Goal: Entertainment & Leisure: Browse casually

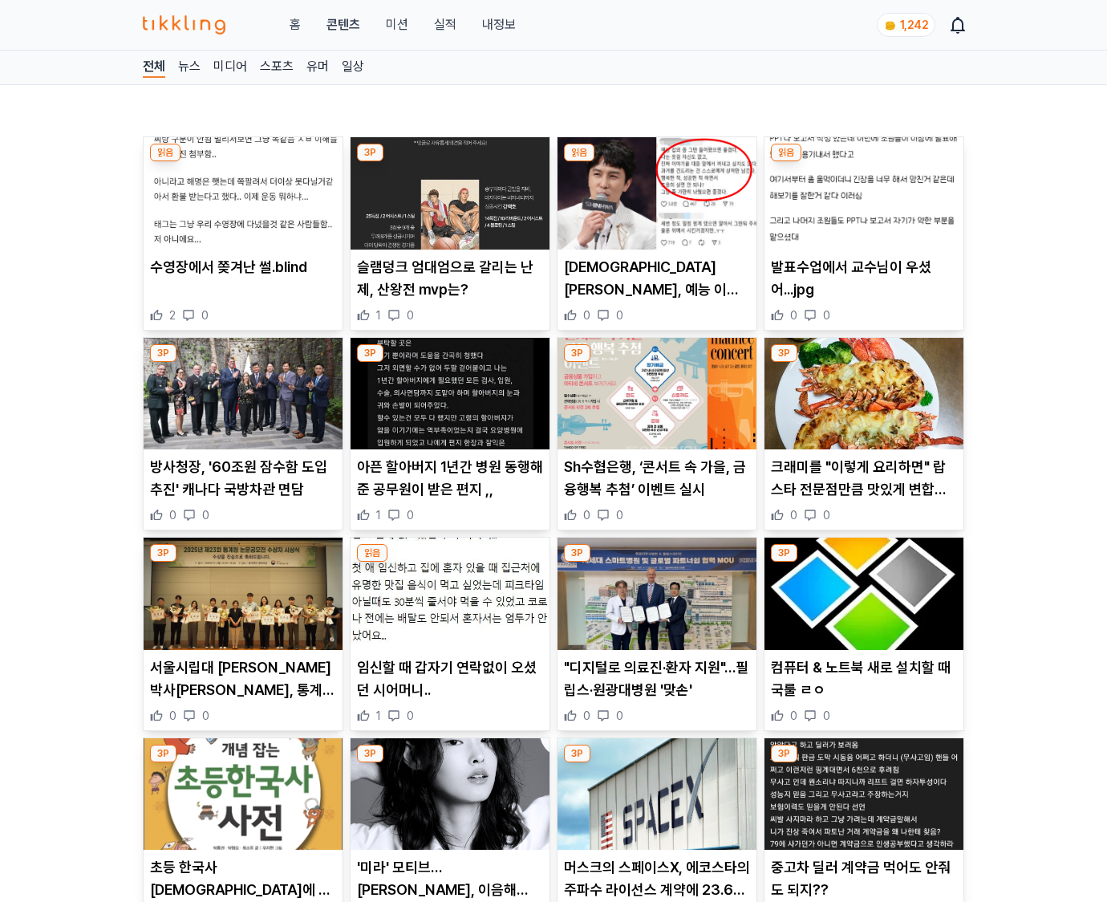
click at [863, 688] on p "컴퓨터 & 노트북 새로 설치할 때 국룰 ㄹㅇ" at bounding box center [864, 678] width 186 height 45
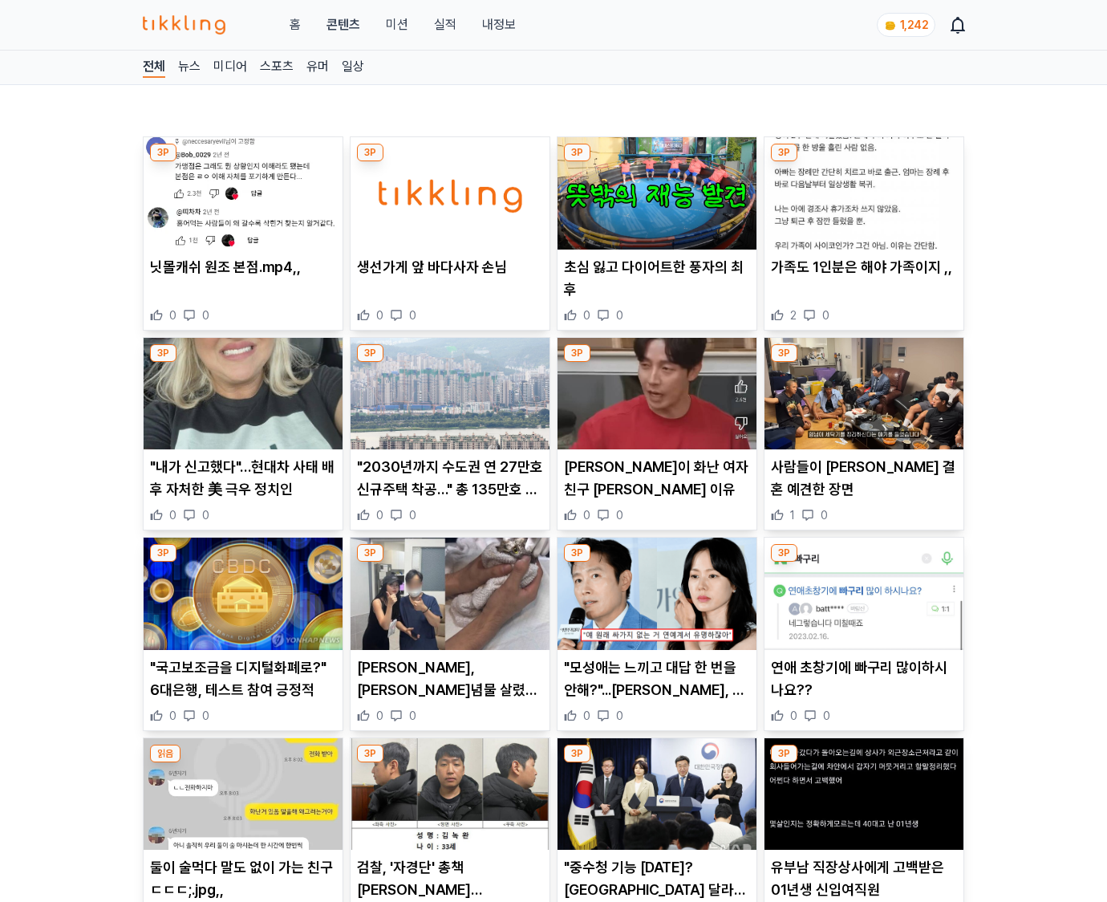
click at [863, 688] on p "연애 초창기에 빠구리 많이하시나요??" at bounding box center [864, 678] width 186 height 45
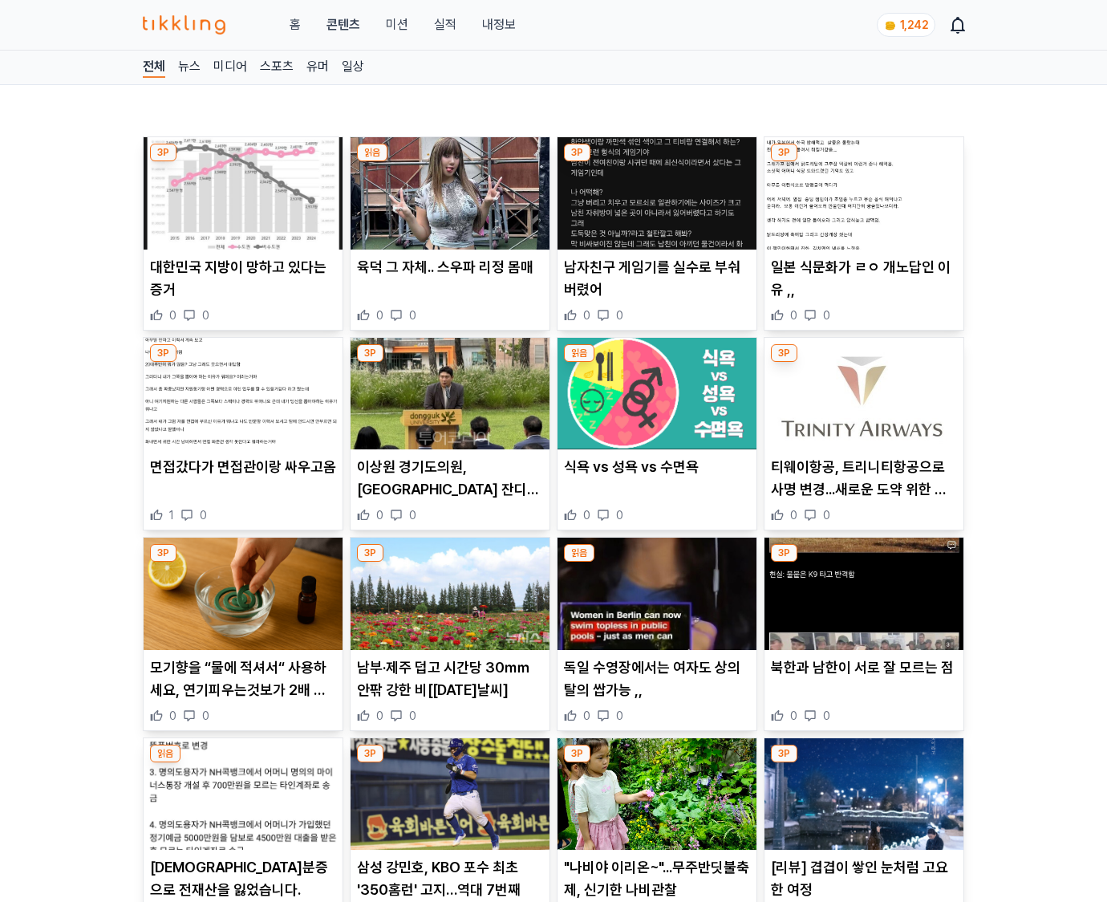
click at [863, 688] on div "북한과 남한이 서로 잘 모르는 점 0 0" at bounding box center [863, 689] width 199 height 67
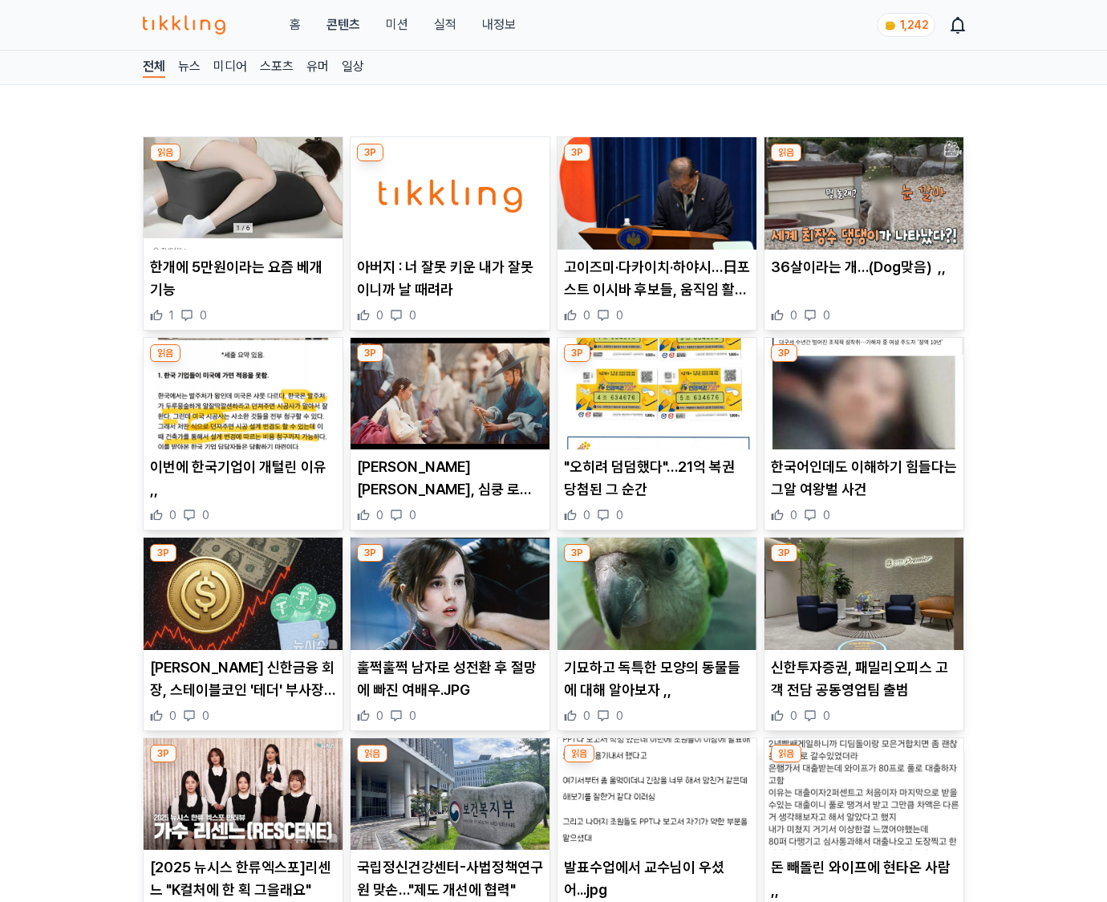
click at [863, 688] on p "신한투자증권, 패밀리오피스 고객 전담 공동영업팀 출범" at bounding box center [864, 678] width 186 height 45
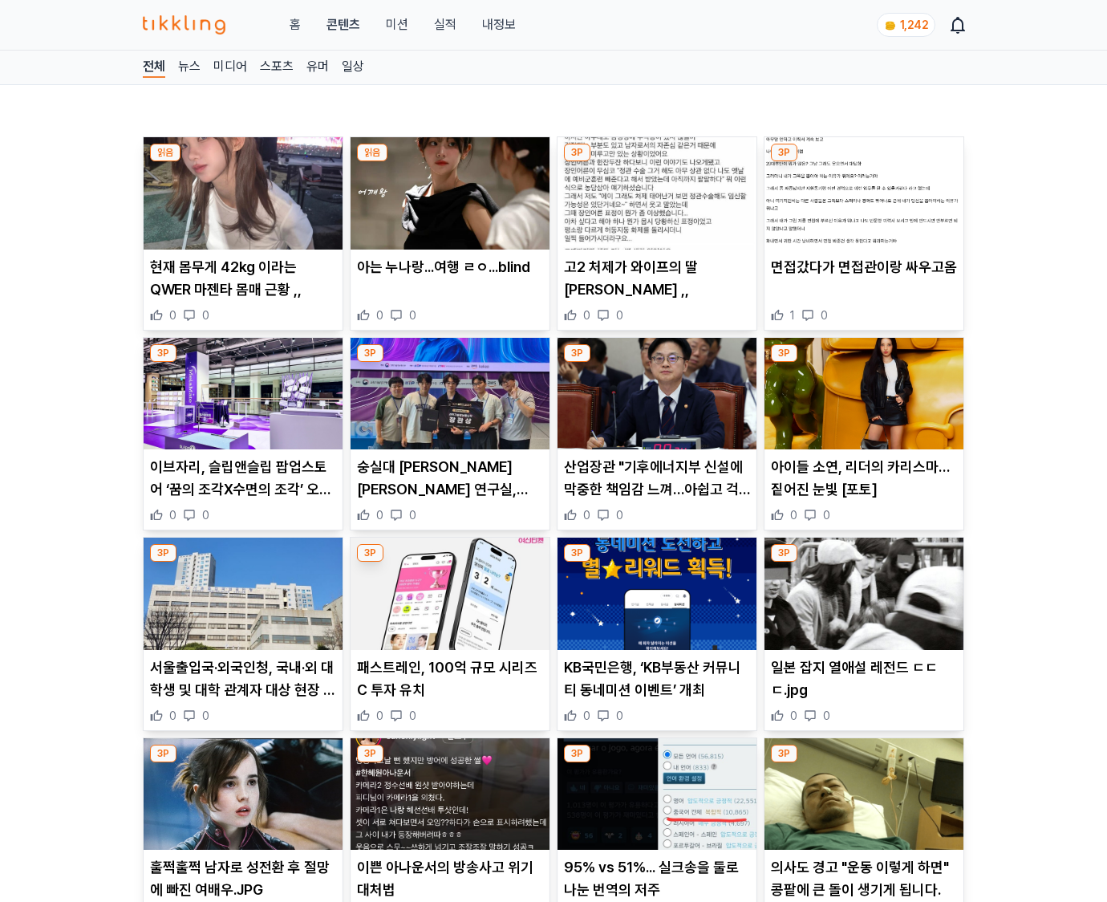
click at [863, 688] on p "일본 잡지 열애설 레전드 ㄷㄷㄷ.jpg" at bounding box center [864, 678] width 186 height 45
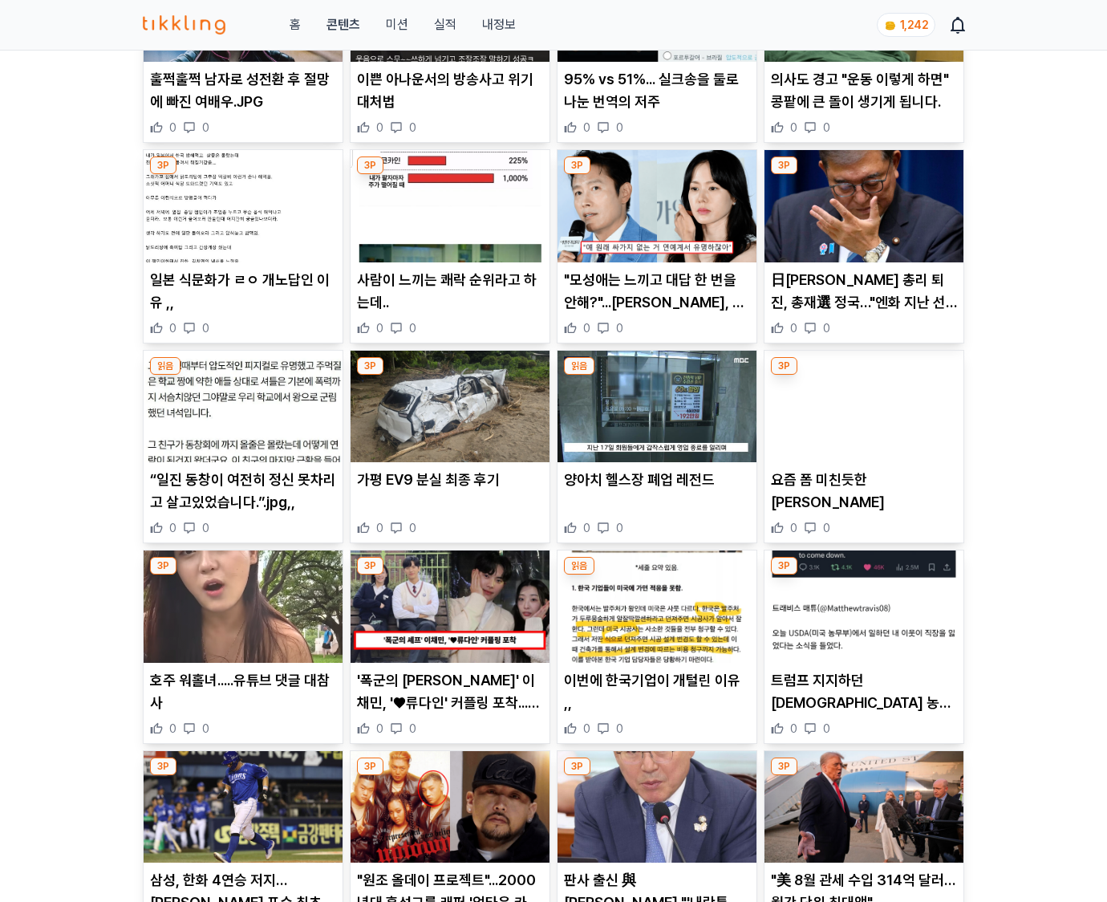
scroll to position [1839, 0]
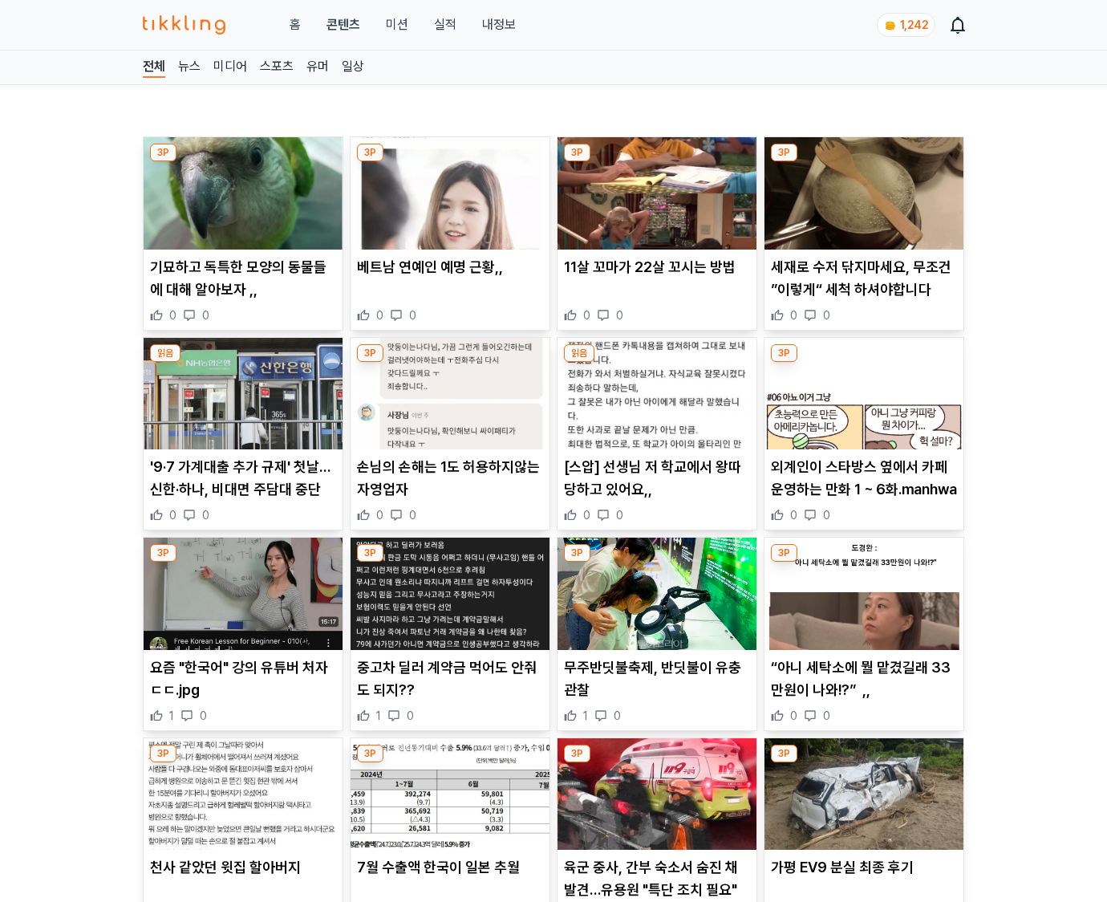
click at [863, 688] on p "“아니 세탁소에 뭘 맡겼길래 33만원이 나와!?” ,," at bounding box center [864, 678] width 186 height 45
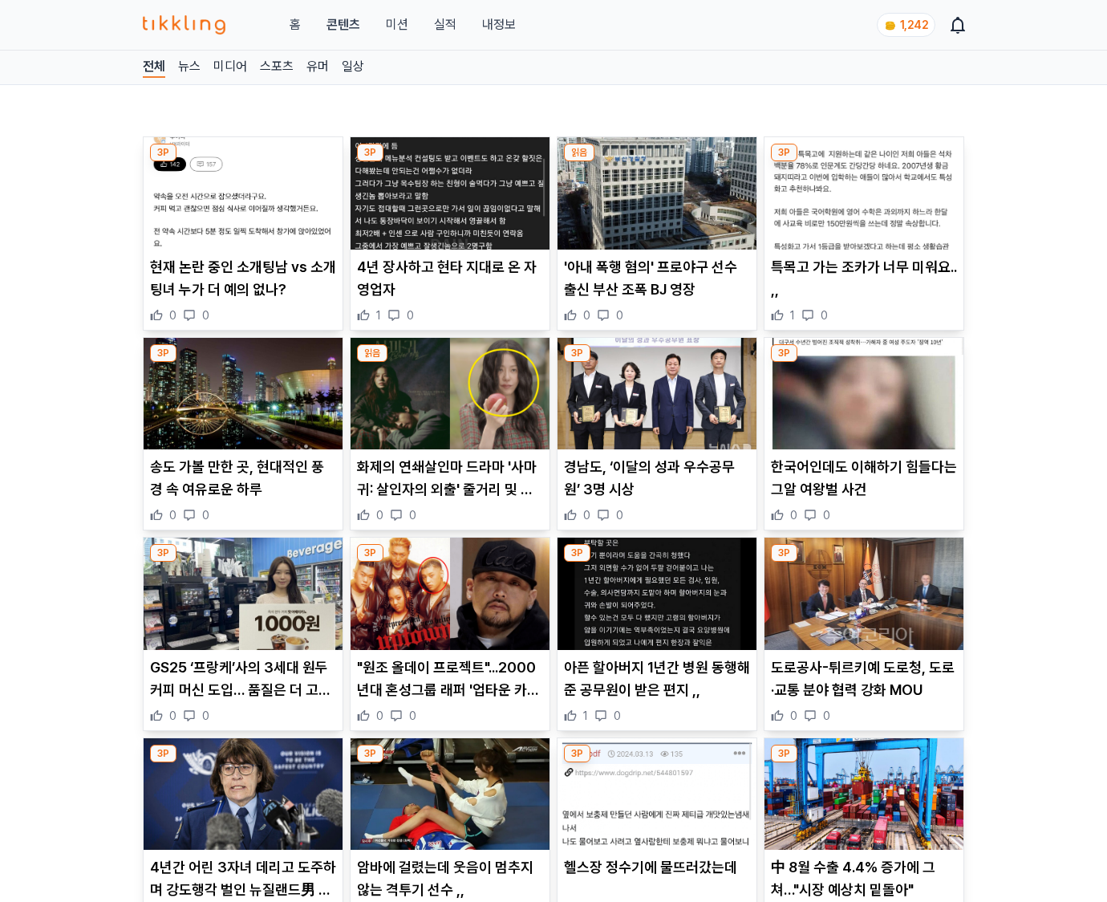
click at [863, 688] on p "도로공사-튀르키예 도로청, 도로·교통 분야 협력 강화 MOU" at bounding box center [864, 678] width 186 height 45
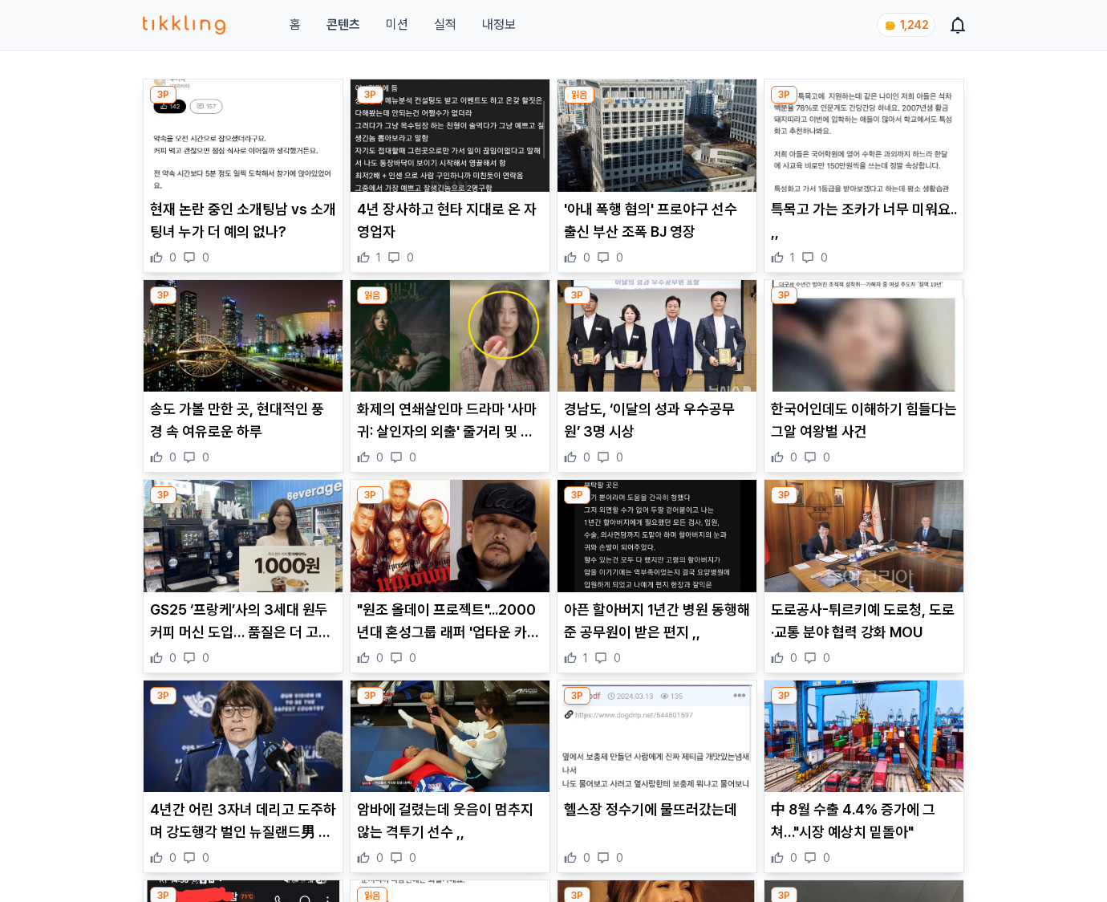
scroll to position [1839, 0]
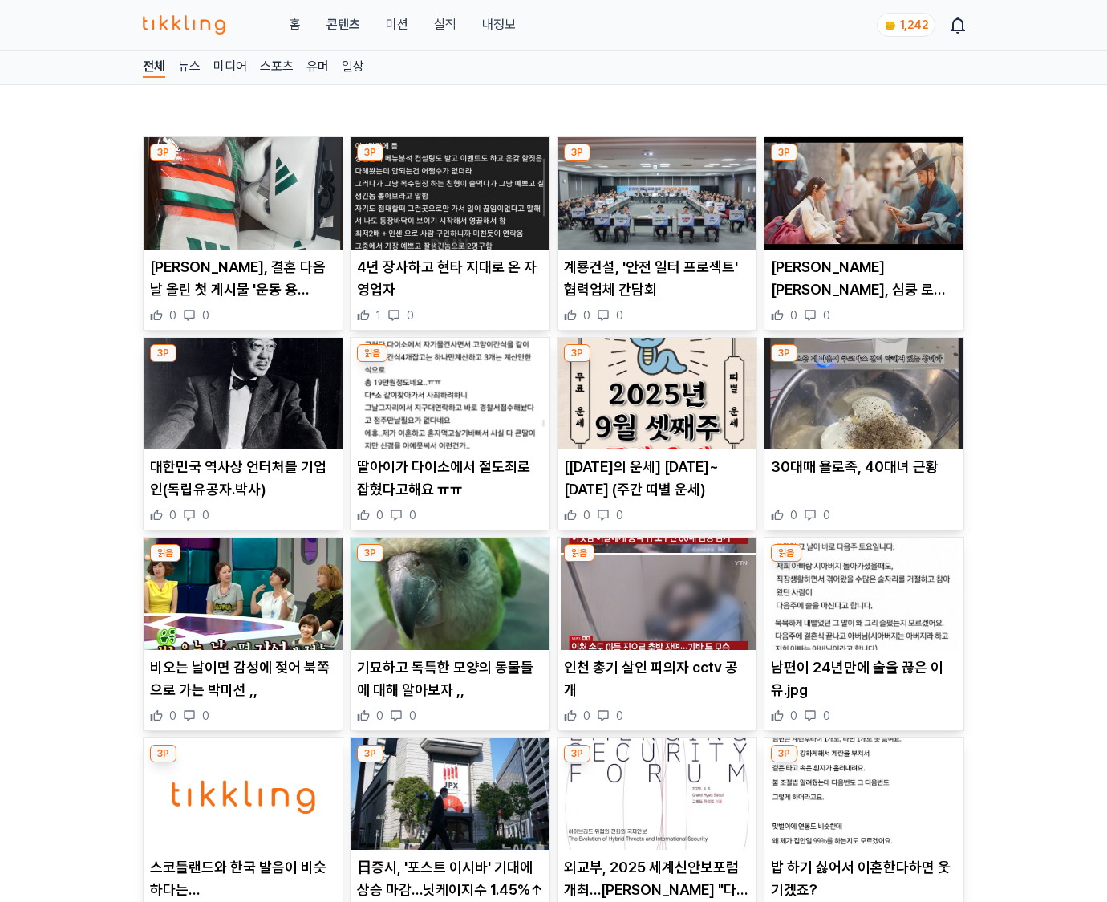
click at [863, 688] on p "남편이 24년만에 술을 끊은 이유.jpg" at bounding box center [864, 678] width 186 height 45
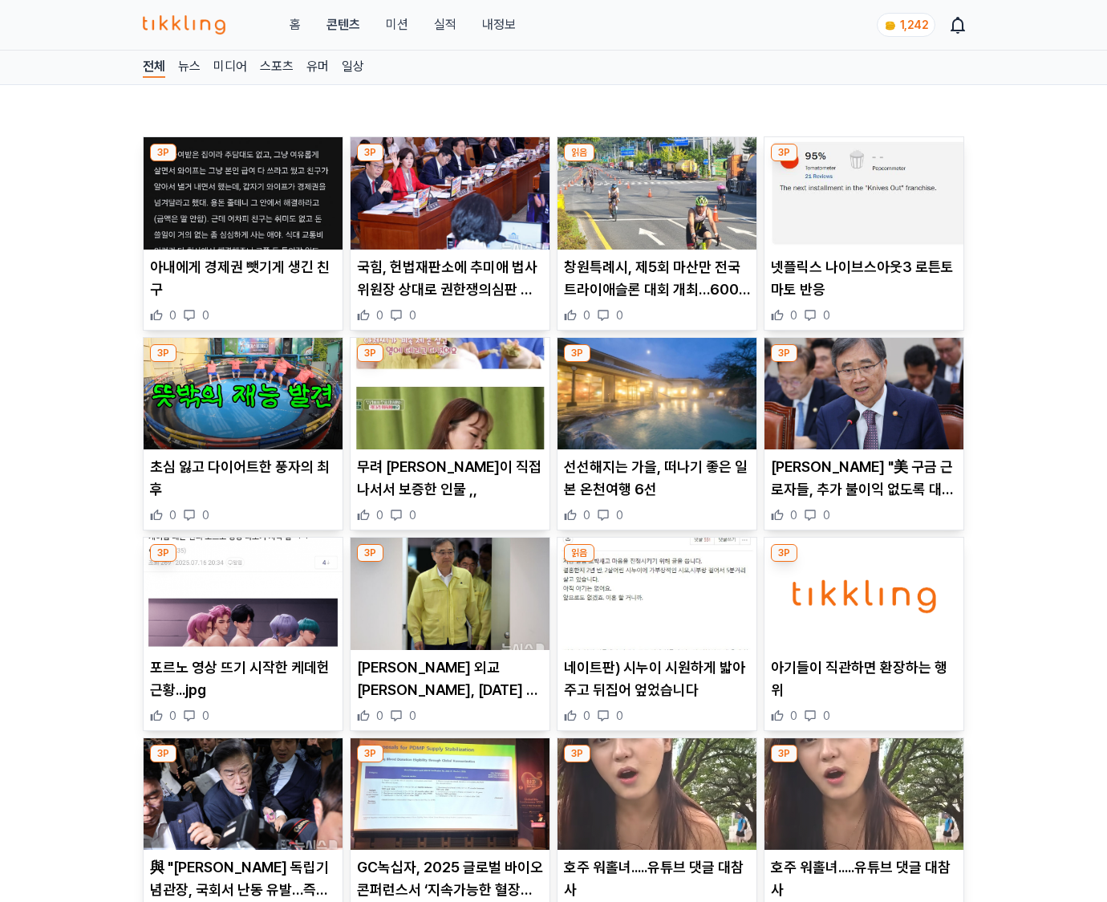
click at [863, 688] on div "아기들이 직관하면 환장하는 행위 0 0" at bounding box center [863, 689] width 199 height 67
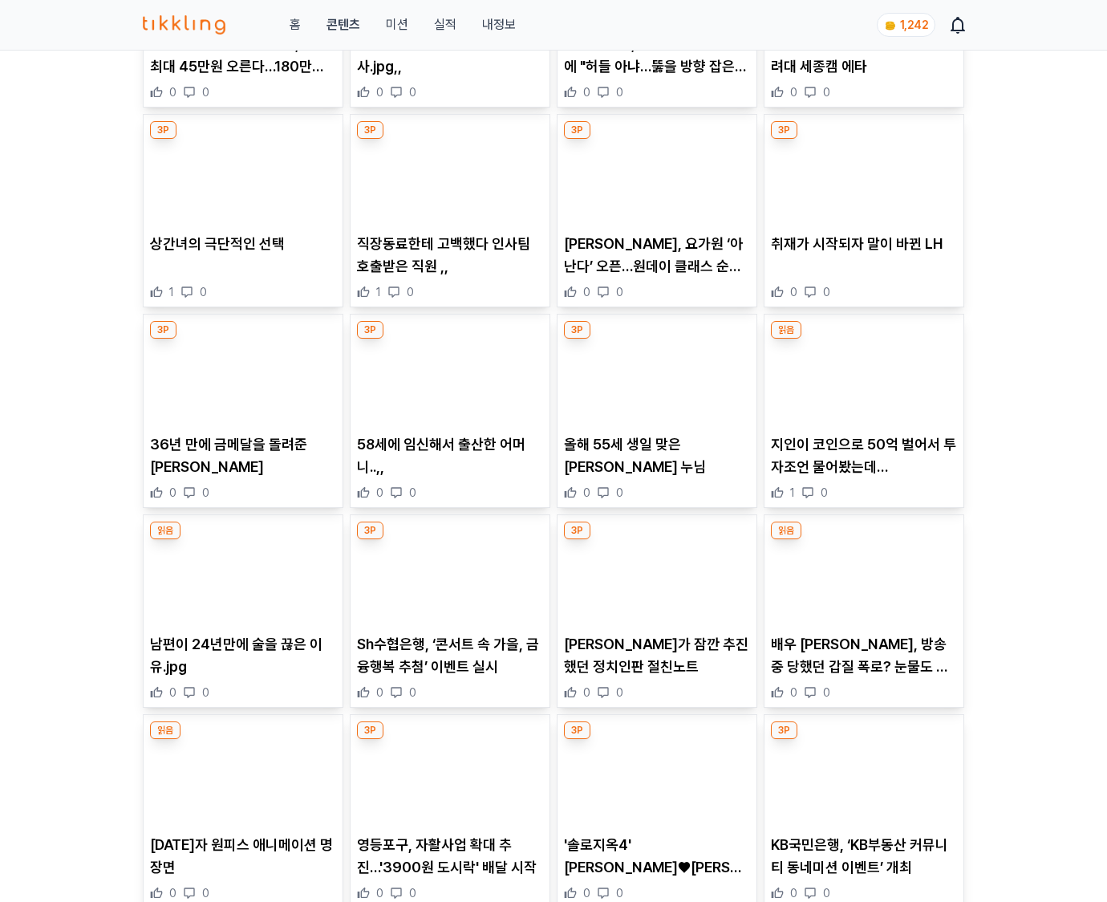
scroll to position [3412, 0]
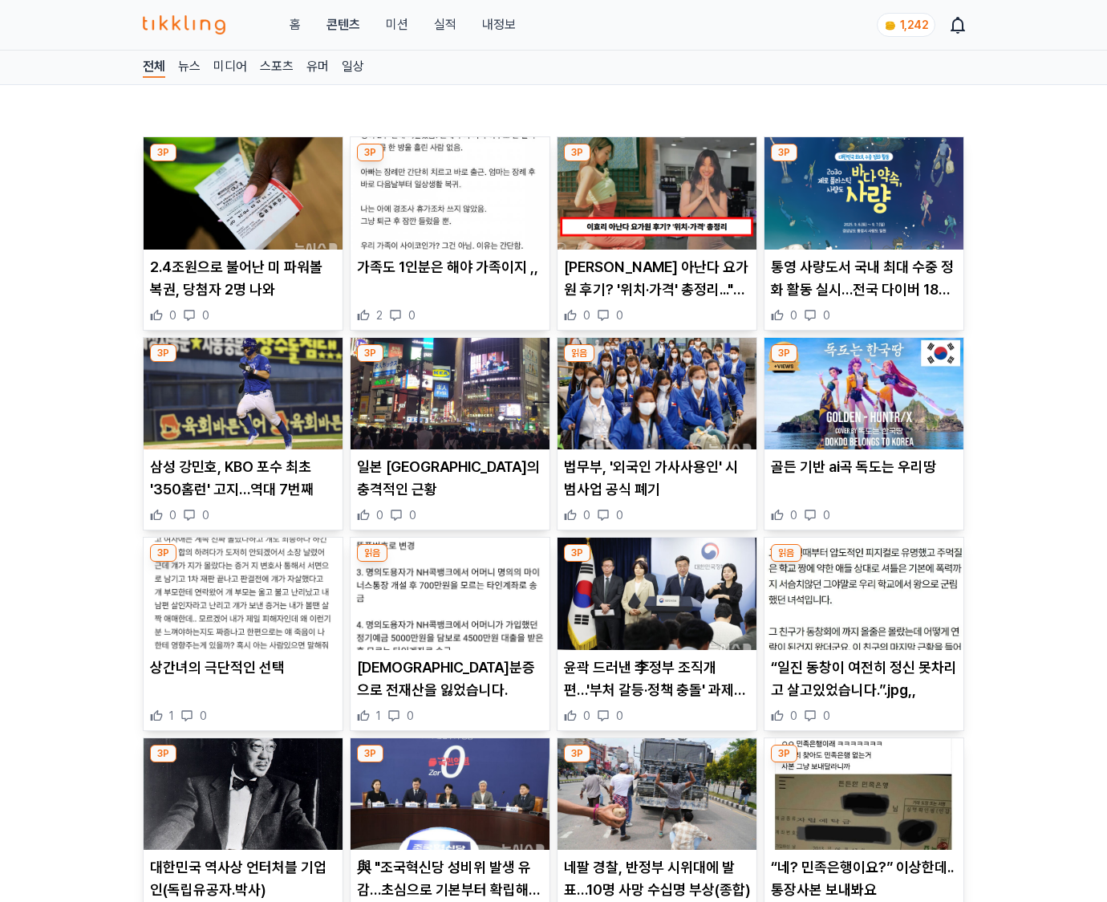
click at [863, 688] on p "“일진 동창이 여전히 정신 못차리고 살고있었습니다.”.jpg,," at bounding box center [864, 678] width 186 height 45
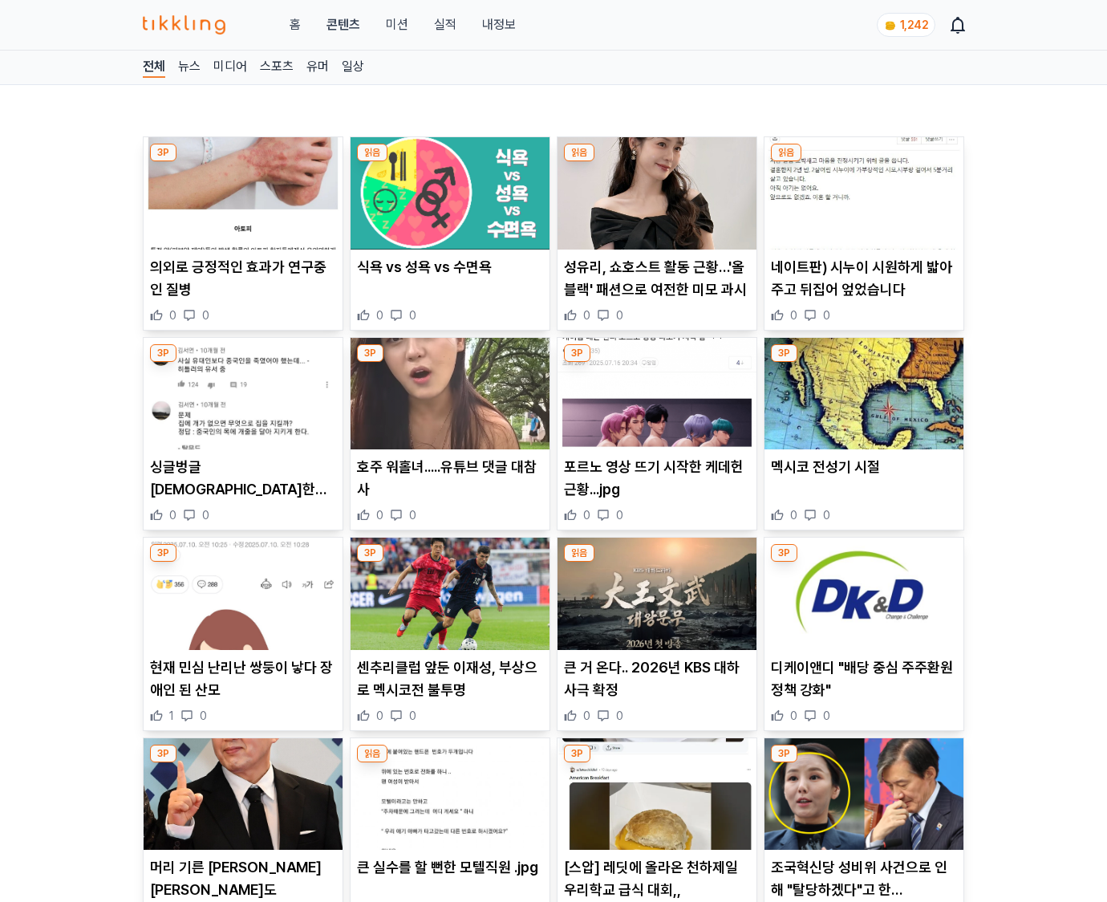
click at [863, 688] on p "디케이앤디 "배당 중심 주주환원 정책 강화"" at bounding box center [864, 678] width 186 height 45
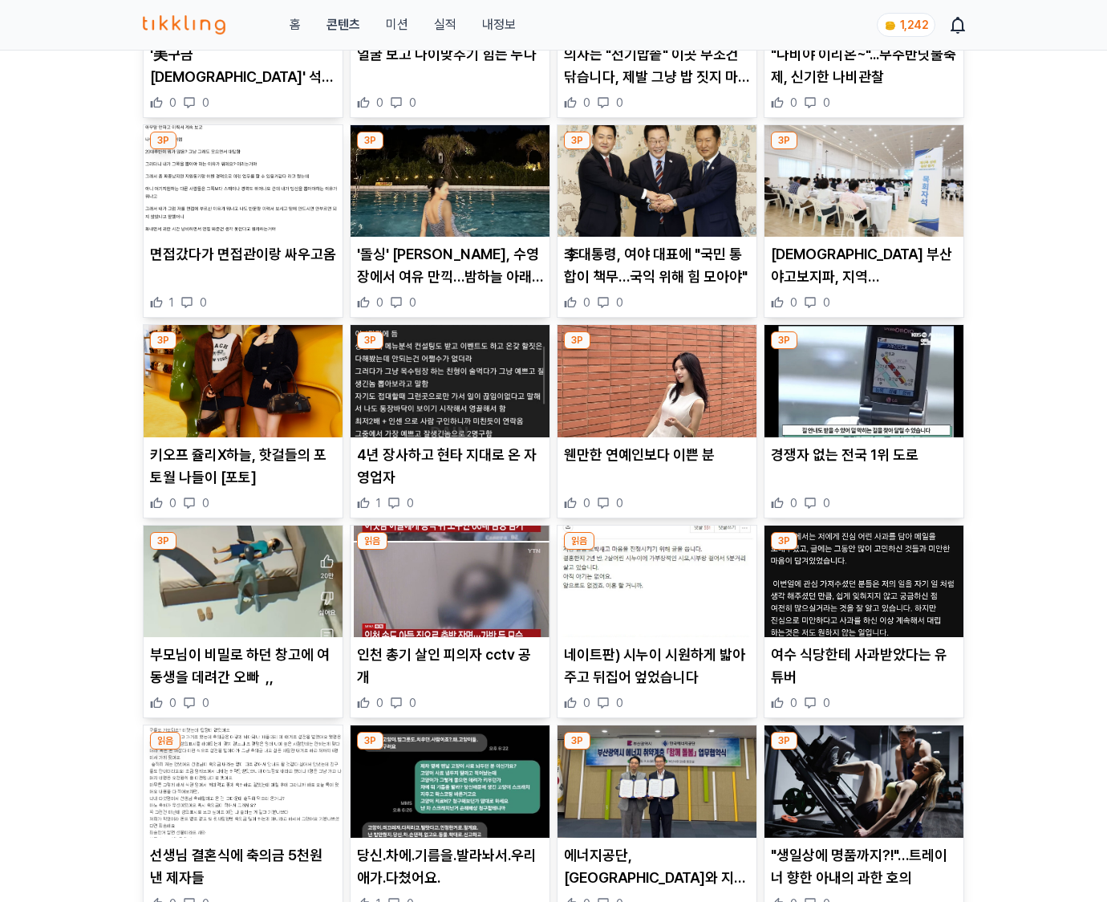
scroll to position [4204, 0]
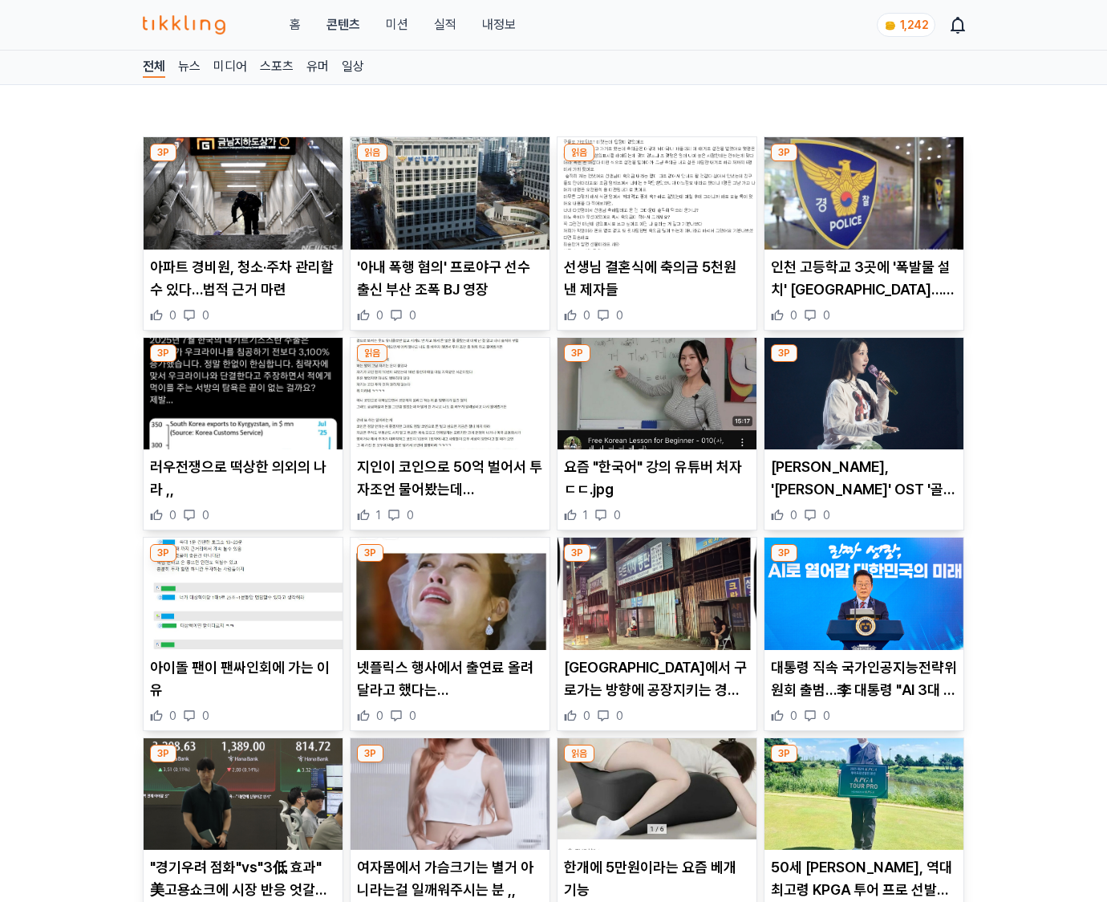
click at [863, 688] on p "대통령 직속 국가인공지능전략위원회 출범…李 대통령 "AI 3대 강국 실현 위한 총사령탑"" at bounding box center [864, 678] width 186 height 45
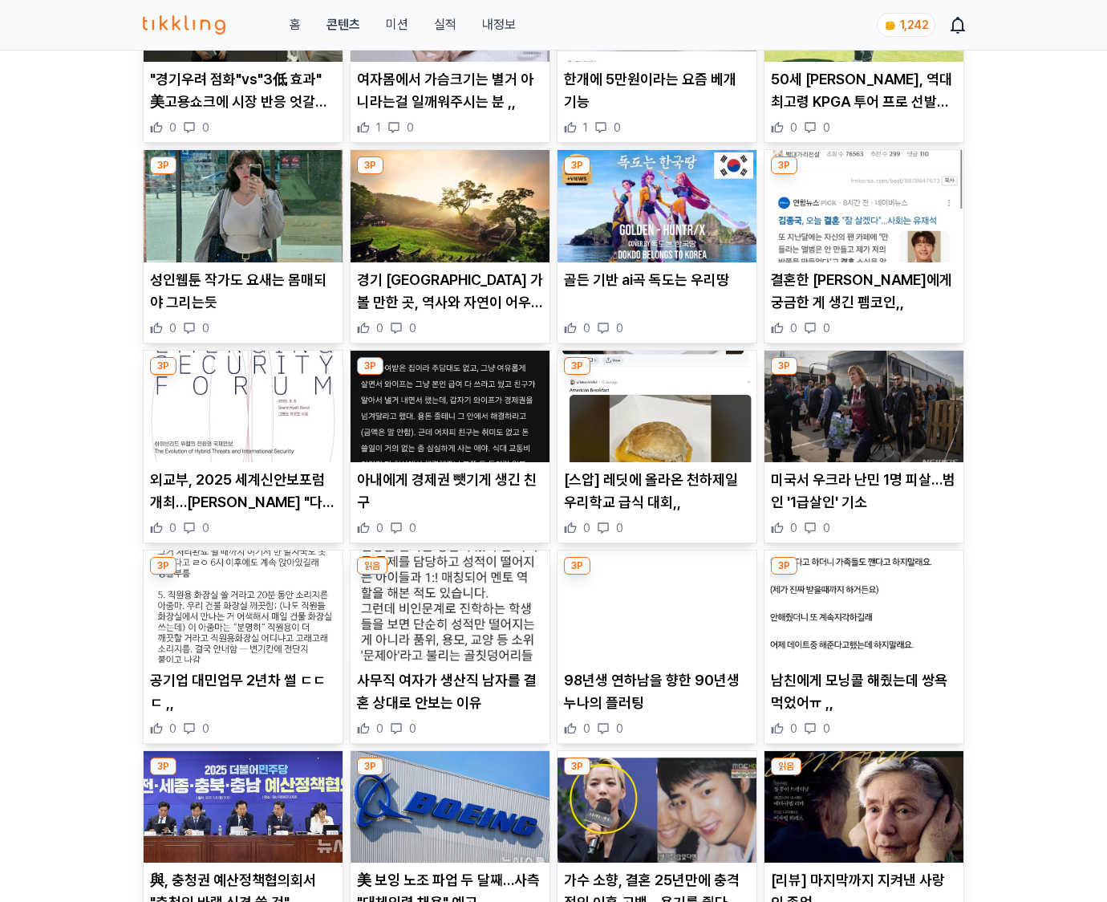
scroll to position [1837, 0]
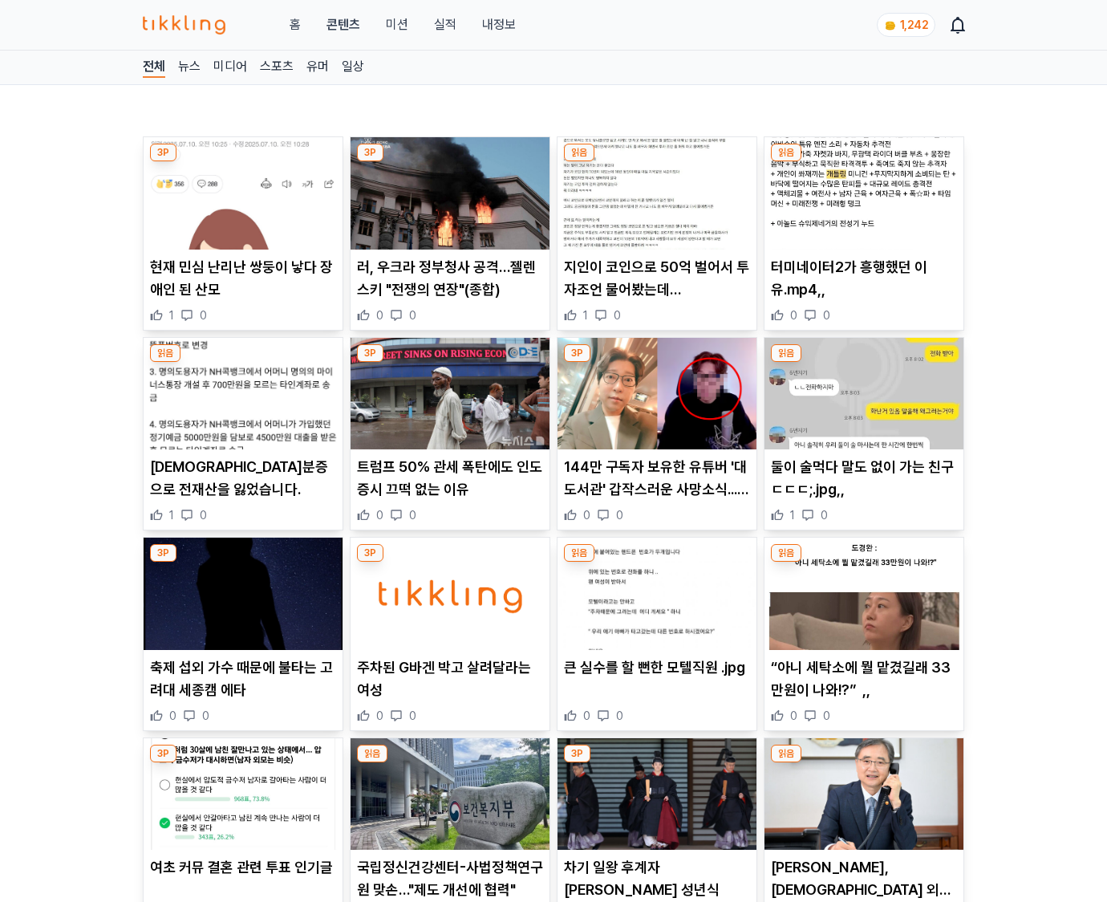
click at [863, 688] on p "“아니 세탁소에 뭘 맡겼길래 33만원이 나와!?” ,," at bounding box center [864, 678] width 186 height 45
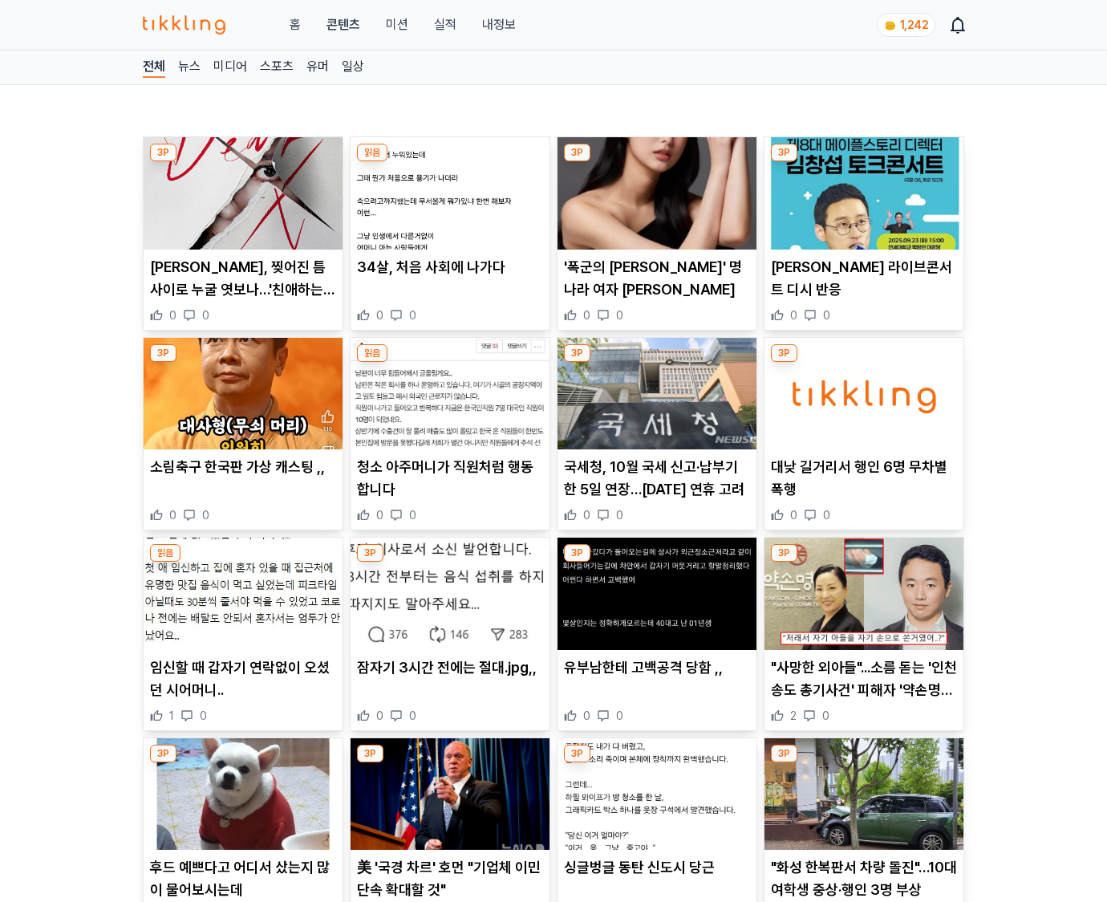
click at [863, 688] on p ""사망한 외아들"...소름 돋는 '인천 송도 총기사건' 피해자 '약손명가' 대표의 과거 인터뷰 내용" at bounding box center [864, 678] width 186 height 45
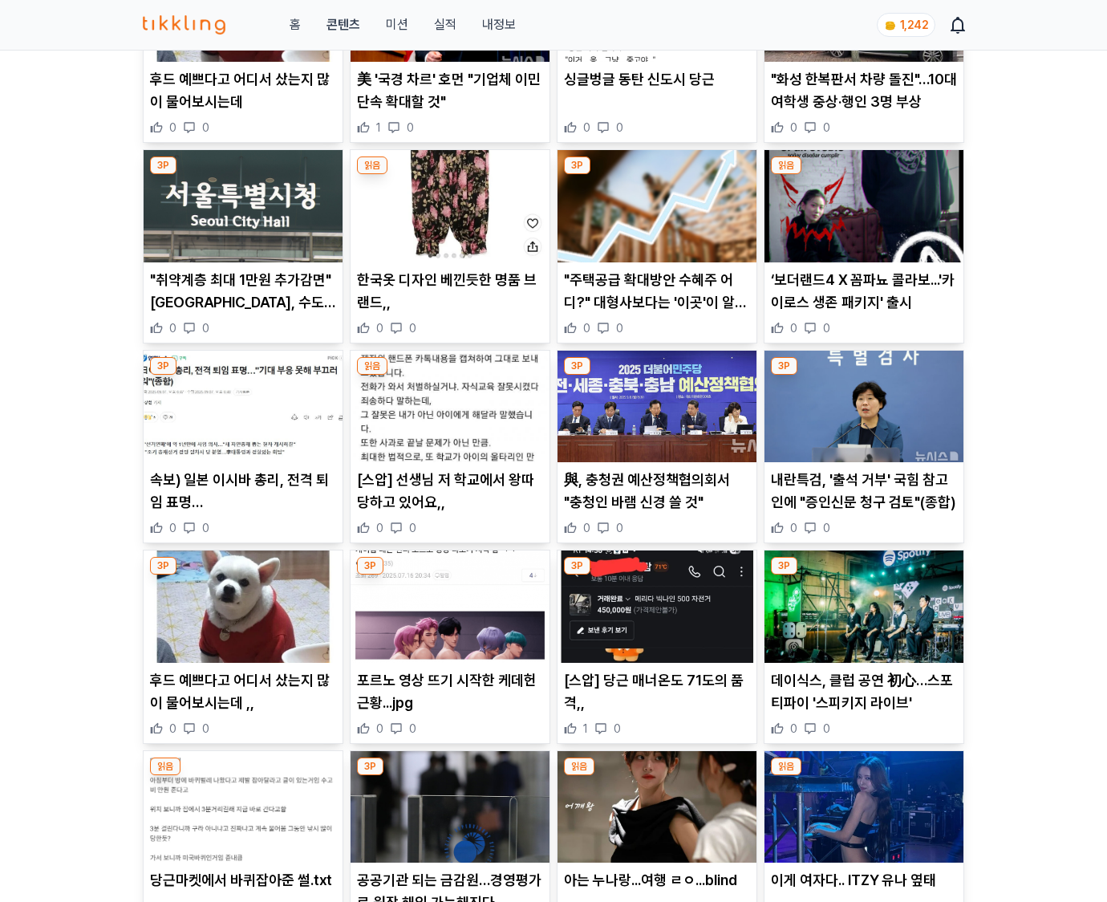
scroll to position [1839, 0]
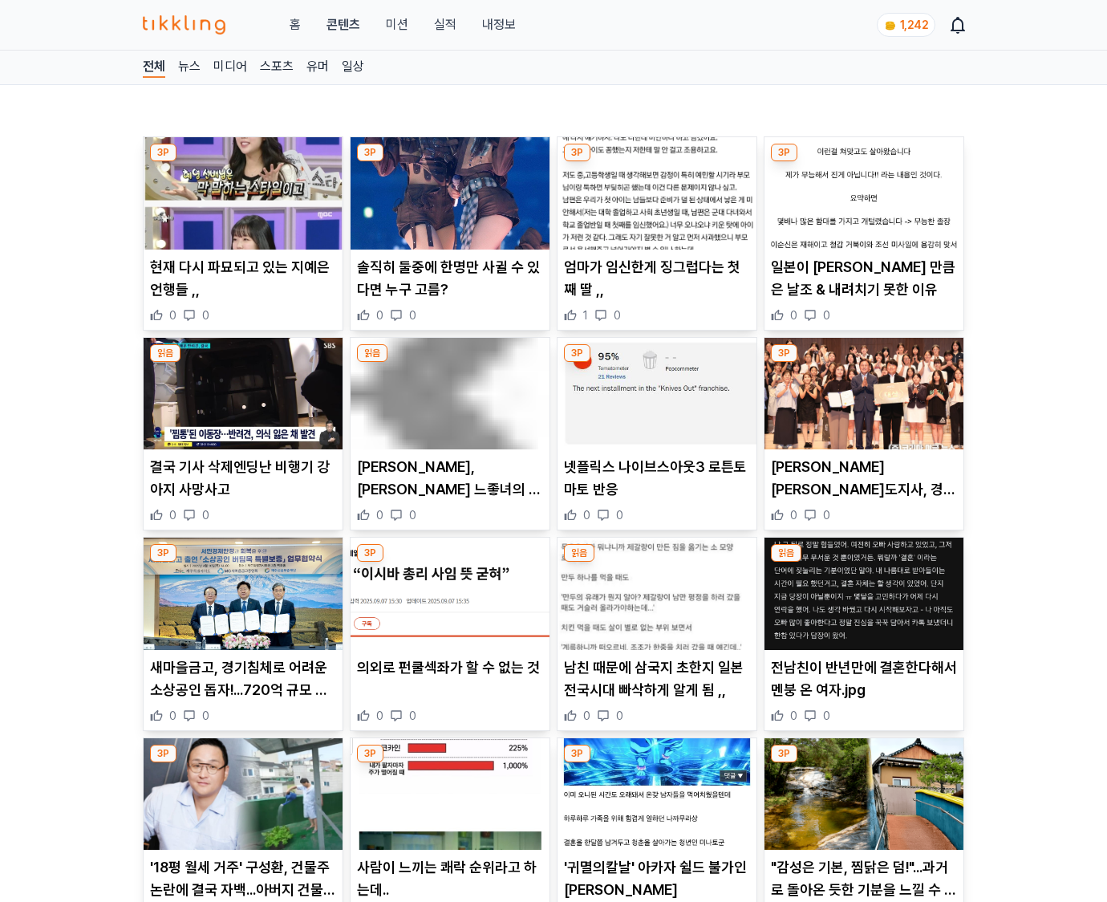
click at [863, 688] on p "전남친이 반년만에 결혼한다해서 멘붕 온 여자.jpg" at bounding box center [864, 678] width 186 height 45
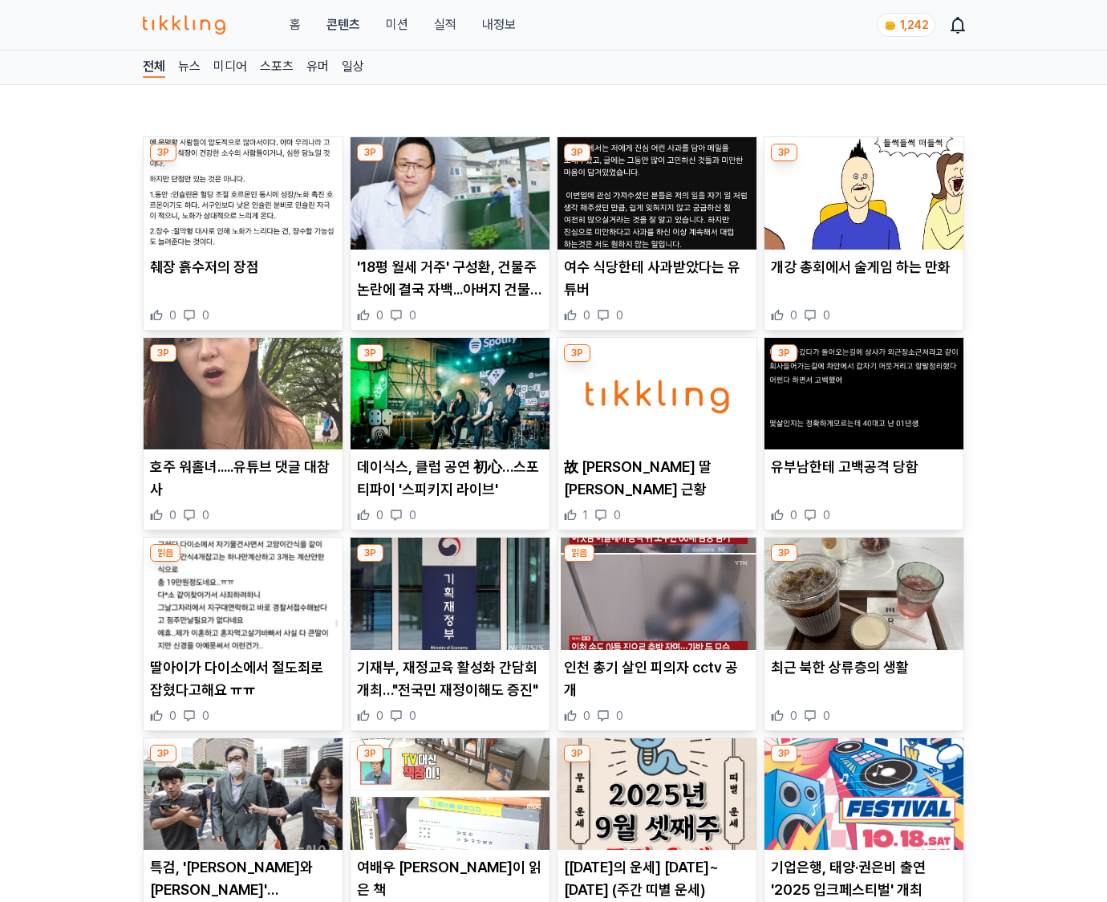
click at [863, 688] on div "최근 북한 상류층의 생활 0 0" at bounding box center [863, 689] width 199 height 67
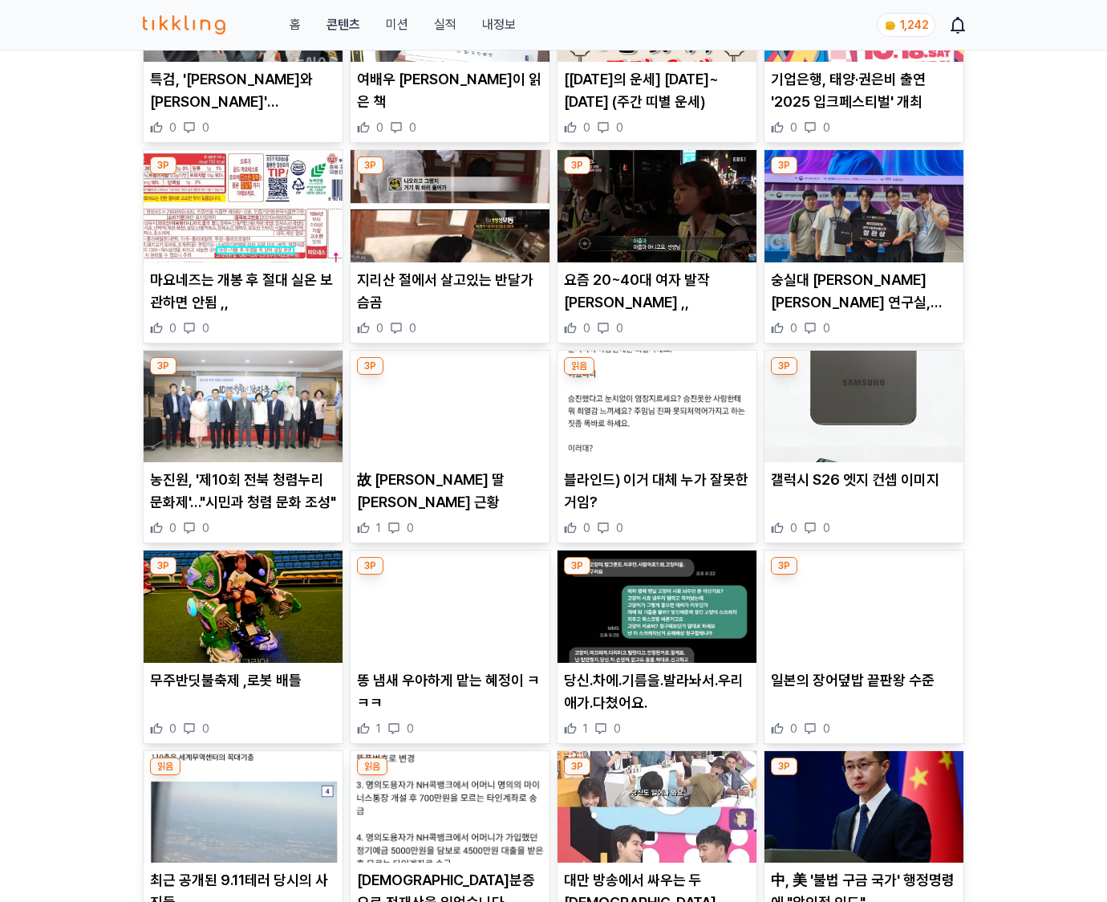
scroll to position [1839, 0]
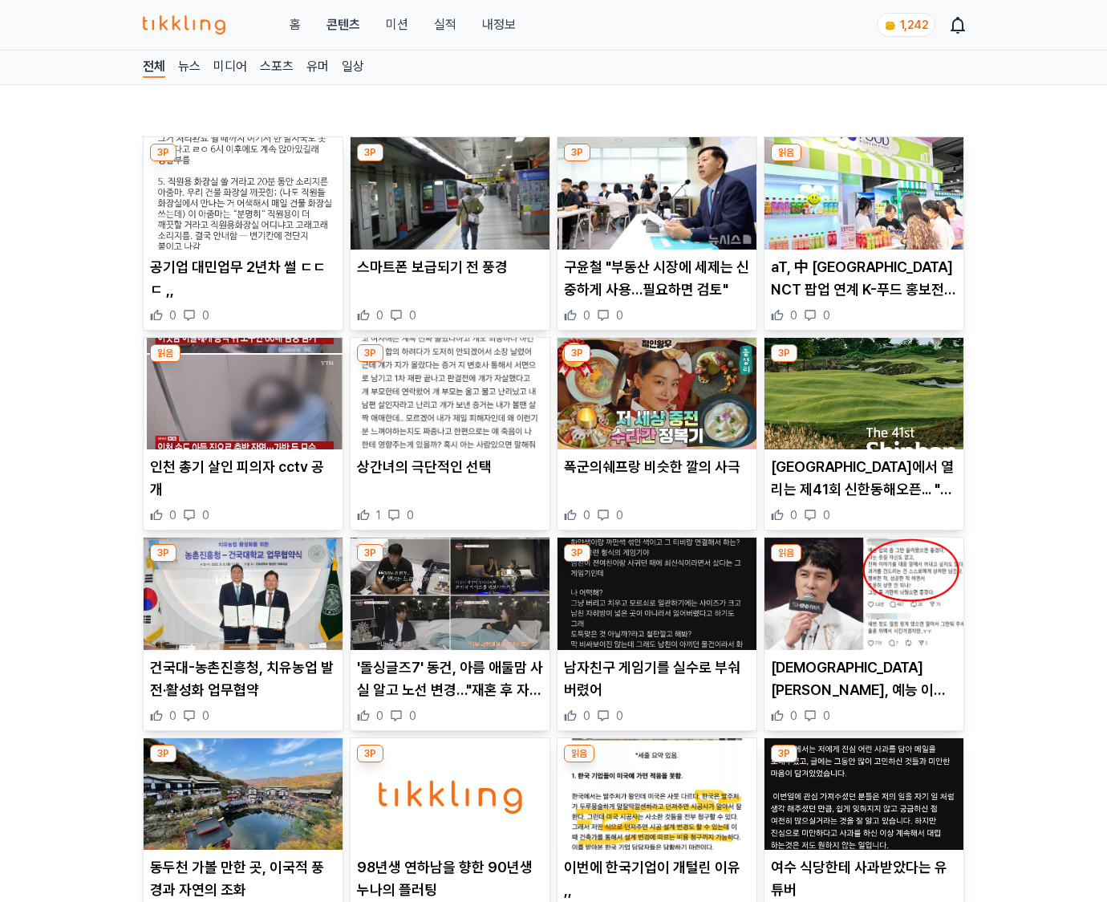
click at [863, 688] on p "신화 김동완, 예능 이제 은퇴하겠다는 충격 선언... 화제가 된 돌직구 발언 내용 (+성격, 이혼, 키, 재산, 결혼)" at bounding box center [864, 678] width 186 height 45
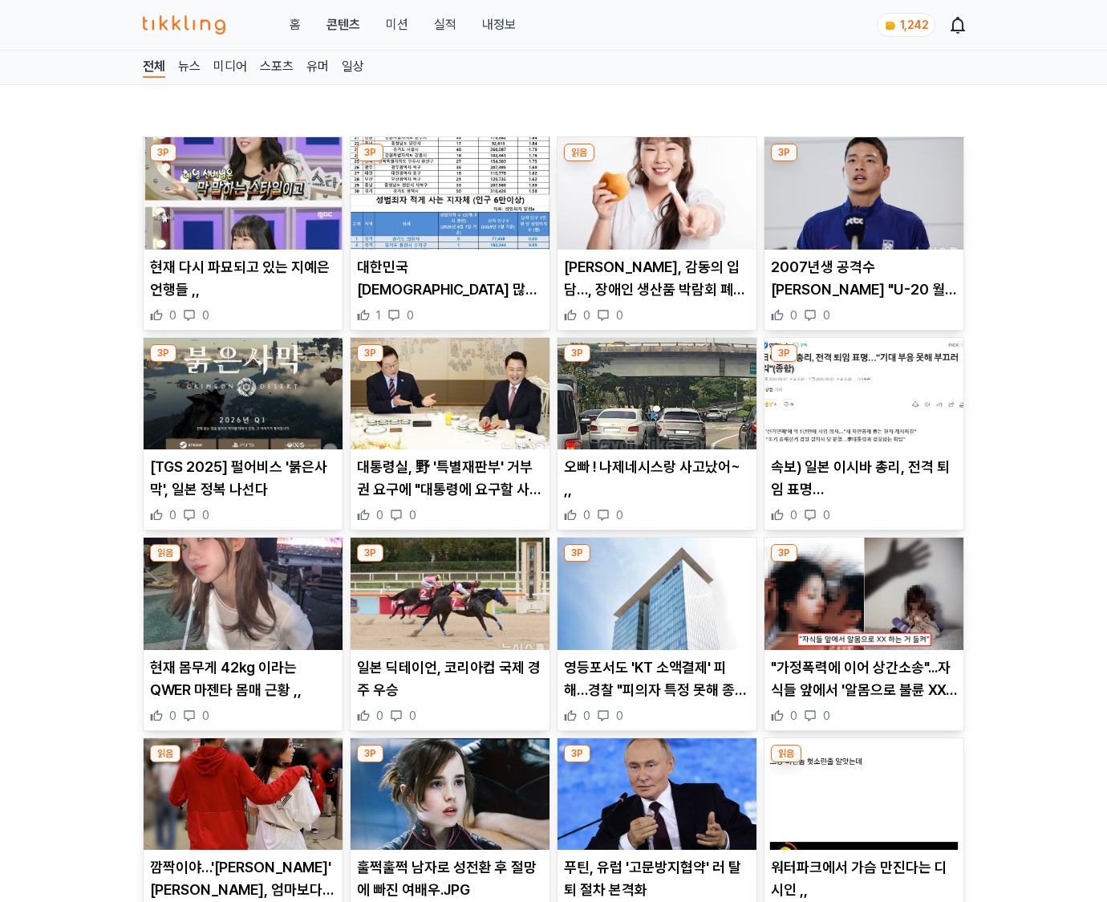
click at [863, 688] on p ""가정폭력에 이어 상간소송"...자식들 앞에서 '알몸으로 불륜 XX' 하다 들킨 '유명 그룹 래퍼의 정체' 경악" at bounding box center [864, 678] width 186 height 45
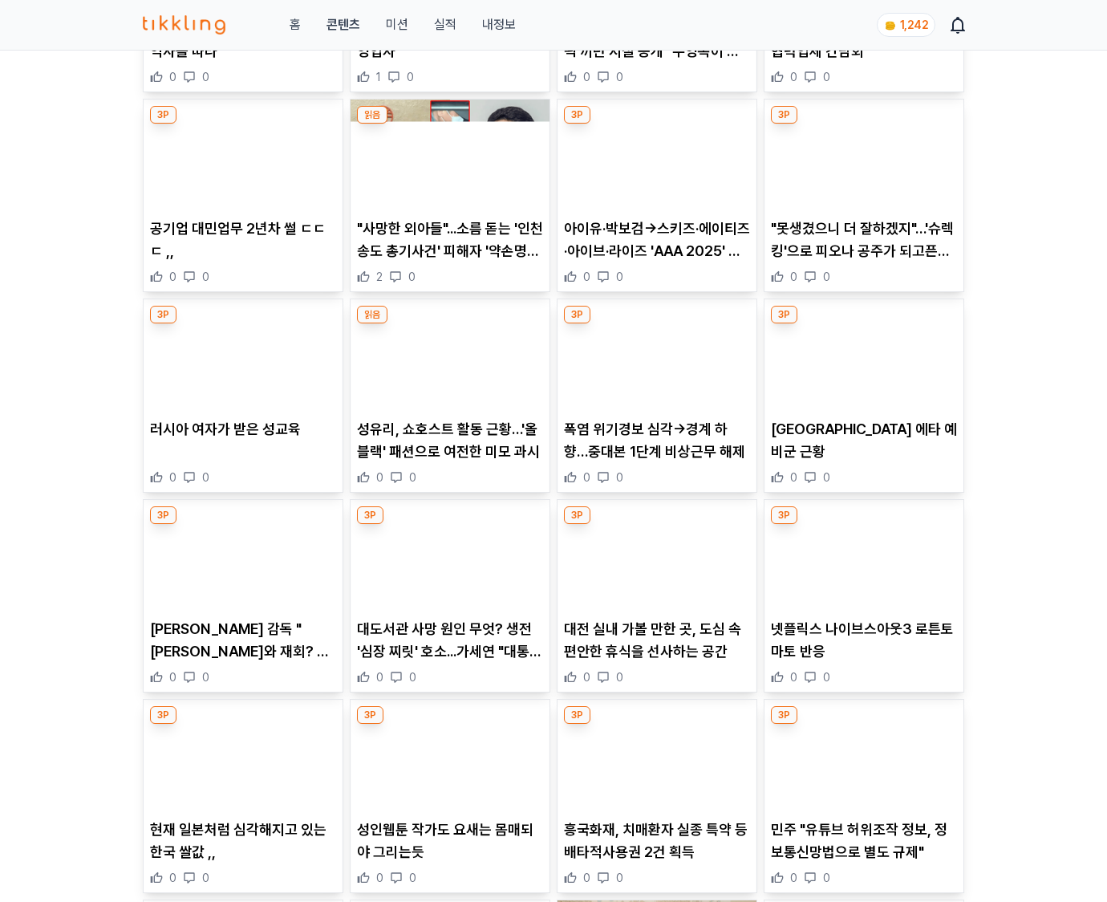
scroll to position [3416, 0]
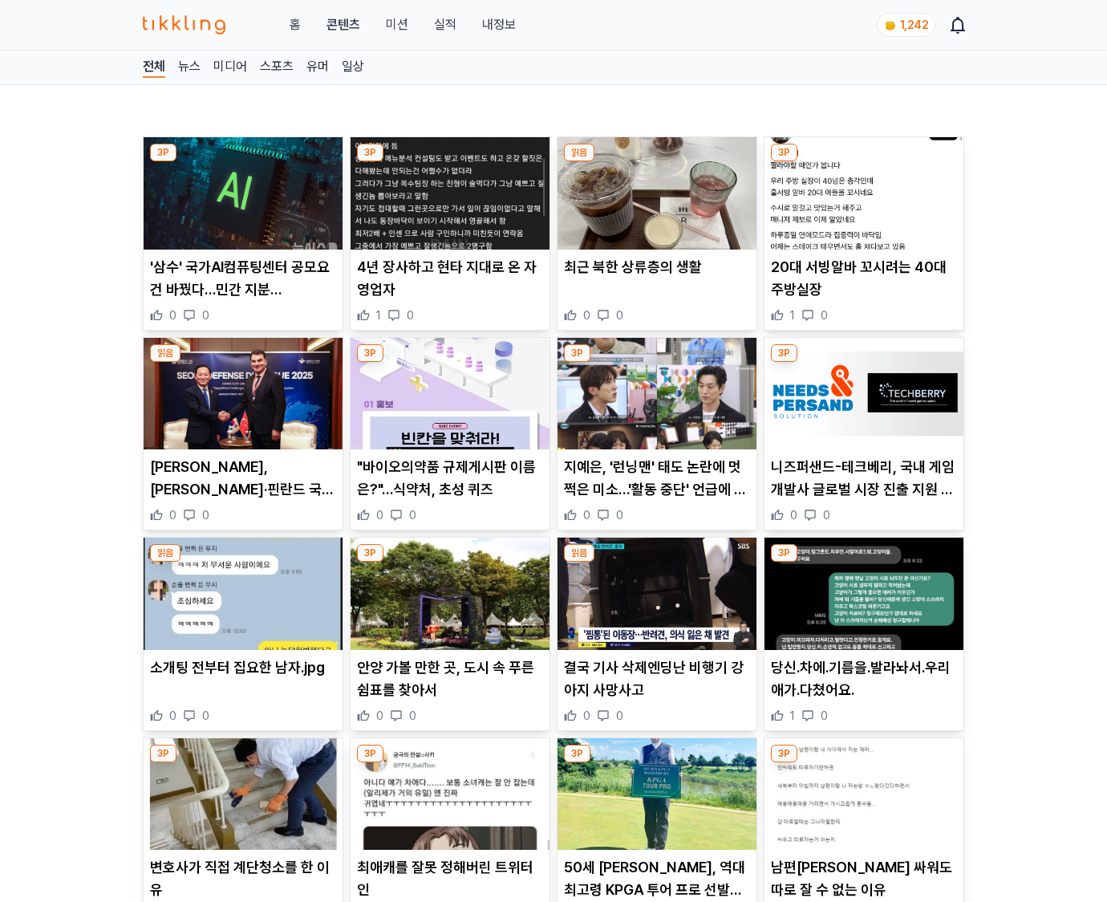
click at [863, 688] on p "당신.차에.기름을.발라놔서.우리애가.다쳤어요." at bounding box center [864, 678] width 186 height 45
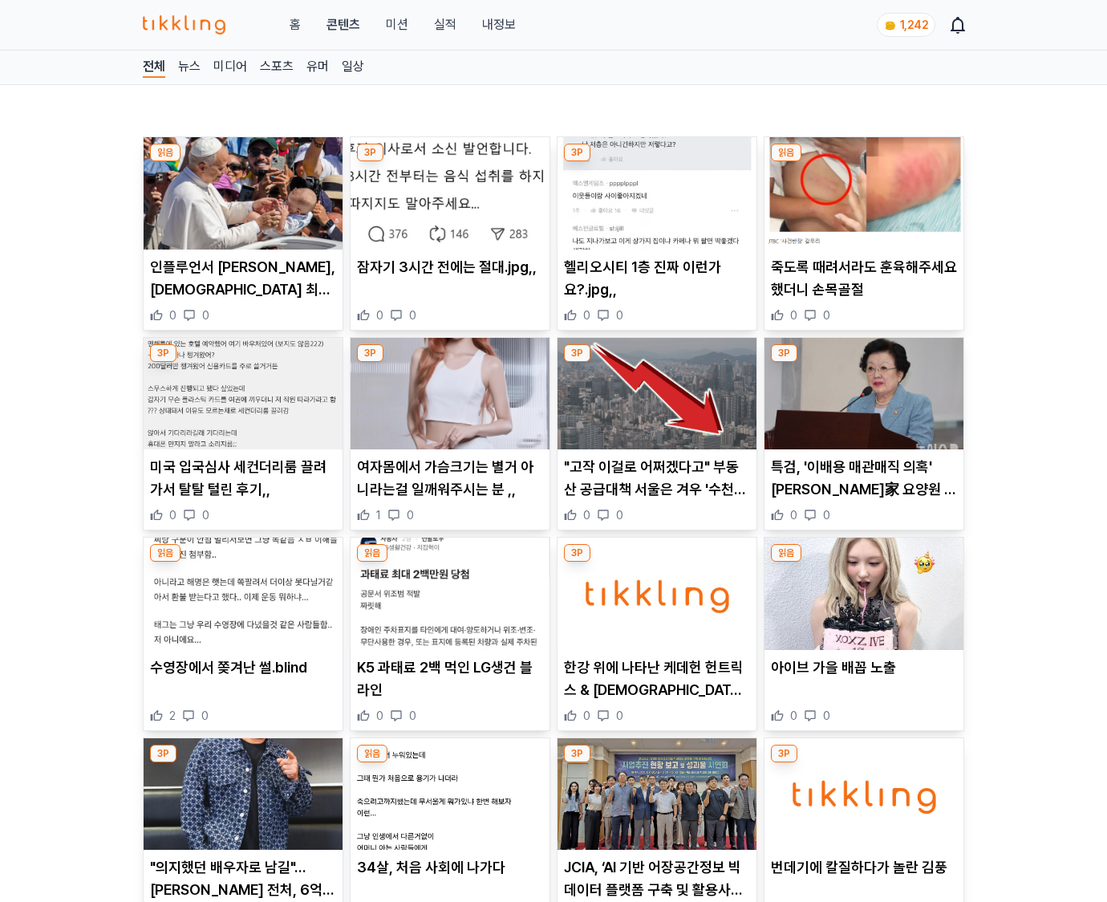
click at [863, 688] on div "아이브 가을 배꼽 노출 0 0" at bounding box center [863, 689] width 199 height 67
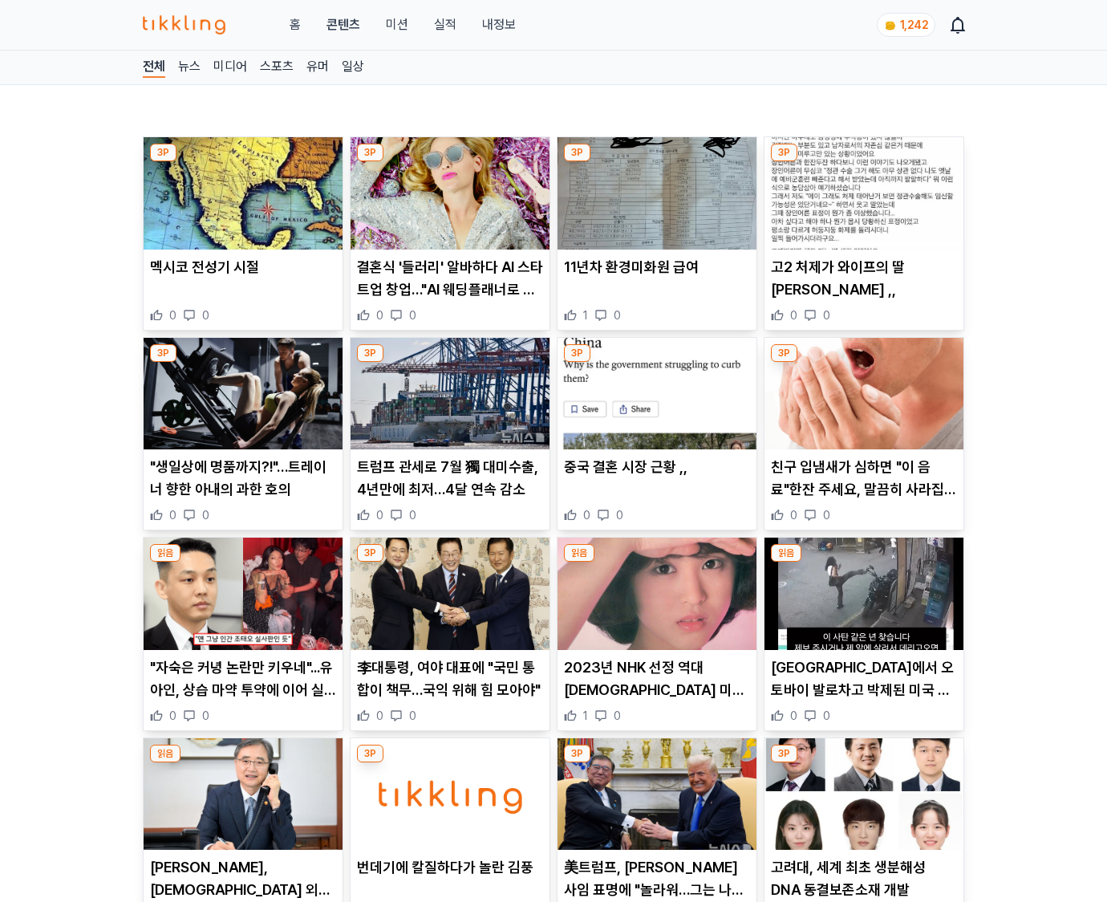
click at [863, 688] on p "한국에서 오토바이 발로차고 박제된 미국 교환학생" at bounding box center [864, 678] width 186 height 45
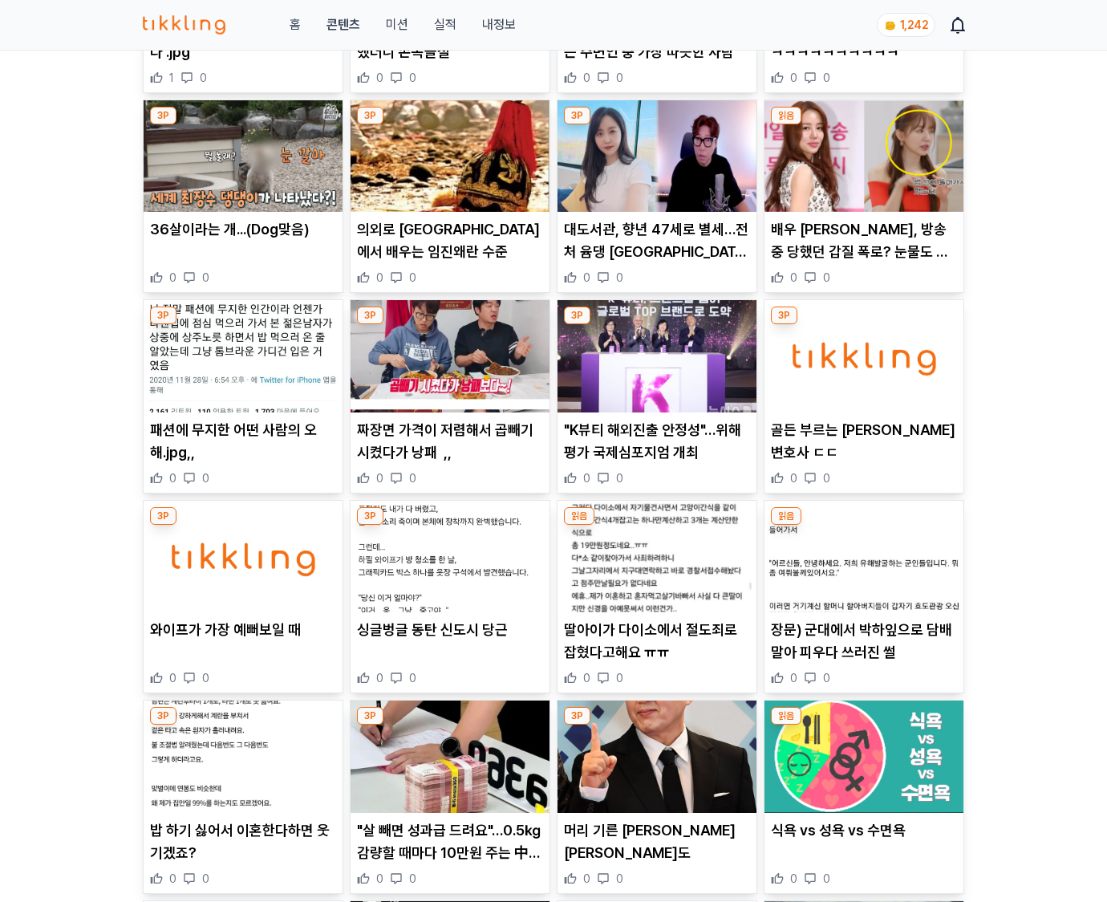
scroll to position [2626, 0]
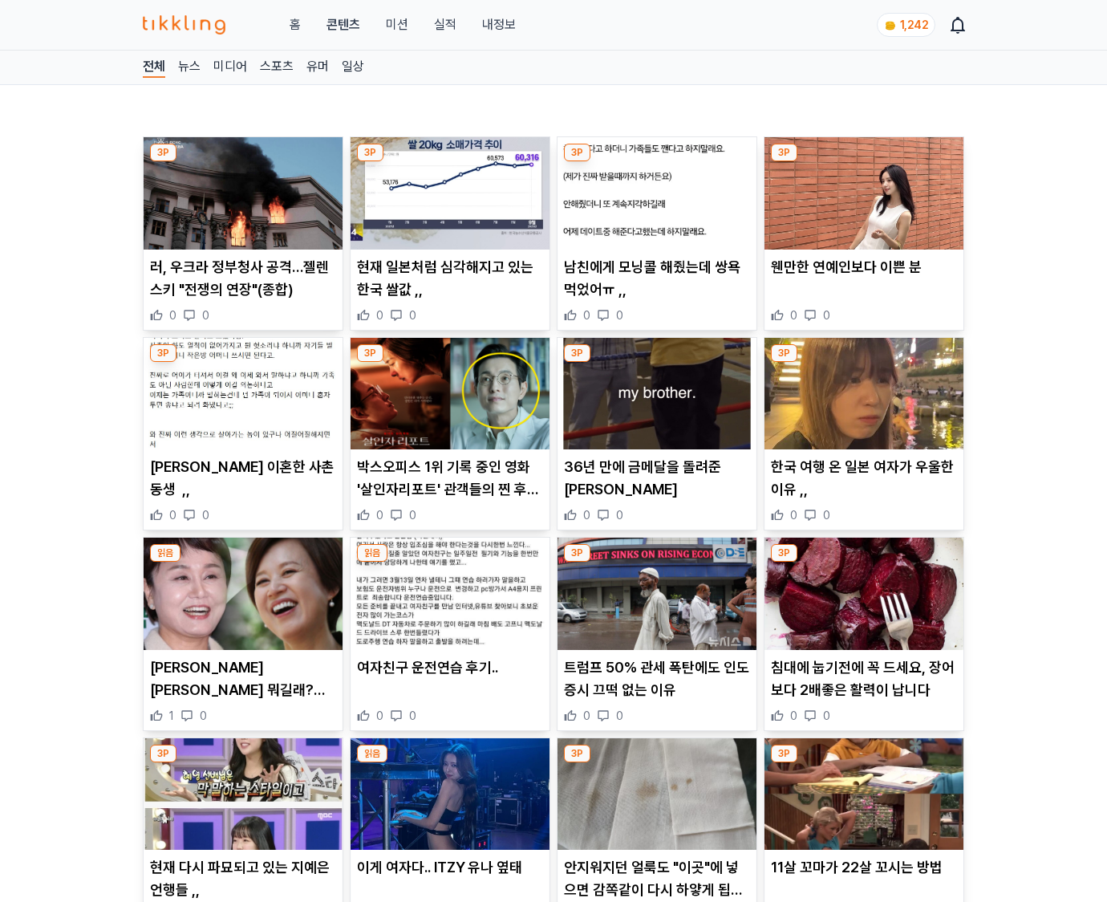
click at [863, 688] on p "침대에 눕기전에 꼭 드세요, 장어보다 2배좋은 활력이 납니다" at bounding box center [864, 678] width 186 height 45
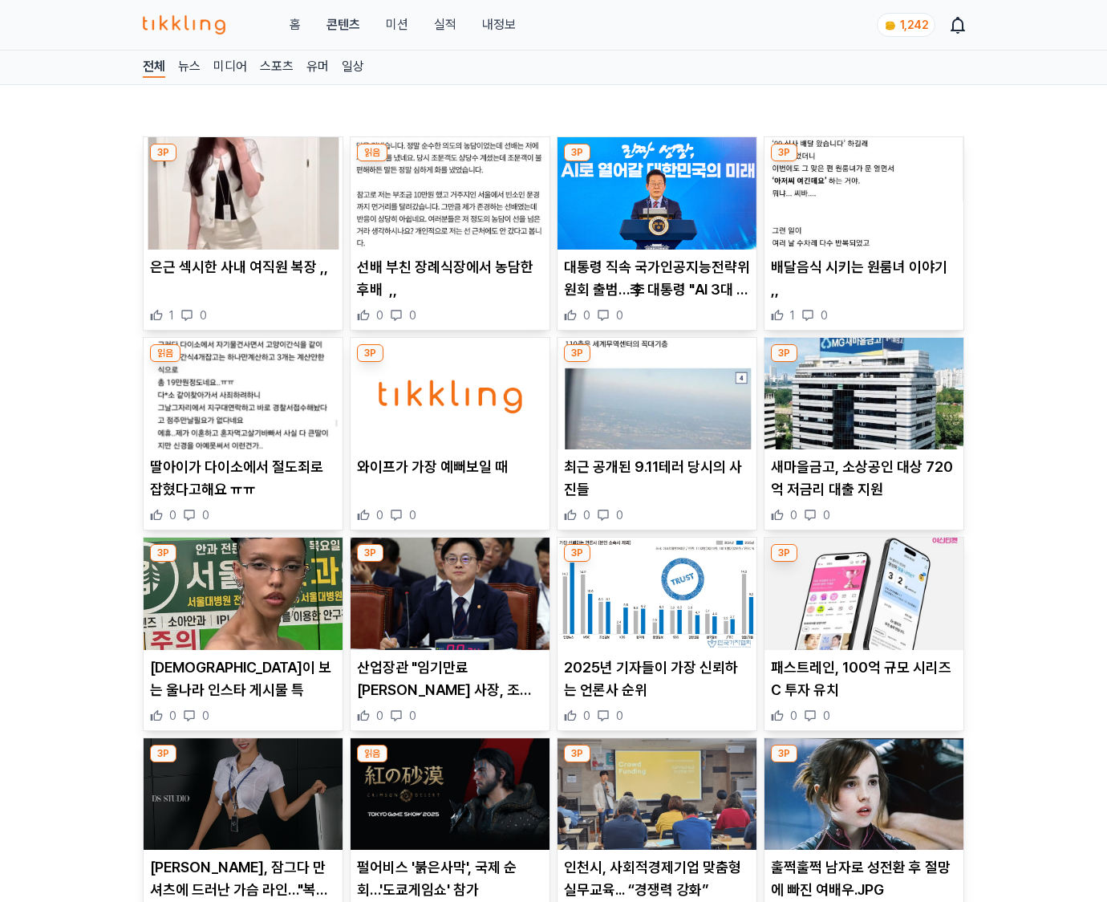
click at [863, 688] on p "패스트레인, 100억 규모 시리즈C 투자 유치" at bounding box center [864, 678] width 186 height 45
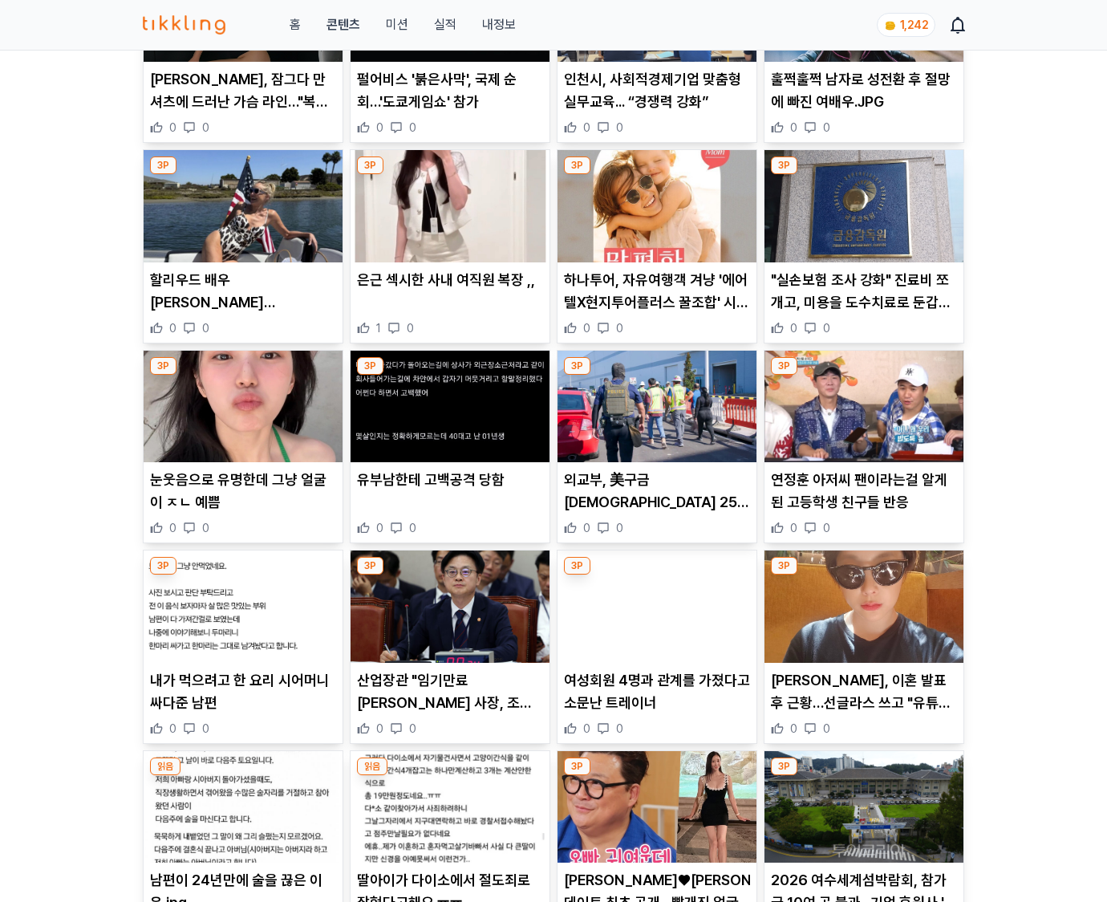
scroll to position [1839, 0]
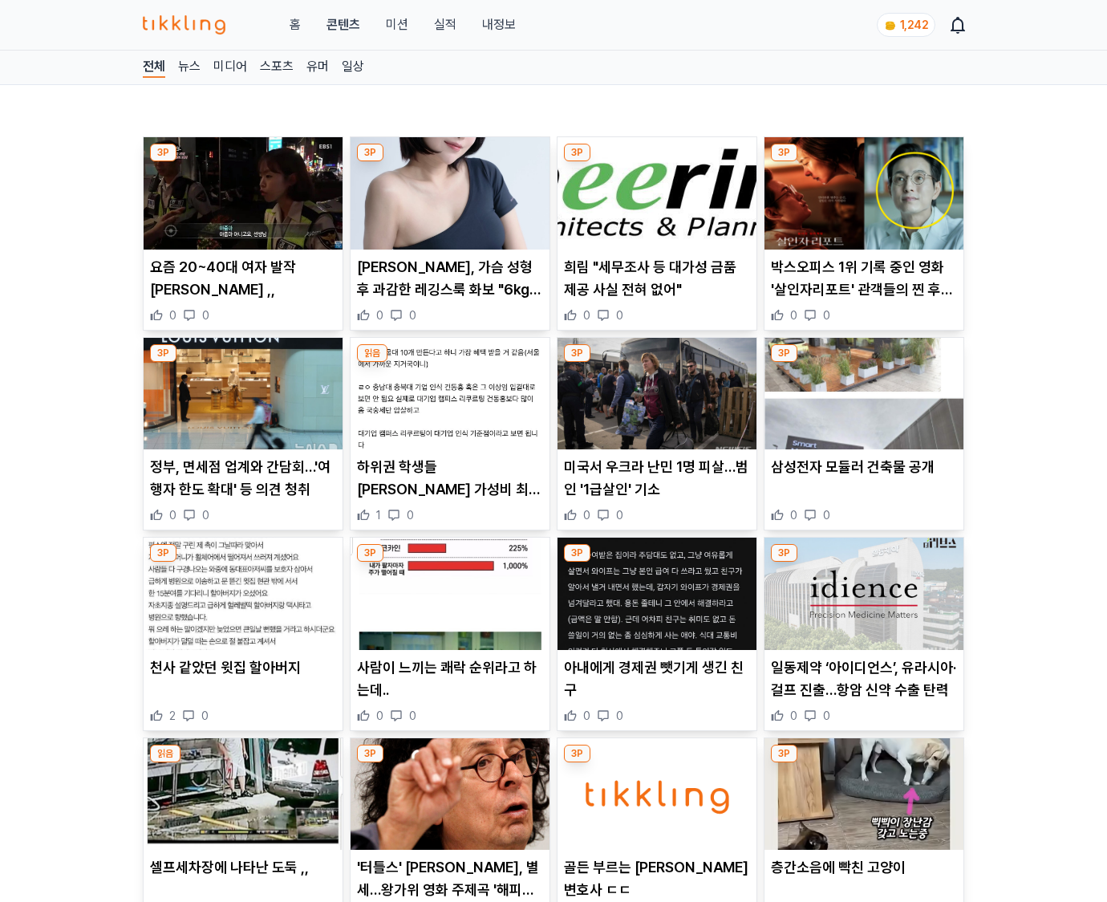
click at [863, 688] on p "일동제약 ‘아이디언스’, 유라시아·걸프 진출…항암 신약 수출 탄력" at bounding box center [864, 678] width 186 height 45
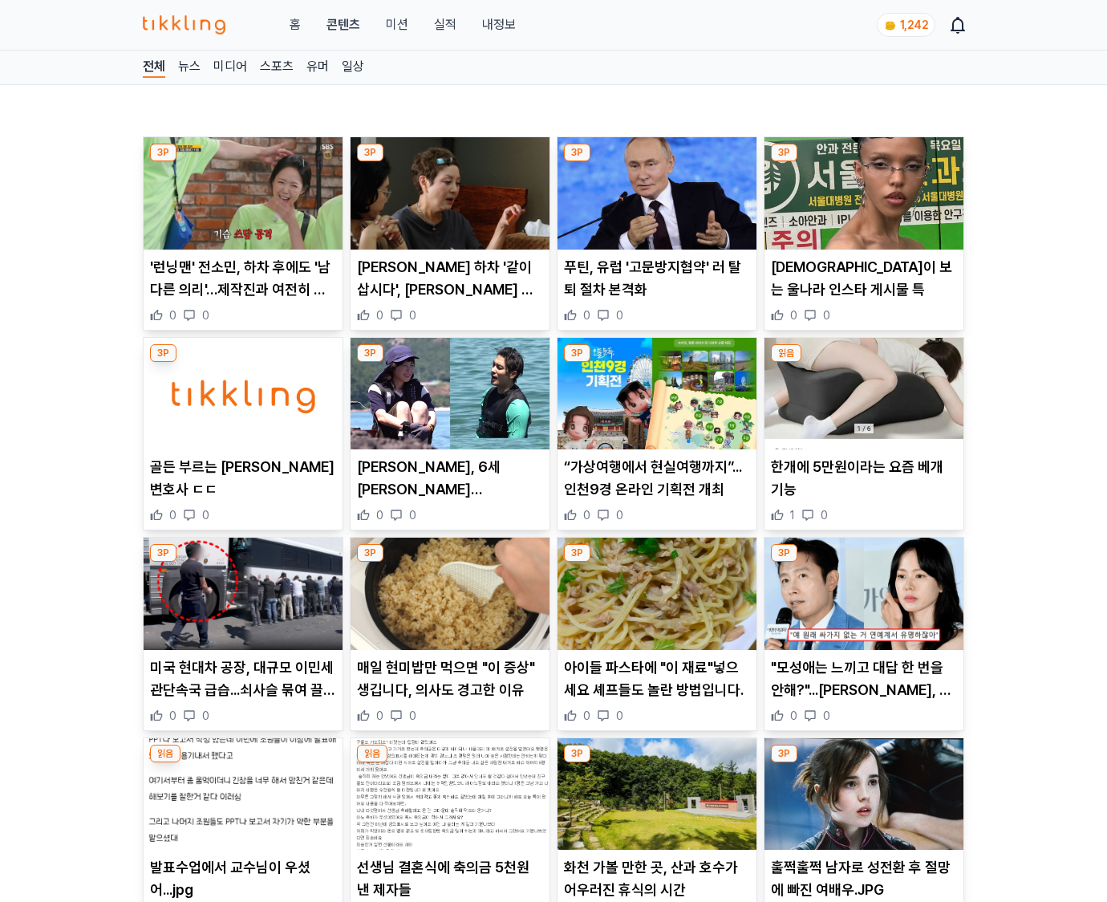
click at [863, 688] on p ""모성애는 느끼고 대답 한 번을 안해?"...이병헌, 제작보고회 현장서 '손예진 인성' 폭로 '아역배우 홀대' 논란" at bounding box center [864, 678] width 186 height 45
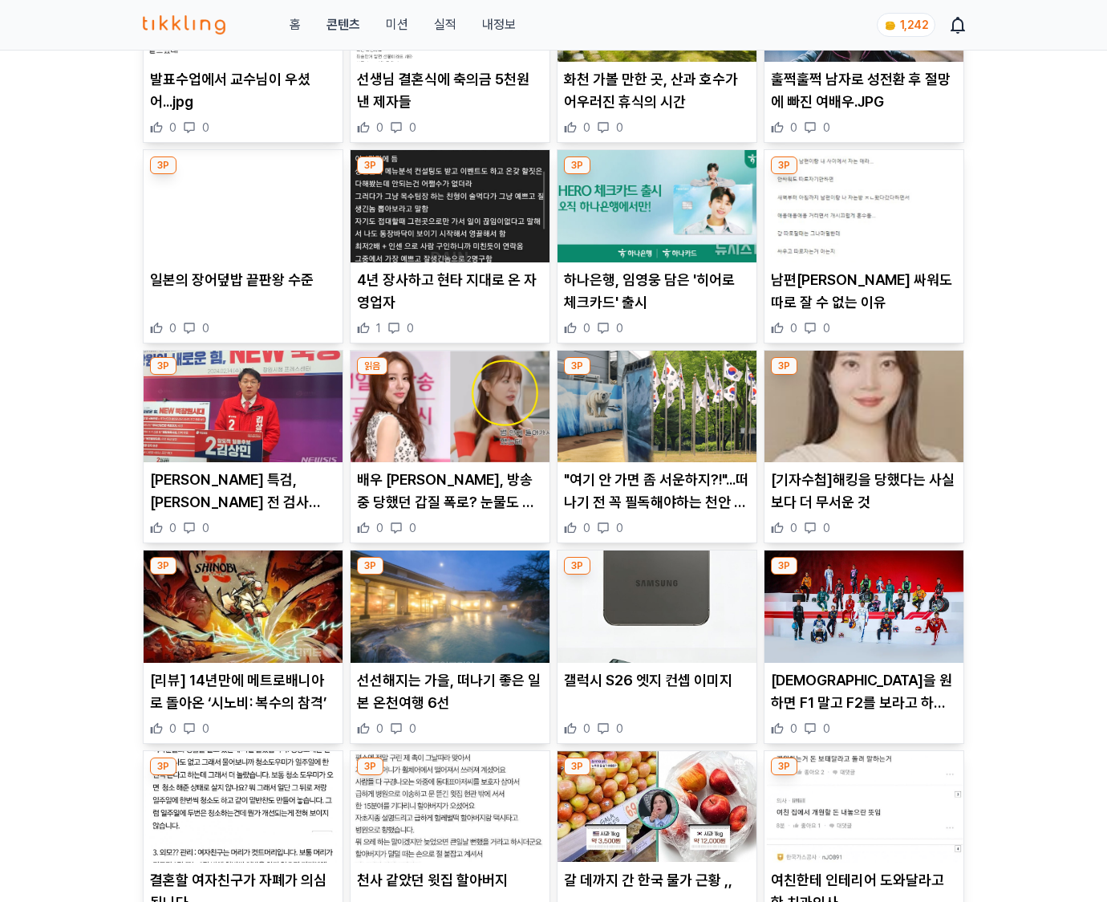
scroll to position [1839, 0]
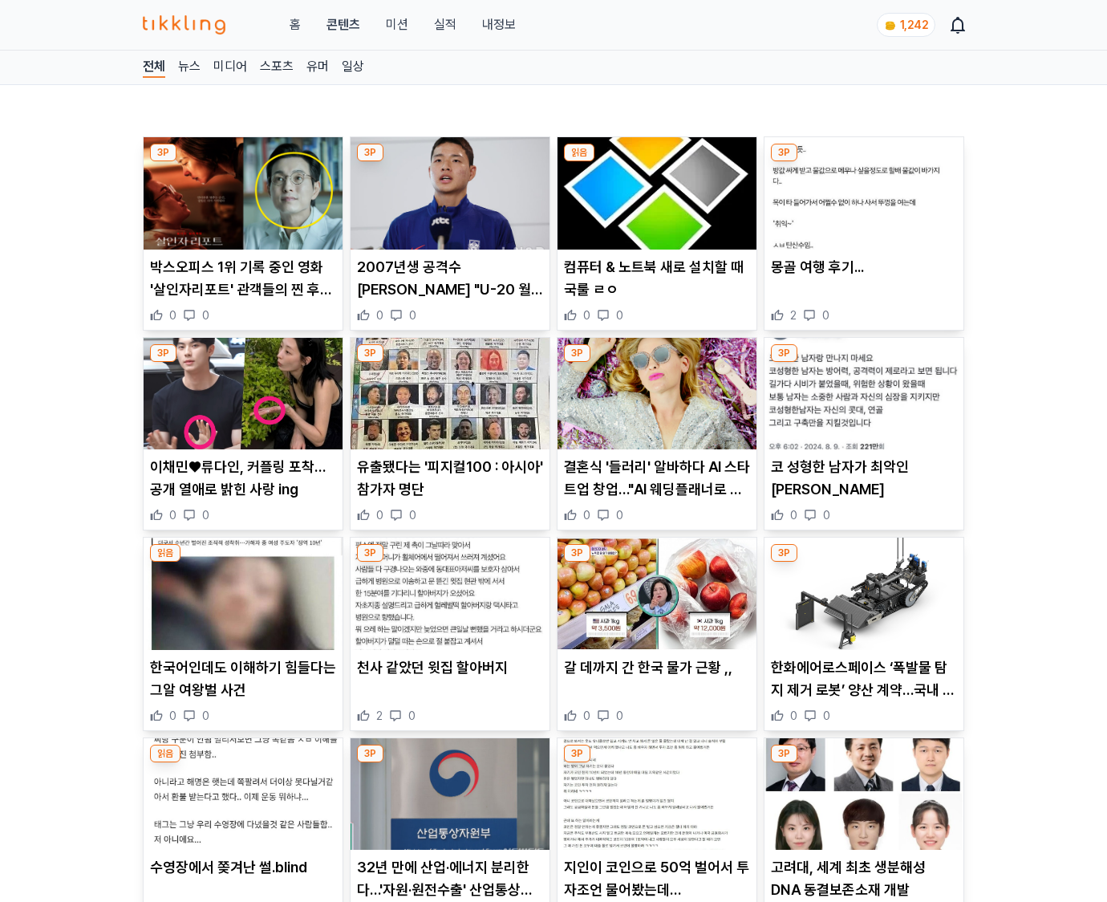
click at [863, 688] on p "한화에어로스페이스 ‘폭발물 탐지 제거 로봇’ 양산 계약…국내 최초 ‘국방 로봇 체계 전력화’" at bounding box center [864, 678] width 186 height 45
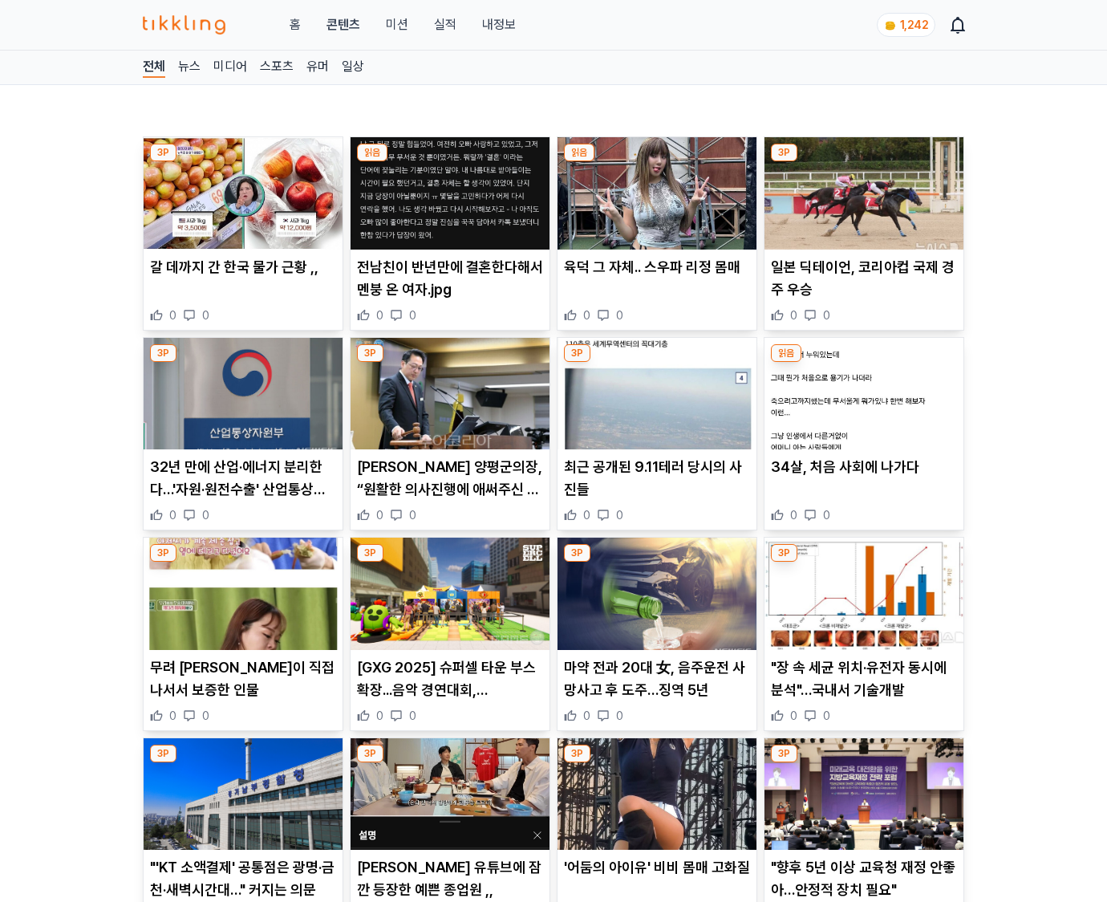
click at [863, 688] on p ""장 속 세균 위치·유전자 동시에 분석"…국내서 기술개발" at bounding box center [864, 678] width 186 height 45
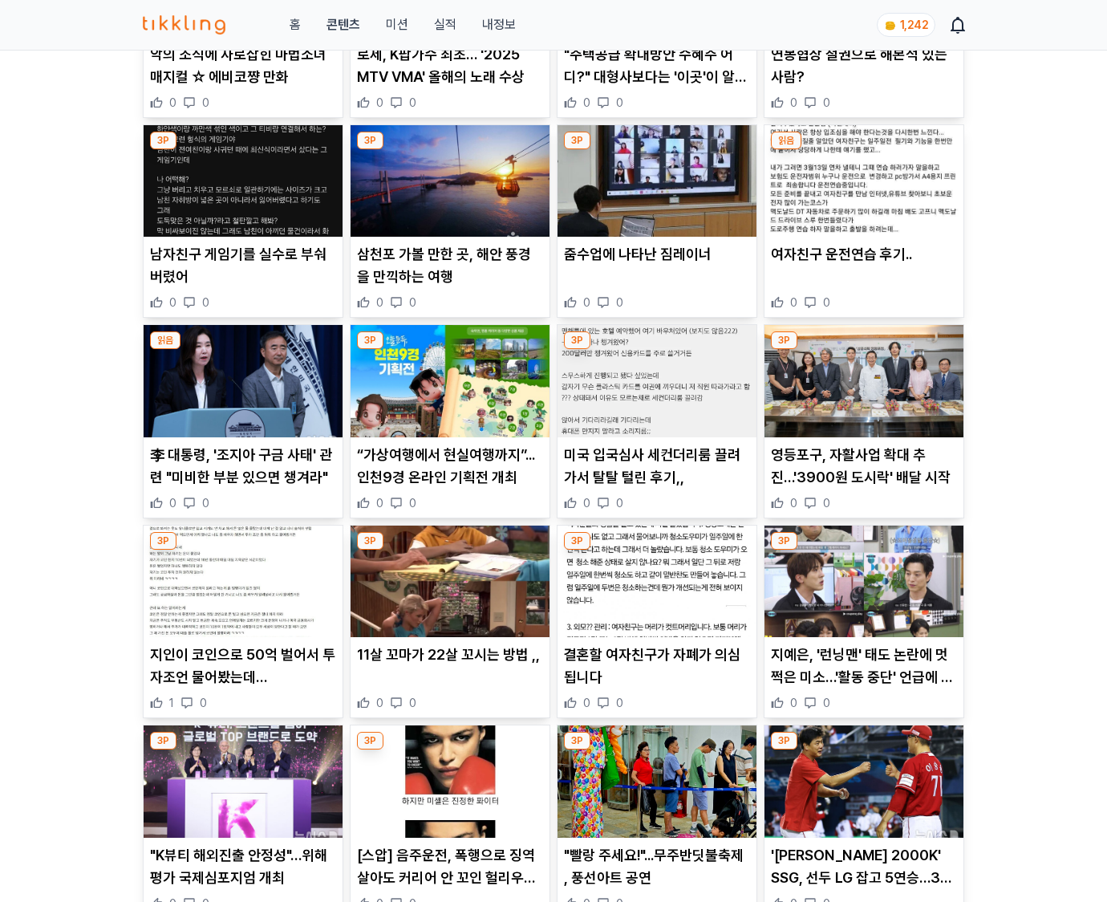
scroll to position [4204, 0]
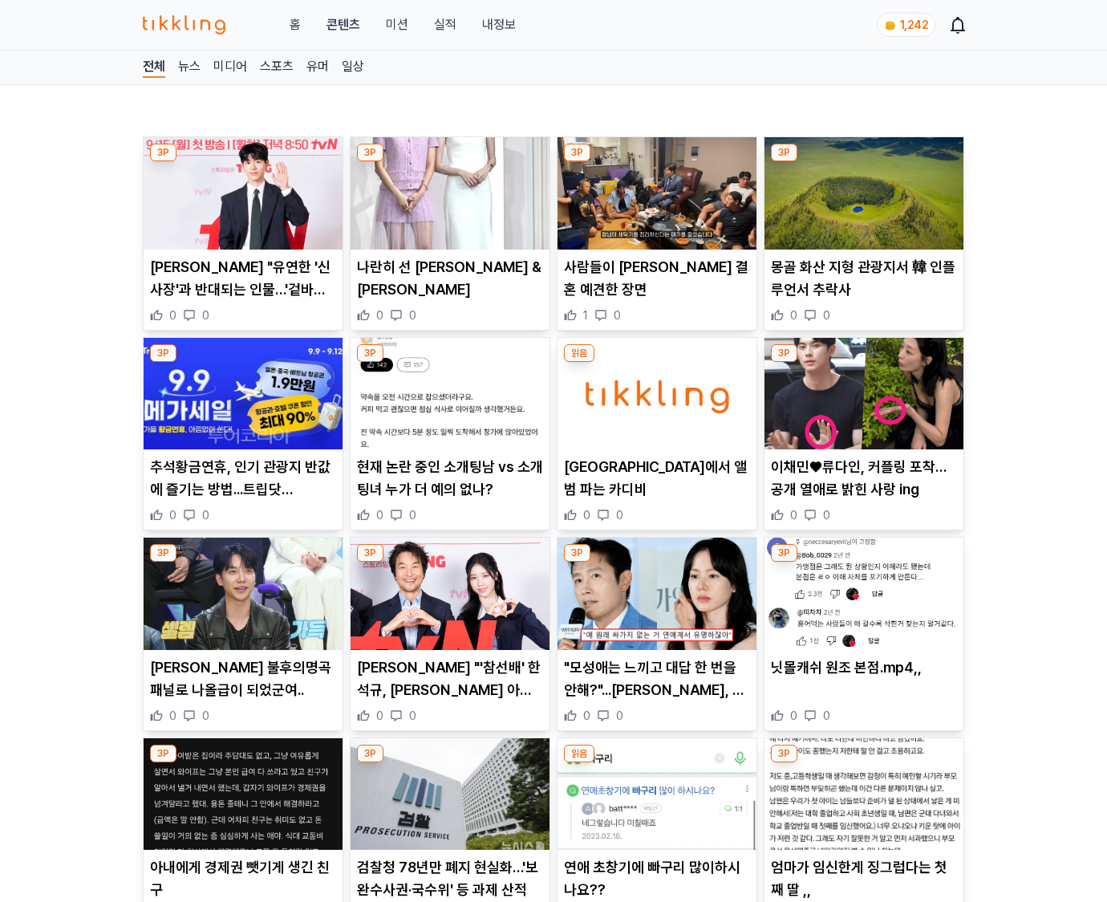
click at [863, 688] on div "닛몰캐쉬 원조 본점.mp4,, 0 0" at bounding box center [863, 689] width 199 height 67
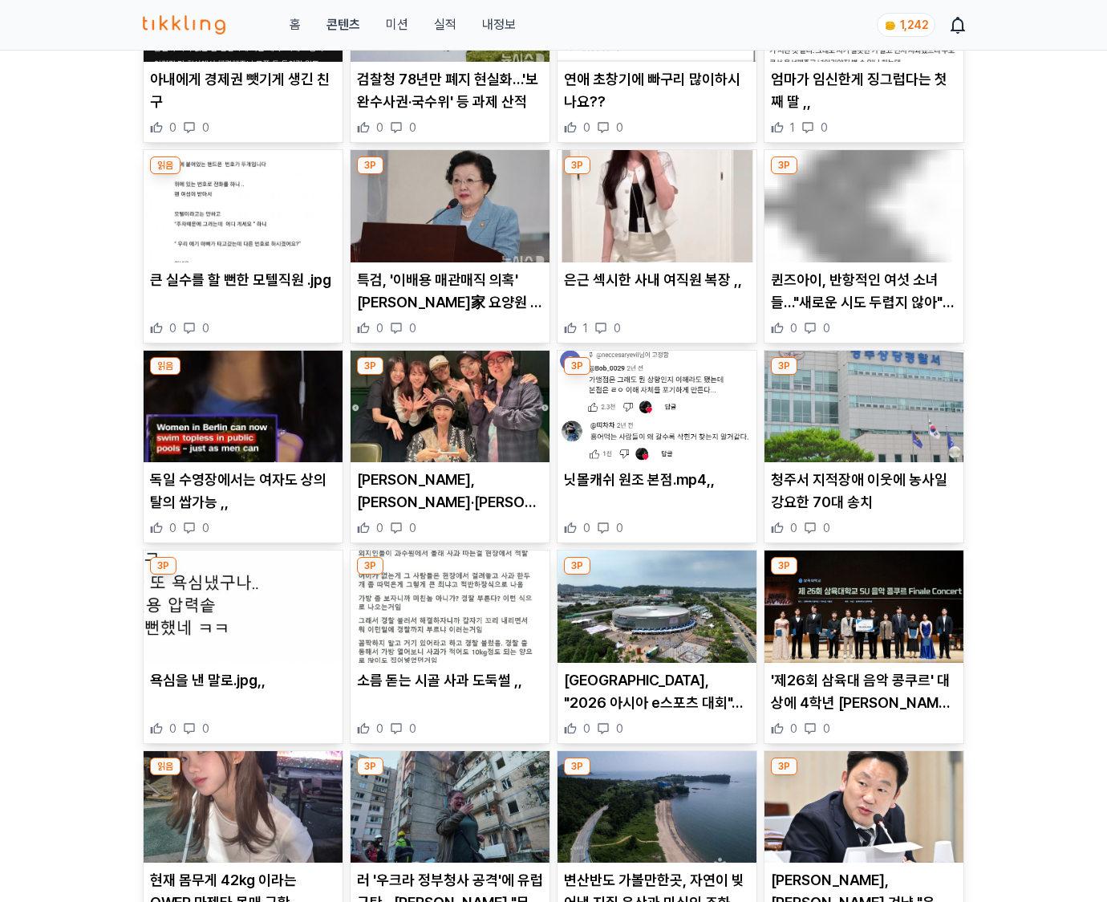
scroll to position [1837, 0]
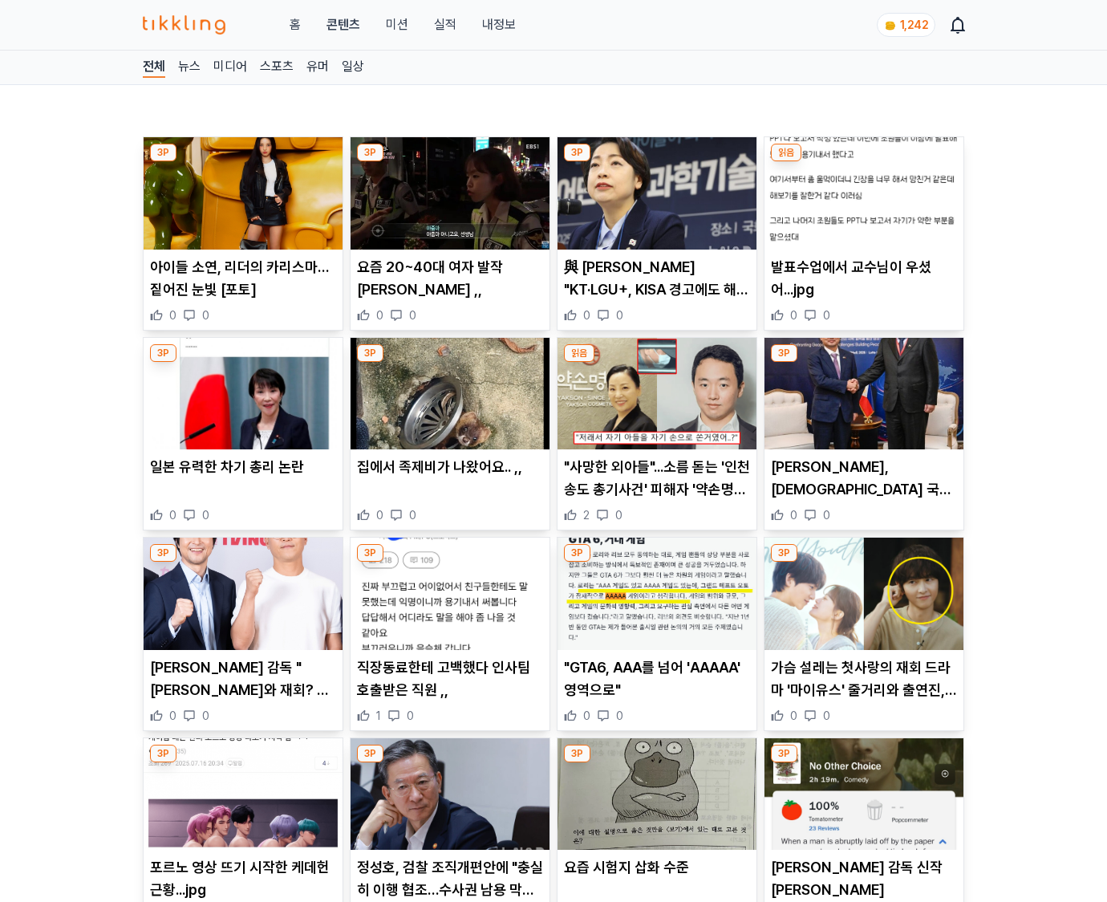
click at [863, 688] on p "가슴 설레는 첫사랑의 재회 드라마 '마이유스' 줄거리와 출연진, 등장인물 등 관련 정보 총정리 (+시청률, [PERSON_NAME], 노래, …" at bounding box center [864, 678] width 186 height 45
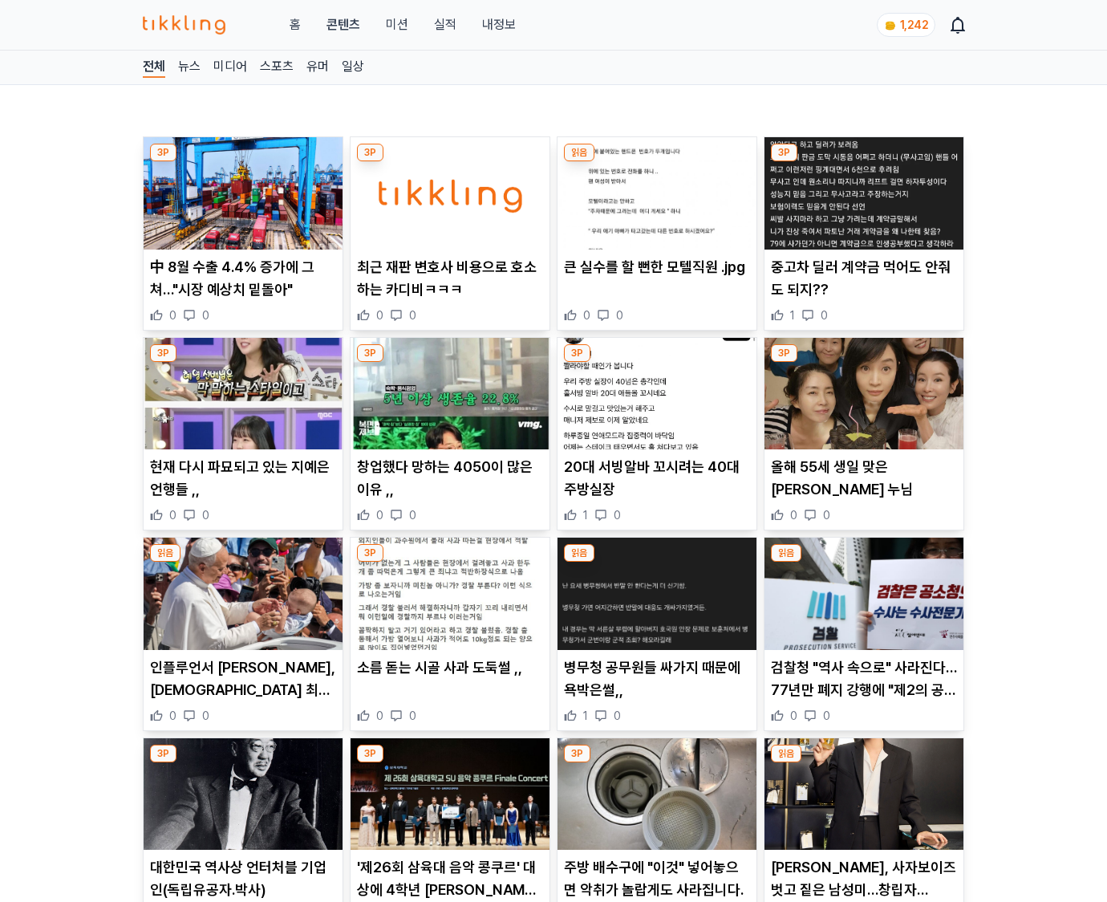
click at [863, 688] on p "검찰청 "역사 속으로" 사라진다…77년만 폐지 강행에 "제2의 공수처" 우려, 법조계 반발(+수사분리, 공소청, 중수청, 위헌논란, 정부조직개…" at bounding box center [864, 678] width 186 height 45
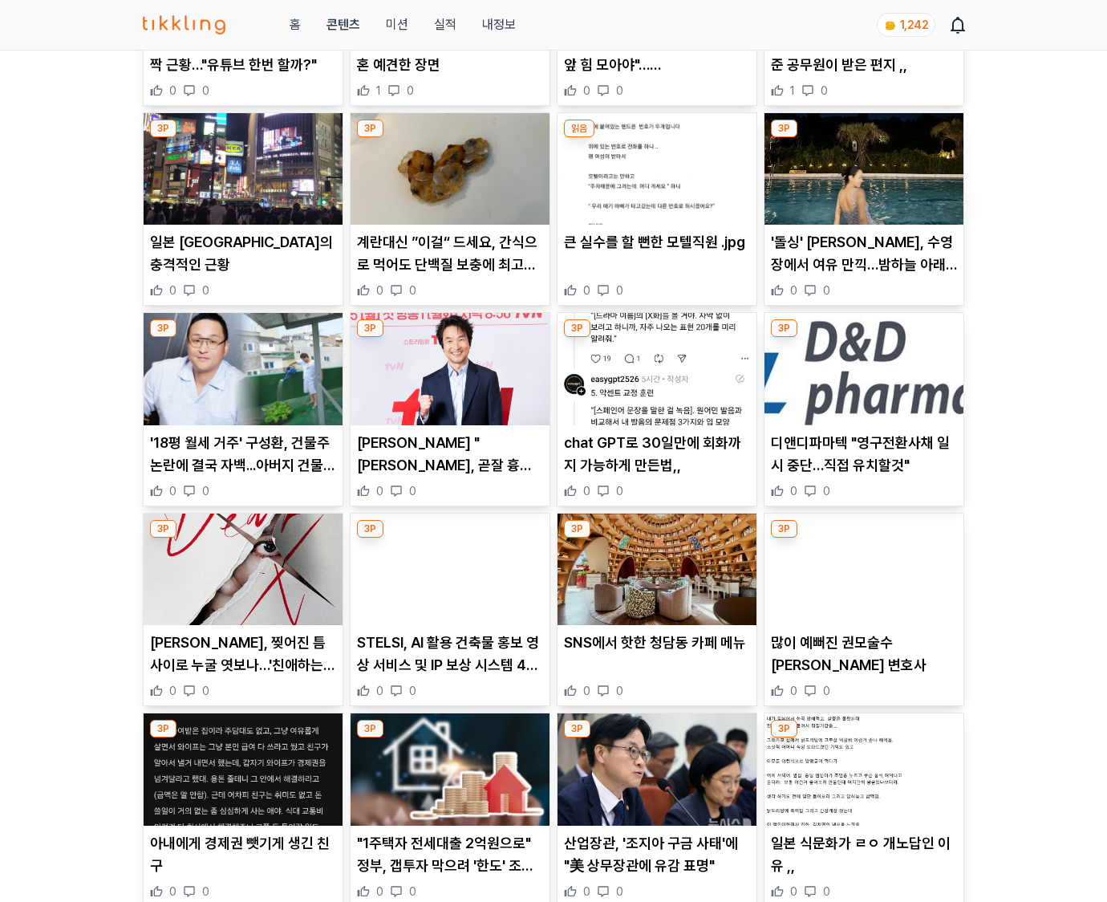
scroll to position [3417, 0]
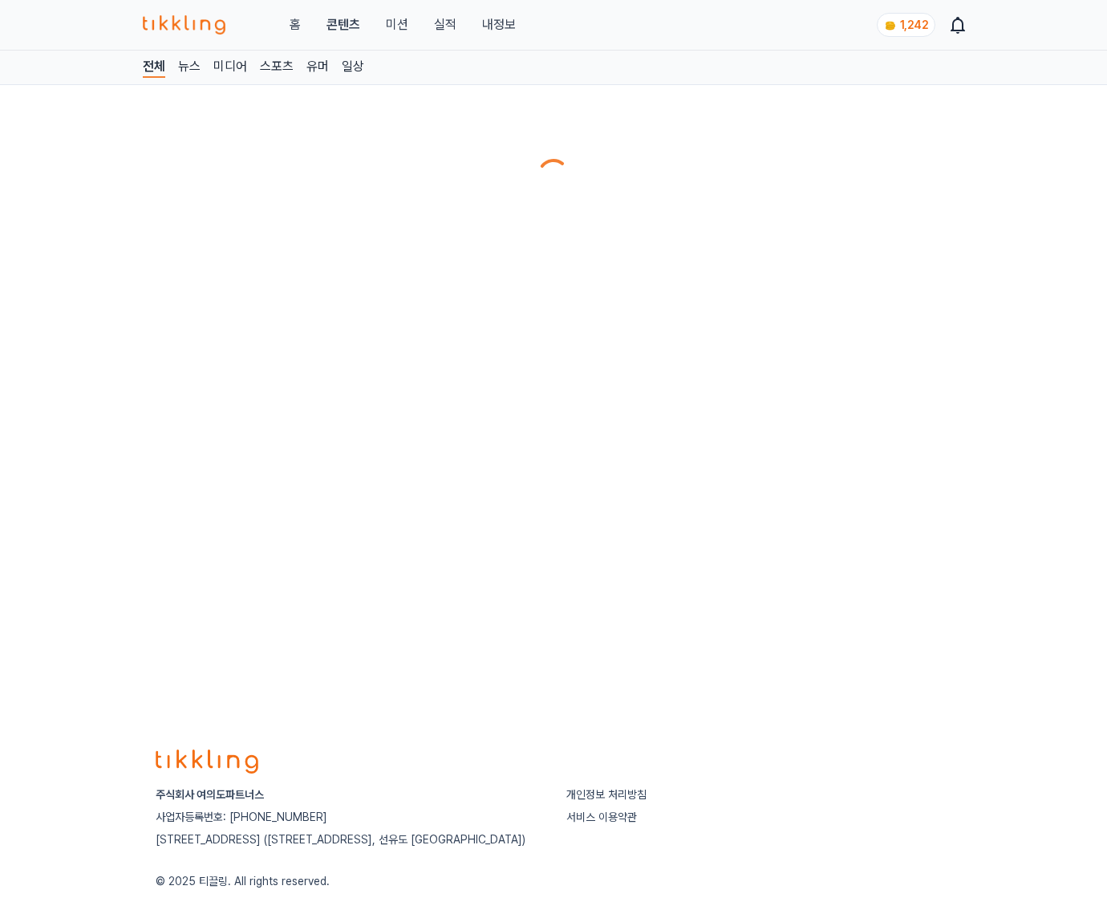
click at [863, 688] on div "전체 뉴스 미디어 스포츠 유머 일상" at bounding box center [553, 387] width 1107 height 673
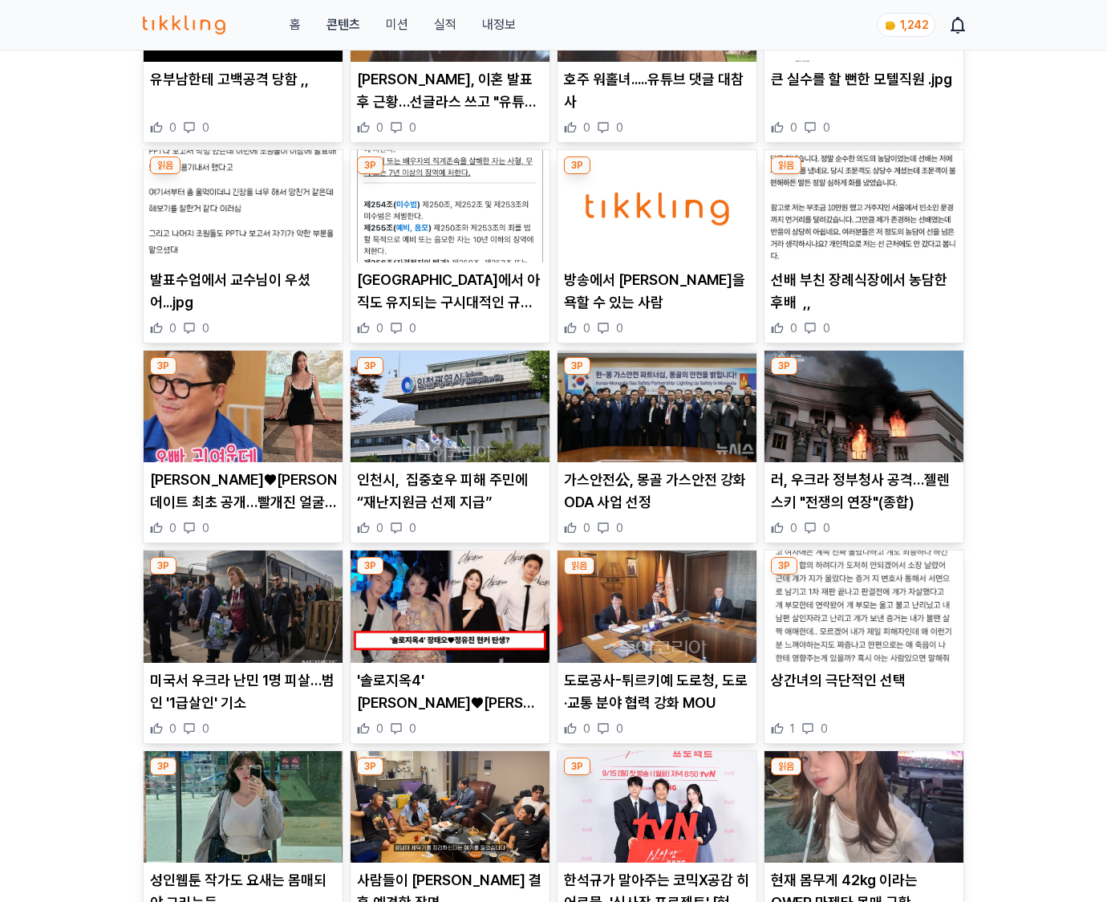
scroll to position [1839, 0]
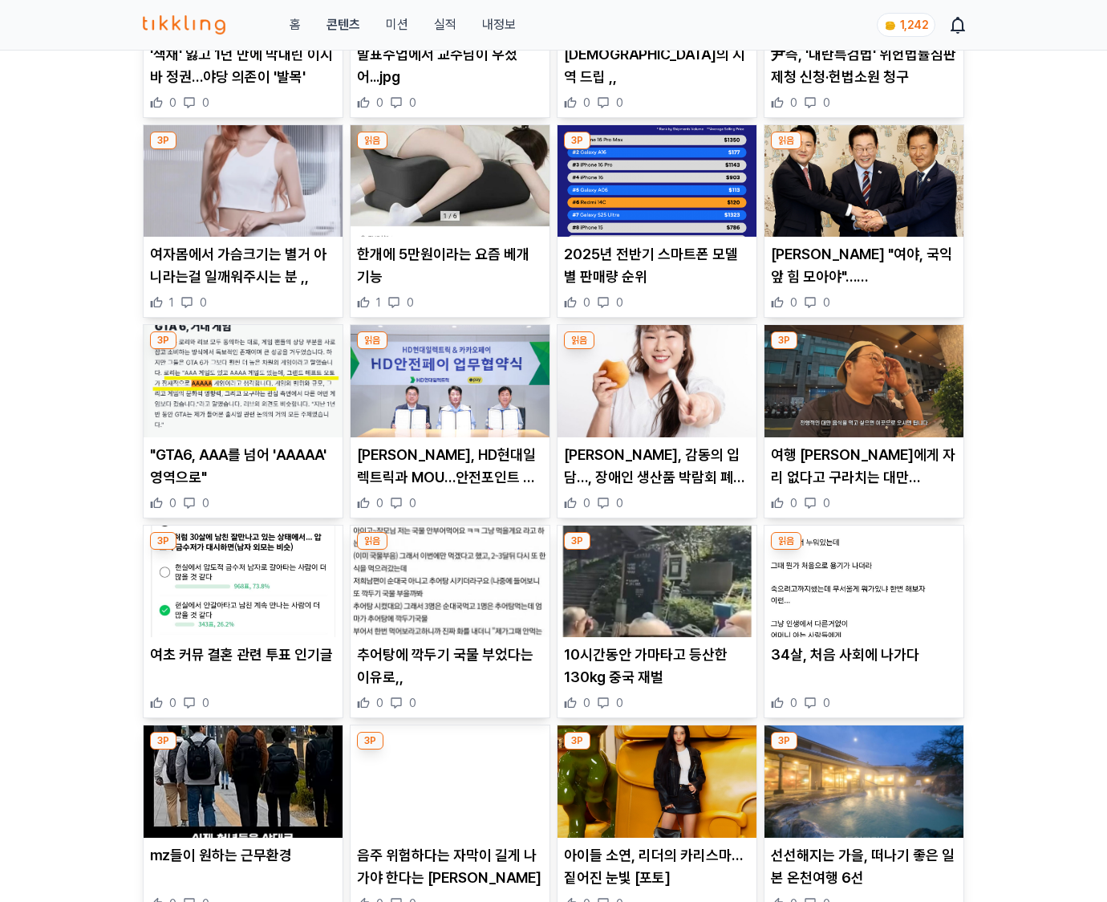
scroll to position [4204, 0]
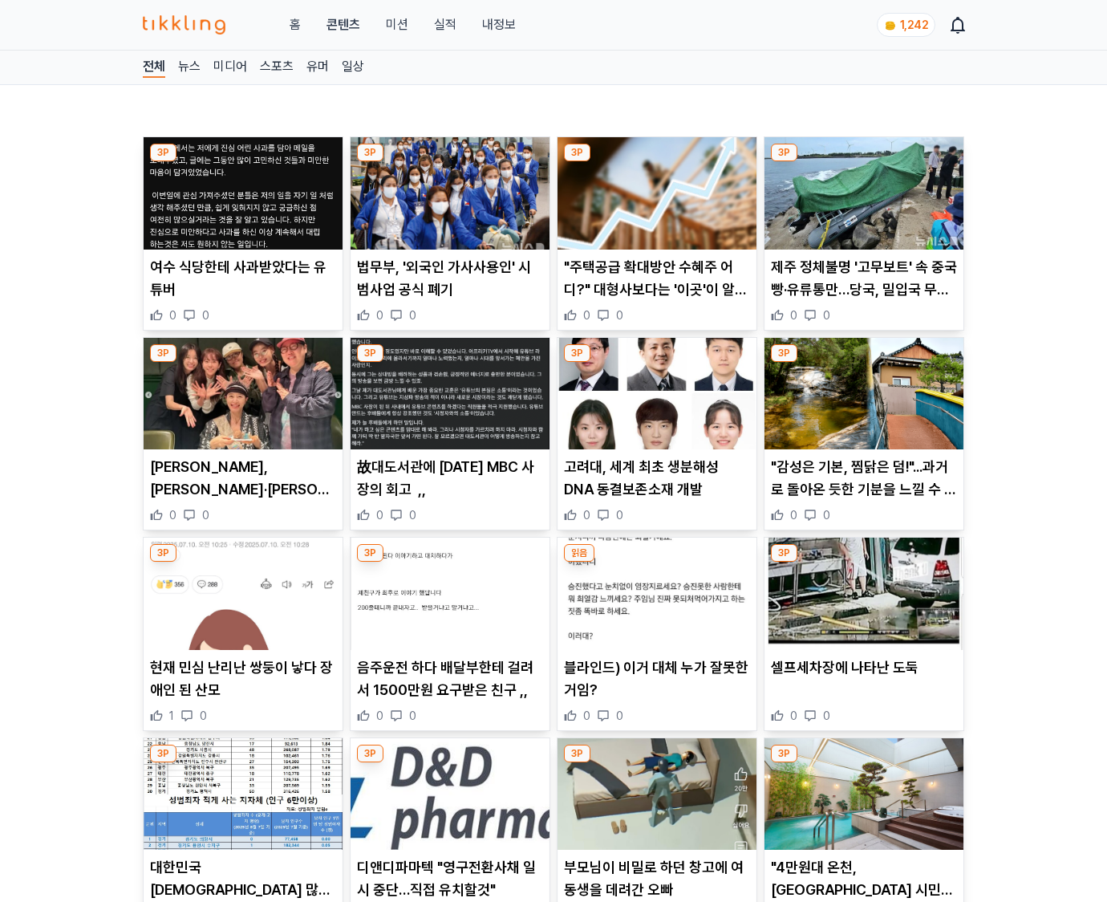
click at [863, 688] on div "셀프세차장에 나타난 도둑 0 0" at bounding box center [863, 689] width 199 height 67
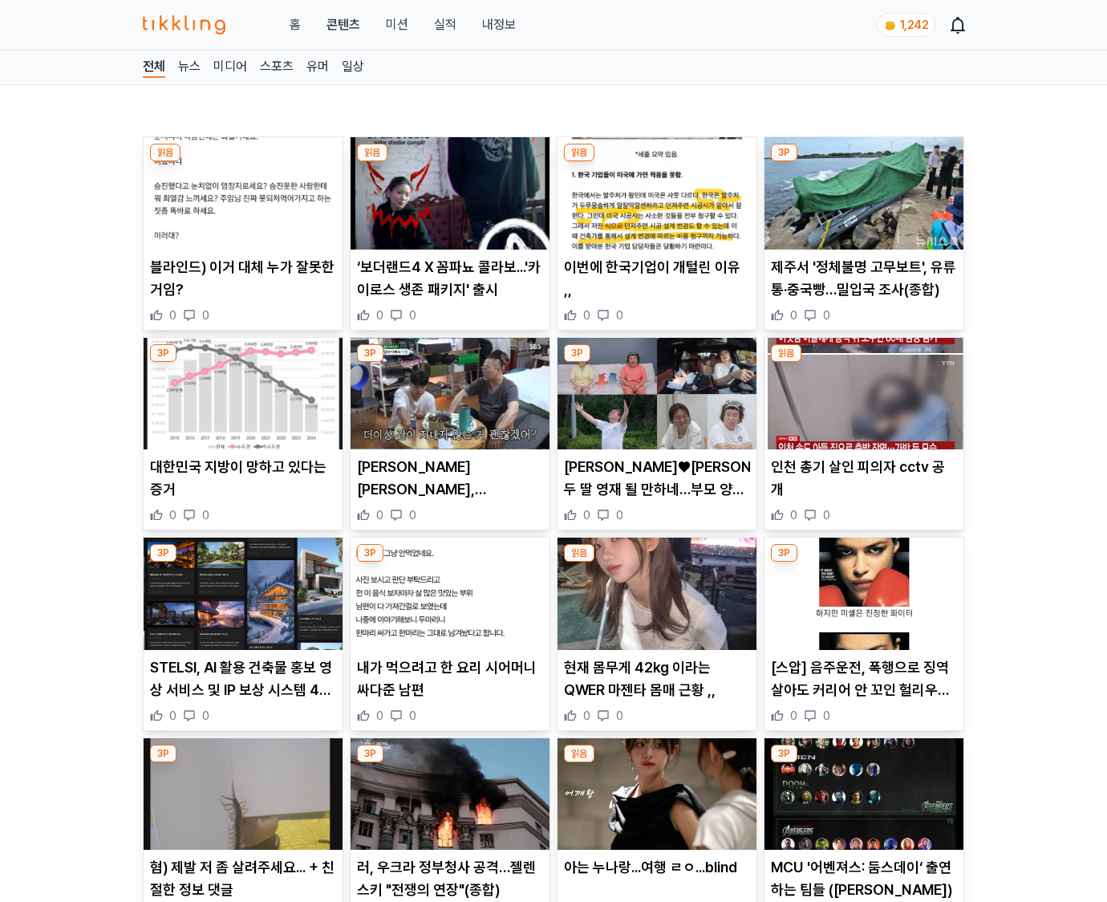
click at [863, 688] on p "[스압] 음주운전, 폭행으로 징역살아도 커리어 안 꼬인 헐리우드 배우,," at bounding box center [864, 678] width 186 height 45
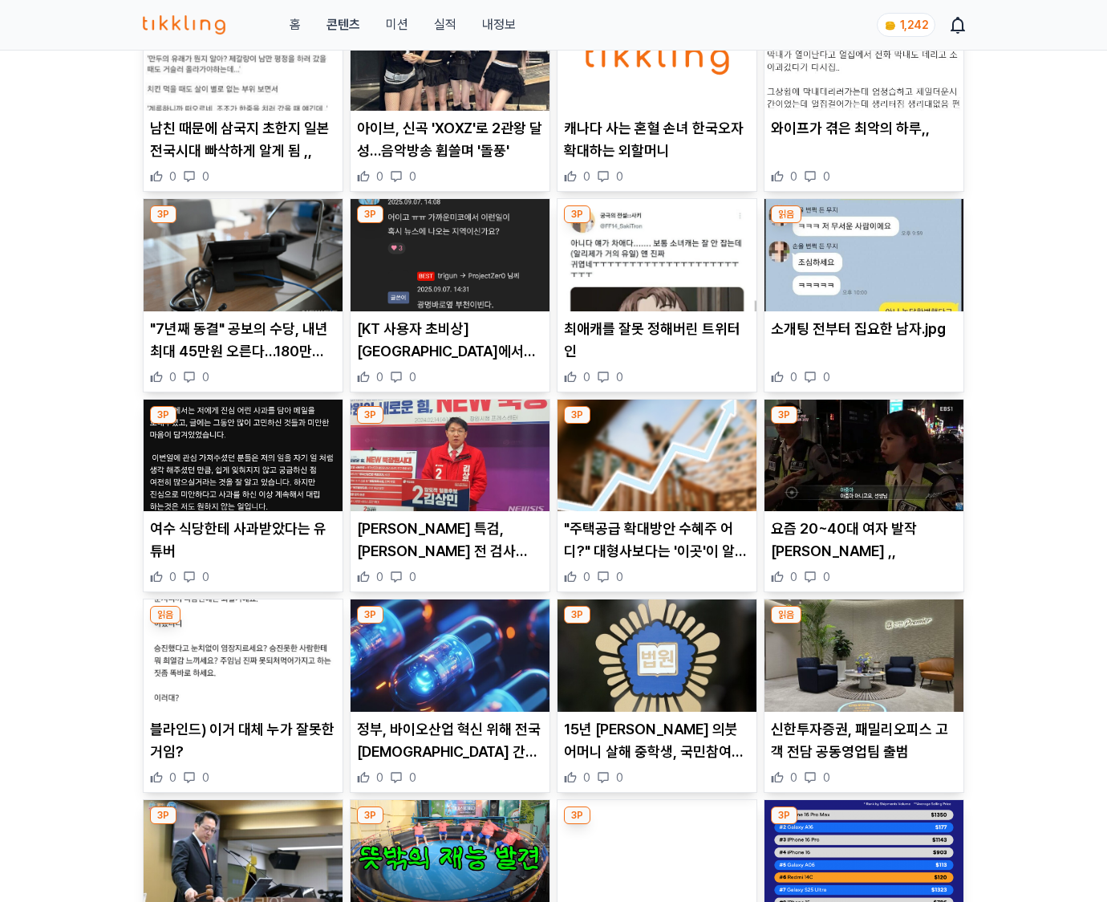
scroll to position [4733, 0]
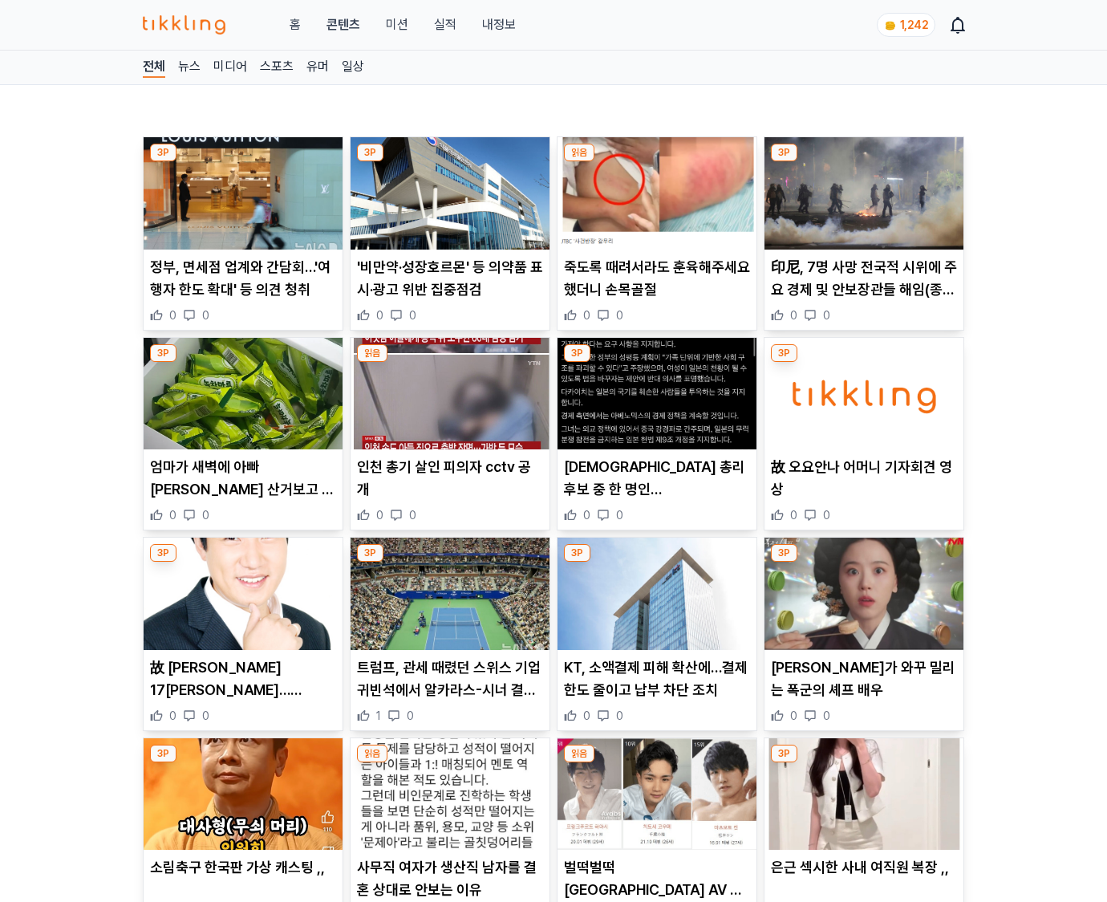
click at [863, 688] on p "윤아가 와꾸 밀리는 폭군의 셰프 배우" at bounding box center [864, 678] width 186 height 45
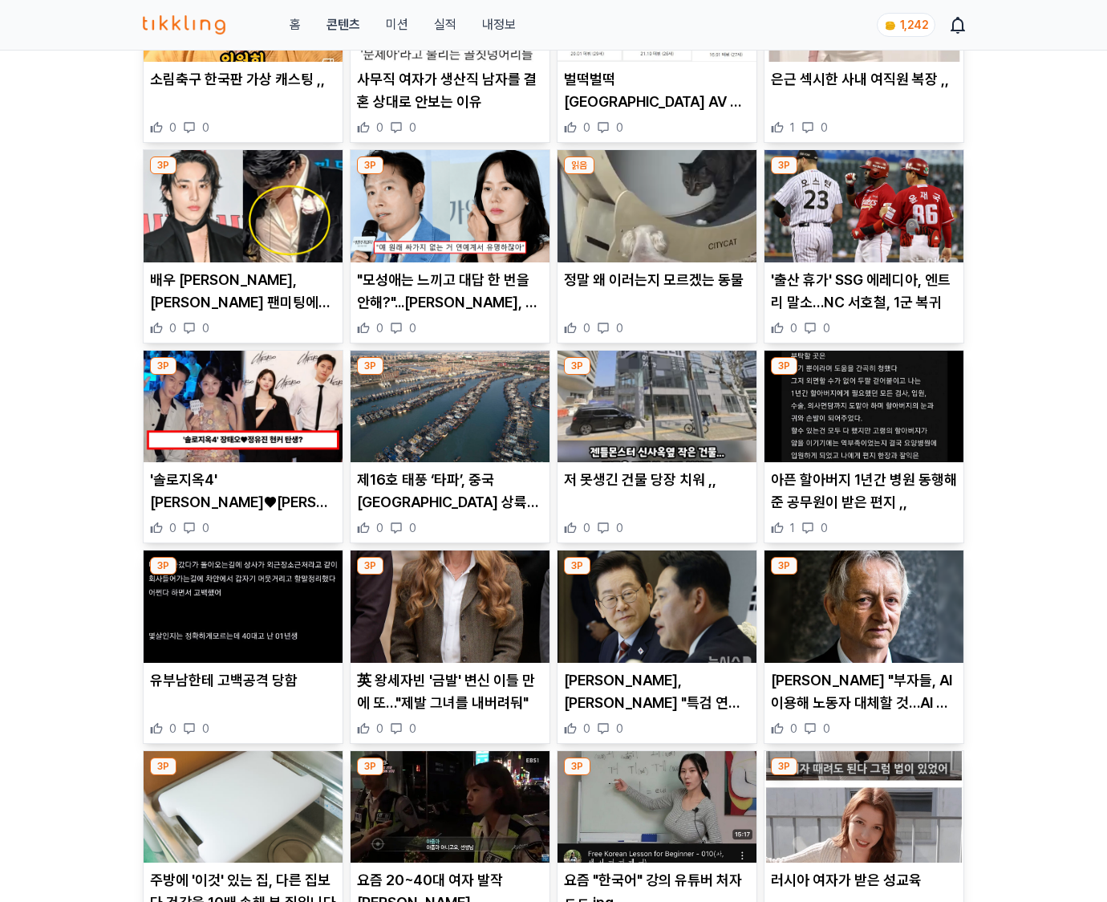
scroll to position [1839, 0]
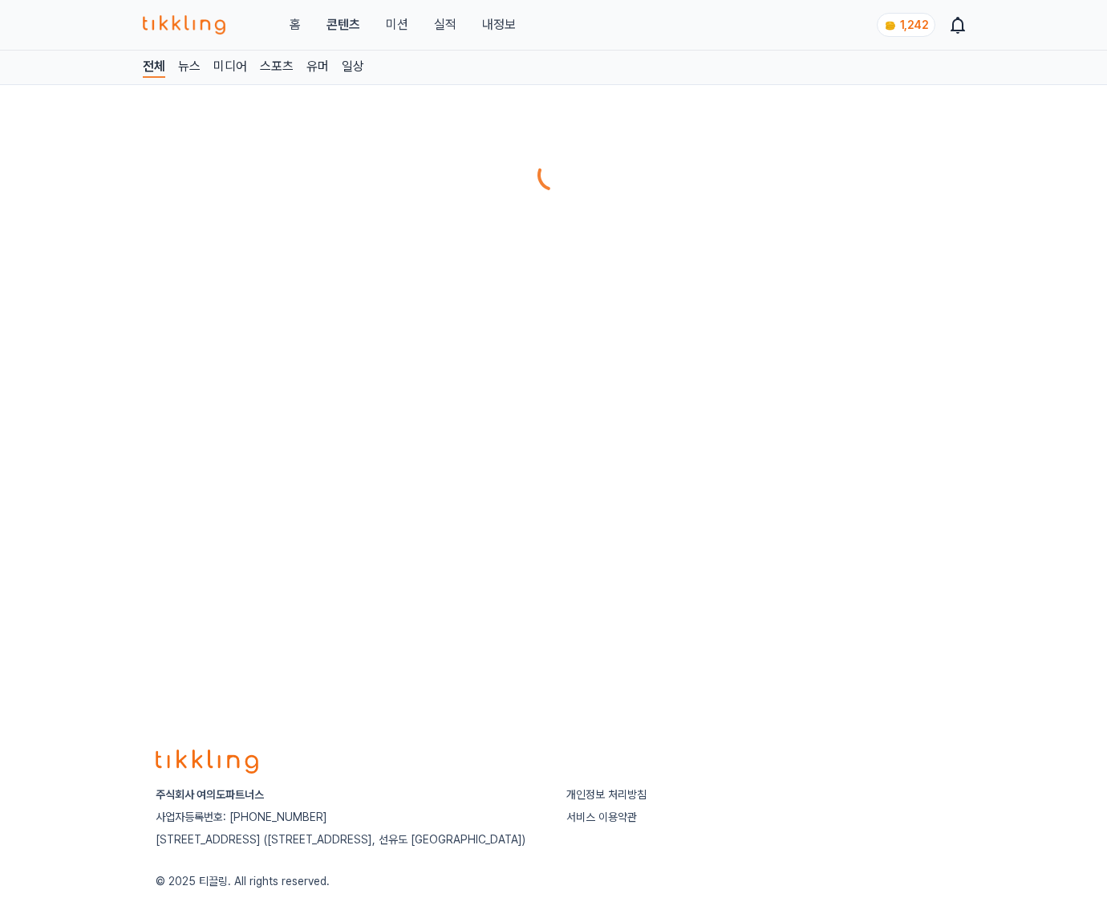
click at [863, 688] on div "전체 뉴스 미디어 스포츠 유머 일상" at bounding box center [553, 387] width 1107 height 673
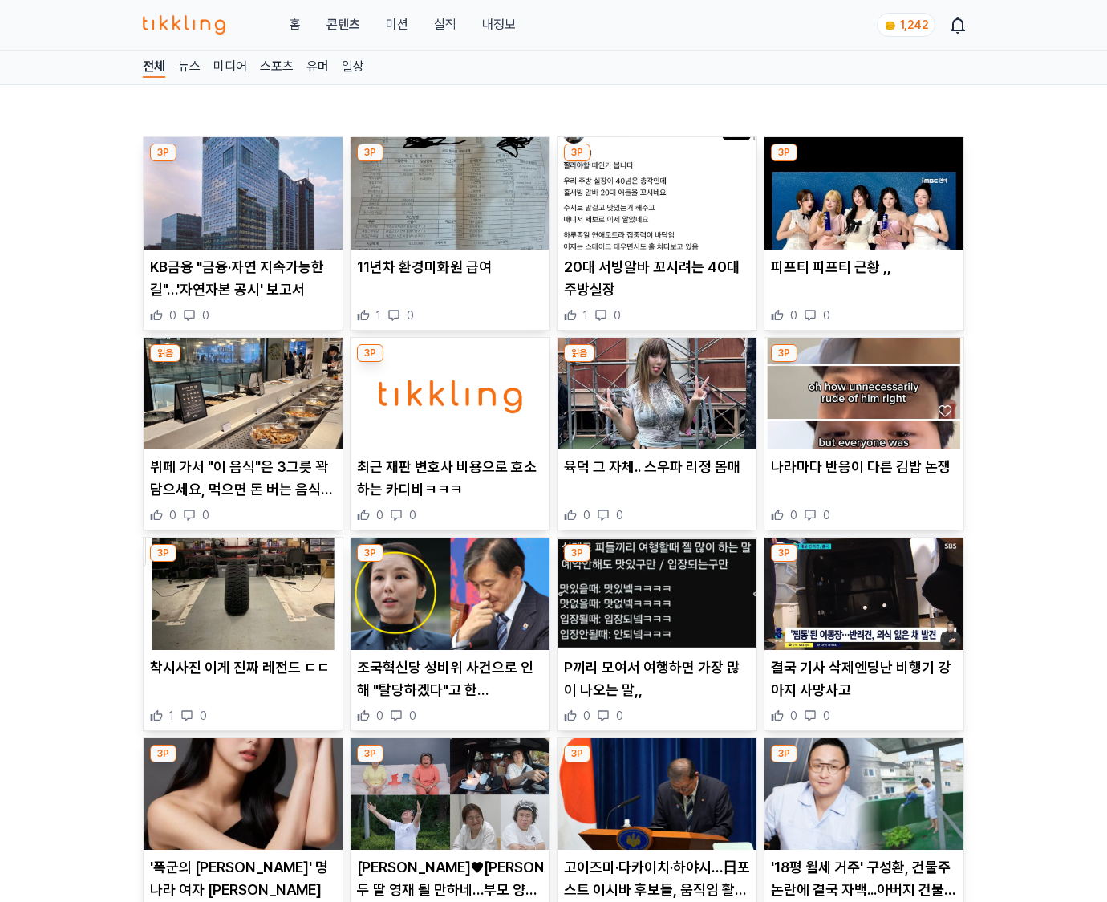
click at [863, 688] on p "결국 기사 삭제엔딩난 비행기 강아지 사망사고" at bounding box center [864, 678] width 186 height 45
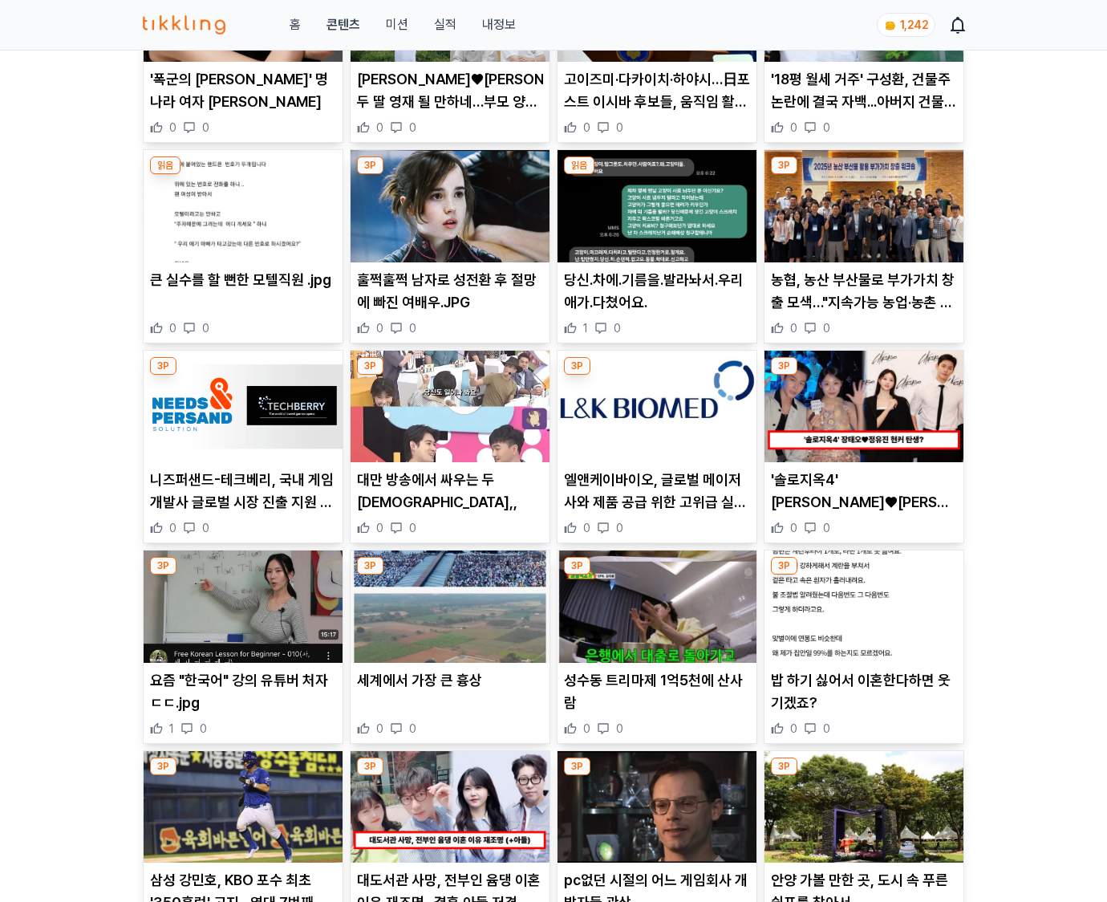
scroll to position [1837, 0]
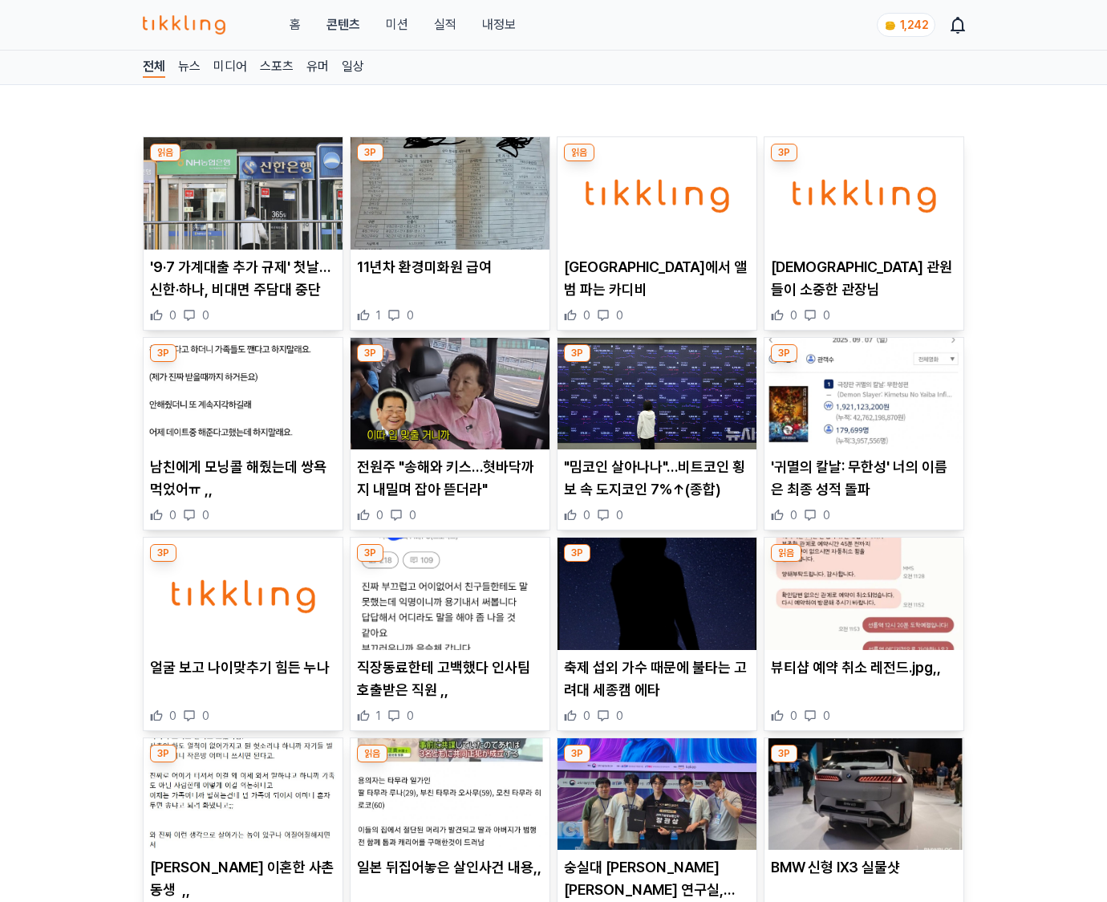
click at [863, 688] on div "뷰티샵 예약 취소 레전드.jpg,, 0 0" at bounding box center [863, 689] width 199 height 67
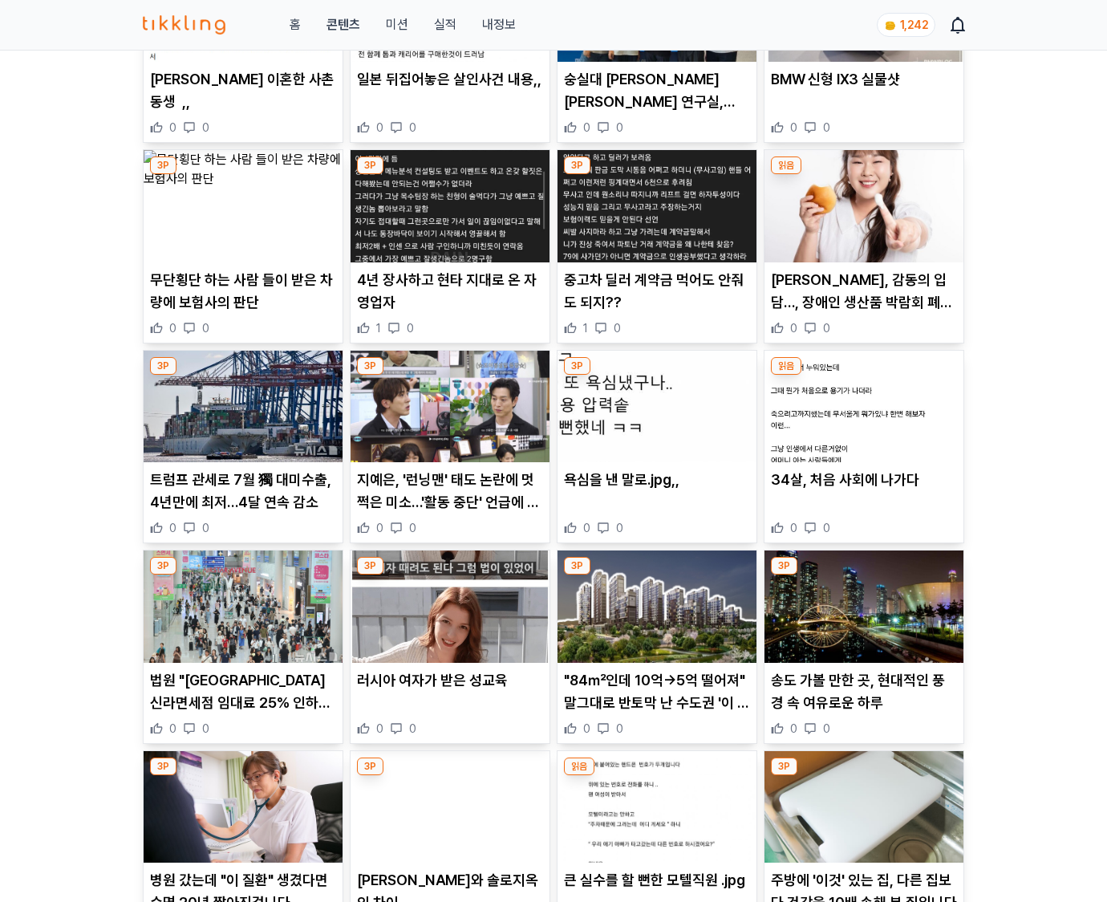
scroll to position [1840, 0]
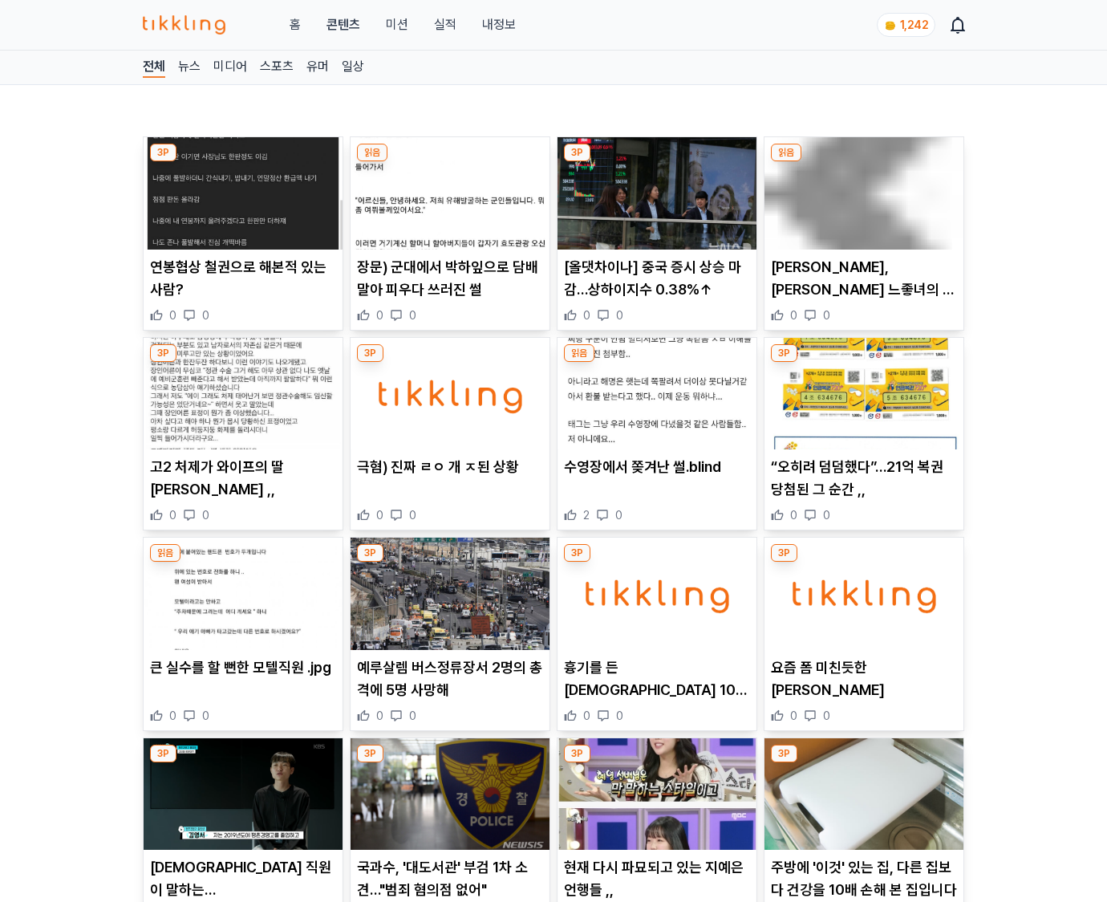
click at [863, 688] on div "요즘 폼 미친듯한 김원훈 0 0" at bounding box center [863, 689] width 199 height 67
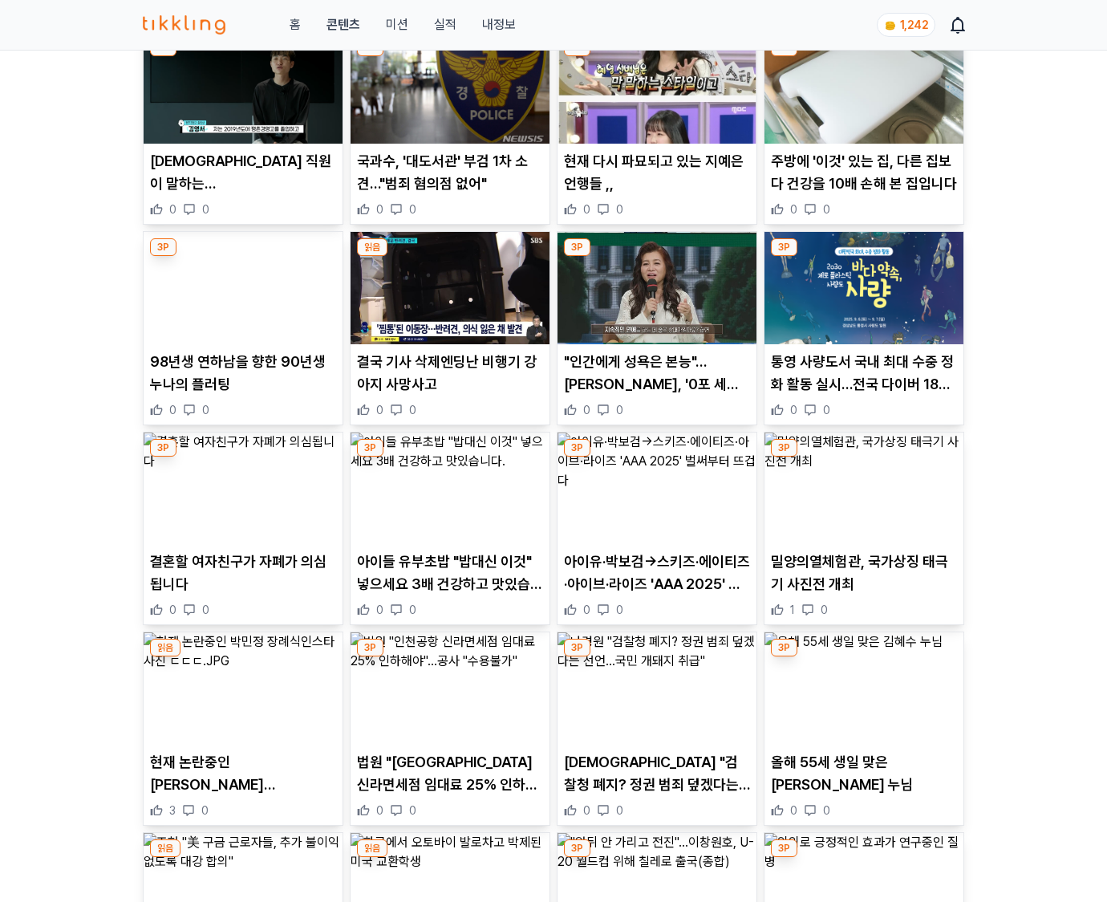
scroll to position [788, 0]
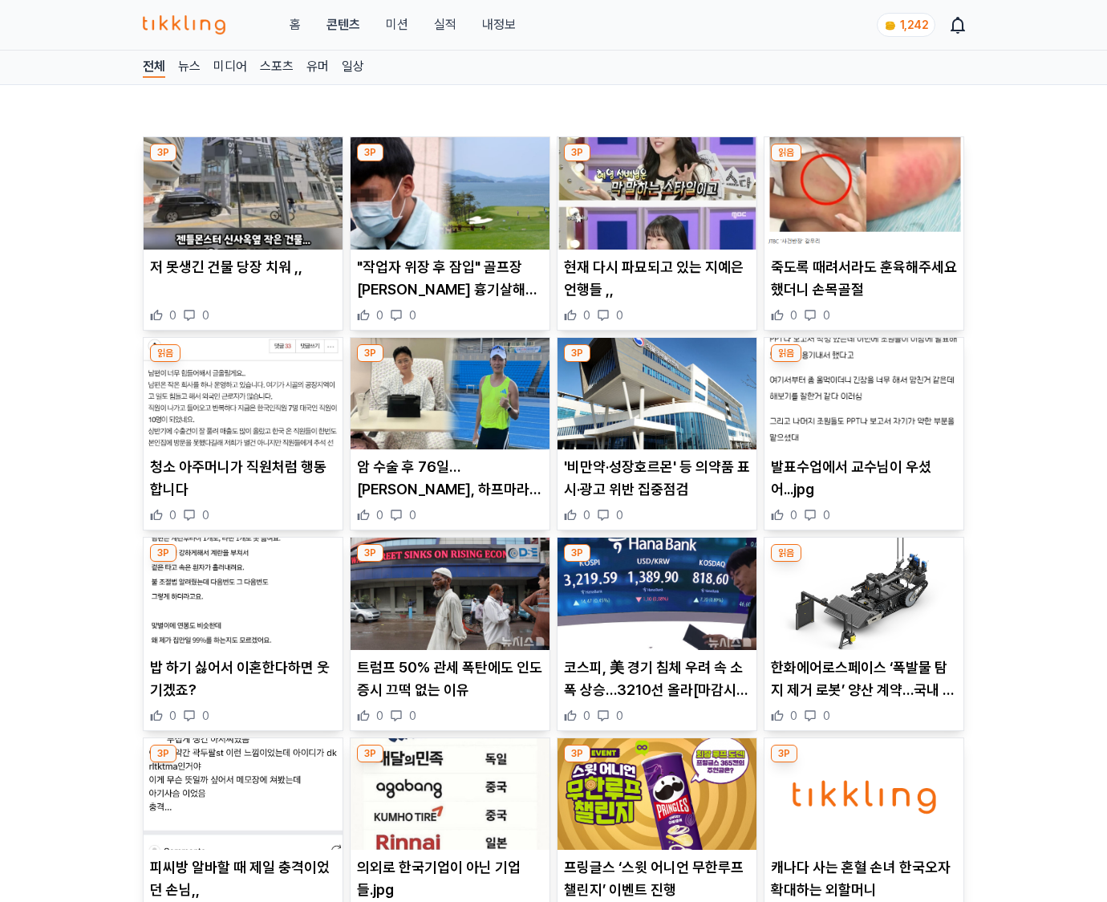
click at [863, 688] on p "한화에어로스페이스 ‘폭발물 탐지 제거 로봇’ 양산 계약…국내 최초 ‘국방 로봇 체계 전력화’" at bounding box center [864, 678] width 186 height 45
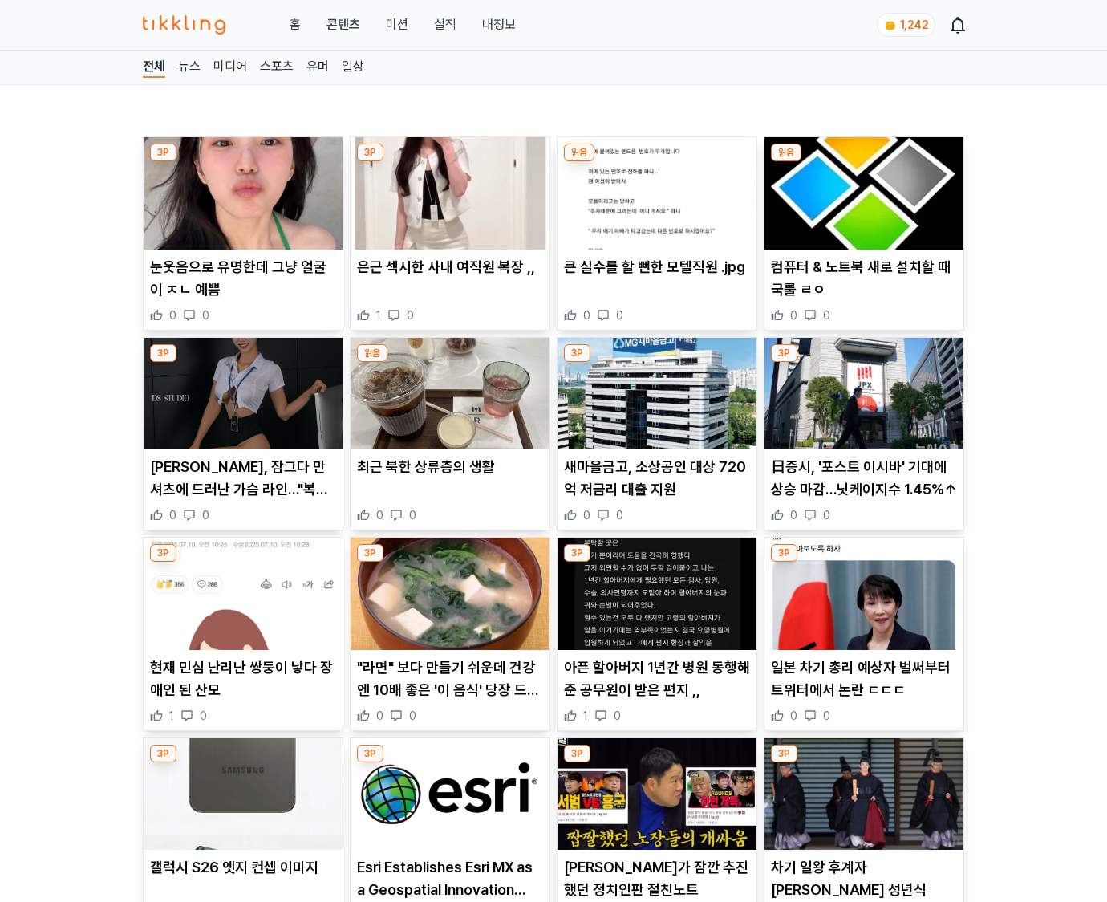
click at [863, 688] on p "일본 차기 총리 예상자 벌써부터 트위터에서 논란 ㄷㄷㄷ" at bounding box center [864, 678] width 186 height 45
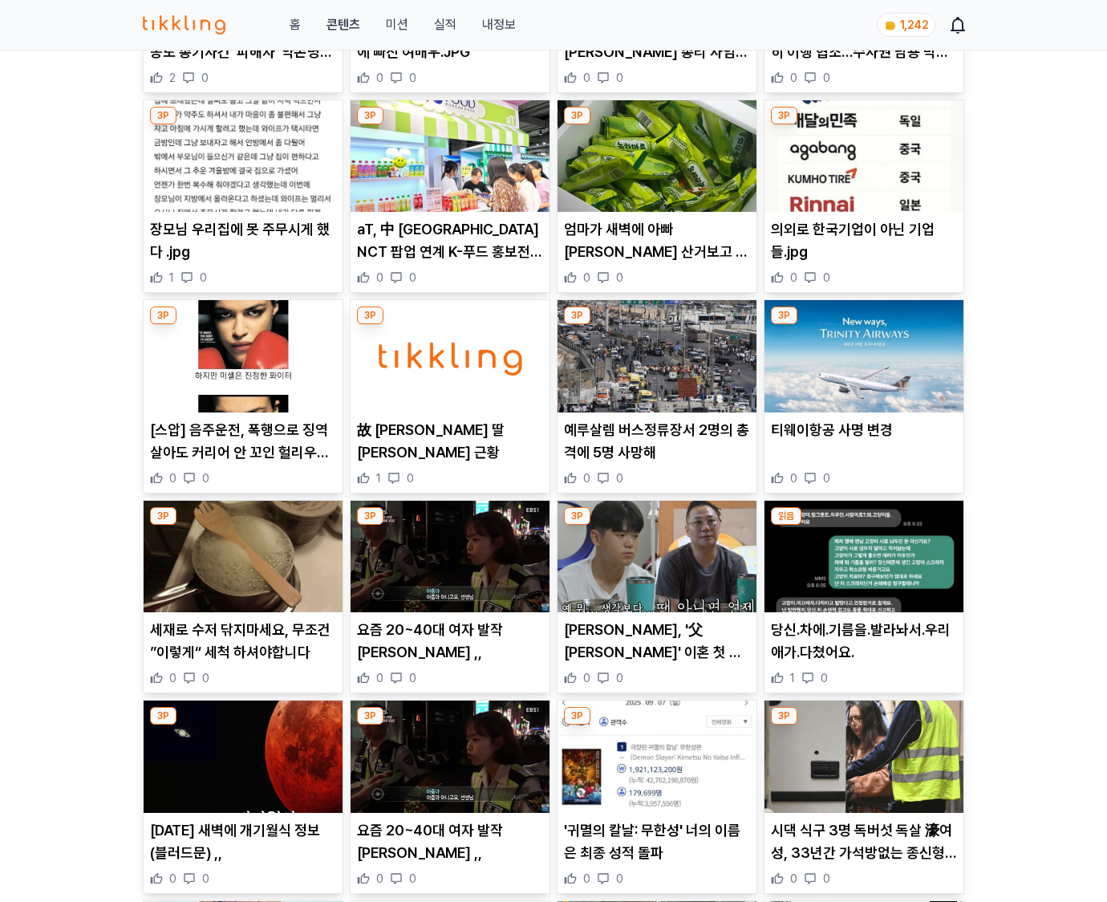
scroll to position [3415, 0]
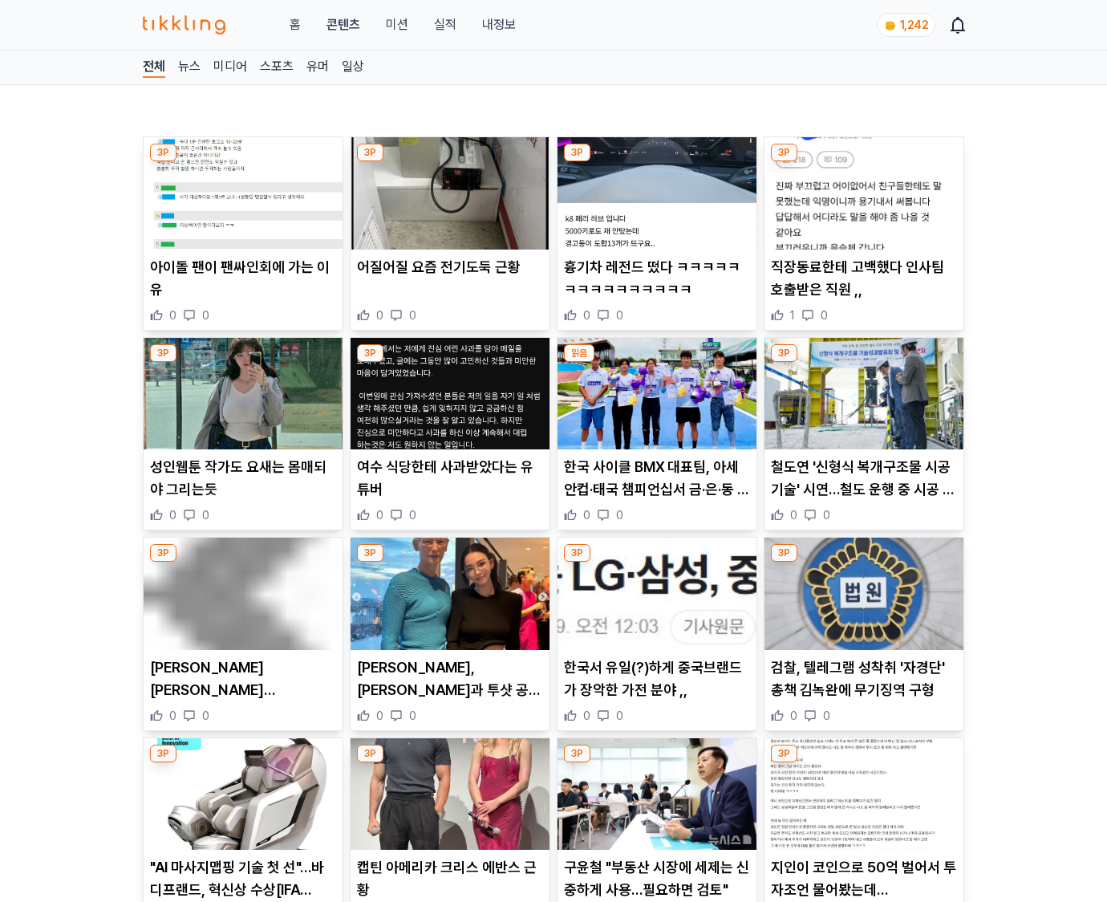
click at [863, 688] on p "검찰, 텔레그램 성착취 '자경단' 총책 김녹완에 무기징역 구형" at bounding box center [864, 678] width 186 height 45
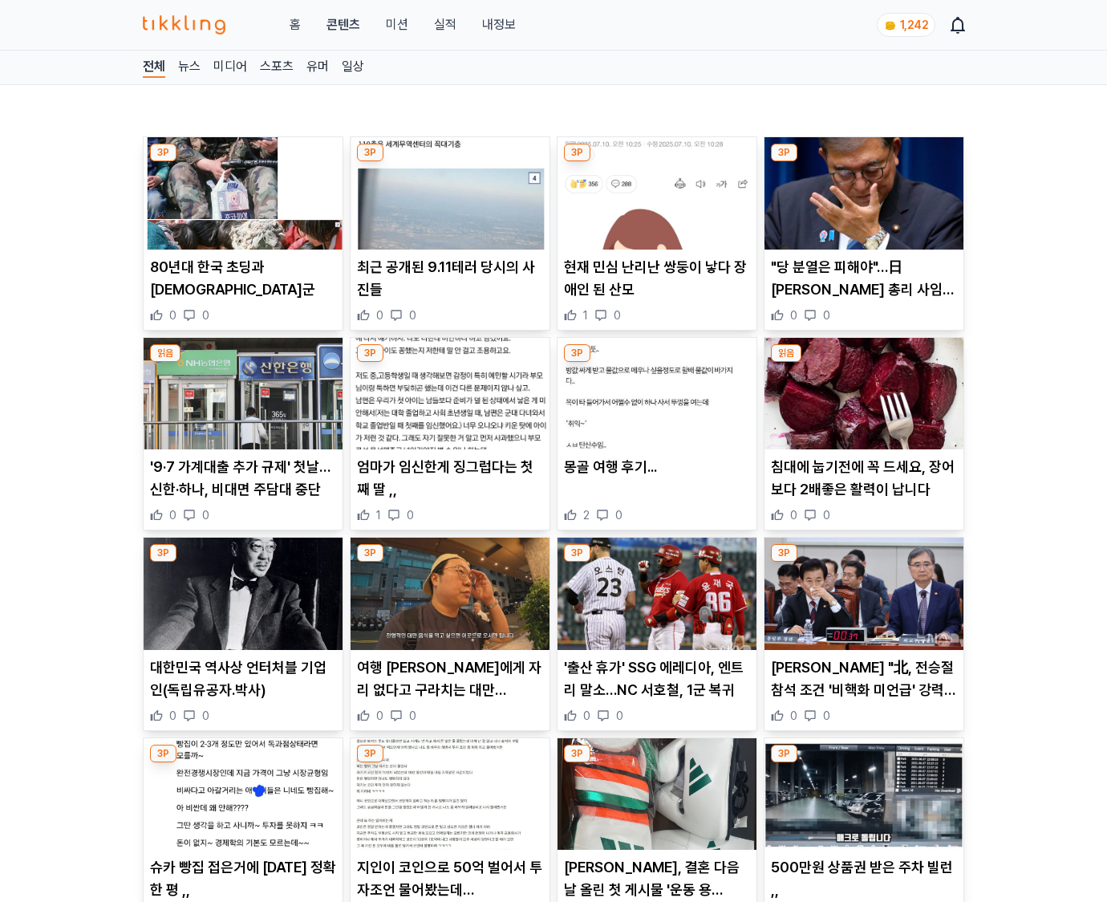
click at [863, 688] on p "정동영 "北, 전승절 참석 조건 '비핵화 미언급' 강력 요구했을 것…제재 구멍 넓어져"(종합)" at bounding box center [864, 678] width 186 height 45
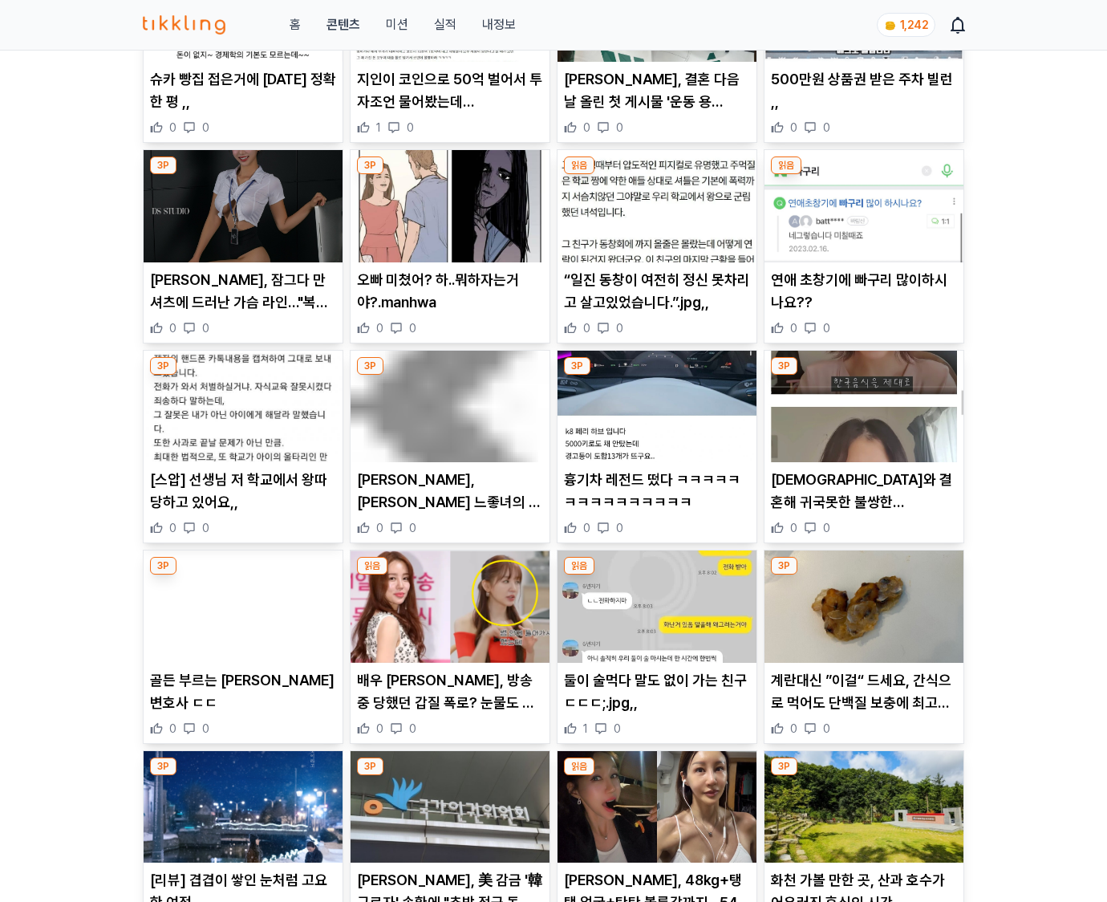
scroll to position [1313, 0]
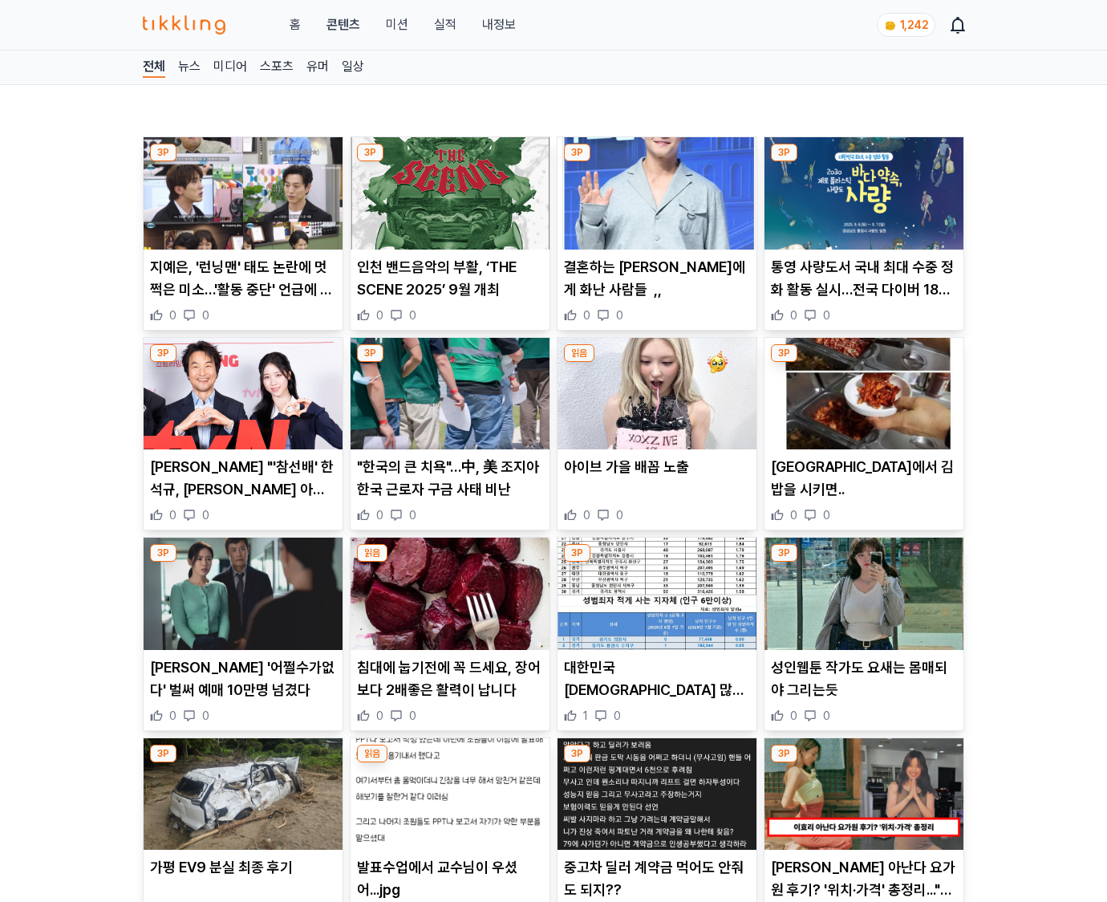
click at [863, 688] on p "성인웹툰 작가도 요새는 몸매되야 그리는듯" at bounding box center [864, 678] width 186 height 45
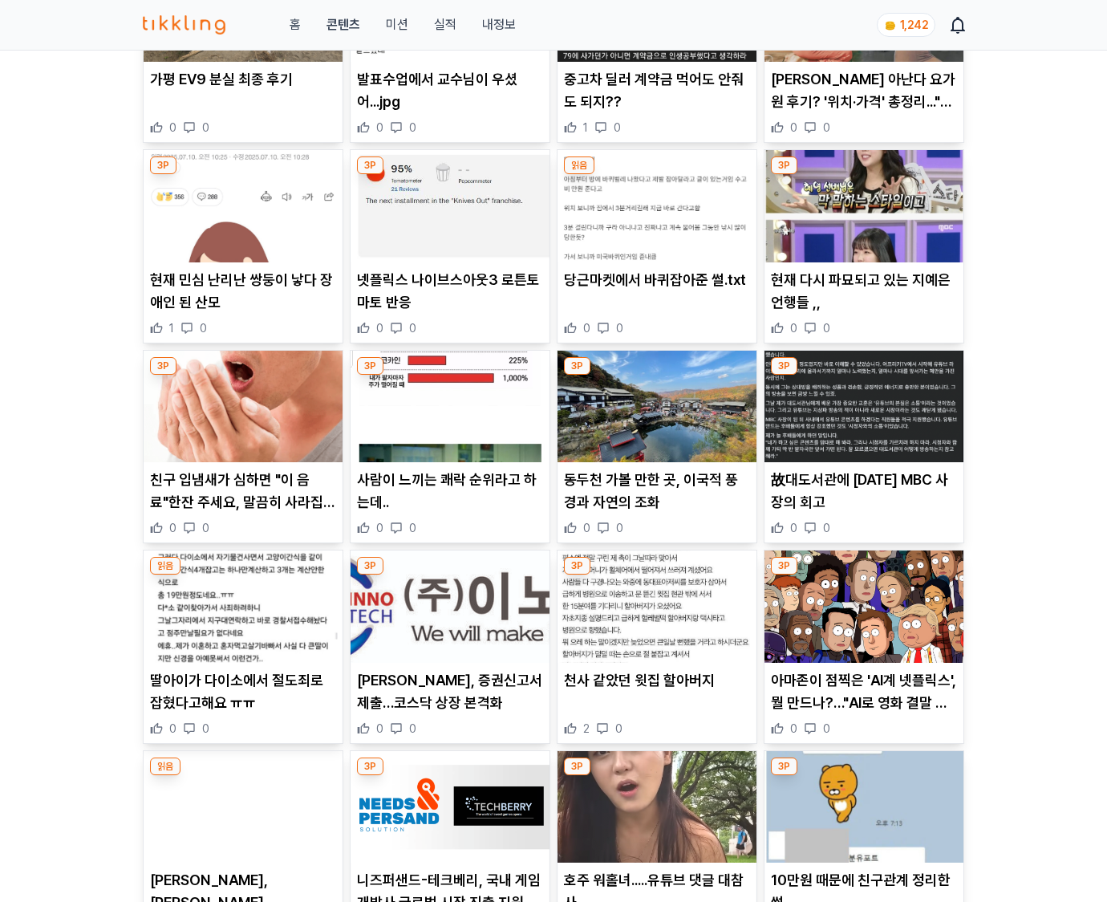
scroll to position [1839, 0]
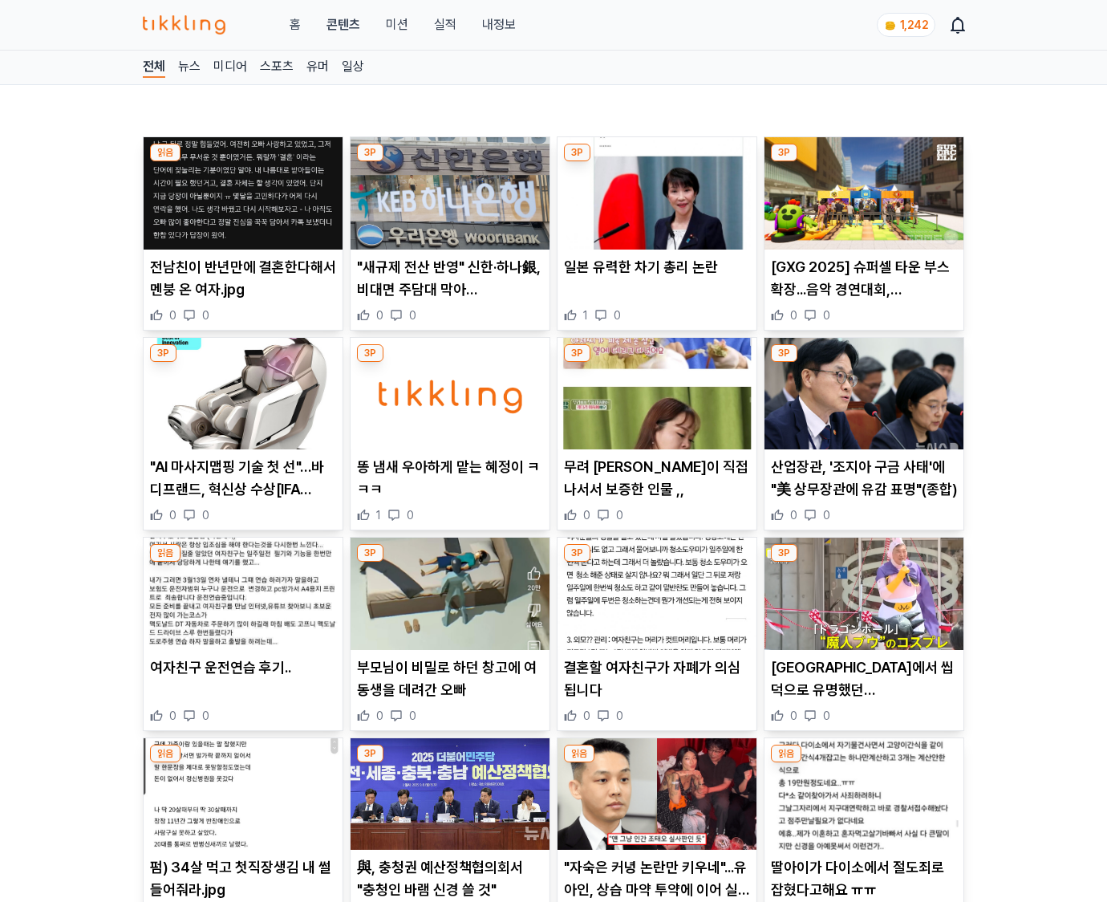
click at [863, 688] on p "일본에서 씹덕으로 유명했던 이시바 총리" at bounding box center [864, 678] width 186 height 45
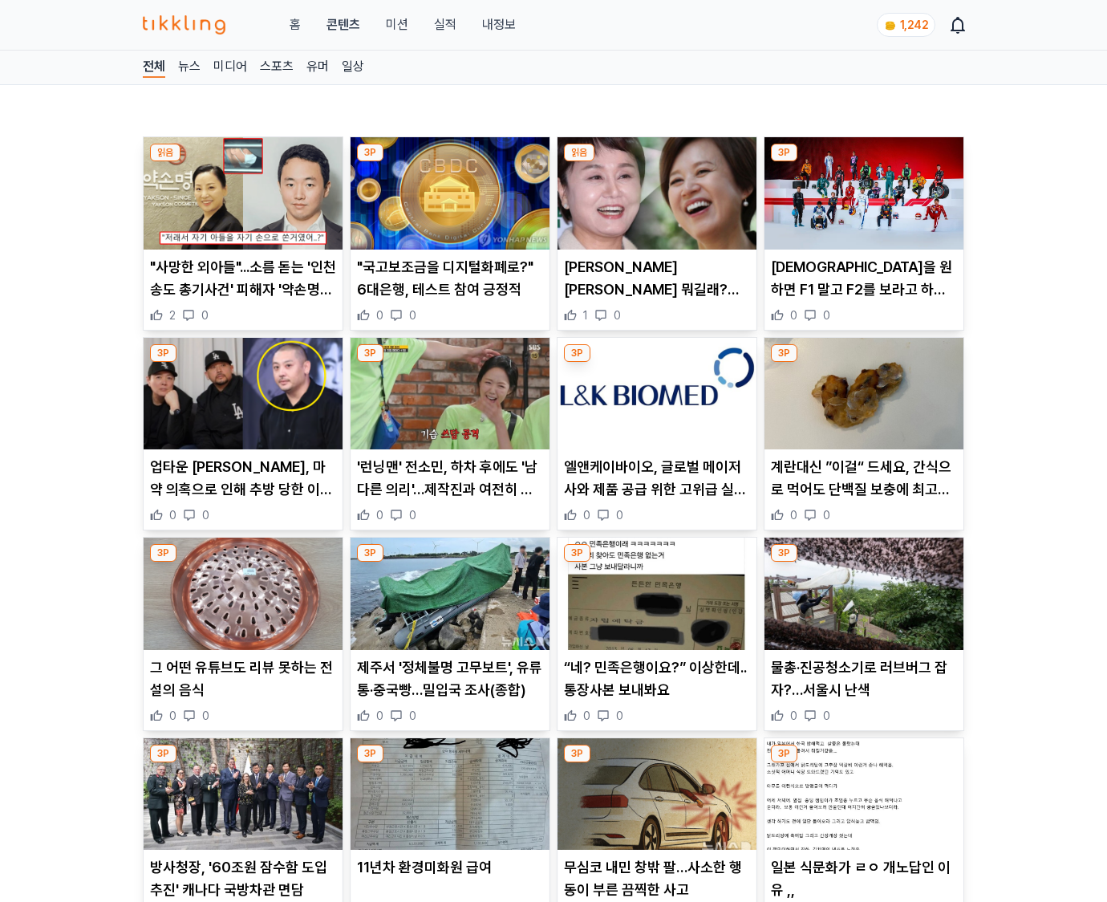
click at [863, 688] on p "물총·진공청소기로 러브버그 잡자?…서울시 난색" at bounding box center [864, 678] width 186 height 45
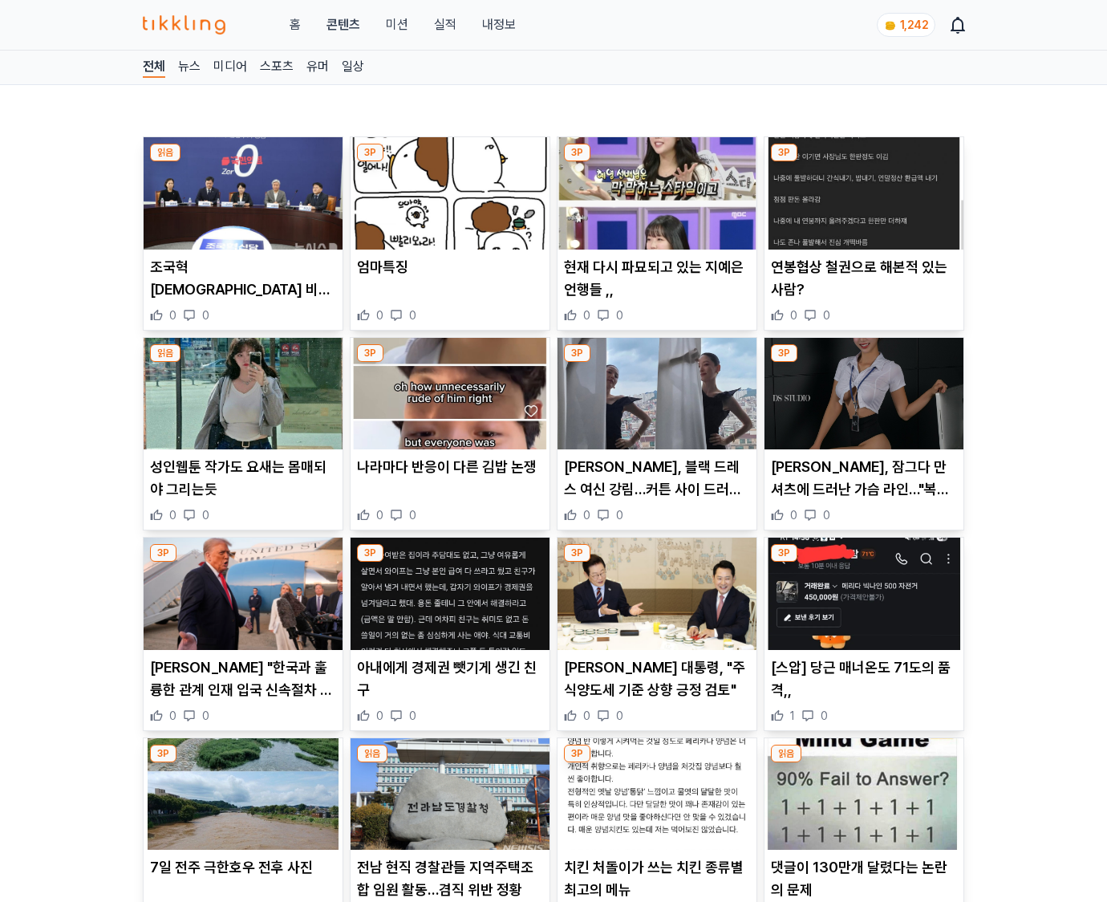
click at [863, 688] on p "[스압] 당근 매너온도 71도의 품격,," at bounding box center [864, 678] width 186 height 45
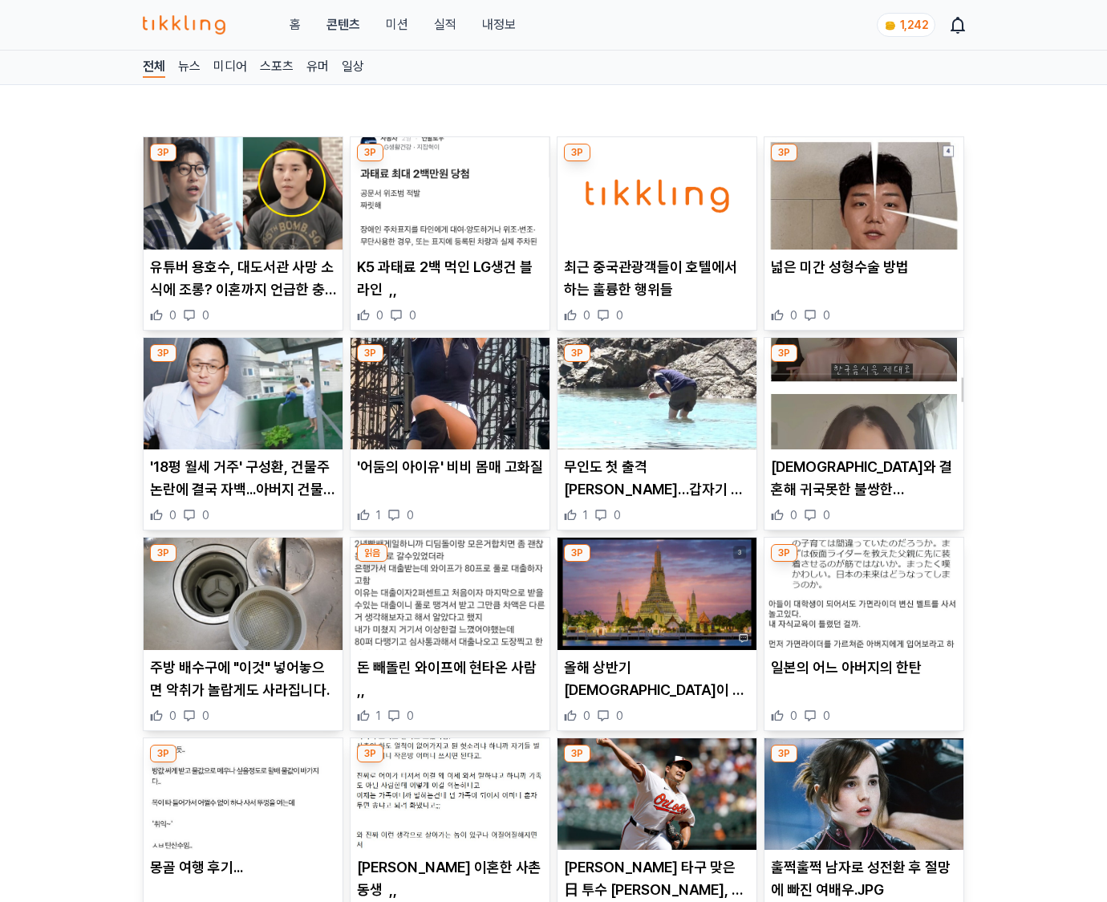
click at [863, 688] on div "일본의 어느 아버지의 한탄 0 0" at bounding box center [863, 689] width 199 height 67
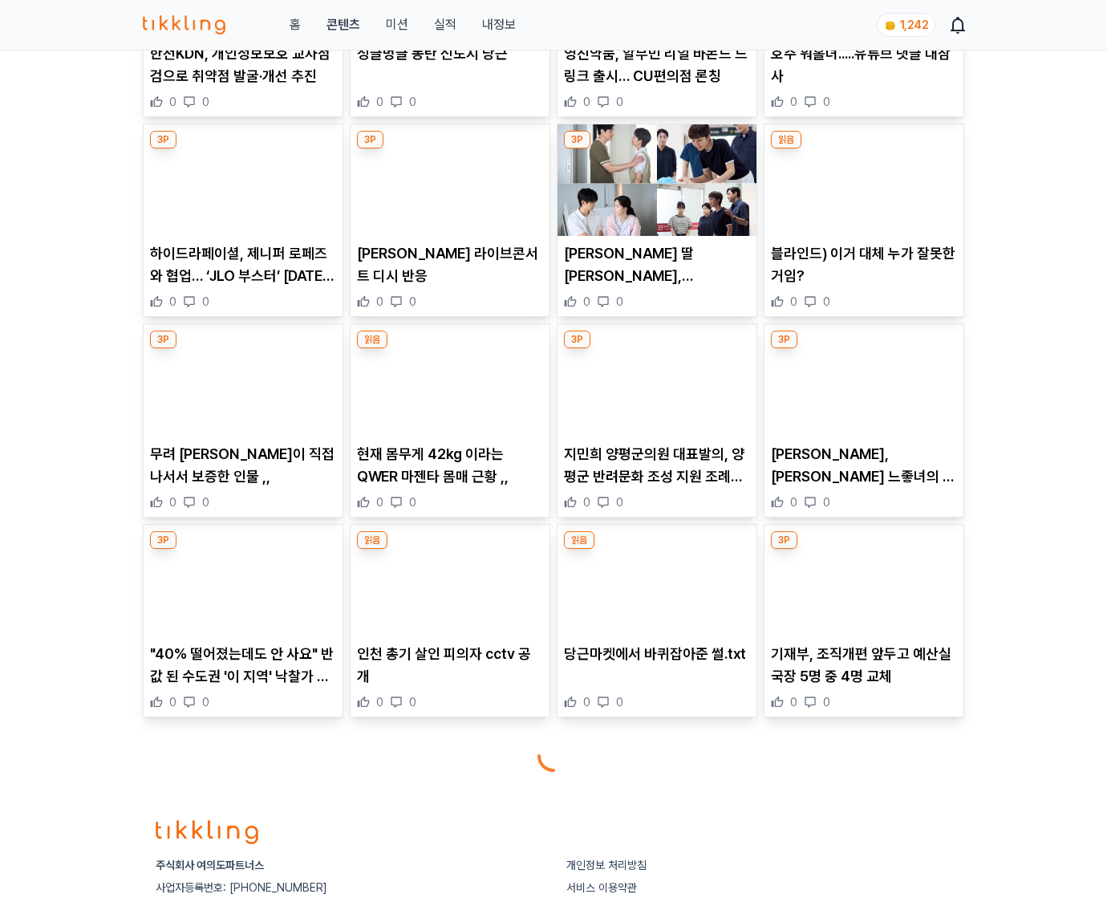
scroll to position [4205, 0]
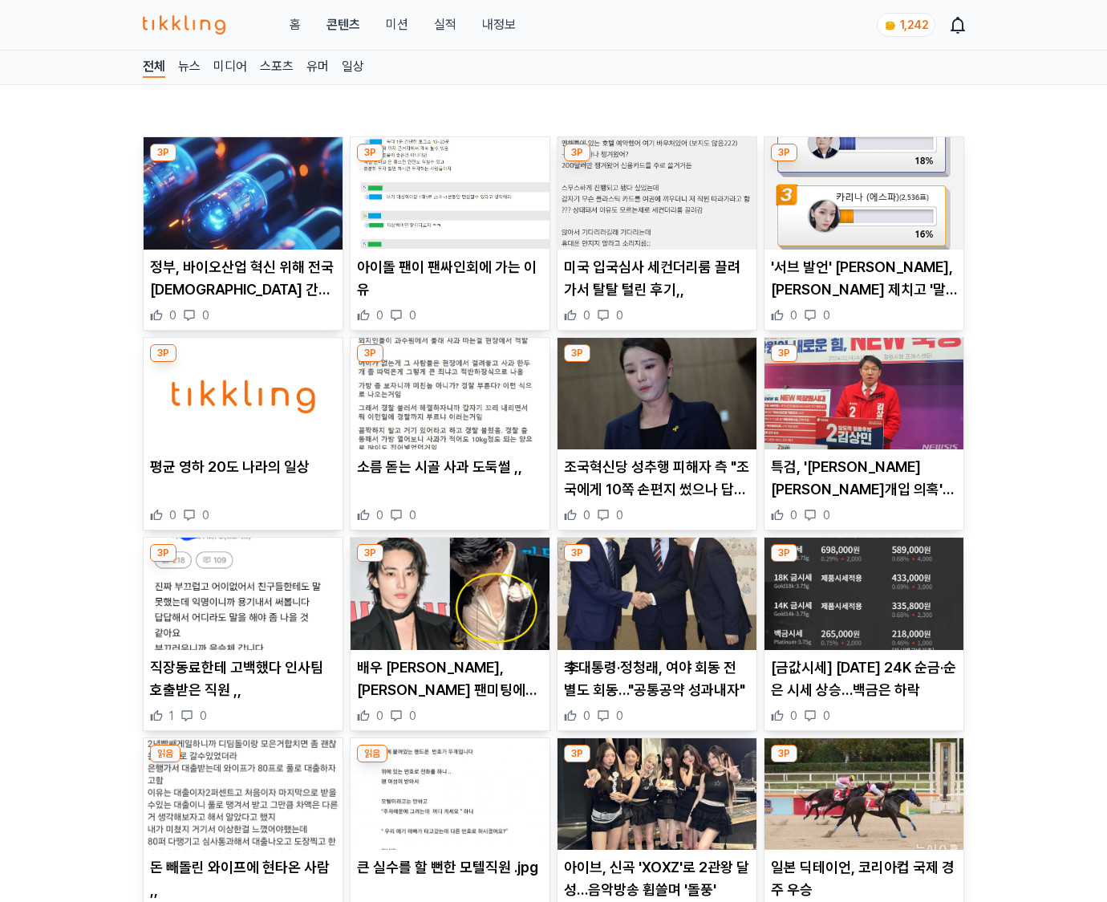
click at [863, 688] on p "[금값시세] 9월 8일 24K 순금·순은 시세 상승…백금은 하락" at bounding box center [864, 678] width 186 height 45
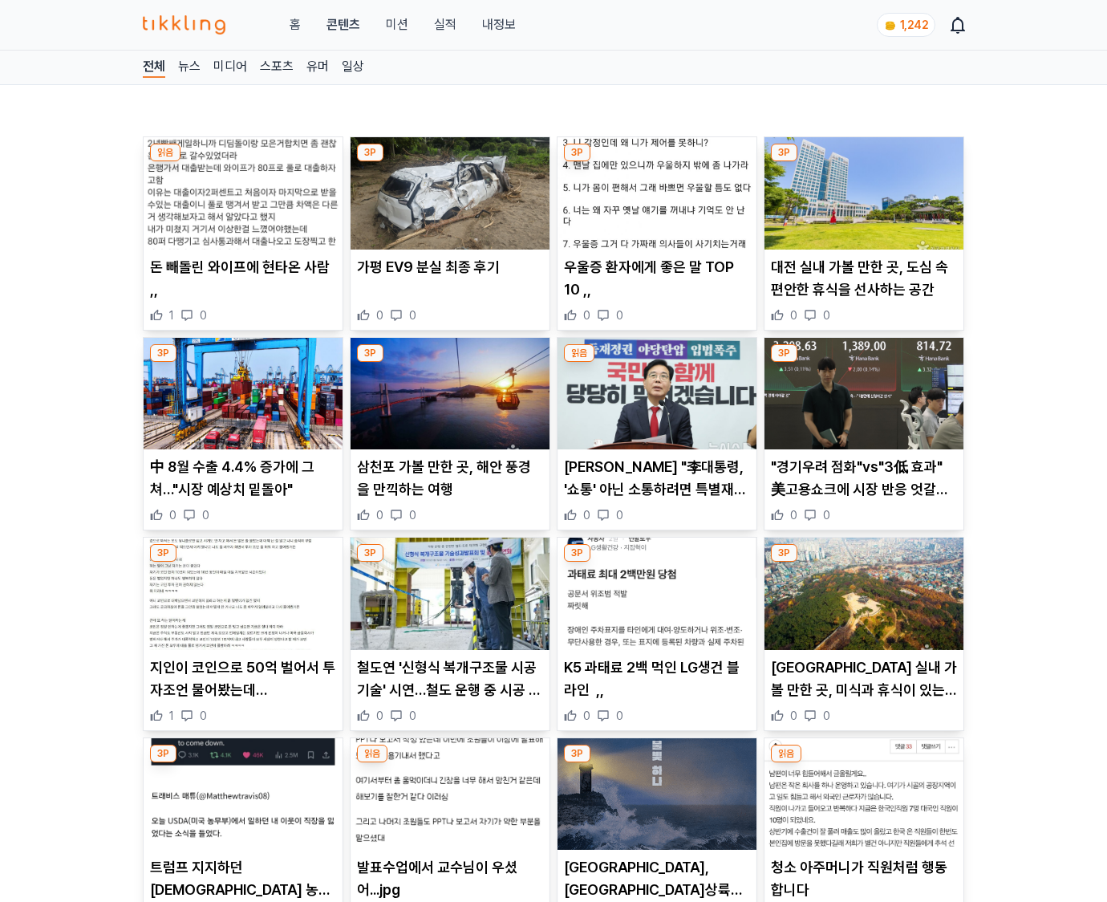
click at [863, 688] on p "수원 실내 가볼 만한 곳, 미식과 휴식이 있는 도심 속 여정" at bounding box center [864, 678] width 186 height 45
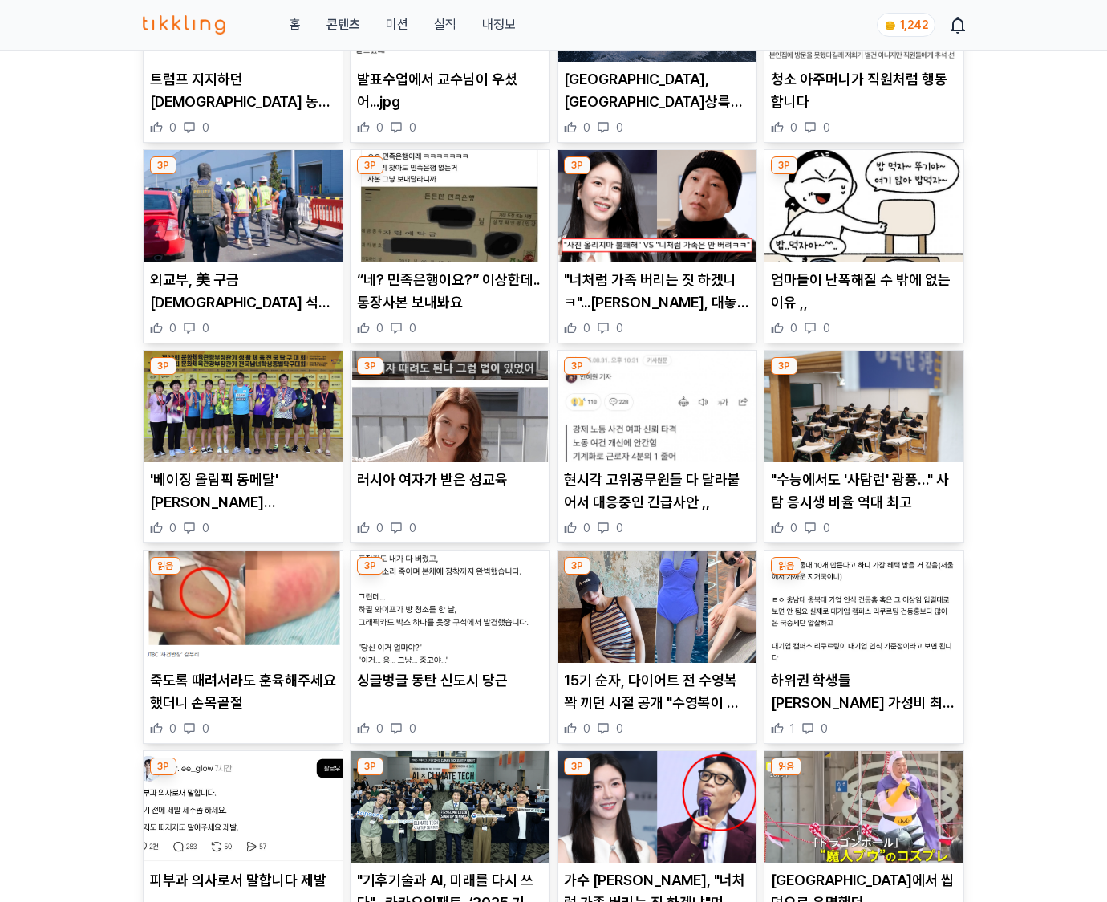
scroll to position [1839, 0]
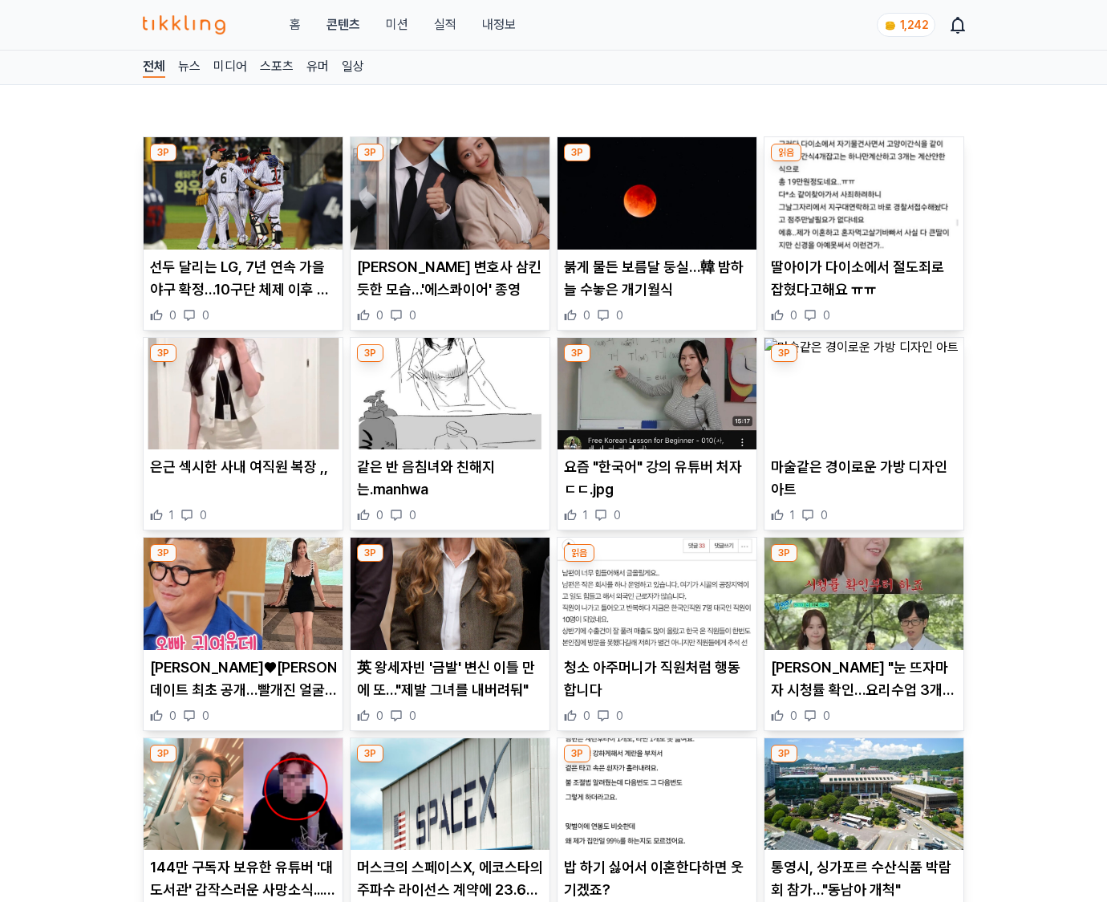
click at [863, 688] on p "윤아 "눈 뜨자마자 시청률 확인…요리수업 3개월"" at bounding box center [864, 678] width 186 height 45
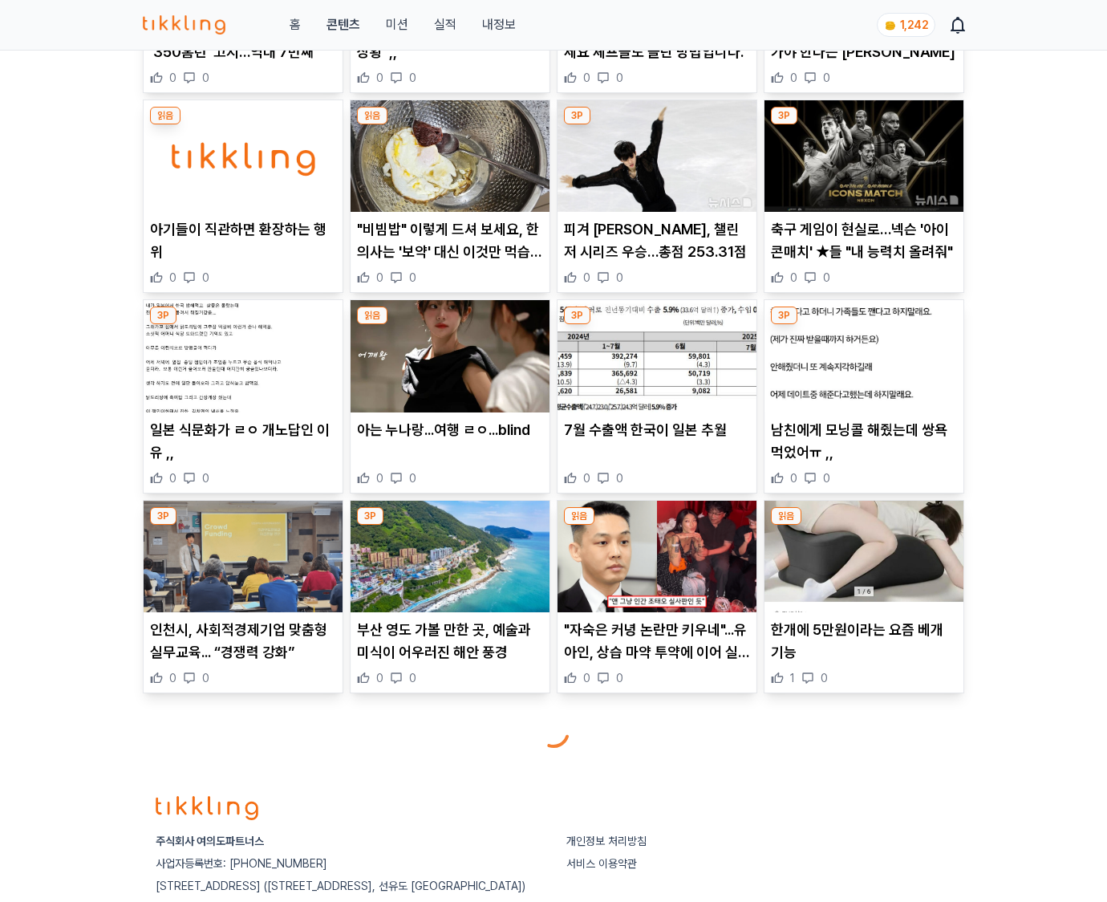
scroll to position [3415, 0]
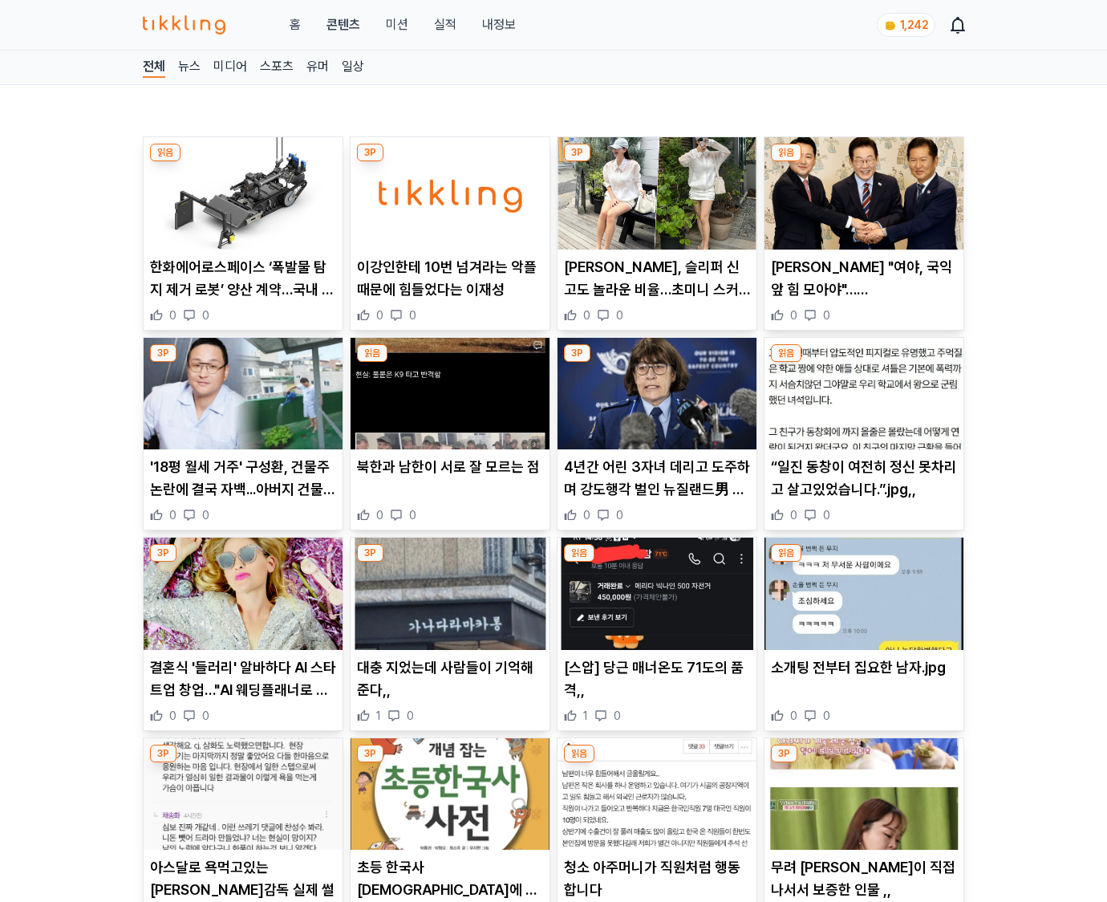
click at [863, 688] on div "소개팅 전부터 집요한 남자.jpg 0 0" at bounding box center [863, 689] width 199 height 67
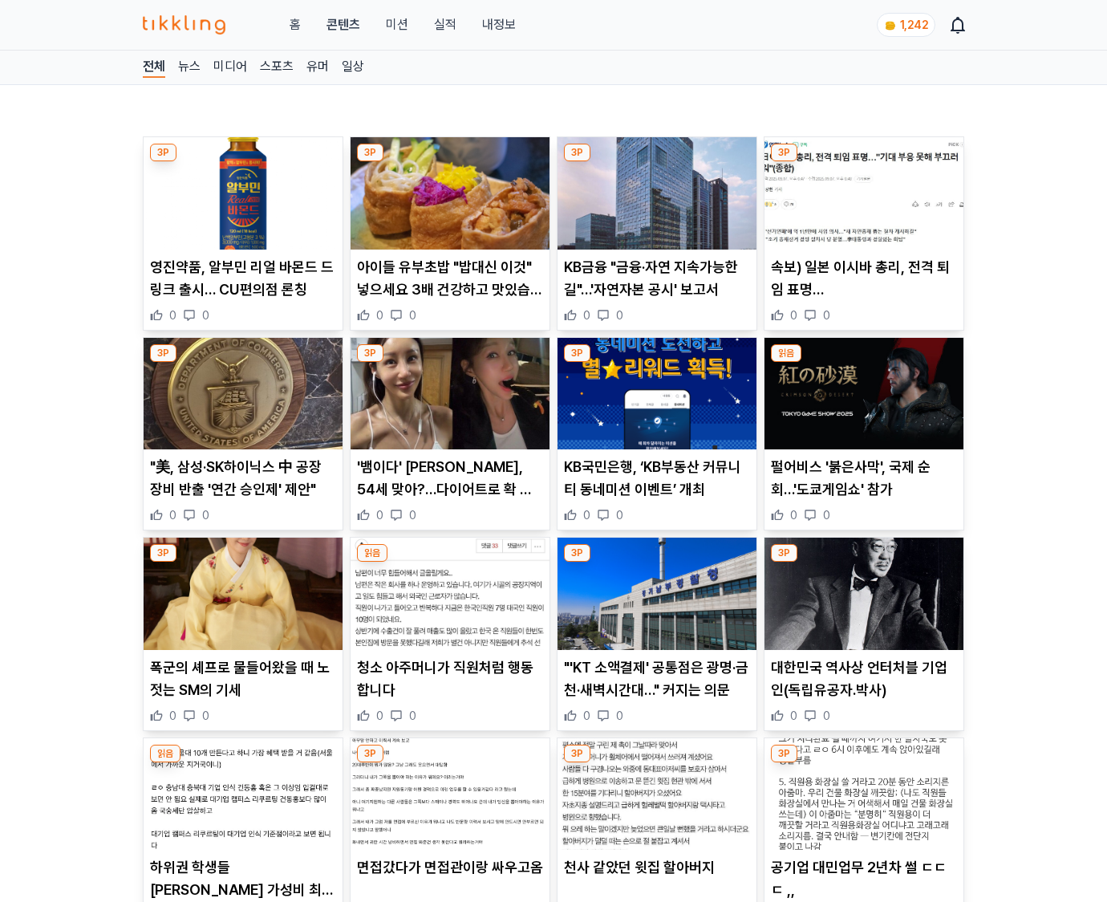
click at [863, 688] on p "대한민국 역사상 언터처블 기업인(독립유공자.박사)" at bounding box center [864, 678] width 186 height 45
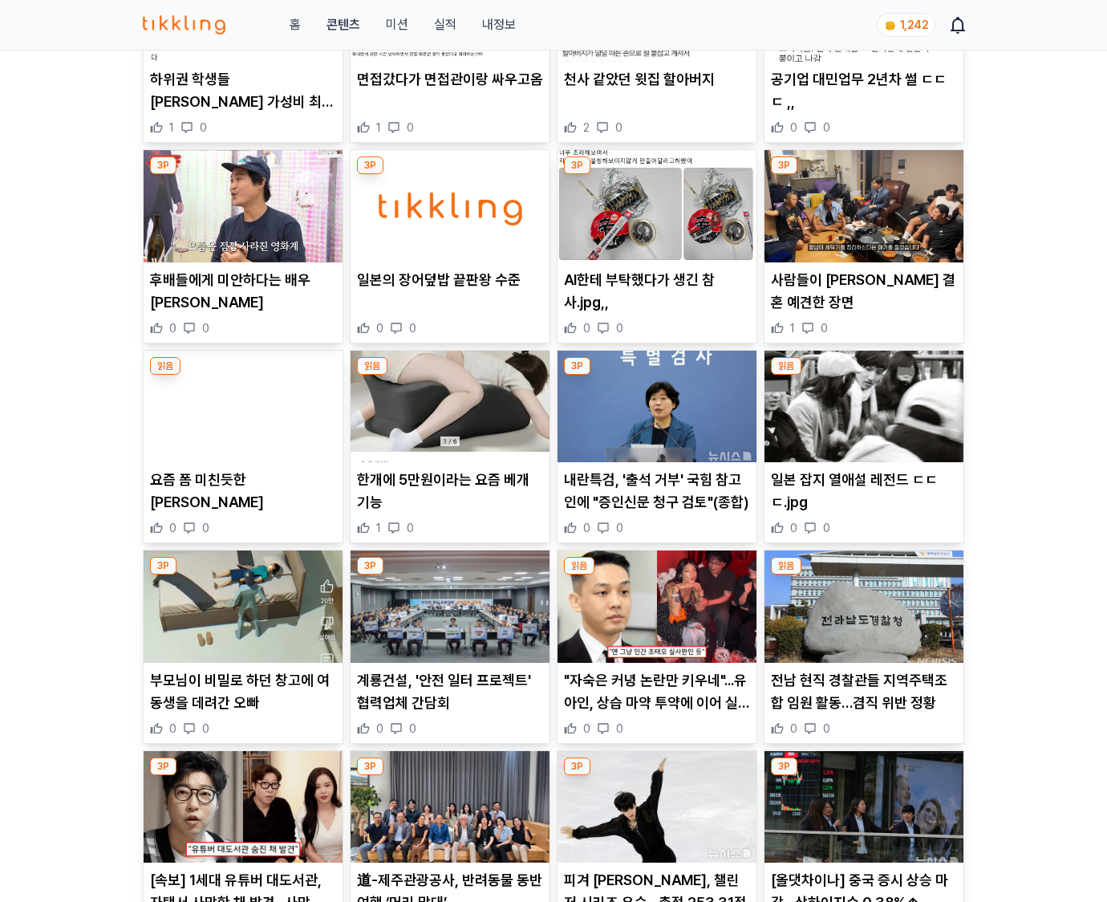
scroll to position [1837, 0]
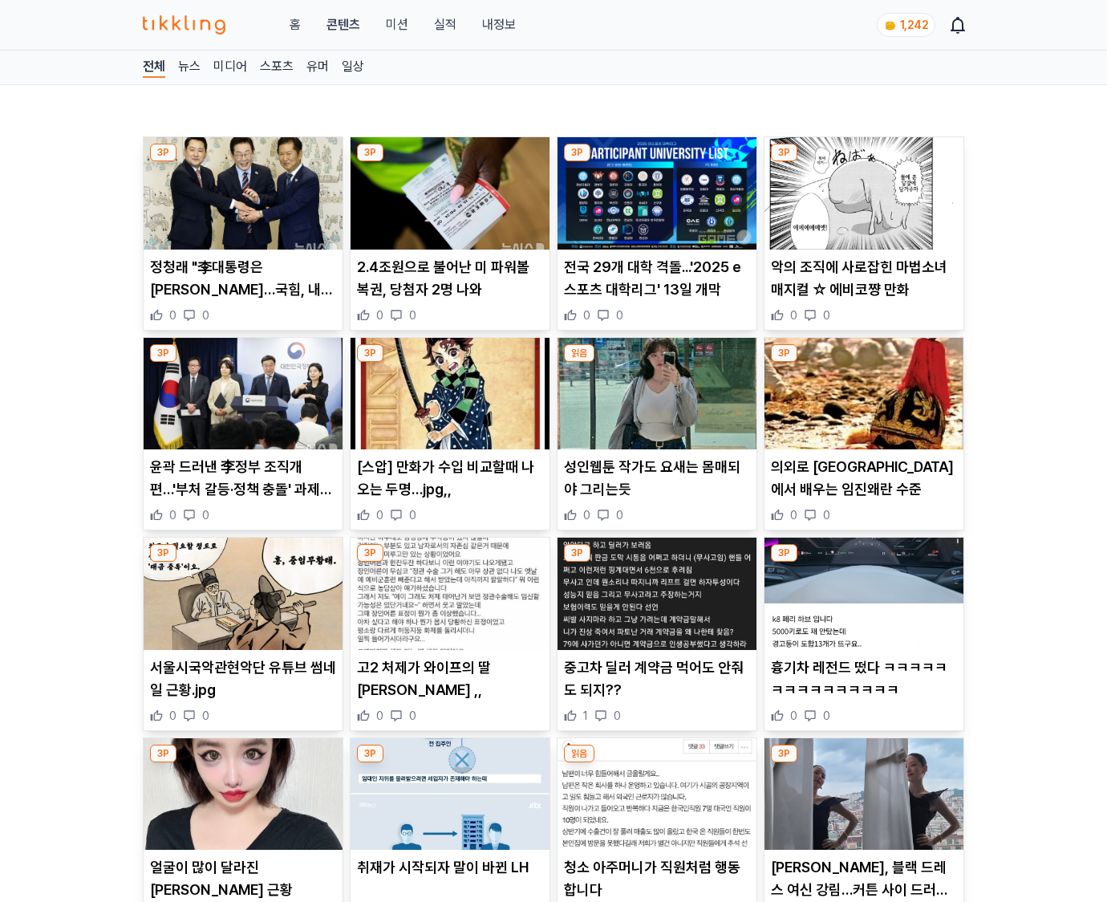
click at [863, 688] on p "흉기차 레전드 떴다 ㅋㅋㅋㅋㅋㅋㅋㅋㅋㅋㅋㅋㅋㅋㅋ" at bounding box center [864, 678] width 186 height 45
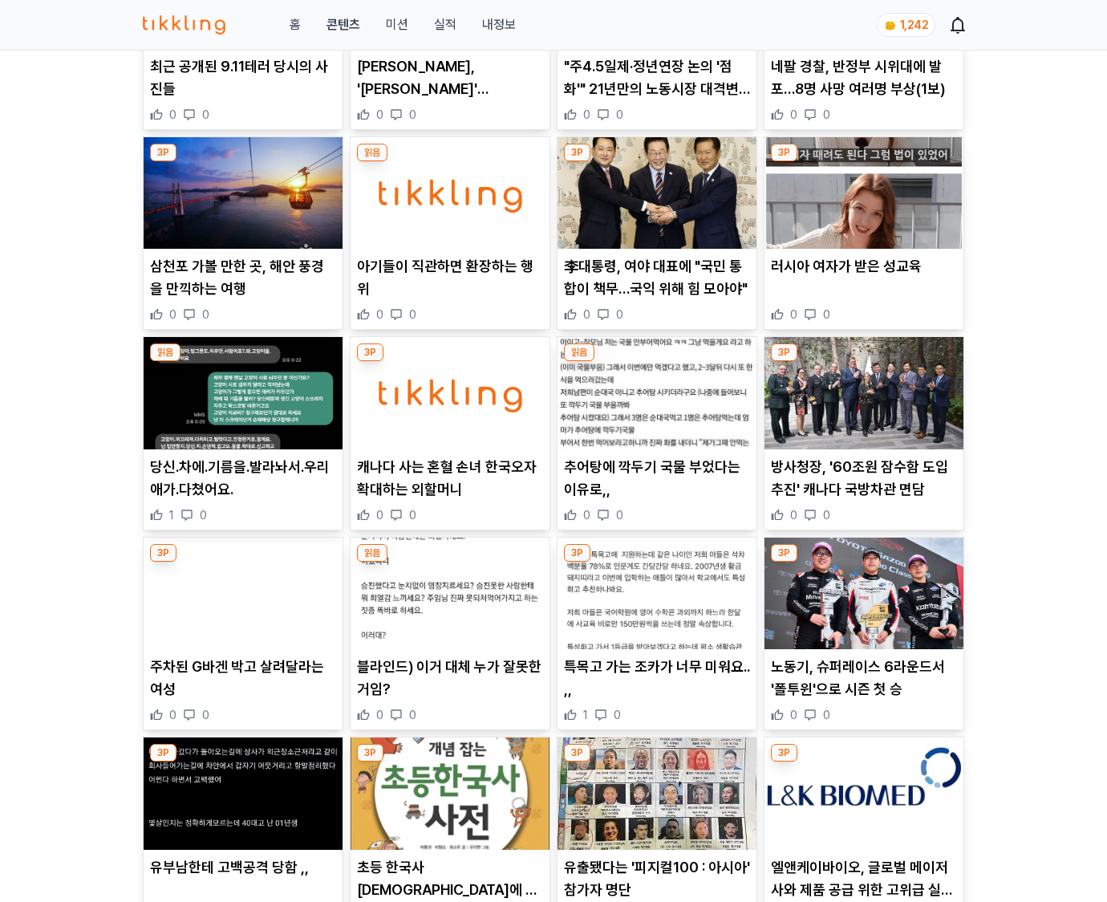
scroll to position [4730, 0]
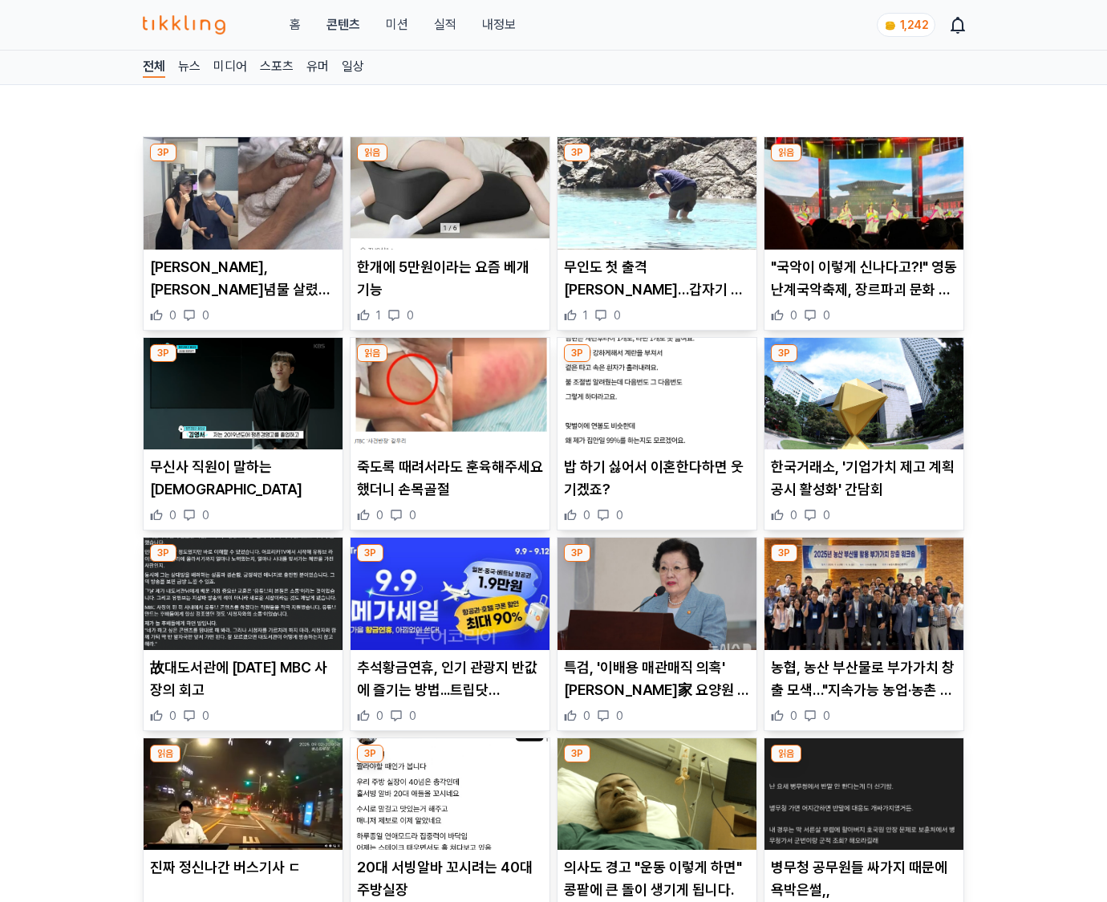
click at [863, 688] on p "농협, 농산 부산물로 부가가치 창출 모색…"지속가능 농업·농촌 구현"" at bounding box center [864, 678] width 186 height 45
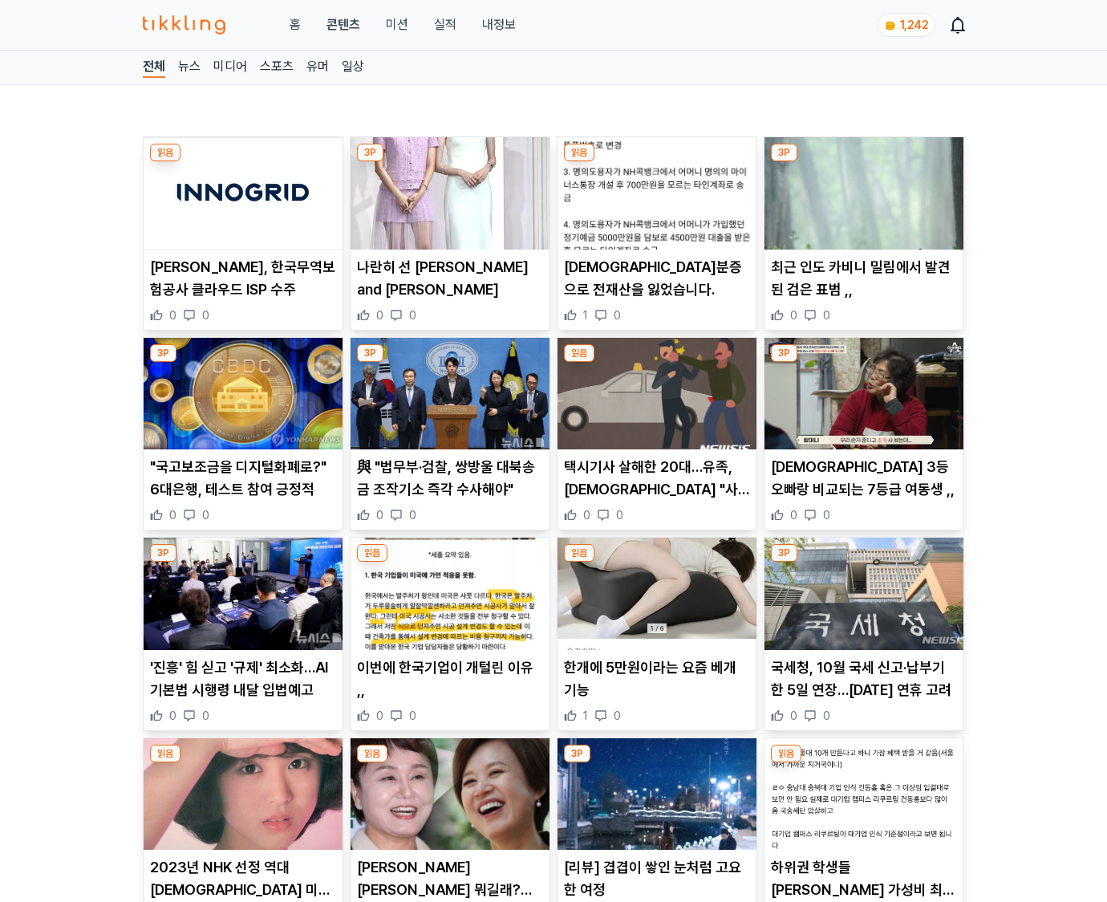
click at [863, 688] on p "국세청, 10월 국세 신고·납부기한 5일 연장…추석 연휴 고려" at bounding box center [864, 678] width 186 height 45
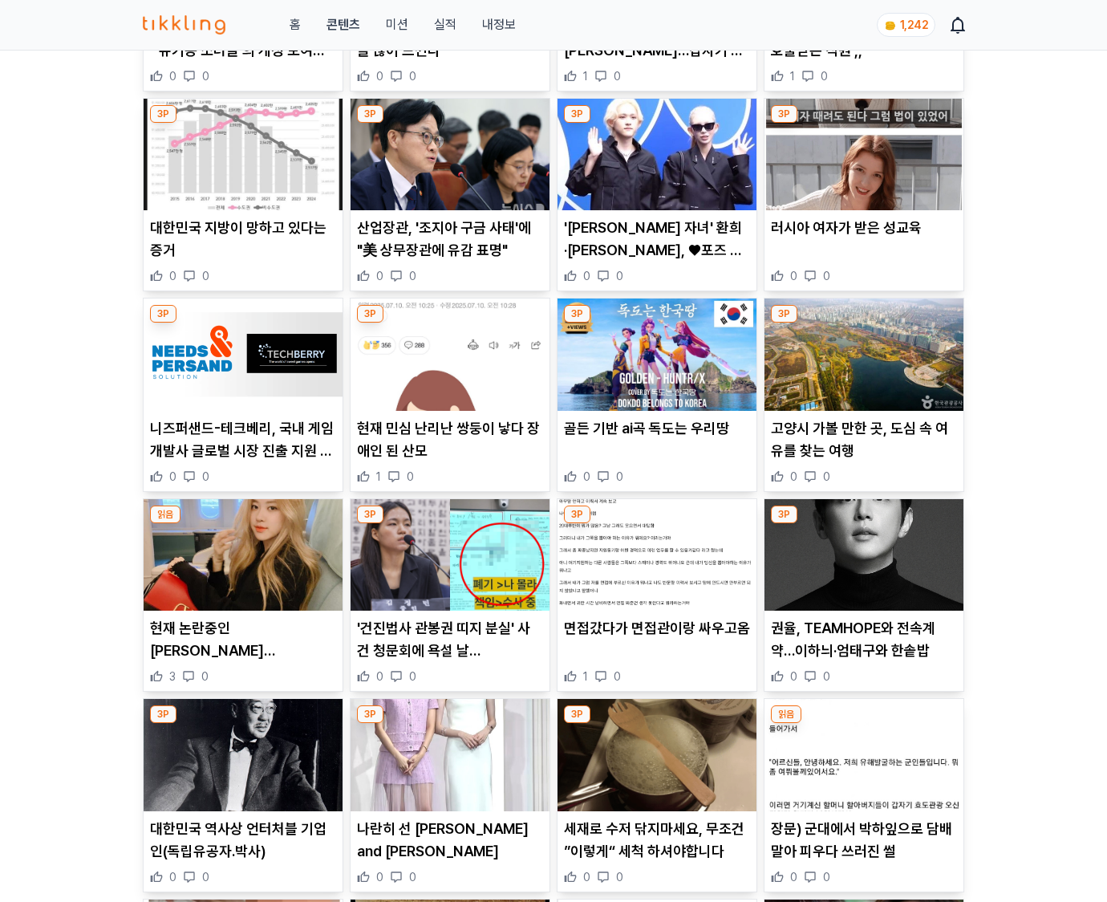
scroll to position [3417, 0]
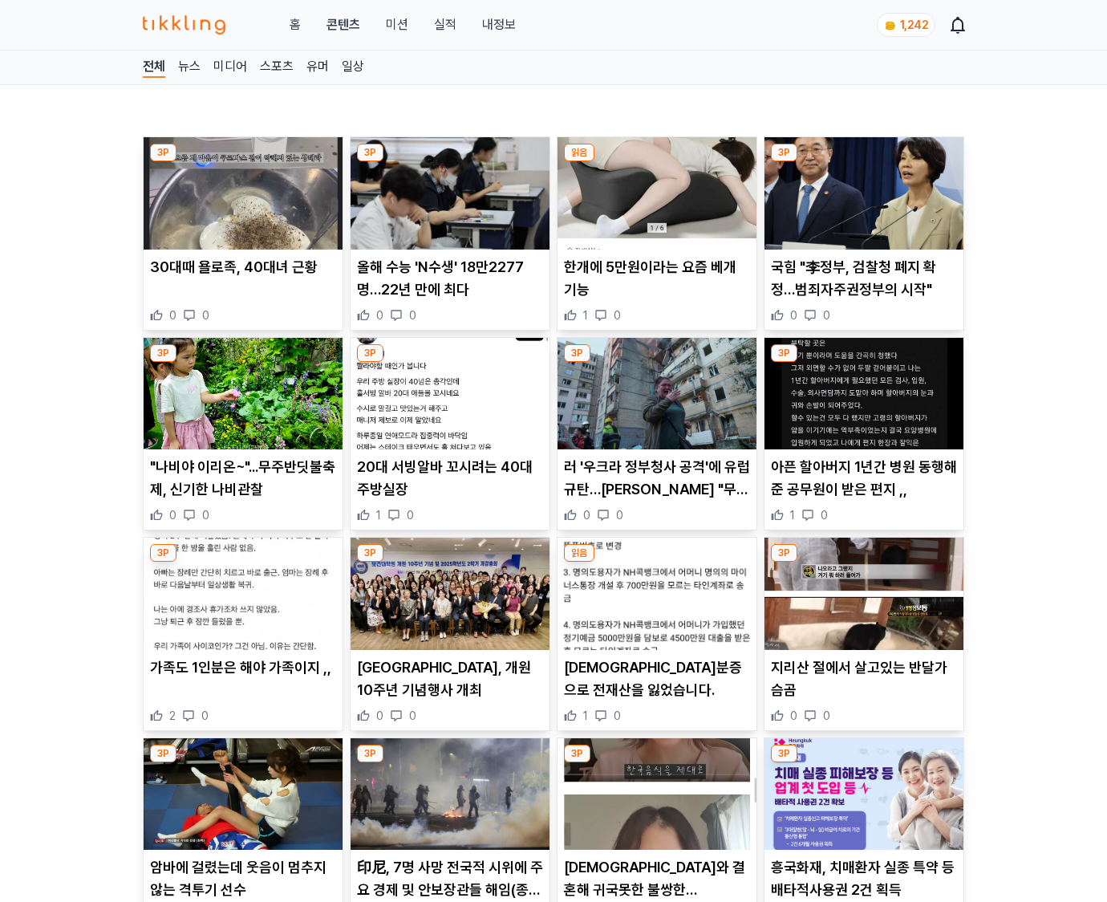
scroll to position [485, 0]
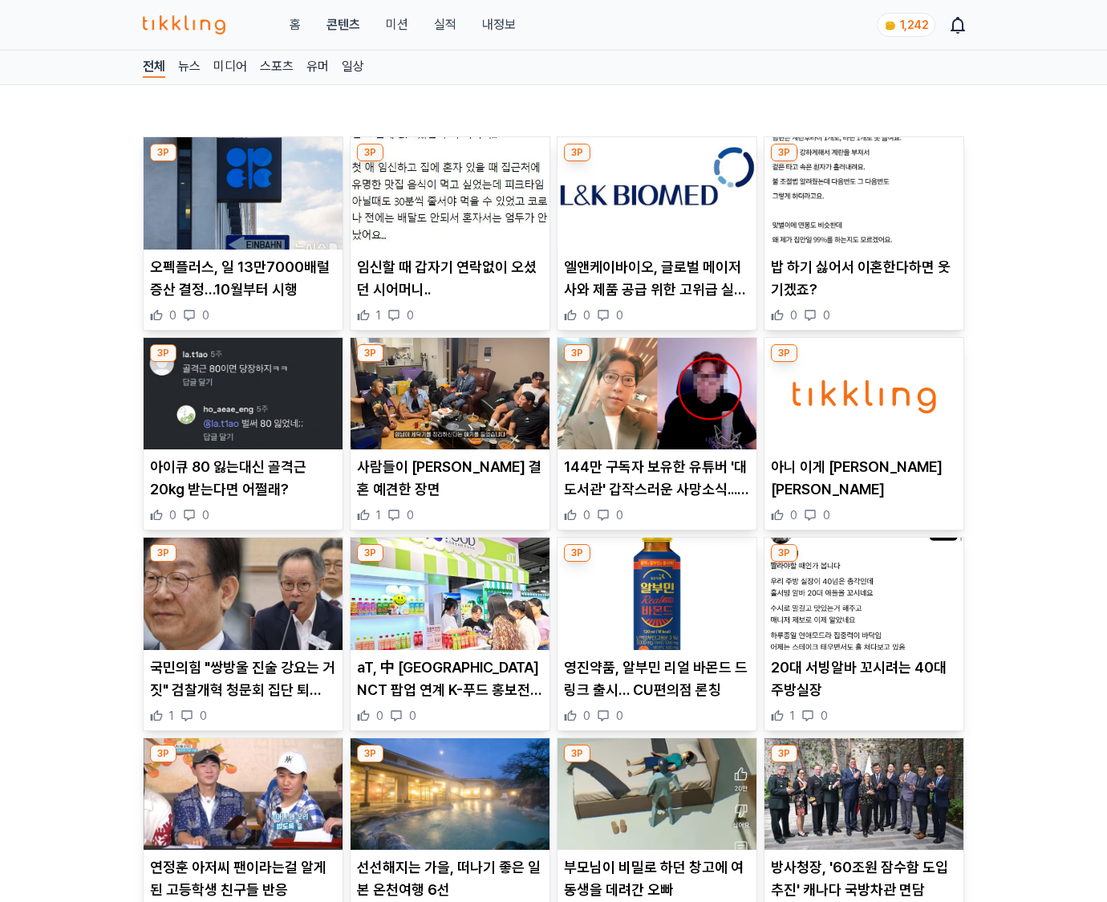
click at [863, 688] on p "20대 서빙알바 꼬시려는 40대 주방실장" at bounding box center [864, 678] width 186 height 45
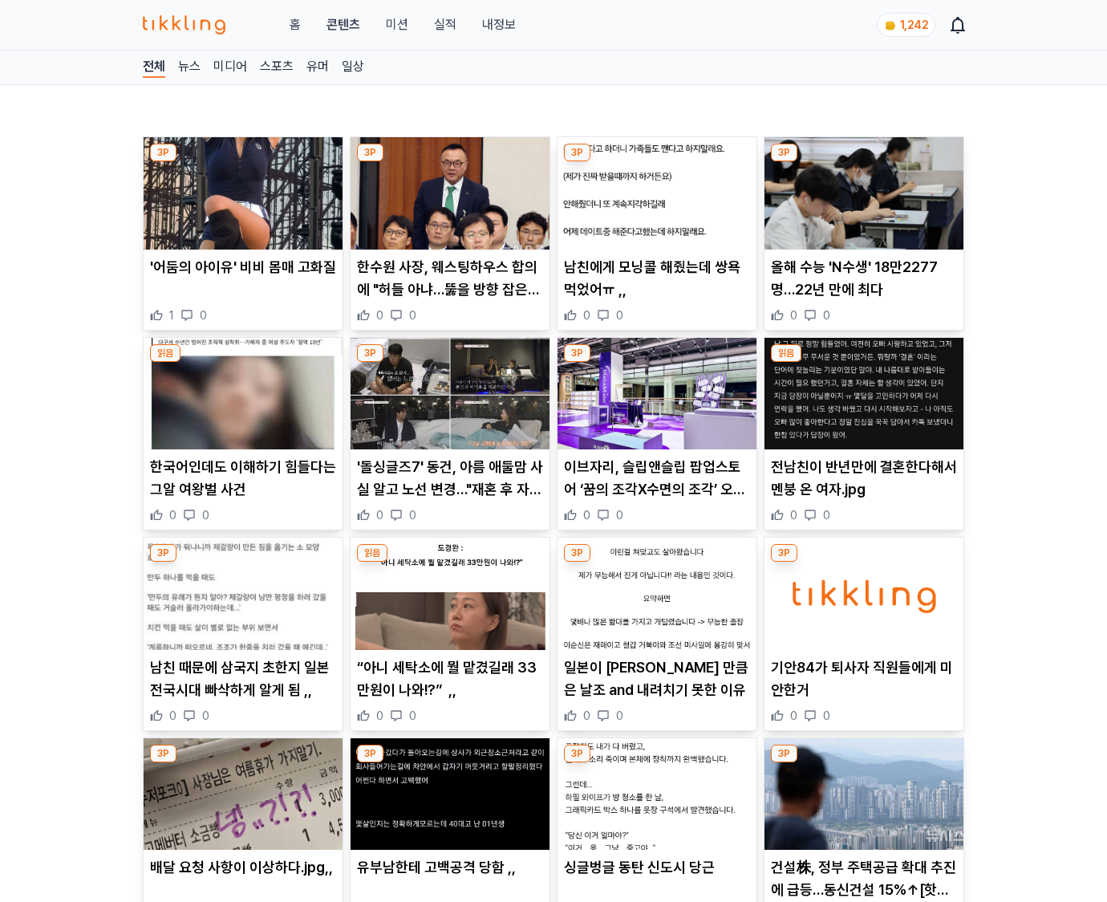
click at [863, 688] on p "기안84가 퇴사자 직원들에게 미안한거" at bounding box center [864, 678] width 186 height 45
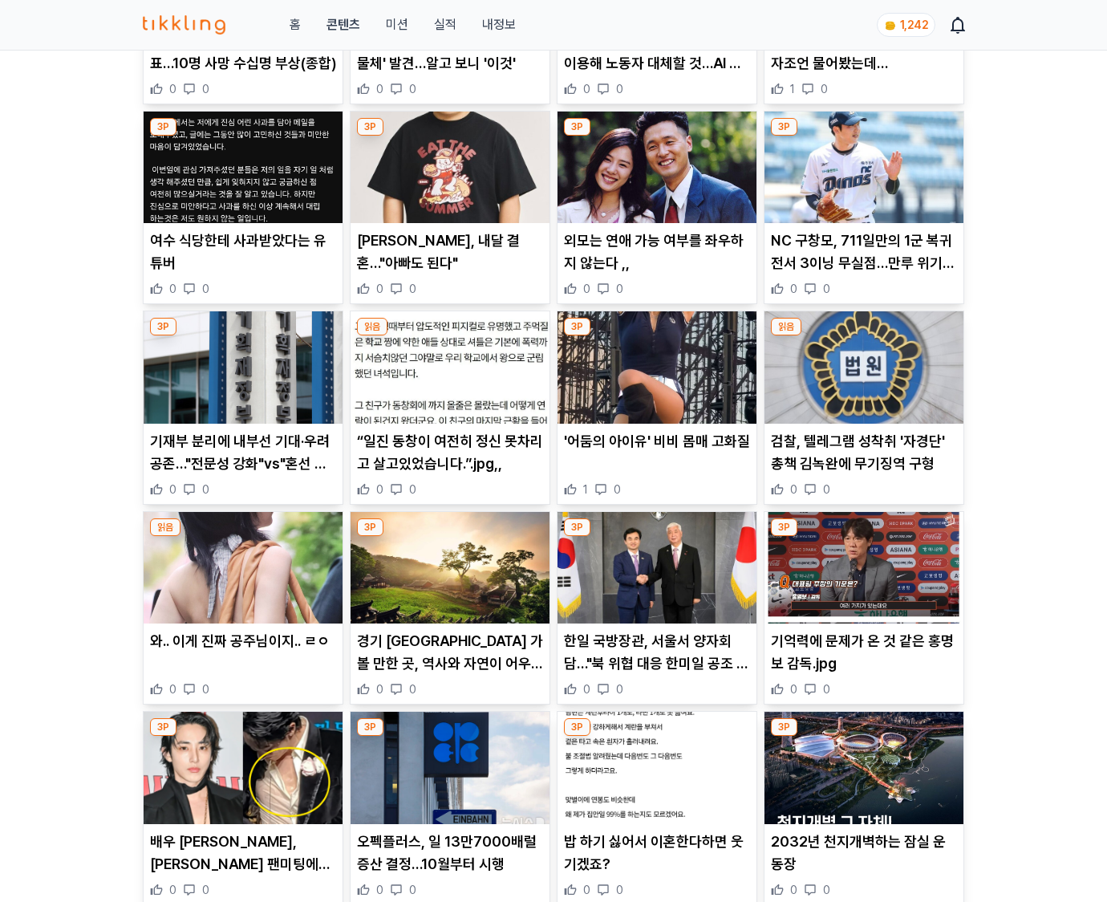
scroll to position [3417, 0]
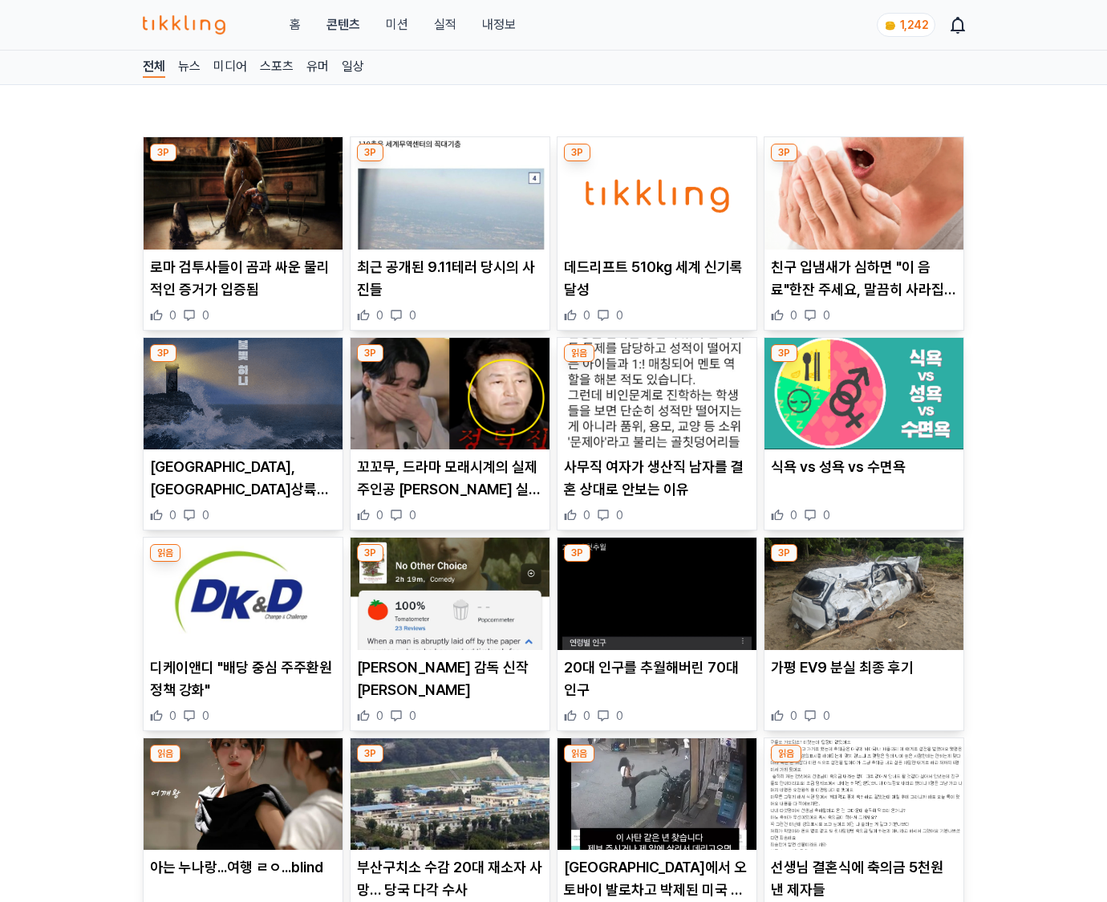
click at [863, 688] on div "가평 EV9 분실 최종 후기 0 0" at bounding box center [863, 689] width 199 height 67
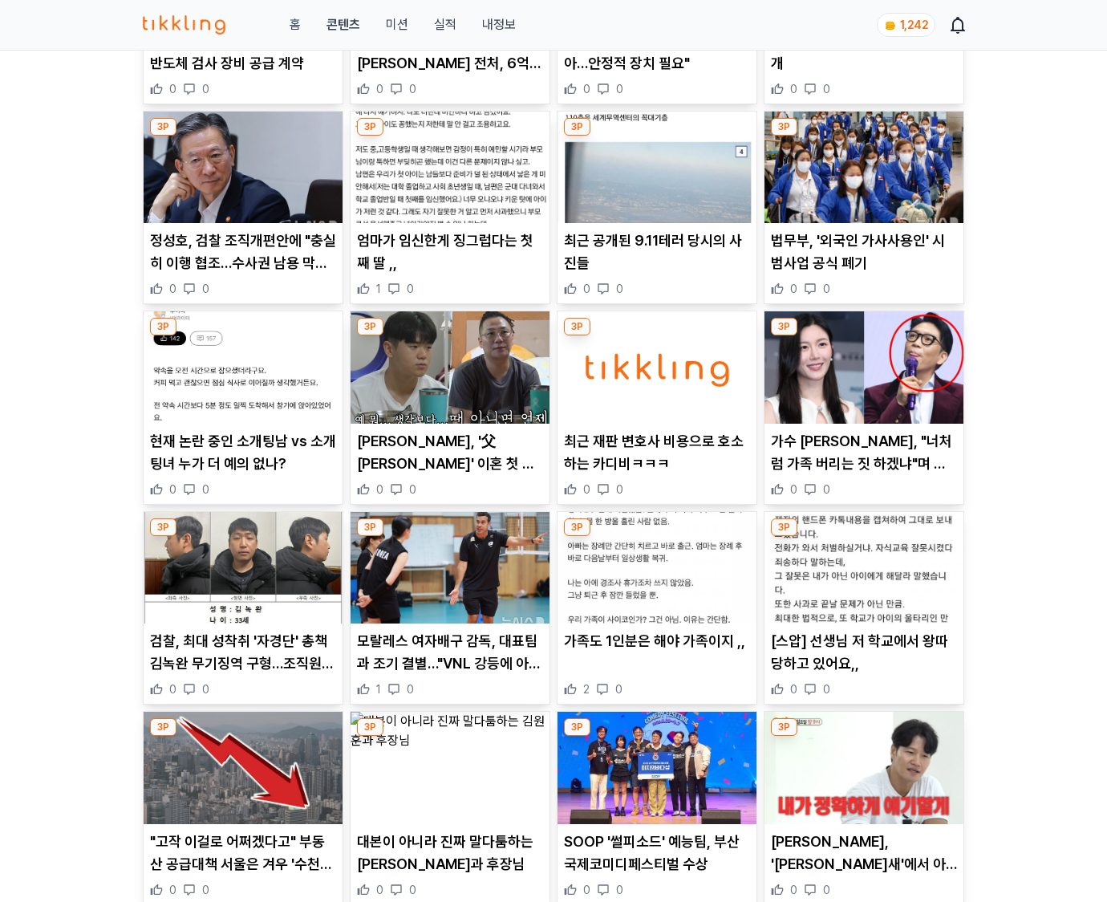
scroll to position [3417, 0]
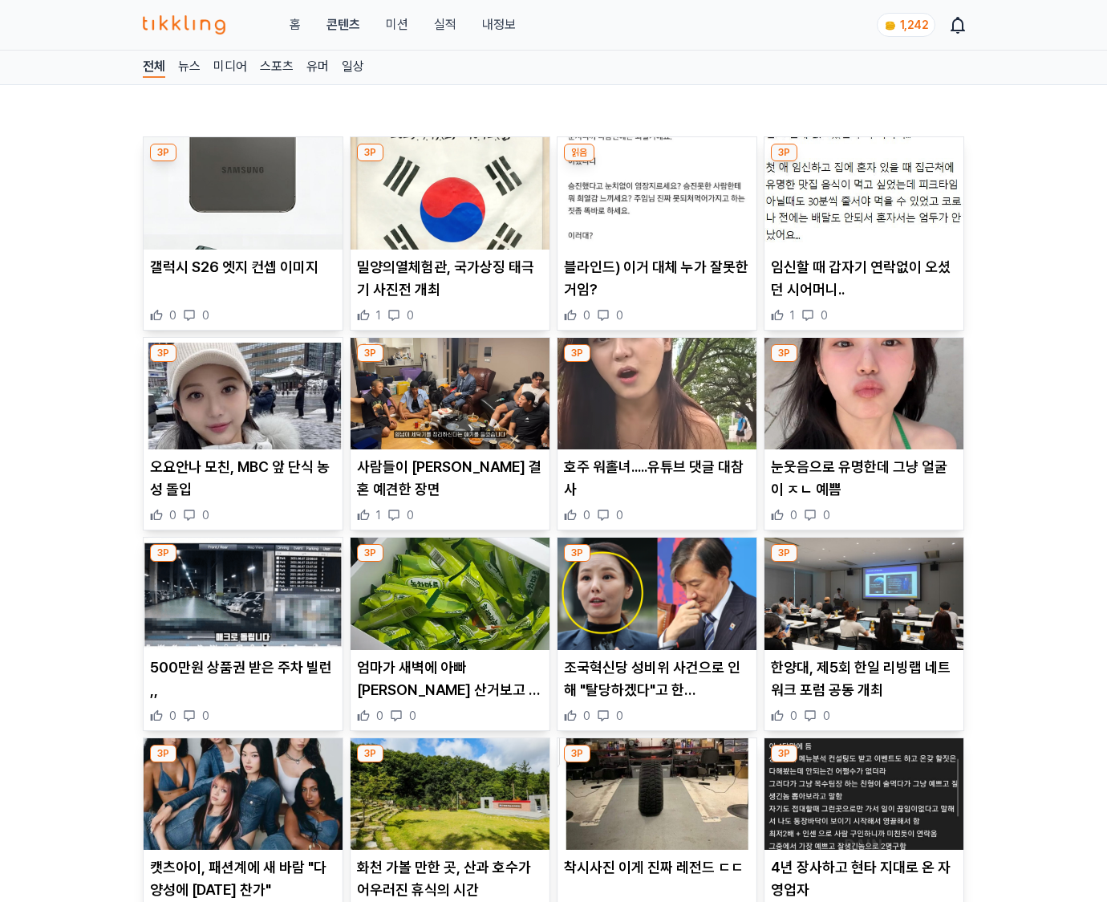
click at [863, 688] on p "한양대, 제5회 한일 리빙랩 네트워크 포럼 공동 개최" at bounding box center [864, 678] width 186 height 45
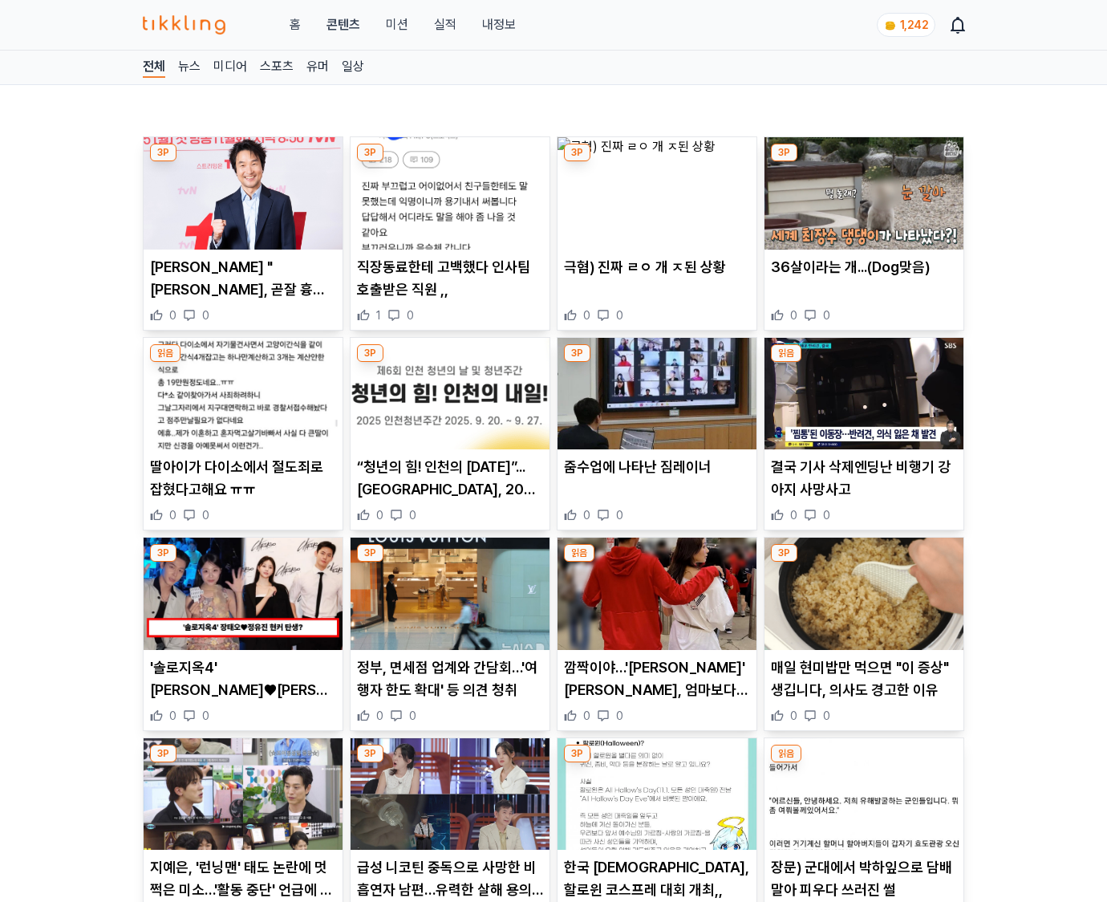
click at [863, 688] on p "매일 현미밥만 먹으면 "이 증상" 생깁니다, 의사도 경고한 이유" at bounding box center [864, 678] width 186 height 45
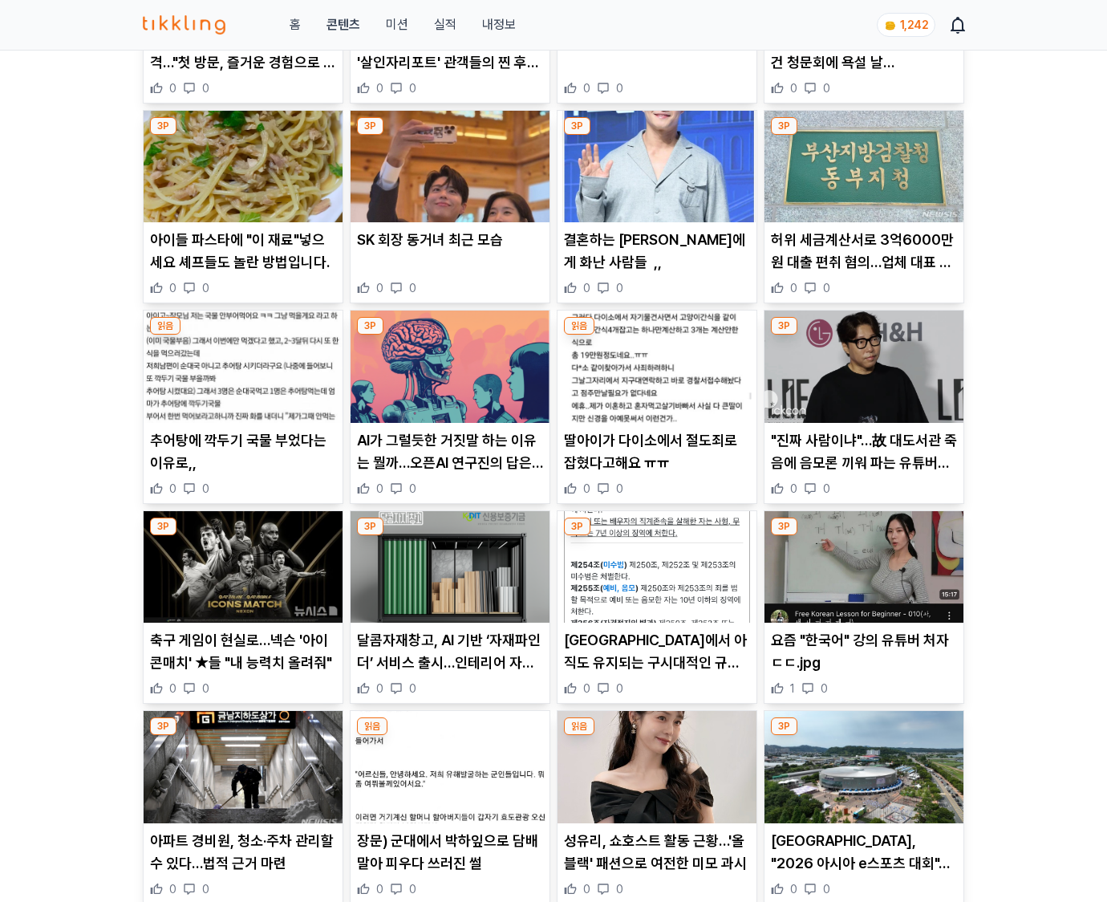
scroll to position [3418, 0]
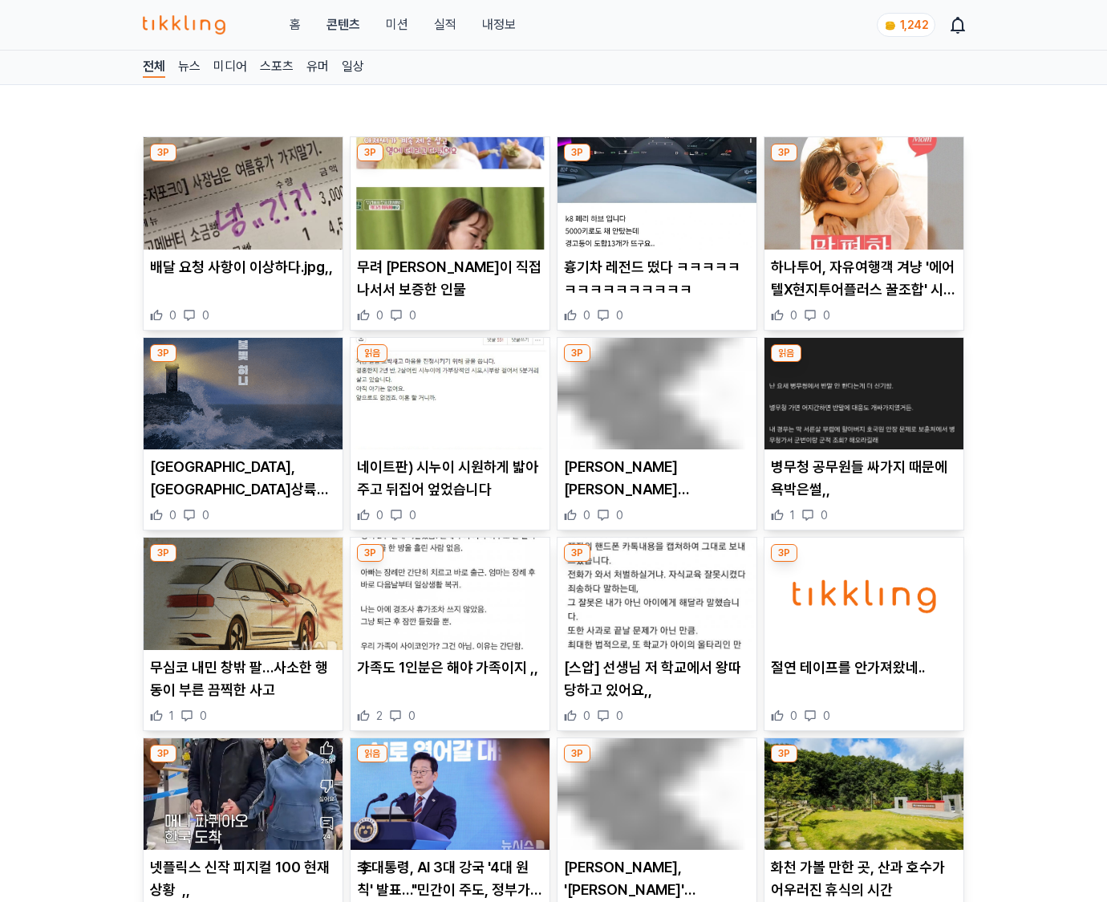
click at [863, 688] on div "절연 테이프를 안가져왔네.. 0 0" at bounding box center [863, 689] width 199 height 67
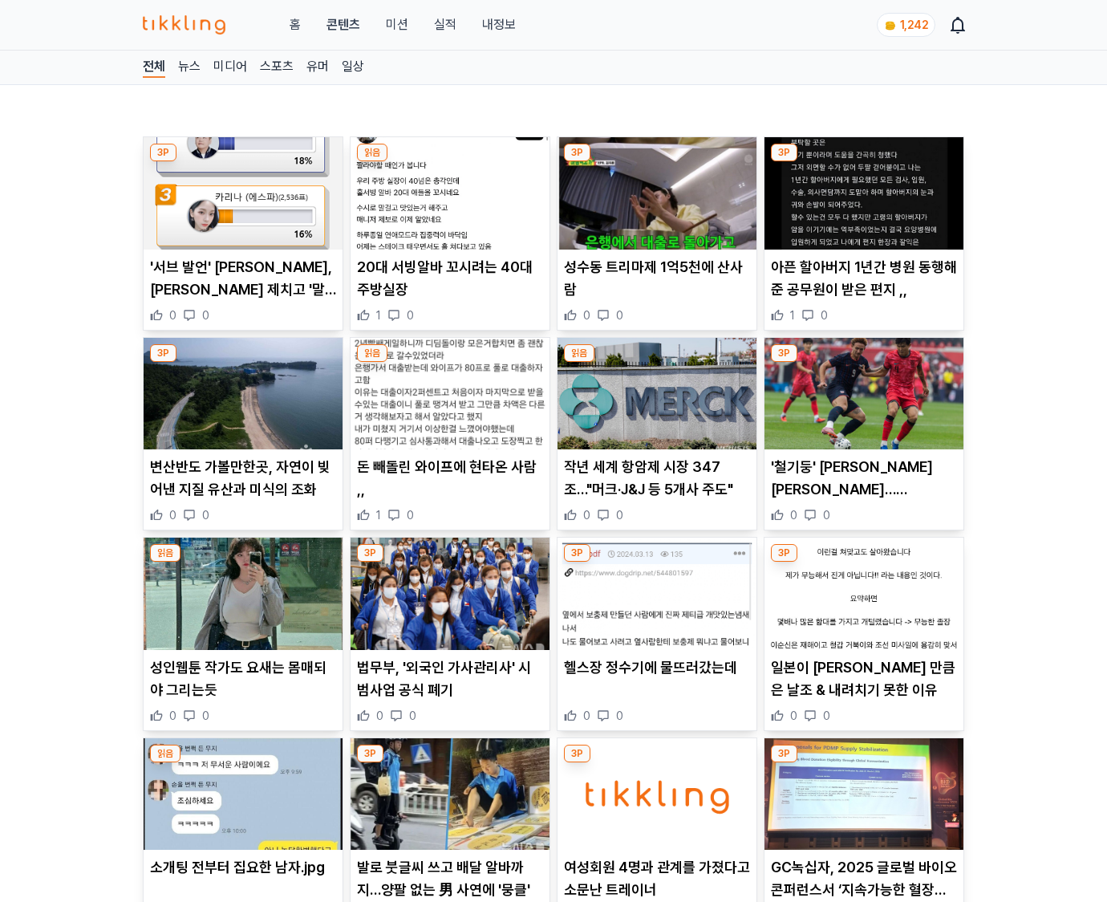
click at [863, 688] on p "일본이 이순신 만큼은 날조 & 내려치기 못한 이유" at bounding box center [864, 678] width 186 height 45
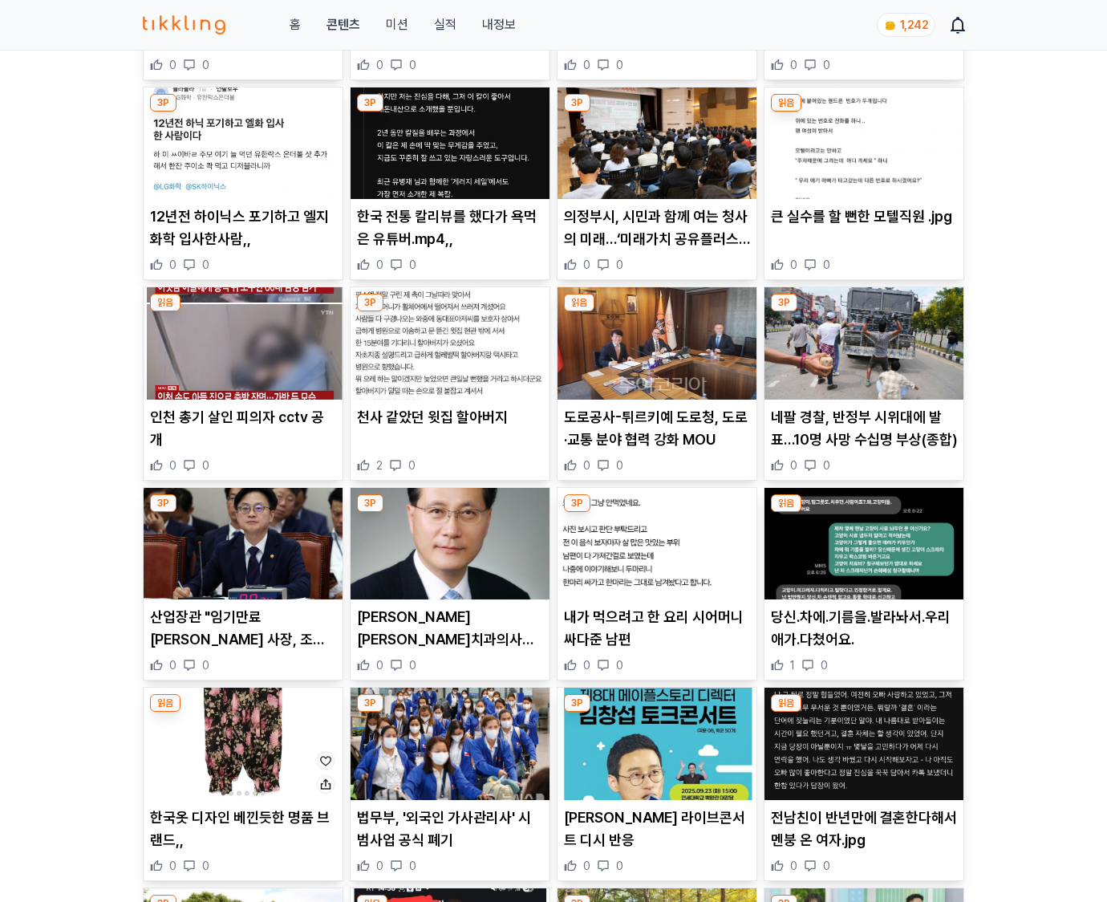
scroll to position [1839, 0]
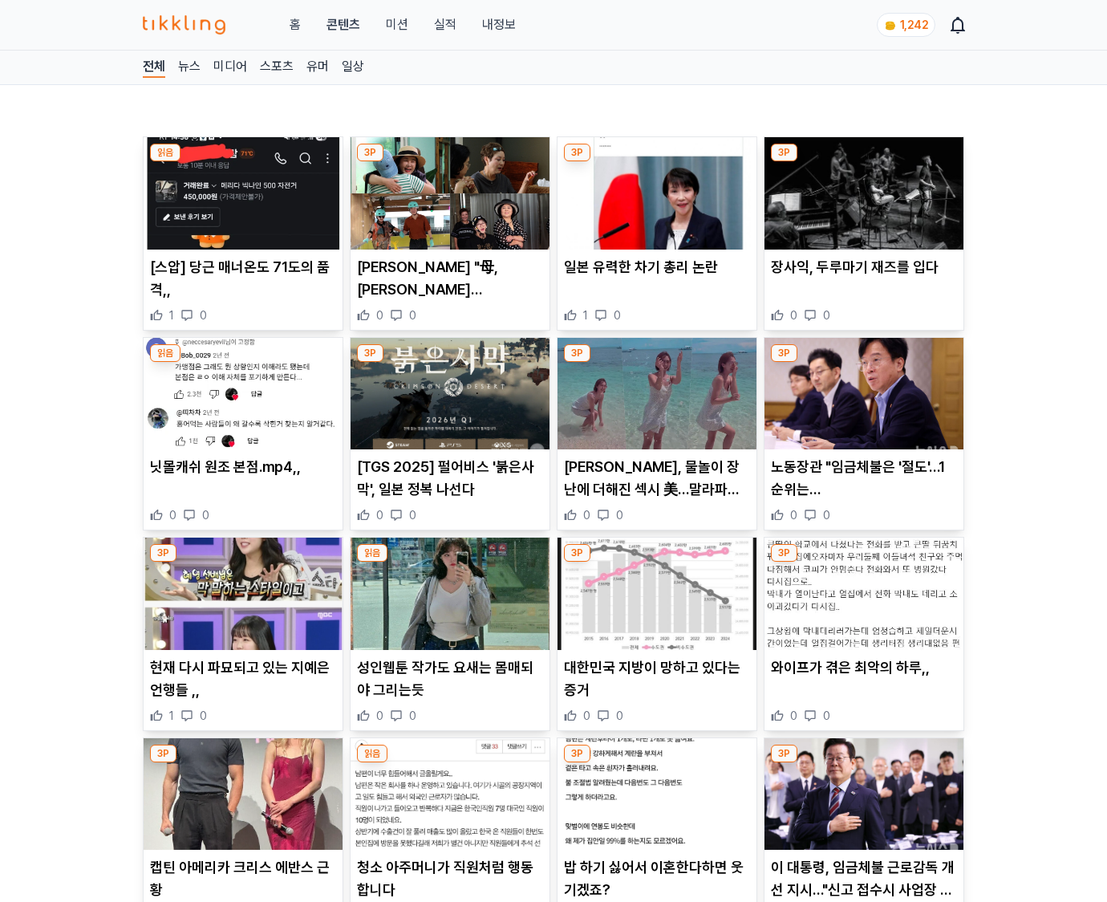
click at [863, 688] on div "와이프가 겪은 최악의 하루,, 0 0" at bounding box center [863, 689] width 199 height 67
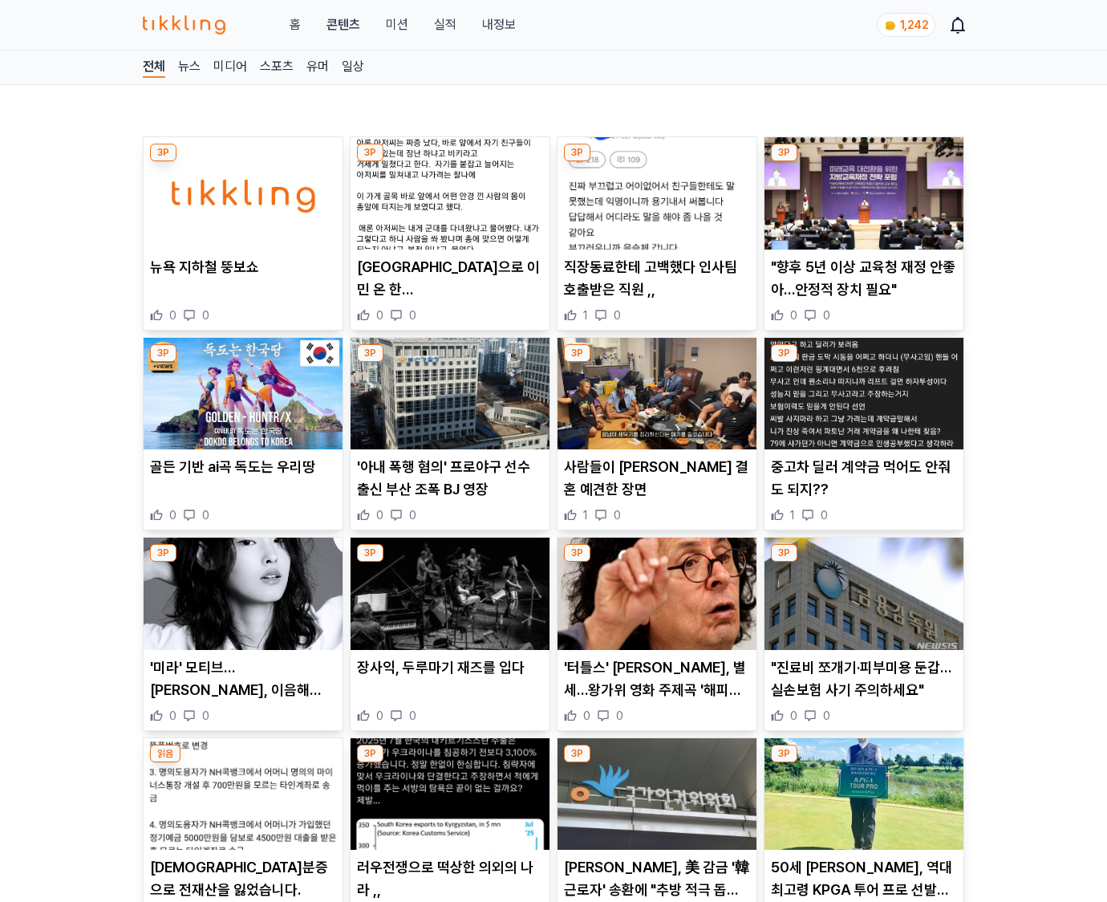
click at [863, 688] on p ""진료비 쪼개기·피부미용 둔갑…실손보험 사기 주의하세요"" at bounding box center [864, 678] width 186 height 45
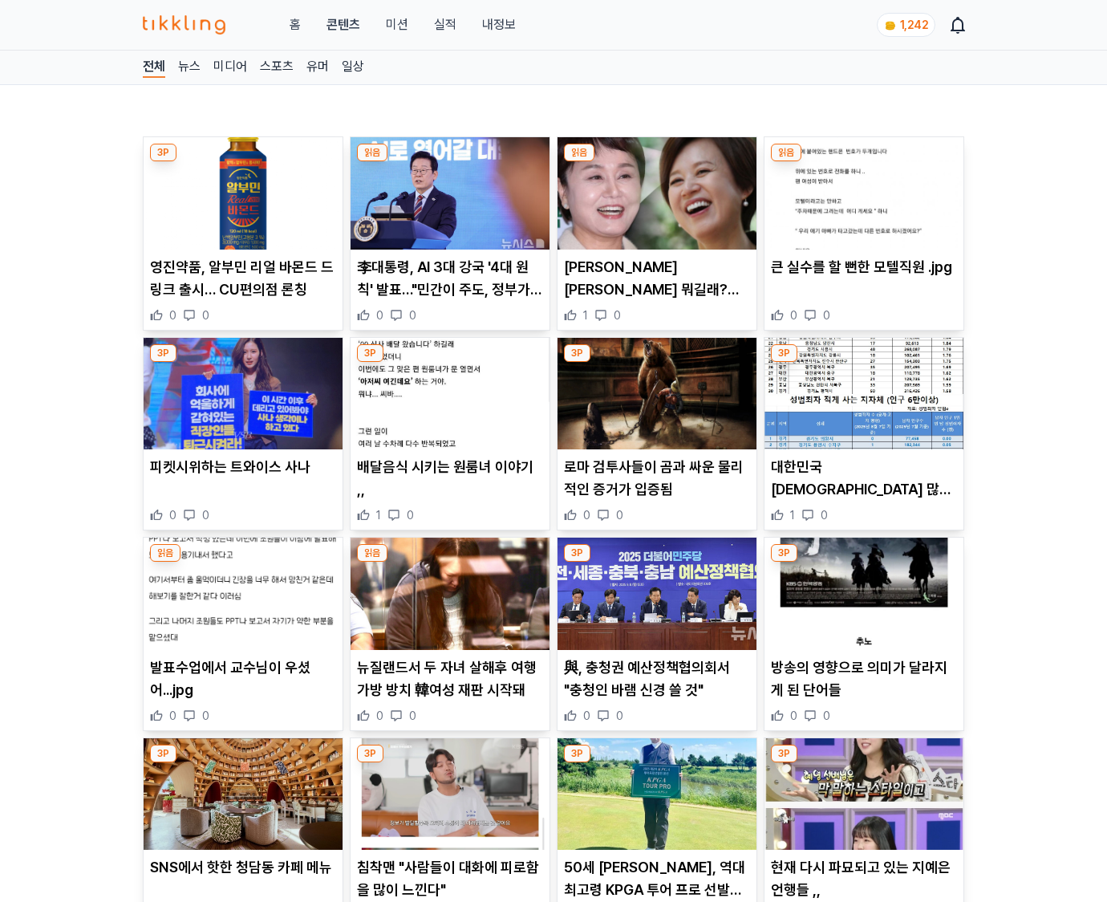
click at [863, 688] on p "방송의 영향으로 의미가 달라지게 된 단어들" at bounding box center [864, 678] width 186 height 45
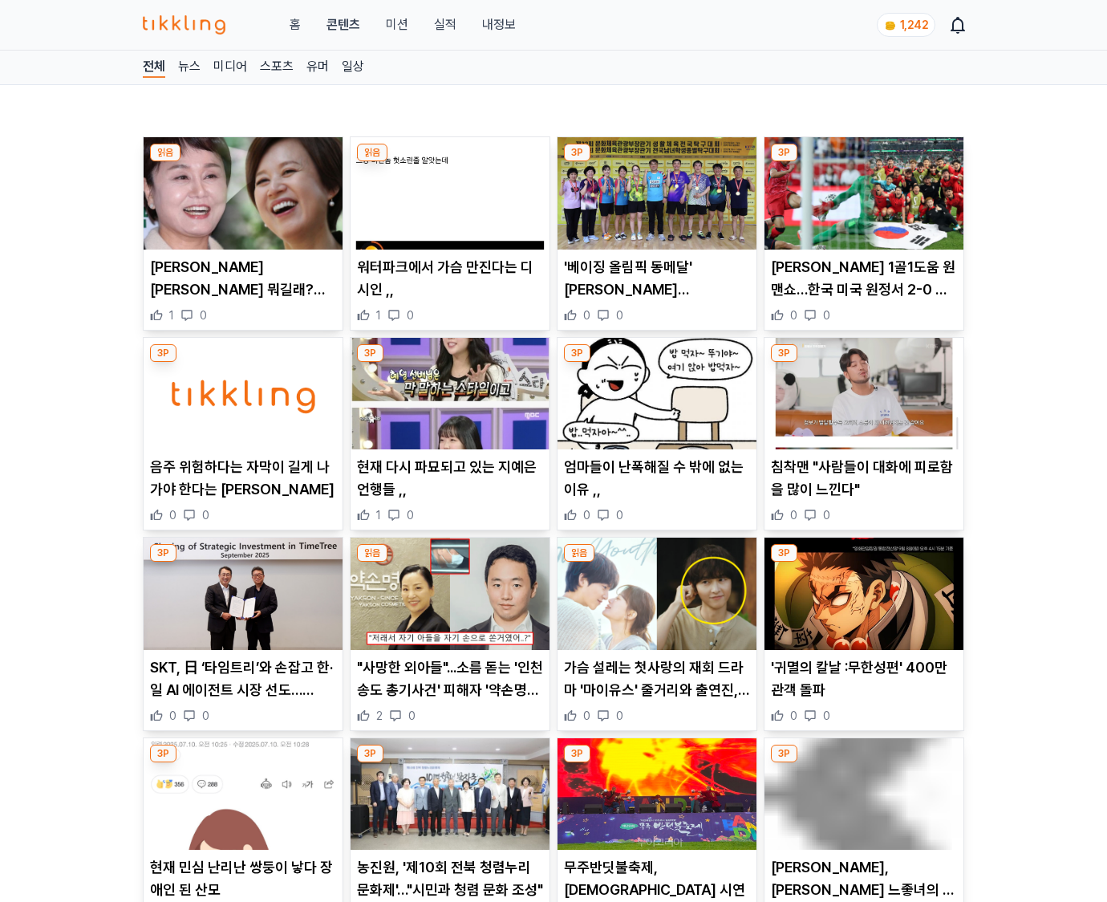
click at [863, 688] on p "'귀멸의 칼날 :무한성편' 400만 관객 돌파" at bounding box center [864, 678] width 186 height 45
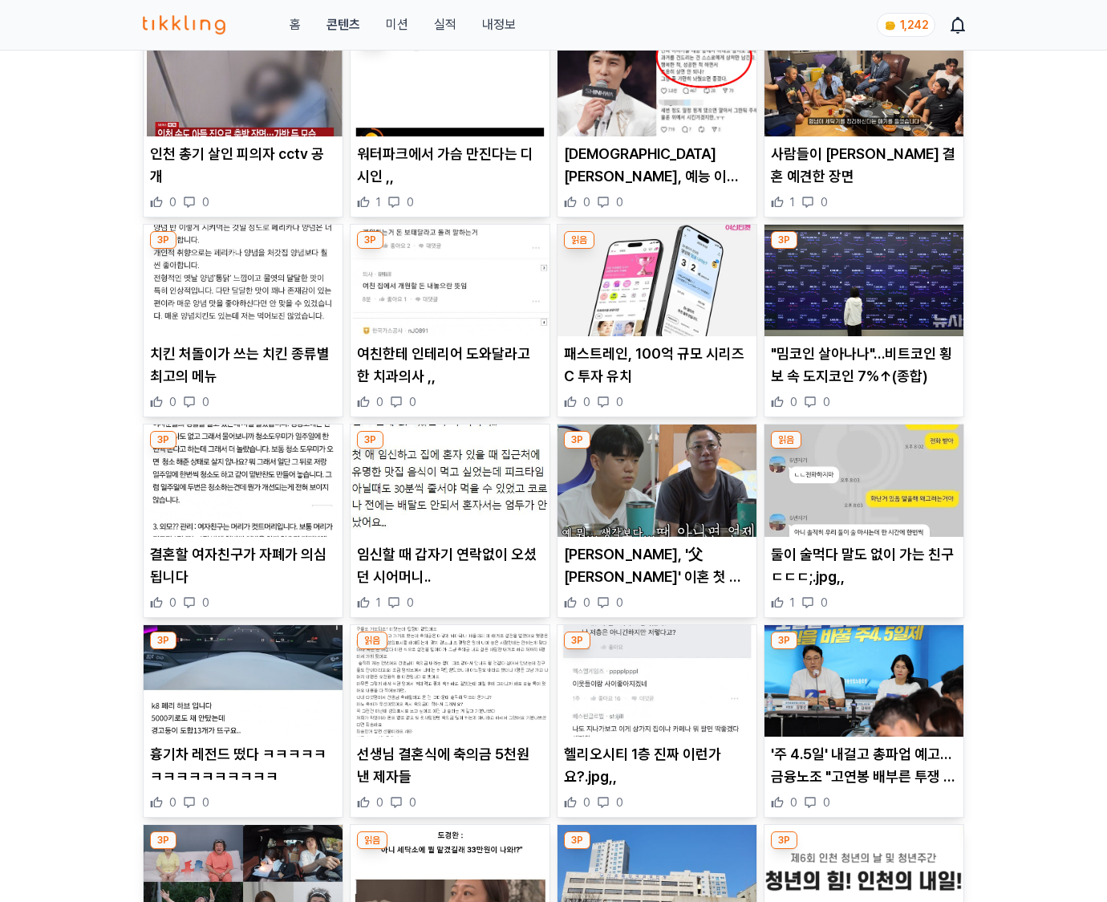
scroll to position [1839, 0]
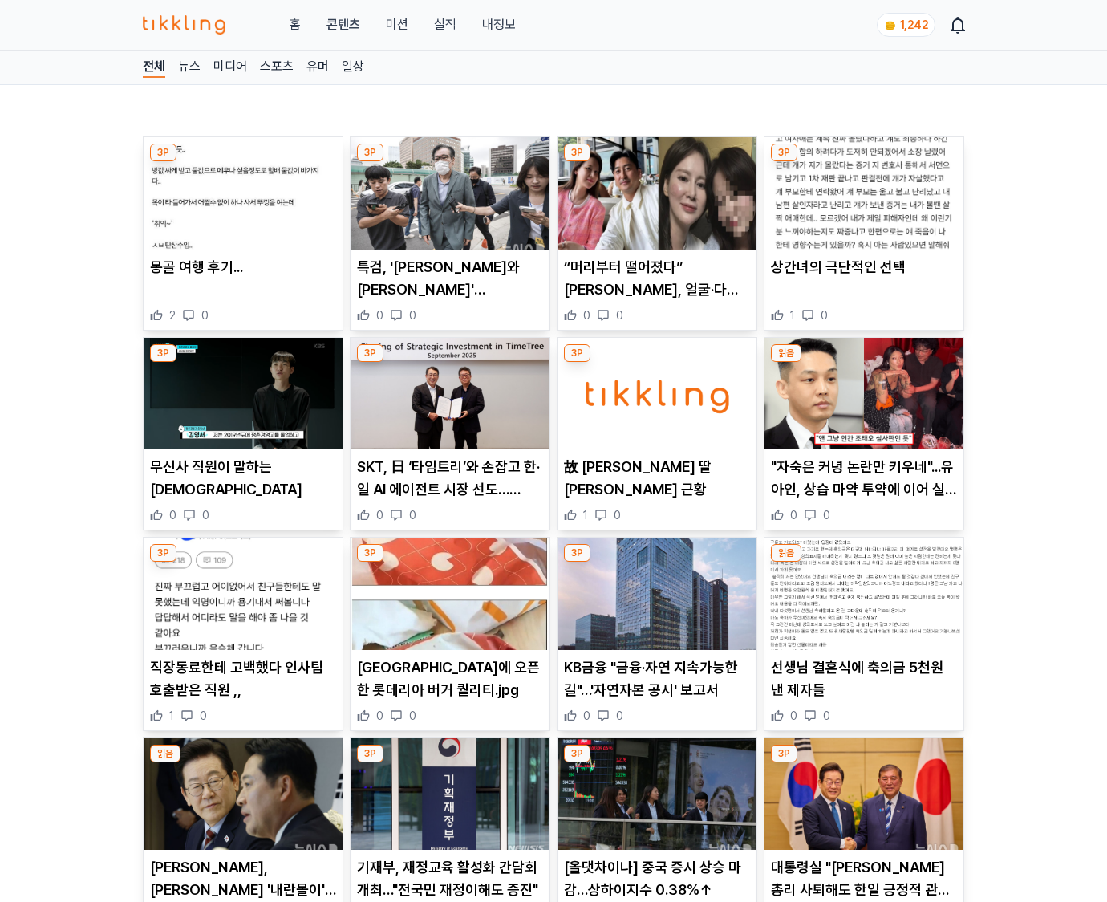
click at [863, 688] on p "선생님 결혼식에 축의금 5천원 낸 제자들" at bounding box center [864, 678] width 186 height 45
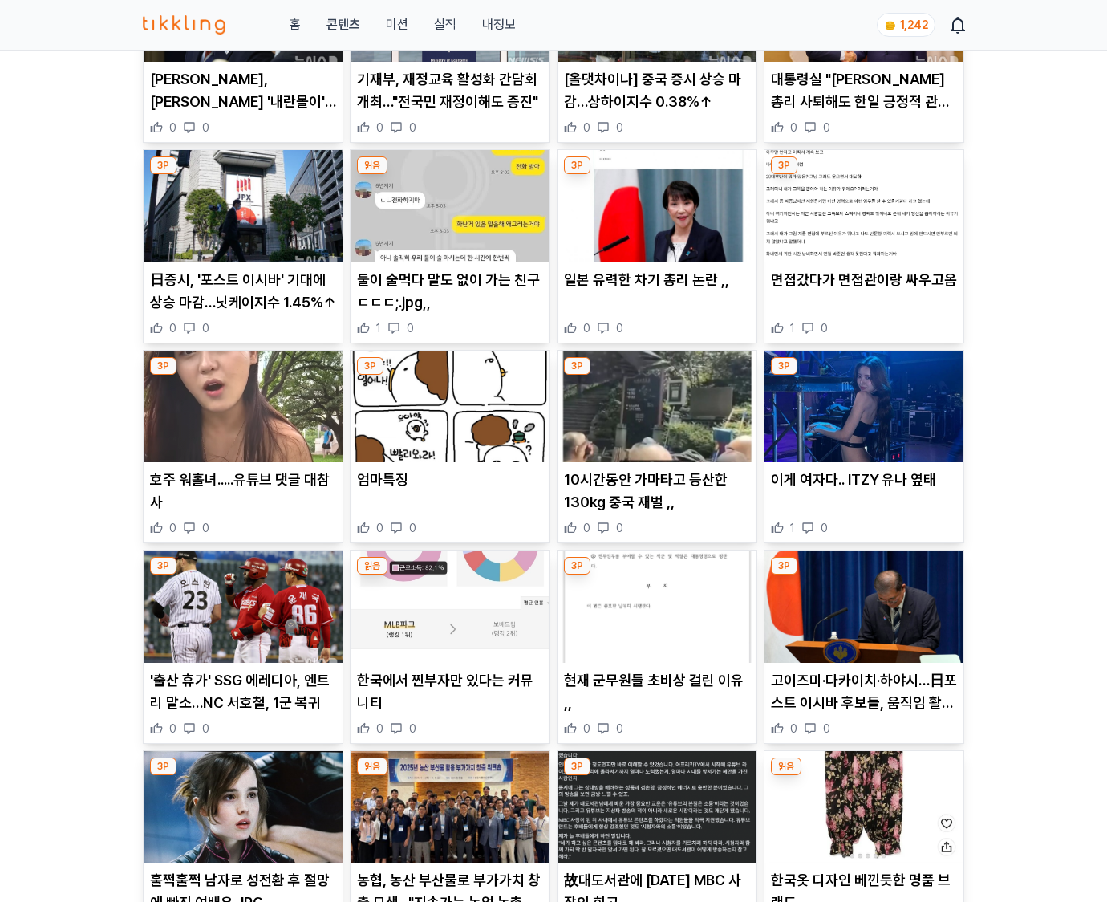
scroll to position [1051, 0]
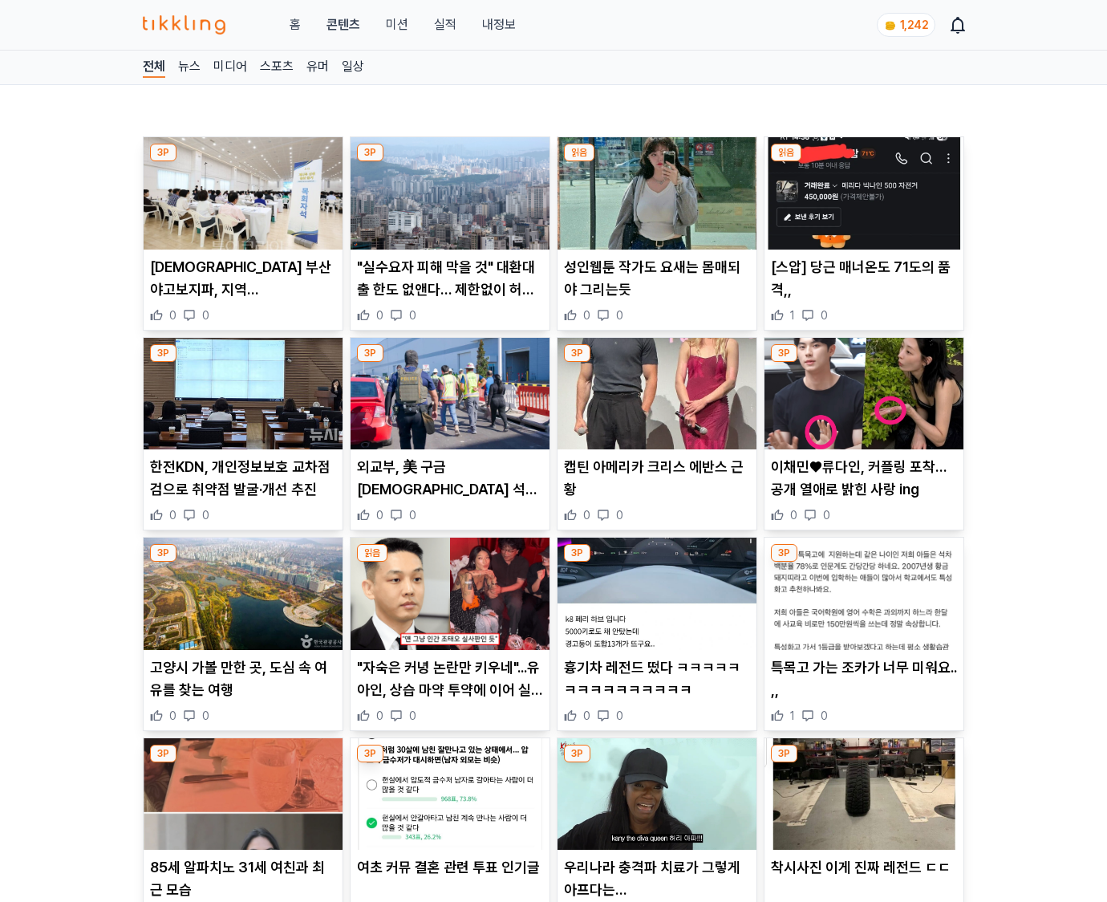
click at [863, 688] on p "특목고 가는 조카가 너무 미워요.. ,," at bounding box center [864, 678] width 186 height 45
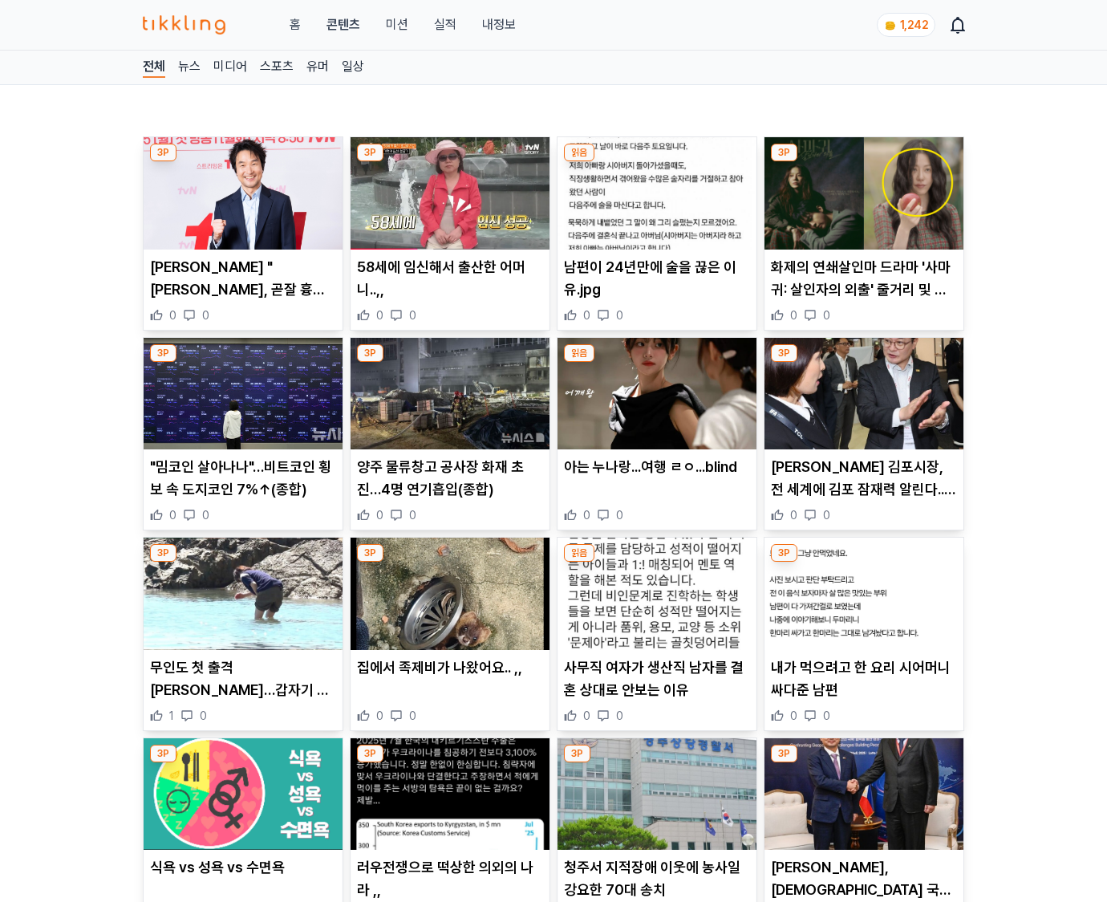
click at [863, 688] on p "내가 먹으려고 한 요리 시어머니 싸다준 남편" at bounding box center [864, 678] width 186 height 45
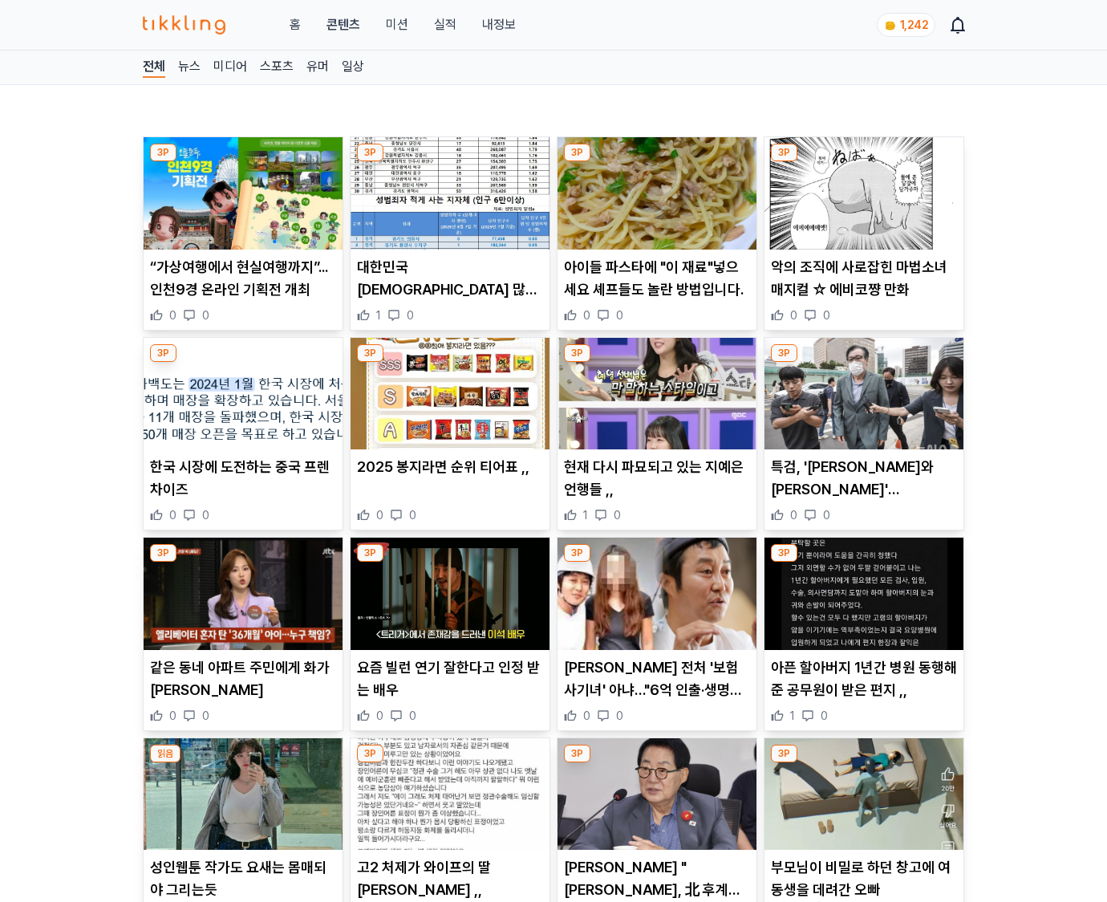
click at [863, 688] on p "아픈 할아버지 1년간 병원 동행해준 공무원이 받은 편지 ,," at bounding box center [864, 678] width 186 height 45
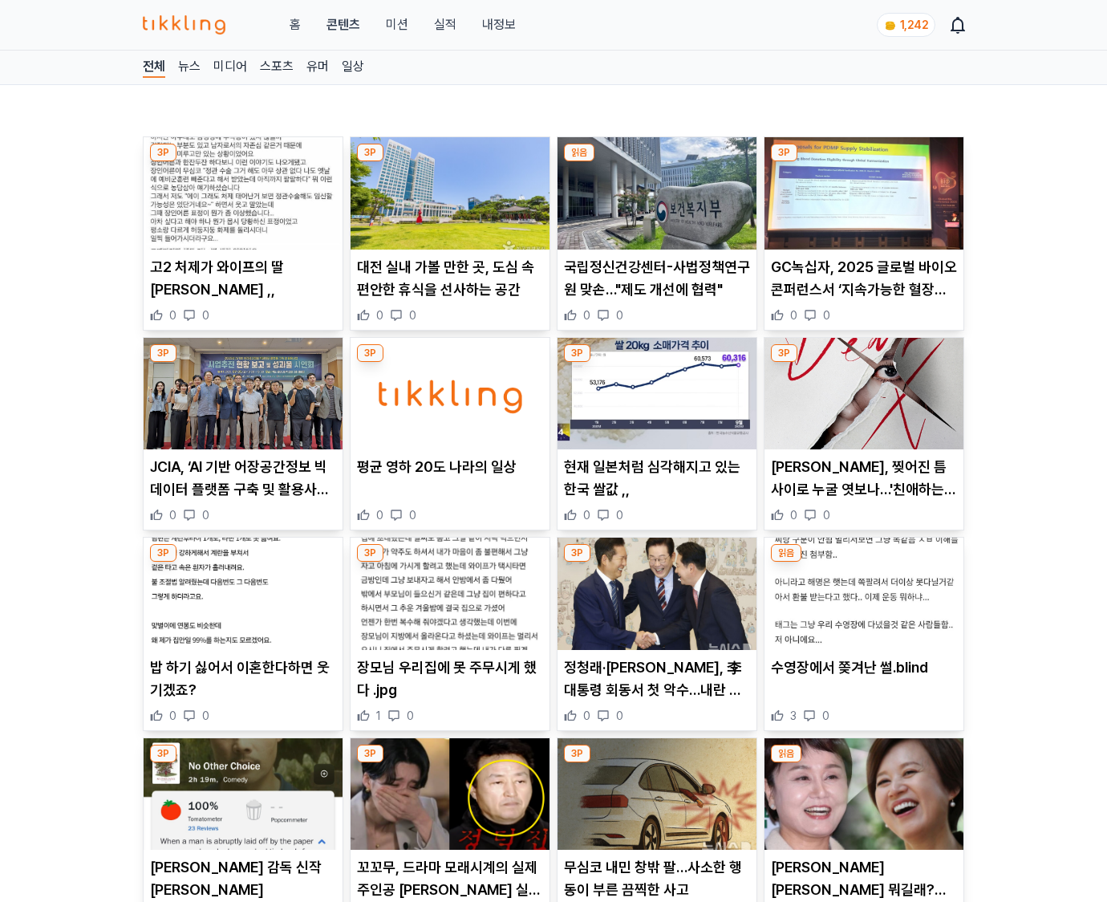
click at [863, 688] on div "수영장에서 쫒겨난 썰.blind 3 0" at bounding box center [863, 689] width 199 height 67
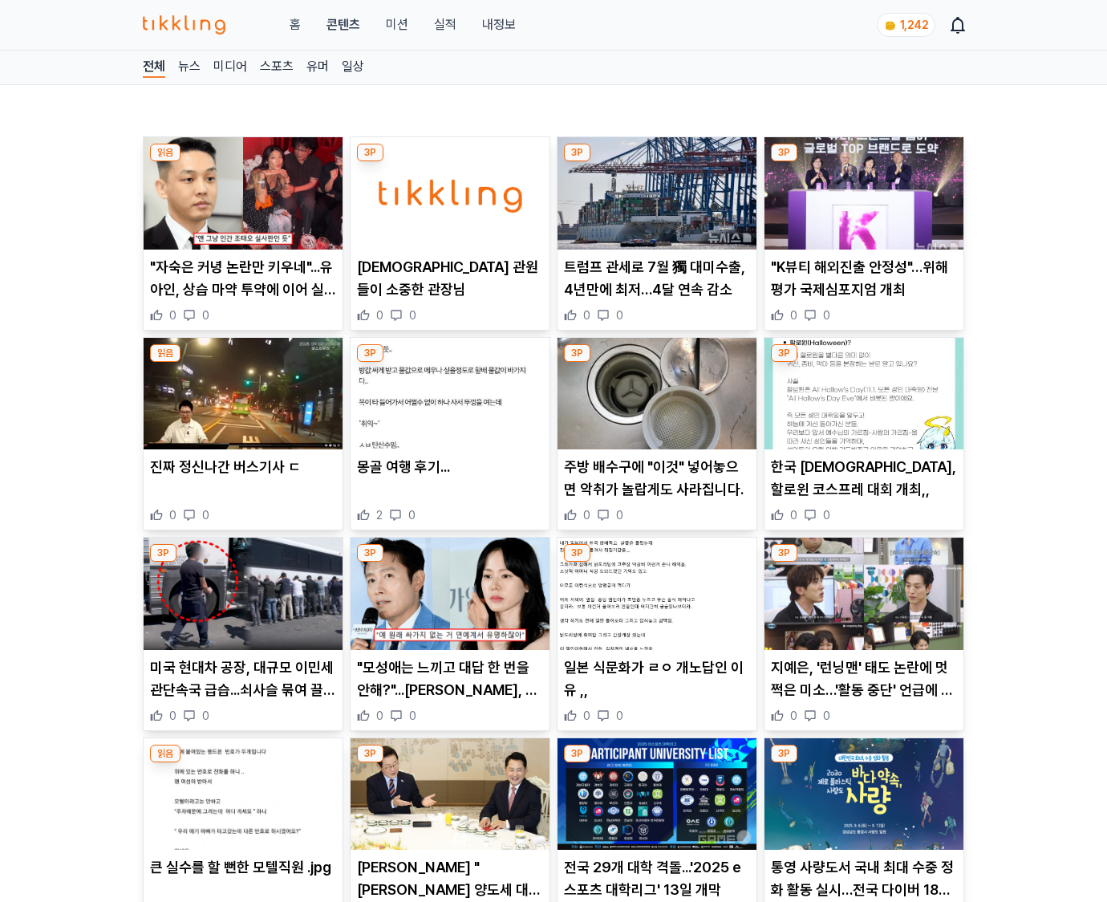
click at [863, 688] on p "지예은, '런닝맨' 태도 논란에 멋쩍은 미소…'활동 중단' 언급에 난감" at bounding box center [864, 678] width 186 height 45
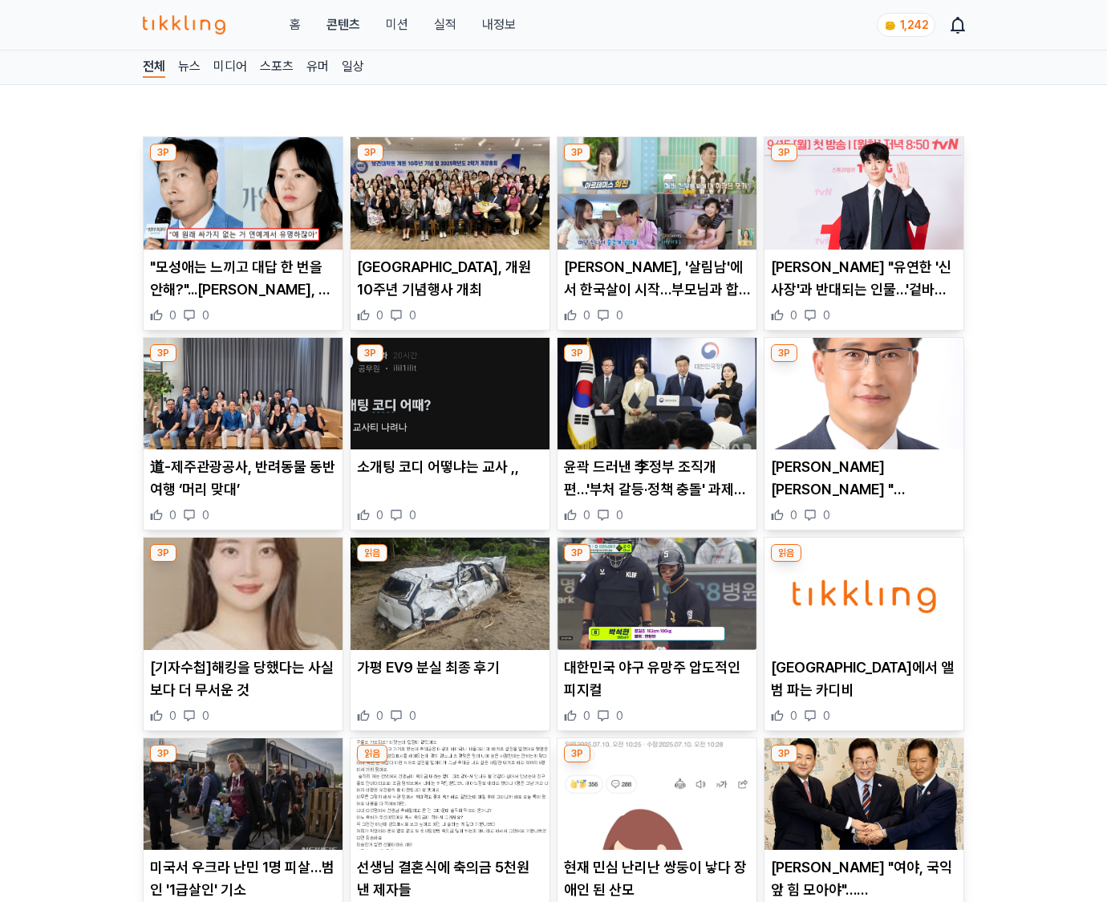
click at [863, 688] on p "뉴욕 길거리에서 앨범 파는 카디비" at bounding box center [864, 678] width 186 height 45
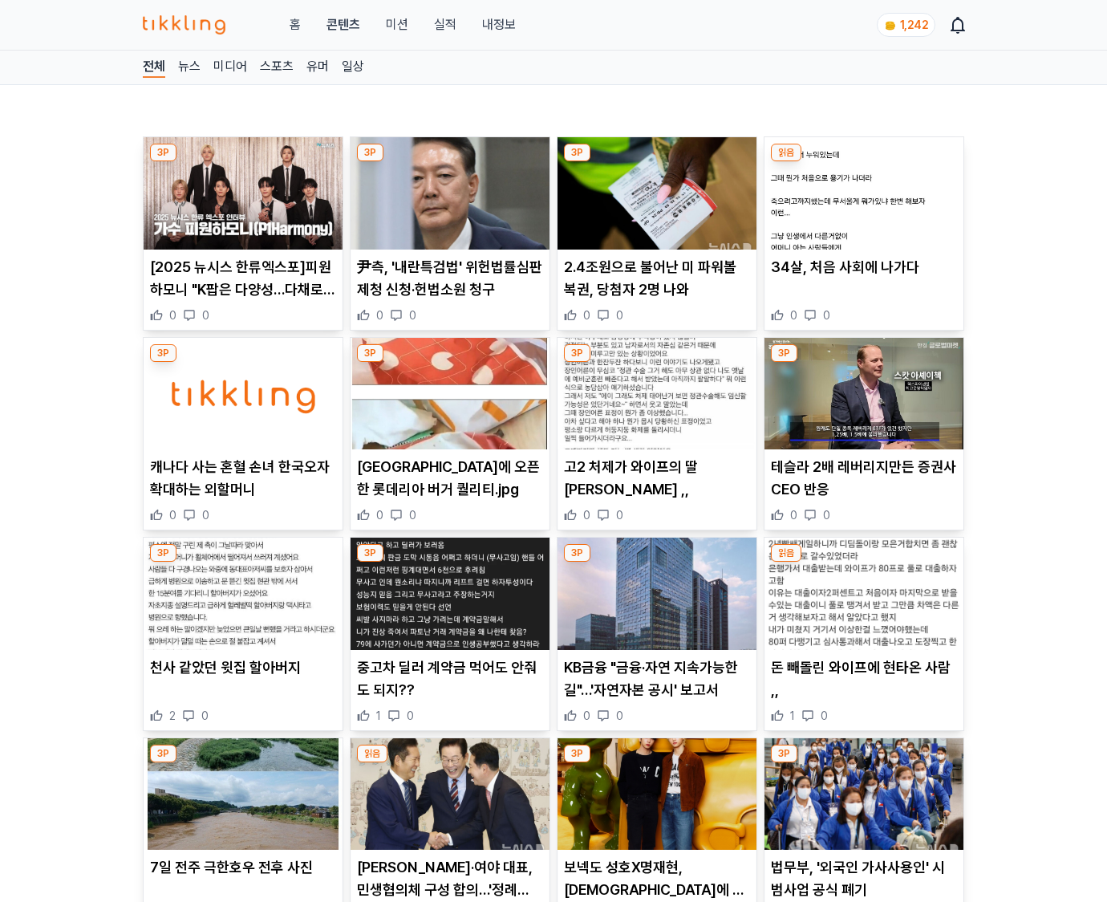
click at [863, 688] on p "돈 빼돌린 와이프에 현타온 사람 ,," at bounding box center [864, 678] width 186 height 45
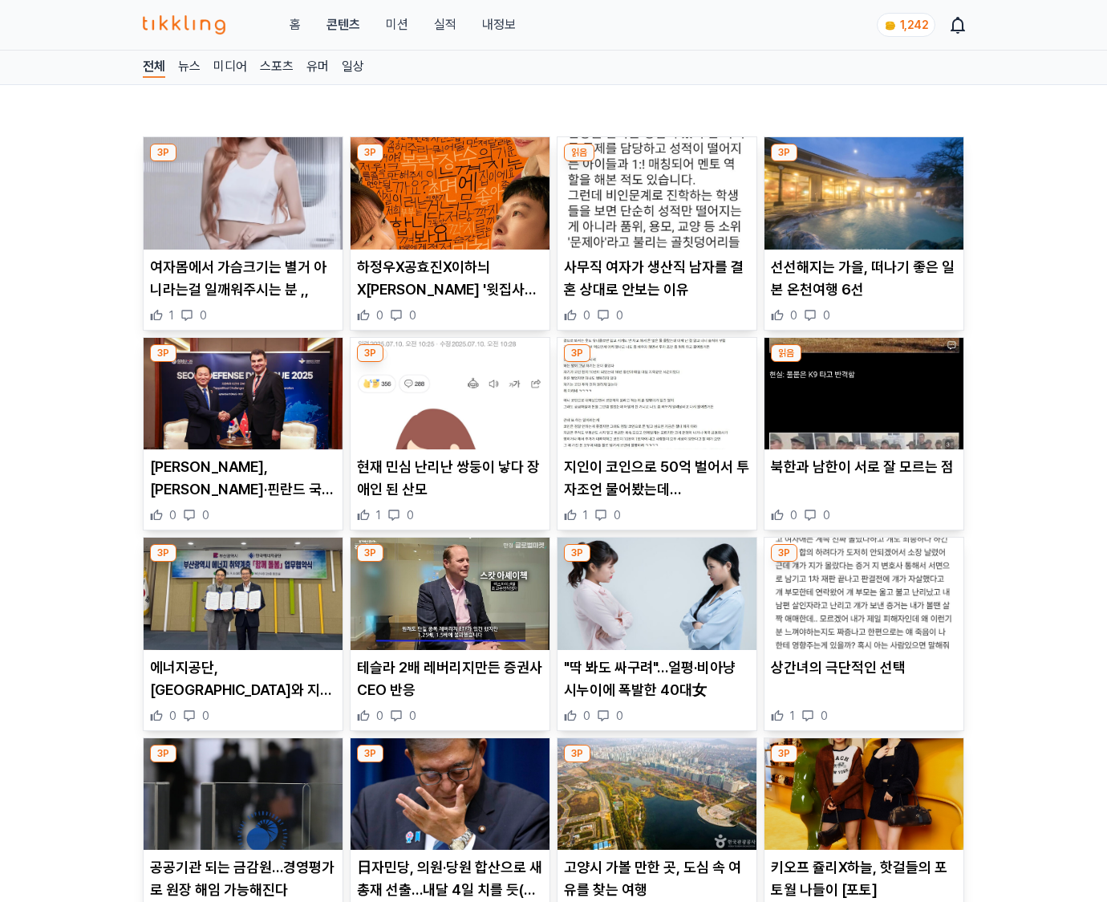
click at [863, 688] on div "상간녀의 극단적인 선택 1 0" at bounding box center [863, 689] width 199 height 67
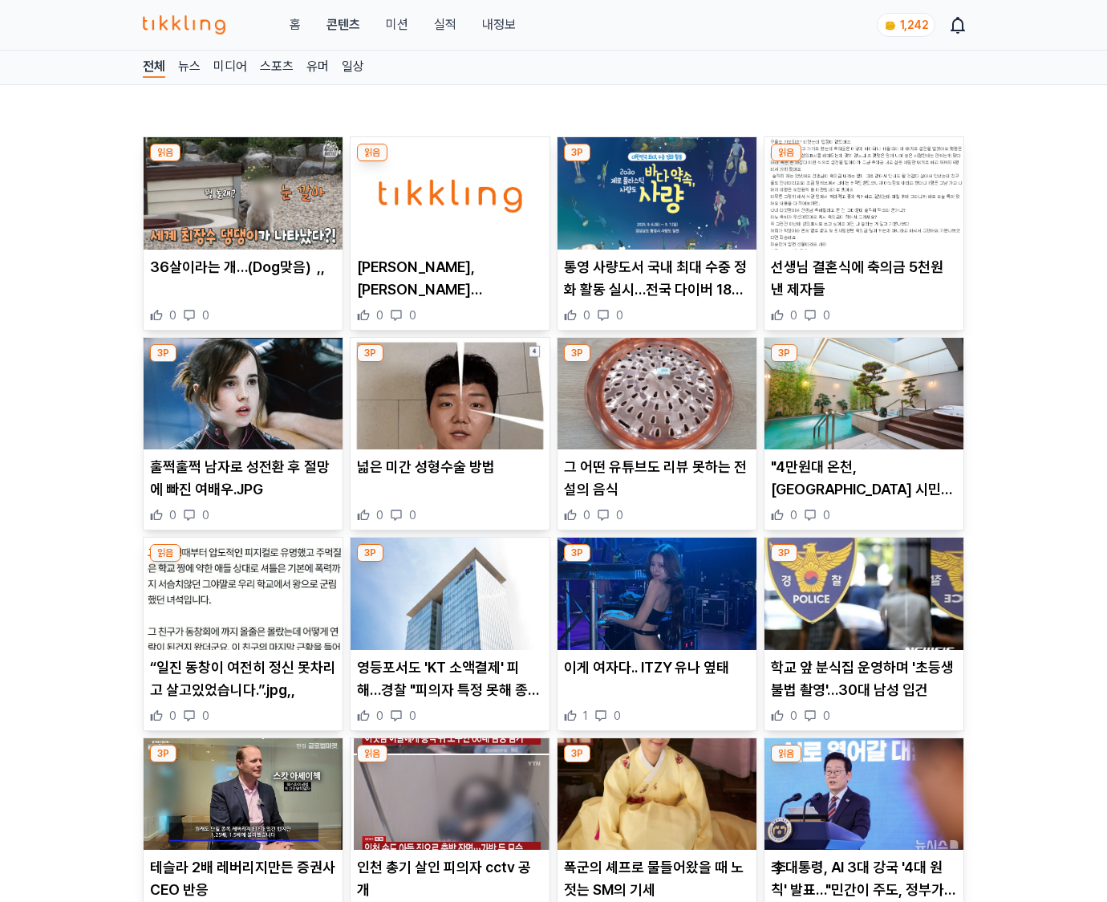
click at [863, 688] on p "학교 앞 분식집 운영하며 '초등생 불법 촬영'…30대 남성 입건" at bounding box center [864, 678] width 186 height 45
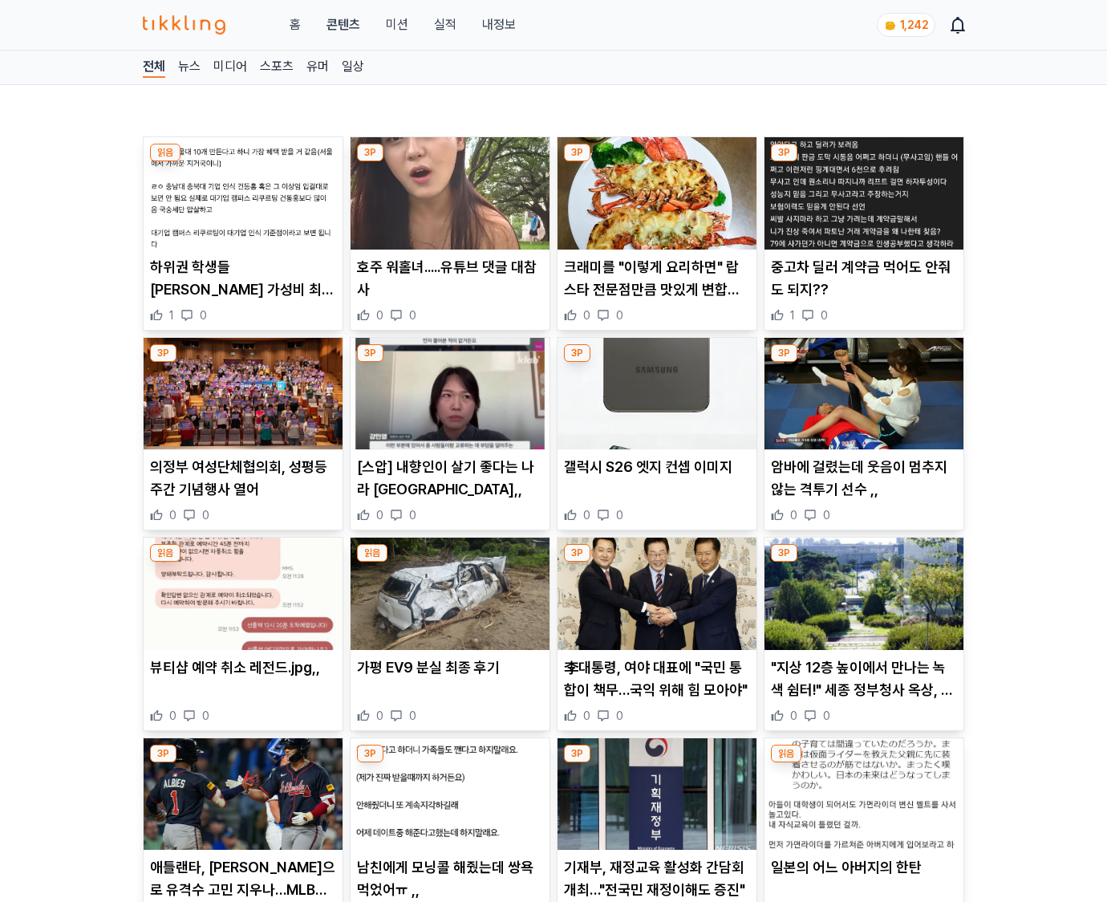
click at [863, 688] on p ""지상 12층 높이에서 만나는 녹색 쉼터!" 세종 정부청사 옥상, 도심 속 작은 숲" at bounding box center [864, 678] width 186 height 45
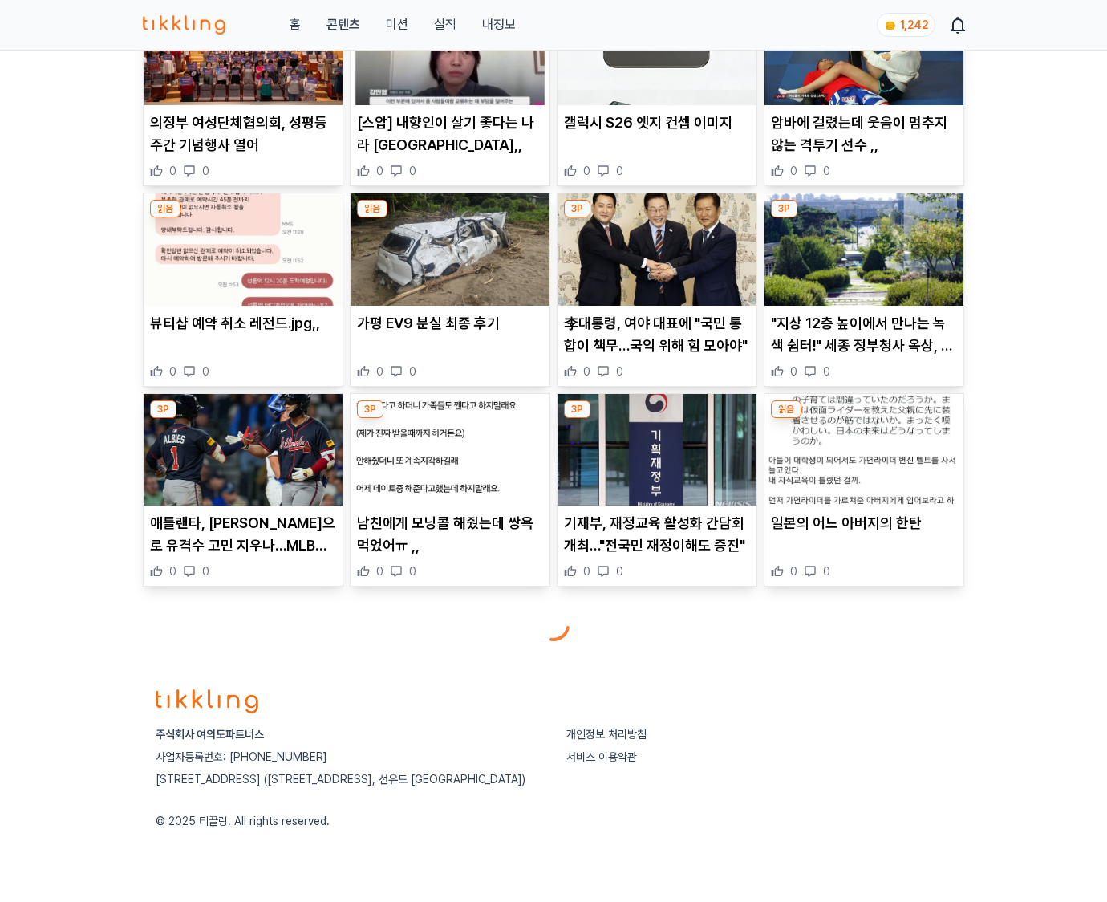
scroll to position [350, 0]
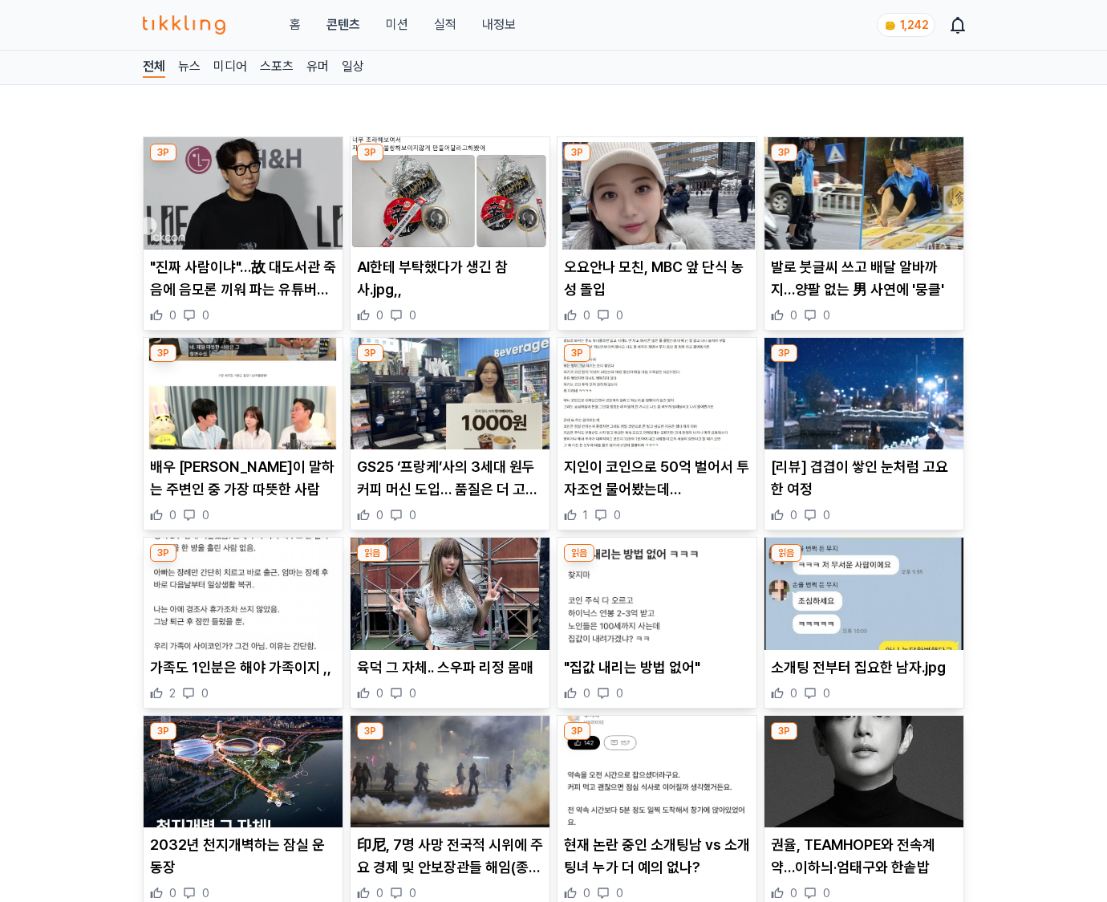
click at [863, 688] on div "0 0" at bounding box center [864, 693] width 186 height 16
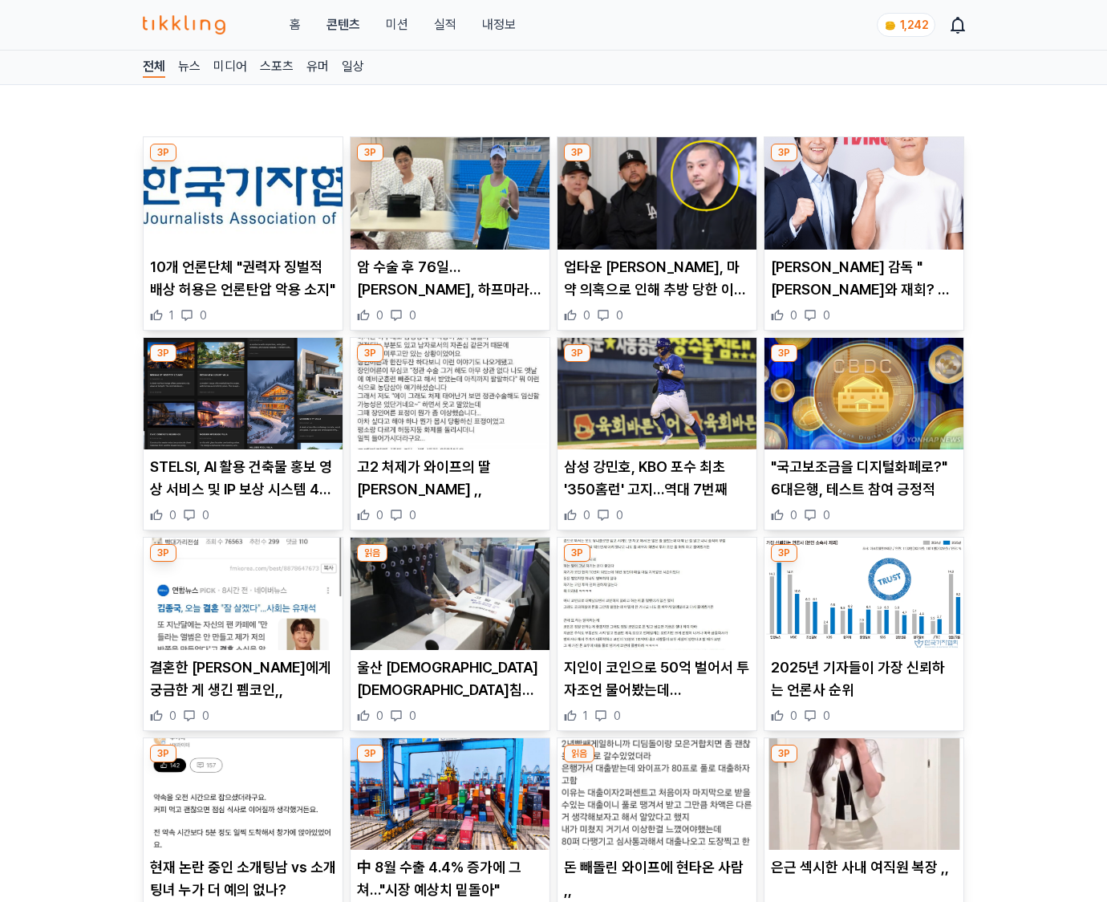
click at [863, 688] on p "2025년 기자들이 가장 신뢰하는 언론사 순위" at bounding box center [864, 678] width 186 height 45
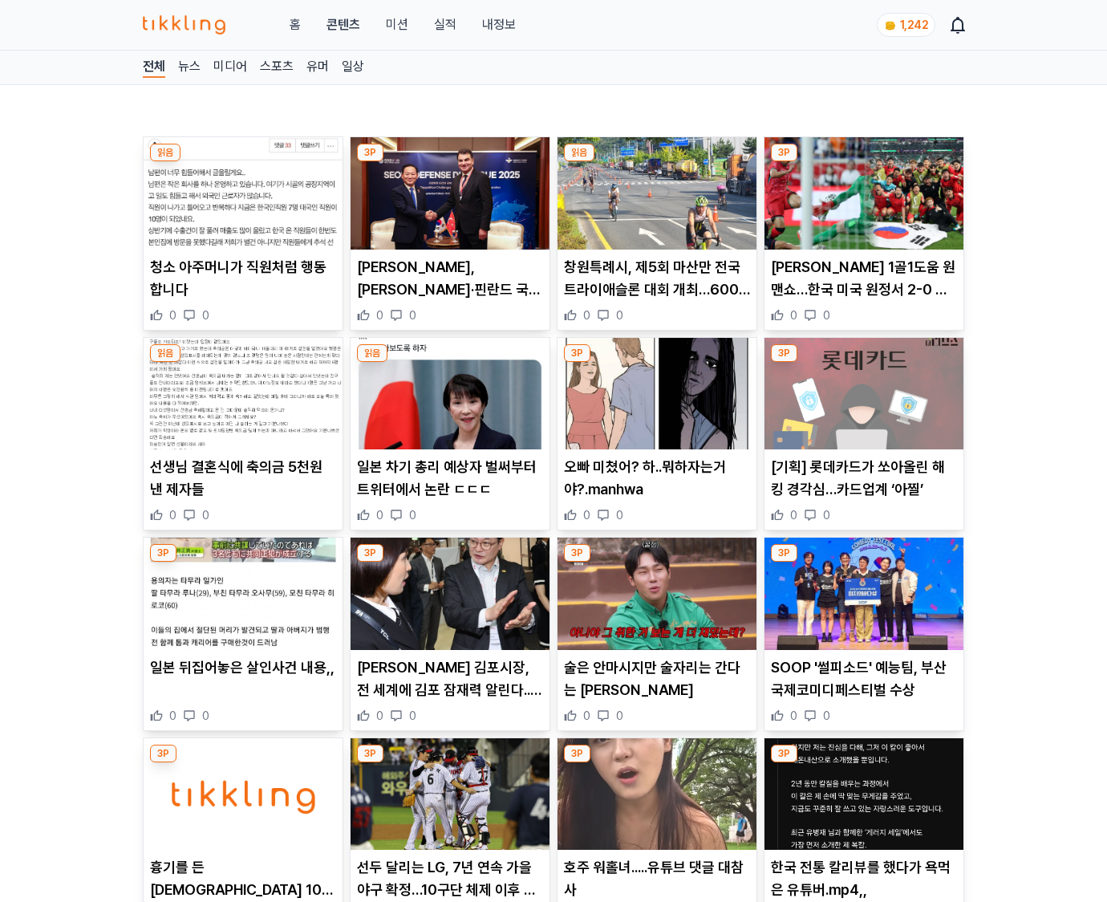
click at [863, 688] on p "SOOP '썰피소드' 예능팀, 부산국제코미디페스티벌 수상" at bounding box center [864, 678] width 186 height 45
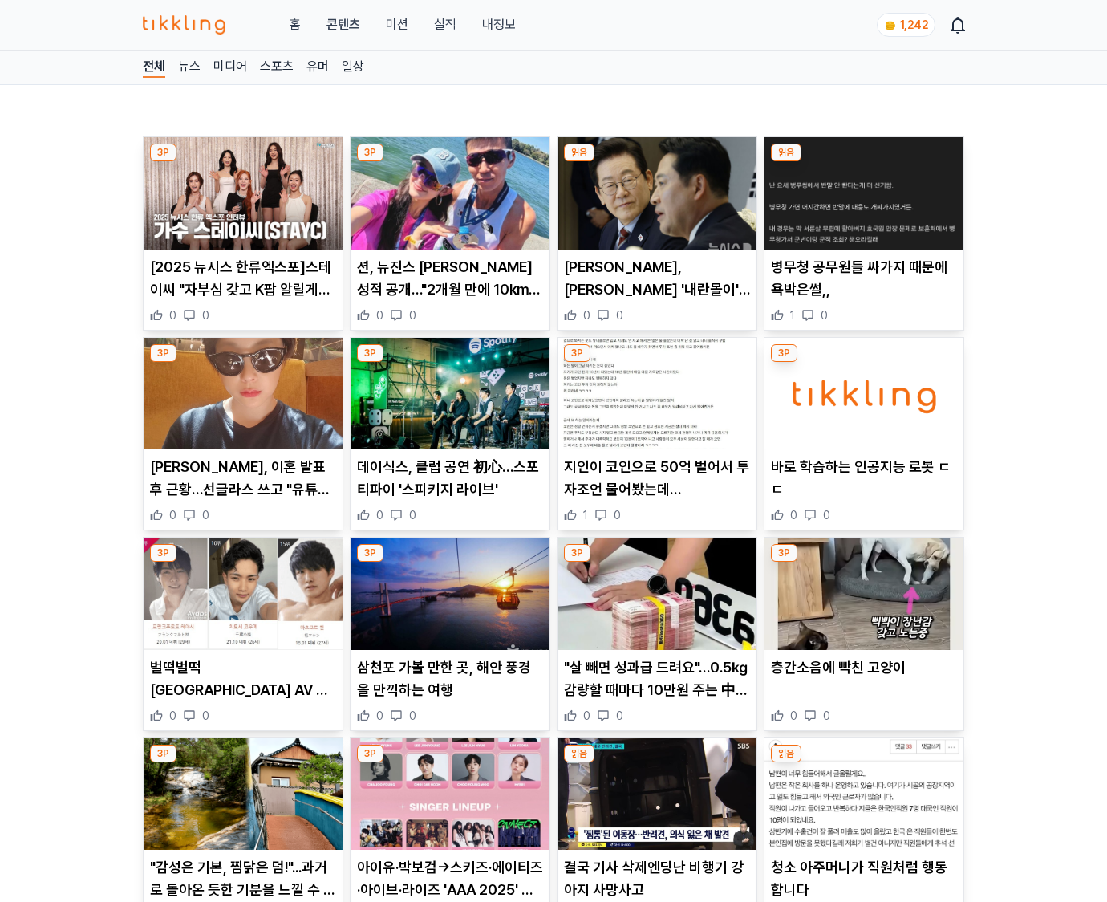
click at [863, 688] on div "층간소음에 빡친 고양이 0 0" at bounding box center [863, 689] width 199 height 67
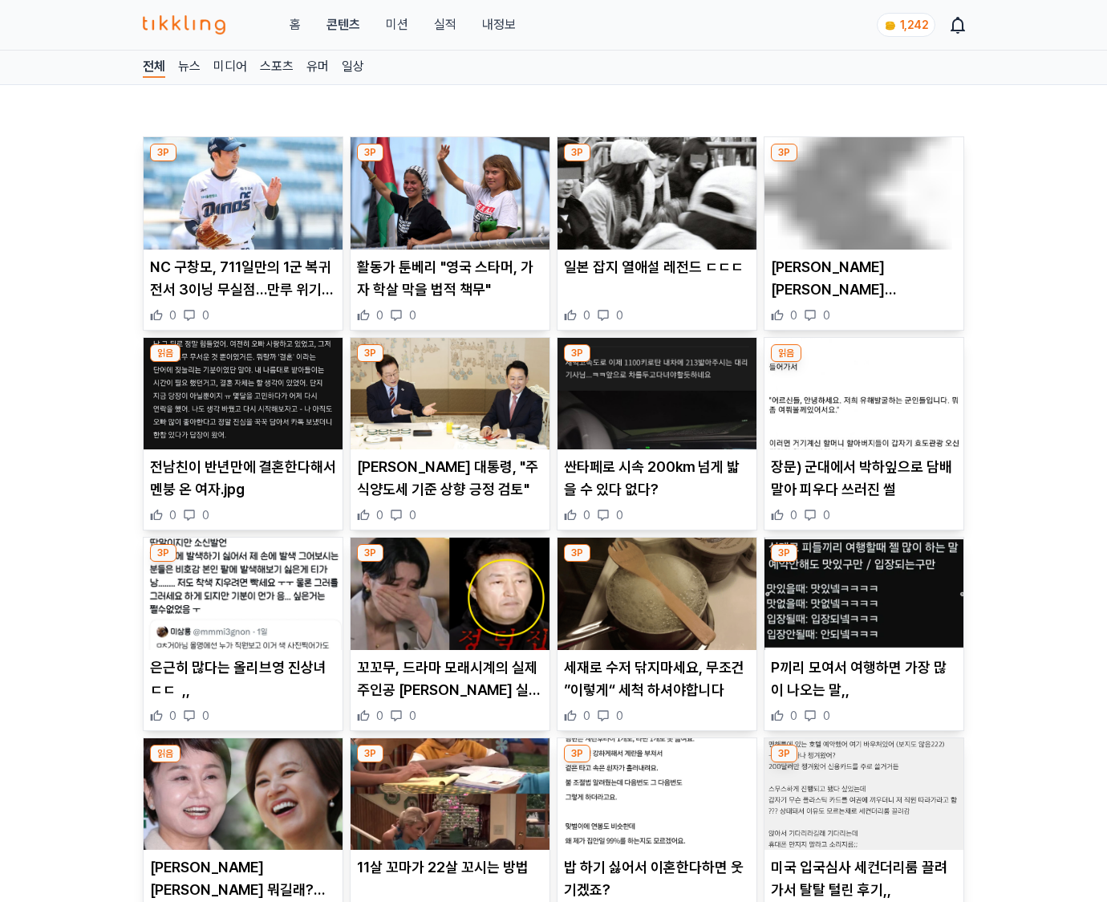
click at [863, 688] on p "P끼리 모여서 여행하면 가장 많이 나오는 말,," at bounding box center [864, 678] width 186 height 45
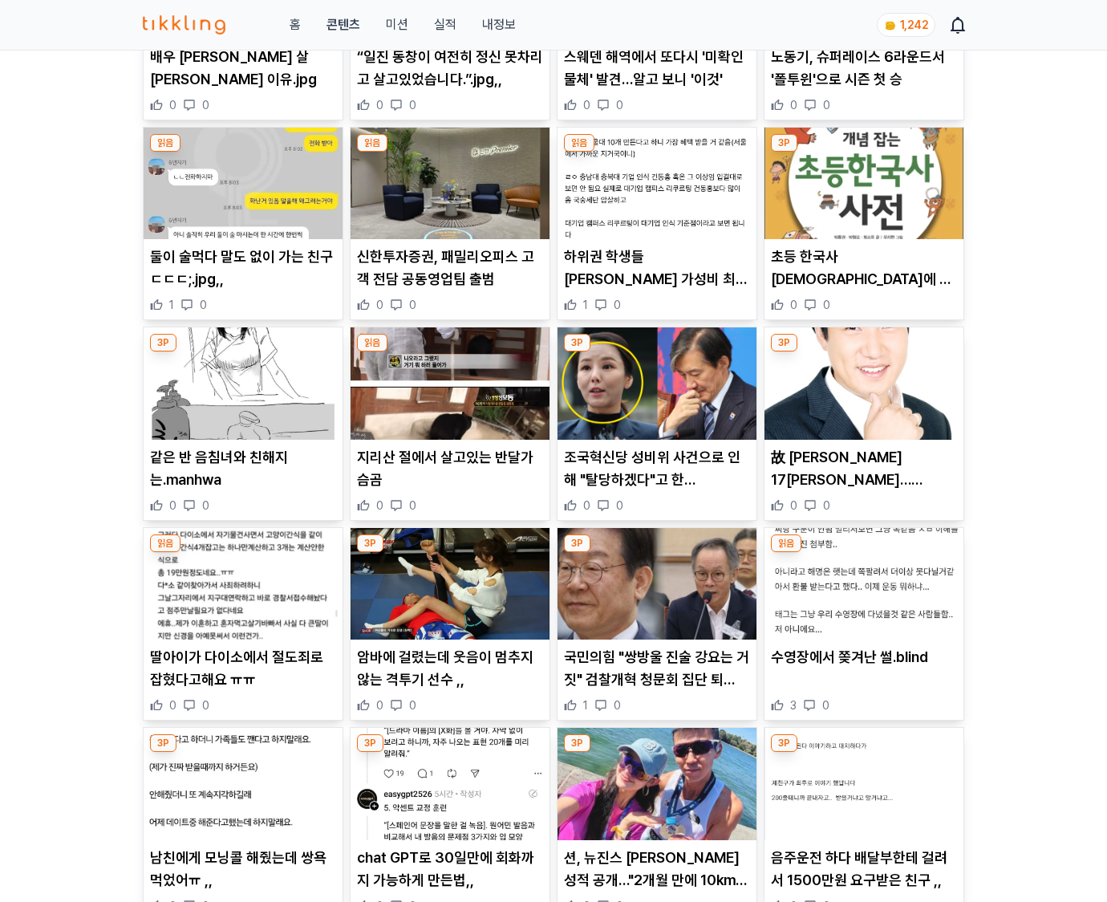
scroll to position [3401, 0]
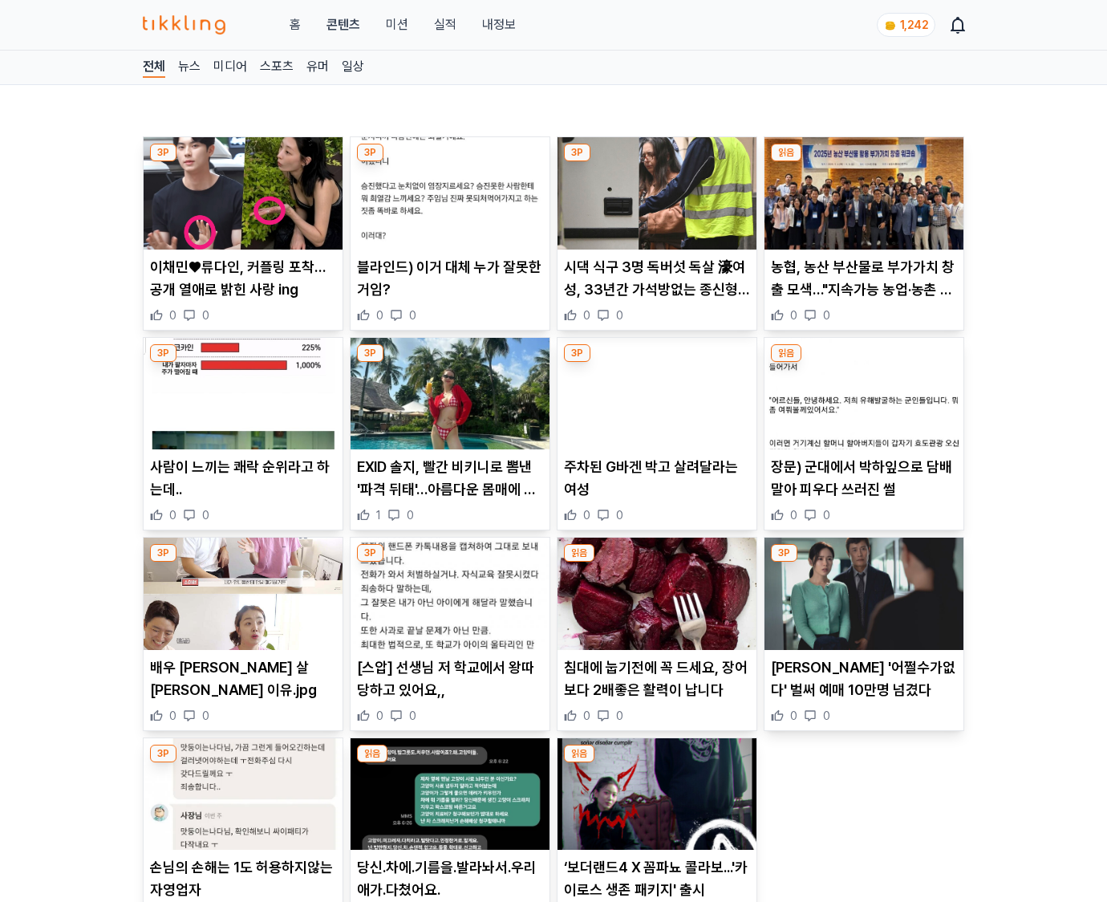
click at [863, 688] on p "박찬욱 '어쩔수가없다' 벌써 예매 10만명 넘겼다" at bounding box center [864, 678] width 186 height 45
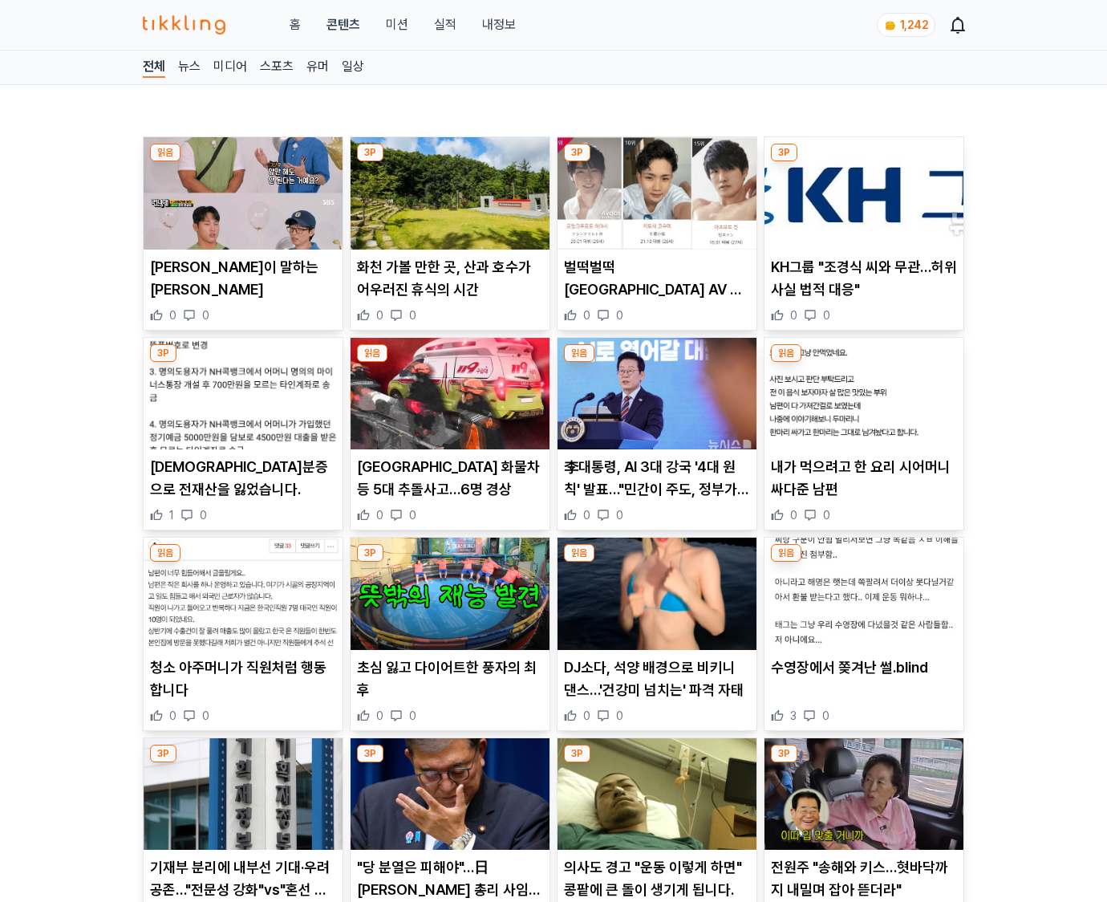
click at [863, 688] on div "수영장에서 쫒겨난 썰.blind 3 0" at bounding box center [863, 689] width 199 height 67
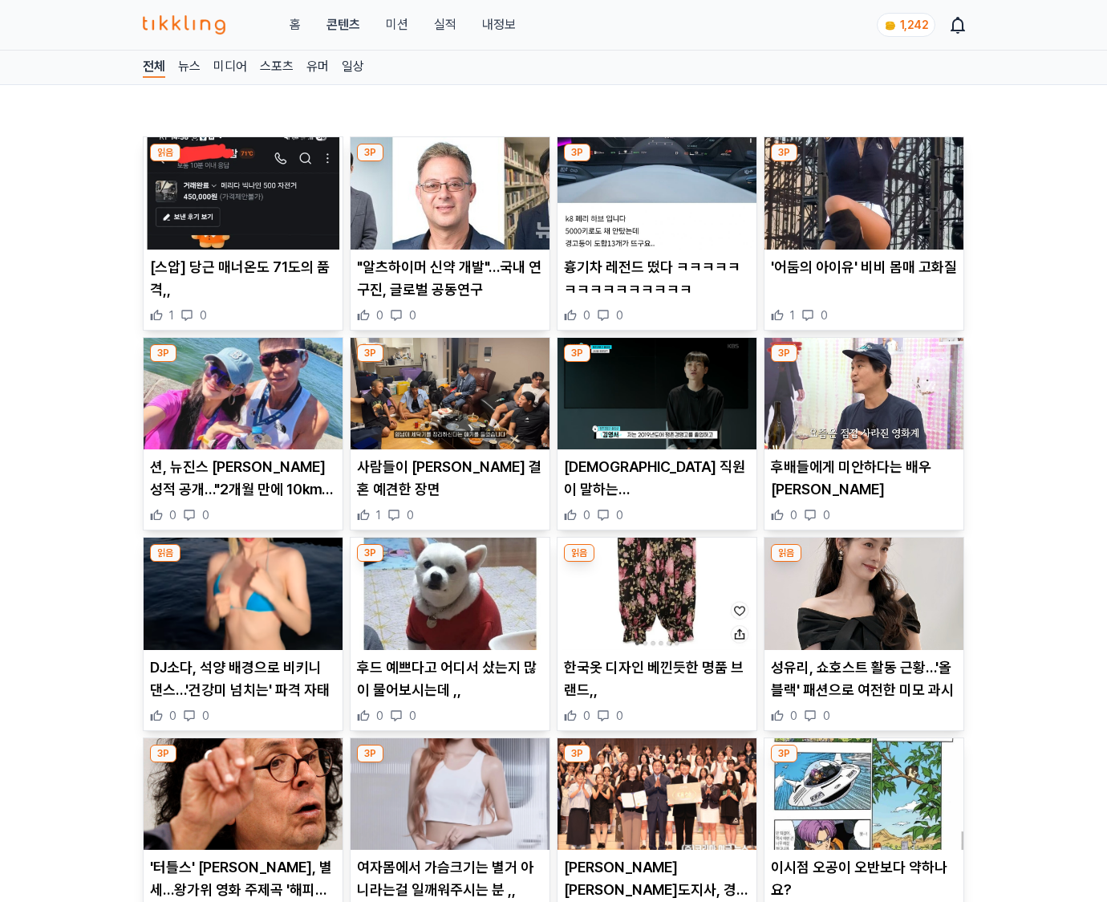
click at [863, 688] on p "성유리, 쇼호스트 활동 근황…'올블랙' 패션으로 여전한 미모 과시" at bounding box center [864, 678] width 186 height 45
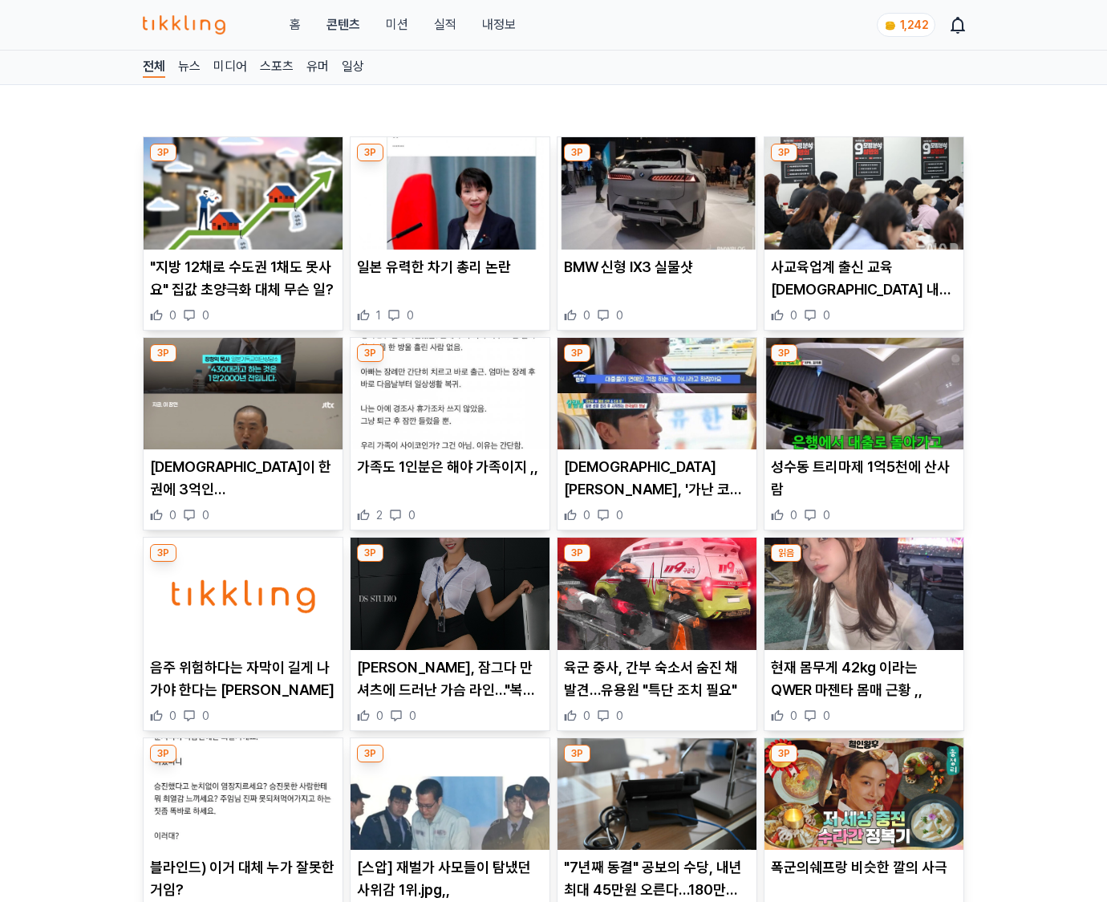
click at [863, 688] on p "현재 몸무게 42kg 이라는 QWER 마젠타 몸매 근황 ,," at bounding box center [864, 678] width 186 height 45
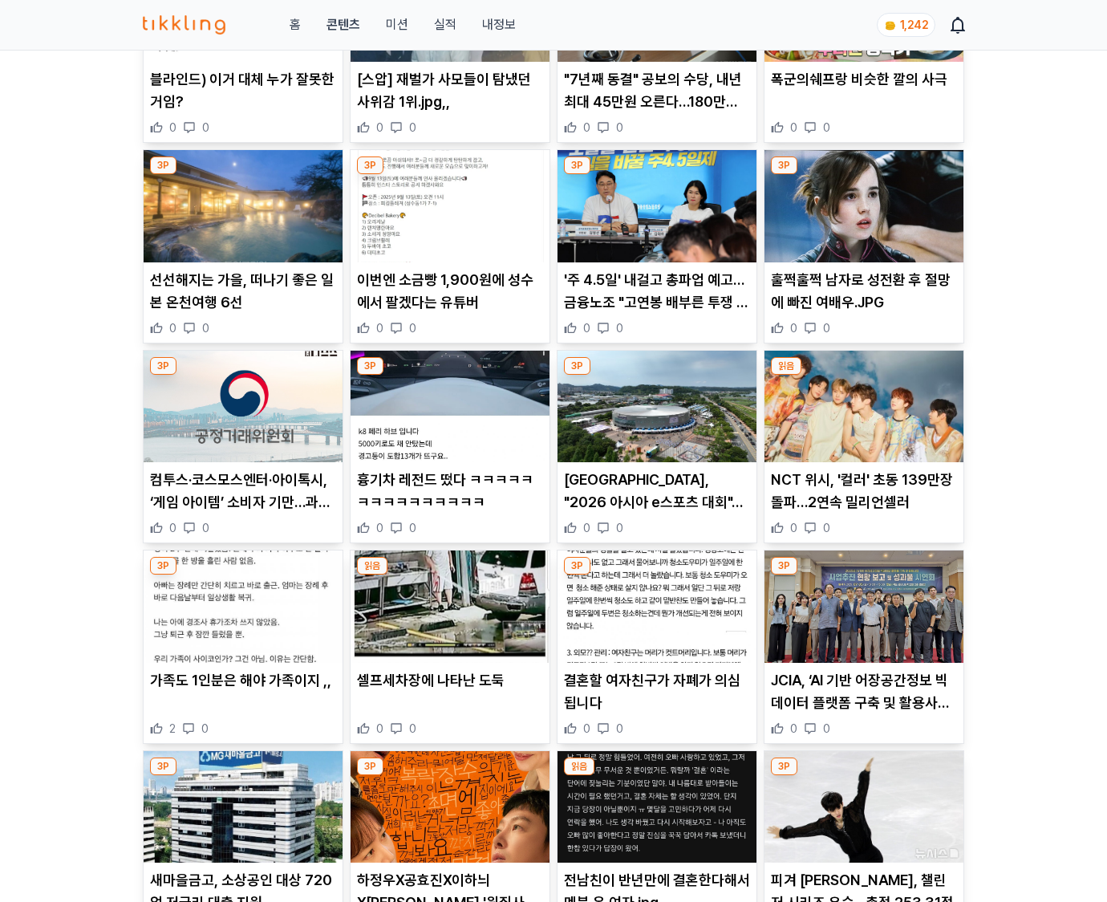
scroll to position [1839, 0]
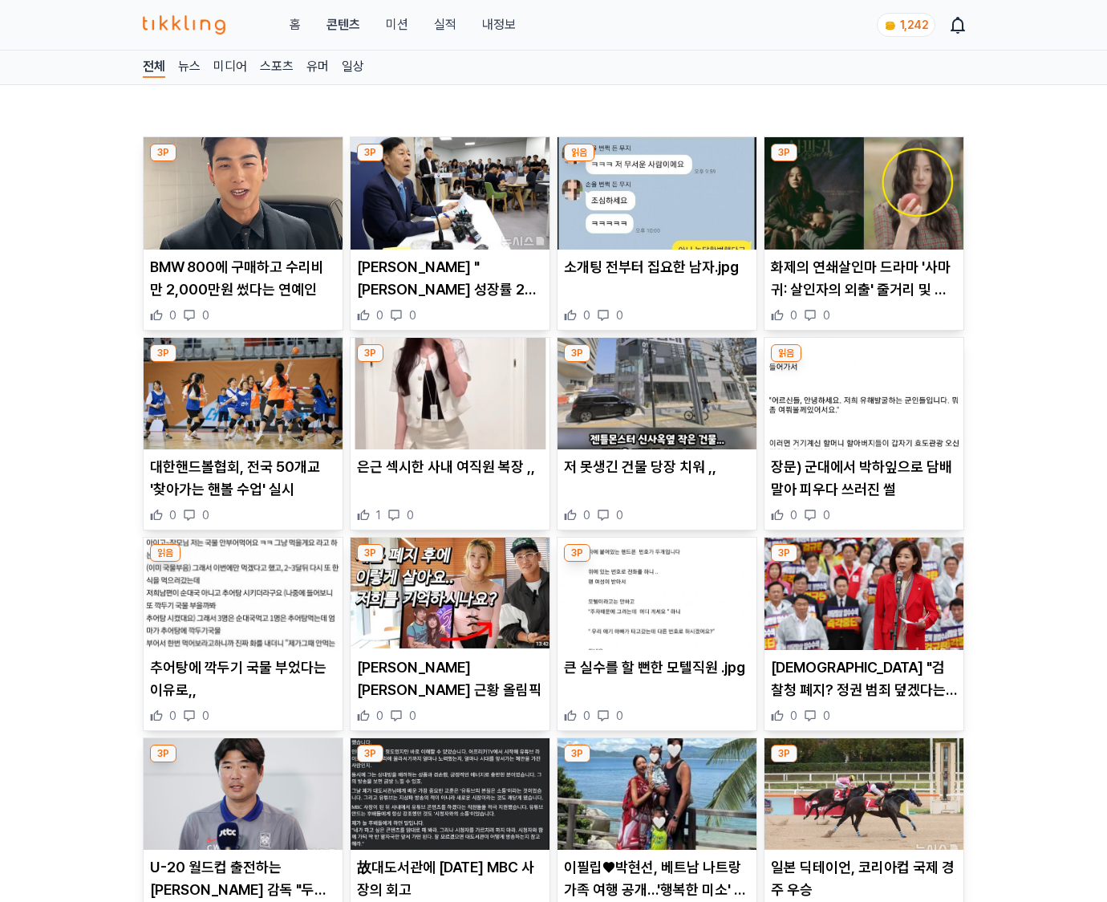
click at [863, 688] on p "[DEMOGRAPHIC_DATA] "검찰청 폐지? 정권 범죄 덮겠다는 선언…국민 개돼지 취급"" at bounding box center [864, 678] width 186 height 45
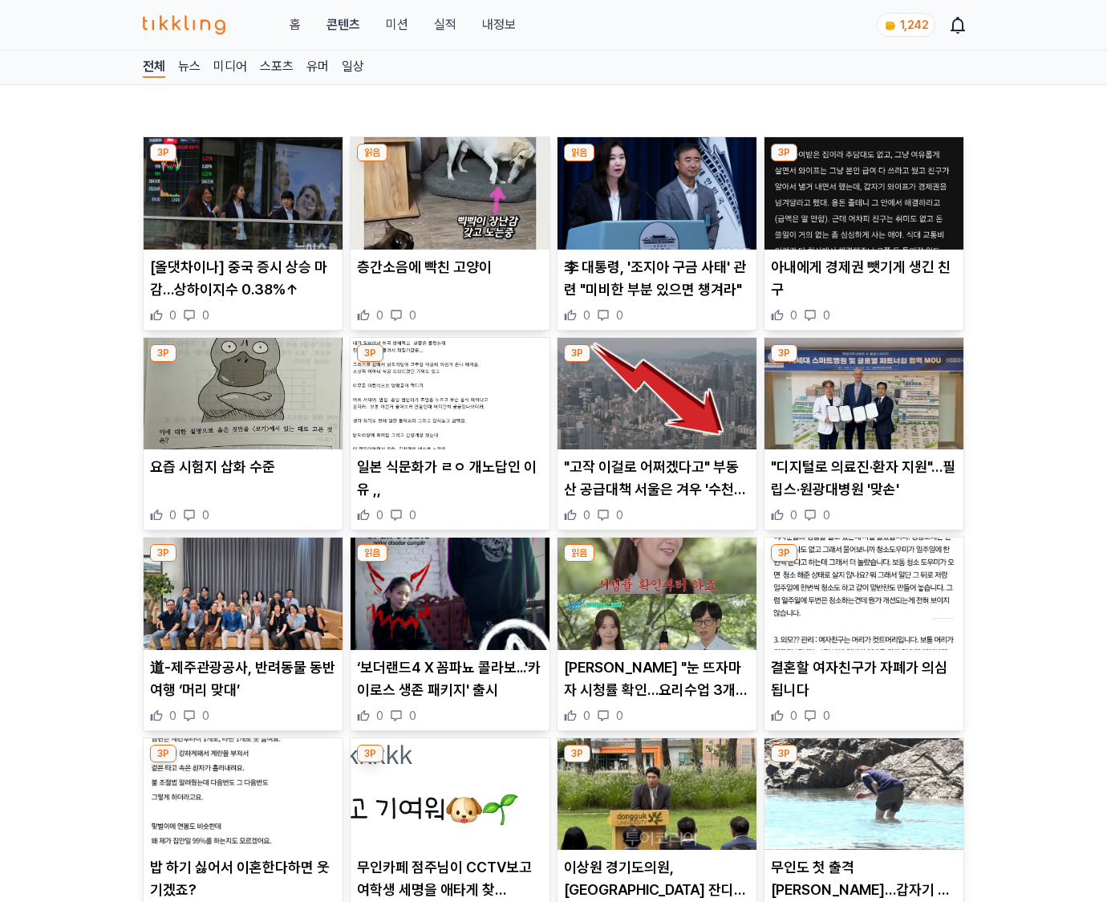
click at [863, 688] on p "결혼할 여자친구가 자폐가 의심됩니다" at bounding box center [864, 678] width 186 height 45
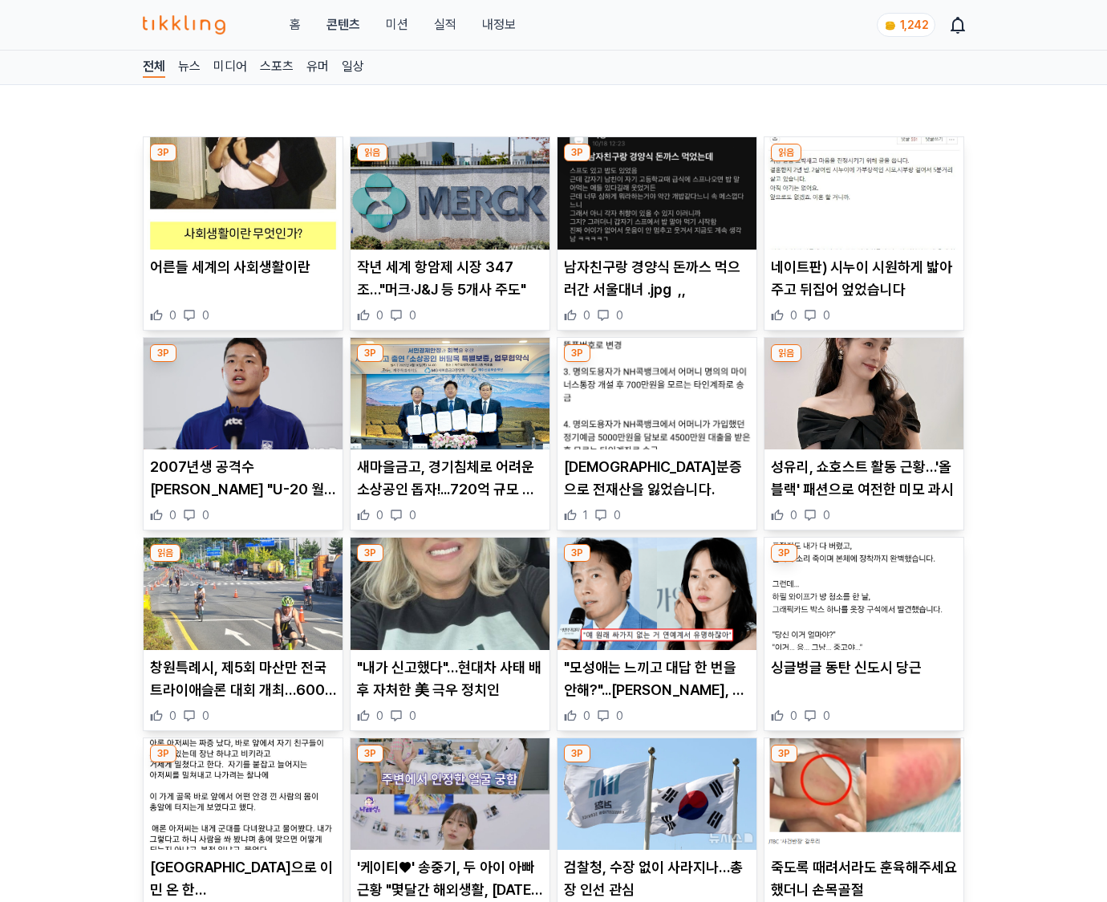
click at [863, 688] on div "싱글벙글 동탄 신도시 당근 0 0" at bounding box center [863, 689] width 199 height 67
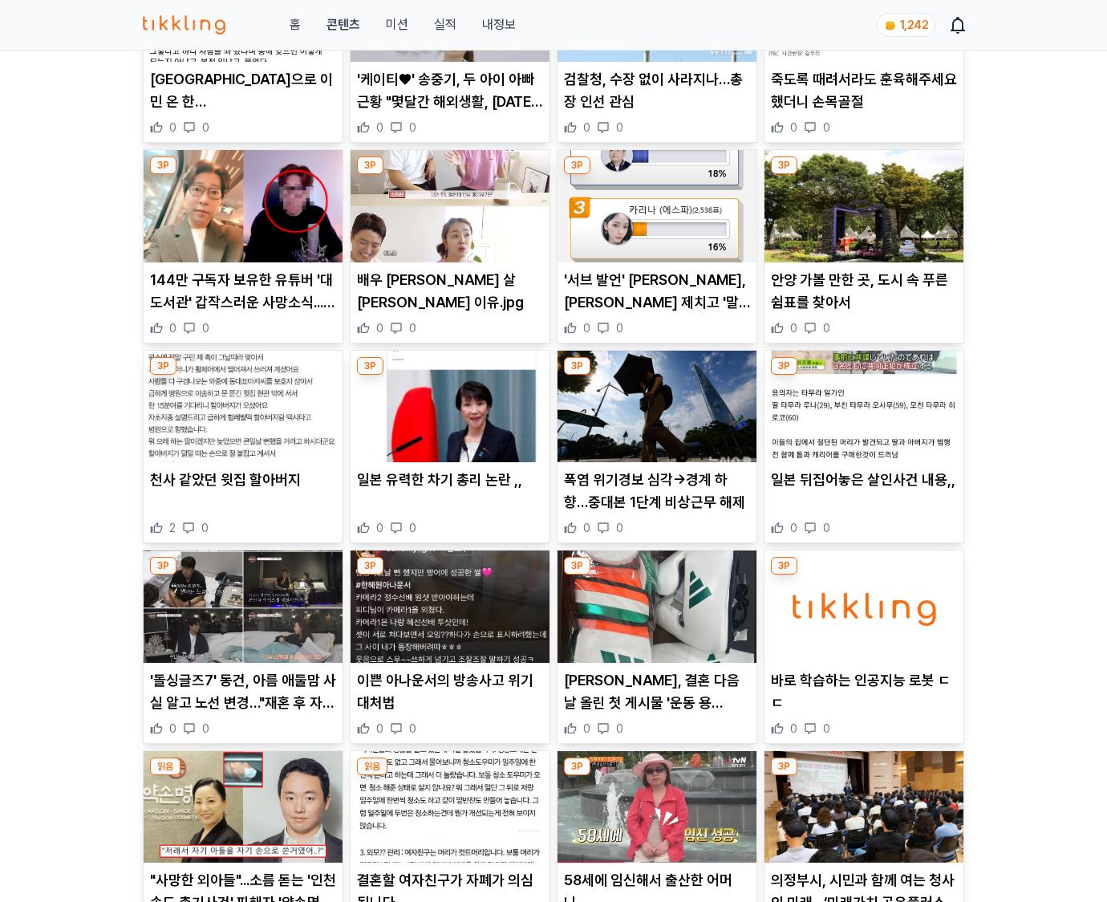
scroll to position [1839, 0]
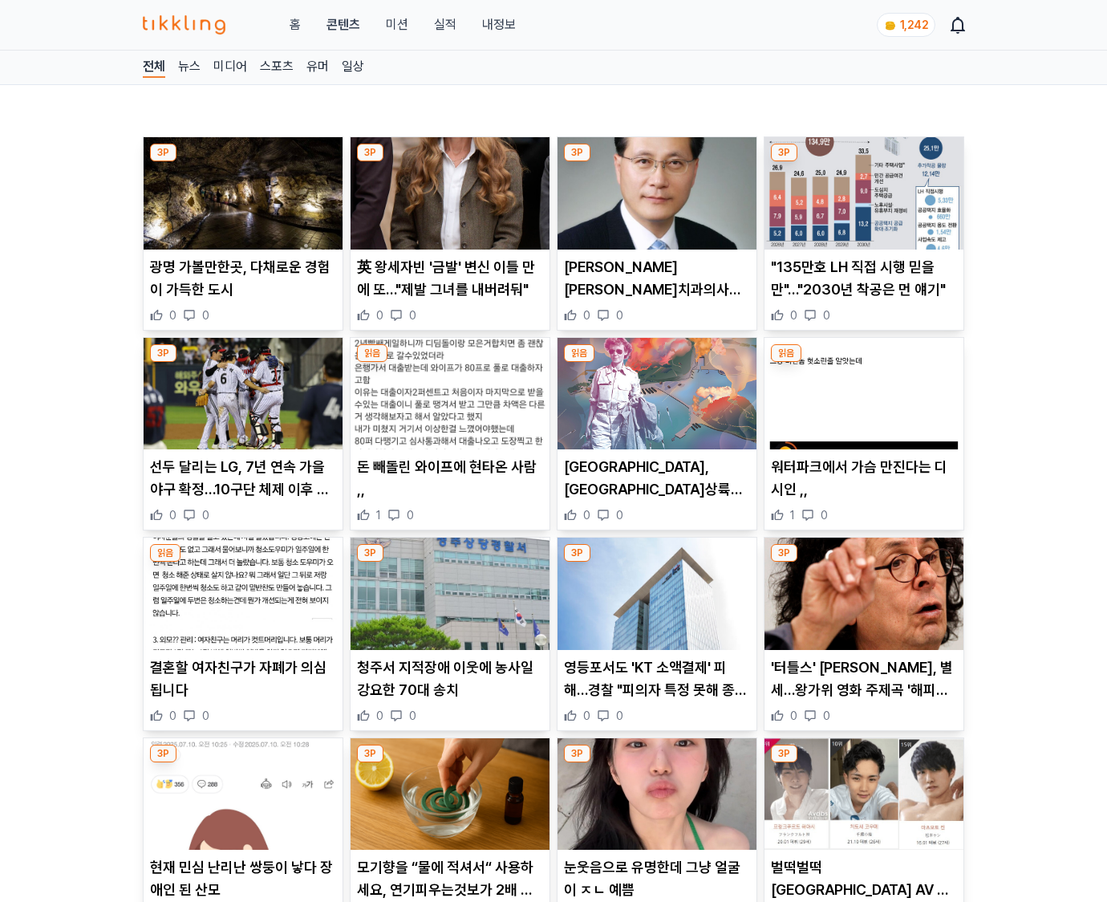
click at [863, 688] on p "'터틀스' 마크 볼먼, 별세…왕가위 영화 주제곡 '해피투게더' 주인공" at bounding box center [864, 678] width 186 height 45
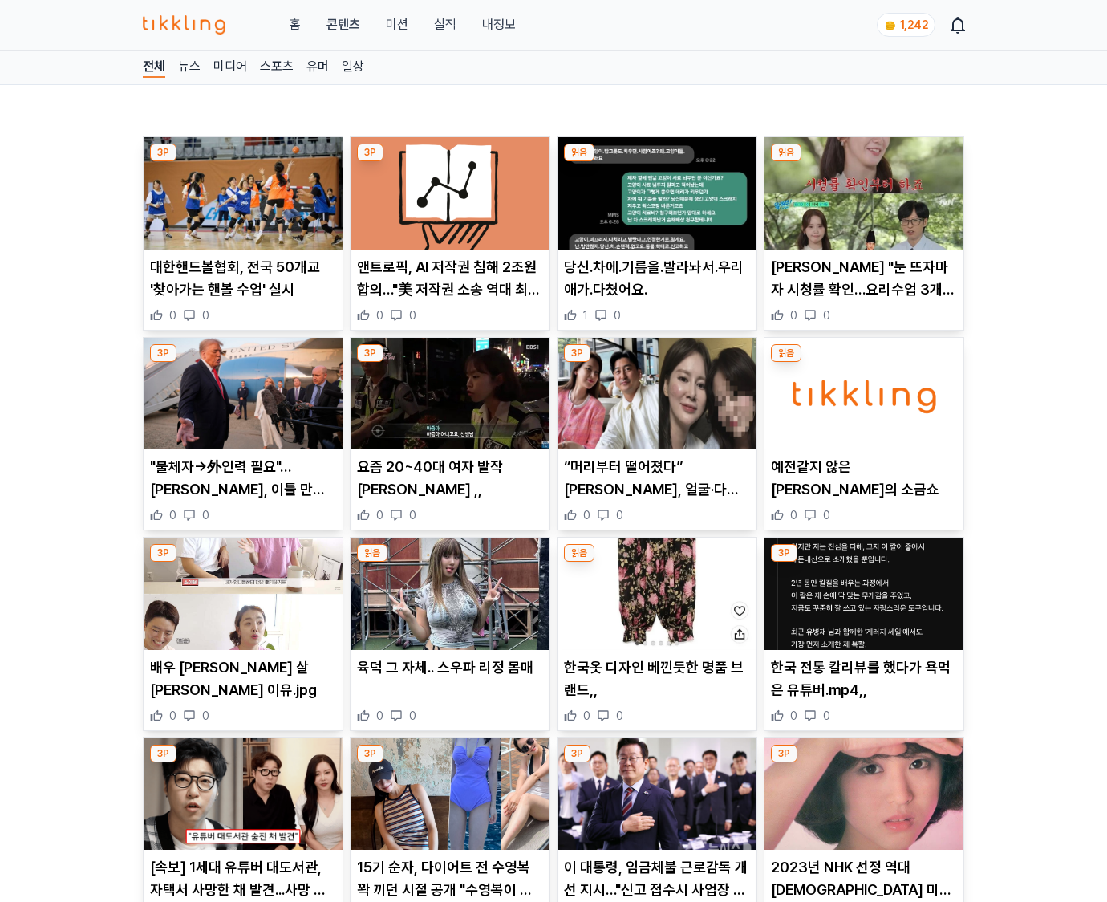
click at [863, 688] on p "한국 전통 칼리뷰를 했다가 욕먹은 유튜버.mp4,," at bounding box center [864, 678] width 186 height 45
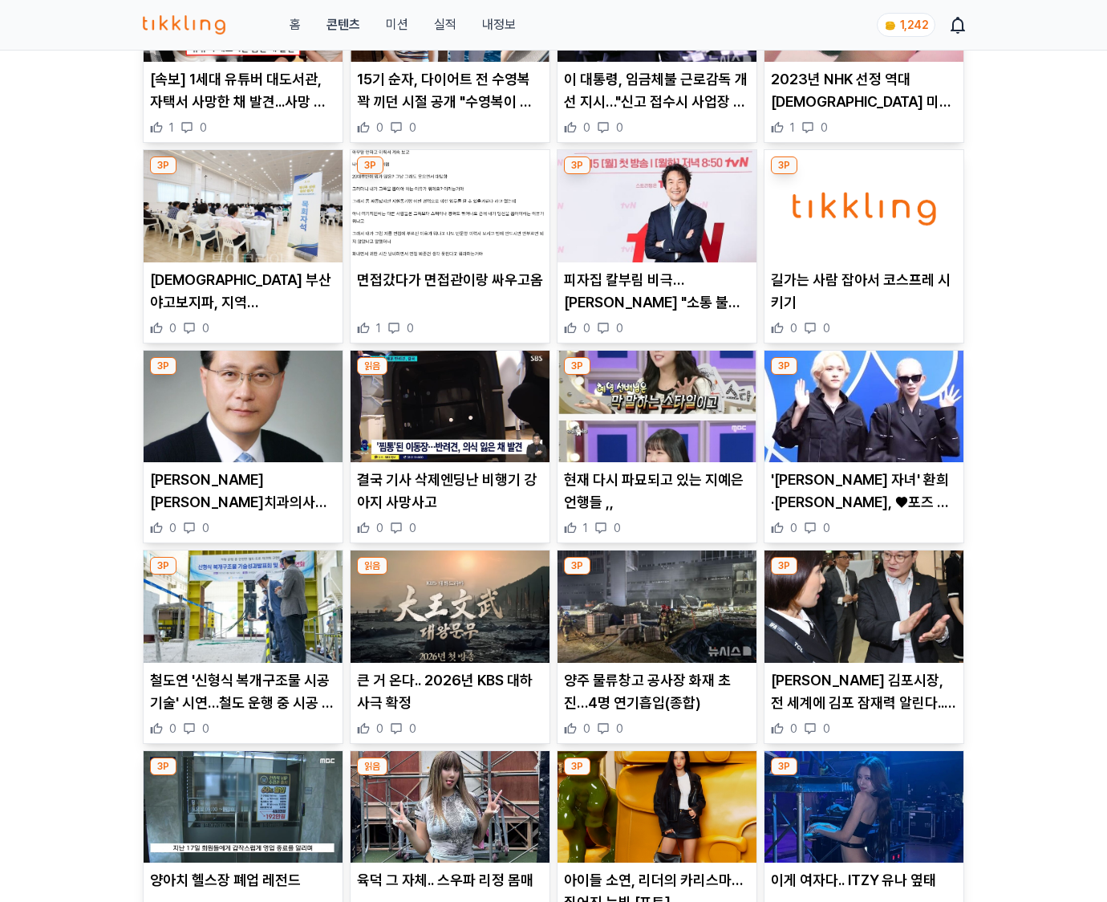
scroll to position [1839, 0]
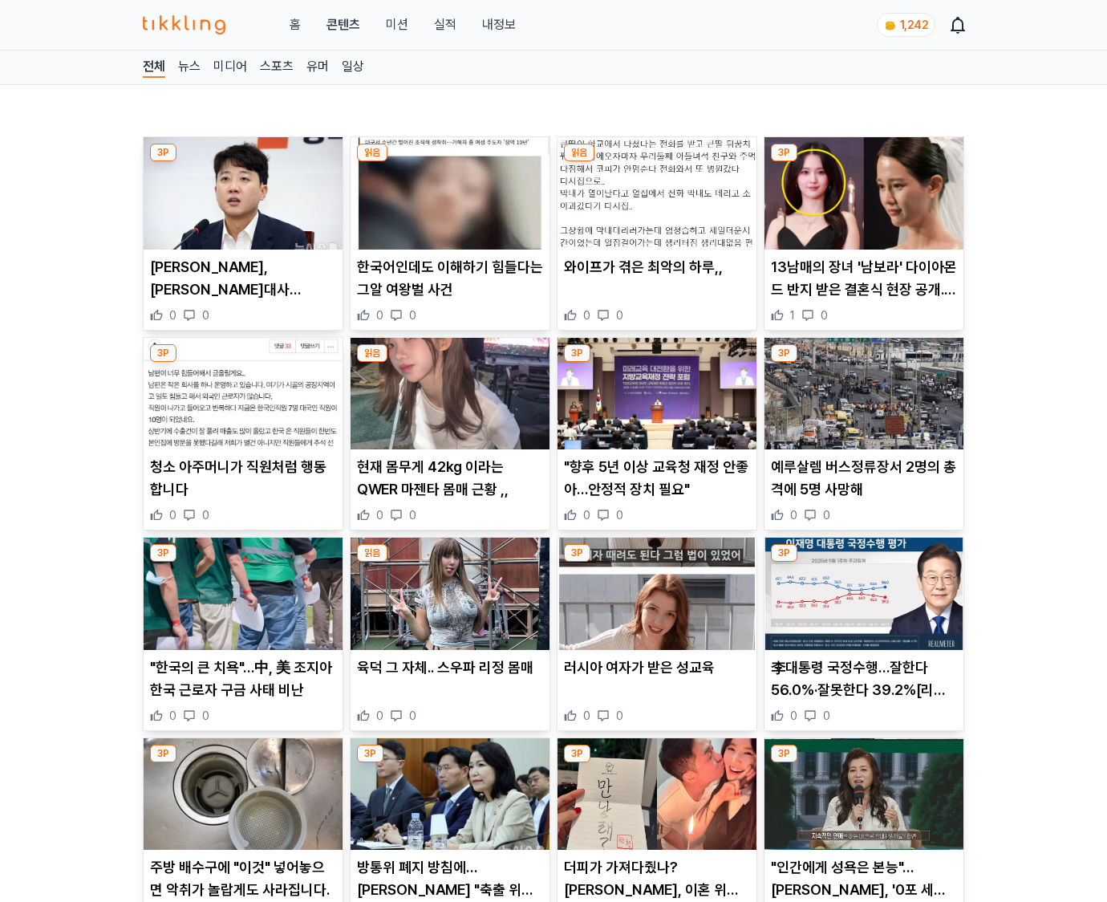
click at [863, 688] on p "李대통령 국정수행…잘한다 56.0%·잘못한다 39.2%[리얼미터]" at bounding box center [864, 678] width 186 height 45
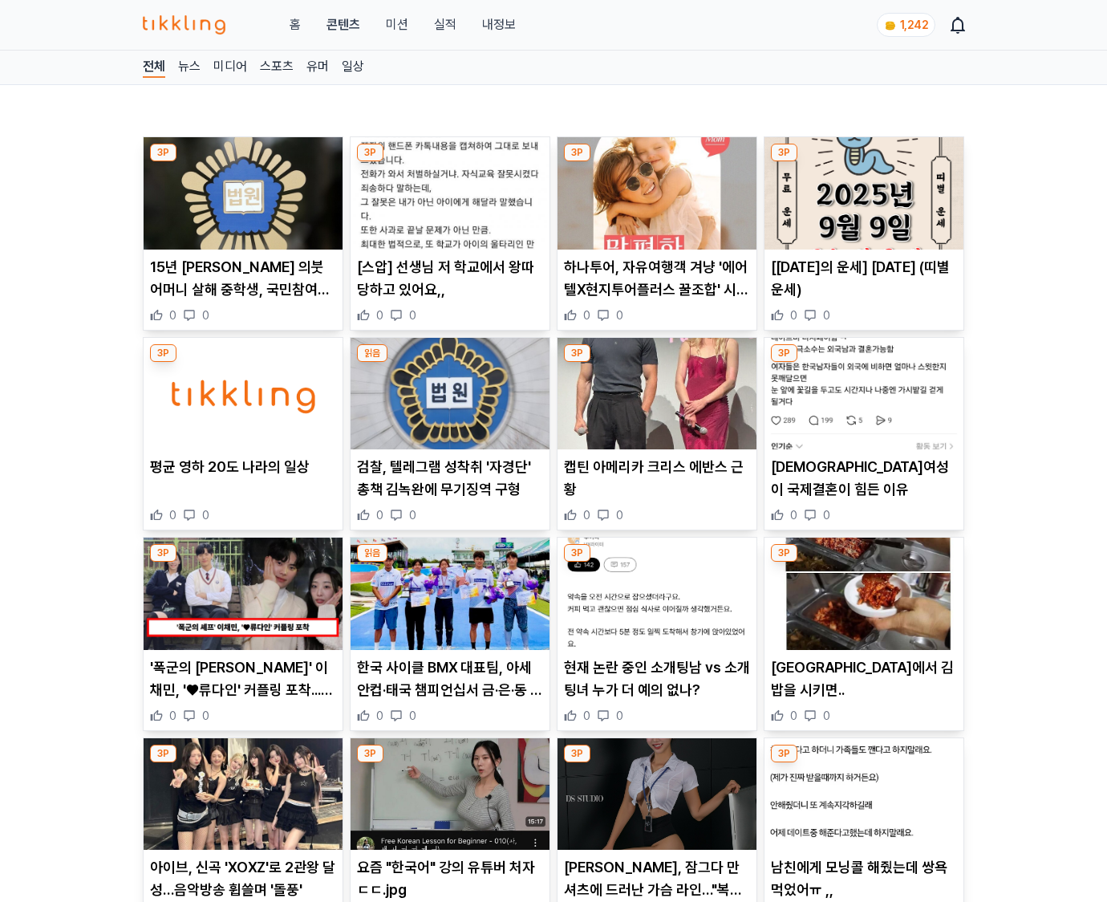
click at [863, 688] on div "전라도에서 김밥을 시키면.. 0 0" at bounding box center [863, 689] width 199 height 67
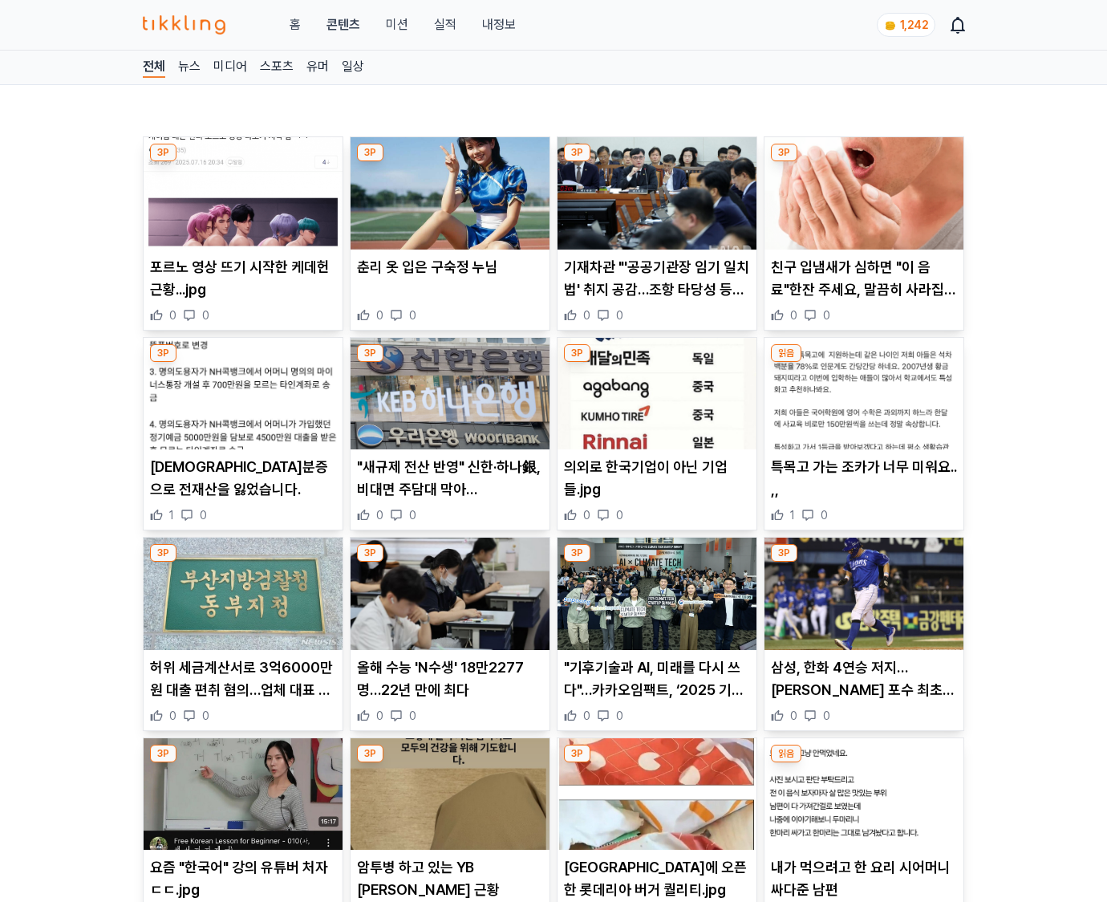
click at [863, 688] on p "삼성, 한화 4연승 저지…[PERSON_NAME] 포수 최초 350홈런" at bounding box center [864, 678] width 186 height 45
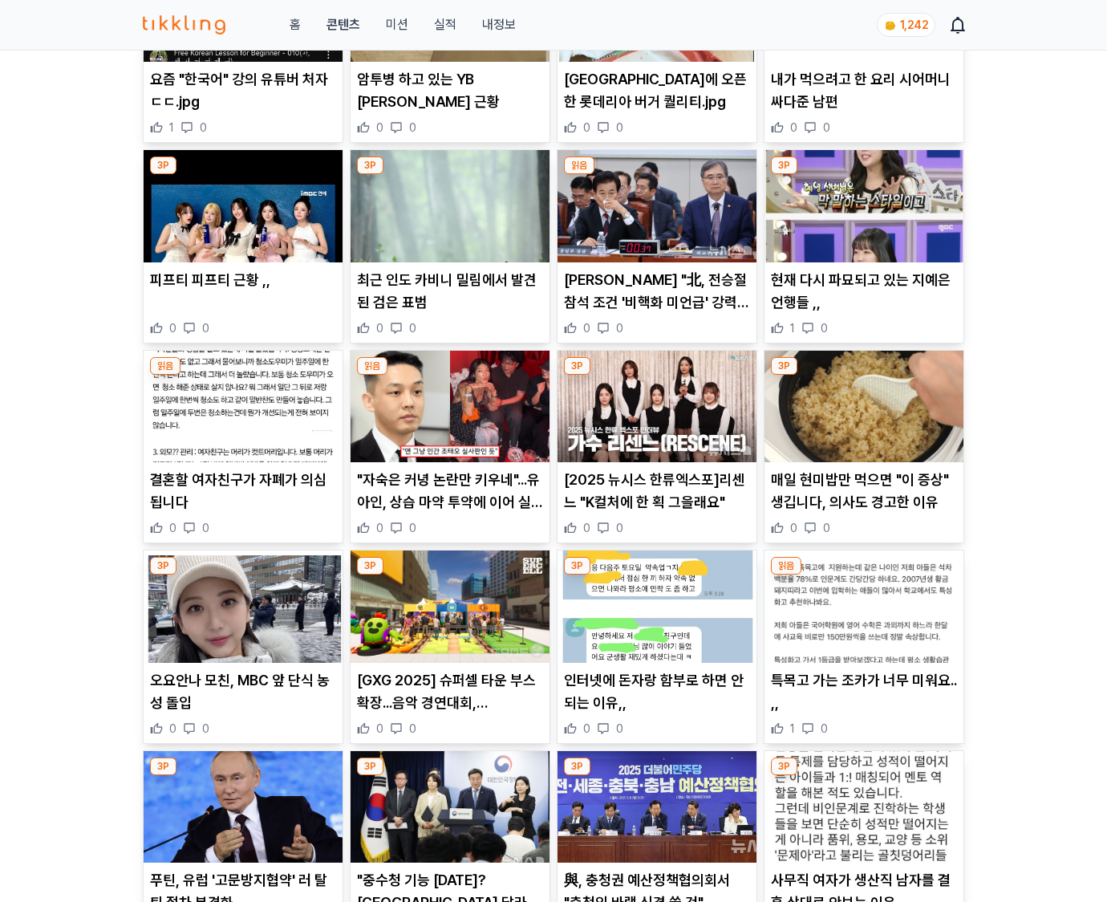
scroll to position [1839, 0]
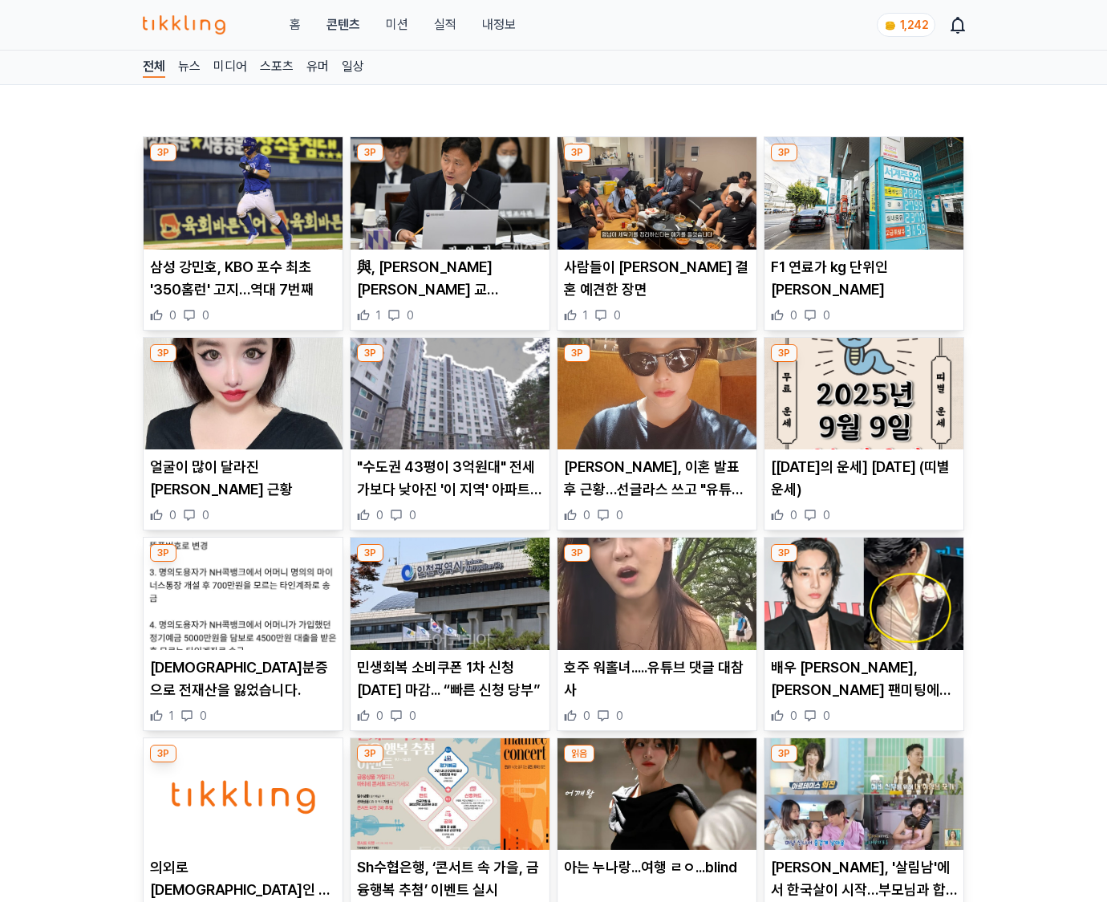
click at [863, 688] on p "배우 [PERSON_NAME], [PERSON_NAME] 팬미팅에서 12시간 동안 1000여명에게 싸인하며 혹사 당했다는 충격 근황 (+소속사…" at bounding box center [864, 678] width 186 height 45
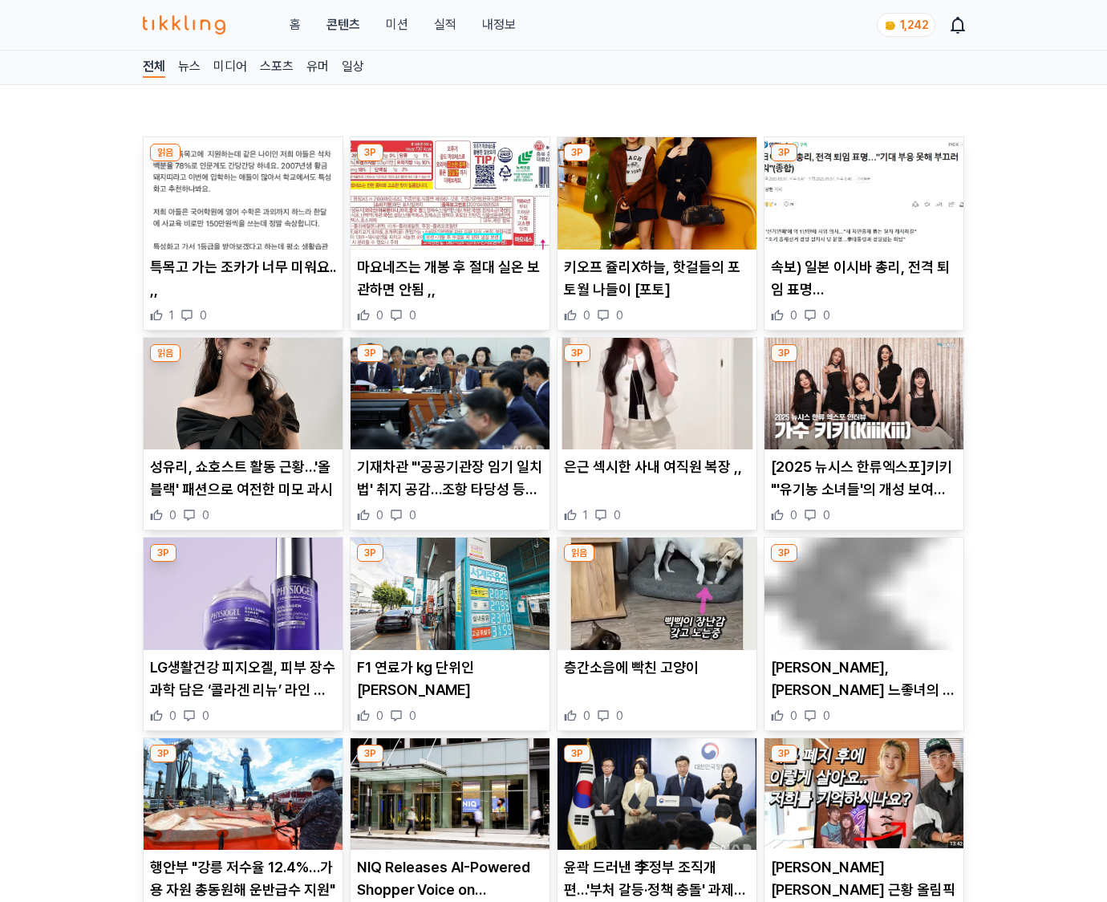
click at [863, 688] on p "정채연, 대세 느좋녀의 하루…첫사랑 기억 조작 비주얼[화보]" at bounding box center [864, 678] width 186 height 45
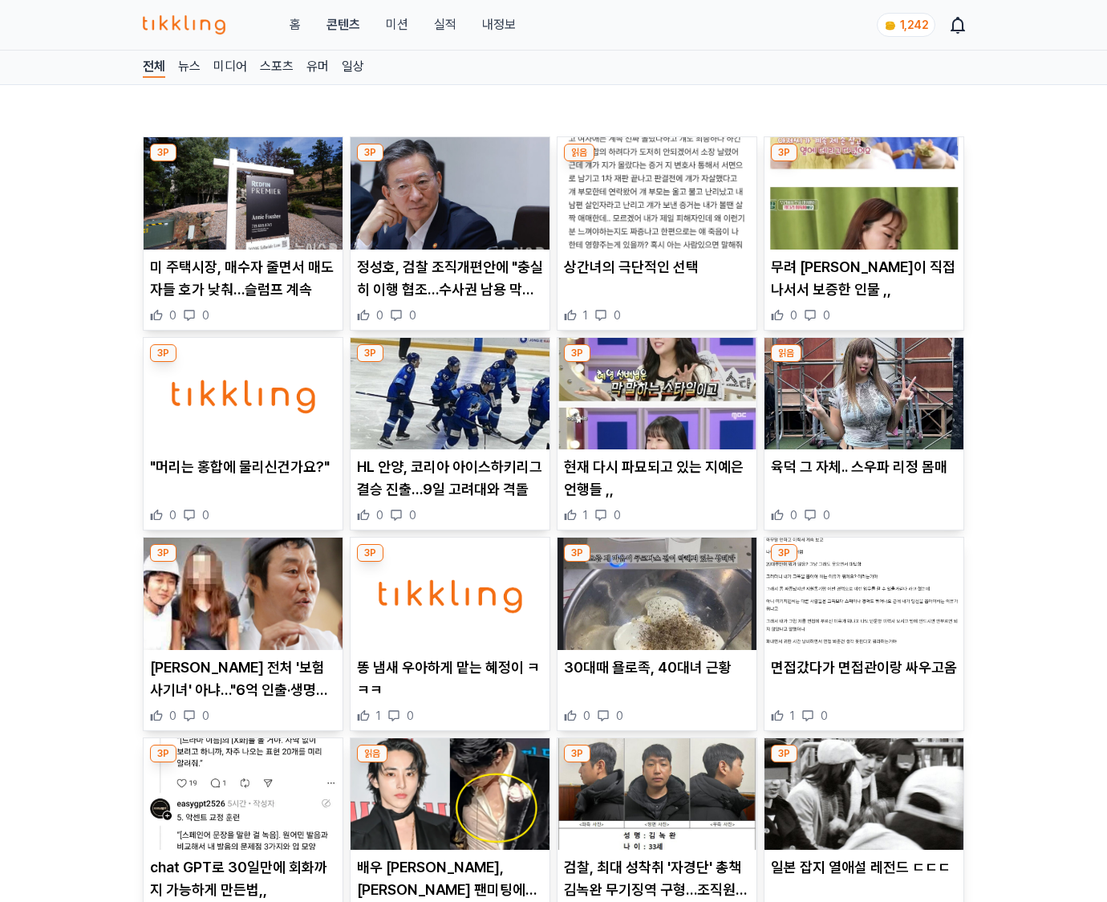
click at [863, 688] on div "면접갔다가 면접관이랑 싸우고옴 1 0" at bounding box center [863, 689] width 199 height 67
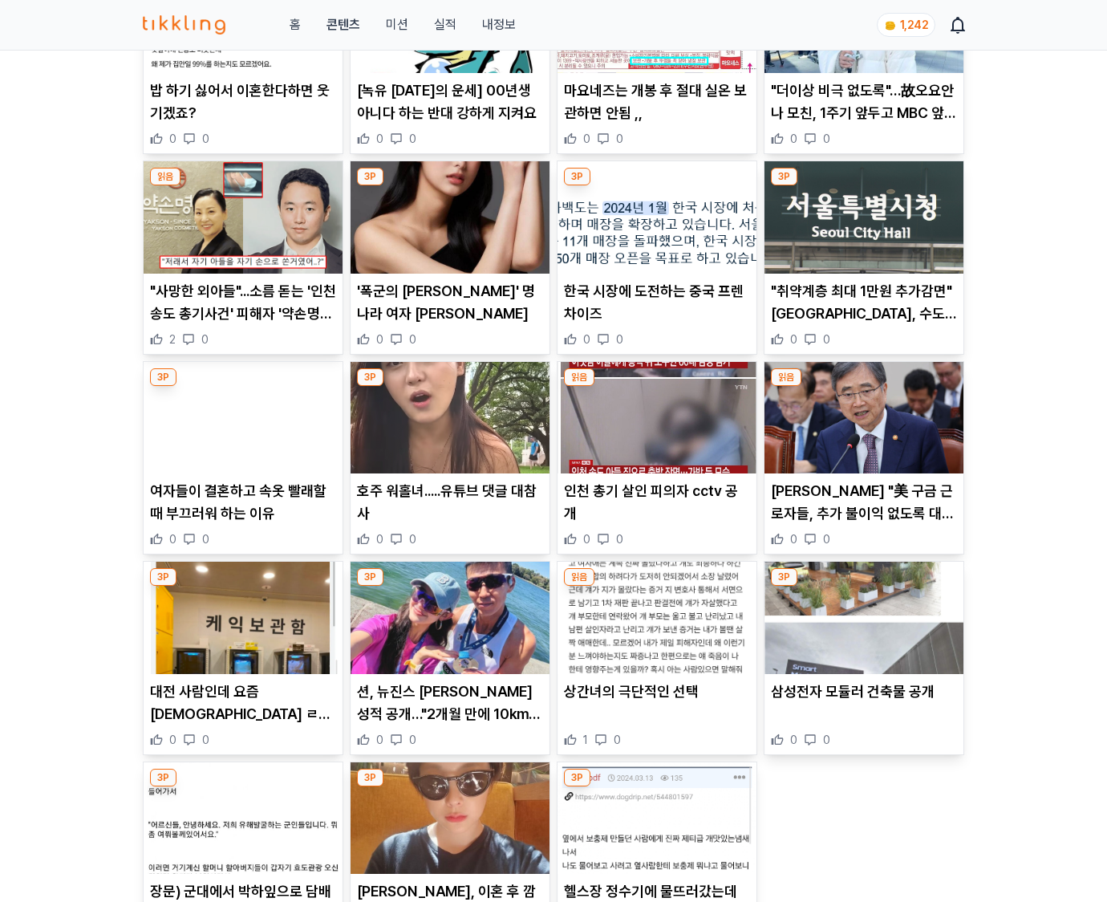
scroll to position [1840, 0]
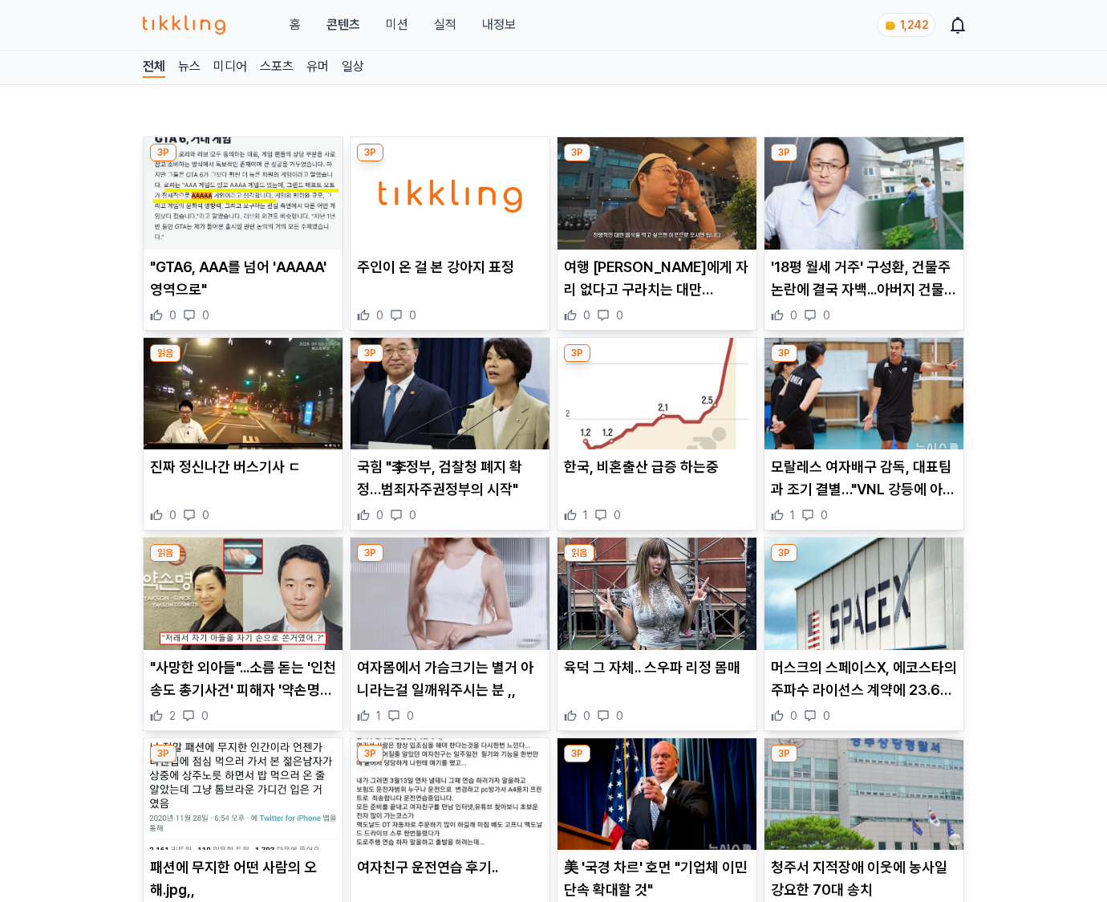
click at [863, 688] on p "머스크의 스페이스X, 에코스타의 주파수 라이선스 계약에 23.6조 투입(종합)" at bounding box center [864, 678] width 186 height 45
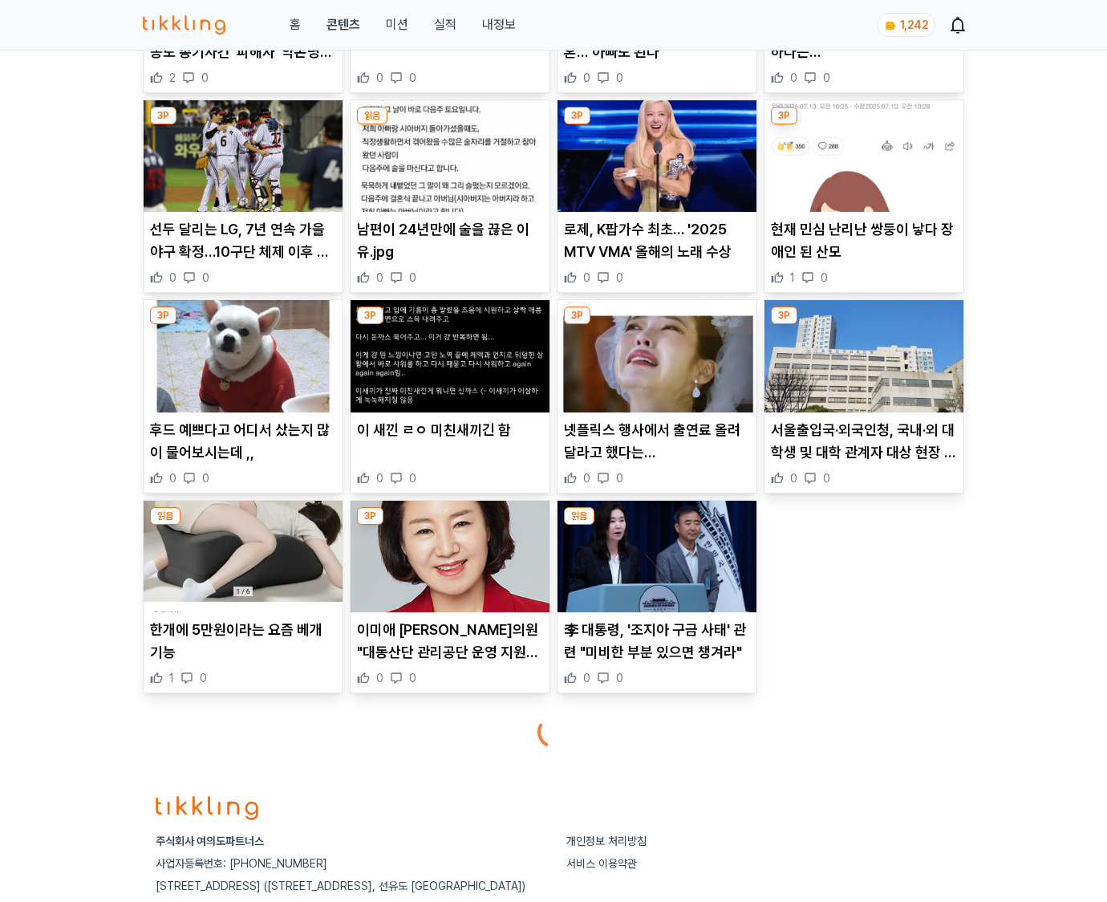
scroll to position [3415, 0]
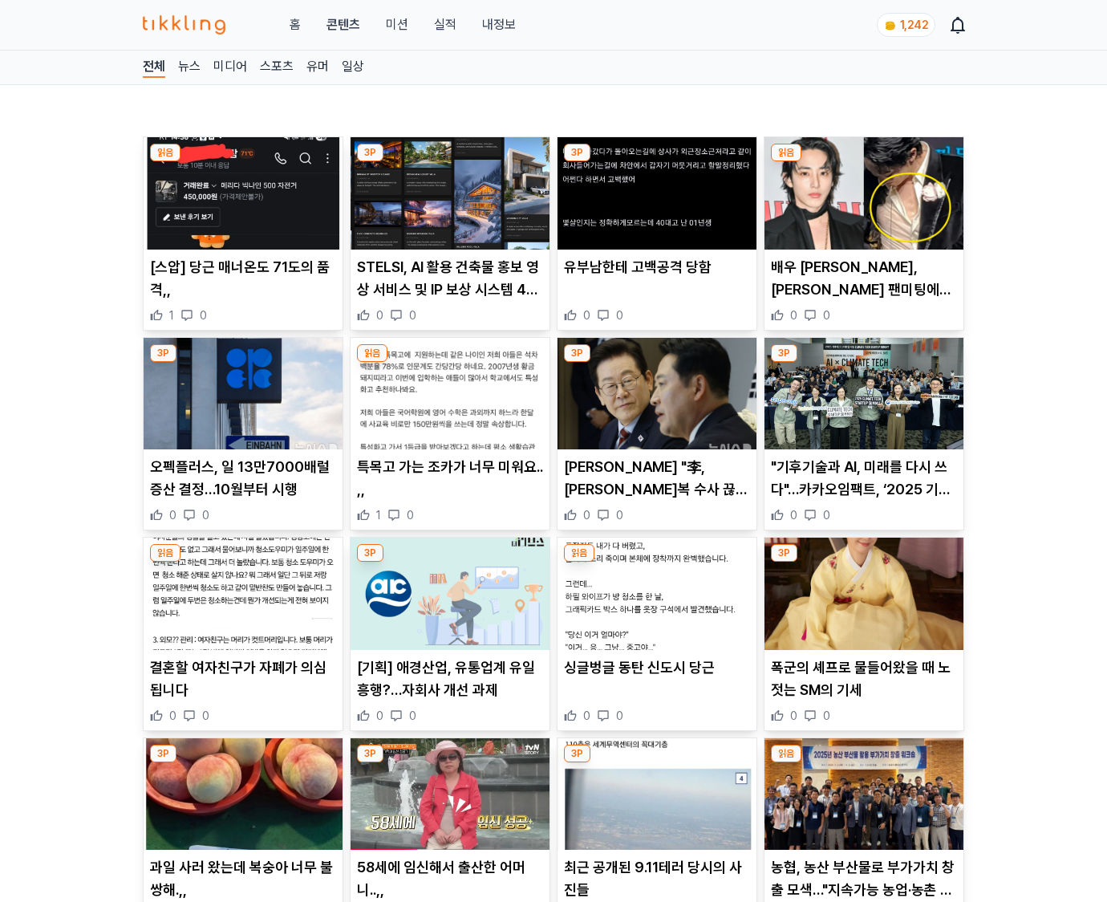
click at [863, 688] on p "폭군의 셰프로 물들어왔을 때 노젓는 SM의 기세" at bounding box center [864, 678] width 186 height 45
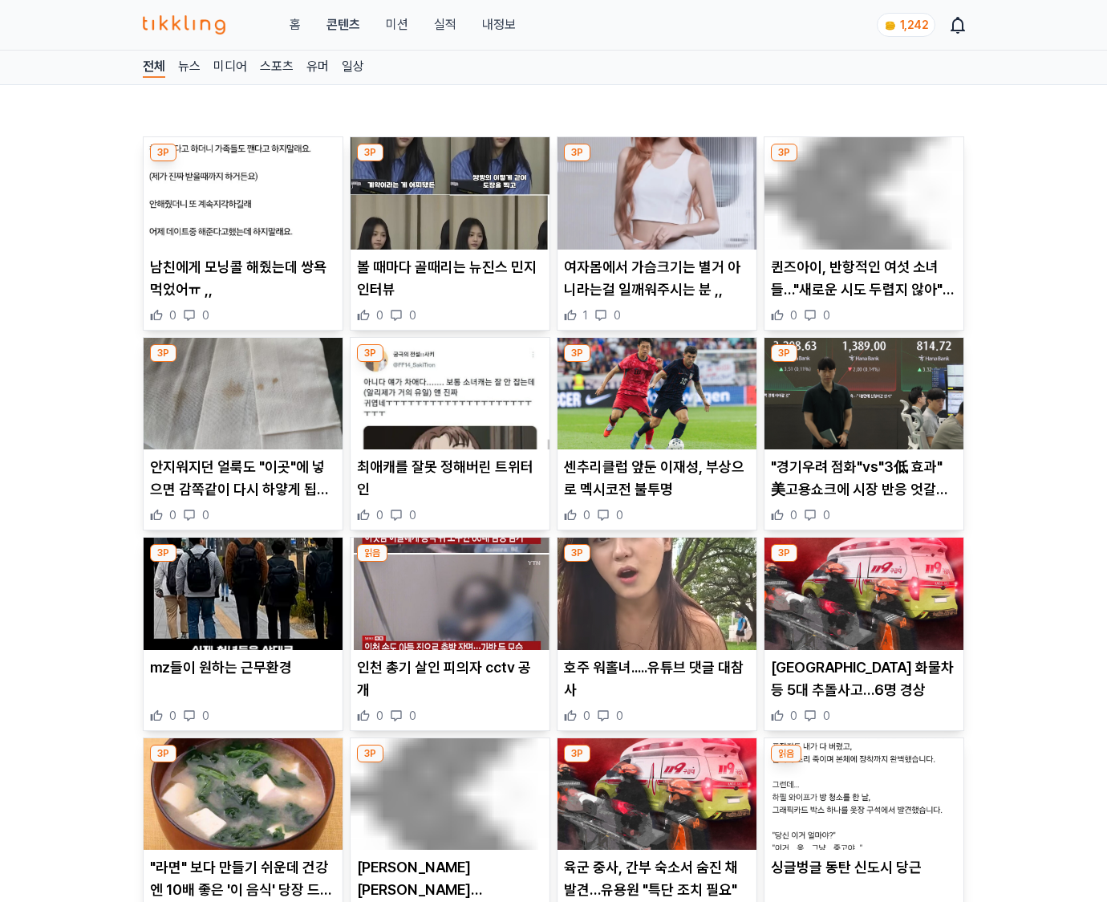
click at [863, 688] on p "[GEOGRAPHIC_DATA] 화물차 등 5대 추돌사고…6명 경상" at bounding box center [864, 678] width 186 height 45
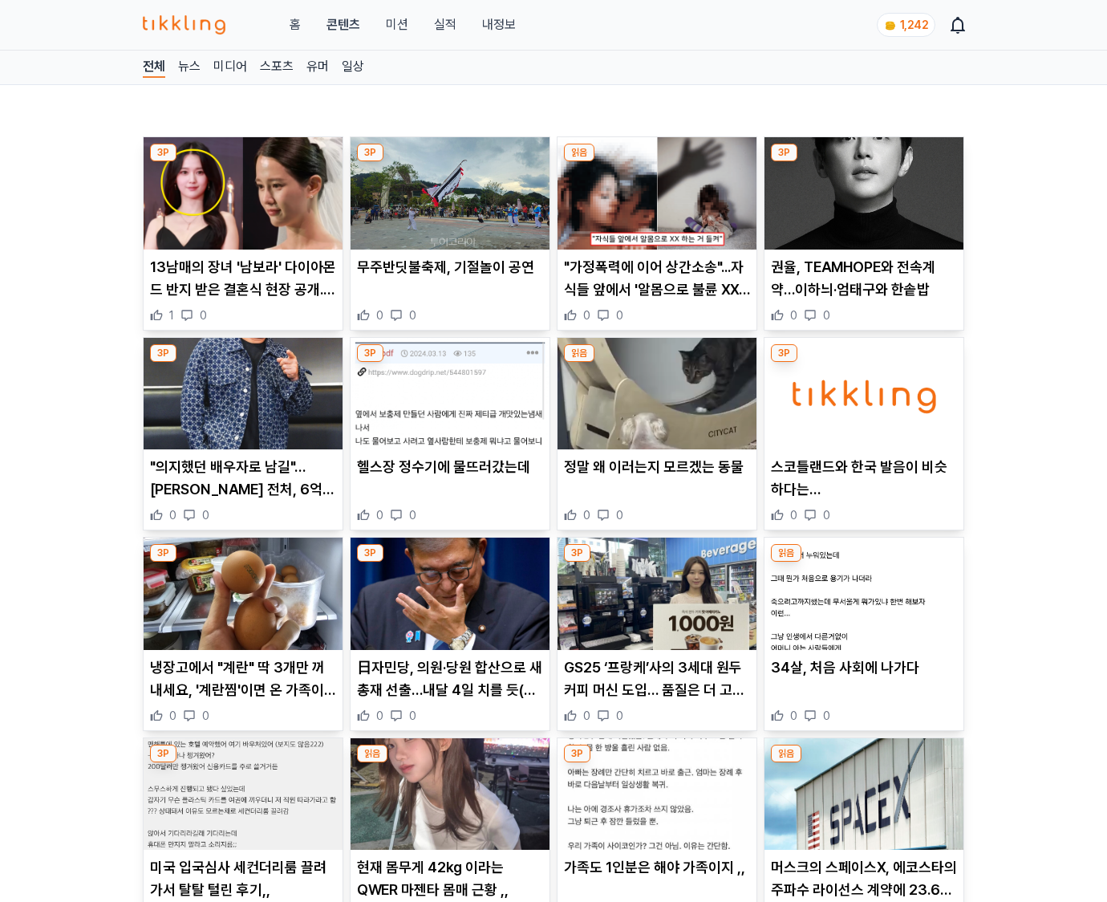
click at [863, 688] on div "34살, 처음 사회에 나가다 0 0" at bounding box center [863, 689] width 199 height 67
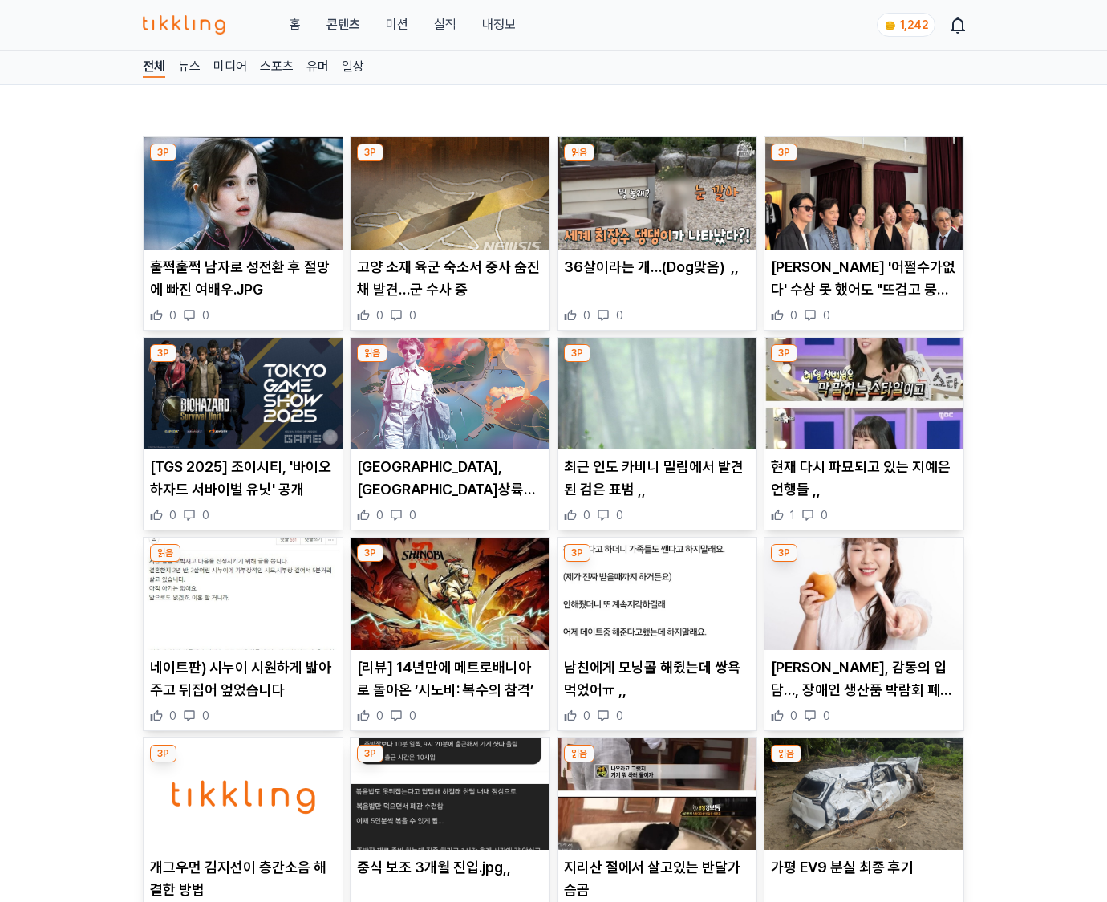
click at [863, 688] on p "[PERSON_NAME], 감동의 입담…, 장애인 생산품 박람회 폐막 MC" at bounding box center [864, 678] width 186 height 45
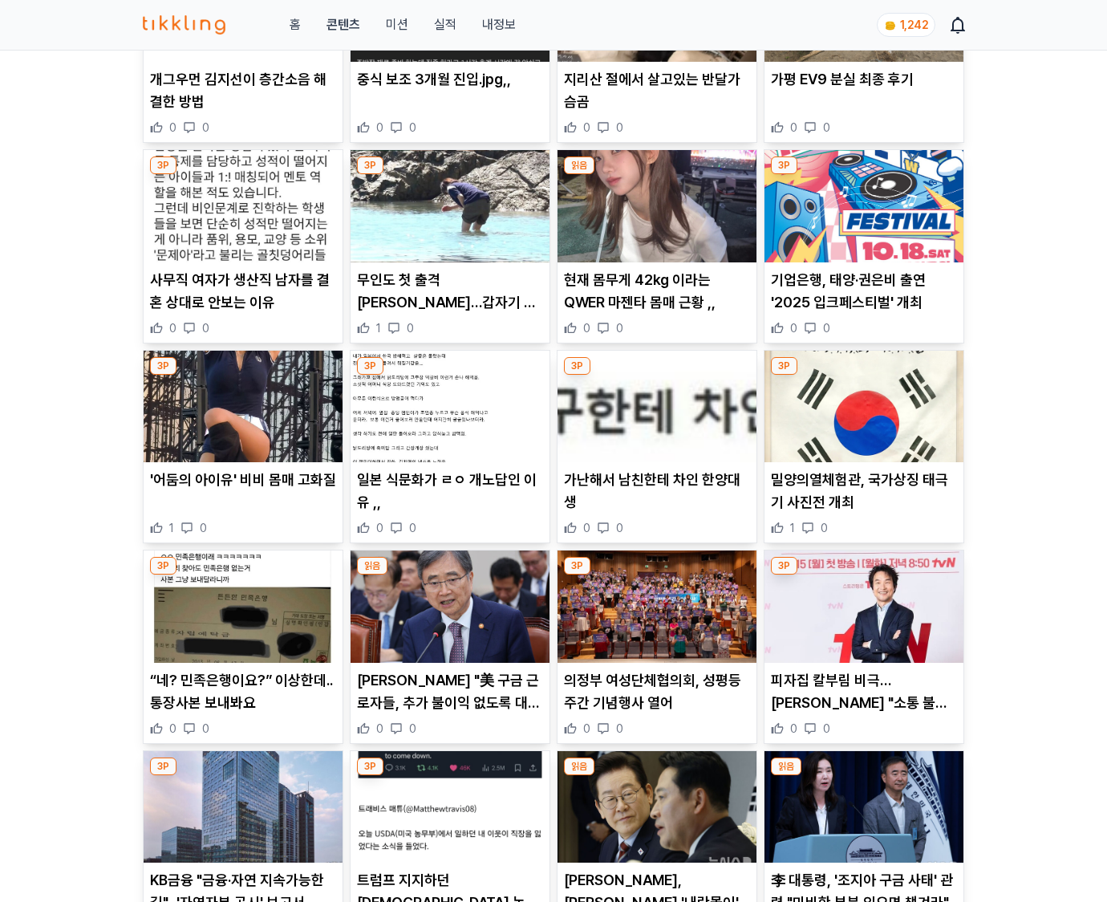
scroll to position [1839, 0]
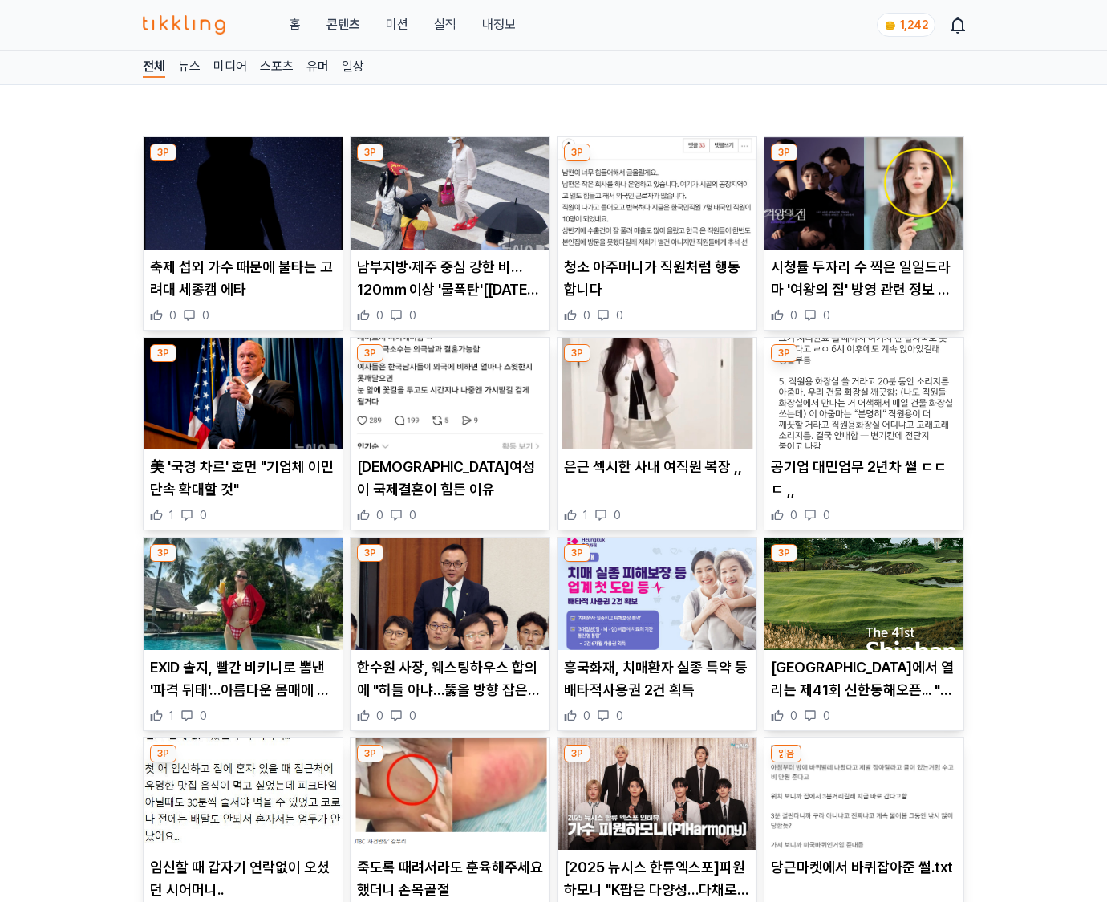
click at [863, 688] on p "[GEOGRAPHIC_DATA]에서 열리는 제41회 신한동해오픈... "아시아 정상급 선수 총출동"" at bounding box center [864, 678] width 186 height 45
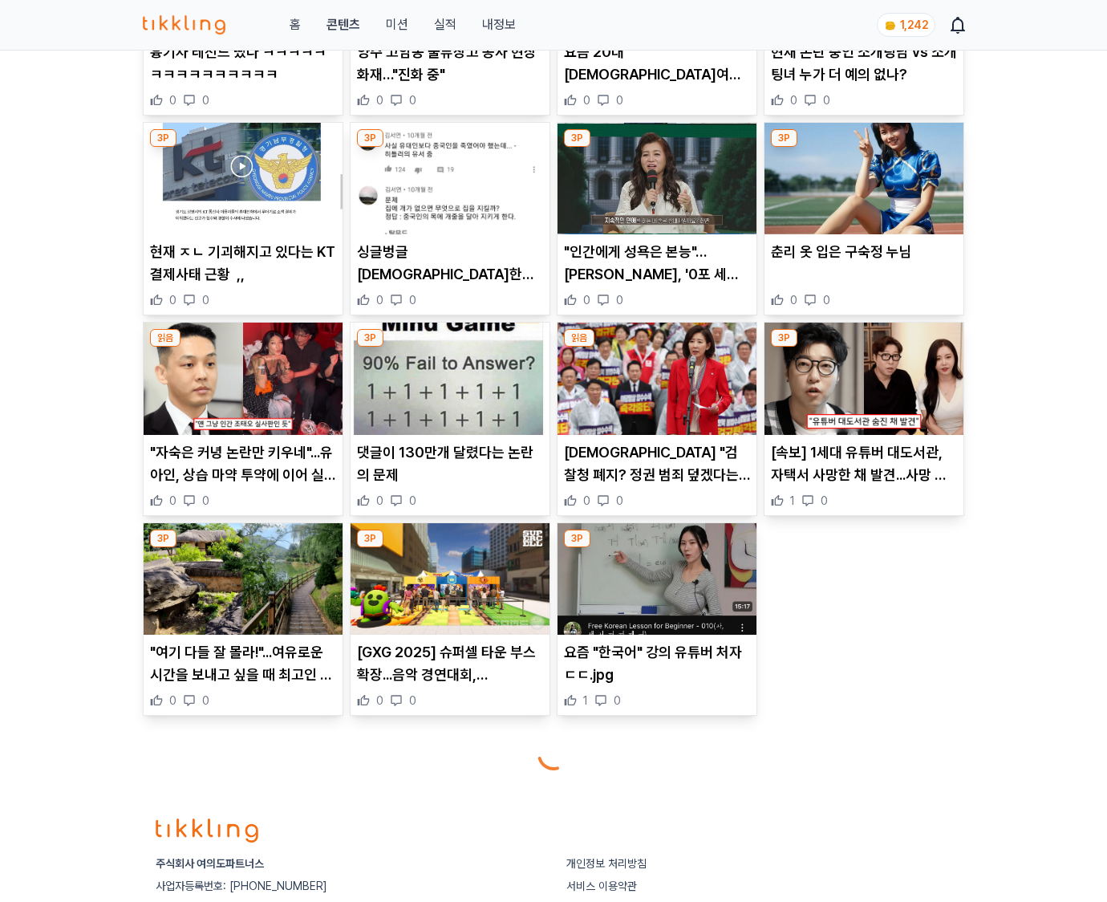
scroll to position [4205, 0]
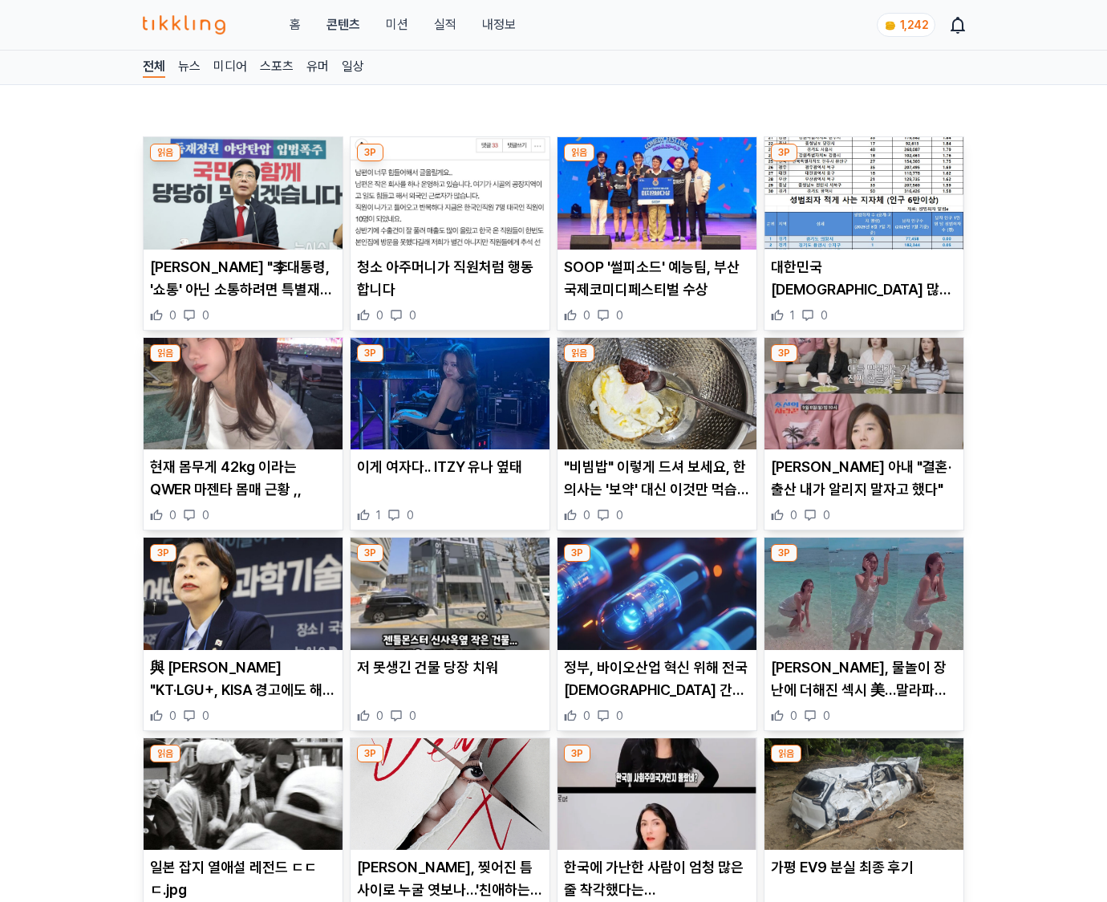
click at [863, 688] on p "오정연, 물놀이 장난에 더해진 섹시 美…말라파스쿠아 여행 바다 포착" at bounding box center [864, 678] width 186 height 45
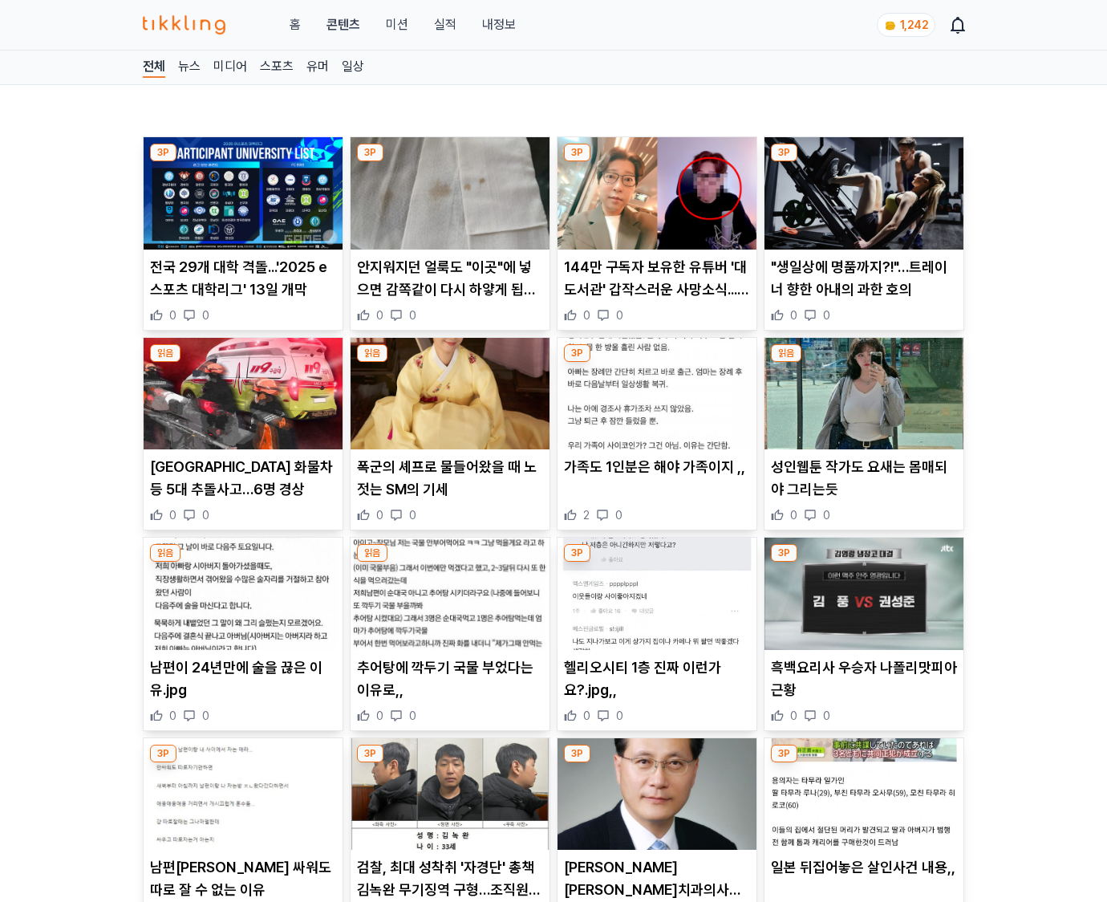
click at [863, 688] on p "흑백요리사 우승자 나폴리맛피아 근황" at bounding box center [864, 678] width 186 height 45
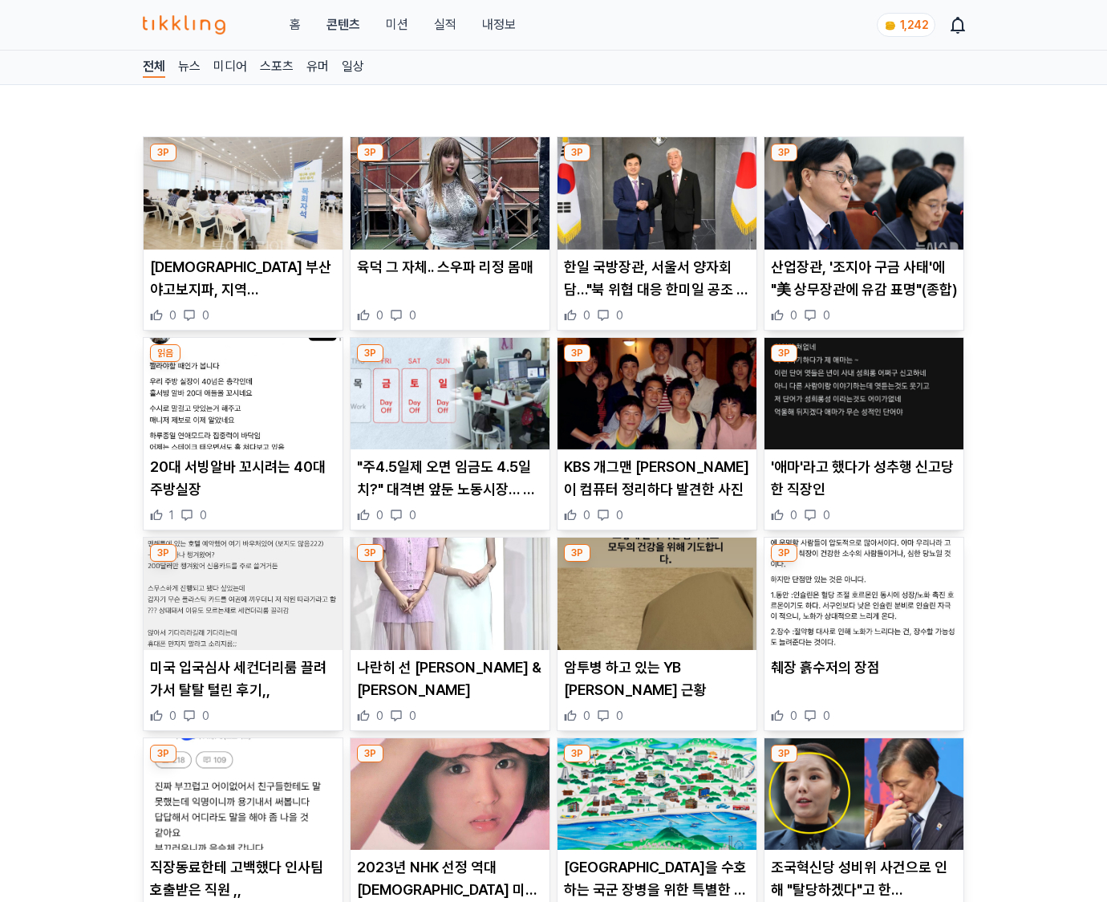
click at [863, 688] on div "췌장 흙수저의 장점 0 0" at bounding box center [863, 689] width 199 height 67
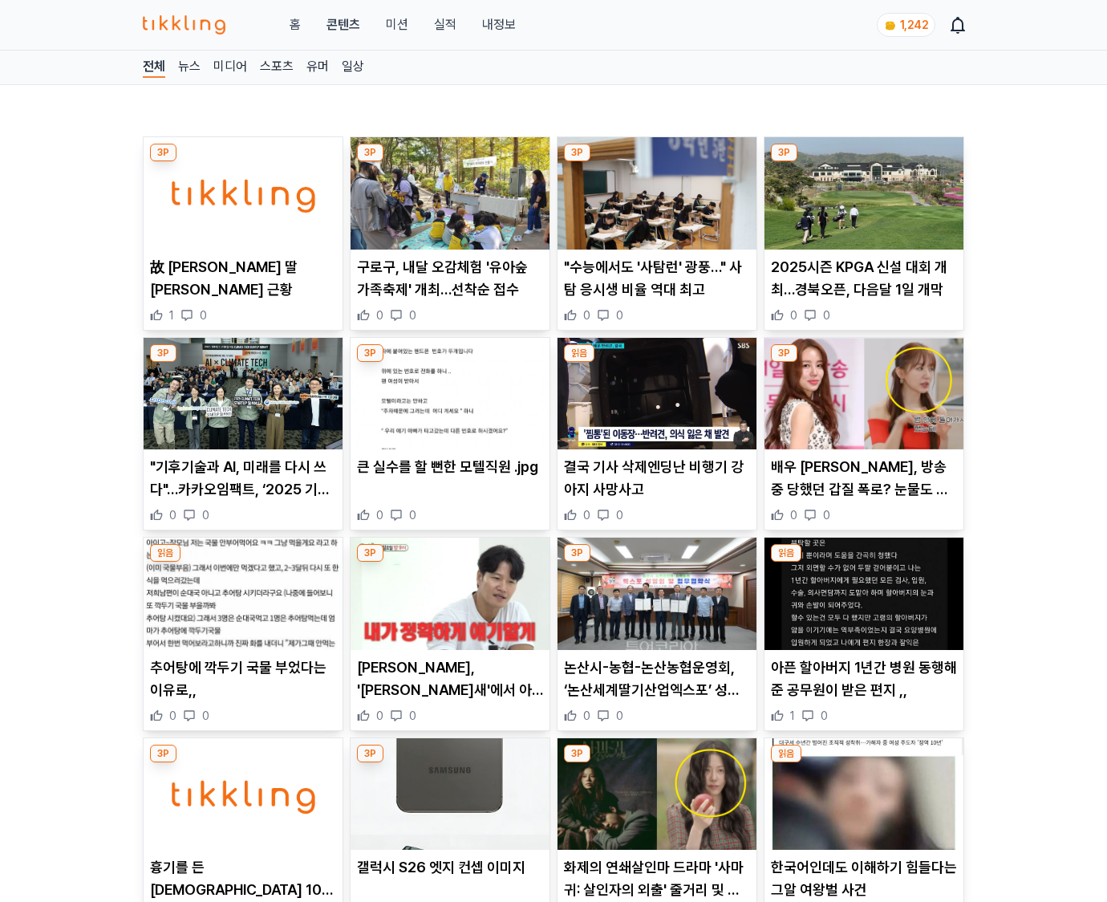
click at [863, 688] on p "아픈 할아버지 1년간 병원 동행해준 공무원이 받은 편지 ,," at bounding box center [864, 678] width 186 height 45
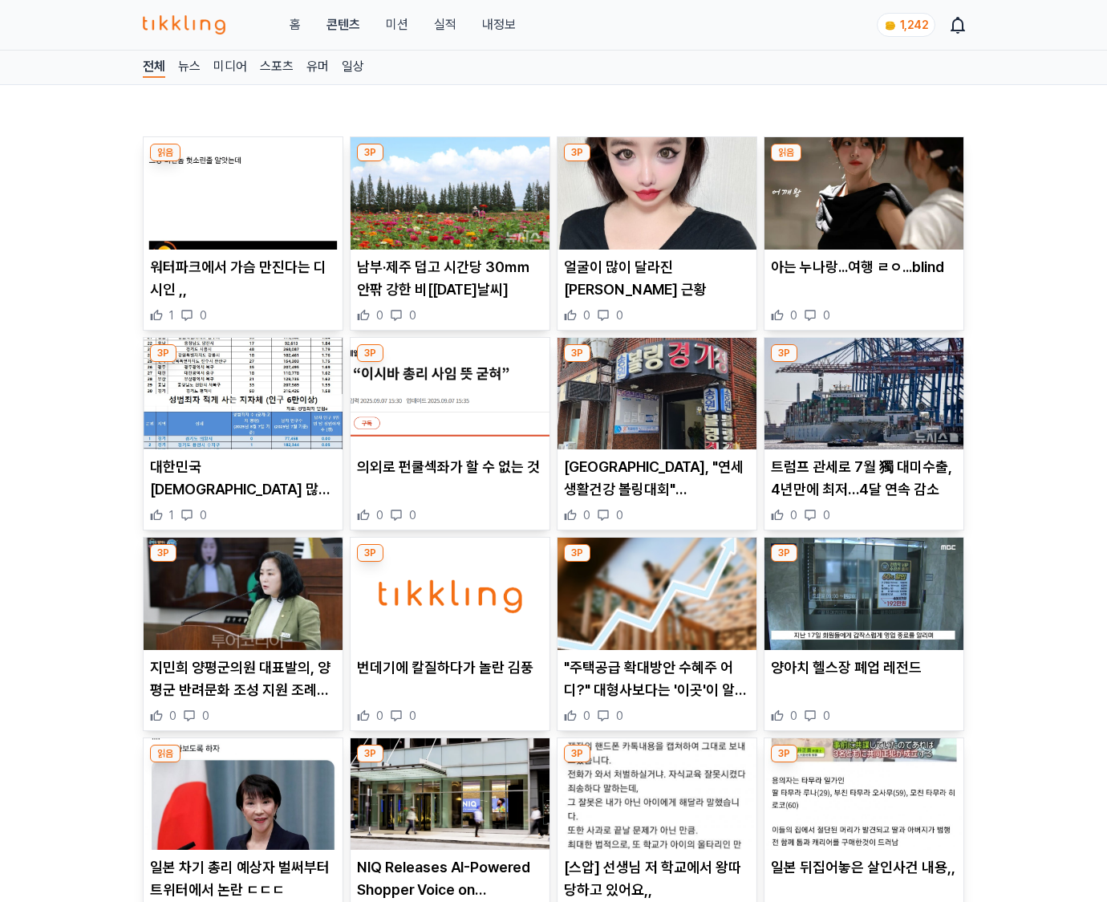
click at [863, 688] on div "양아치 헬스장 폐업 레전드 0 0" at bounding box center [863, 689] width 199 height 67
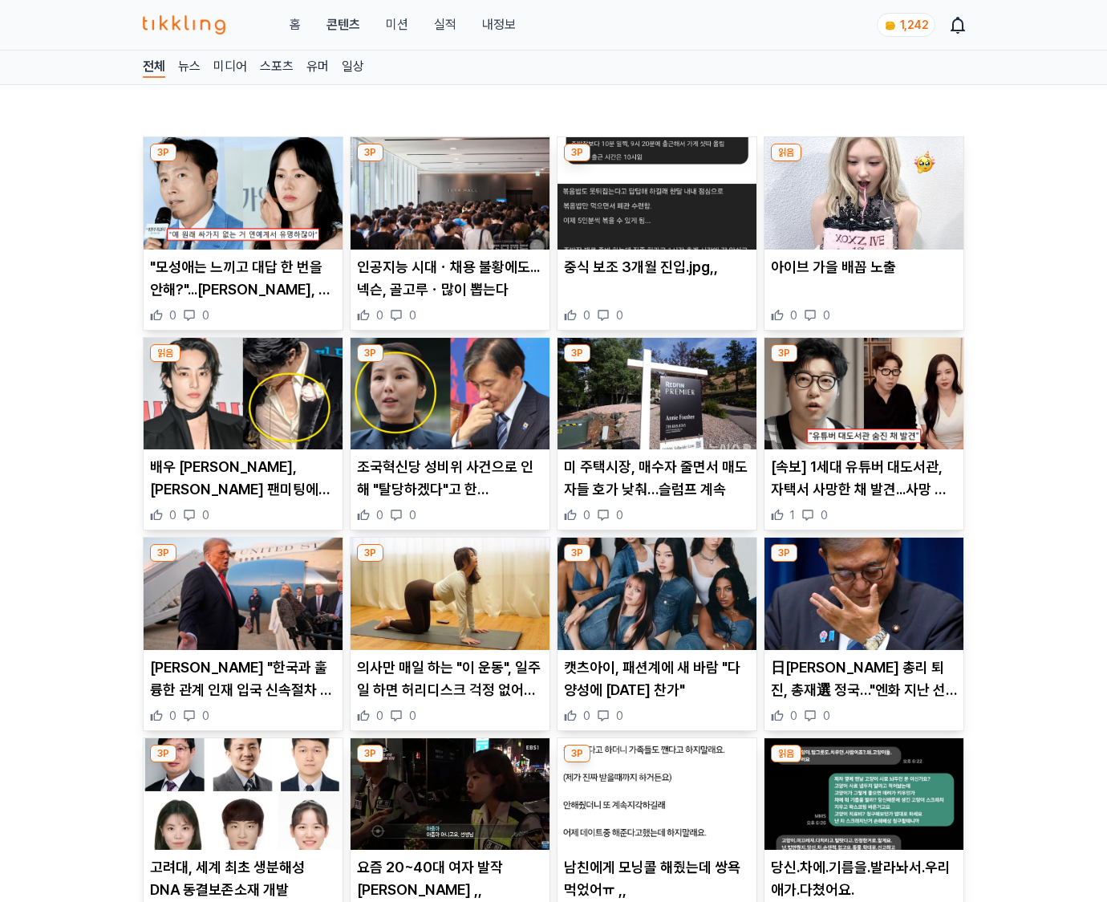
click at [863, 688] on p "日[PERSON_NAME] 총리 퇴진, 총재選 정국…"엔화 지난 선거처럼 널뛸수도"(종합)" at bounding box center [864, 678] width 186 height 45
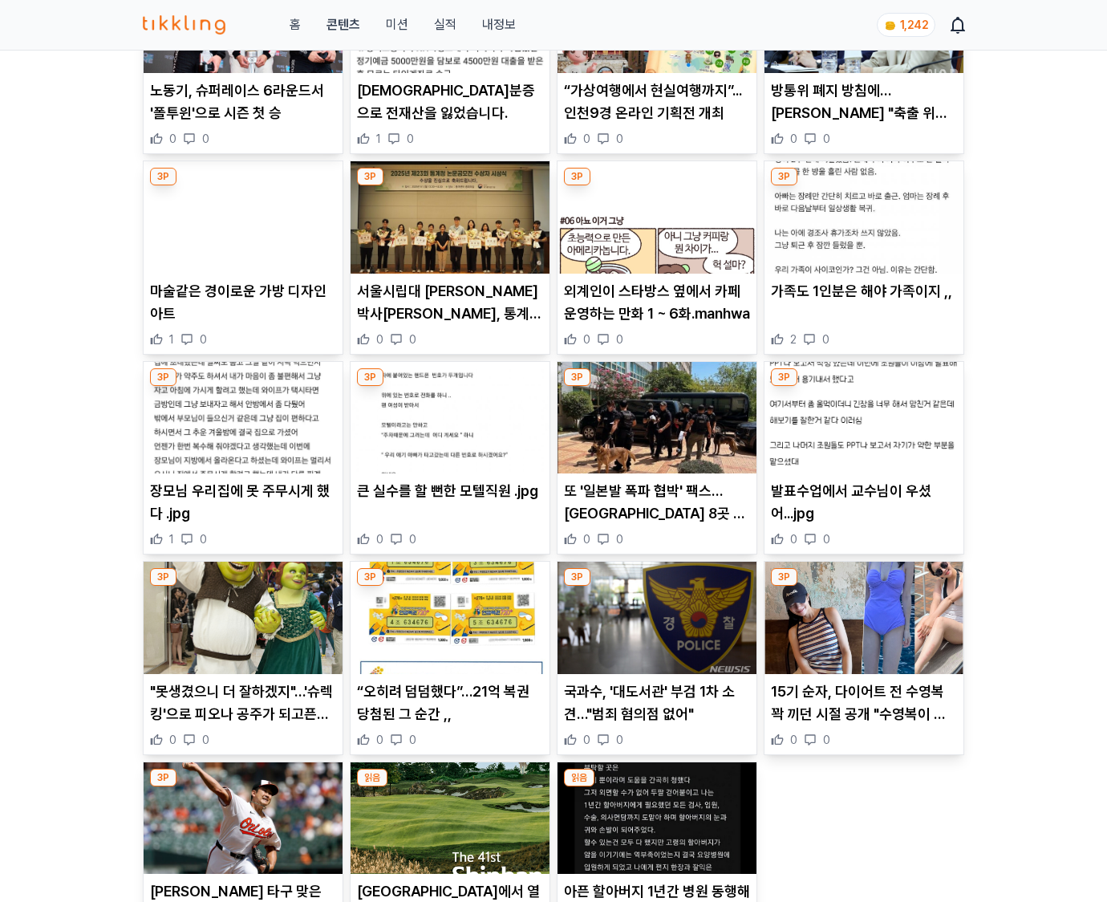
scroll to position [1839, 0]
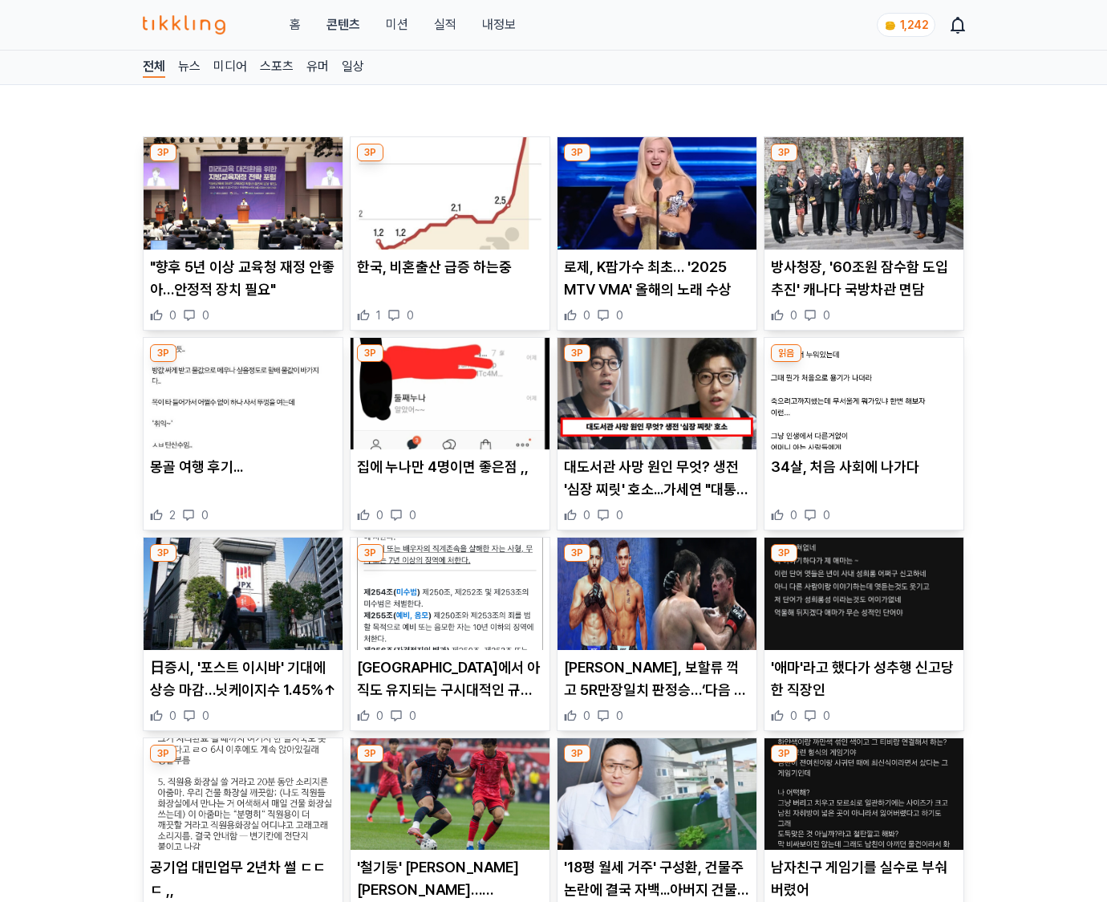
click at [863, 688] on p "'애마'라고 했다가 성추행 신고당한 직장인" at bounding box center [864, 678] width 186 height 45
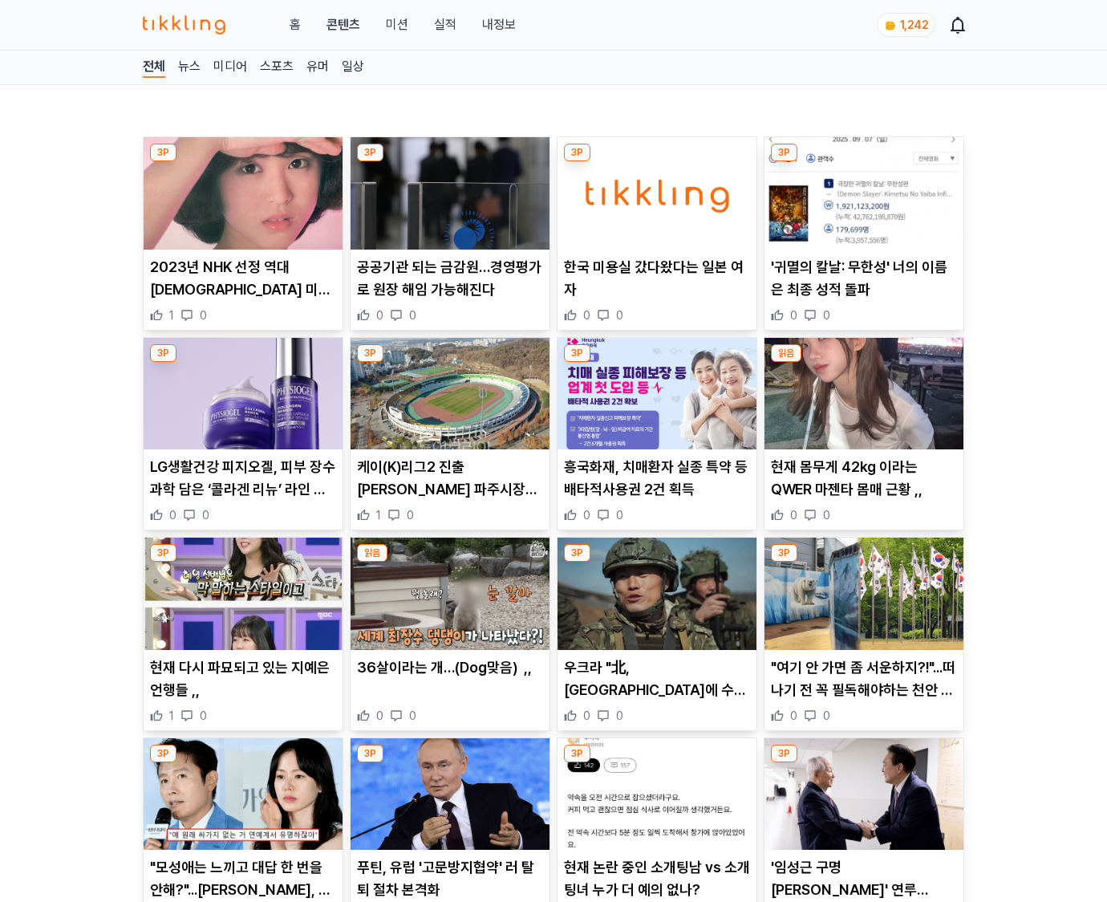
click at [863, 688] on p ""여기 안 가면 좀 서운하지?!"...떠나기 전 꼭 필독해야하는 천안 당일치기 명소 BEST 4 추천" at bounding box center [864, 678] width 186 height 45
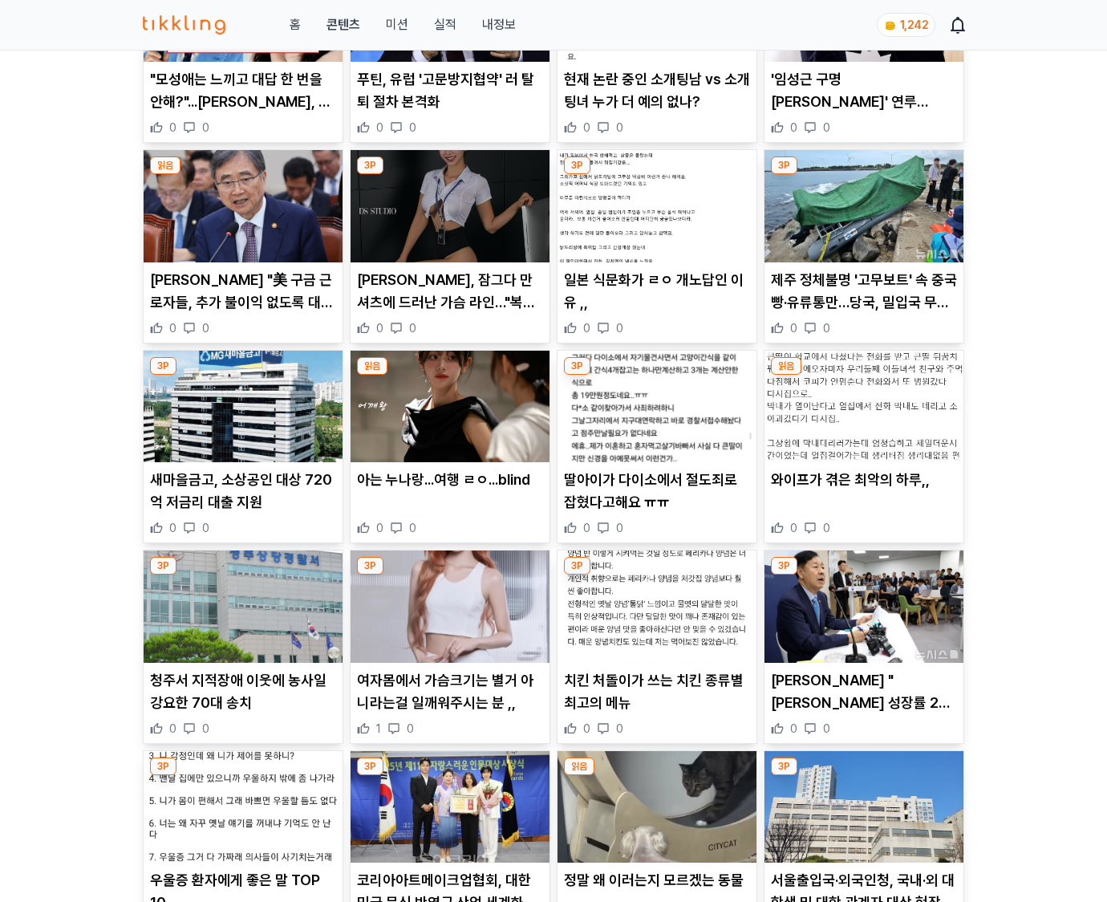
scroll to position [1839, 0]
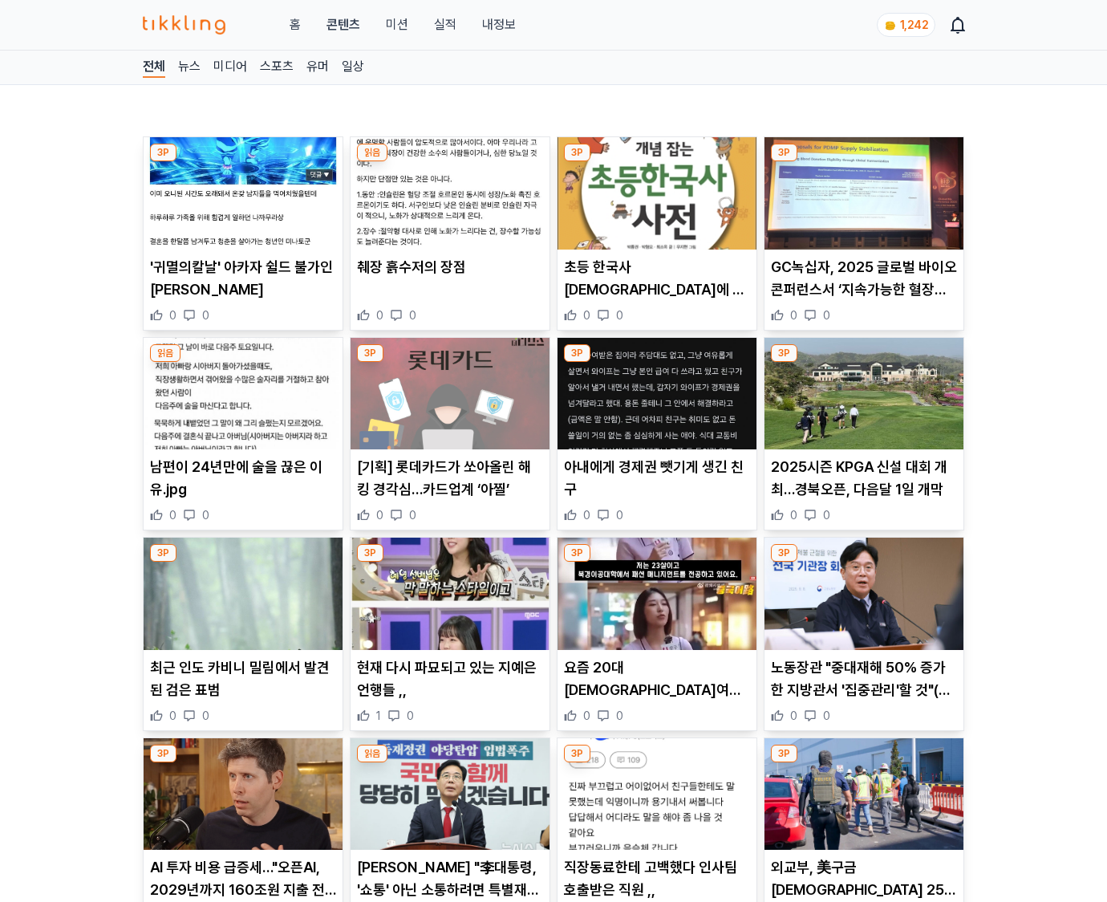
click at [863, 688] on p "노동장관 "중대재해 50% 증가한 지방관서 '집중관리'할 것"(종합)" at bounding box center [864, 678] width 186 height 45
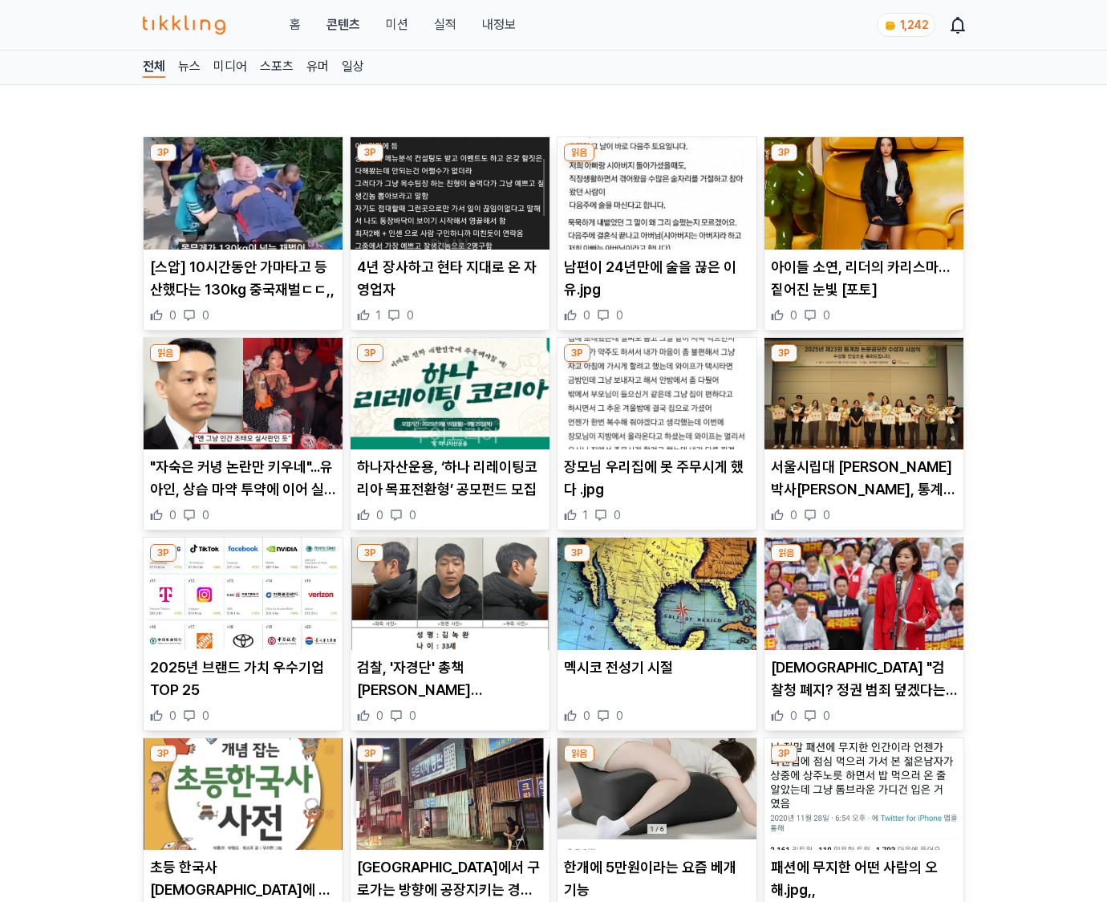
click at [863, 688] on p "나경원 "검찰청 폐지? 정권 범죄 덮겠다는 선언…국민 개돼지 취급"" at bounding box center [864, 678] width 186 height 45
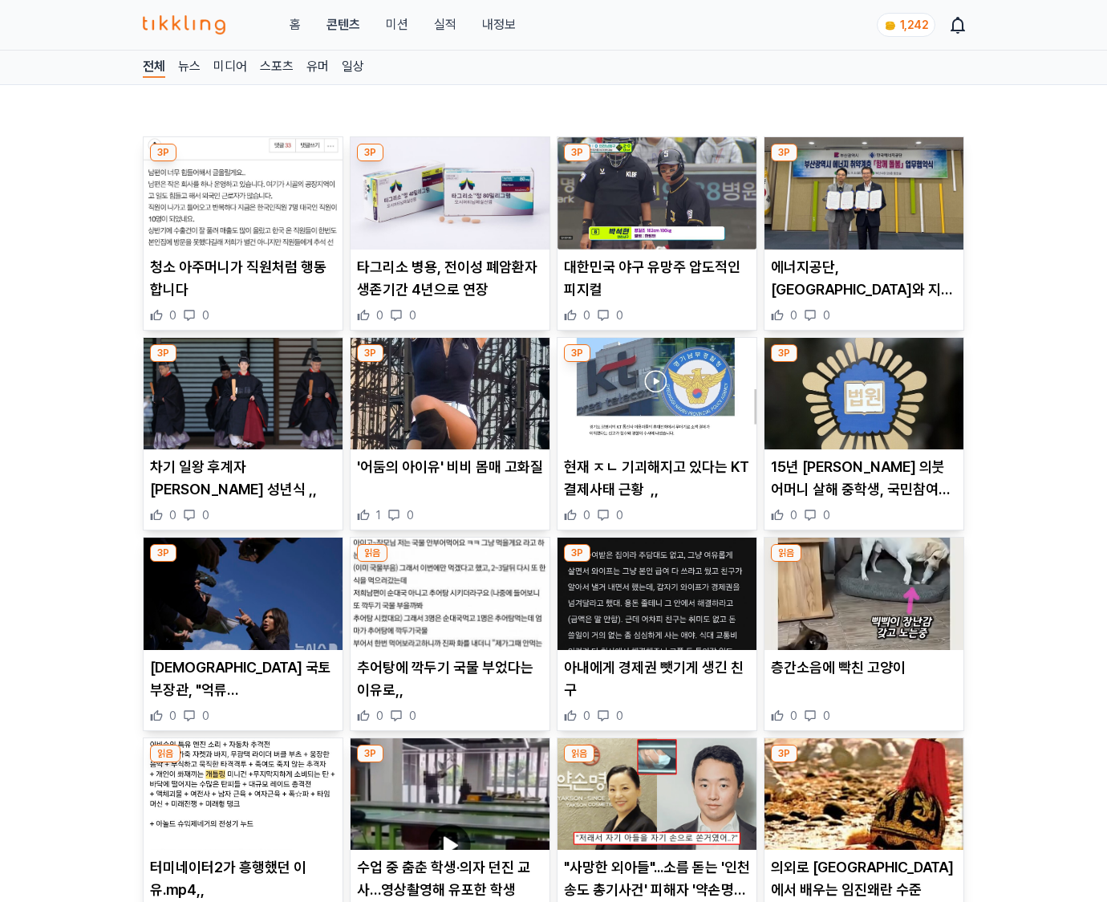
click at [863, 688] on div "층간소음에 빡친 고양이 0 0" at bounding box center [863, 689] width 199 height 67
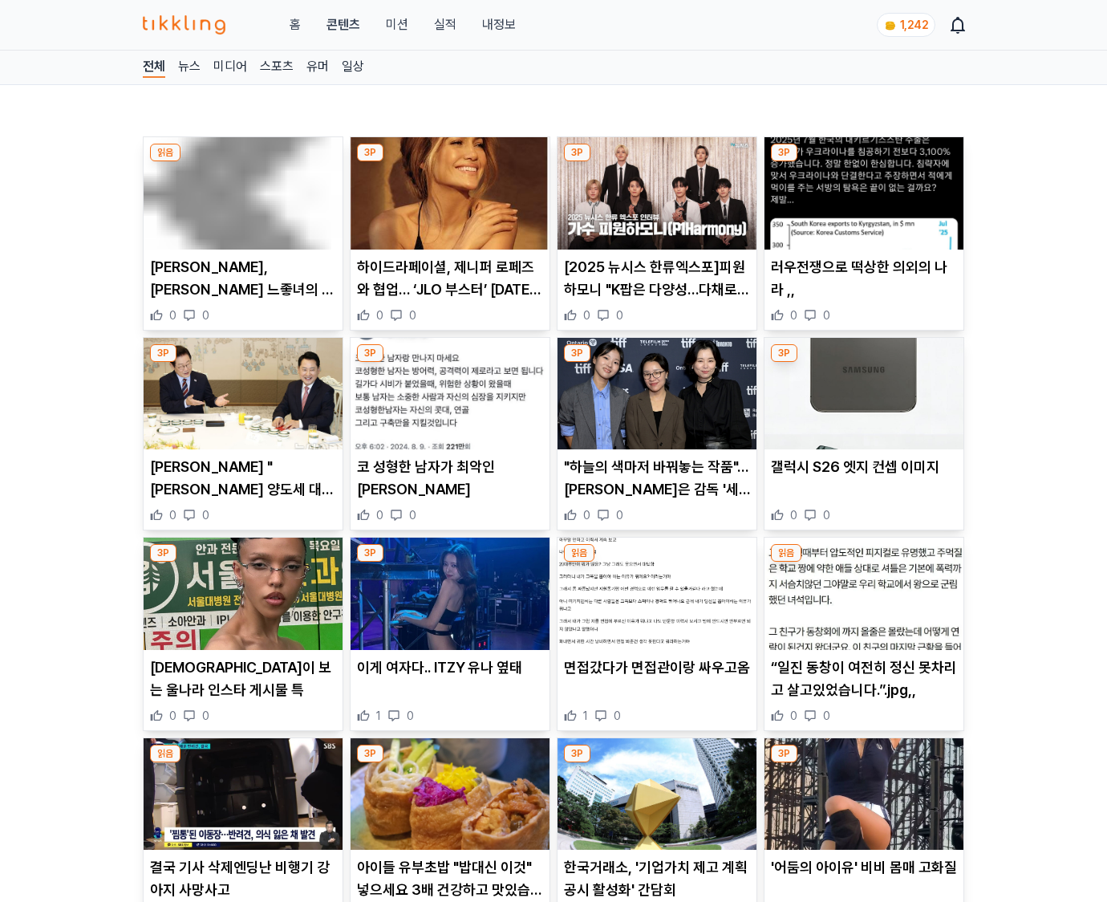
click at [863, 688] on p "“일진 동창이 여전히 정신 못차리고 살고있었습니다.”.jpg,," at bounding box center [864, 678] width 186 height 45
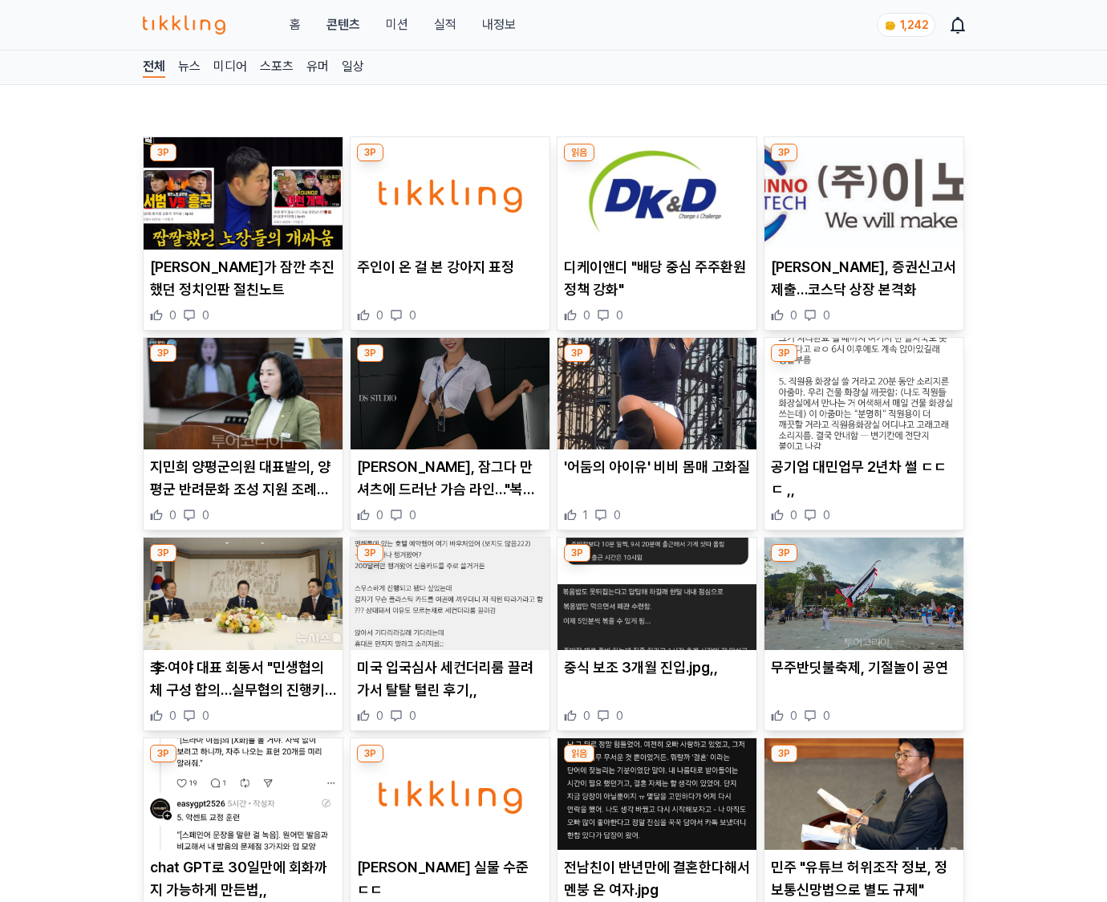
click at [863, 688] on div "무주반딧불축제, 기절놀이 공연 0 0" at bounding box center [863, 689] width 199 height 67
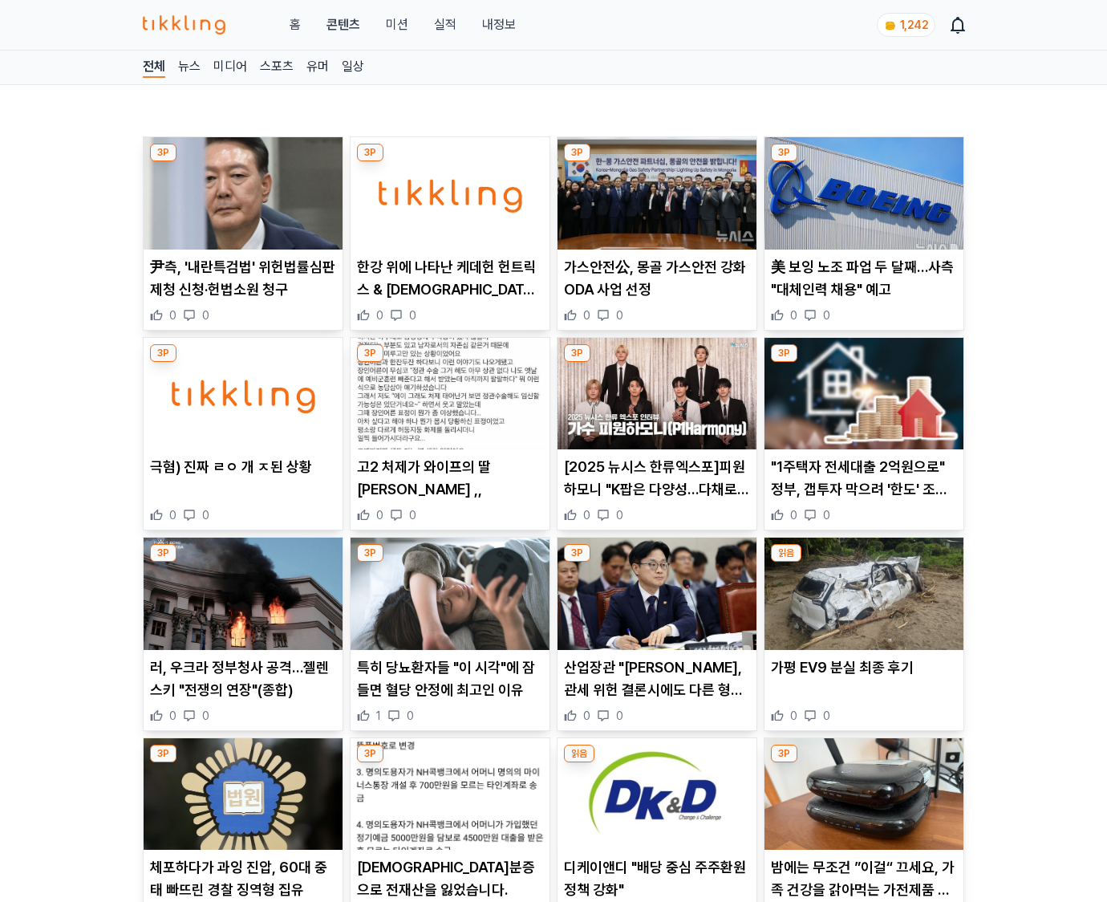
click at [863, 688] on div "가평 EV9 분실 최종 후기 0 0" at bounding box center [863, 689] width 199 height 67
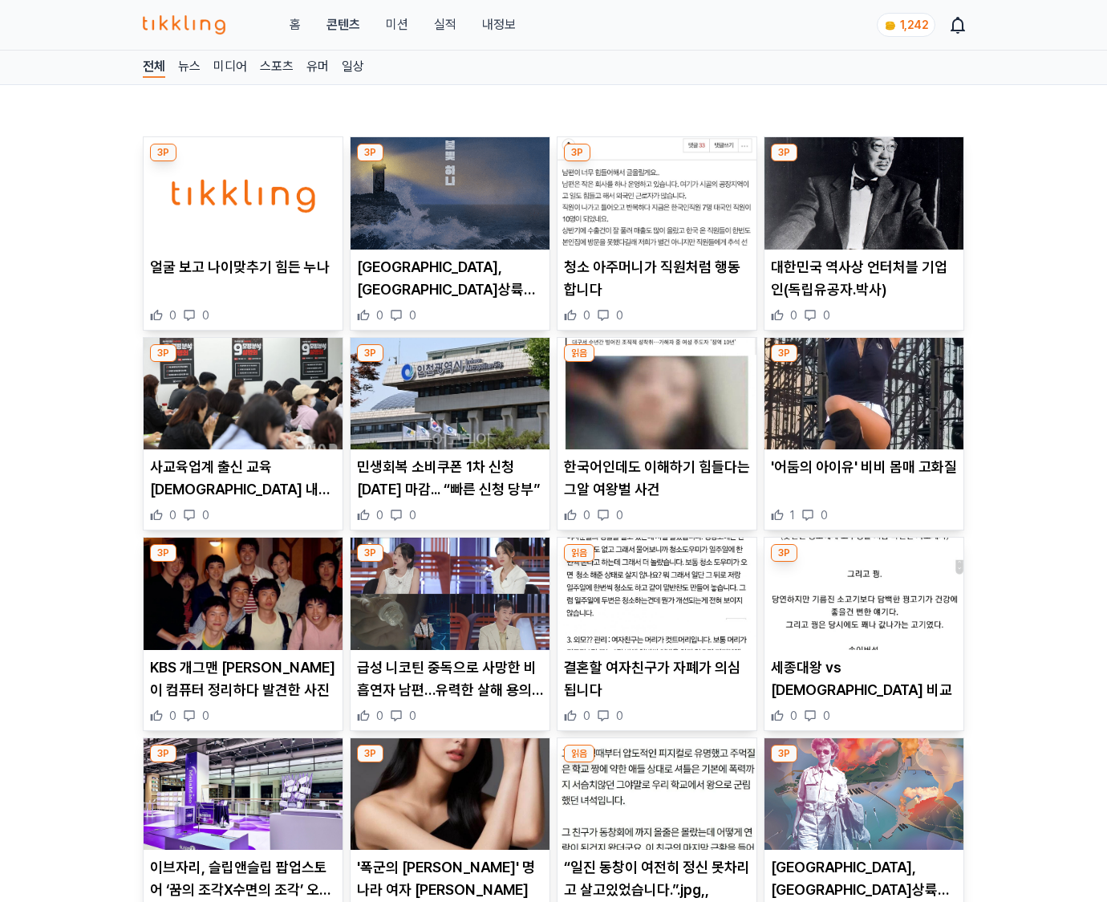
click at [863, 688] on div "세종대왕 vs 영조 수라상 비교 0 0" at bounding box center [863, 689] width 199 height 67
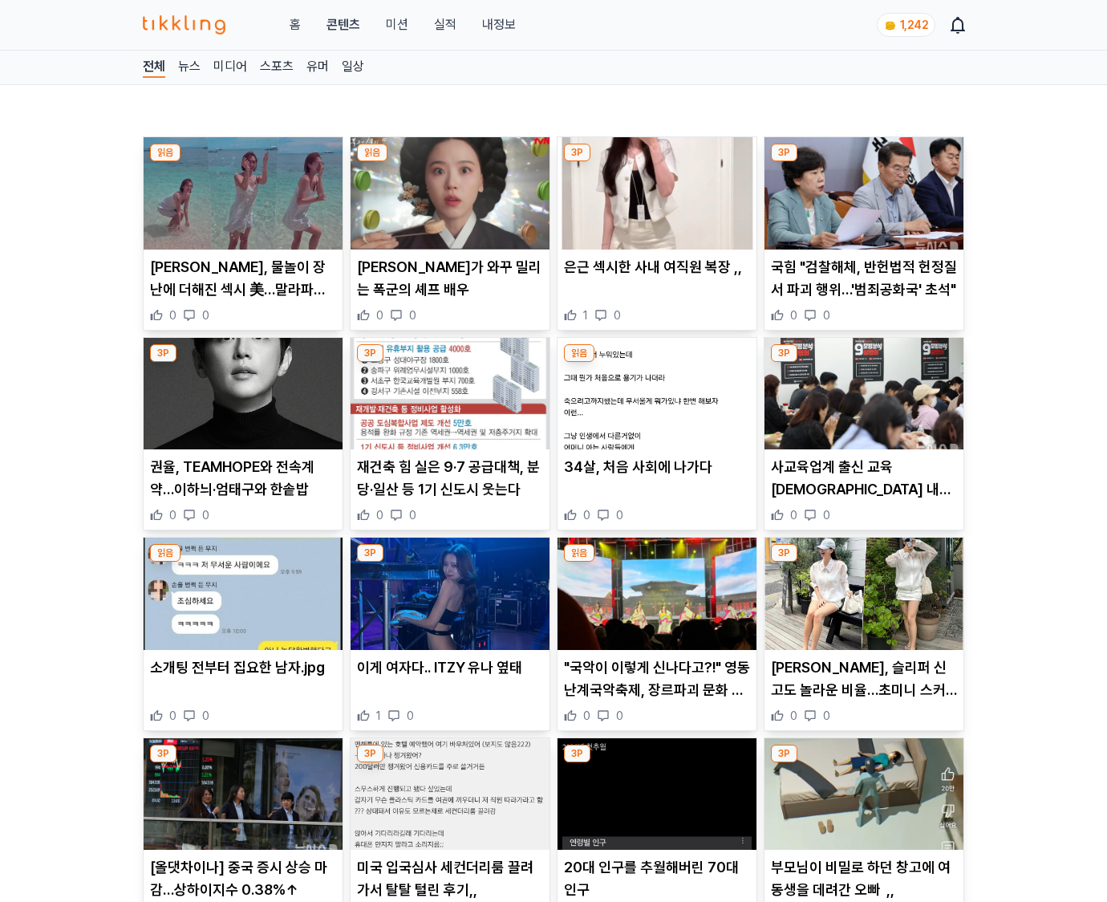
click at [863, 688] on p "김윤희 아나, 슬리퍼 신고도 놀라운 비율…초미니 스커트에 늘씬 각선미 자랑" at bounding box center [864, 678] width 186 height 45
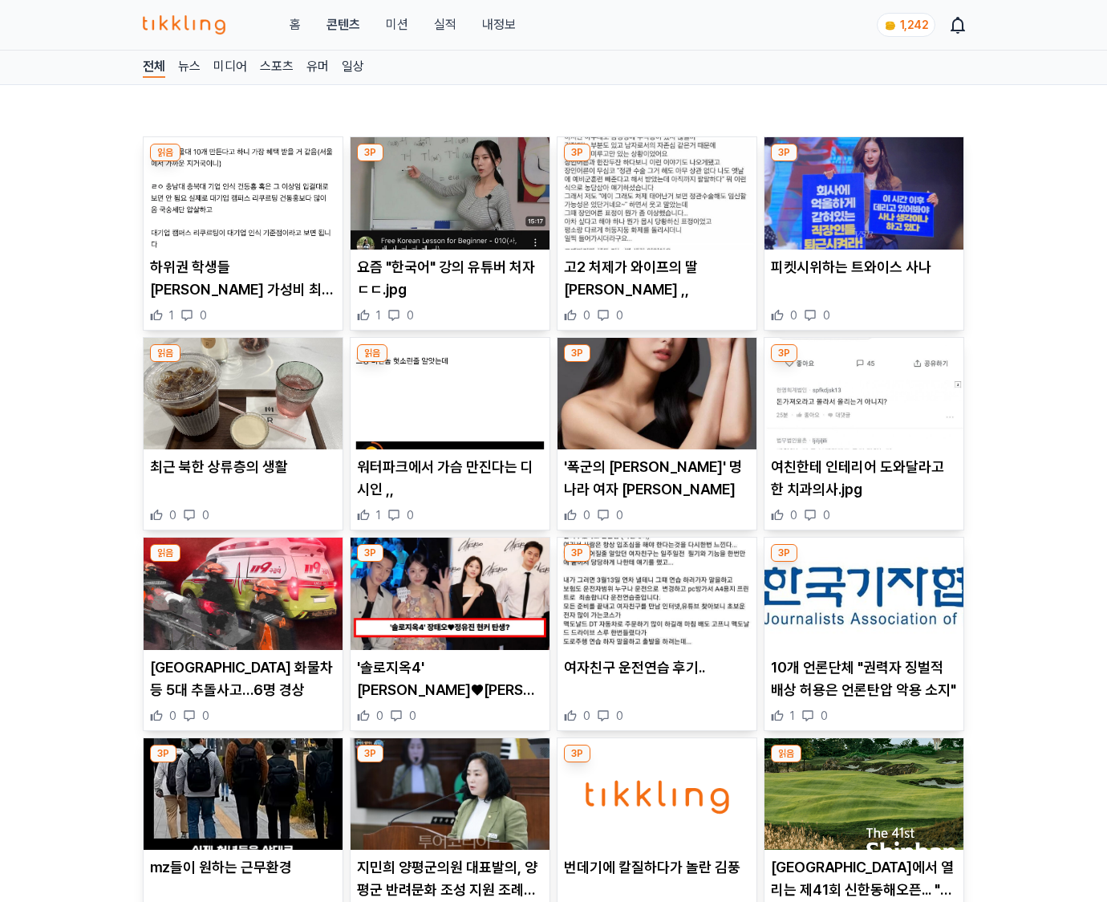
click at [863, 688] on p "10개 언론단체 "권력자 징벌적 배상 허용은 언론탄압 악용 소지"" at bounding box center [864, 678] width 186 height 45
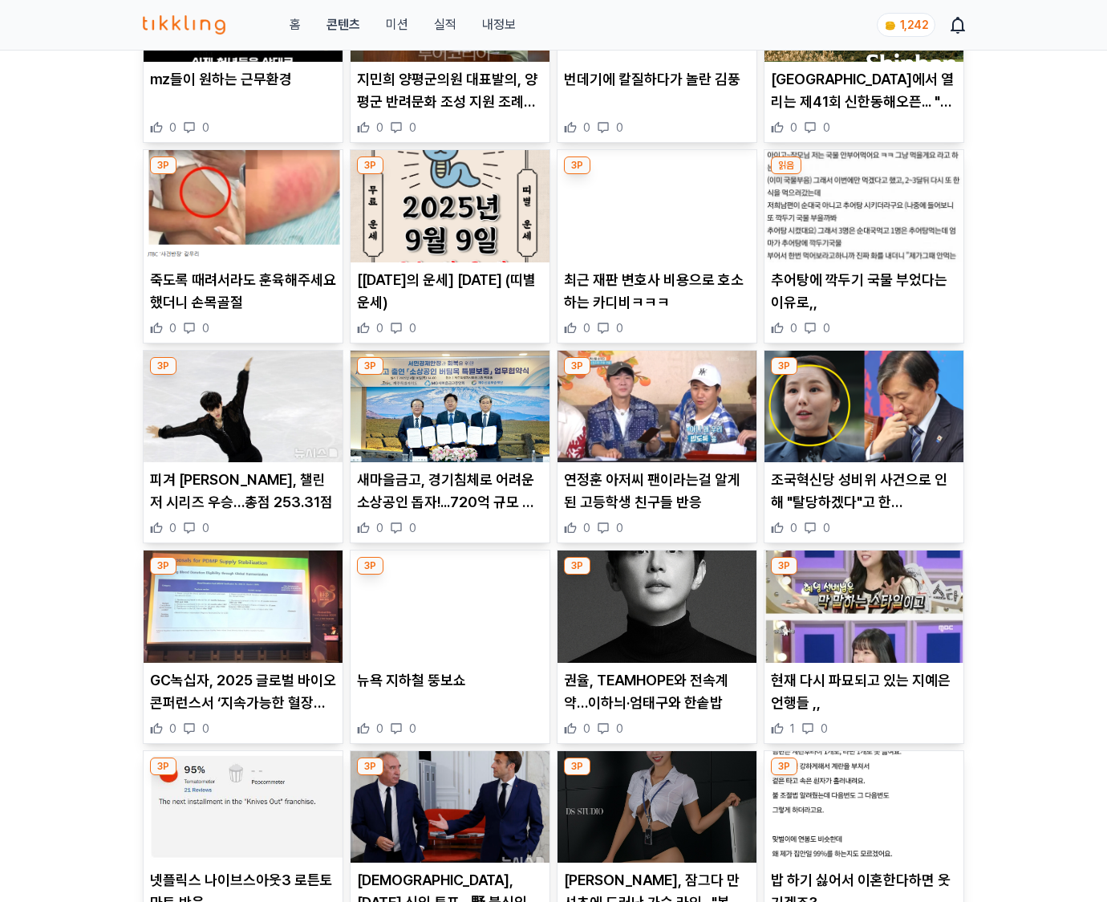
scroll to position [1840, 0]
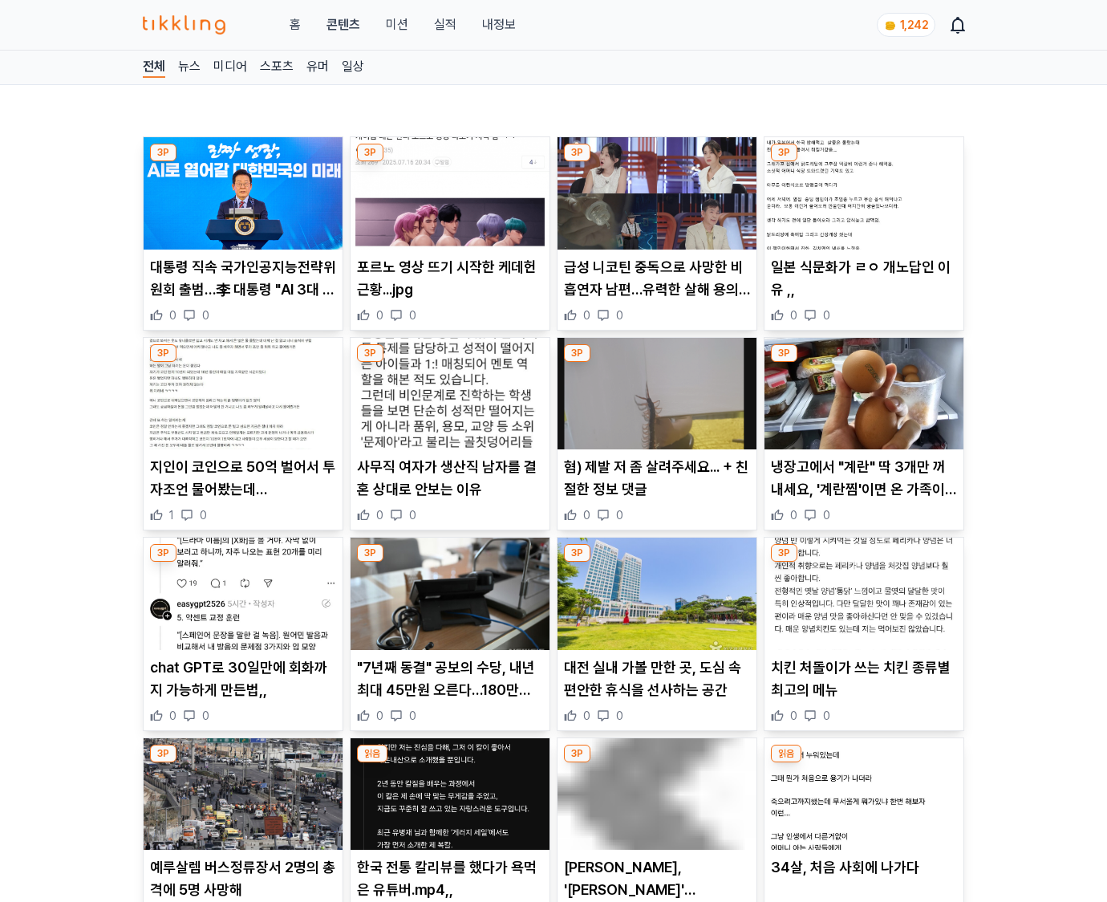
click at [863, 688] on p "치킨 처돌이가 쓰는 치킨 종류별 최고의 메뉴" at bounding box center [864, 678] width 186 height 45
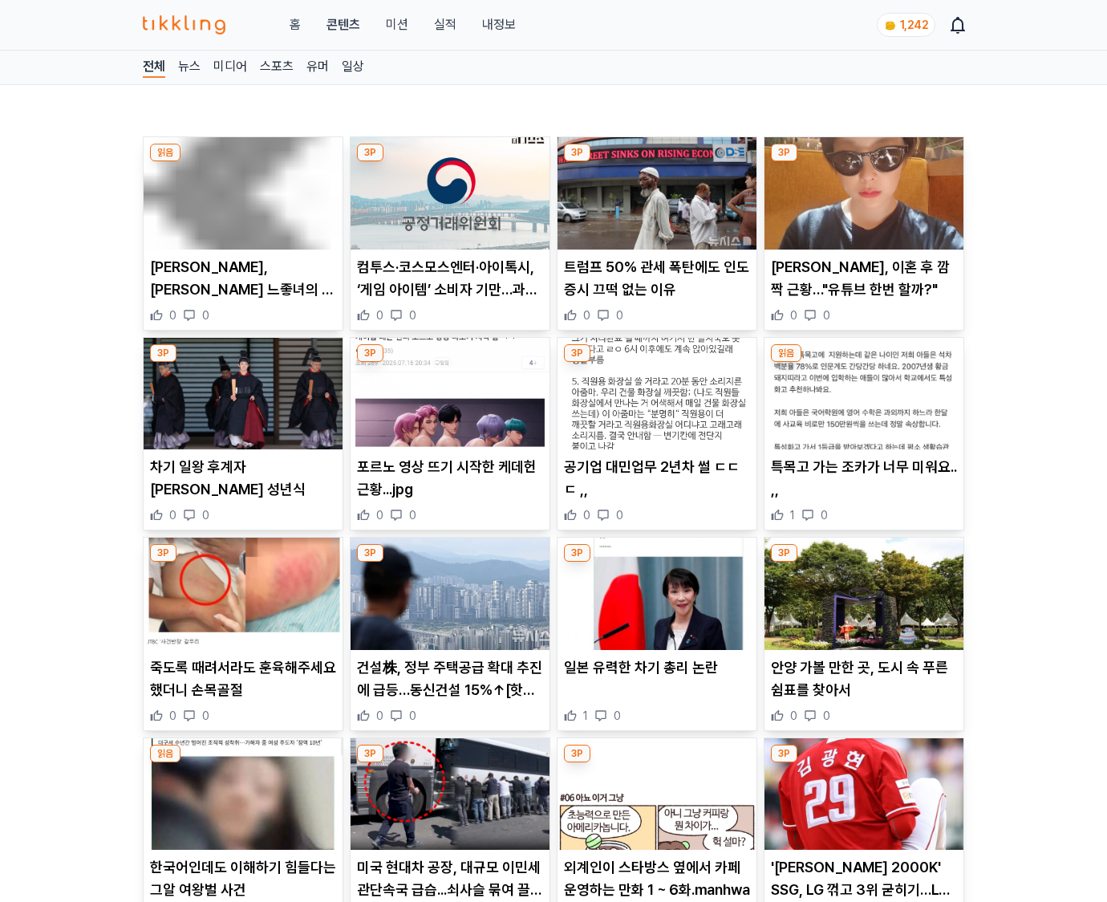
click at [863, 688] on p "안양 가볼 만한 곳, 도시 속 푸른 쉼표를 찾아서" at bounding box center [864, 678] width 186 height 45
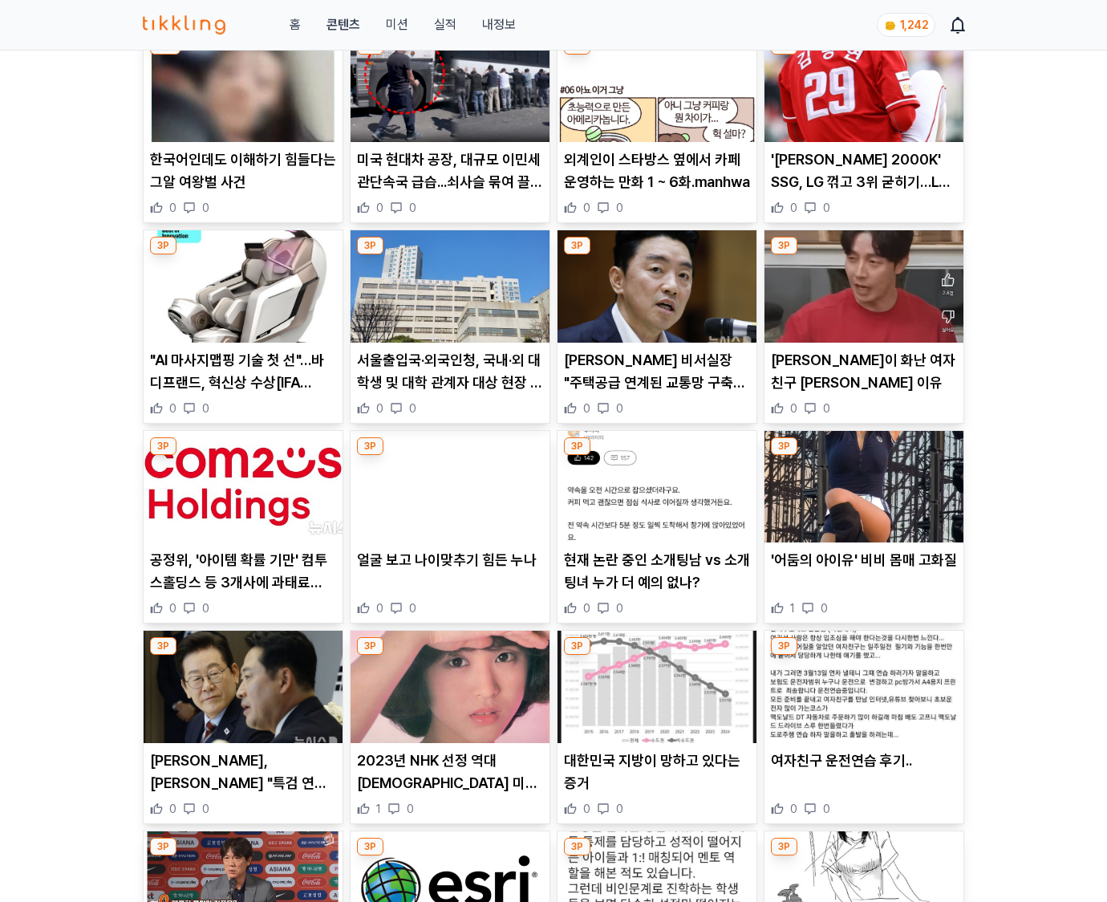
scroll to position [1839, 0]
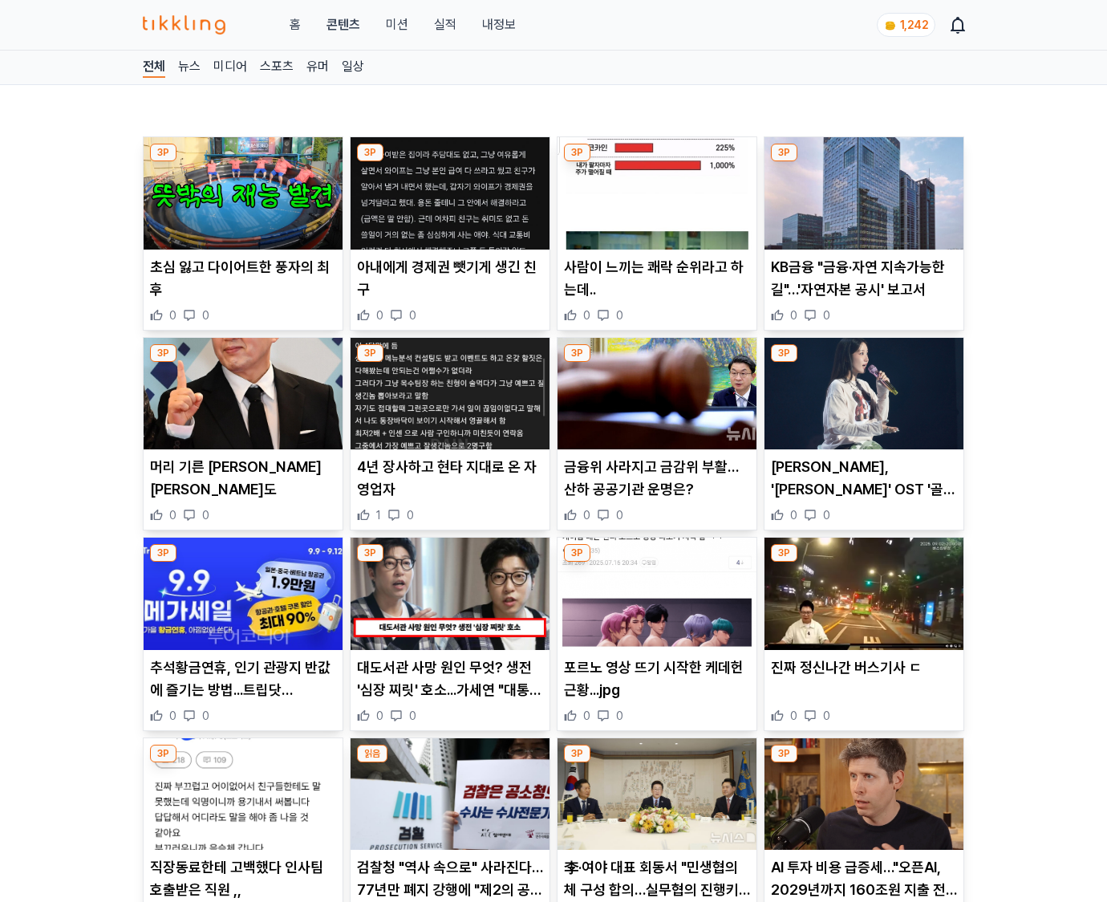
click at [863, 688] on div "진짜 정신나간 버스기사 ㄷ 0 0" at bounding box center [863, 689] width 199 height 67
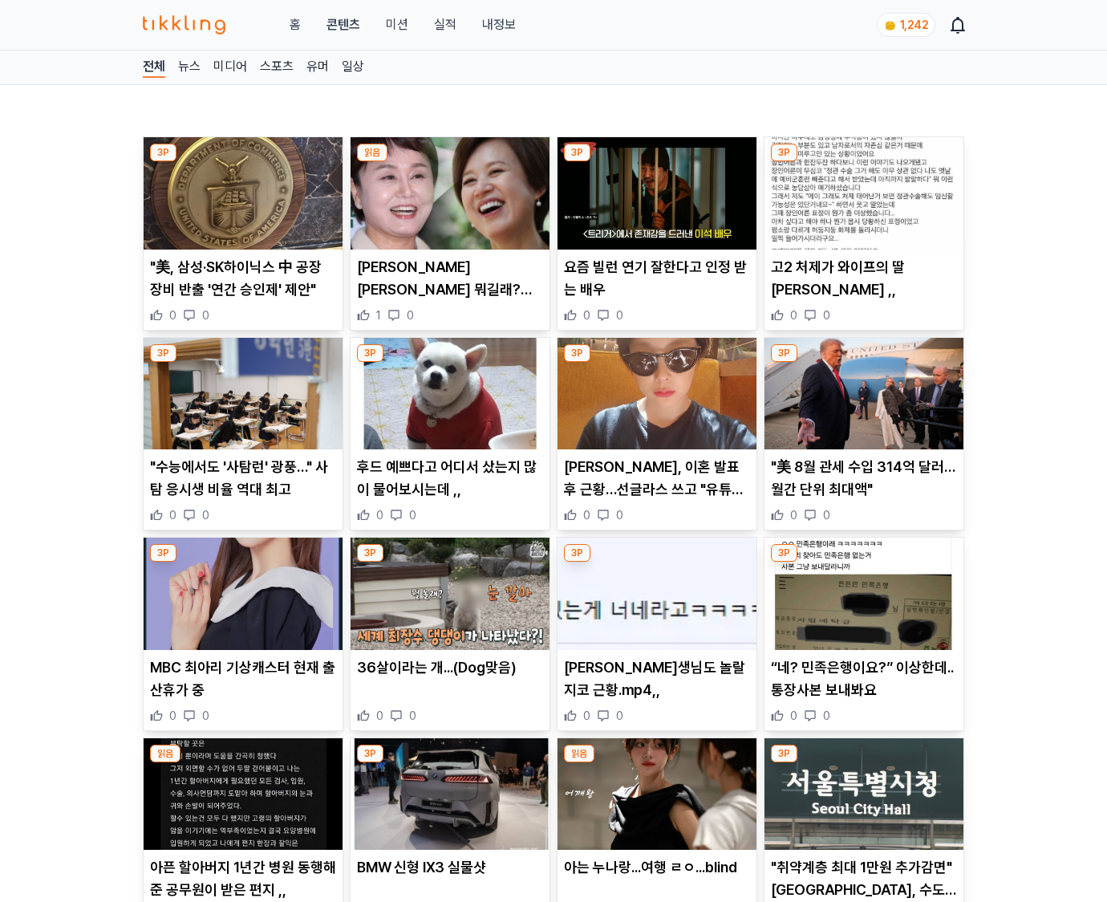
click at [863, 688] on p "“네? 민족은행이요?” 이상한데.. 통장사본 보내봐요" at bounding box center [864, 678] width 186 height 45
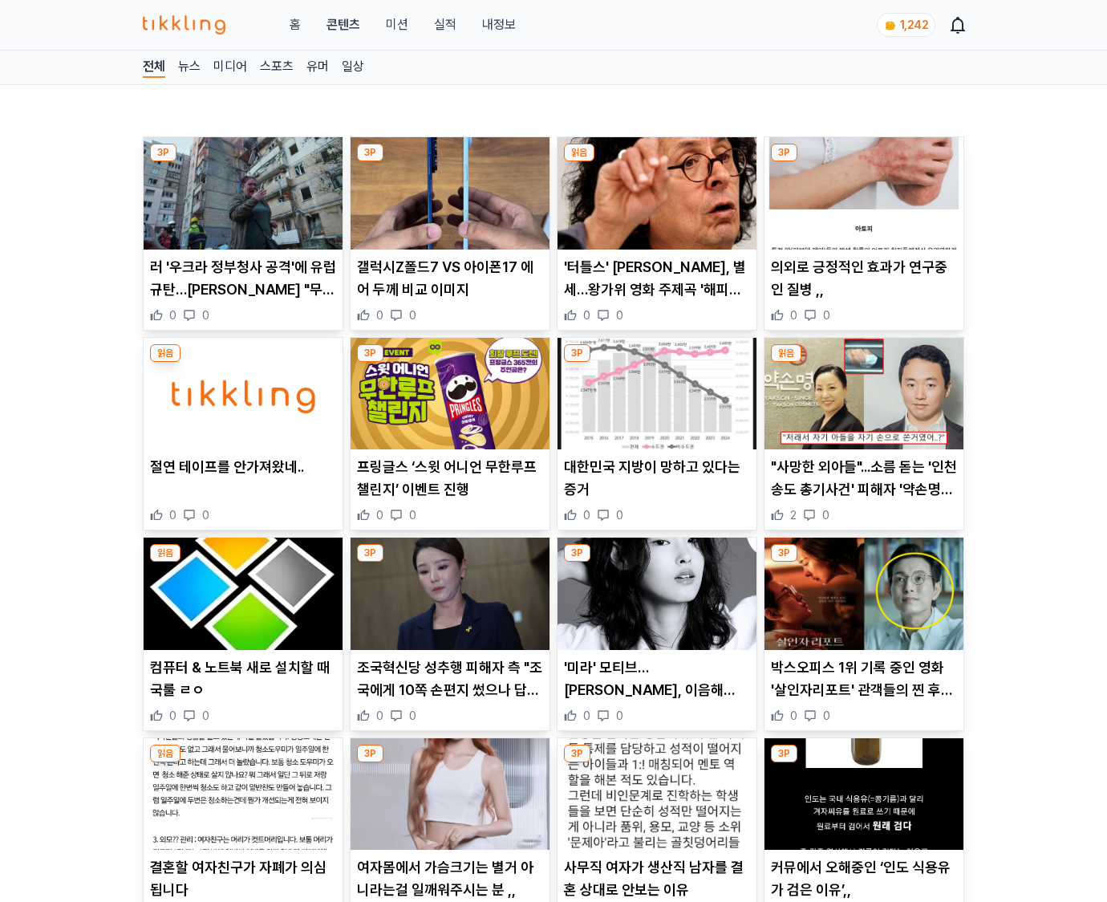
click at [863, 688] on p "박스오피스 1위 기록 중인 영화 '살인자리포트' 관객들의 찐 후기는? (+리뷰, 평점, 결말, 다시보기, 개봉일)" at bounding box center [864, 678] width 186 height 45
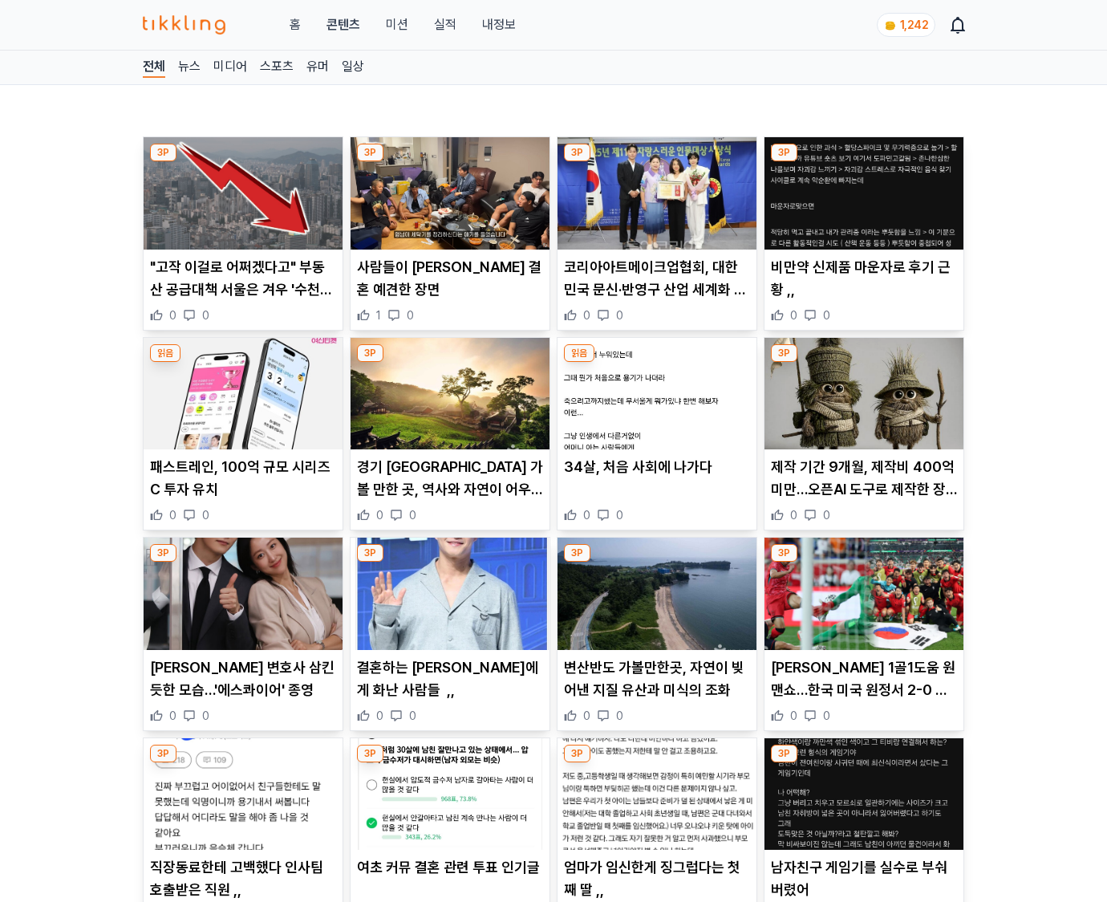
click at [863, 688] on p "손흥민 1골1도움 원맨쇼…한국 미국 원정서 2-0 완승에도 "여전히 부족한 경기력" 아쉬움(+홍명보 감독, 스리백, 주장 교체설, 멕시코전)" at bounding box center [864, 678] width 186 height 45
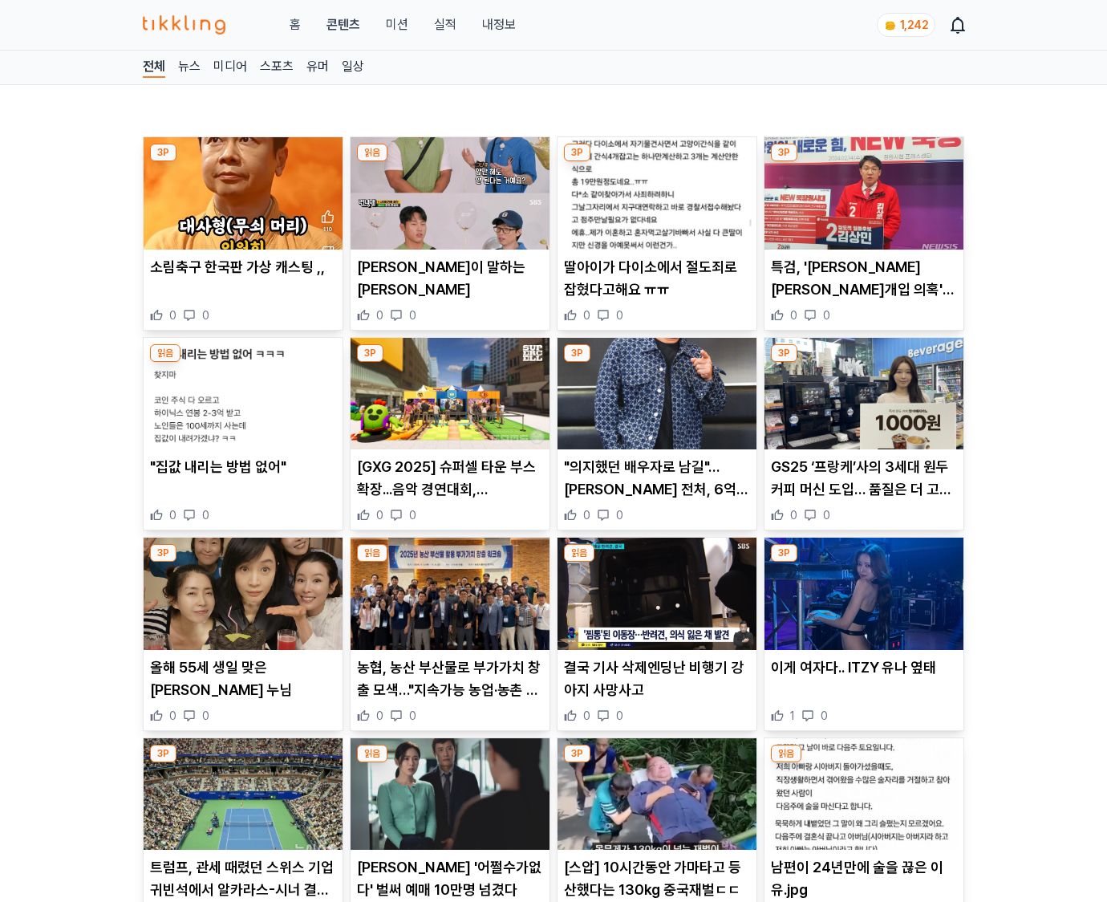
click at [863, 688] on div "이게 여자다.. ITZY 유나 옆태 1 0" at bounding box center [863, 689] width 199 height 67
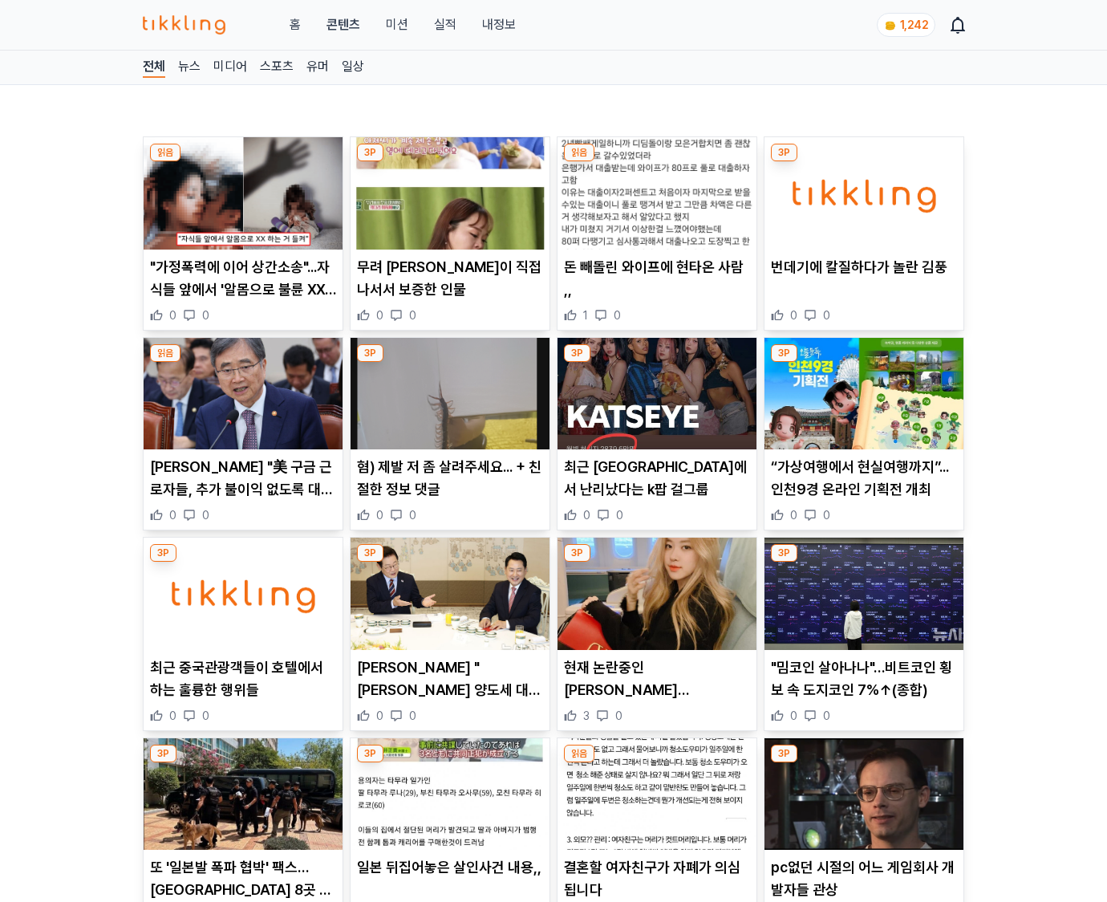
click at [863, 688] on p ""밈코인 살아나나"…비트코인 횡보 속 도지코인 7%↑(종합)" at bounding box center [864, 678] width 186 height 45
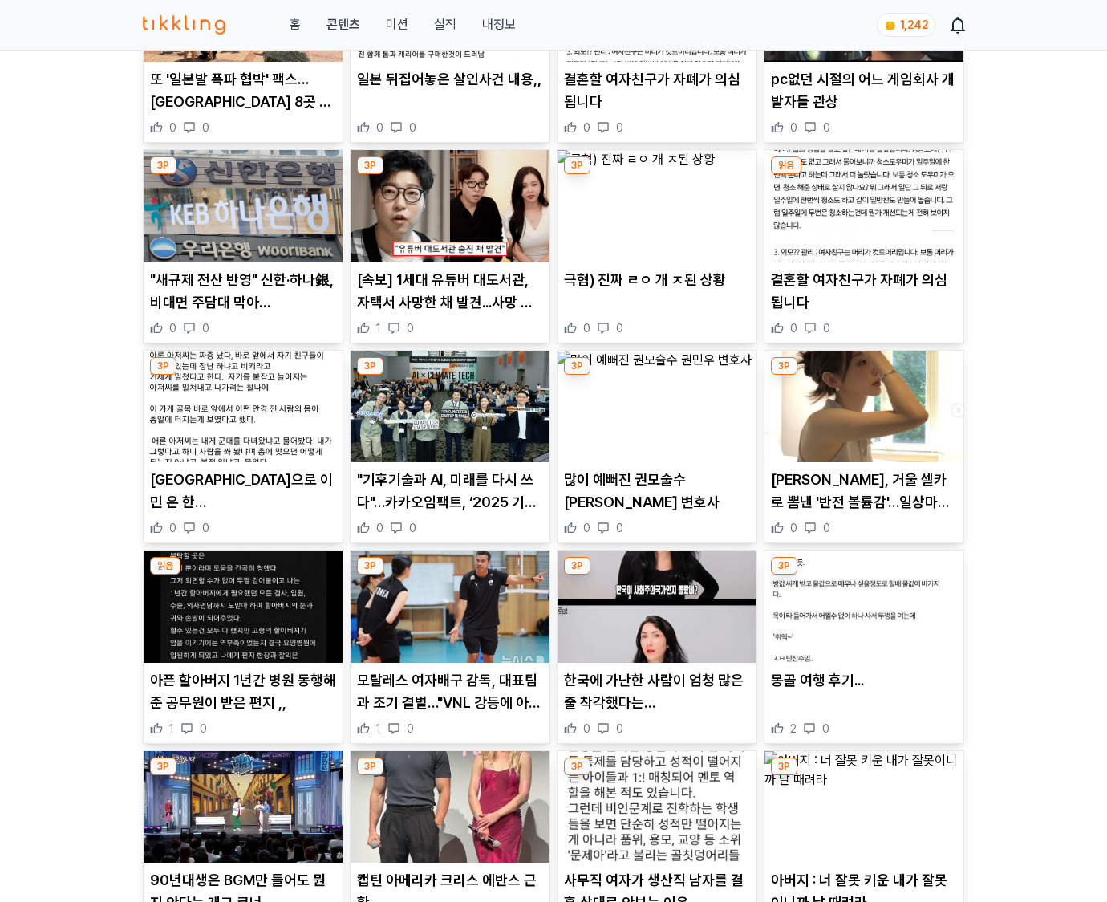
scroll to position [1313, 0]
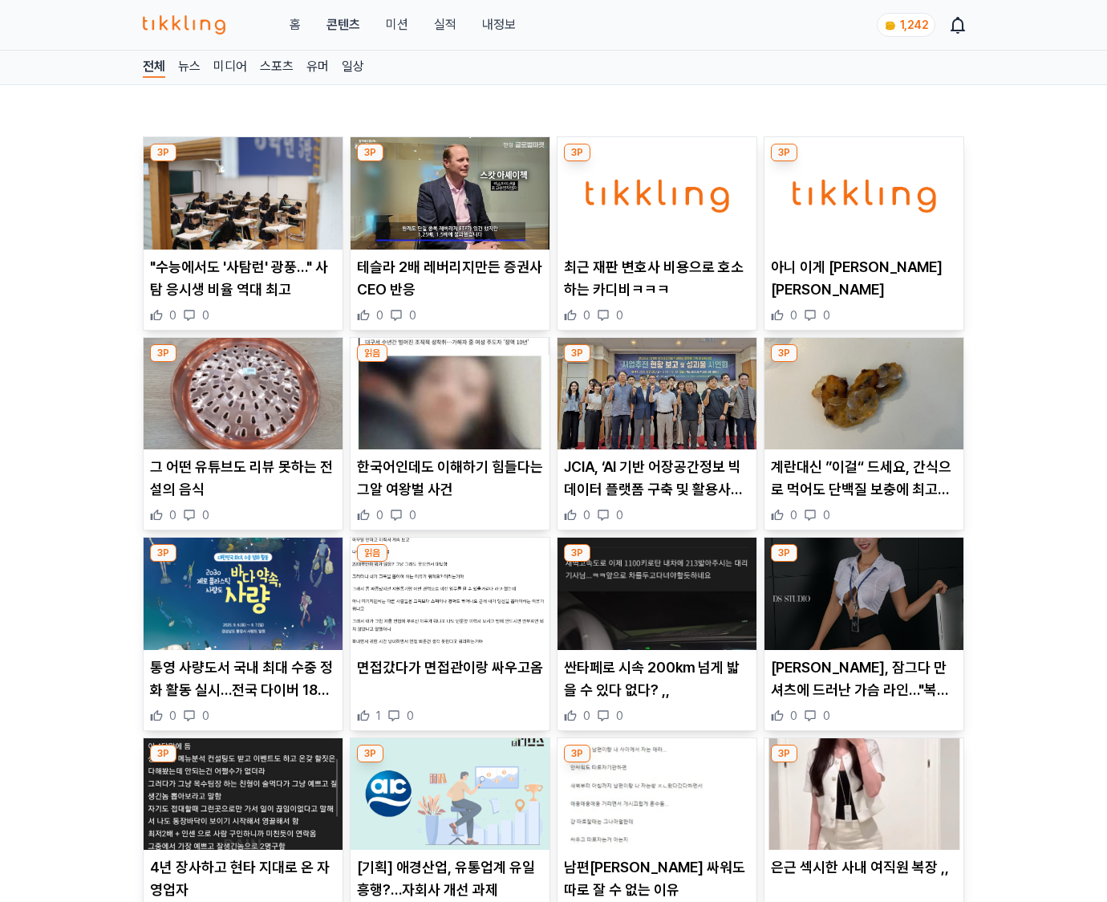
click at [863, 688] on p "[PERSON_NAME], 잠그다 만 셔츠에 드러난 가슴 라인…"복장이 이래도 됩니까" 깜짝" at bounding box center [864, 678] width 186 height 45
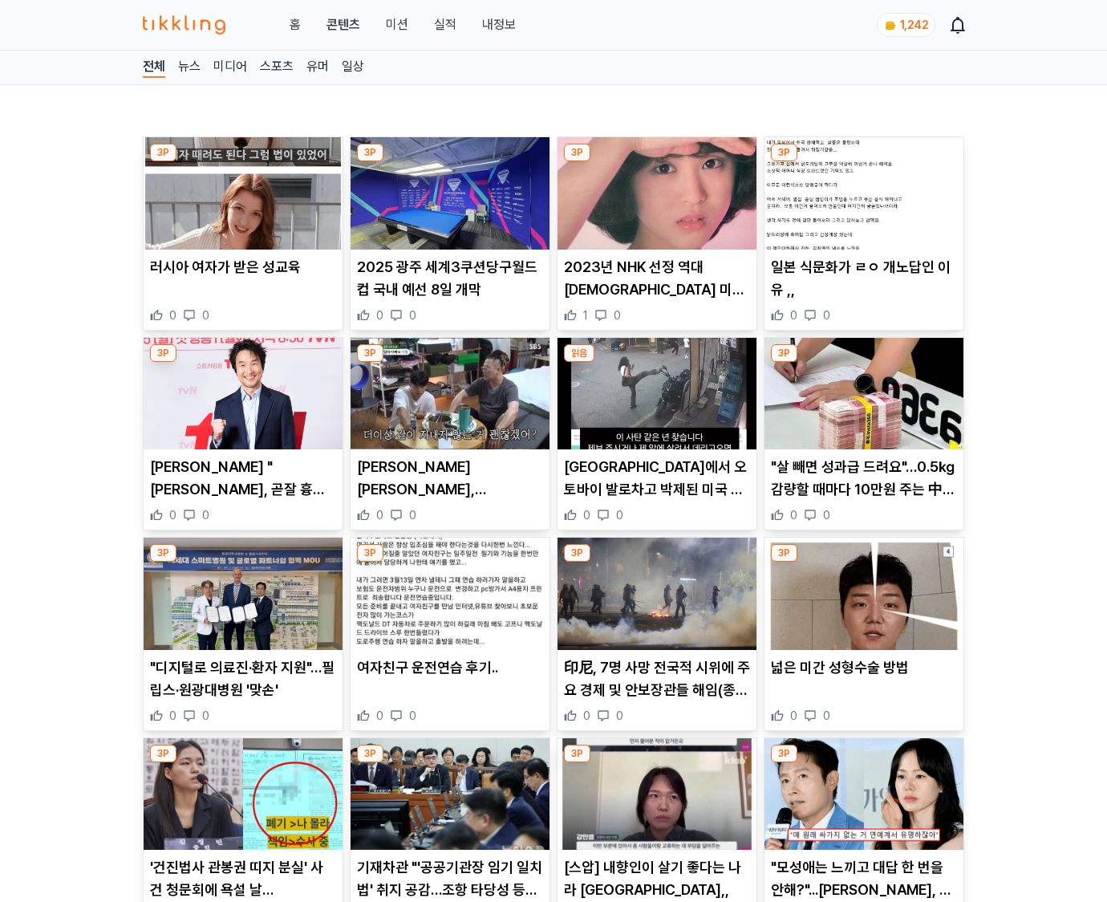
click at [863, 688] on div "넓은 미간 성형수술 방법 0 0" at bounding box center [863, 689] width 199 height 67
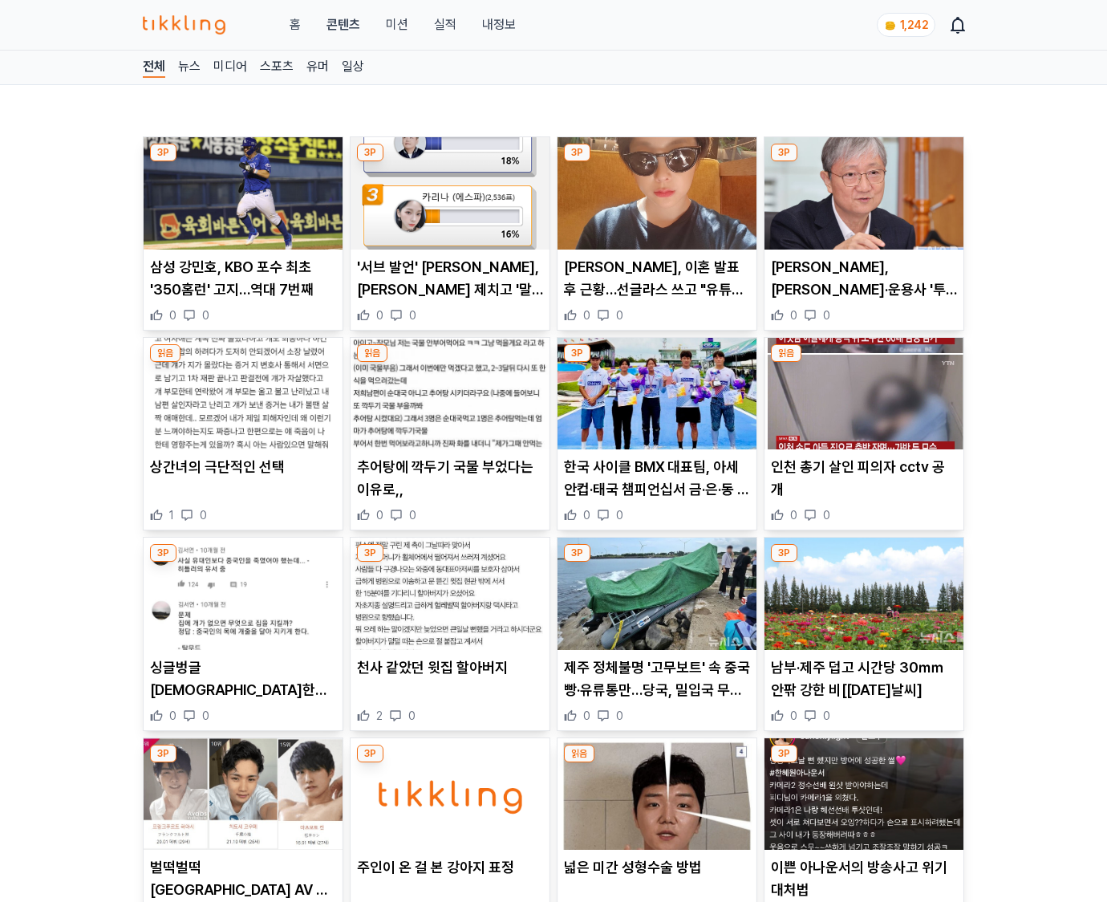
click at [863, 688] on p "남부·제주 덥고 시간당 30㎜ 안팎 강한 비[오늘날씨]" at bounding box center [864, 678] width 186 height 45
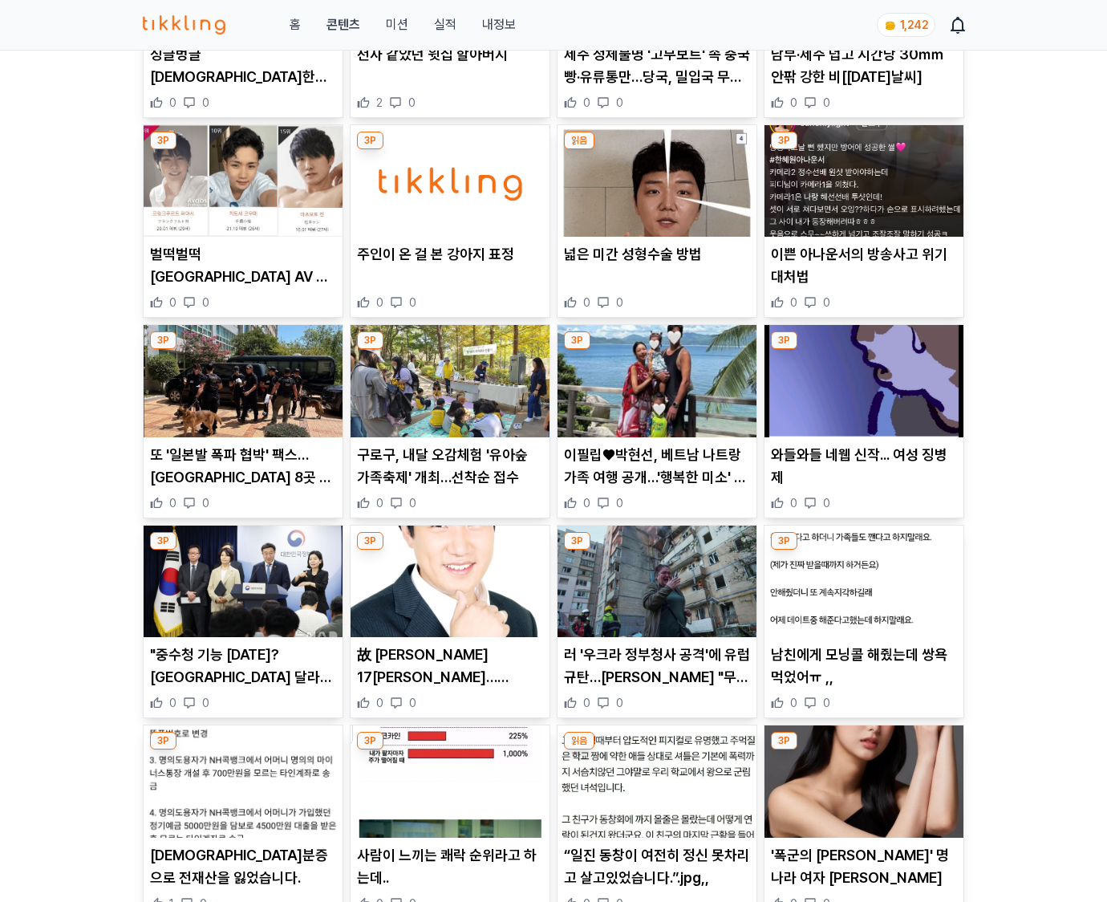
scroll to position [1839, 0]
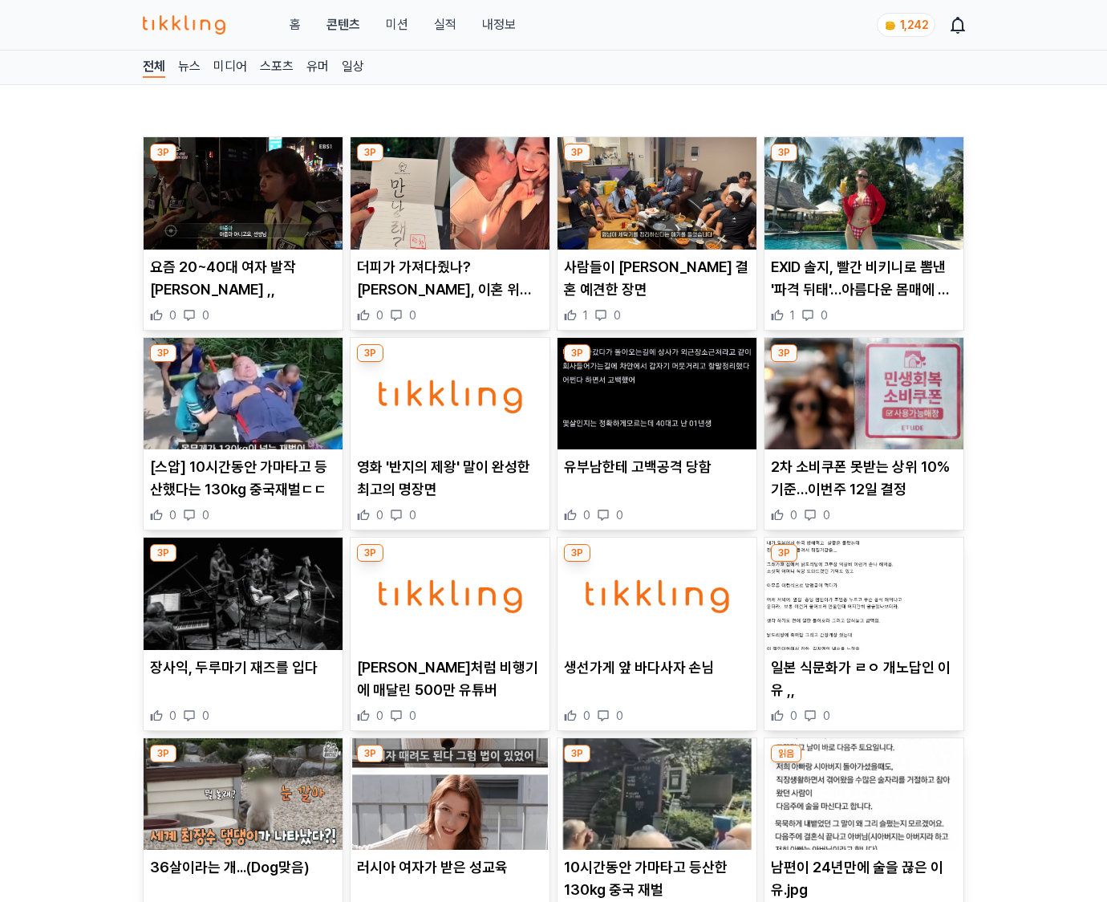
click at [863, 688] on p "일본 식문화가 ㄹㅇ 개노답인 이유 ,," at bounding box center [864, 678] width 186 height 45
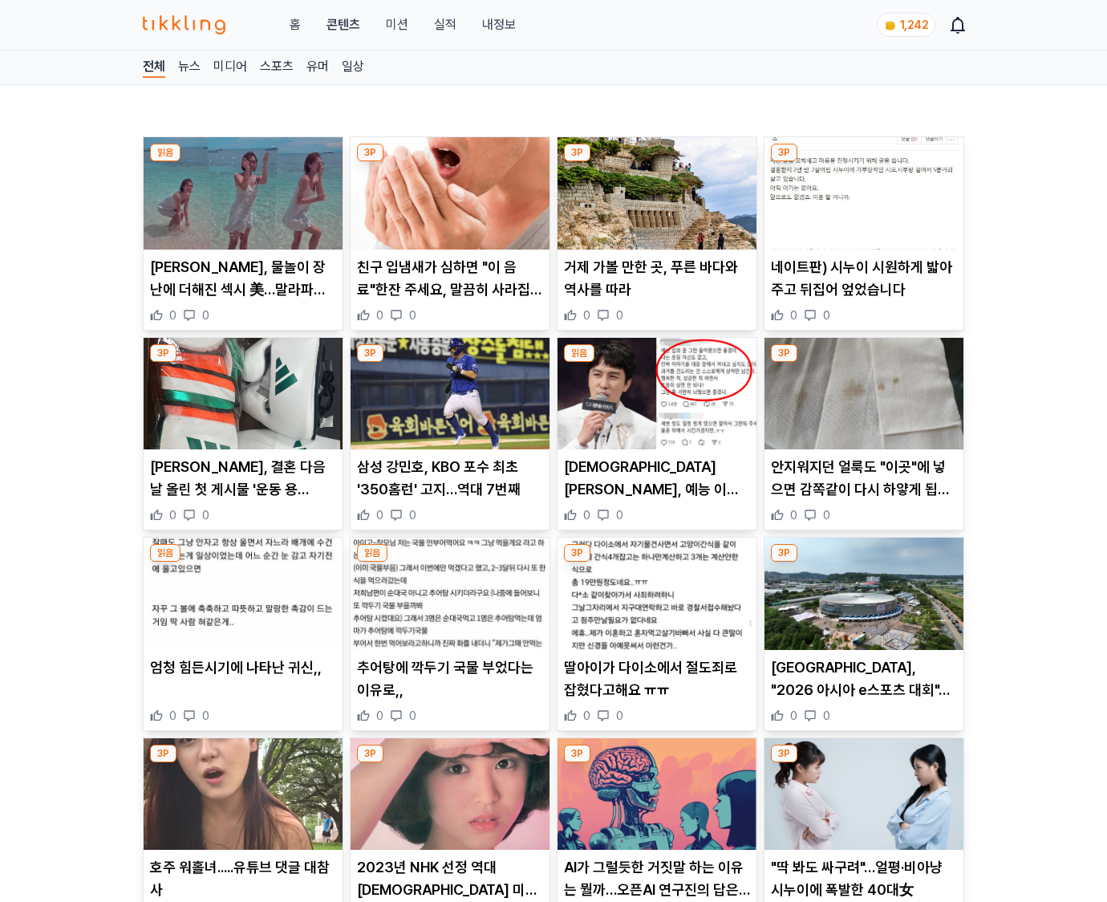
click at [863, 688] on p "[GEOGRAPHIC_DATA], "2026 아시아 e스포츠 대회"…개최지로 진주시 우선협상대상 확정" at bounding box center [864, 678] width 186 height 45
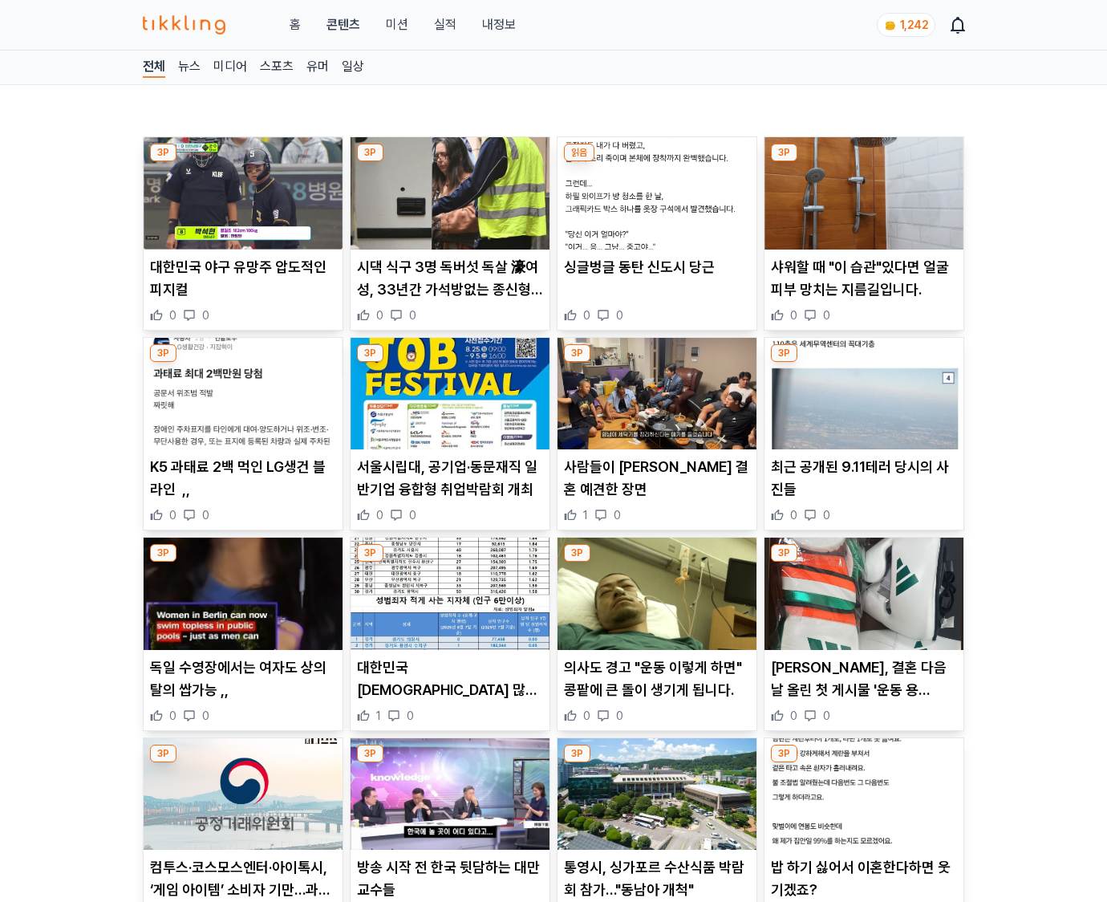
click at [863, 688] on p "김종국, 결혼 다음 날 올린 첫 게시물 '운동 용품'…'운동 홀릭' 여전" at bounding box center [864, 678] width 186 height 45
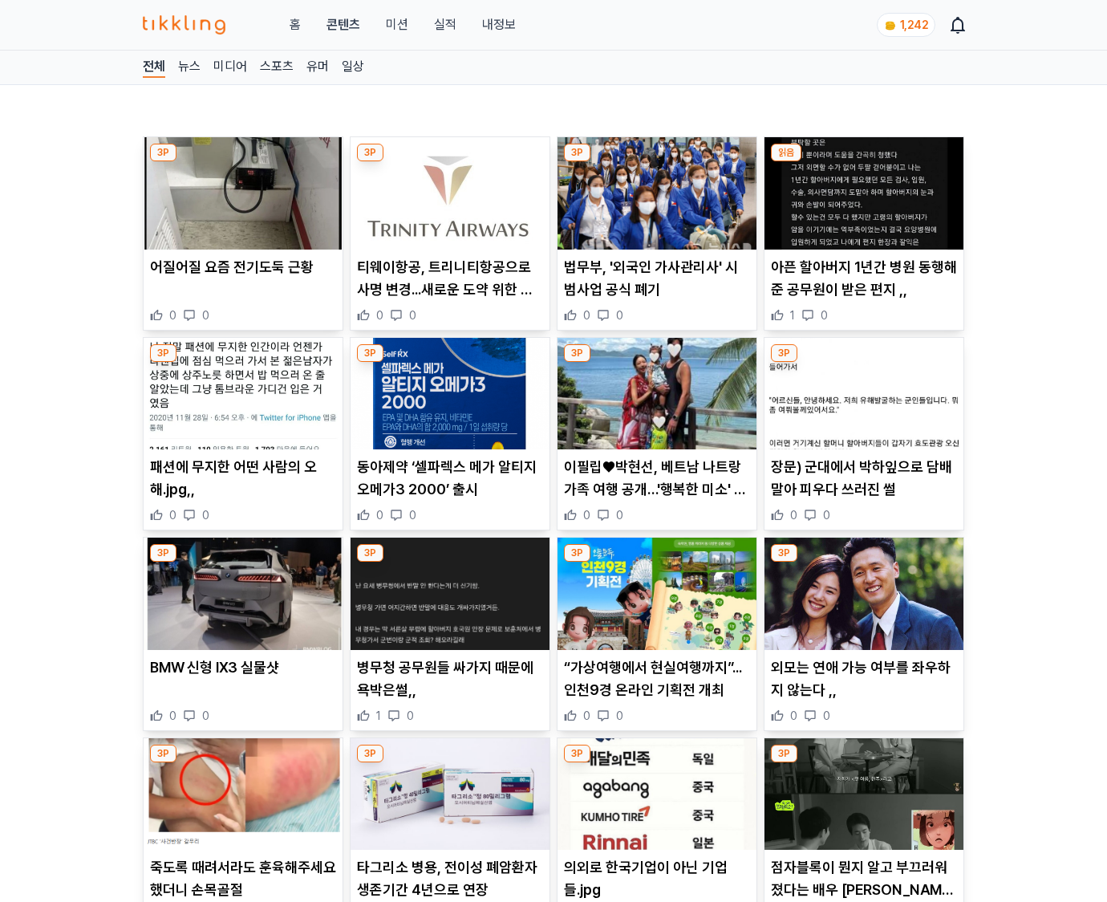
click at [863, 688] on p "외모는 연애 가능 여부를 좌우하지 않는다 ,," at bounding box center [864, 678] width 186 height 45
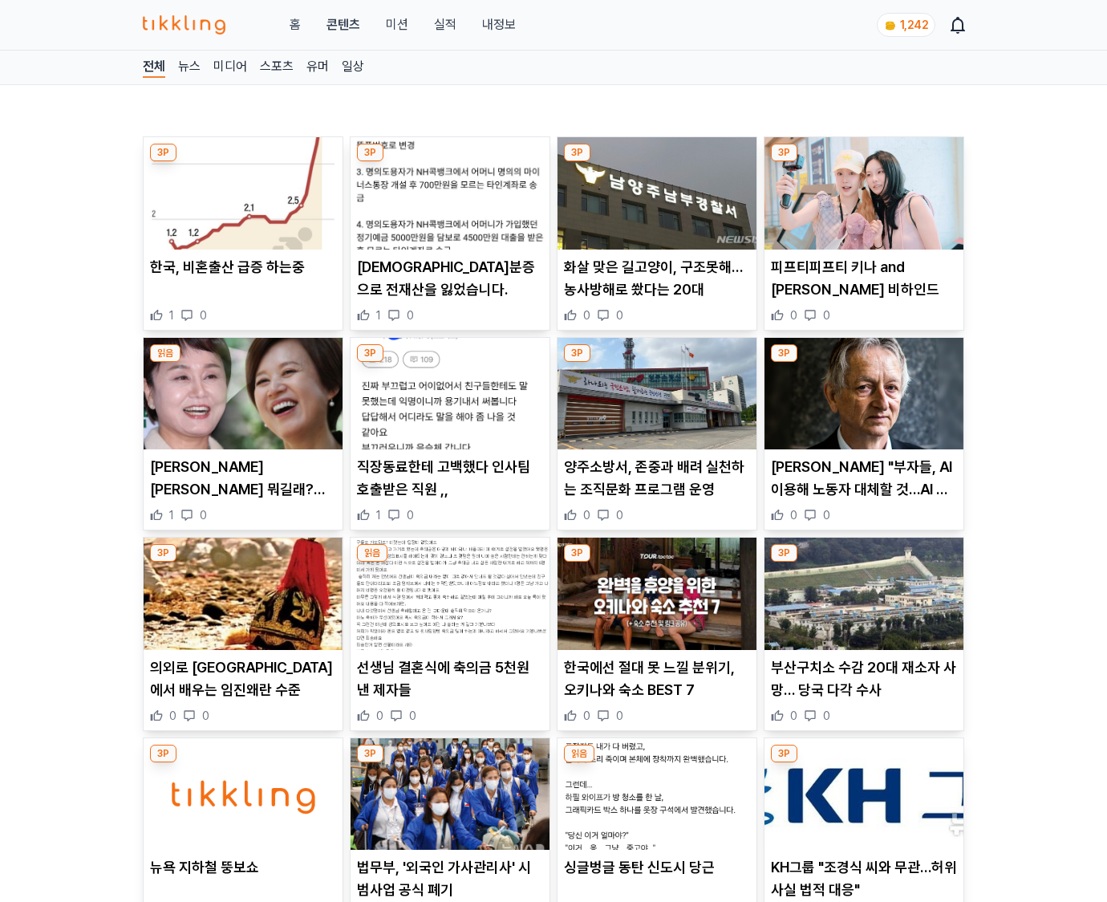
click at [863, 688] on p "부산구치소 수감 20대 재소자 사망… 당국 다각 수사" at bounding box center [864, 678] width 186 height 45
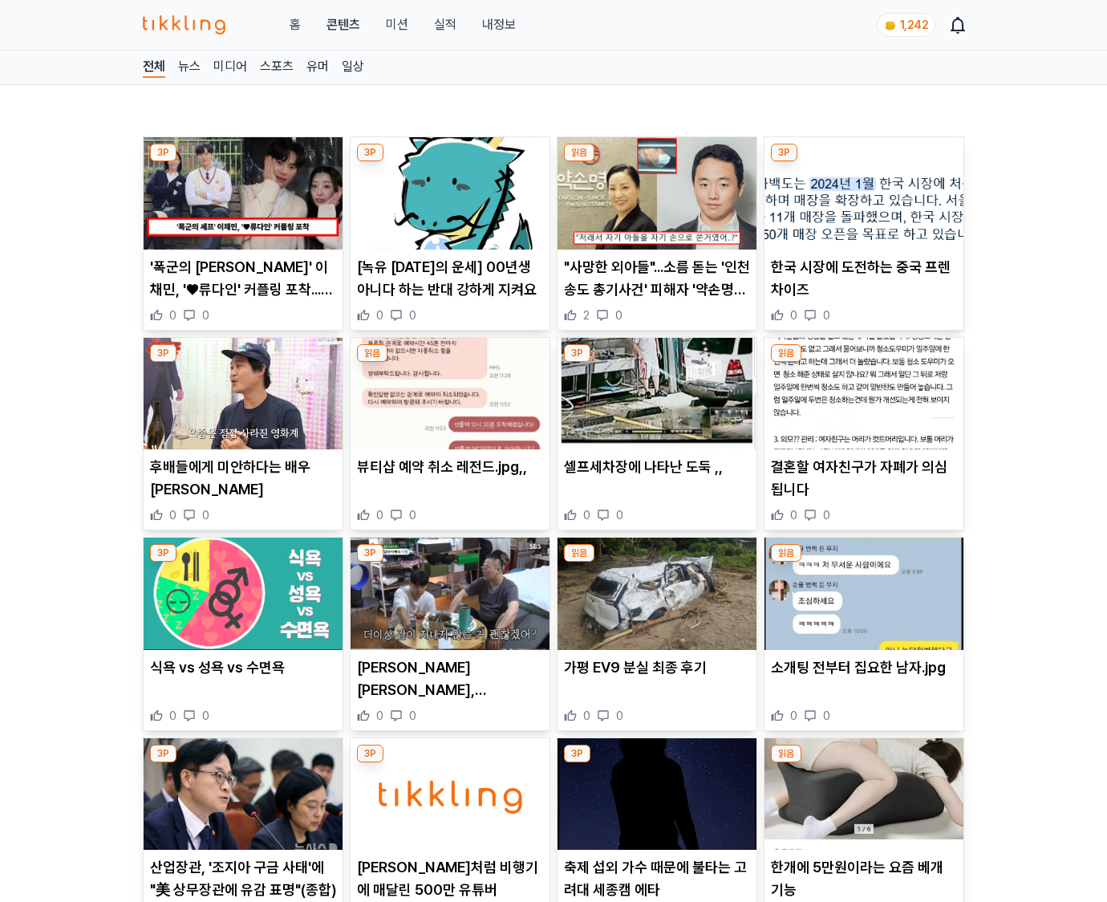
click at [863, 688] on div "소개팅 전부터 집요한 남자.jpg 0 0" at bounding box center [863, 689] width 199 height 67
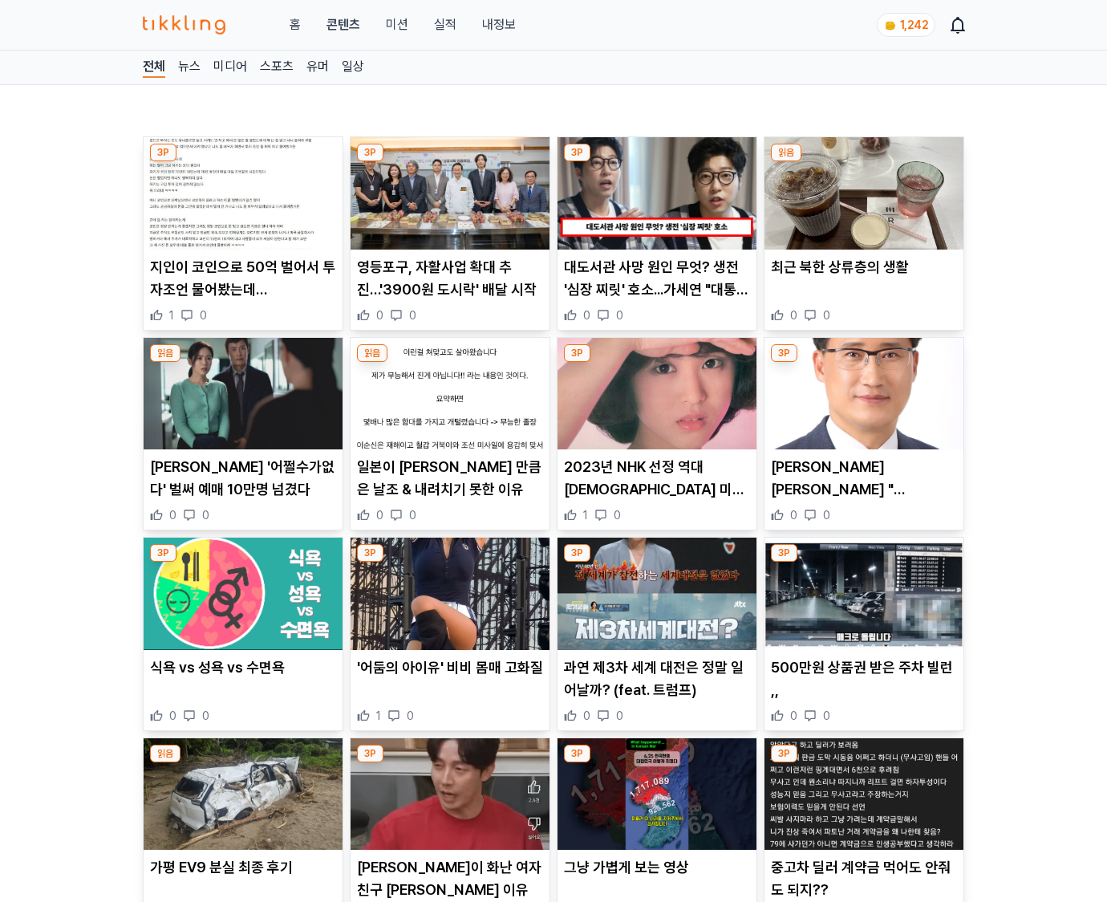
click at [863, 688] on p "500만원 상품권 받은 주차 빌런 ,," at bounding box center [864, 678] width 186 height 45
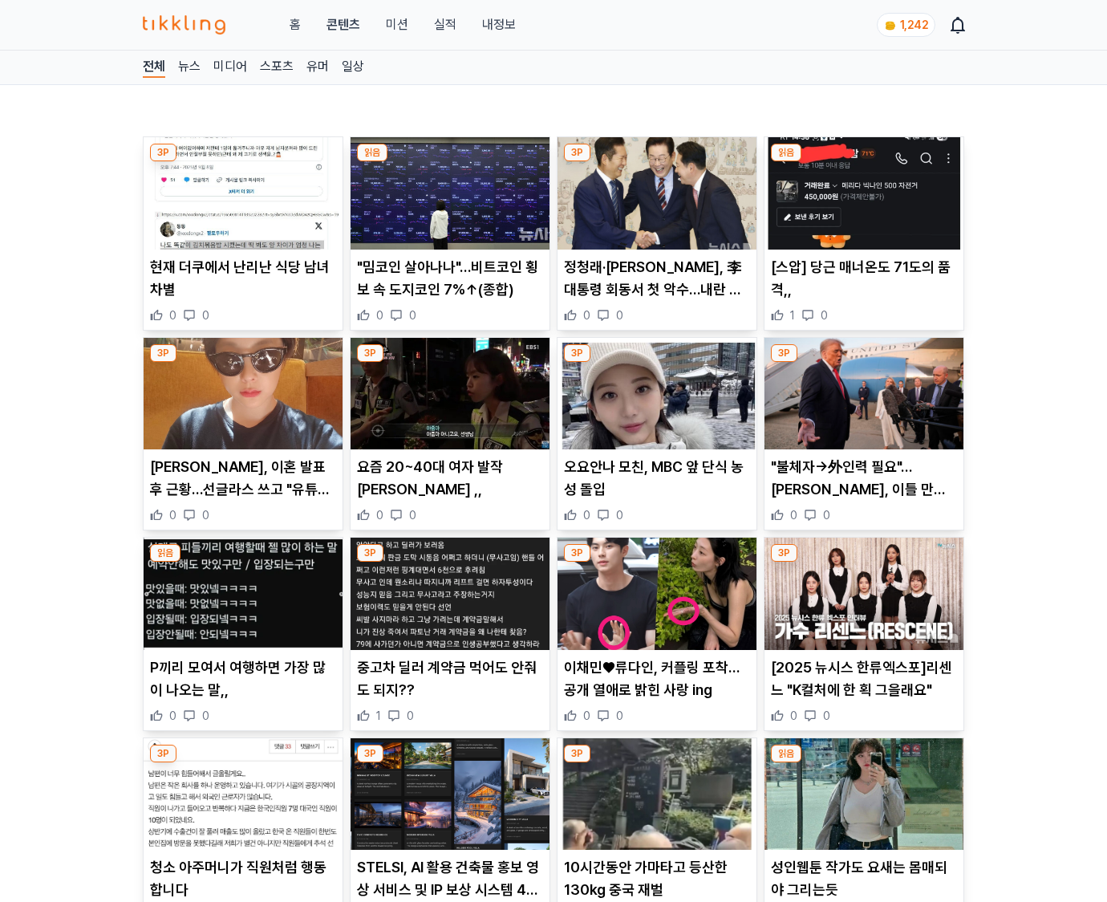
click at [863, 688] on p "[2025 뉴시스 한류엑스포]리센느 "K컬처에 한 획 그을래요"" at bounding box center [864, 678] width 186 height 45
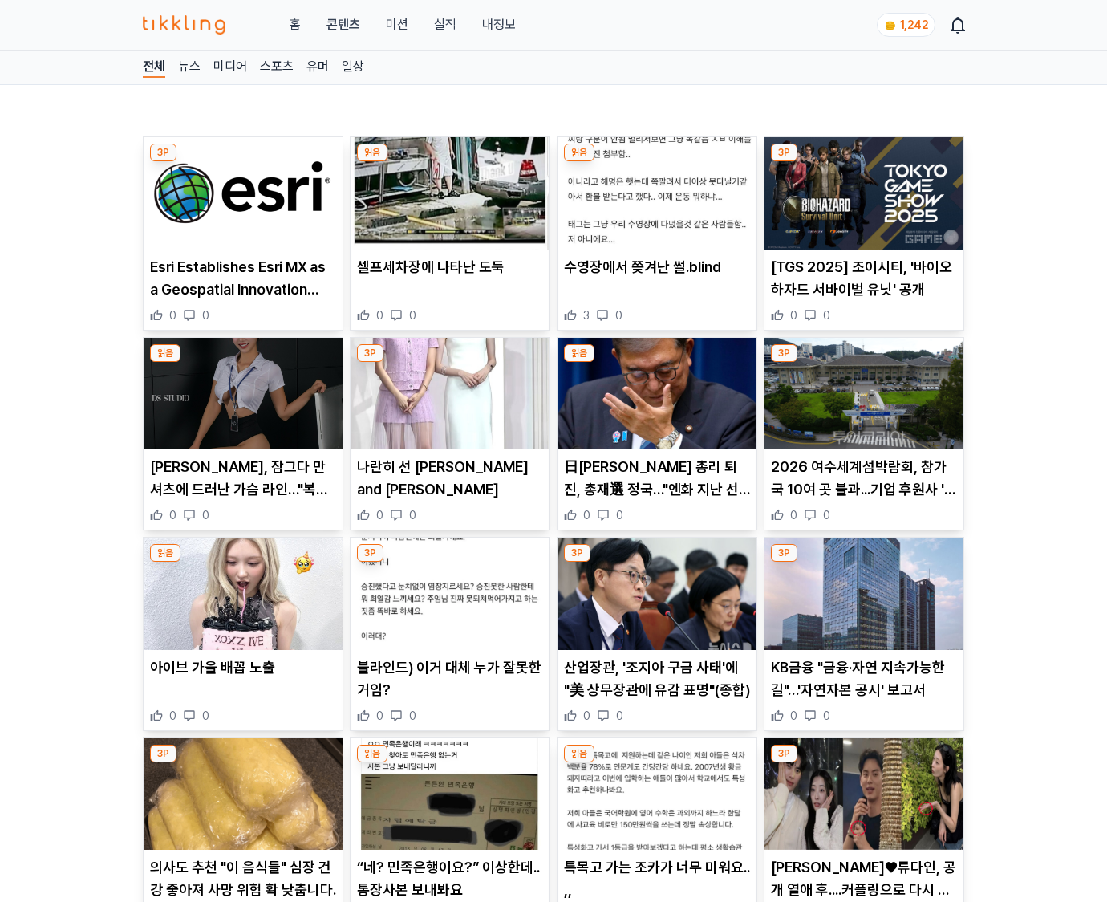
click at [863, 688] on p "KB금융 "금융·자연 지속가능한 길"…'자연자본 공시' 보고서" at bounding box center [864, 678] width 186 height 45
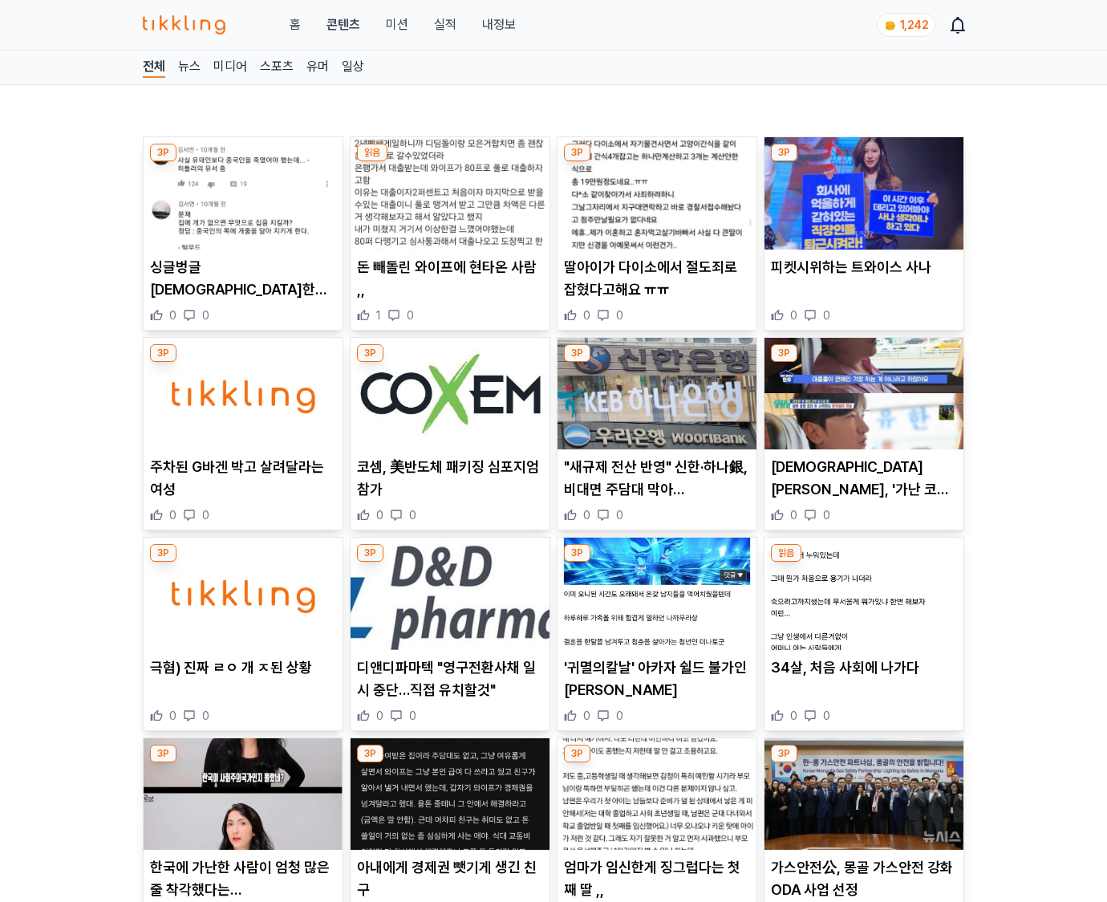
click at [863, 688] on div "34살, 처음 사회에 나가다 0 0" at bounding box center [863, 689] width 199 height 67
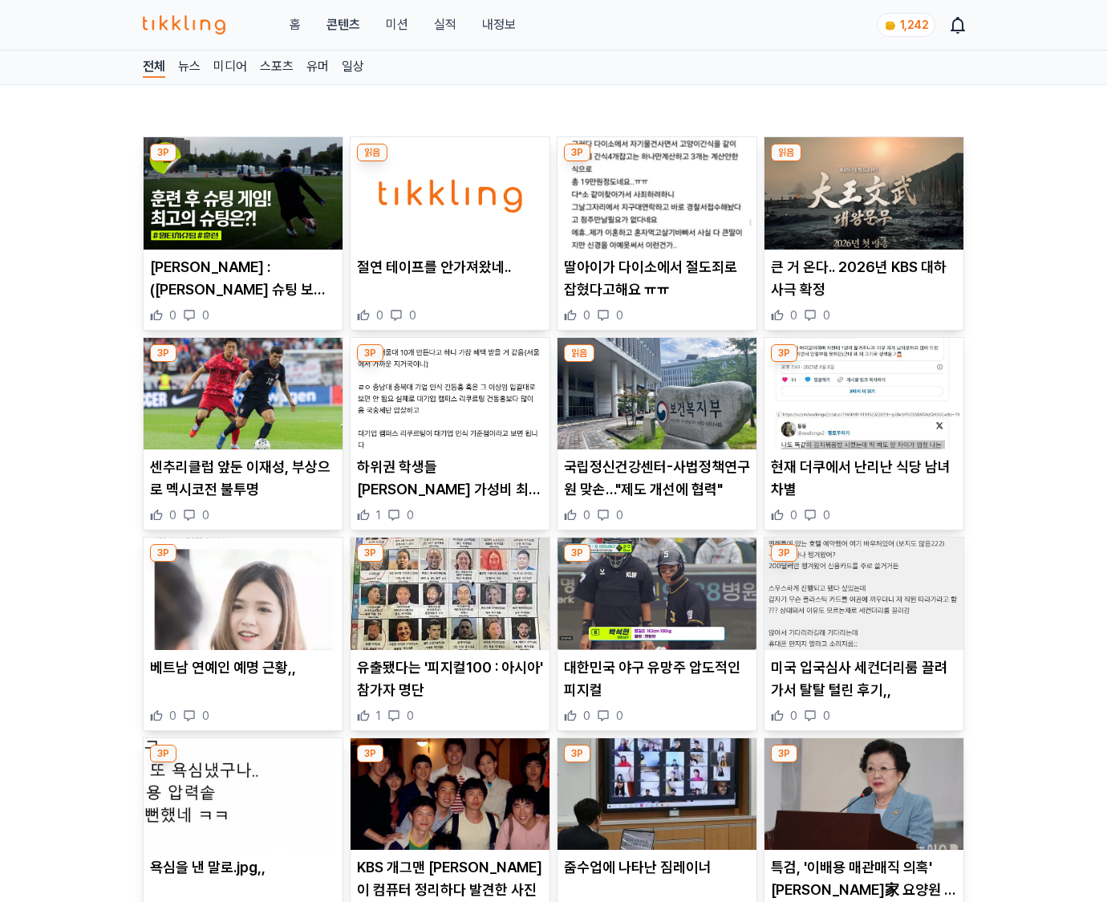
click at [863, 688] on p "미국 입국심사 세컨더리룸 끌려가서 탈탈 털린 후기,," at bounding box center [864, 678] width 186 height 45
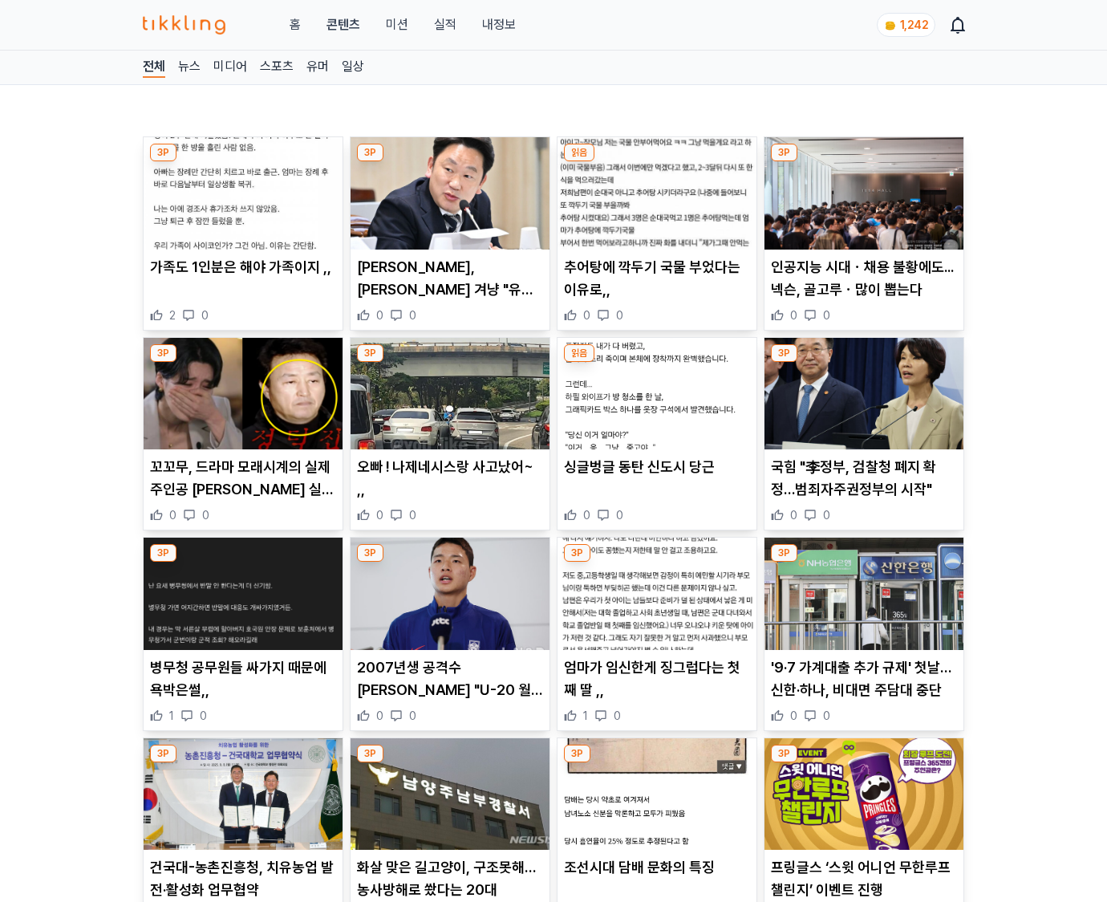
click at [863, 688] on p "'9·7 가계대출 추가 규제' 첫날…신한·하나, 비대면 주담대 중단" at bounding box center [864, 678] width 186 height 45
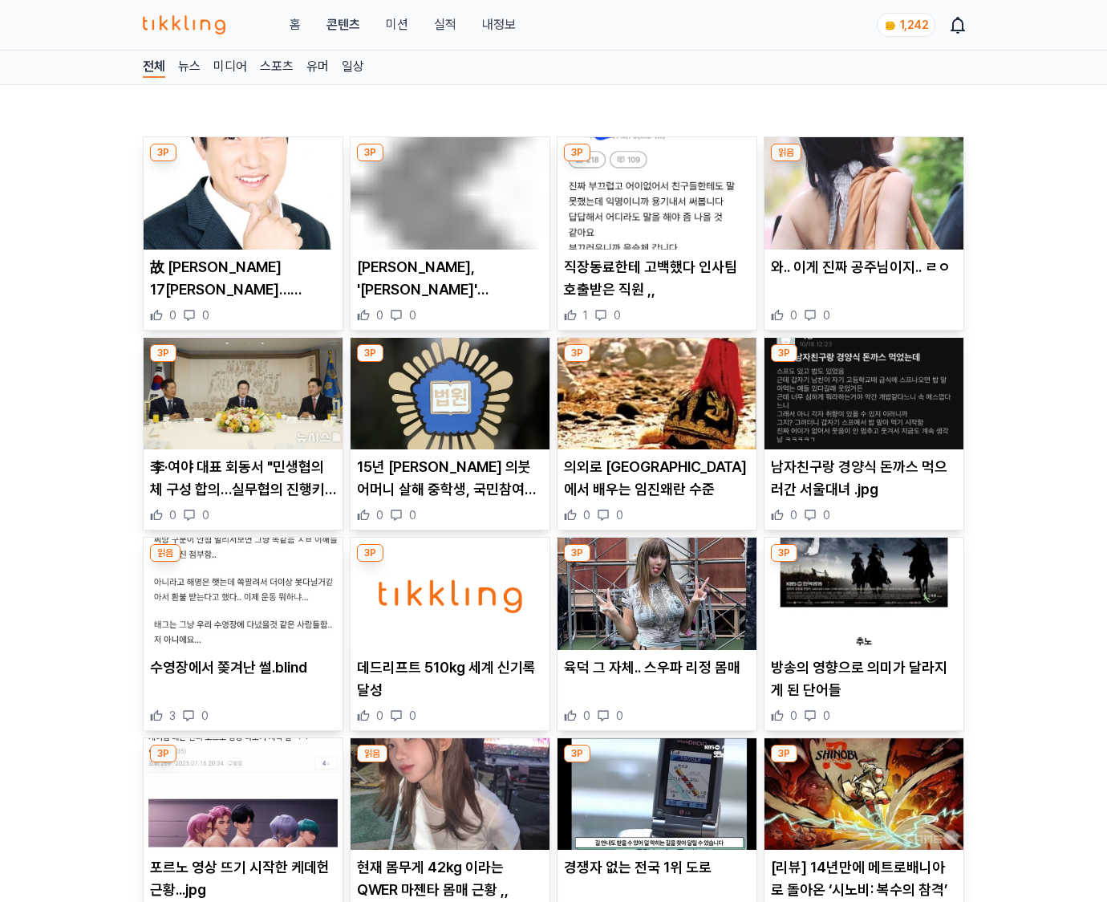
click at [863, 688] on p "방송의 영향으로 의미가 달라지게 된 단어들" at bounding box center [864, 678] width 186 height 45
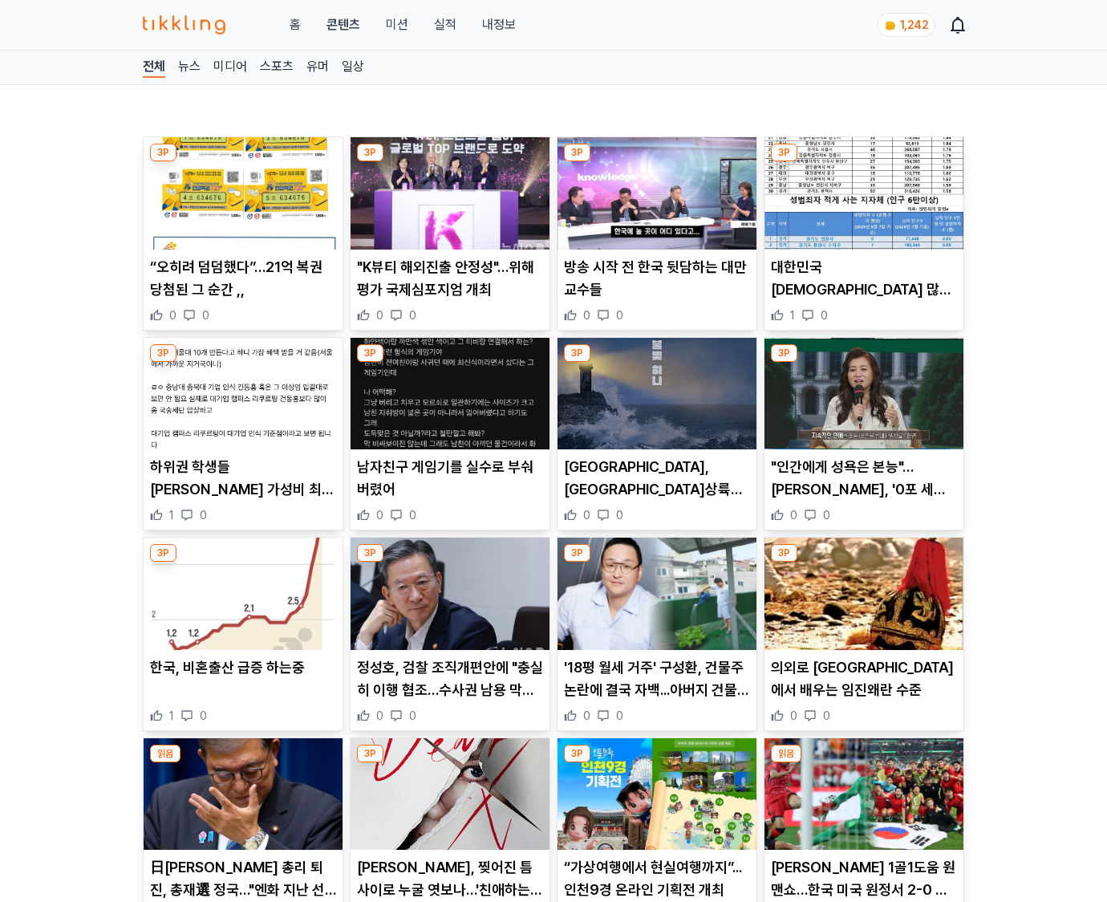
click at [863, 688] on p "의외로 일본에서 배우는 임진왜란 수준" at bounding box center [864, 678] width 186 height 45
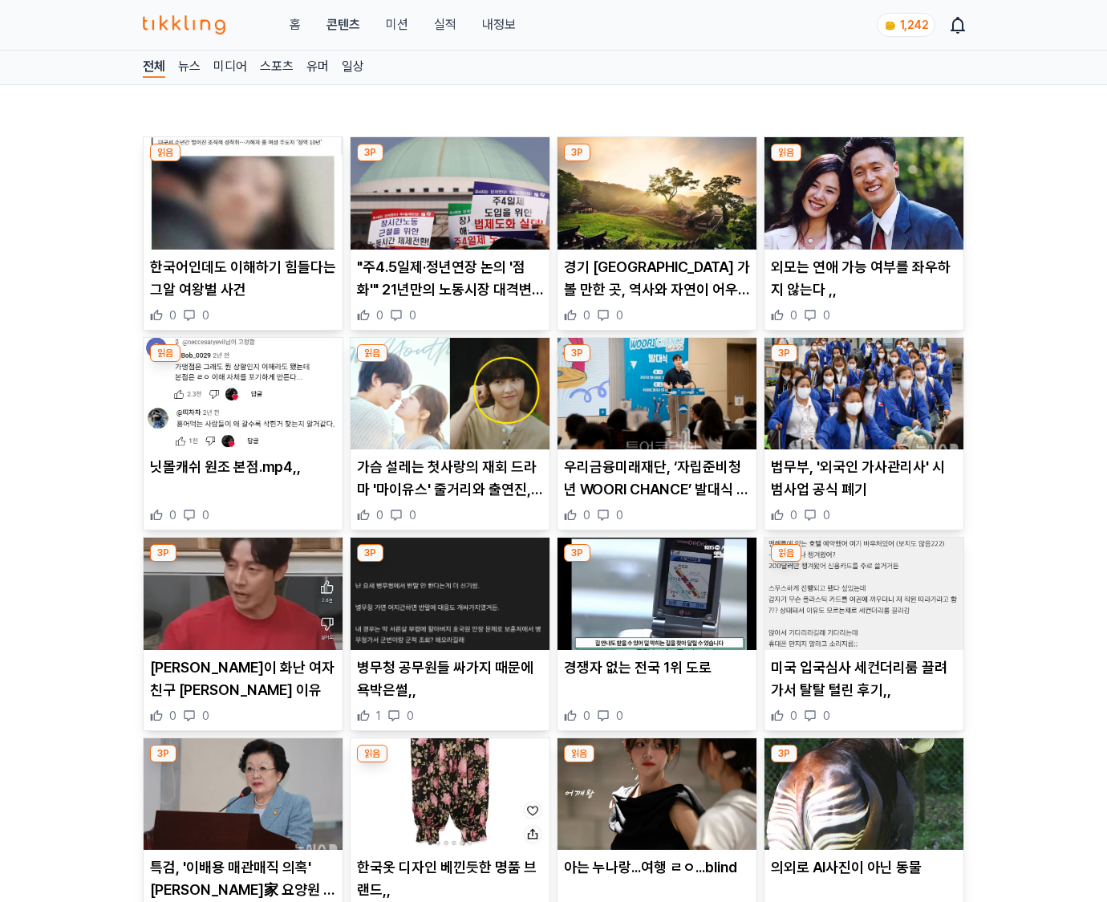
click at [863, 688] on p "미국 입국심사 세컨더리룸 끌려가서 탈탈 털린 후기,," at bounding box center [864, 678] width 186 height 45
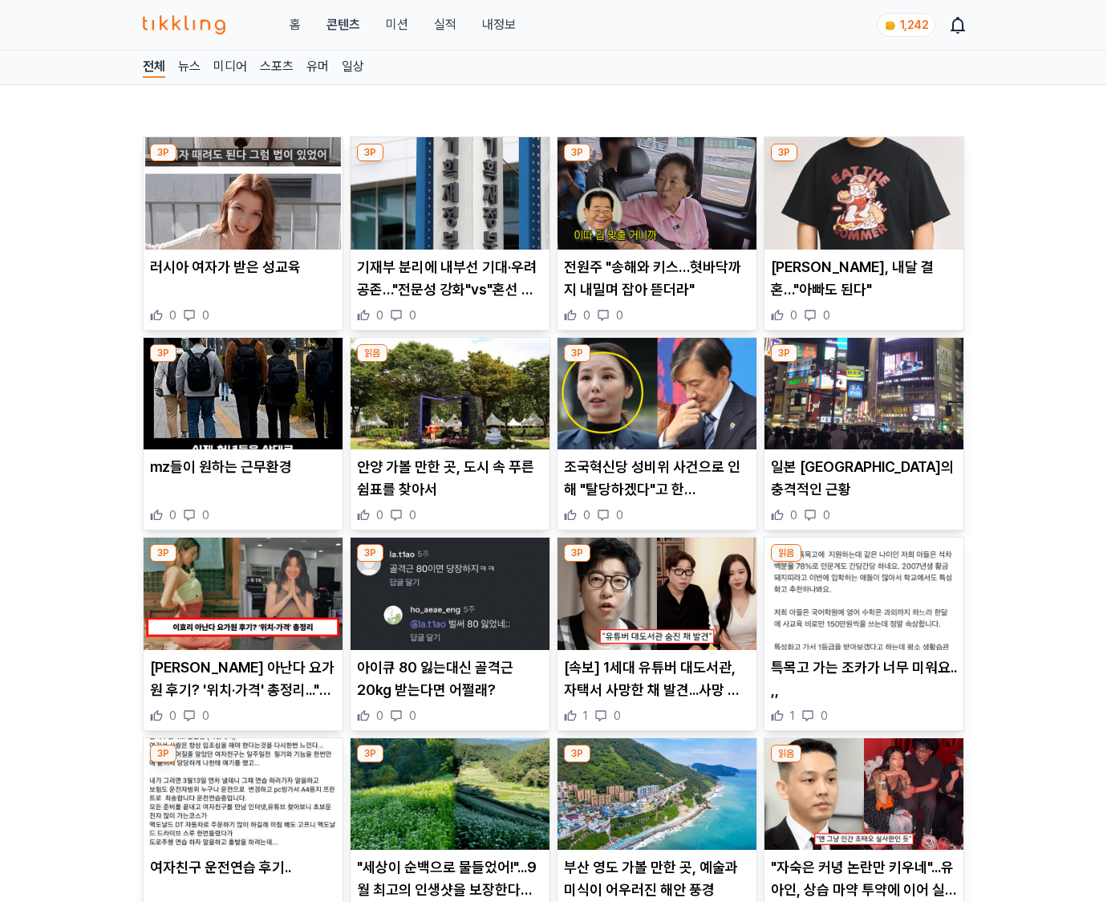
click at [863, 688] on p "특목고 가는 조카가 너무 미워요.. ,," at bounding box center [864, 678] width 186 height 45
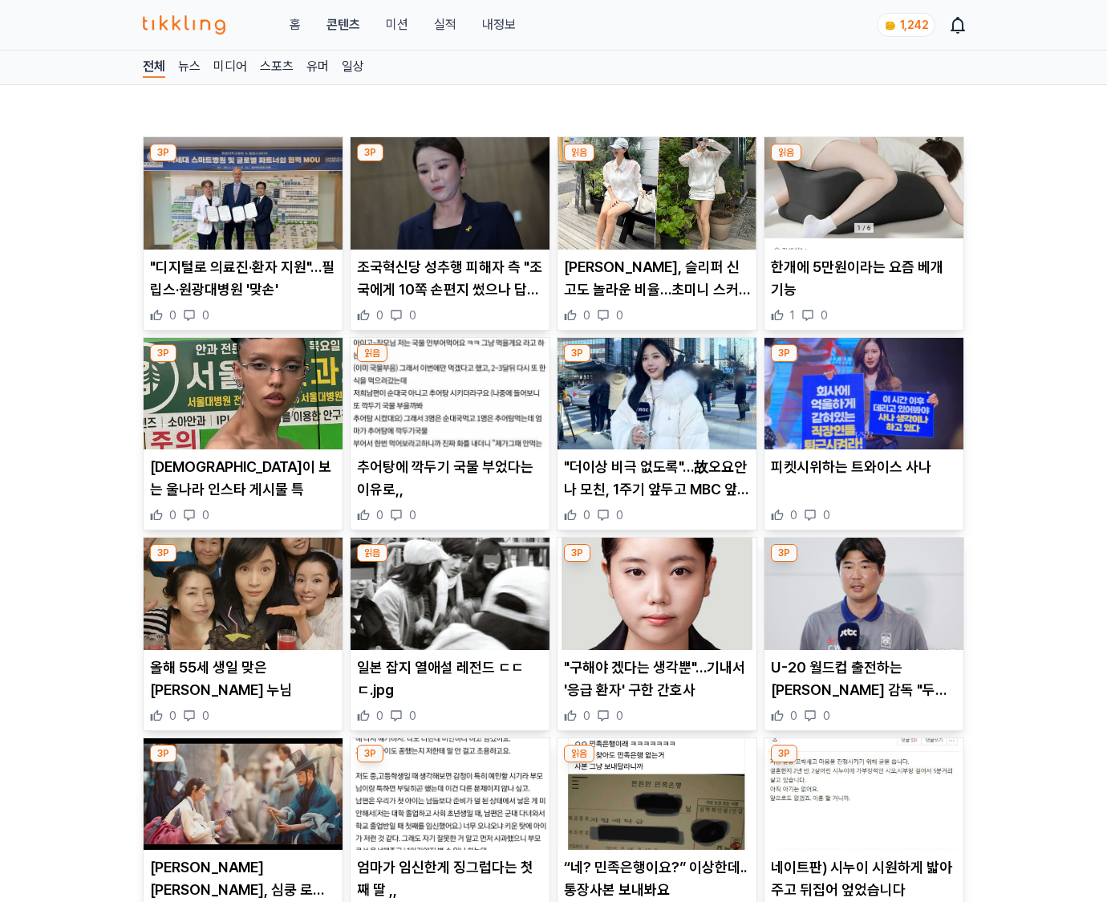
click at [863, 688] on p "U-20 월드컵 출전하는 [PERSON_NAME] 감독 "두려움 없이 부딪치겠다"" at bounding box center [864, 678] width 186 height 45
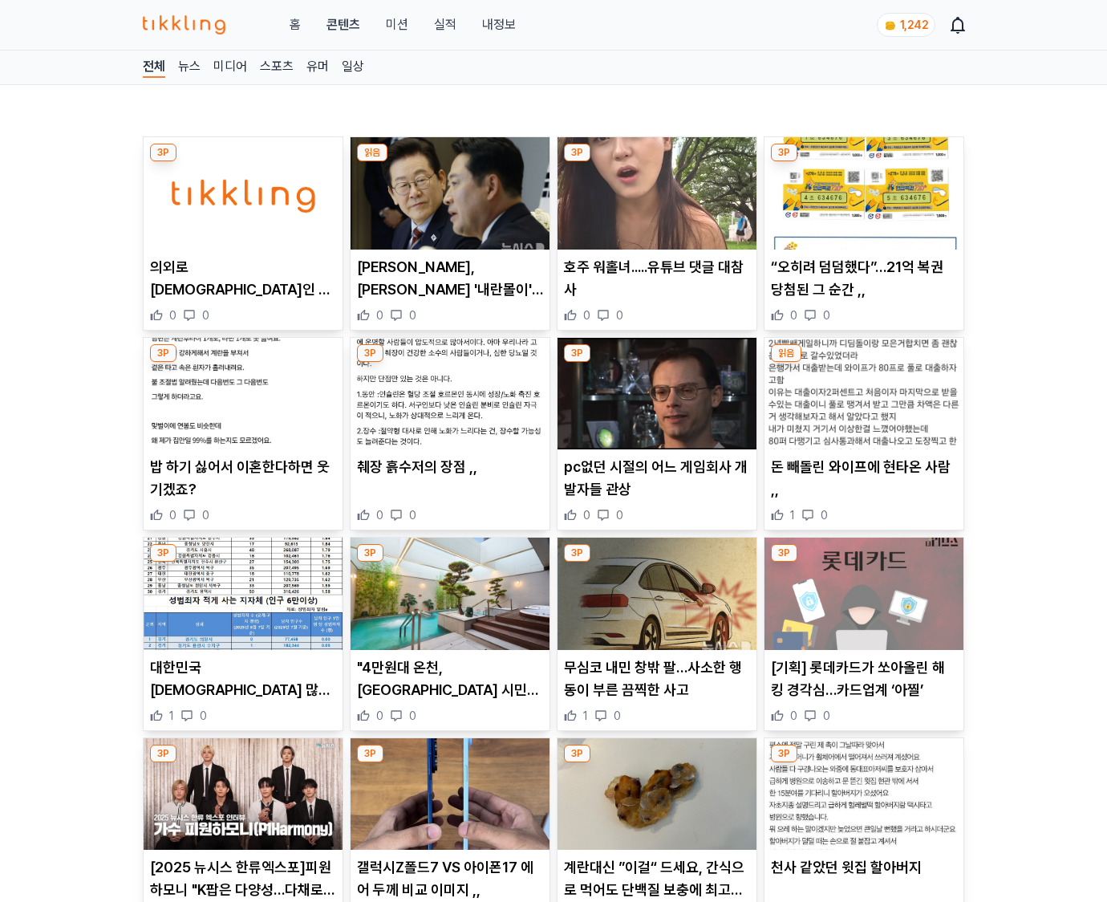
click at [863, 688] on p "[기획] 롯데카드가 쏘아올린 해킹 경각심…카드업계 ‘아찔’" at bounding box center [864, 678] width 186 height 45
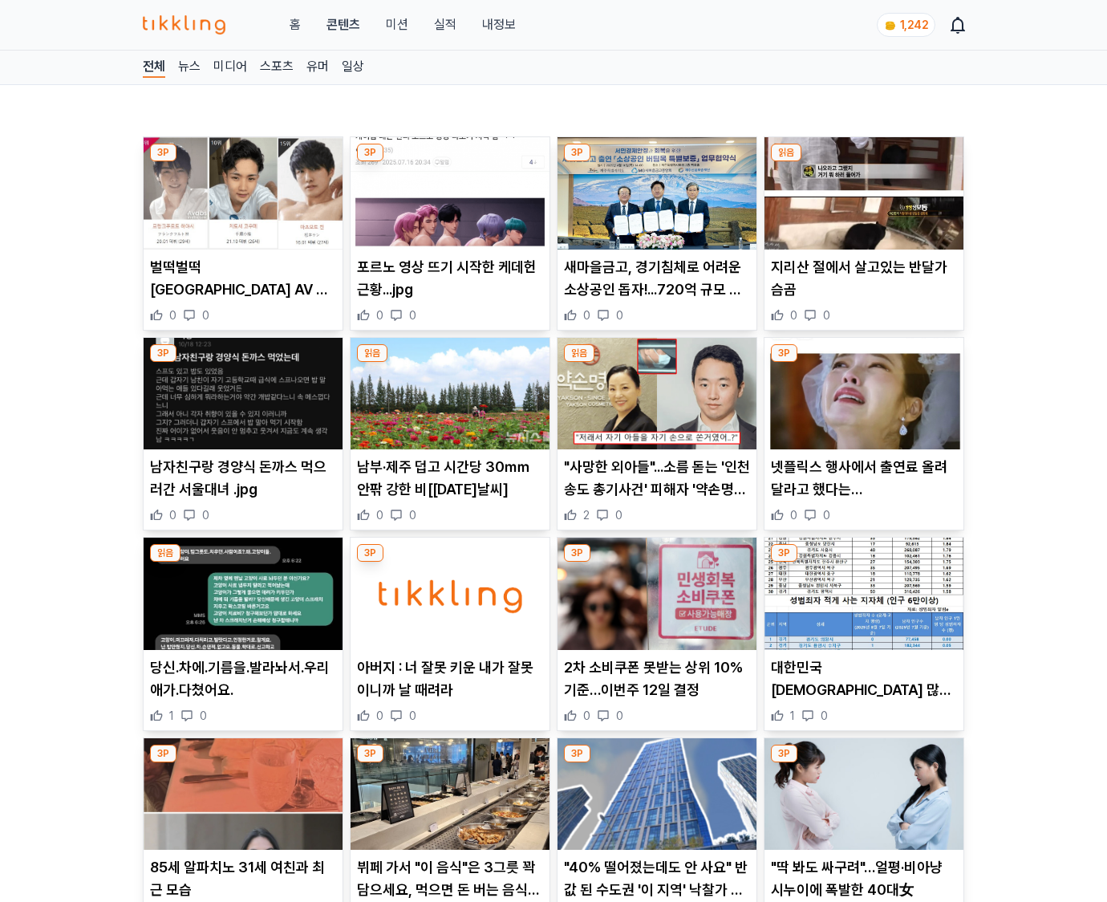
click at [863, 688] on p "대한민국 성범죄자 많이 사는 동네 ,," at bounding box center [864, 678] width 186 height 45
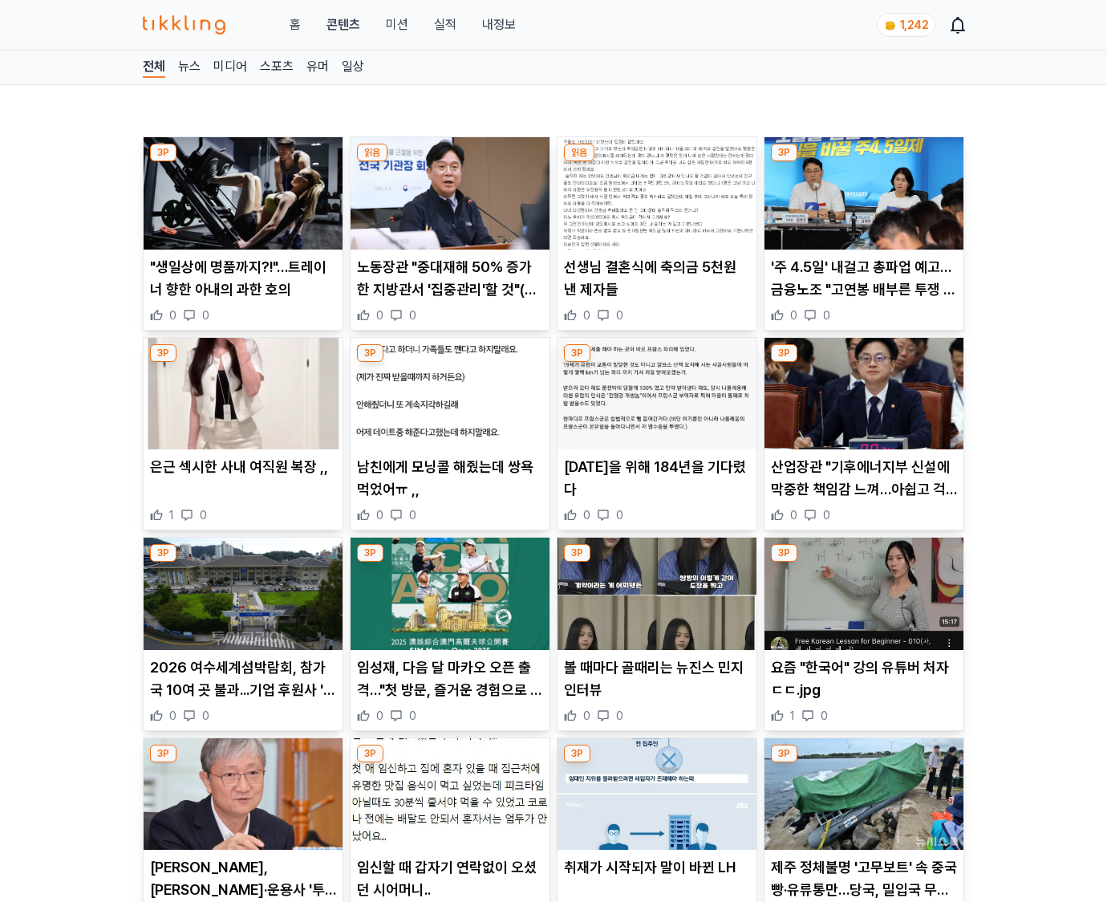
click at [863, 688] on p "요즘 "한국어" 강의 유튜버 처자ㄷㄷ.jpg" at bounding box center [864, 678] width 186 height 45
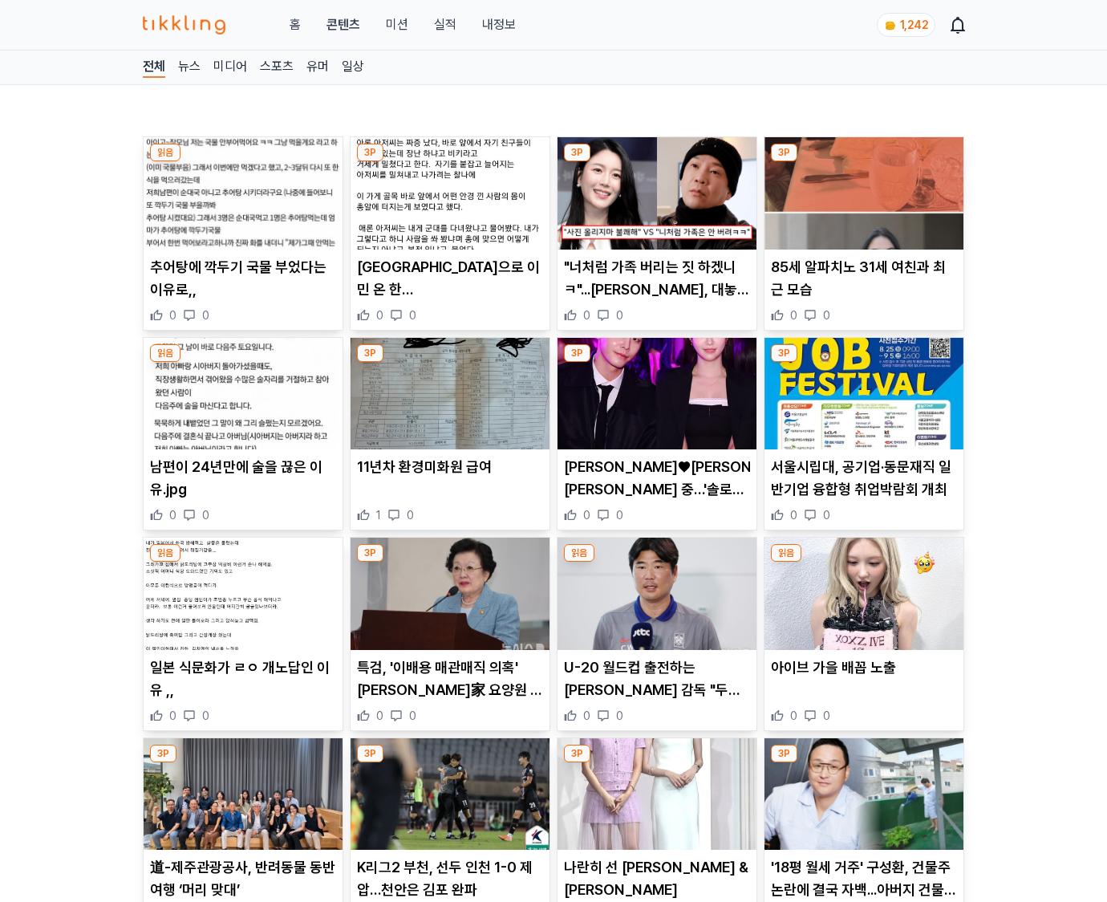
click at [863, 688] on div "아이브 가을 배꼽 노출 0 0" at bounding box center [863, 689] width 199 height 67
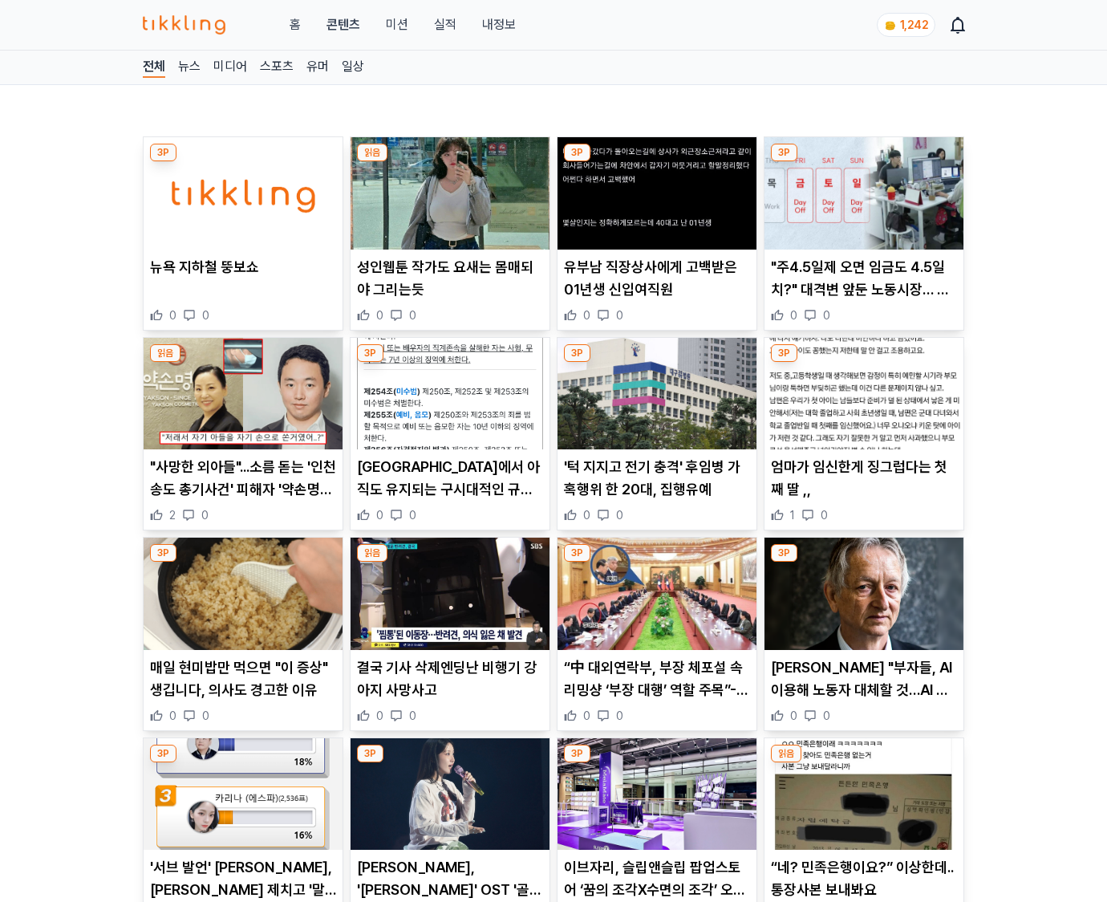
click at [863, 688] on p "제프리 힌턴 "부자들, AI 이용해 노동자 대체할 것…AI 아닌 자본주의 시스템의 문제"" at bounding box center [864, 678] width 186 height 45
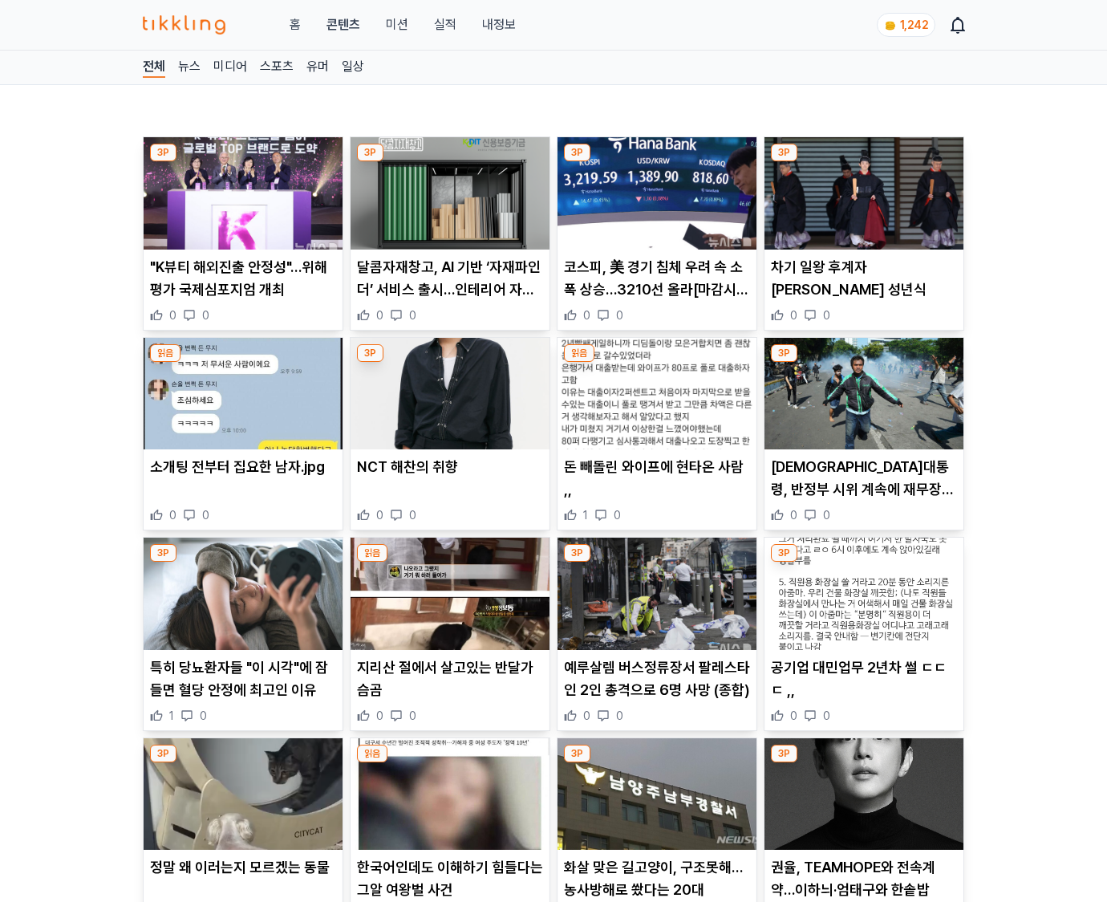
click at [863, 688] on p "공기업 대민업무 2년차 썰 ㄷㄷㄷ ,," at bounding box center [864, 678] width 186 height 45
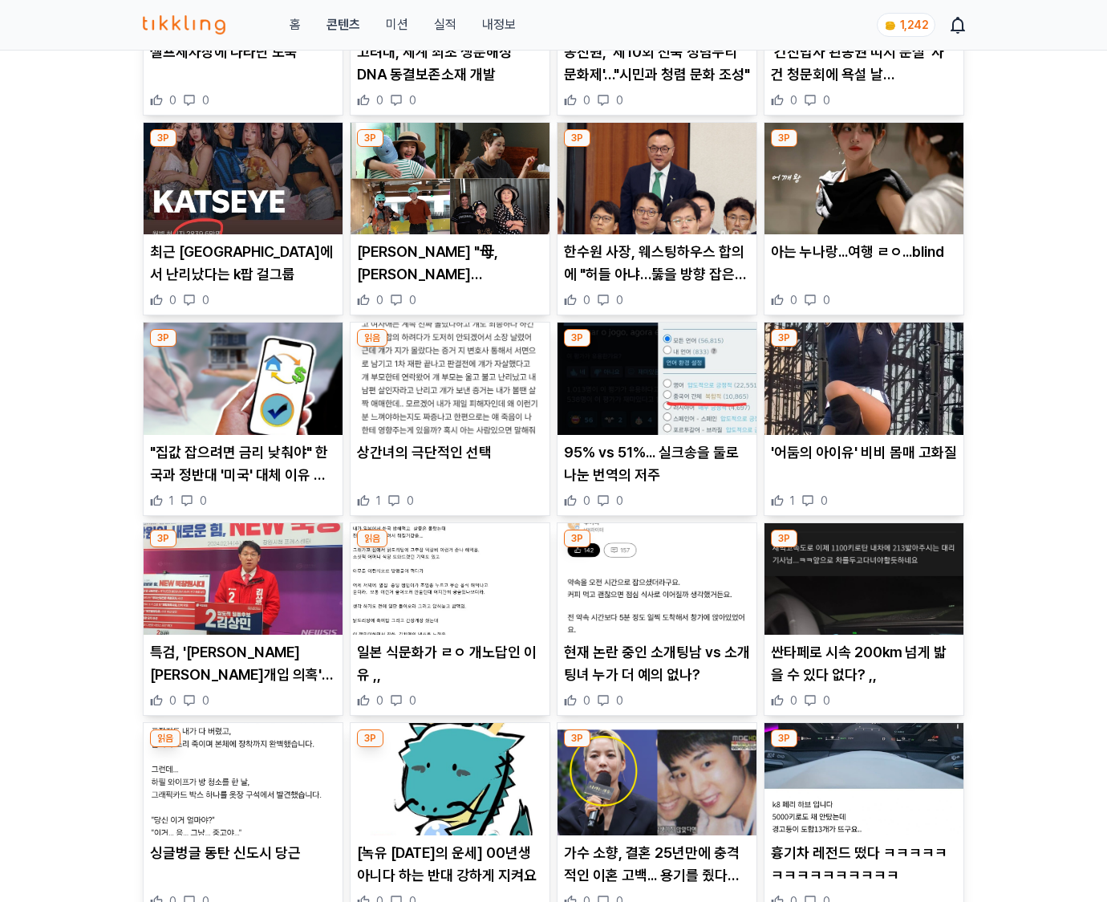
scroll to position [3943, 0]
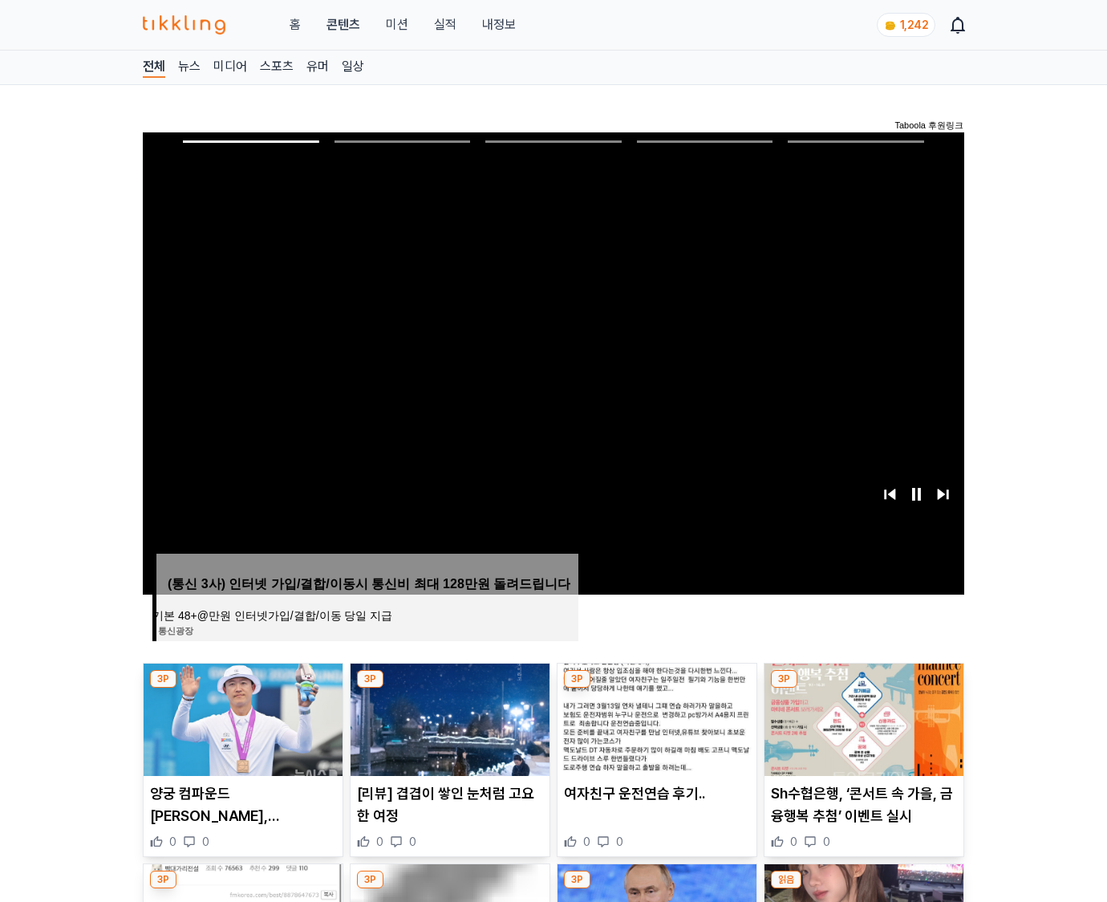
click at [863, 688] on img at bounding box center [863, 719] width 199 height 112
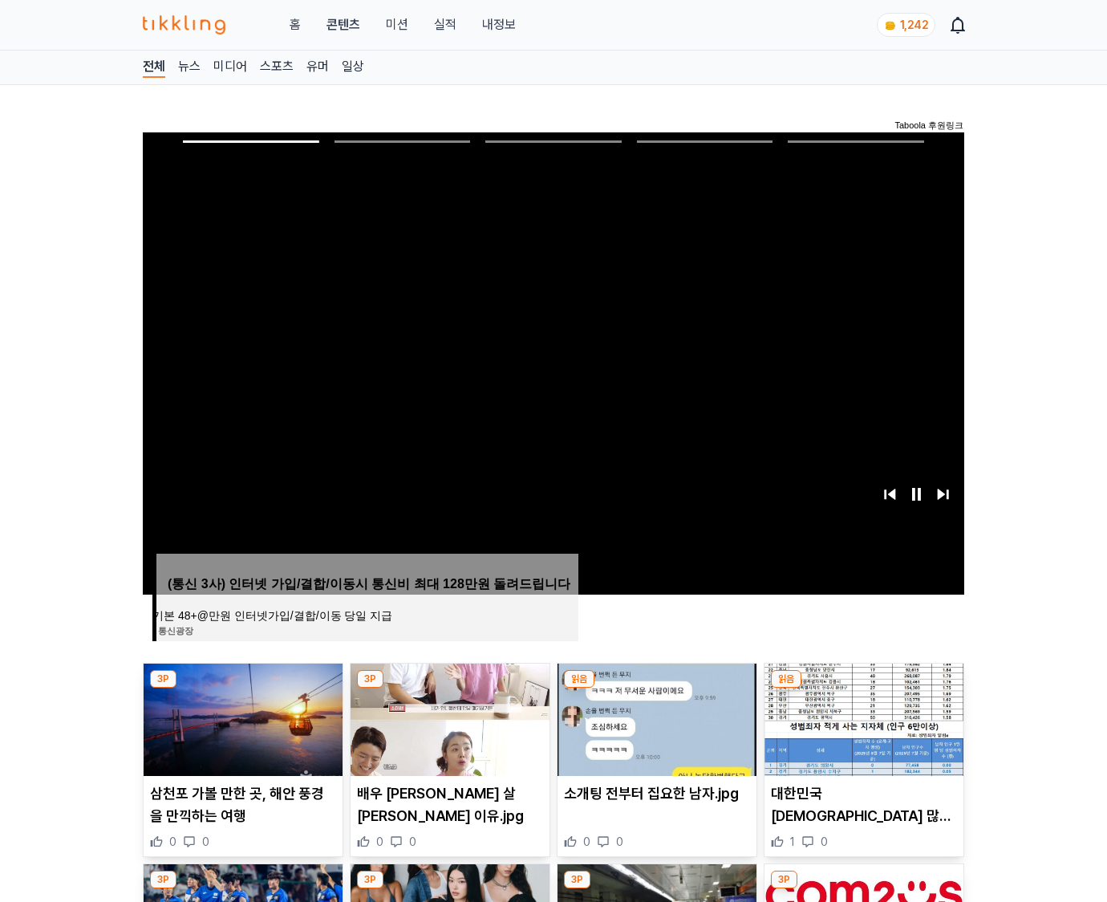
click at [863, 688] on img at bounding box center [863, 719] width 199 height 112
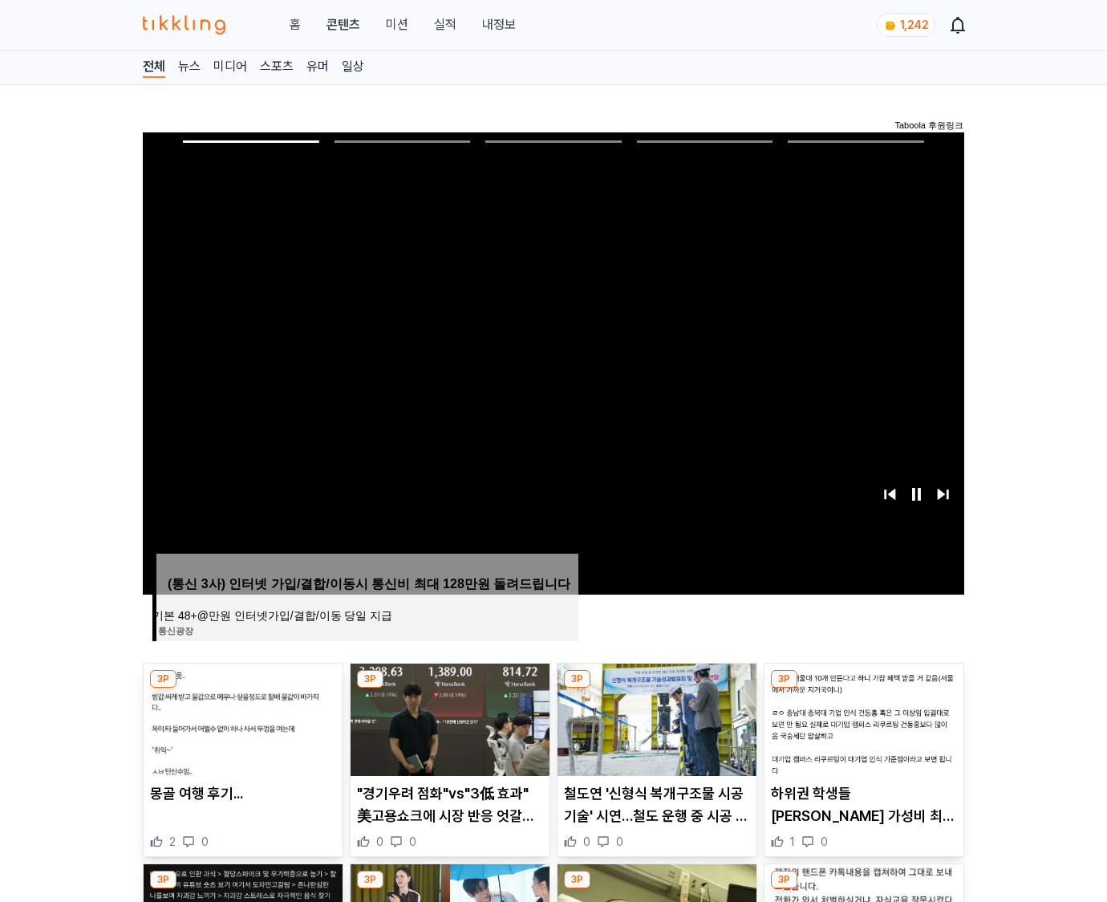
click at [863, 688] on img at bounding box center [863, 719] width 199 height 112
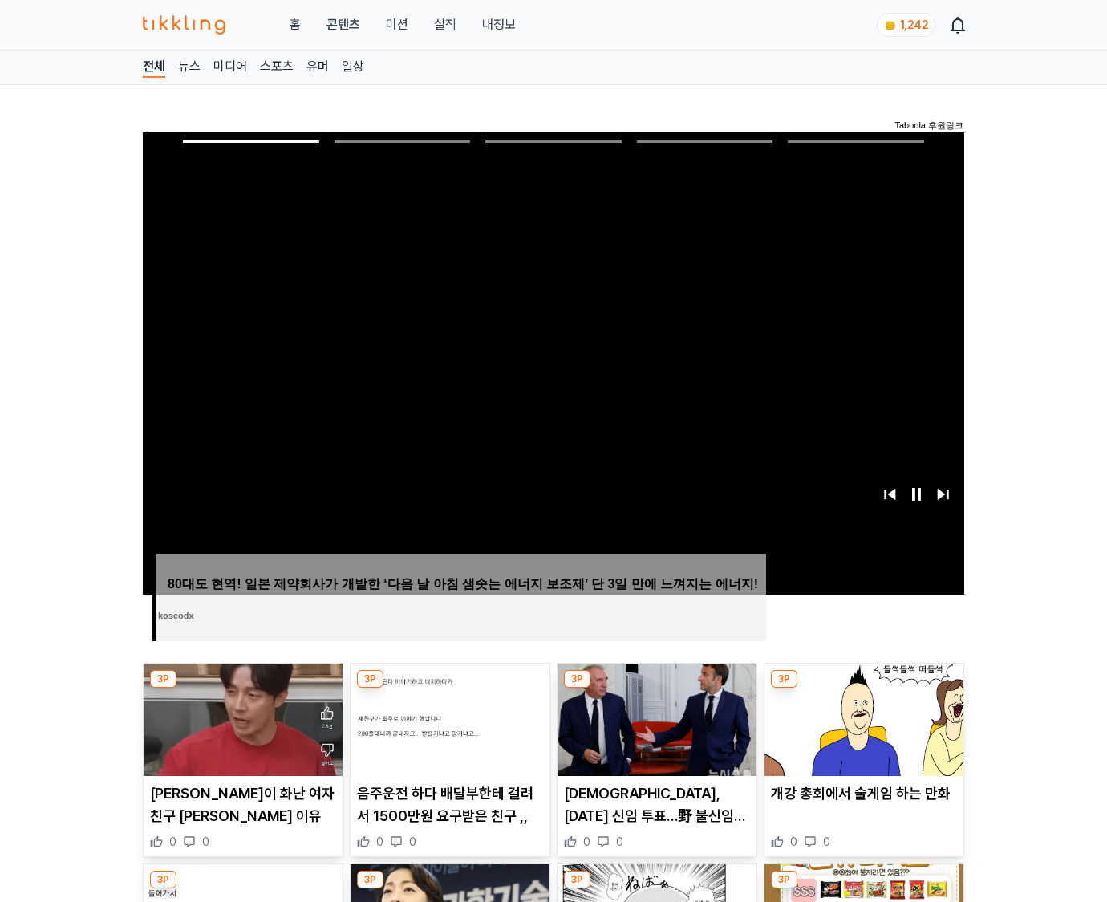
click at [863, 688] on img at bounding box center [863, 719] width 199 height 112
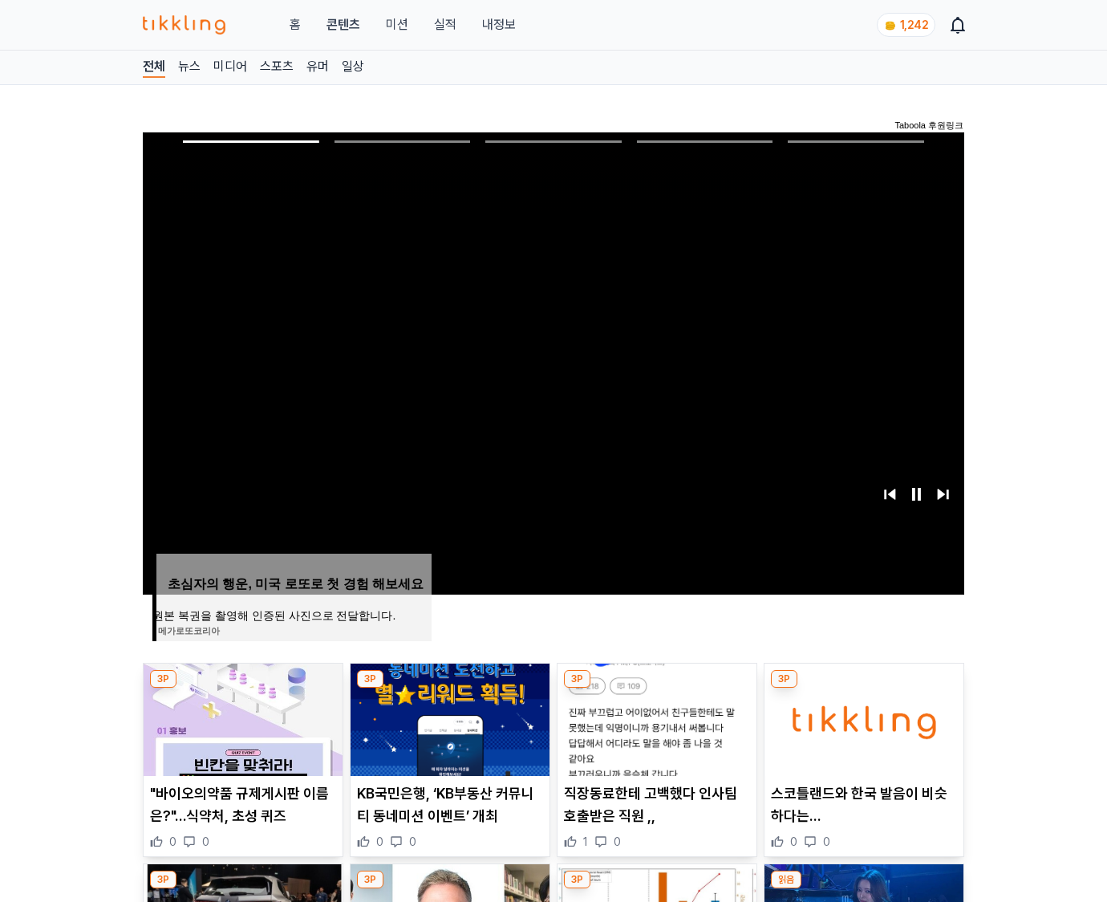
click at [863, 688] on img at bounding box center [863, 719] width 199 height 112
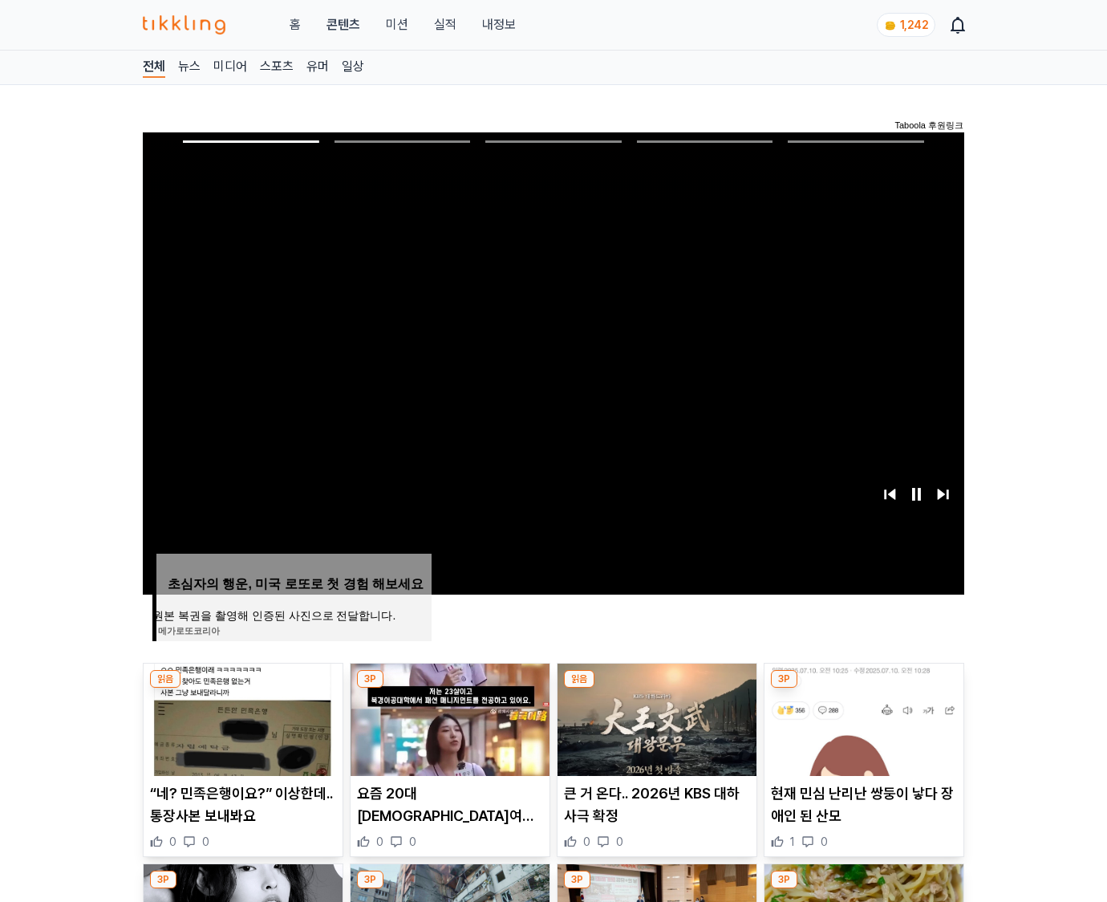
click at [863, 688] on img at bounding box center [863, 719] width 199 height 112
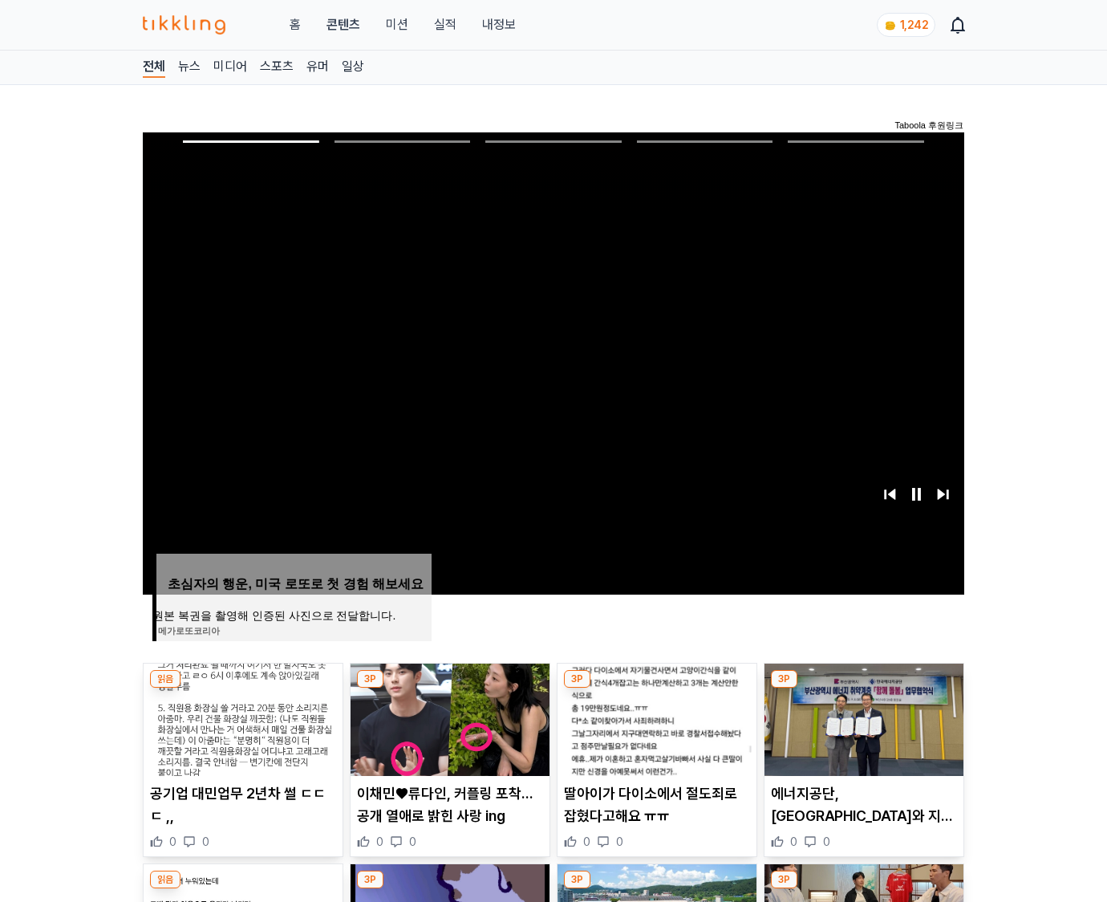
click at [863, 688] on img at bounding box center [863, 719] width 199 height 112
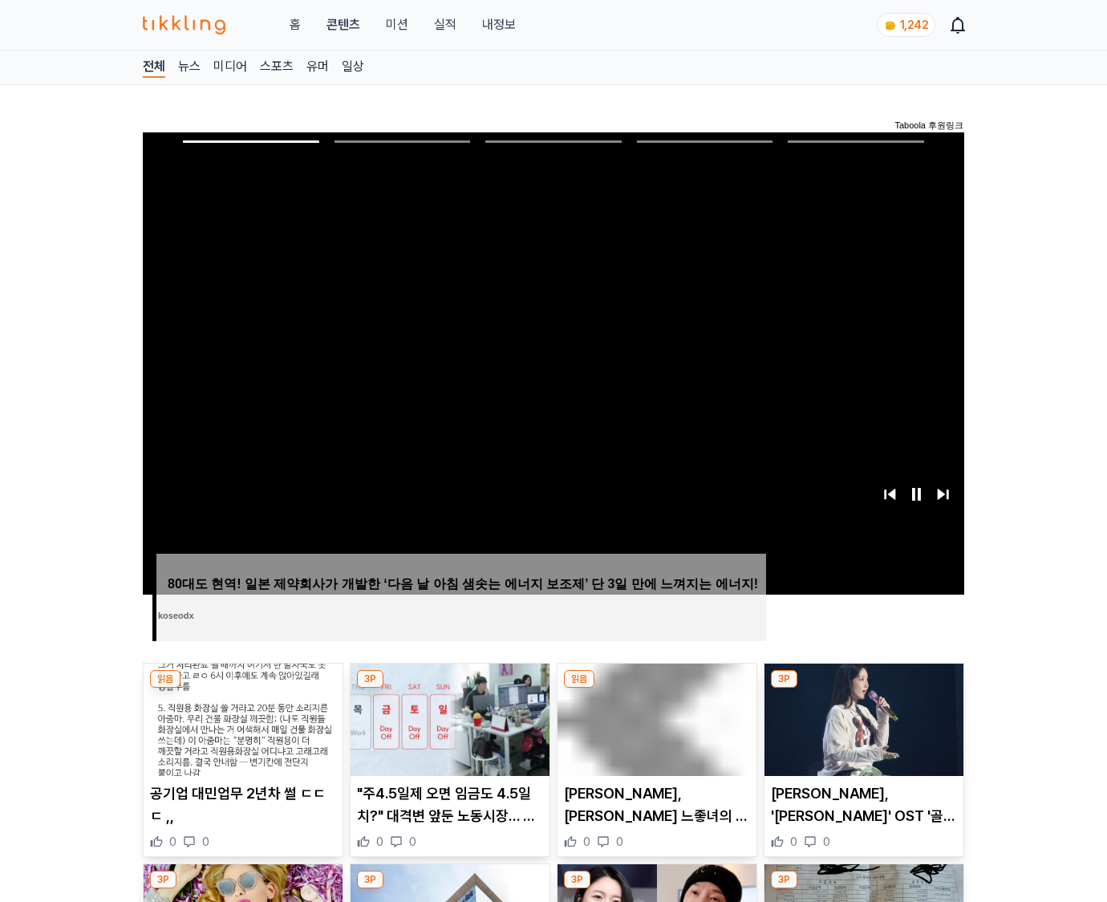
click at [863, 688] on img at bounding box center [863, 719] width 199 height 112
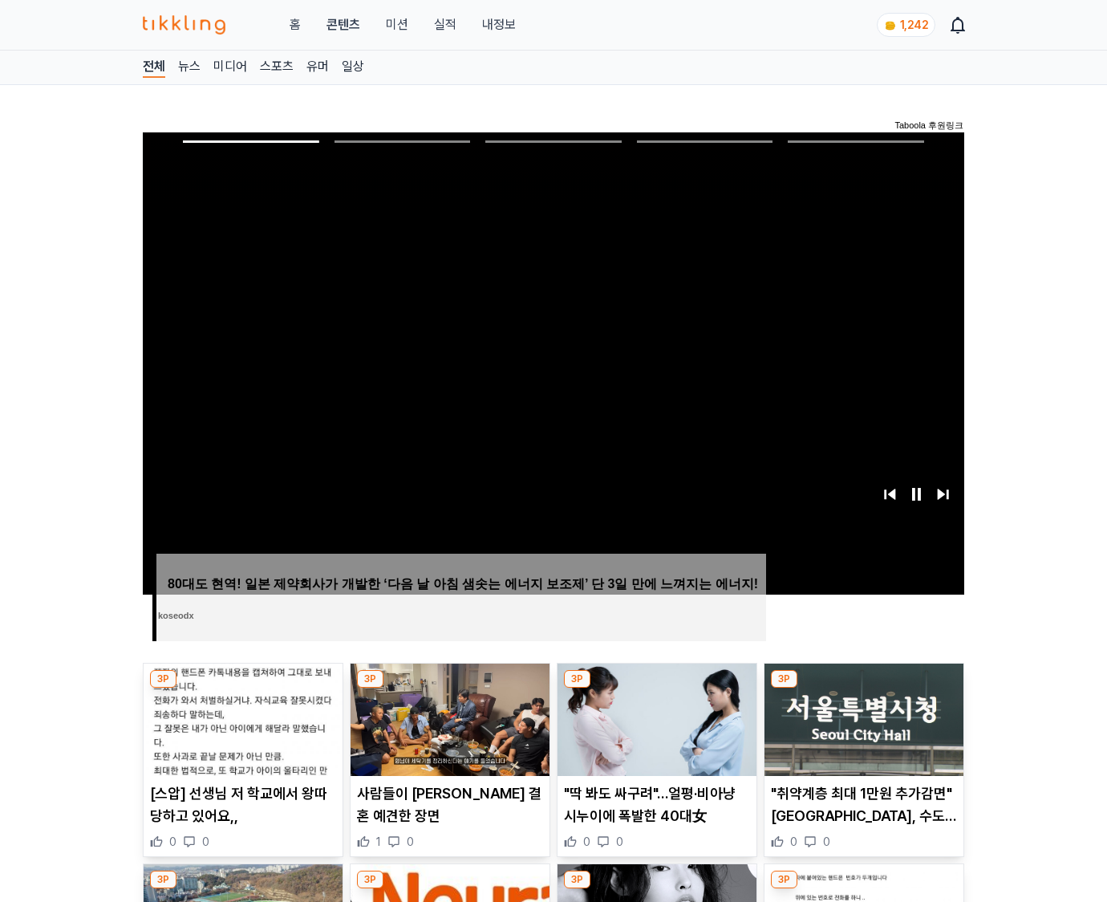
click at [863, 688] on img at bounding box center [863, 719] width 199 height 112
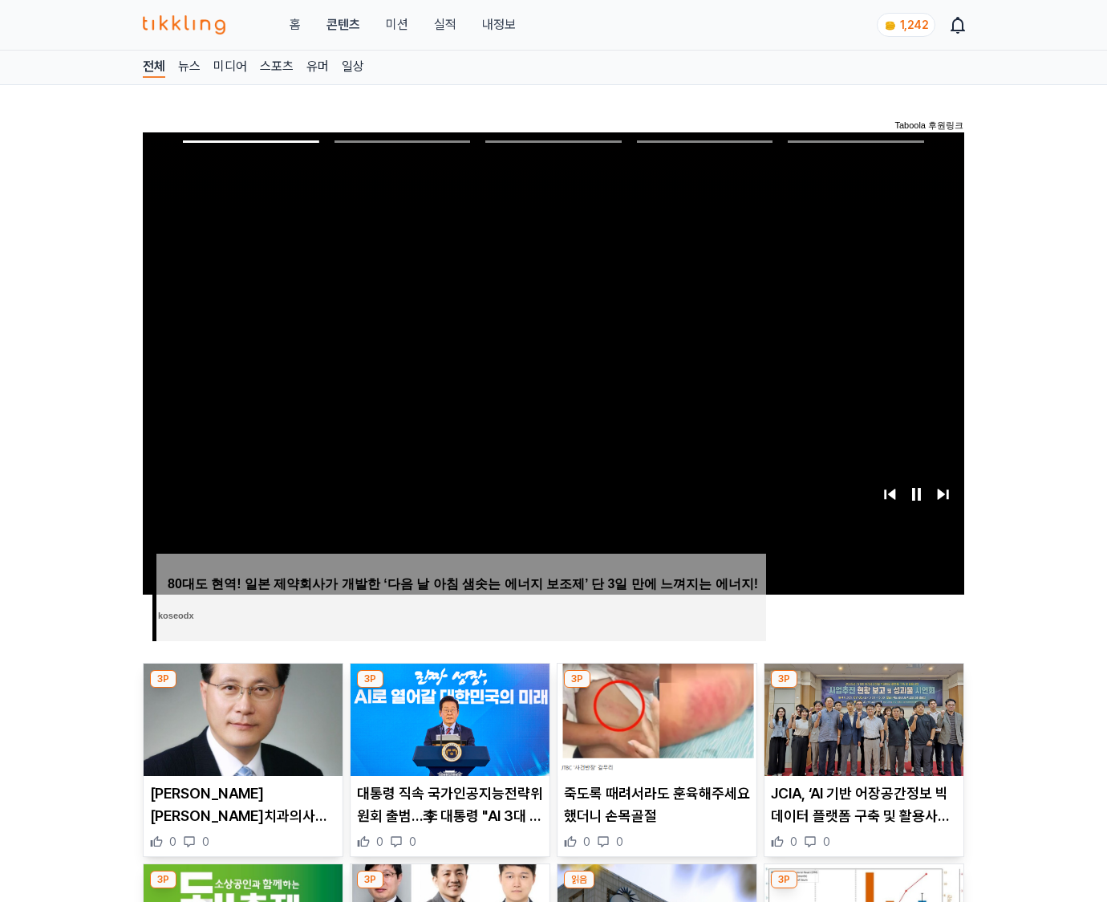
click at [863, 688] on img at bounding box center [863, 719] width 199 height 112
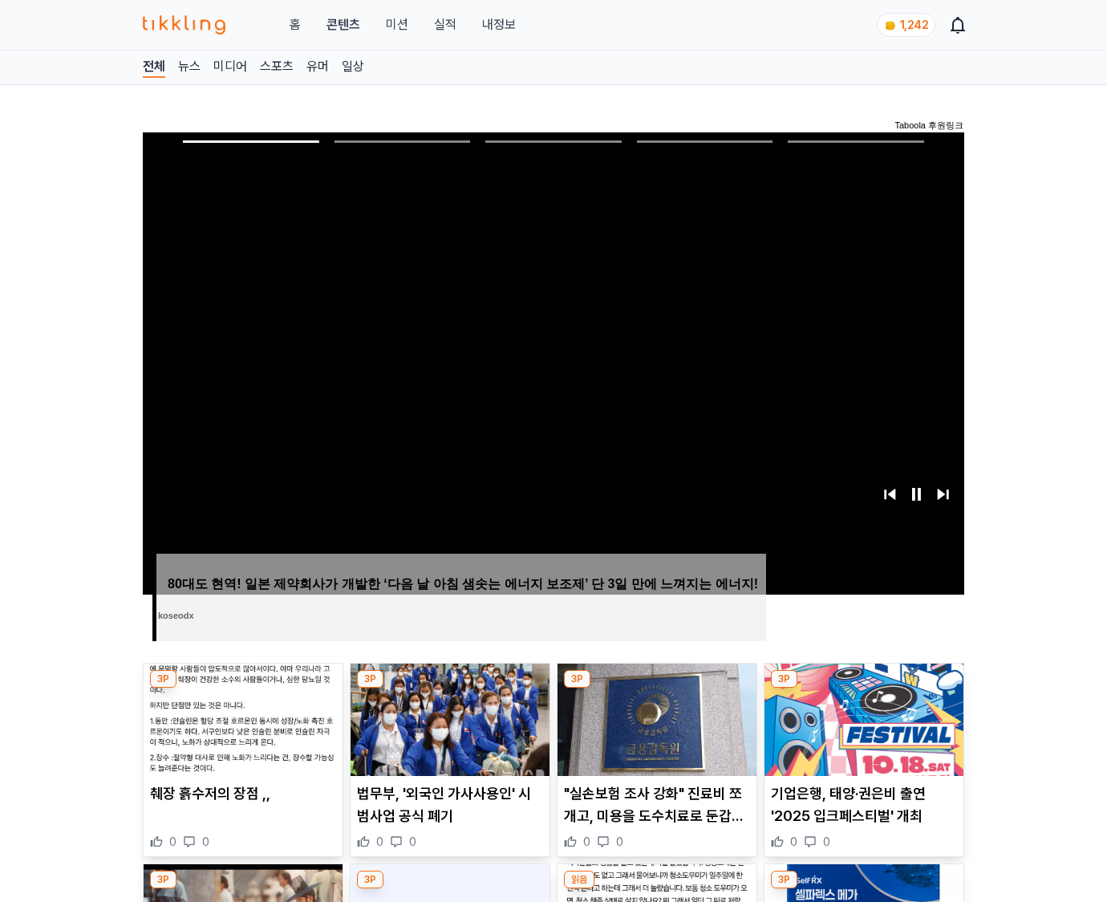
click at [863, 688] on img at bounding box center [863, 719] width 199 height 112
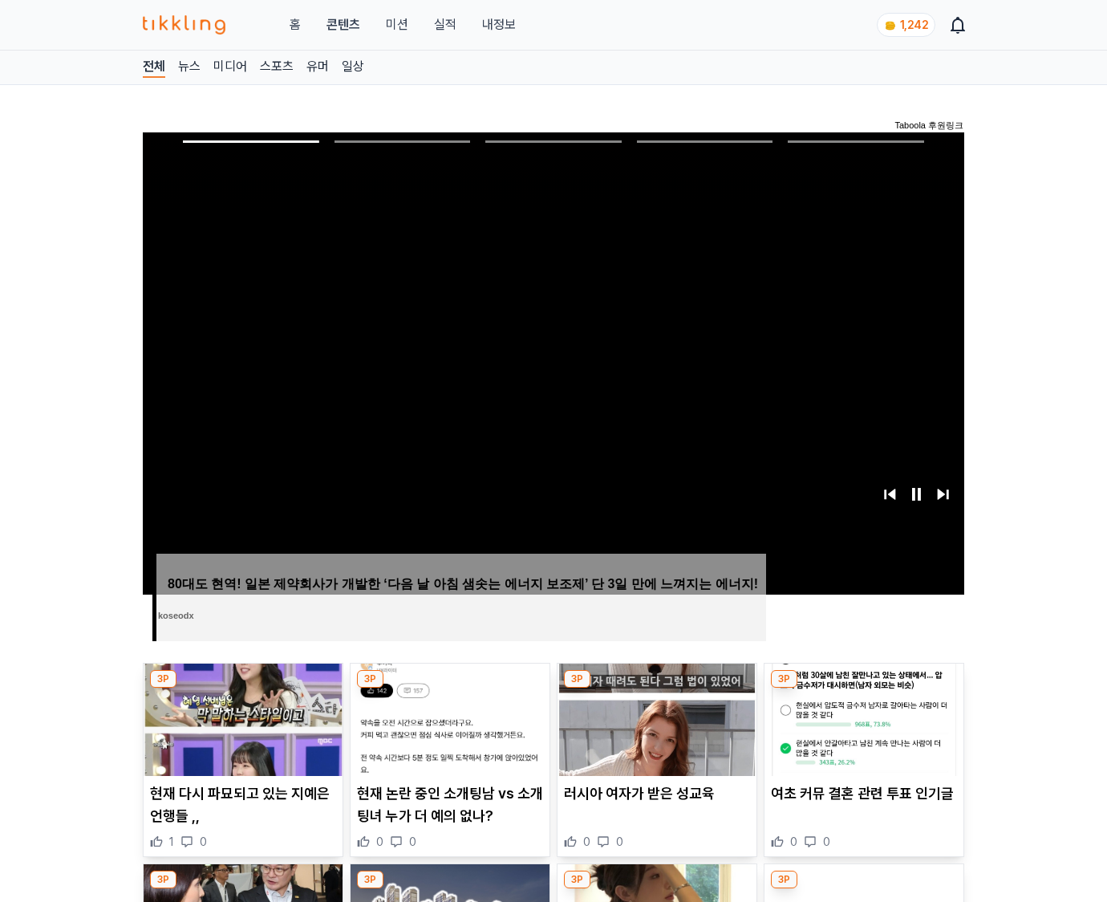
click at [863, 688] on img at bounding box center [863, 719] width 199 height 112
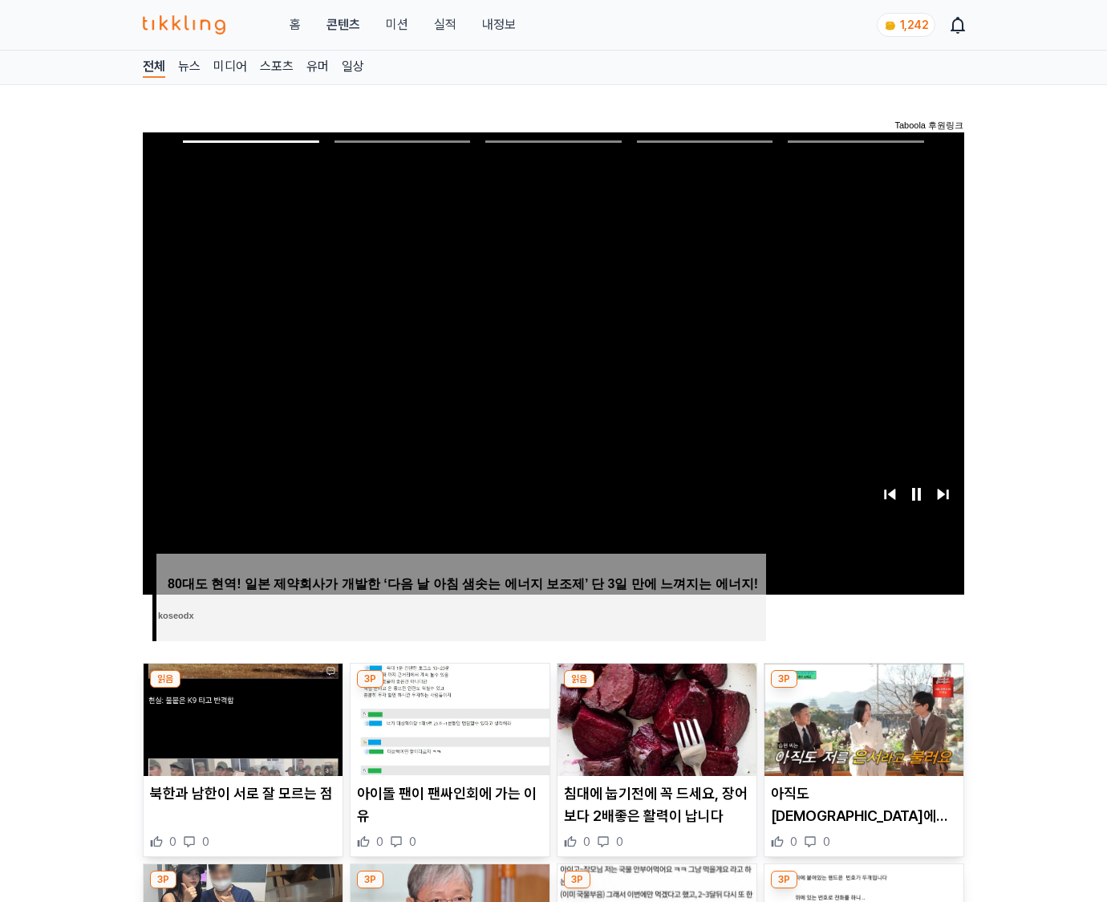
click at [863, 688] on img at bounding box center [863, 719] width 199 height 112
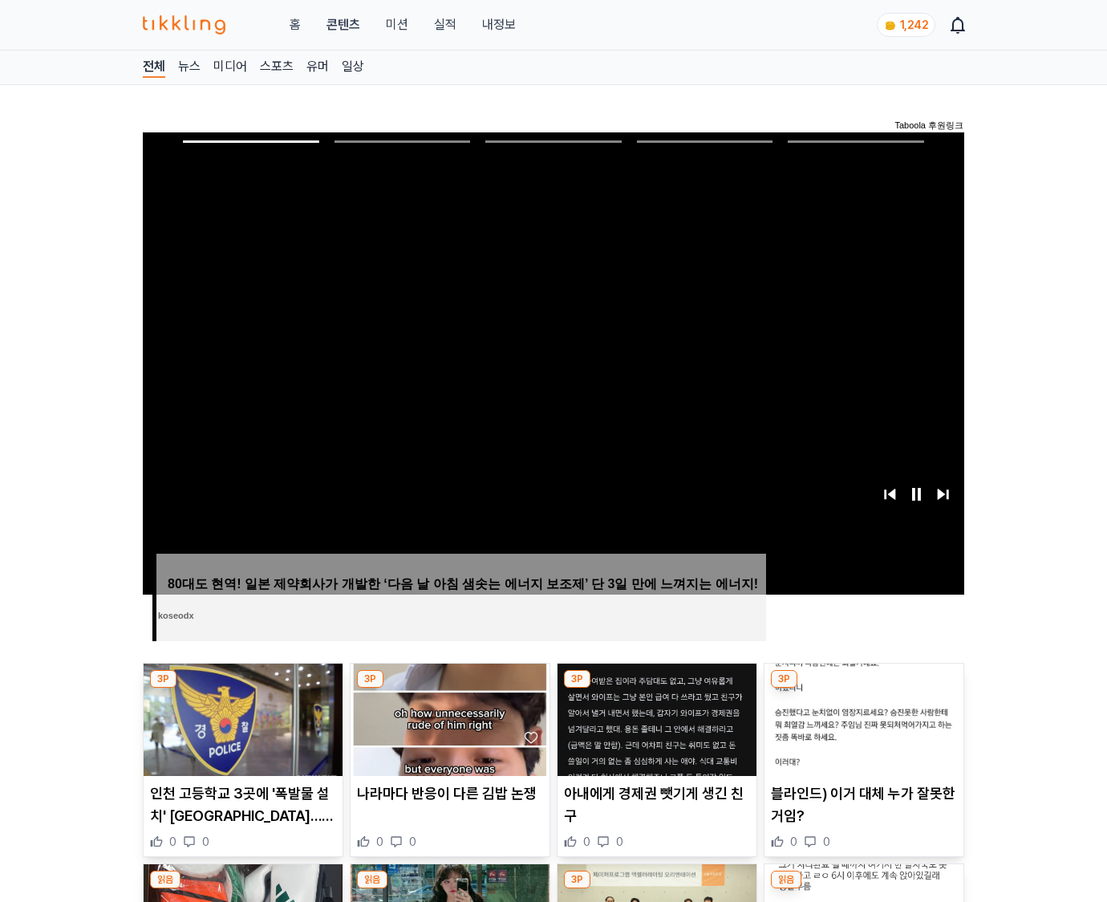
click at [863, 688] on img at bounding box center [863, 719] width 199 height 112
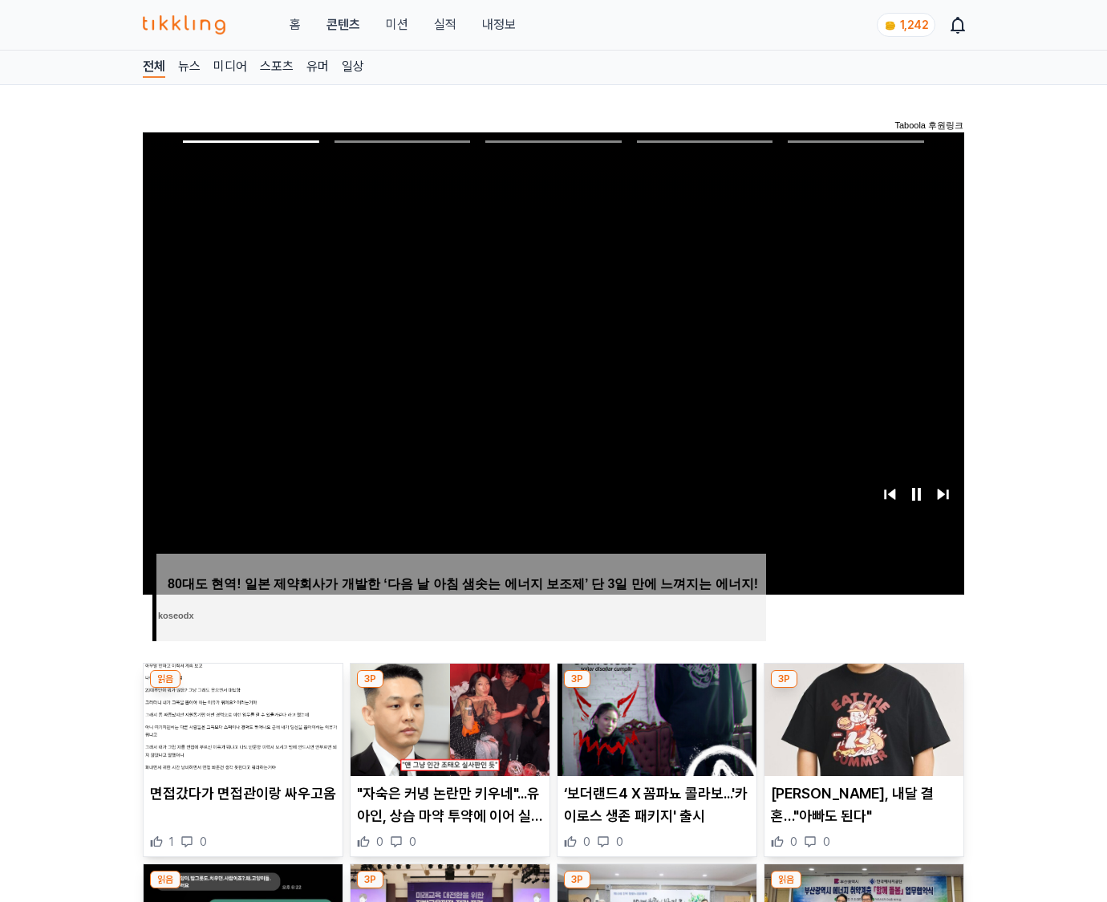
click at [863, 688] on img at bounding box center [863, 719] width 199 height 112
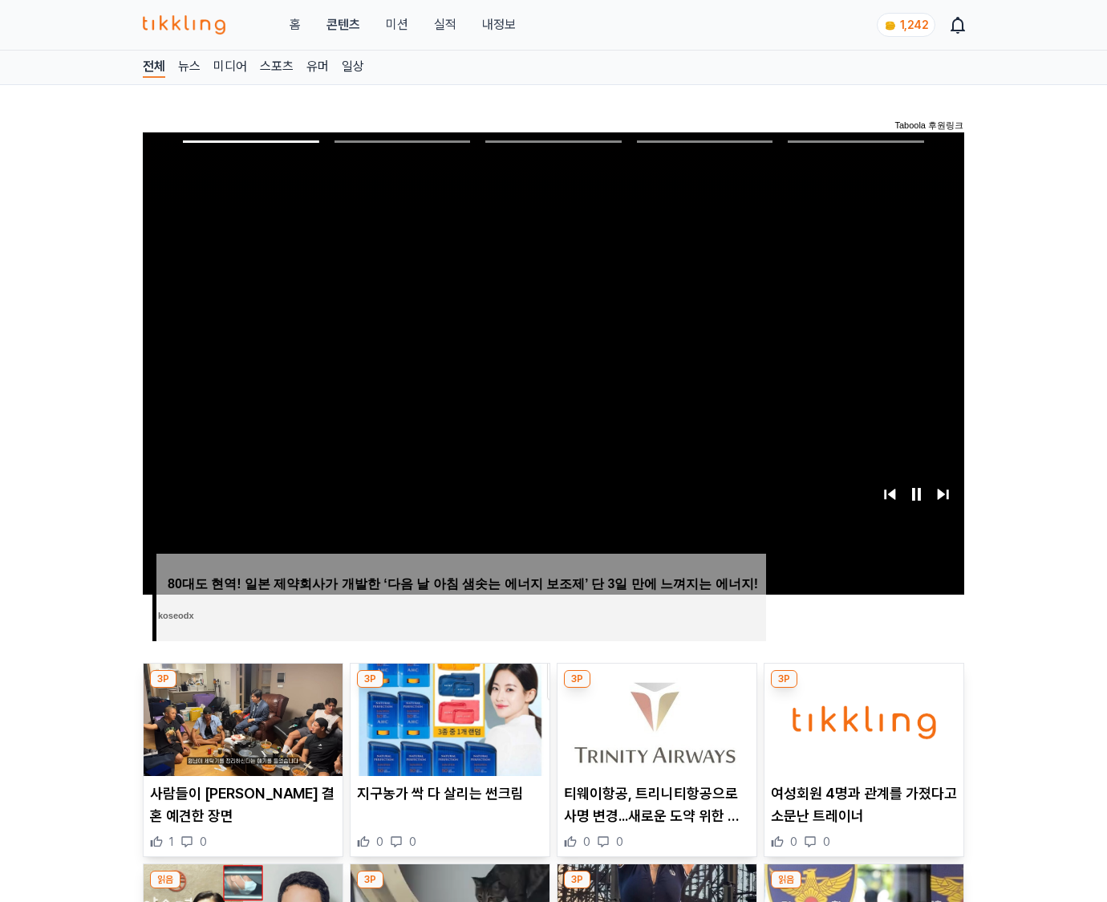
click at [863, 688] on img at bounding box center [863, 719] width 199 height 112
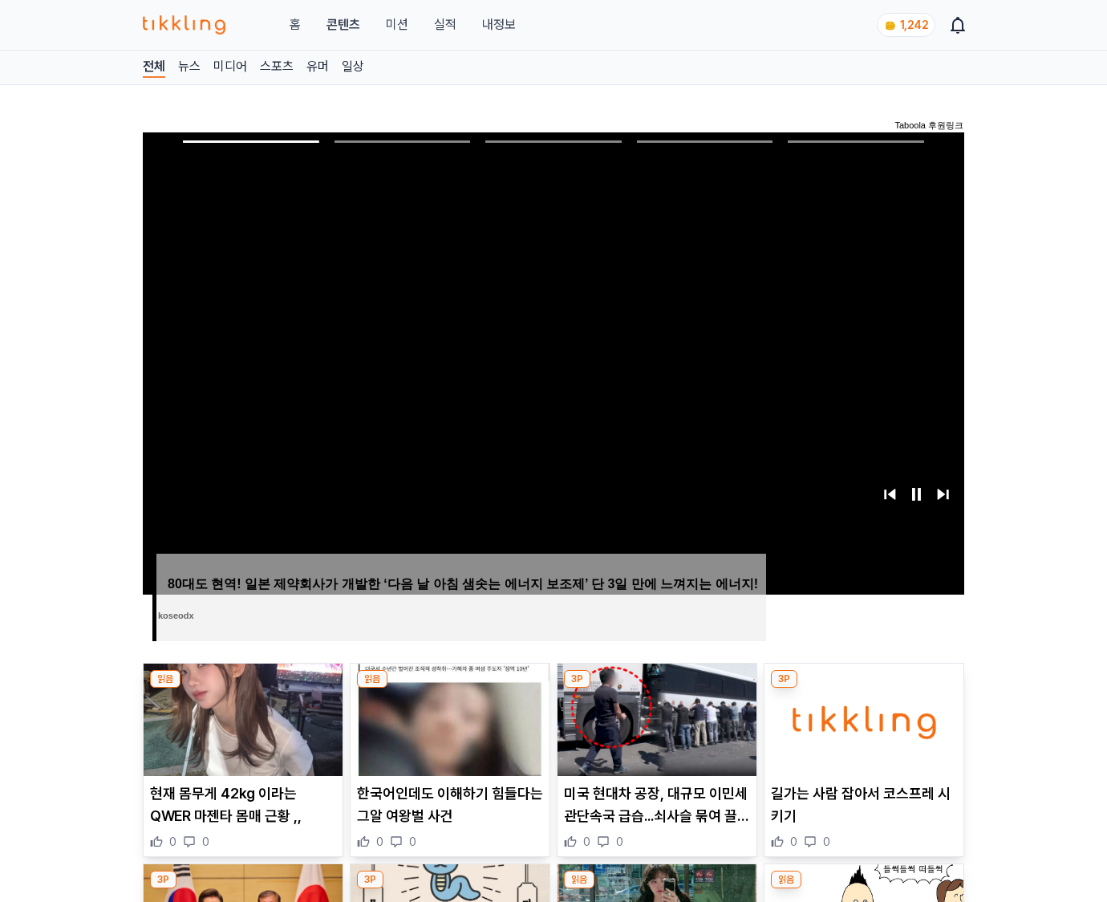
click at [863, 688] on img at bounding box center [863, 719] width 199 height 112
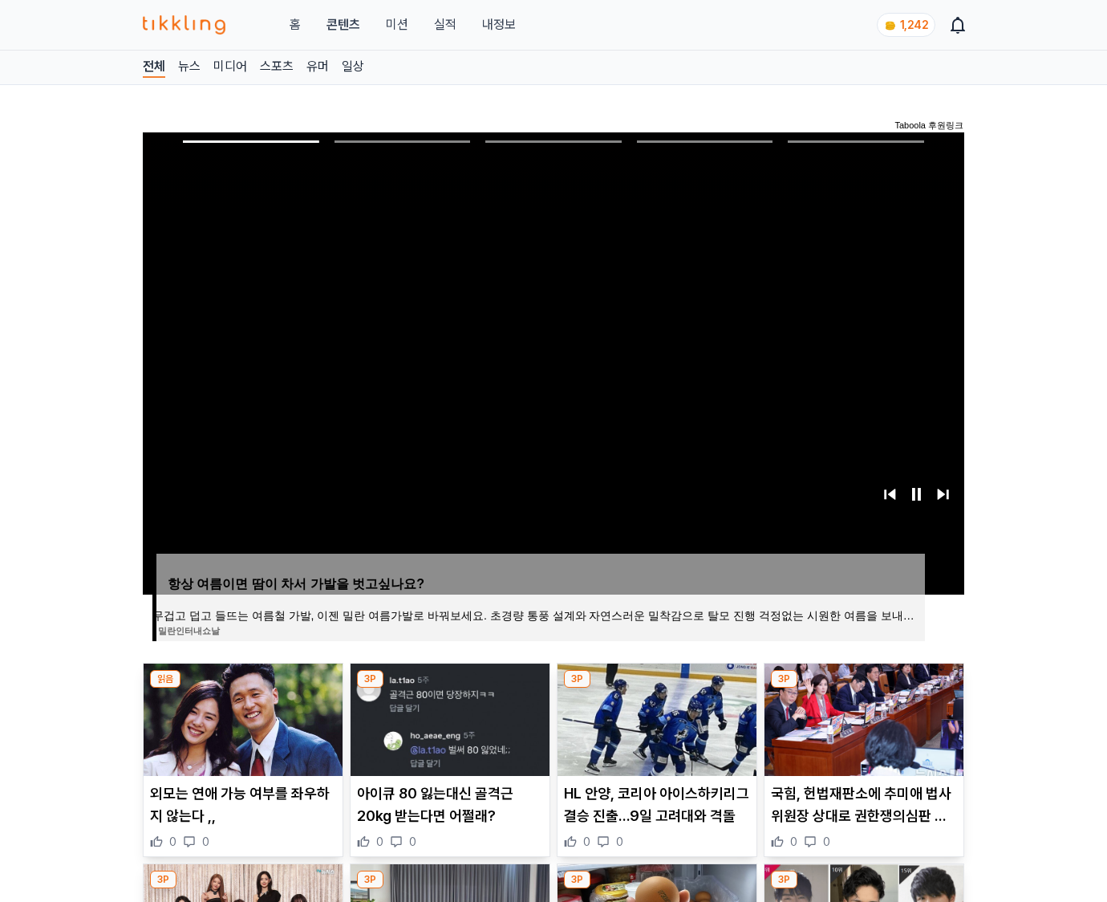
click at [863, 688] on img at bounding box center [863, 719] width 199 height 112
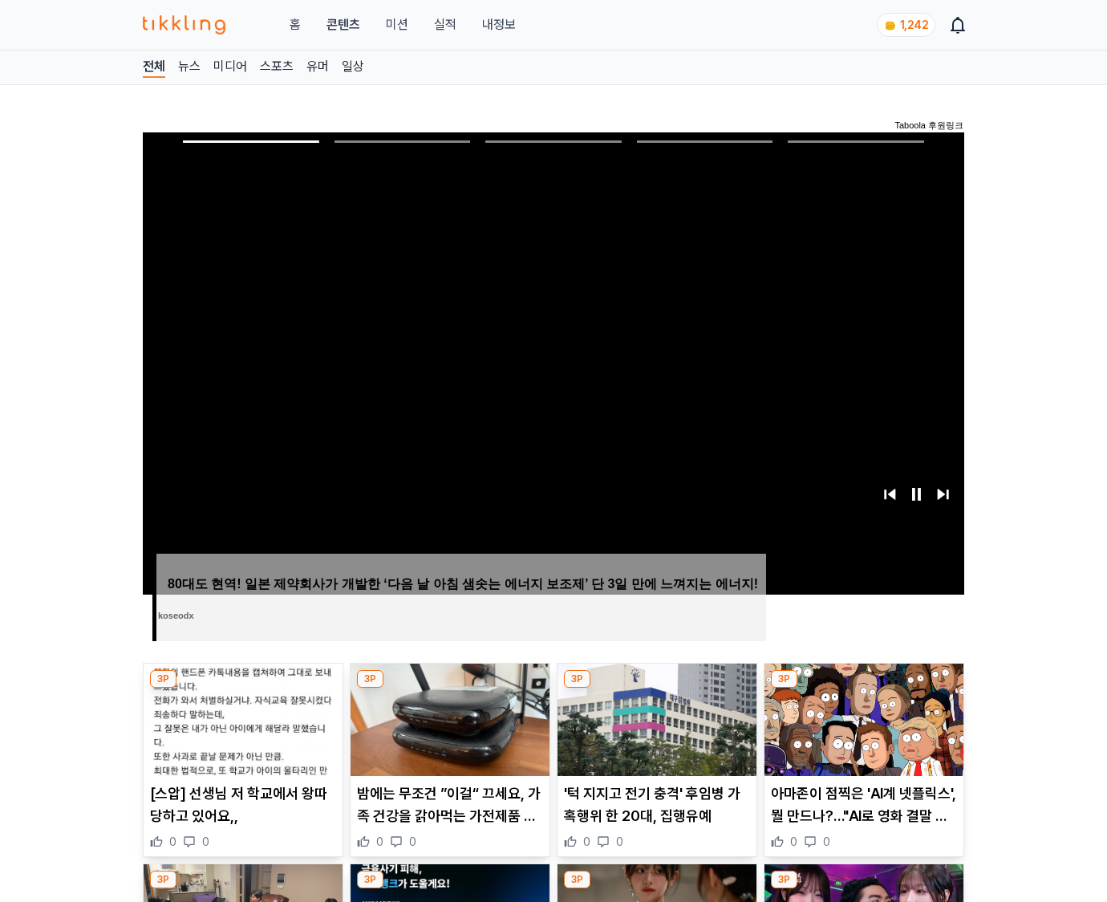
click at [863, 688] on img at bounding box center [863, 719] width 199 height 112
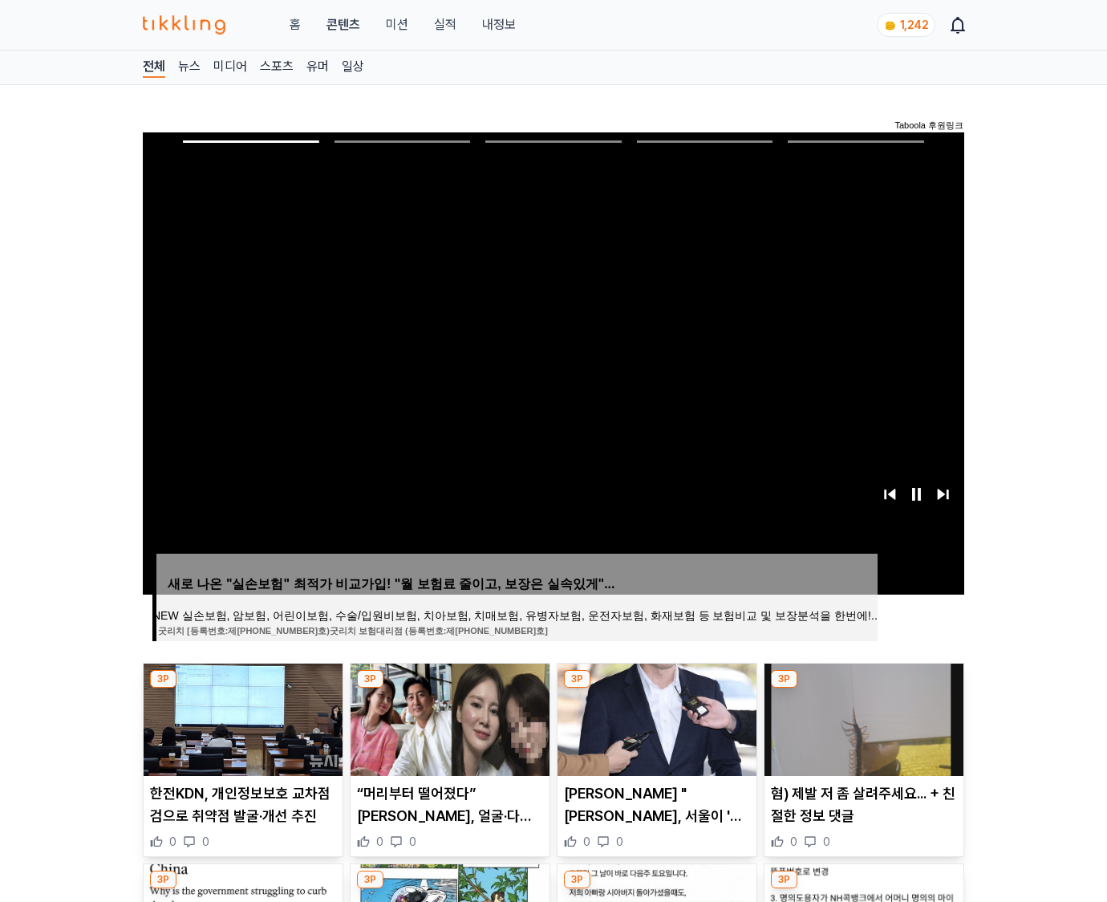
click at [863, 688] on img at bounding box center [863, 719] width 199 height 112
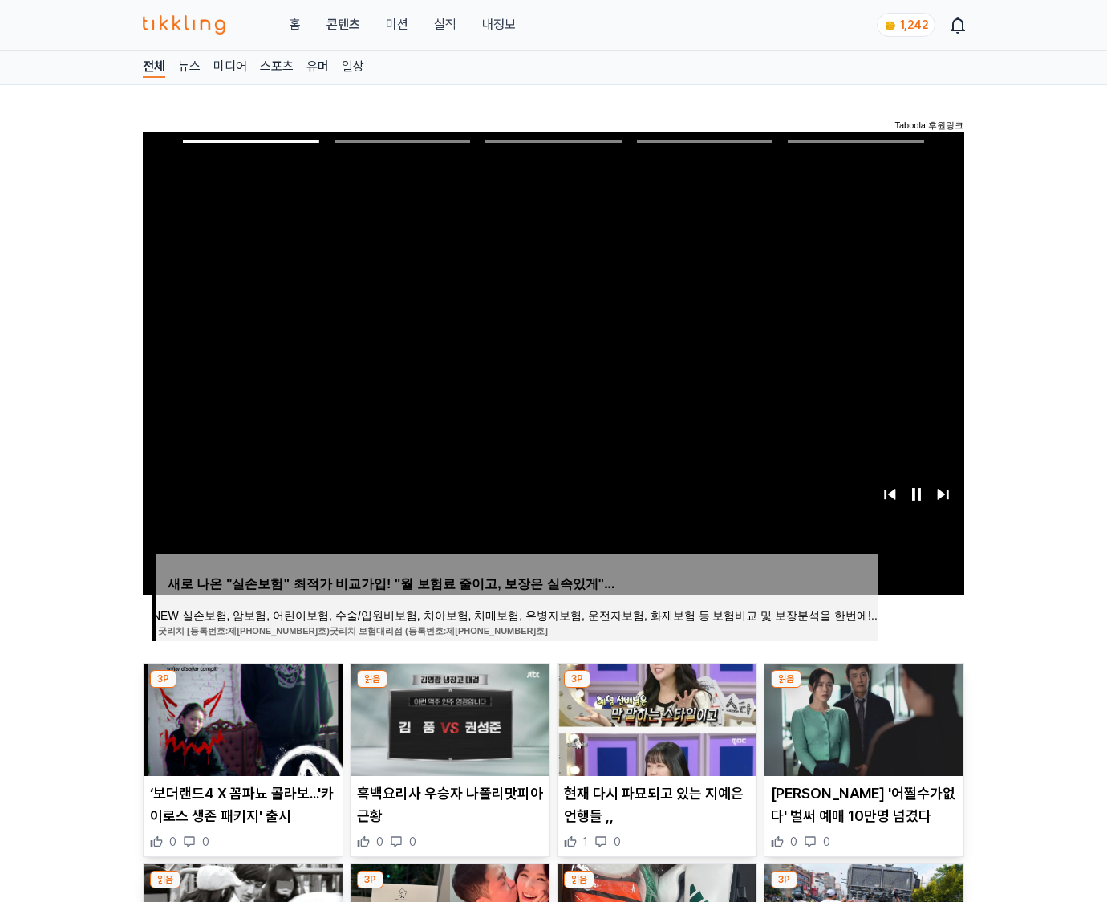
click at [863, 688] on img at bounding box center [863, 719] width 199 height 112
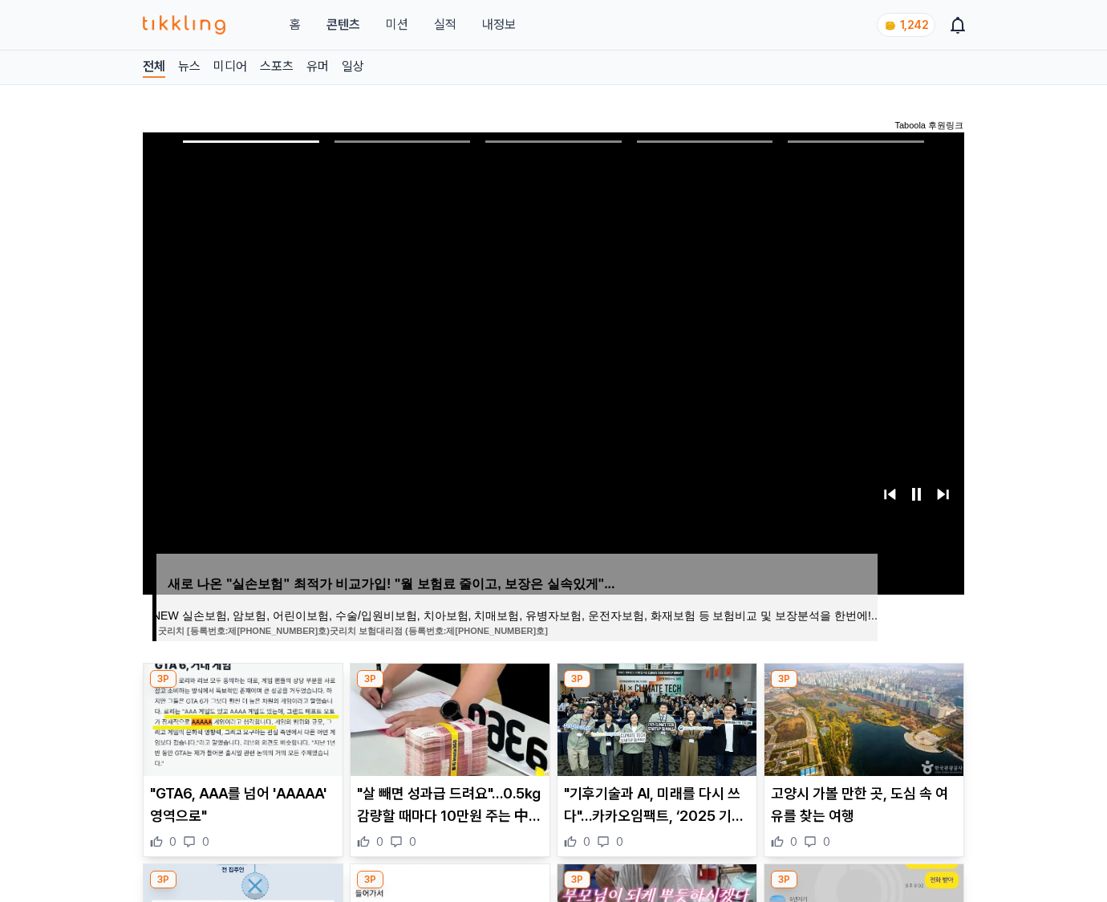
click at [863, 688] on img at bounding box center [863, 719] width 199 height 112
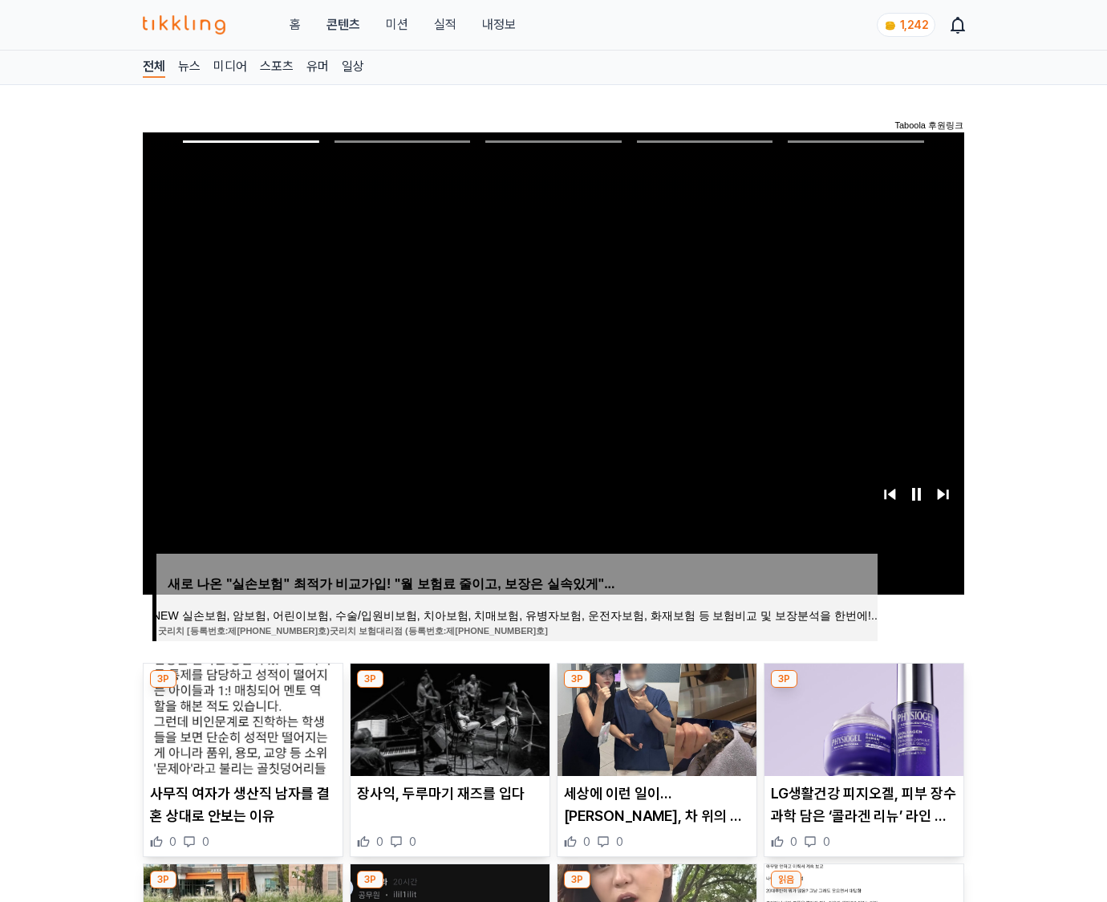
click at [863, 688] on img at bounding box center [863, 719] width 199 height 112
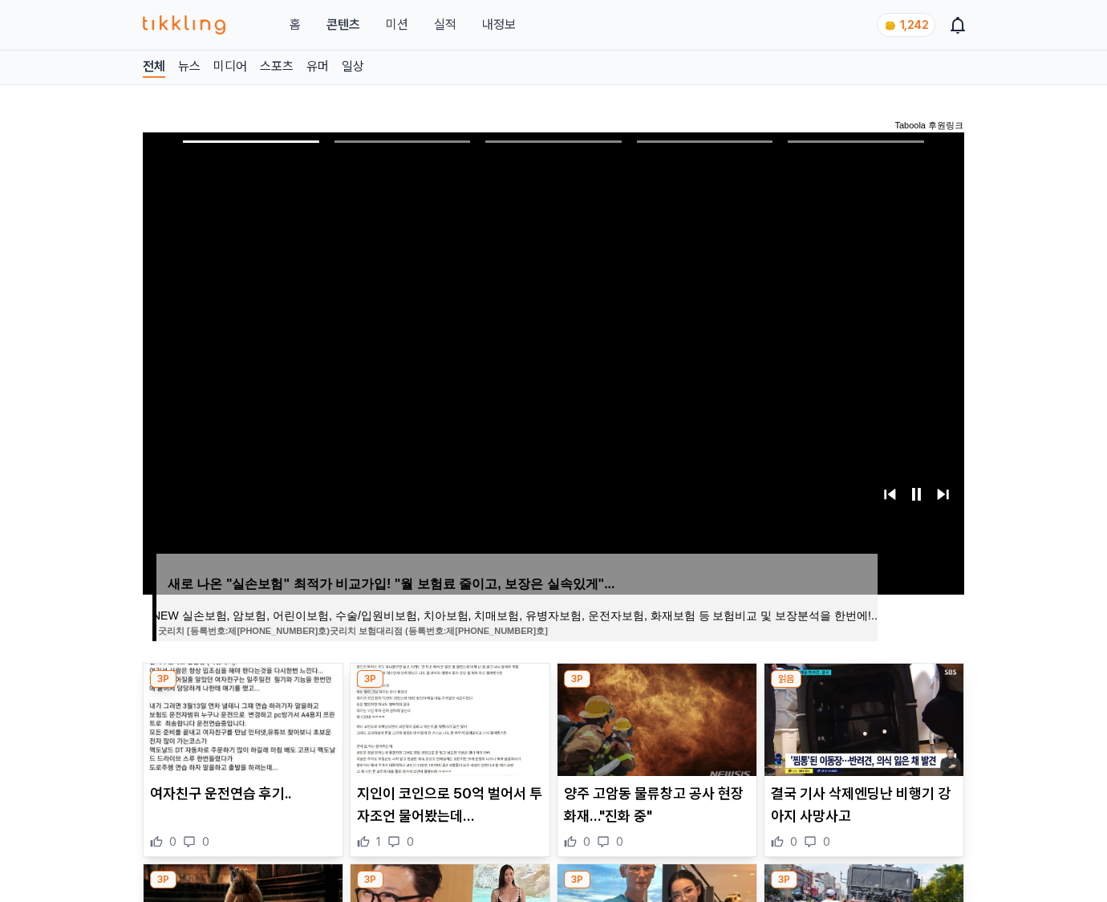
click at [863, 688] on img at bounding box center [863, 719] width 199 height 112
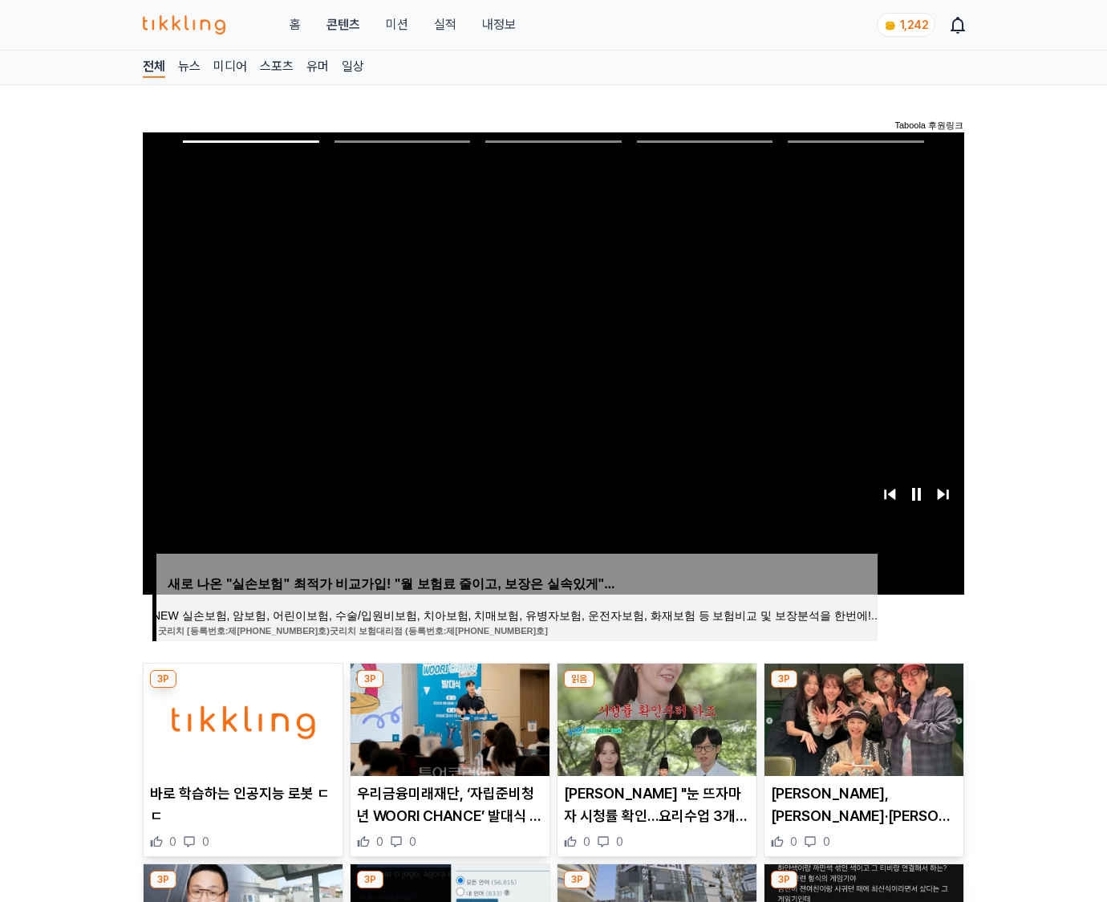
click at [863, 688] on img at bounding box center [863, 719] width 199 height 112
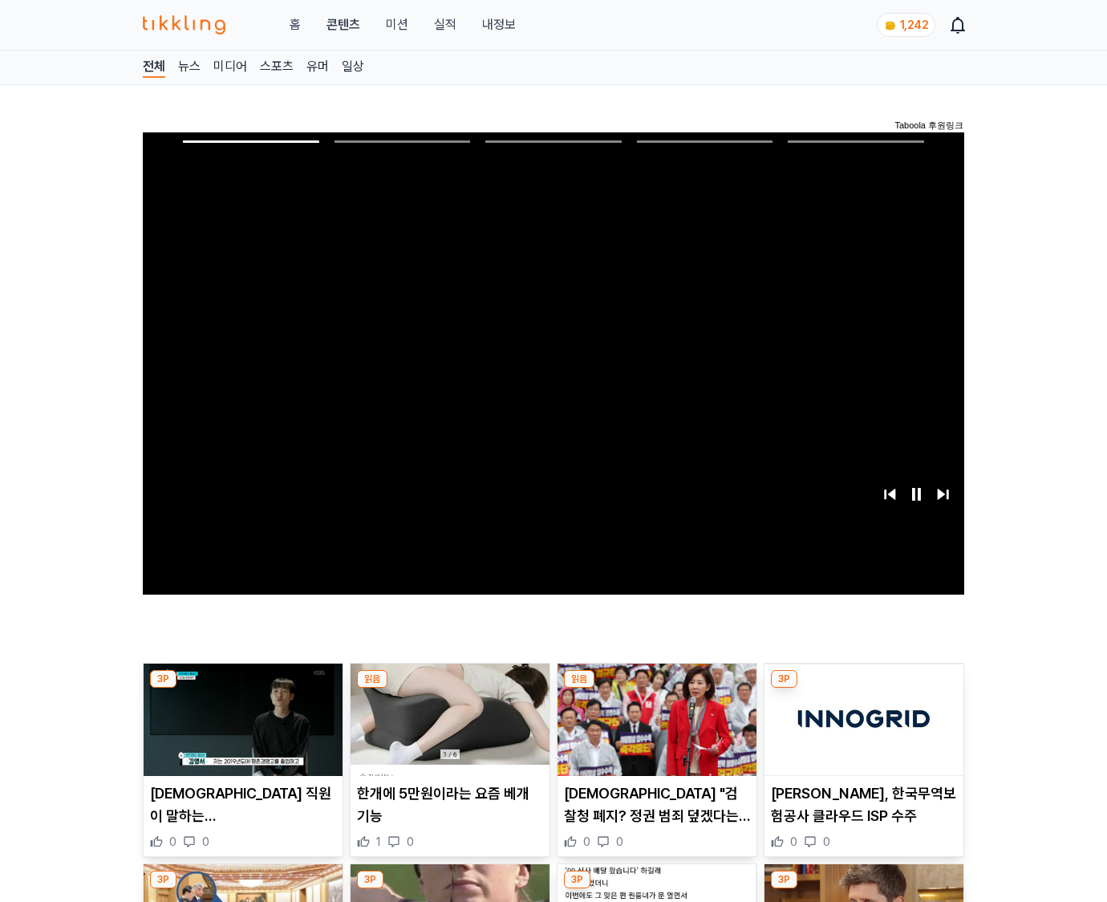
click at [863, 688] on img at bounding box center [863, 719] width 199 height 112
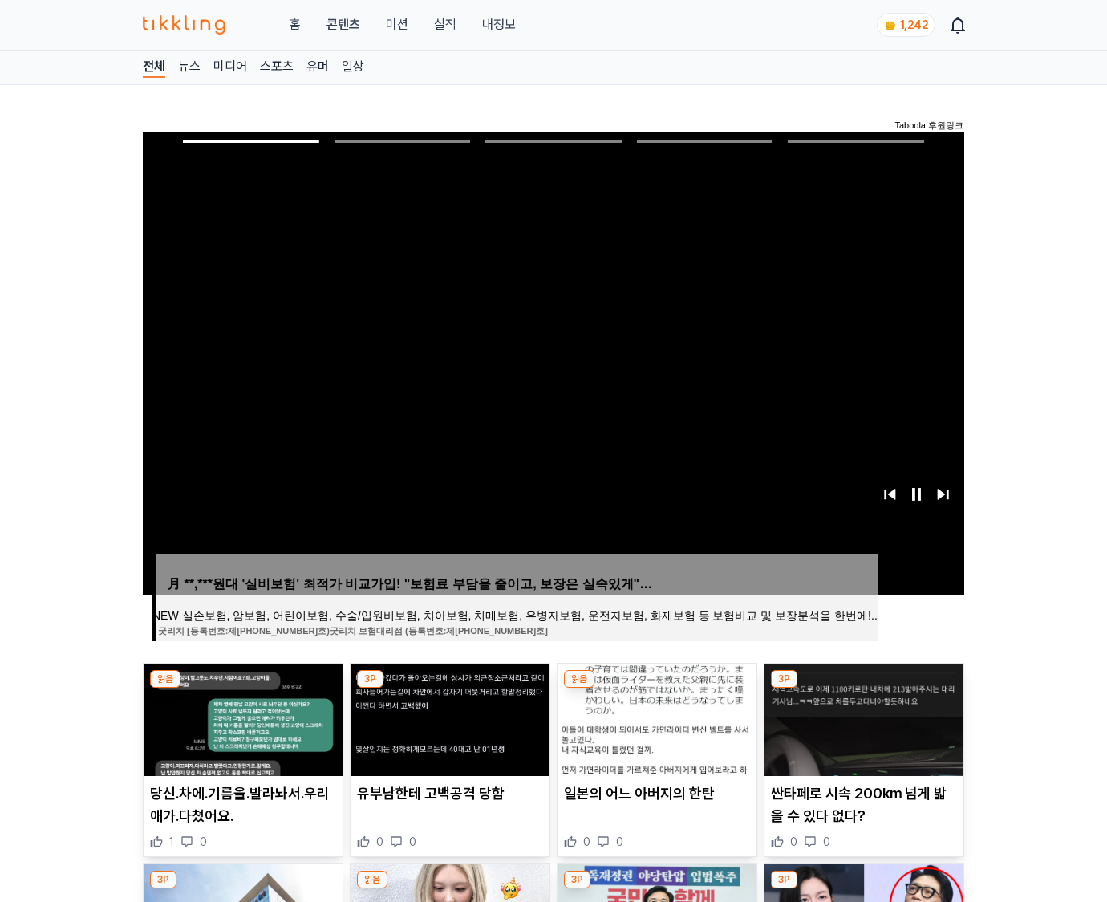
click at [863, 688] on img at bounding box center [863, 719] width 199 height 112
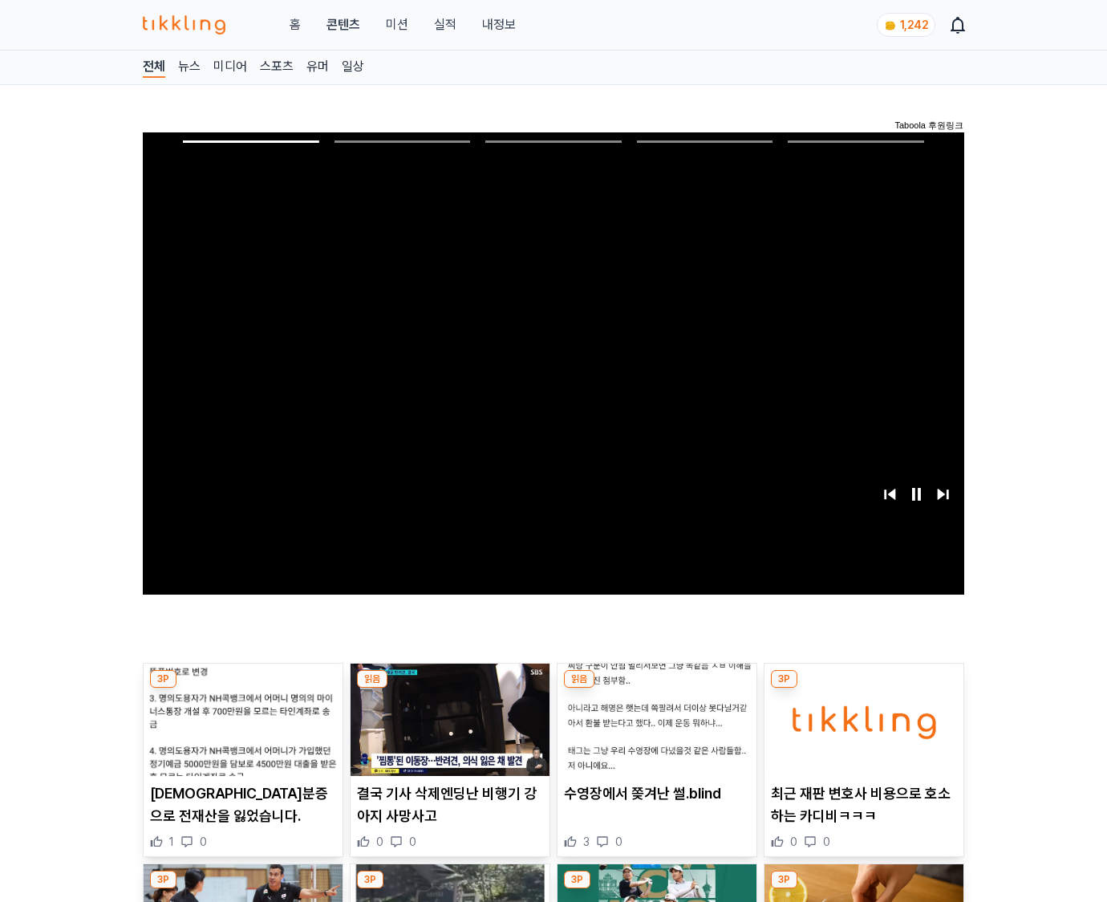
click at [863, 688] on img at bounding box center [863, 719] width 199 height 112
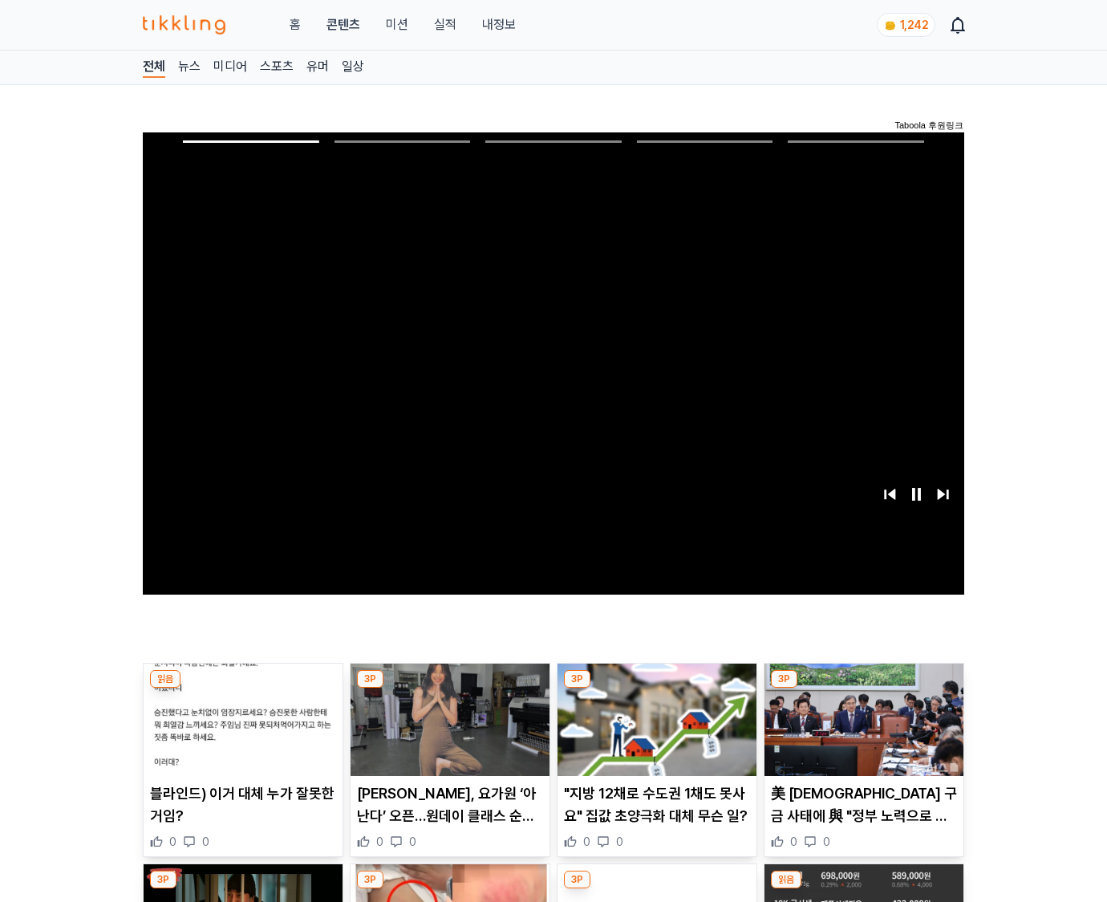
click at [863, 688] on img at bounding box center [863, 719] width 199 height 112
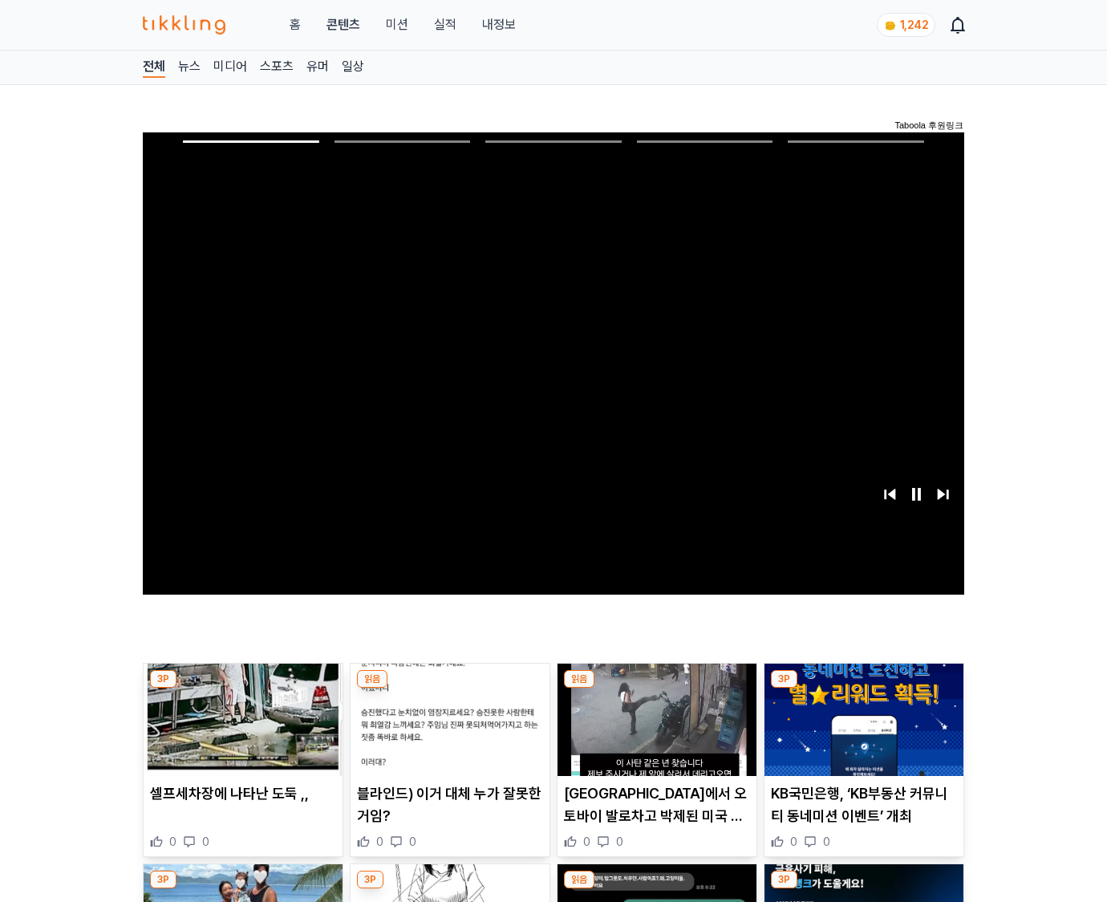
click at [863, 688] on img at bounding box center [863, 719] width 199 height 112
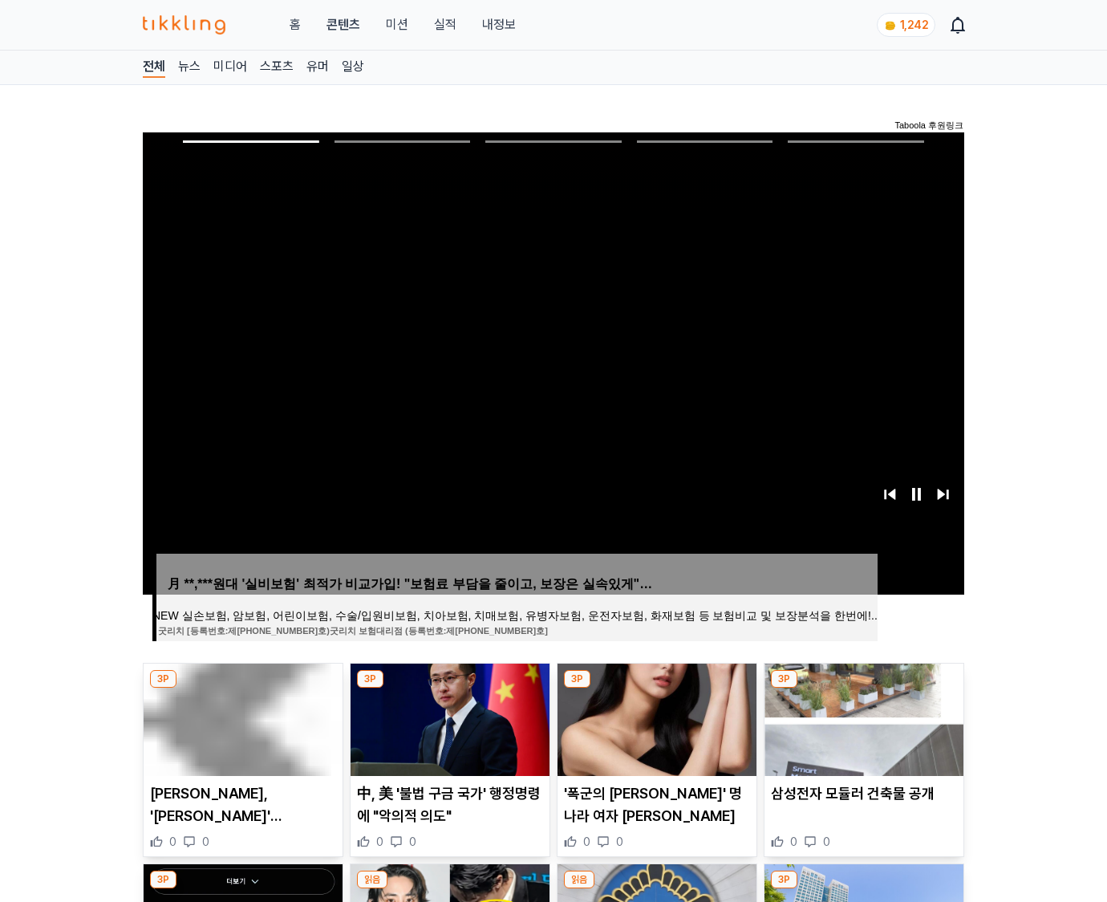
click at [863, 688] on img at bounding box center [863, 719] width 199 height 112
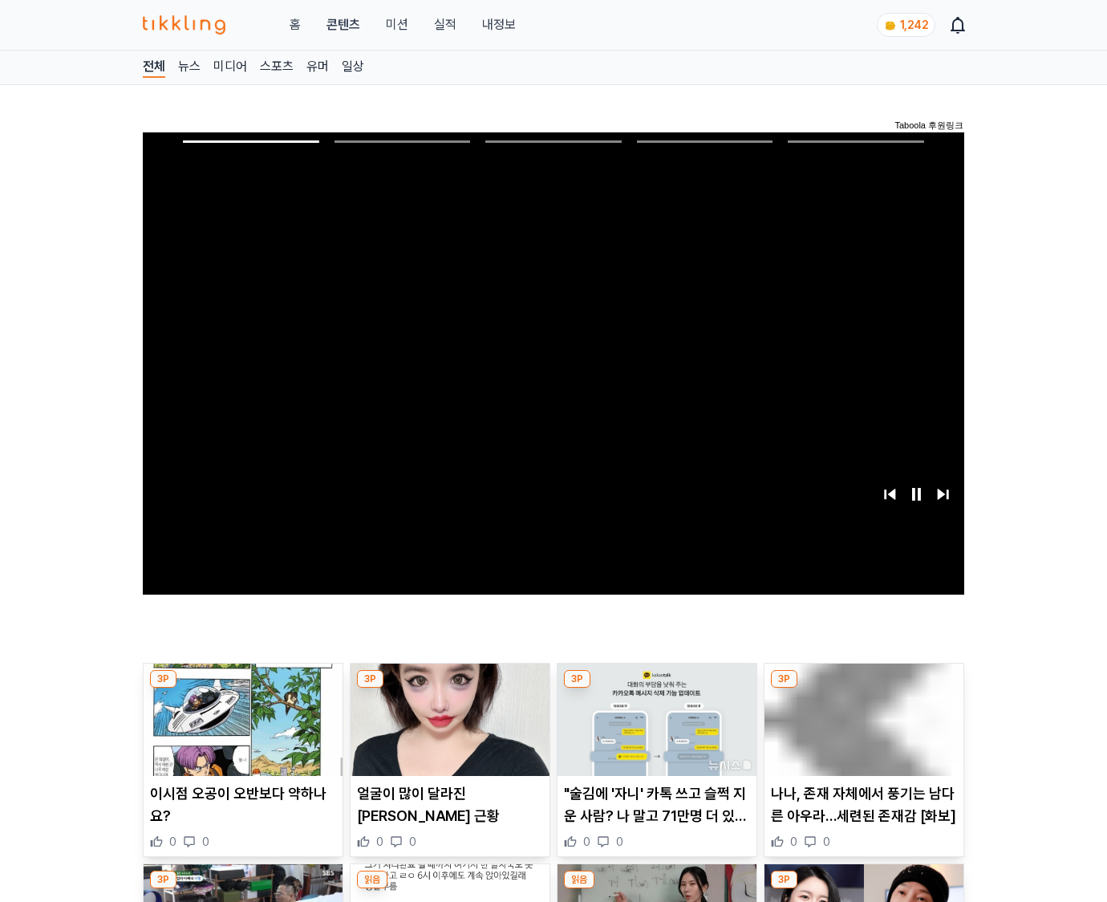
click at [863, 688] on img at bounding box center [863, 719] width 199 height 112
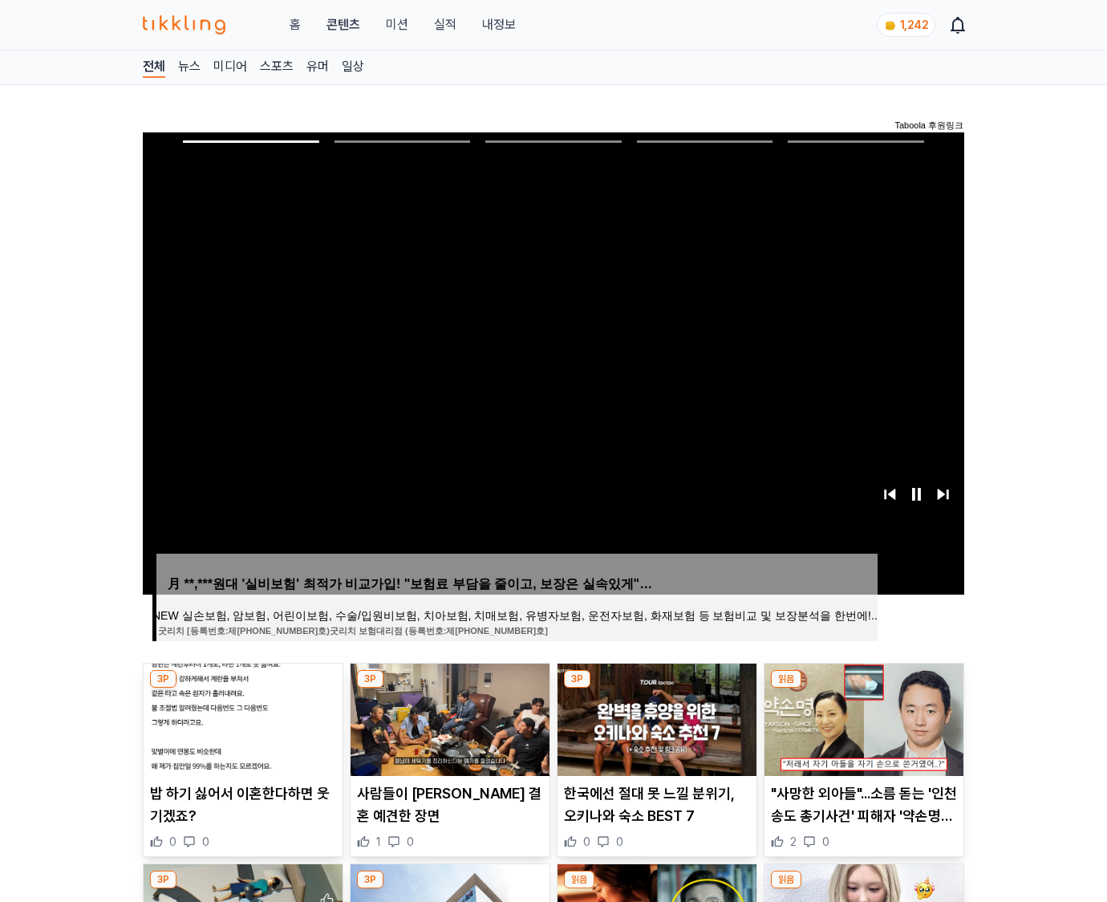
click at [863, 688] on img at bounding box center [863, 719] width 199 height 112
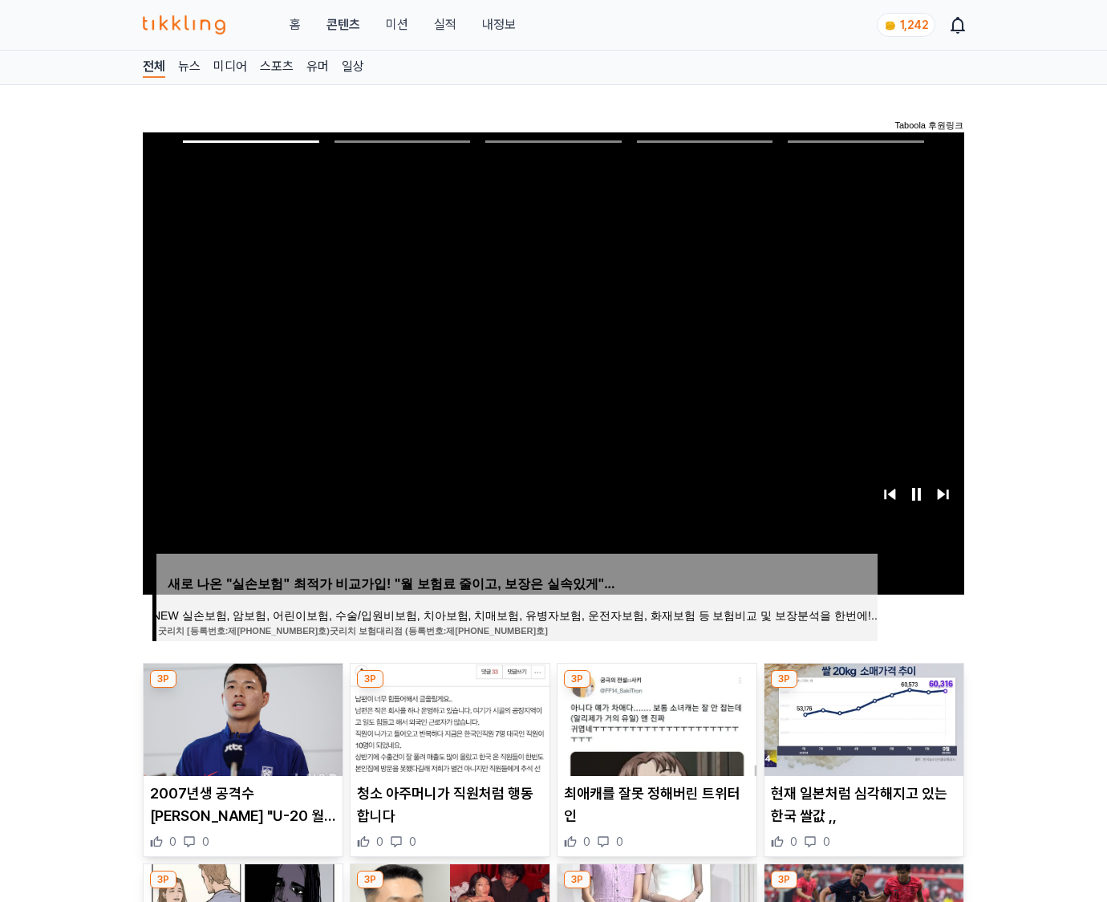
click at [863, 688] on img at bounding box center [863, 719] width 199 height 112
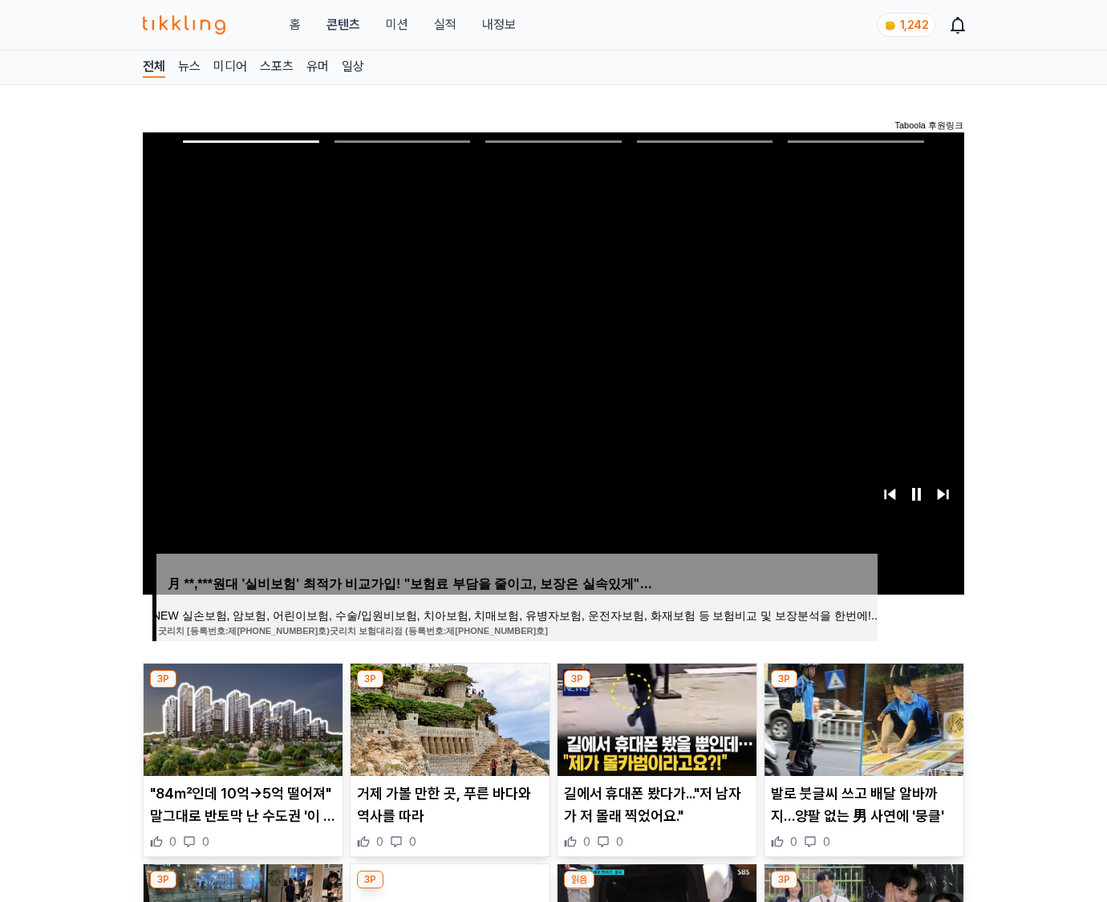
click at [863, 688] on img at bounding box center [863, 719] width 199 height 112
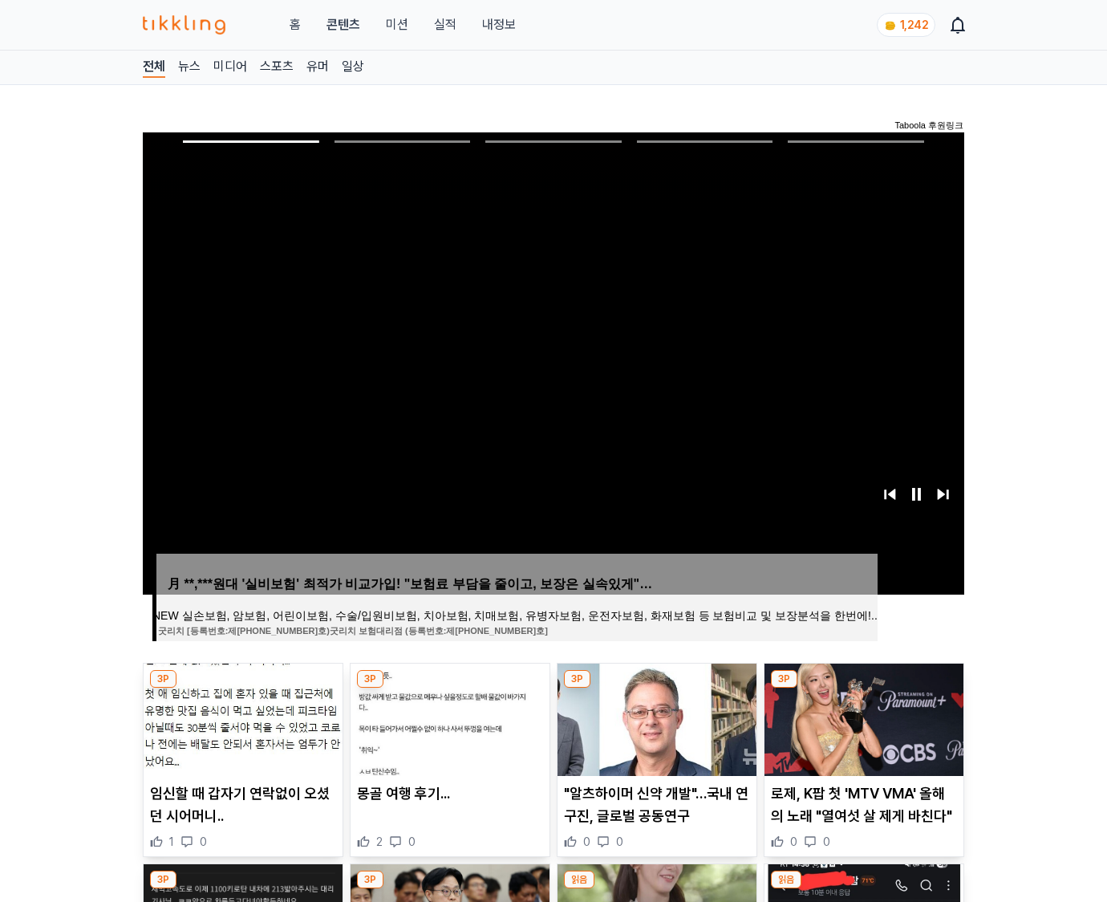
click at [863, 688] on img at bounding box center [863, 719] width 199 height 112
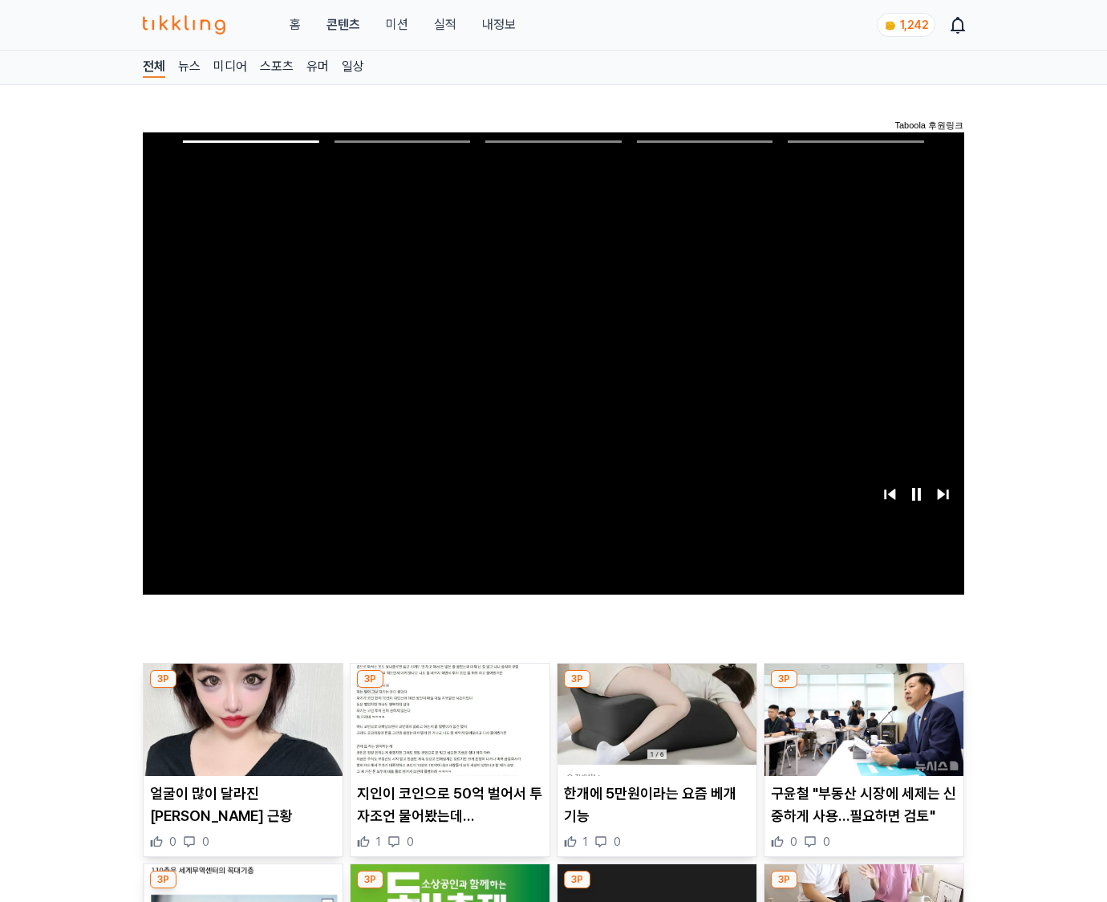
click at [863, 688] on img at bounding box center [863, 719] width 199 height 112
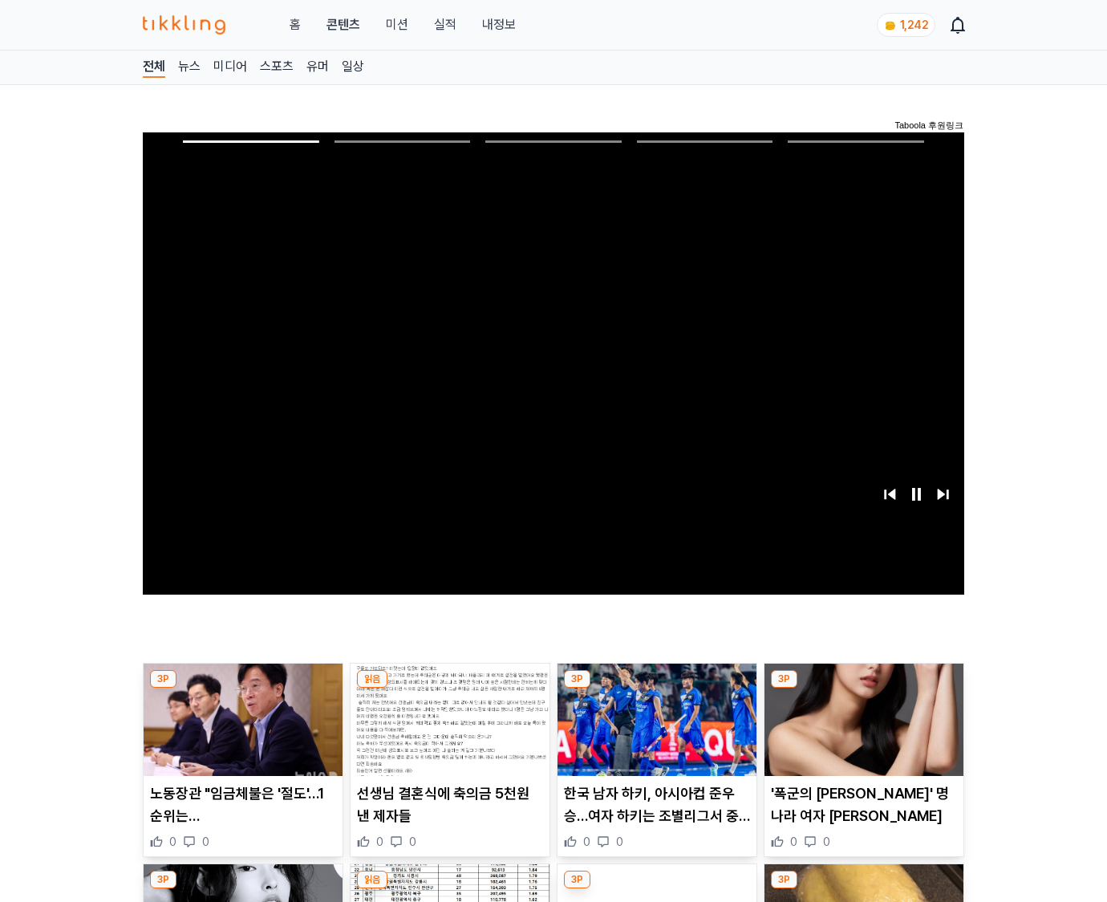
click at [863, 688] on img at bounding box center [863, 719] width 199 height 112
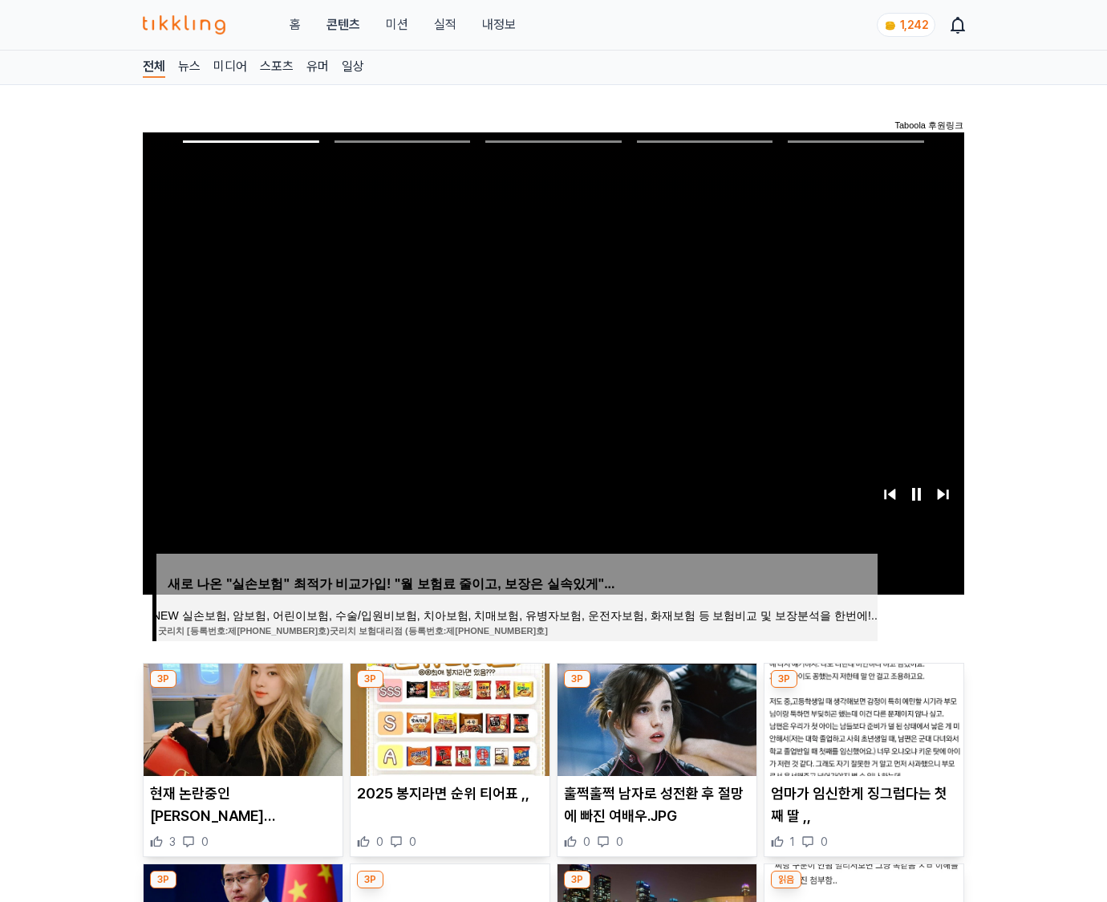
click at [863, 688] on img at bounding box center [863, 719] width 199 height 112
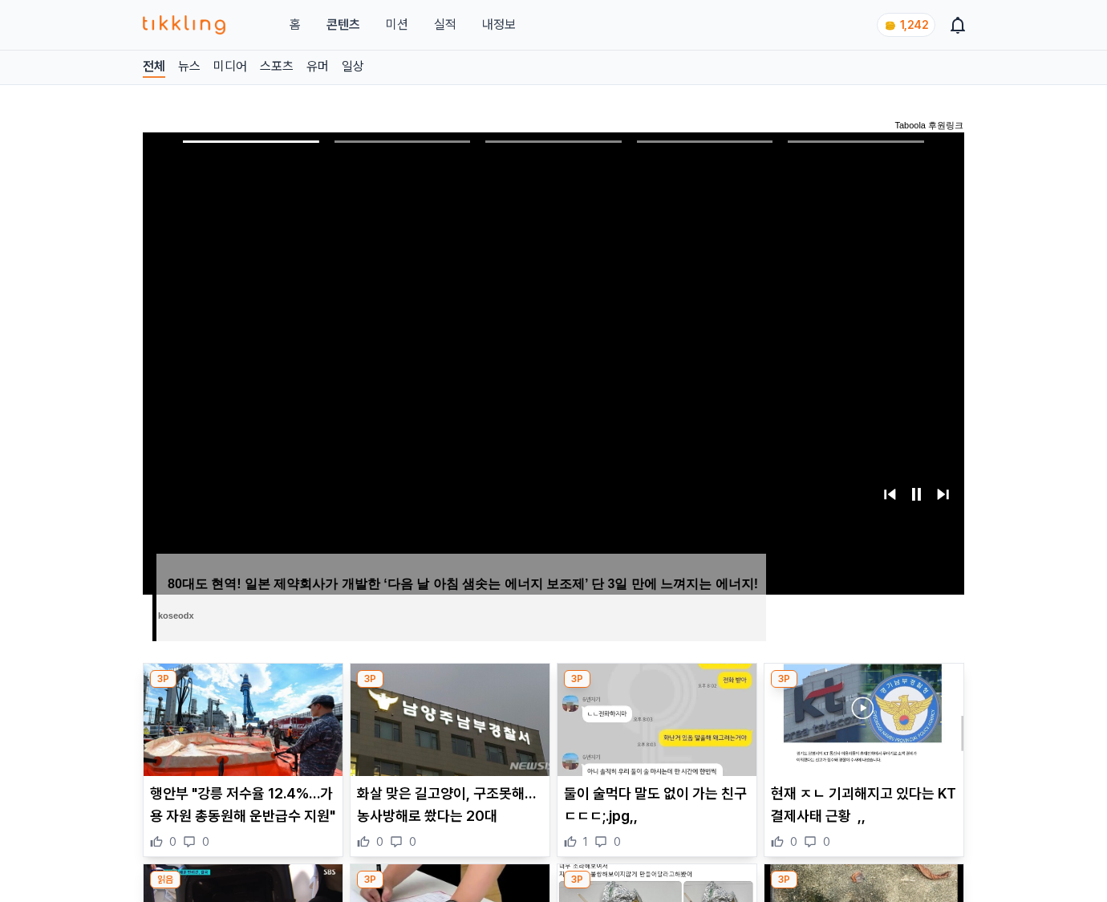
click at [863, 688] on img at bounding box center [863, 719] width 199 height 112
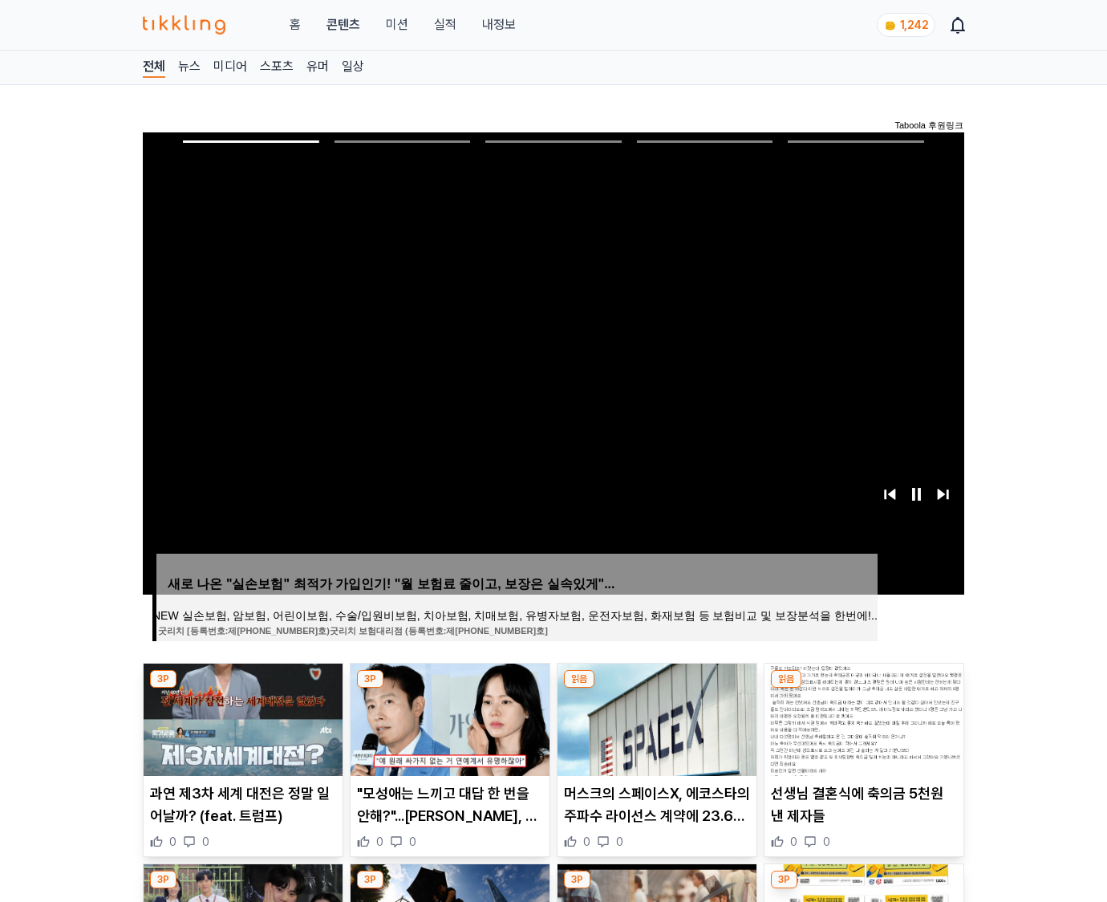
click at [863, 688] on img at bounding box center [863, 719] width 199 height 112
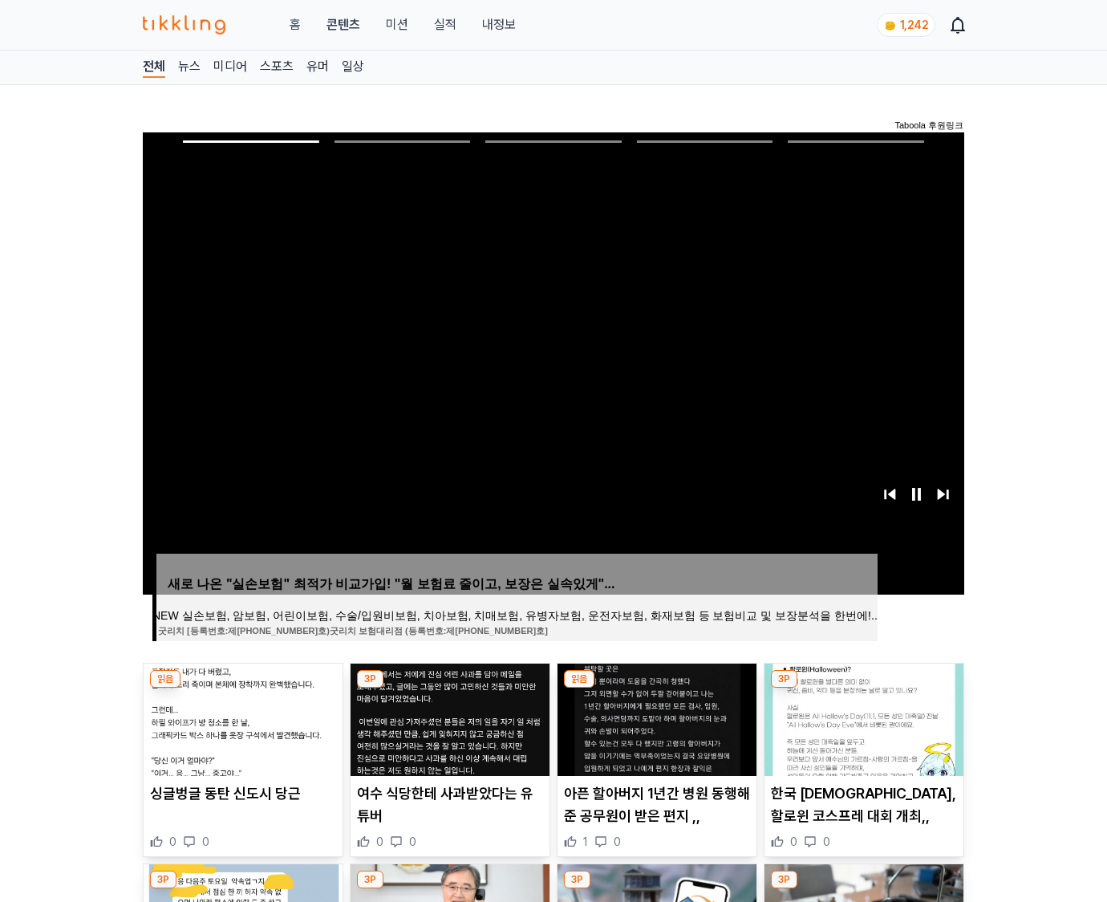
click at [863, 688] on img at bounding box center [863, 719] width 199 height 112
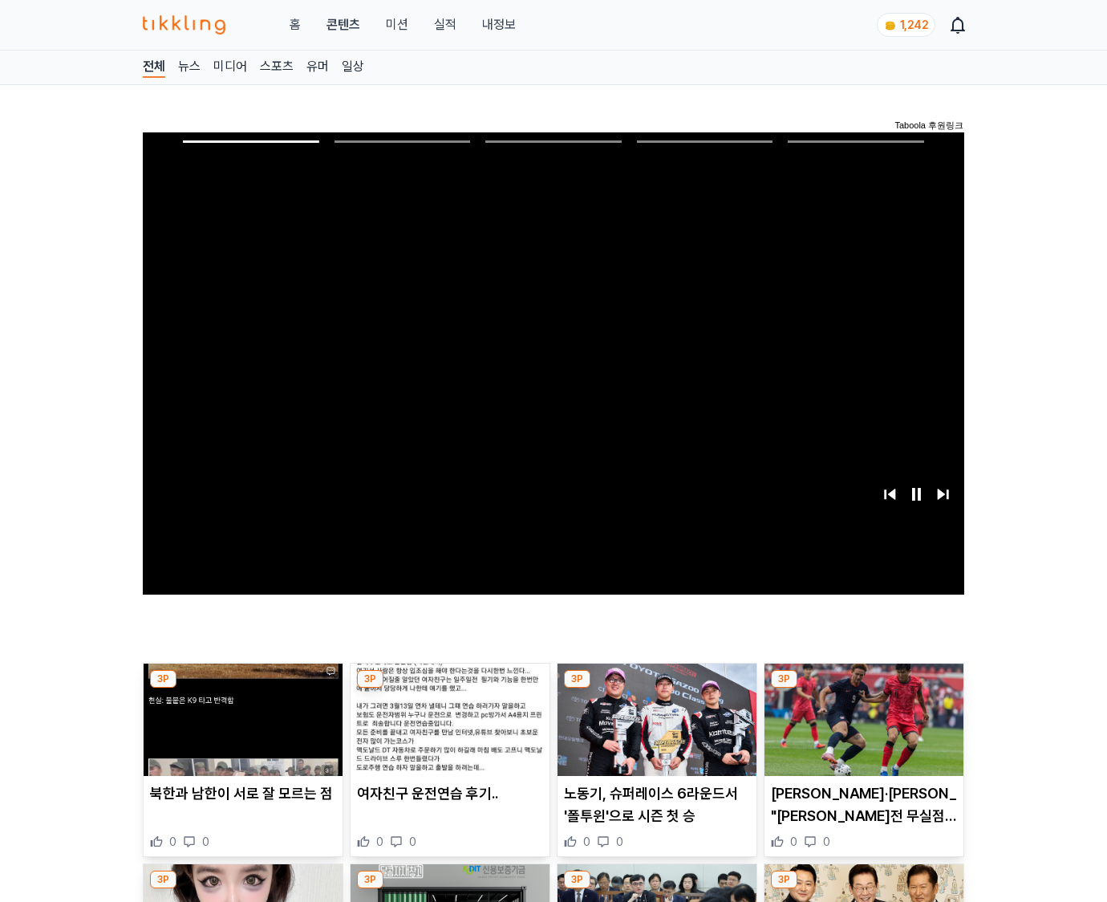
click at [863, 688] on img at bounding box center [863, 719] width 199 height 112
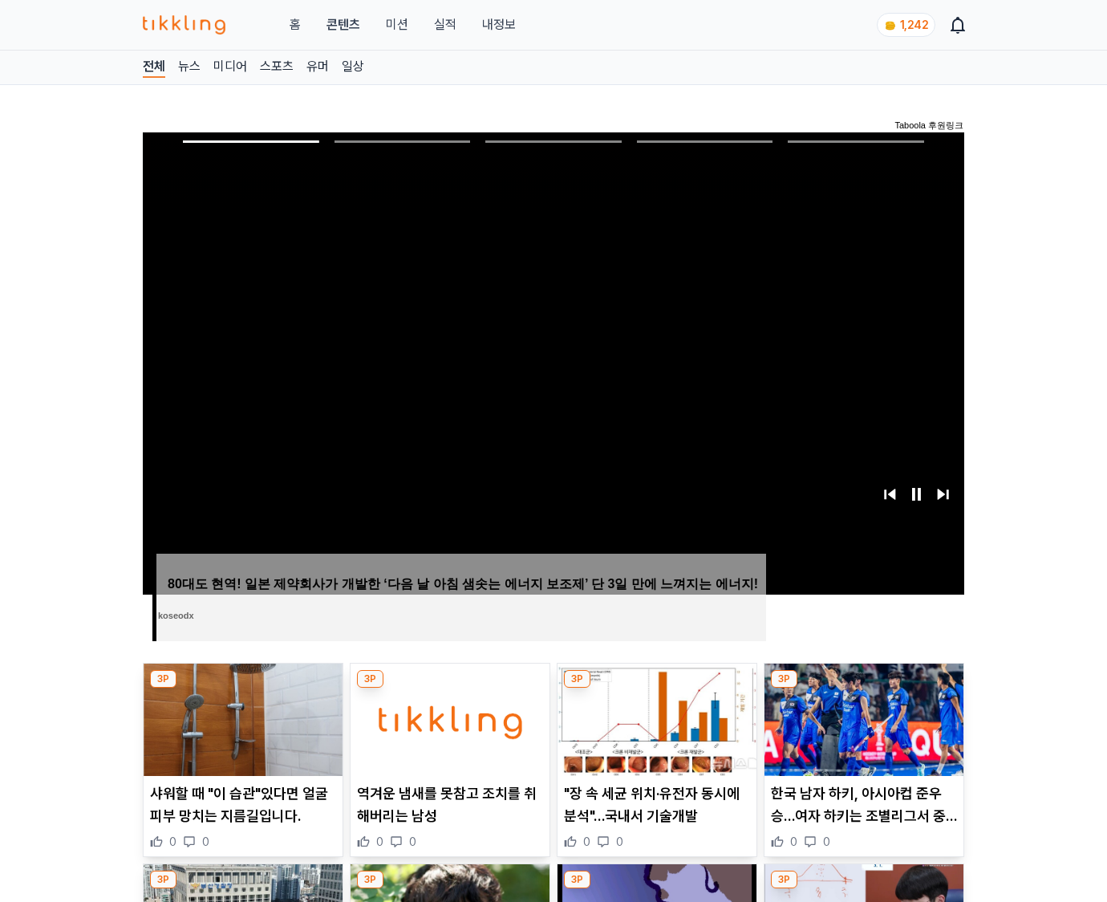
click at [863, 688] on img at bounding box center [863, 719] width 199 height 112
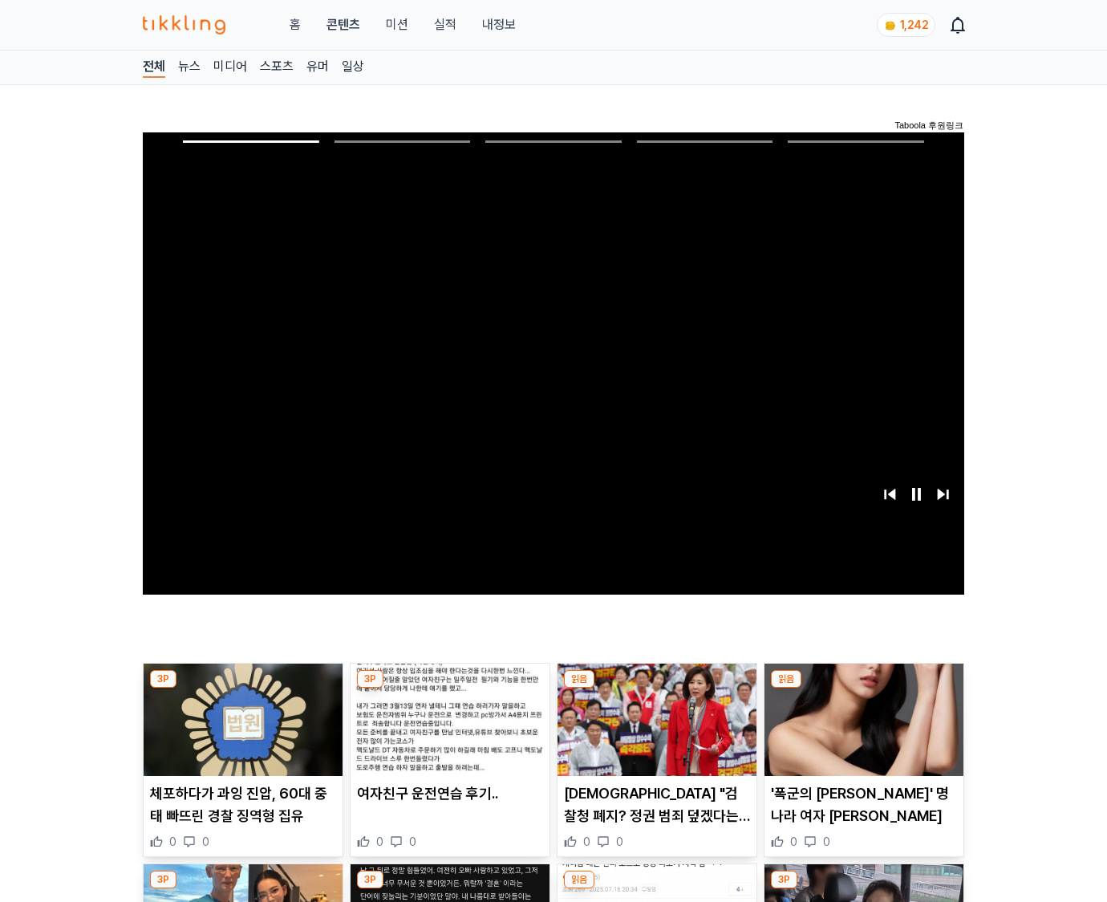
click at [863, 688] on img at bounding box center [863, 719] width 199 height 112
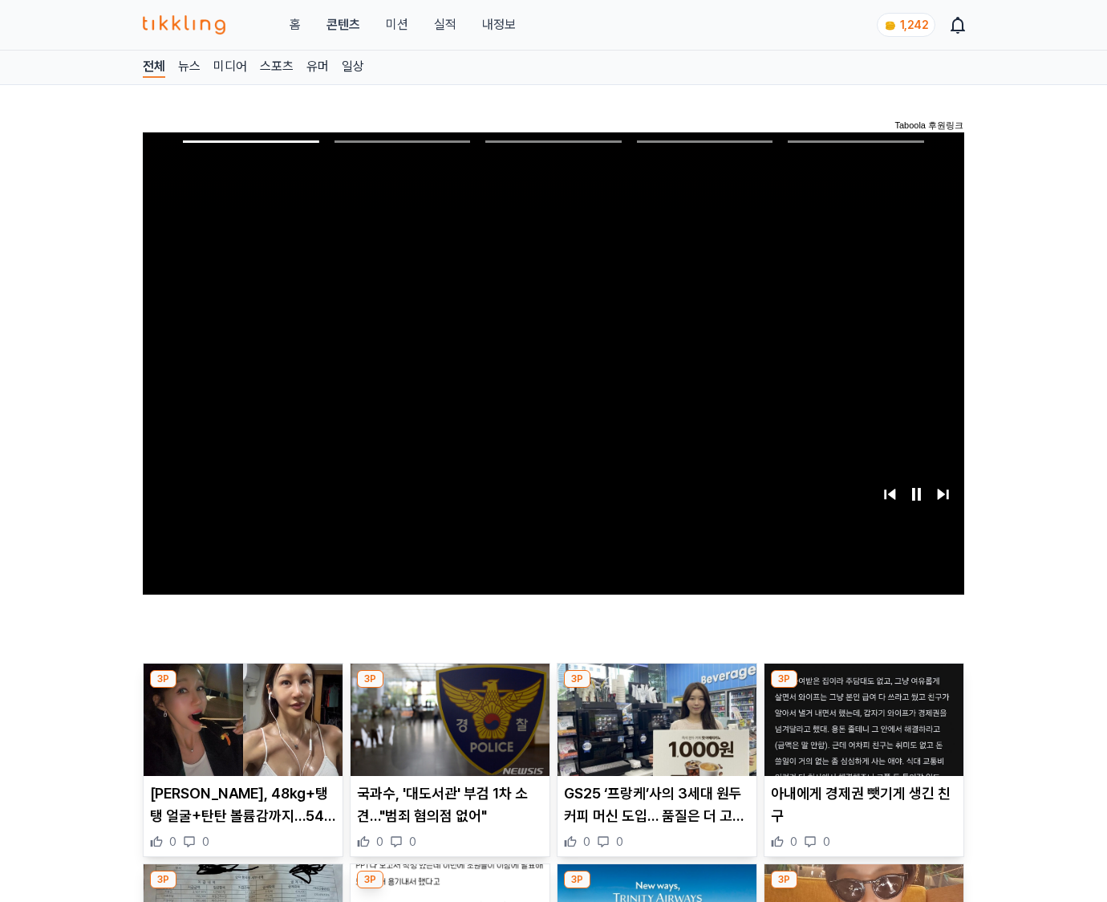
click at [863, 688] on img at bounding box center [863, 719] width 199 height 112
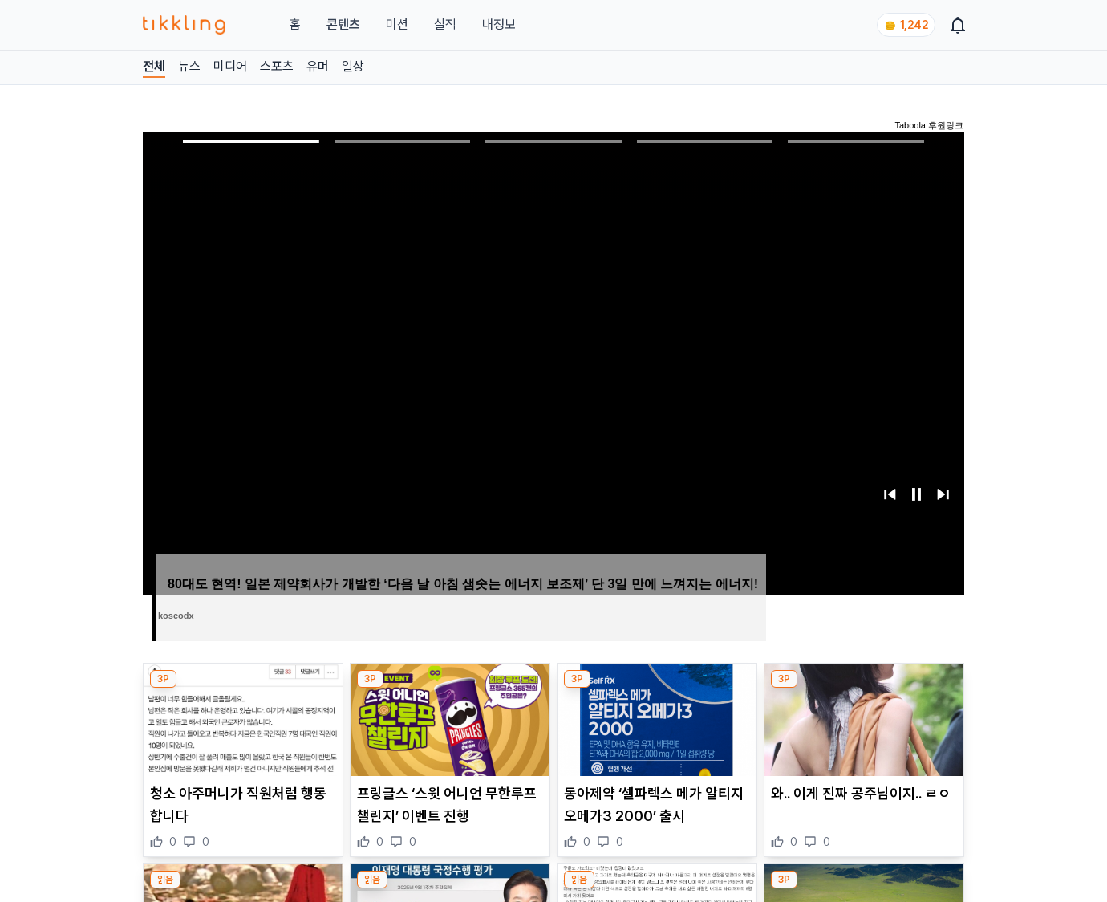
click at [863, 688] on img at bounding box center [863, 719] width 199 height 112
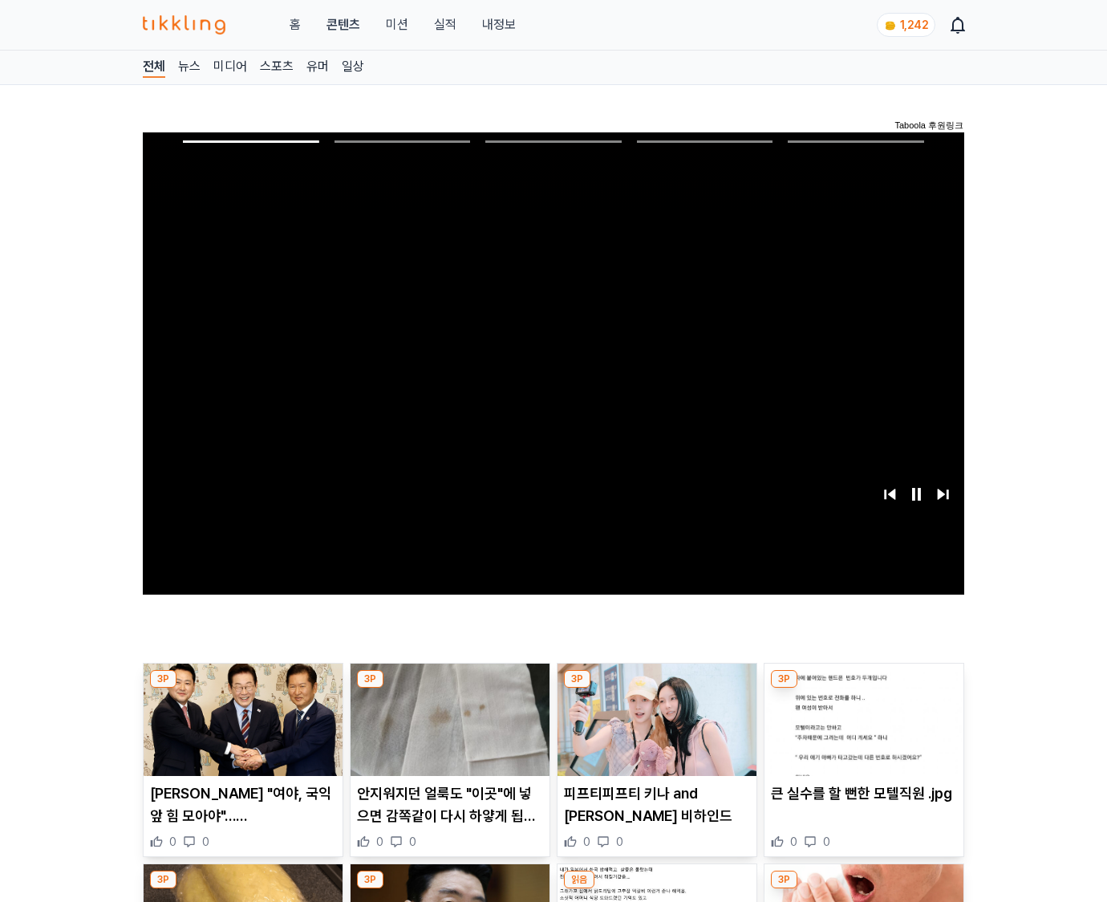
click at [863, 688] on img at bounding box center [863, 719] width 199 height 112
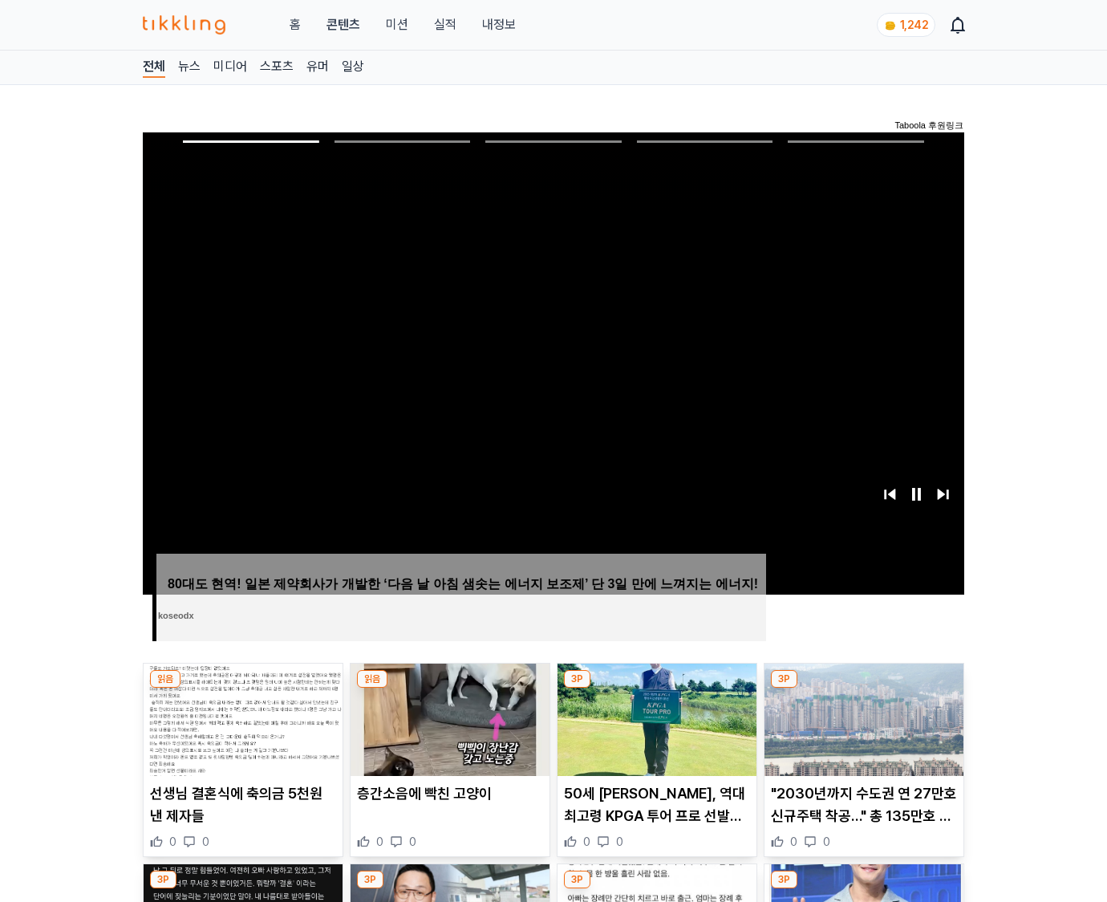
click at [863, 688] on img at bounding box center [863, 719] width 199 height 112
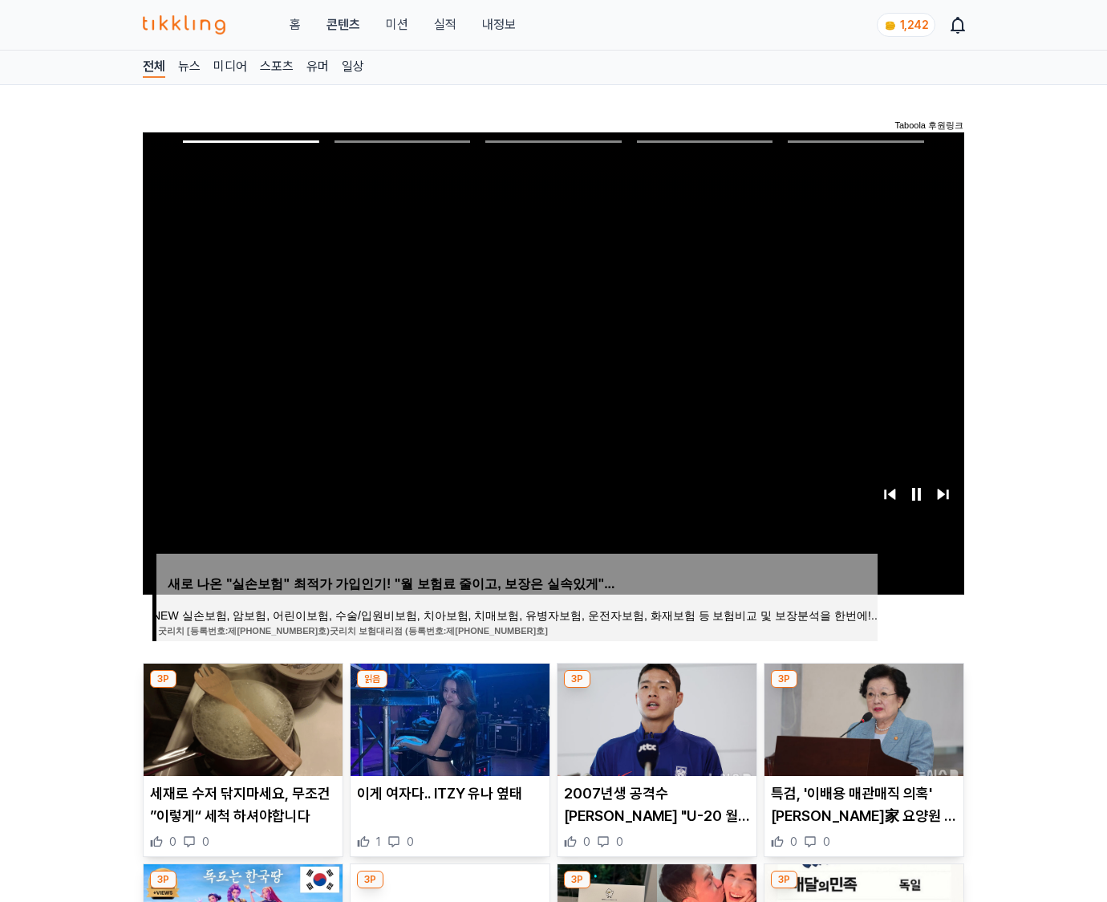
click at [863, 688] on img at bounding box center [863, 719] width 199 height 112
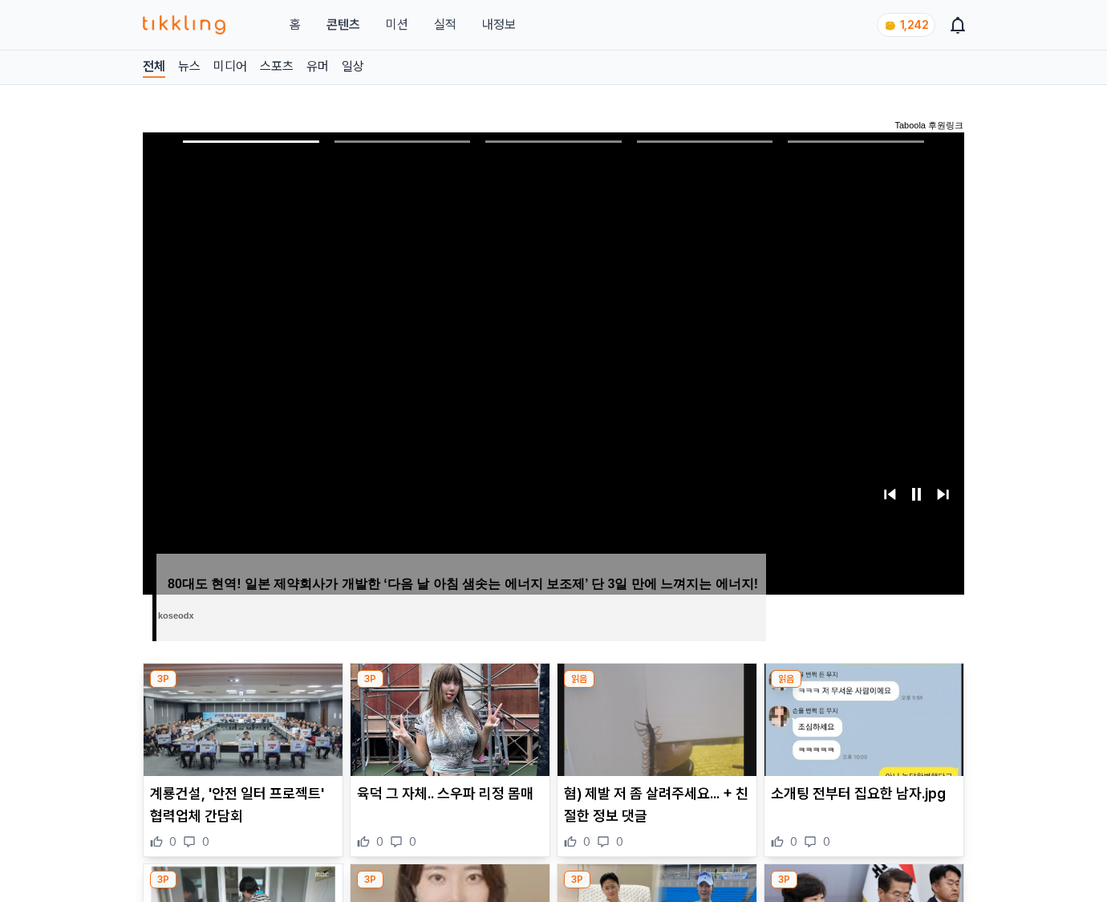
click at [863, 688] on img at bounding box center [863, 719] width 199 height 112
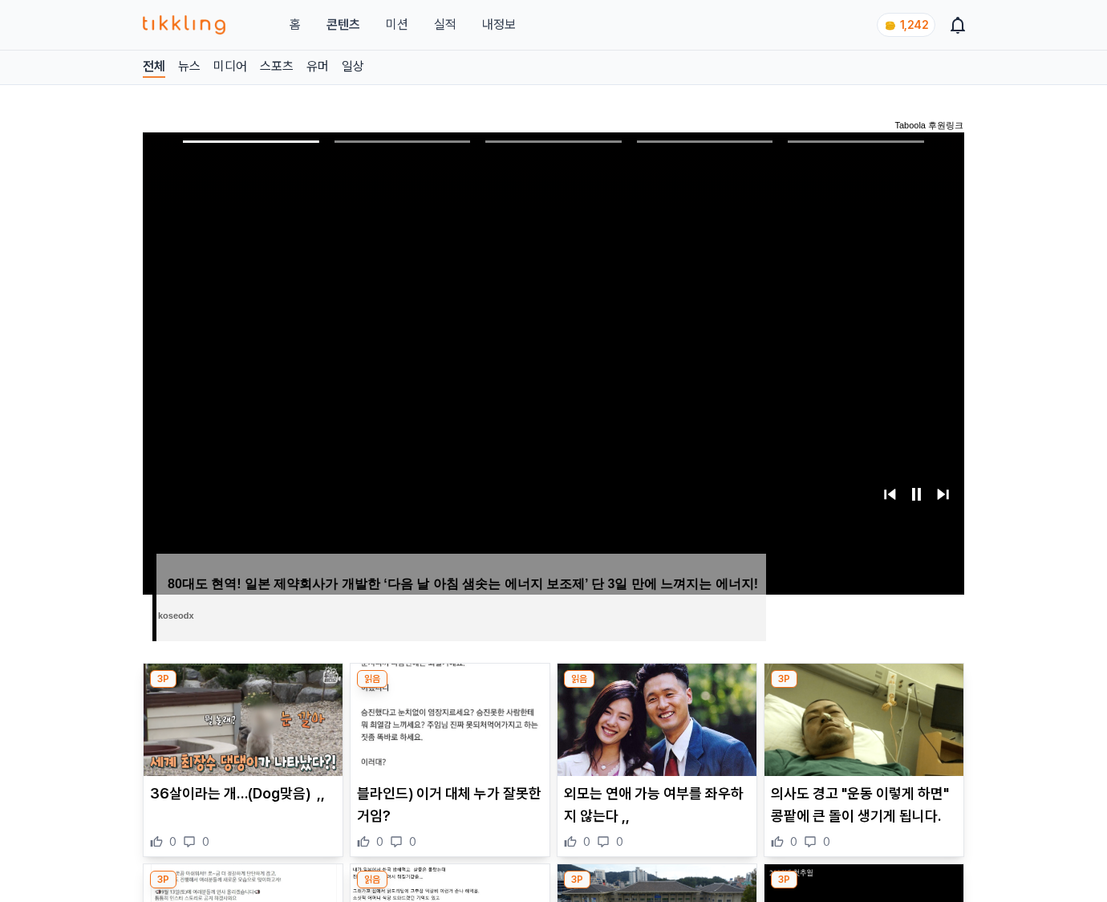
click at [863, 688] on img at bounding box center [863, 719] width 199 height 112
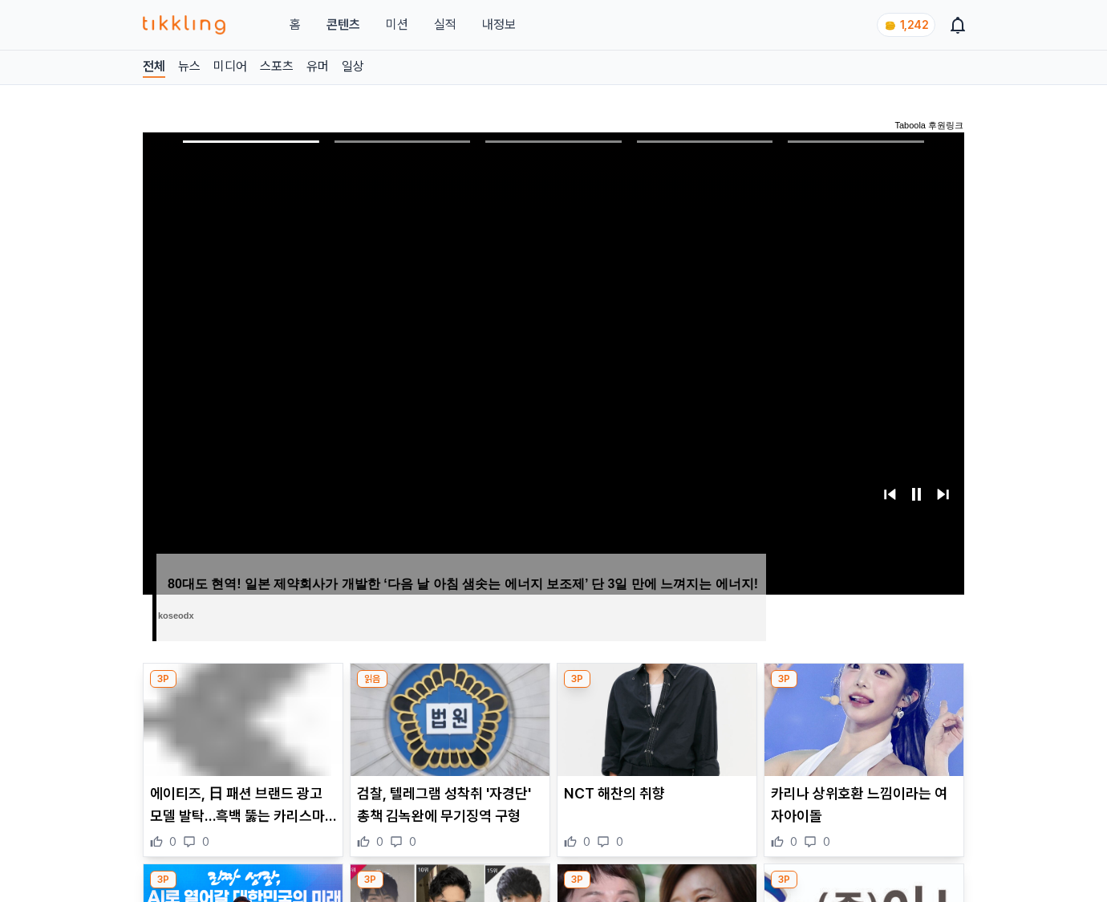
click at [863, 688] on img at bounding box center [863, 719] width 199 height 112
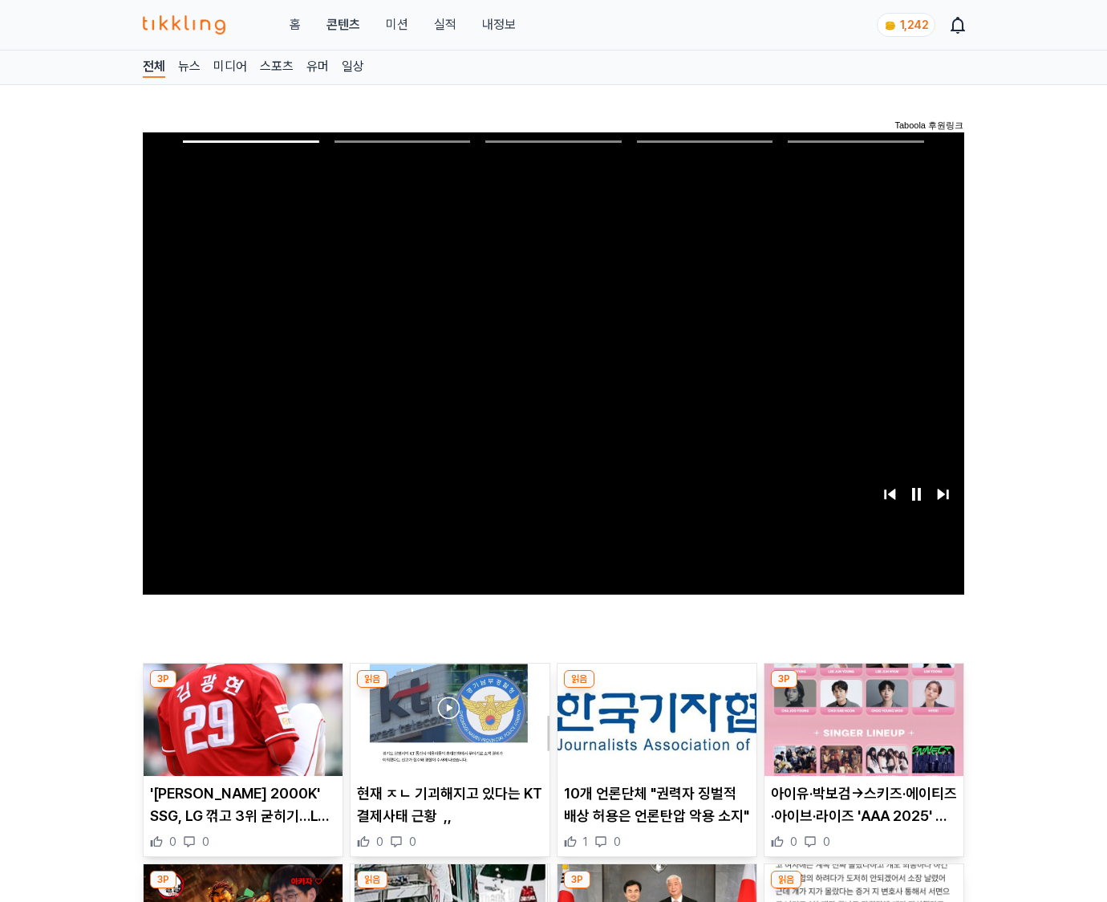
click at [863, 688] on img at bounding box center [863, 719] width 199 height 112
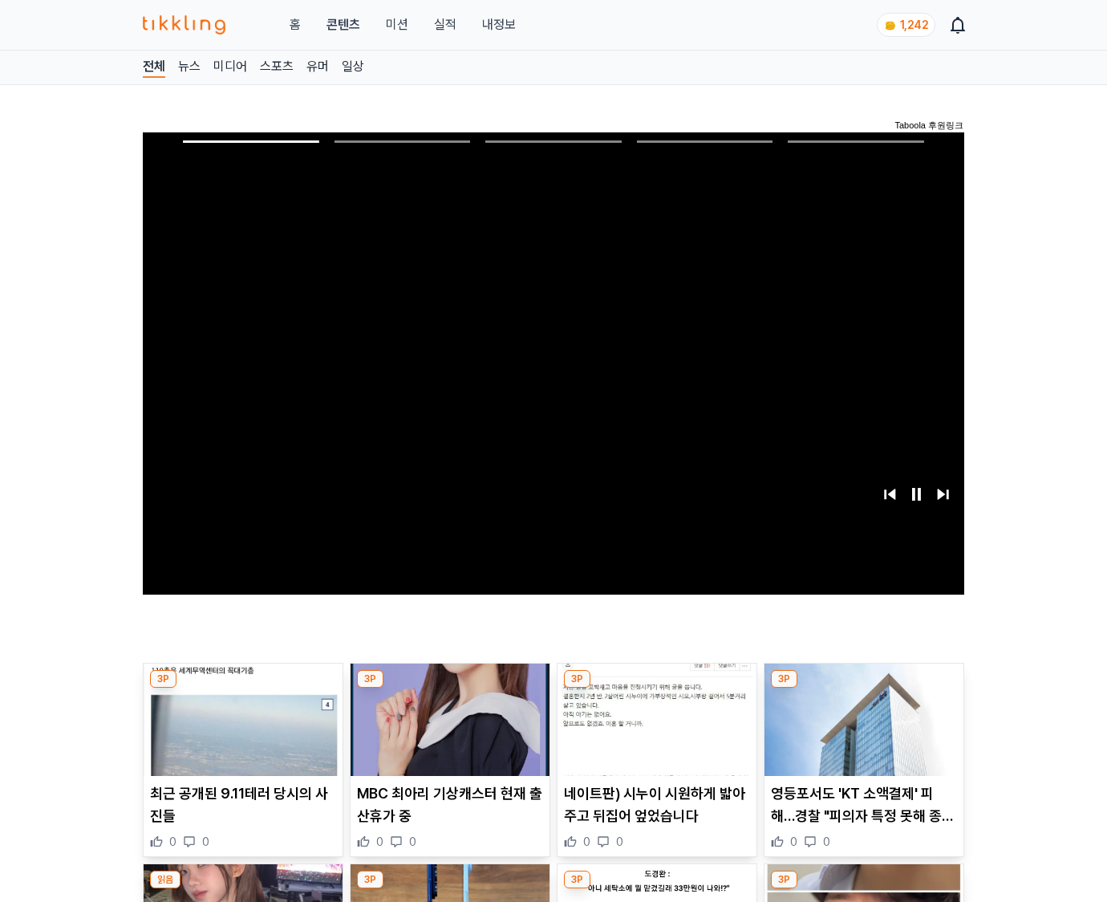
click at [863, 688] on img at bounding box center [863, 719] width 199 height 112
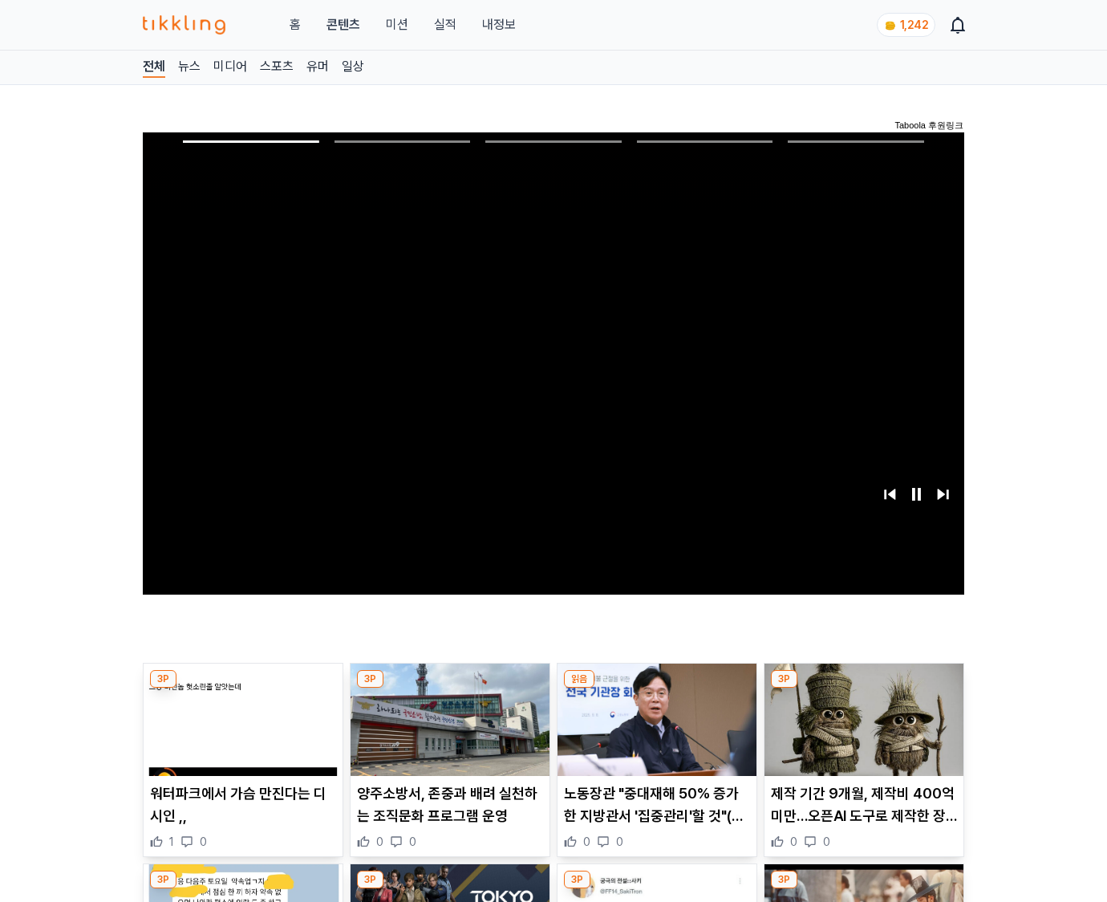
click at [863, 688] on img at bounding box center [863, 719] width 199 height 112
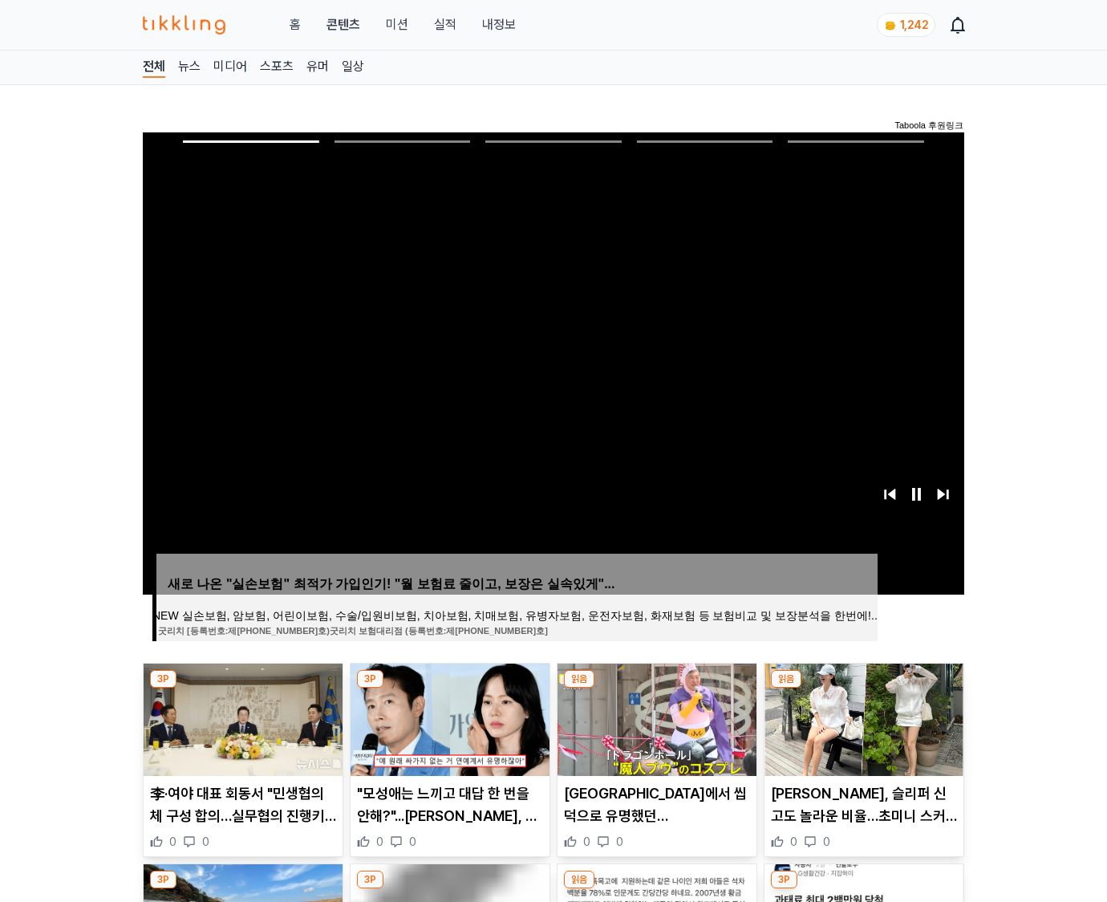
click at [863, 688] on img at bounding box center [863, 719] width 199 height 112
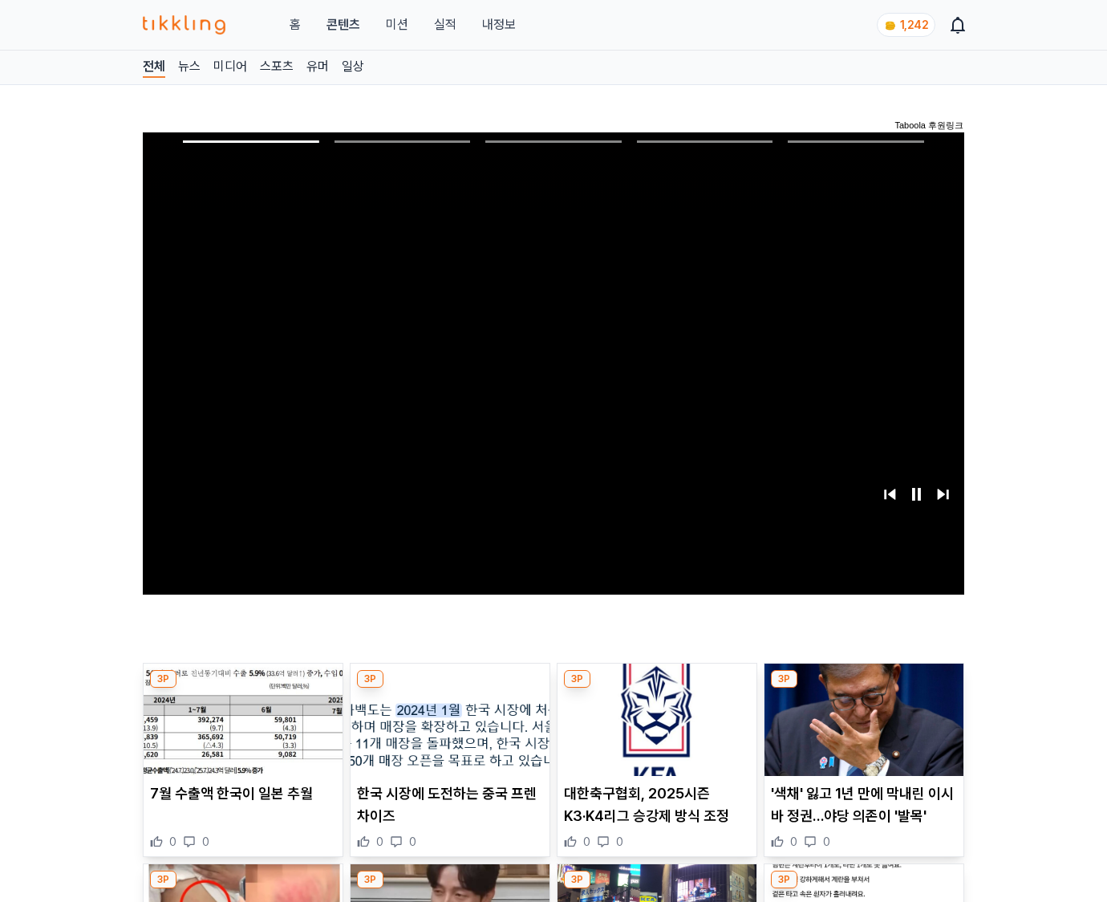
click at [863, 688] on img at bounding box center [863, 719] width 199 height 112
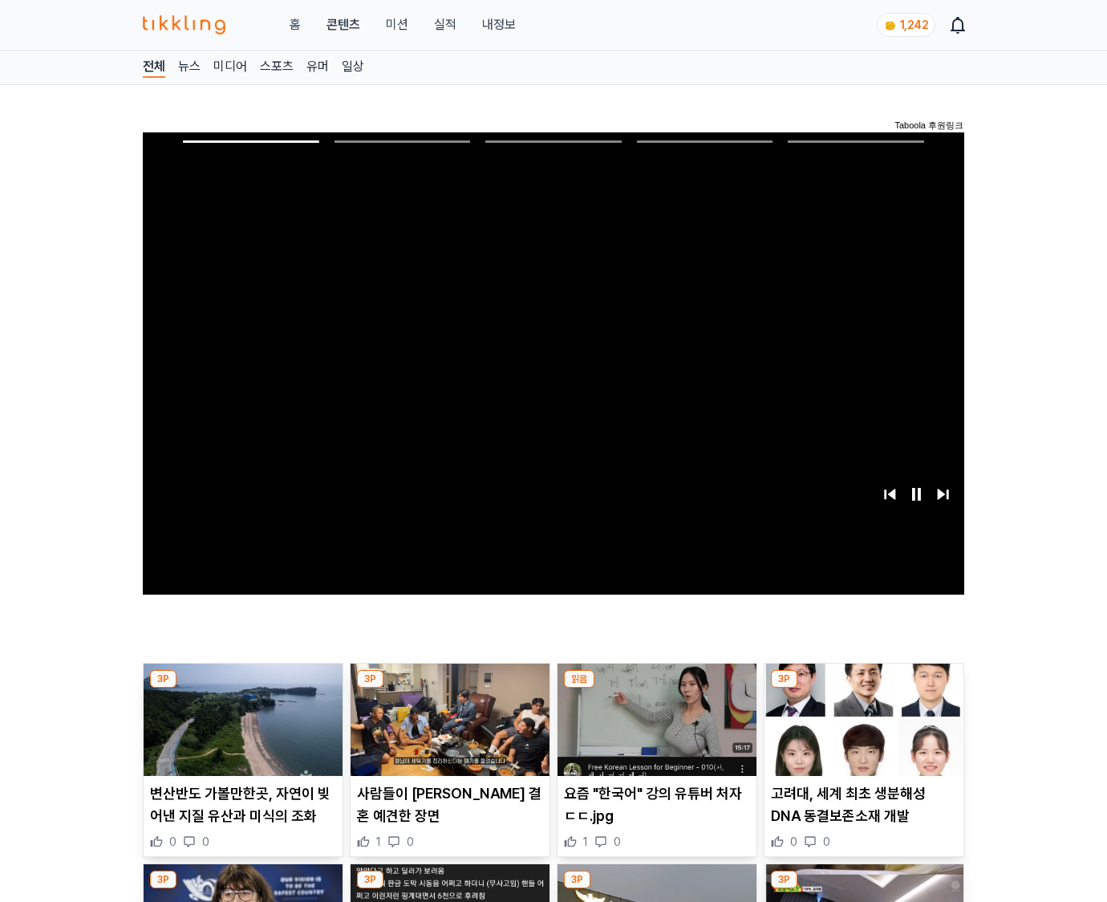
click at [863, 688] on img at bounding box center [863, 719] width 199 height 112
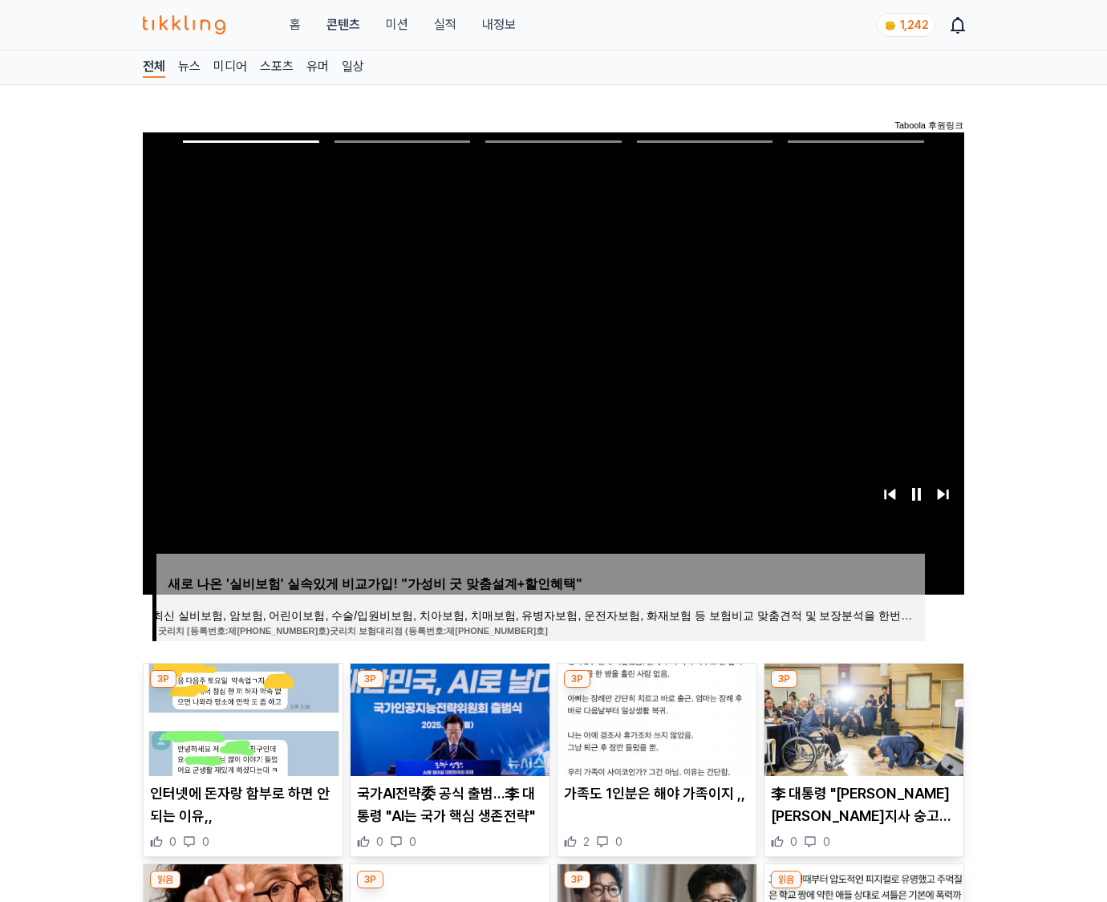
click at [863, 688] on img at bounding box center [863, 719] width 199 height 112
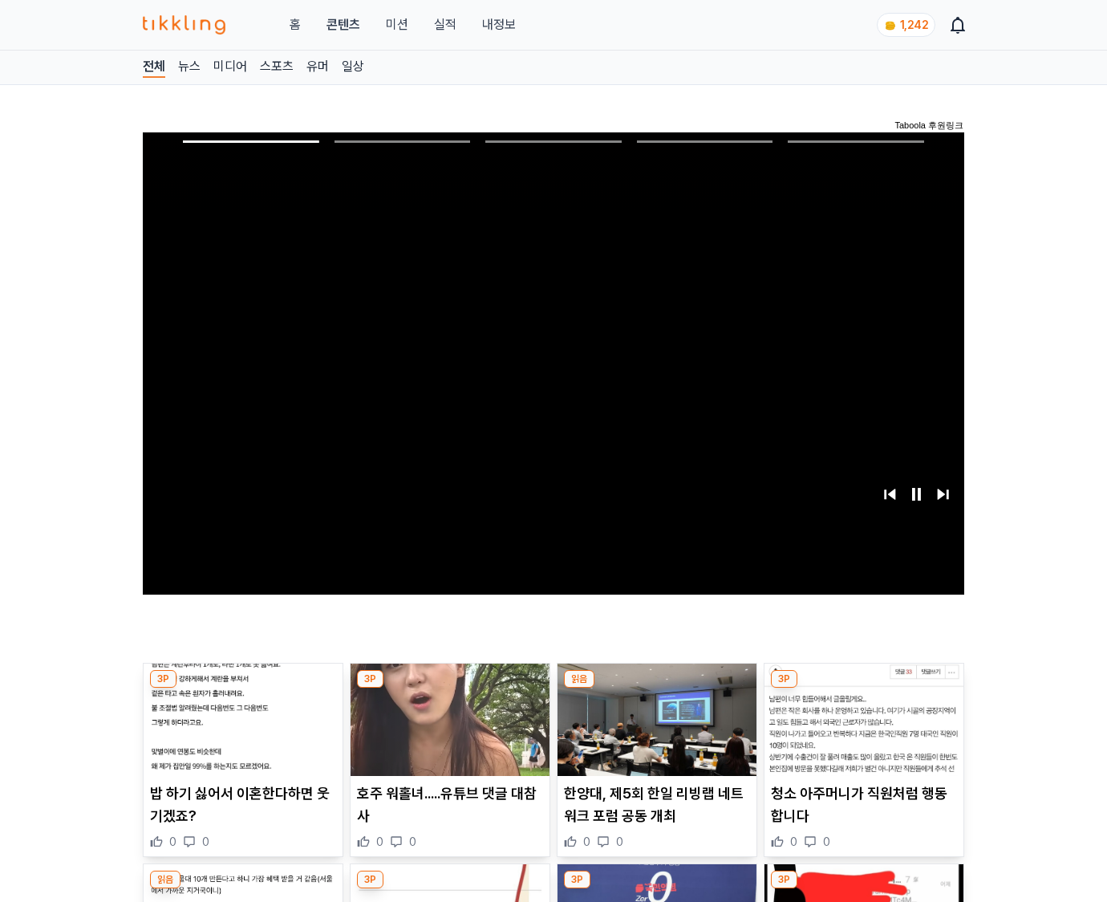
click at [863, 688] on img at bounding box center [863, 719] width 199 height 112
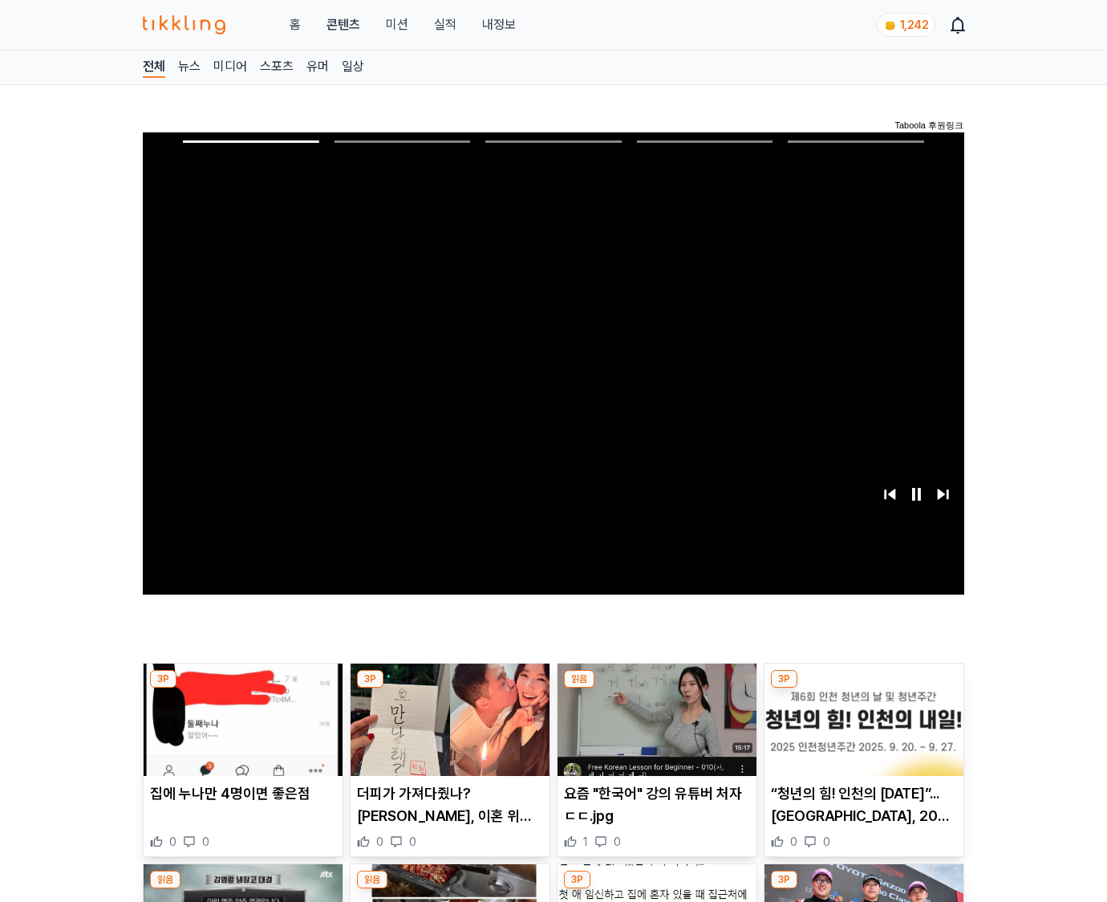
click at [863, 688] on img at bounding box center [863, 719] width 199 height 112
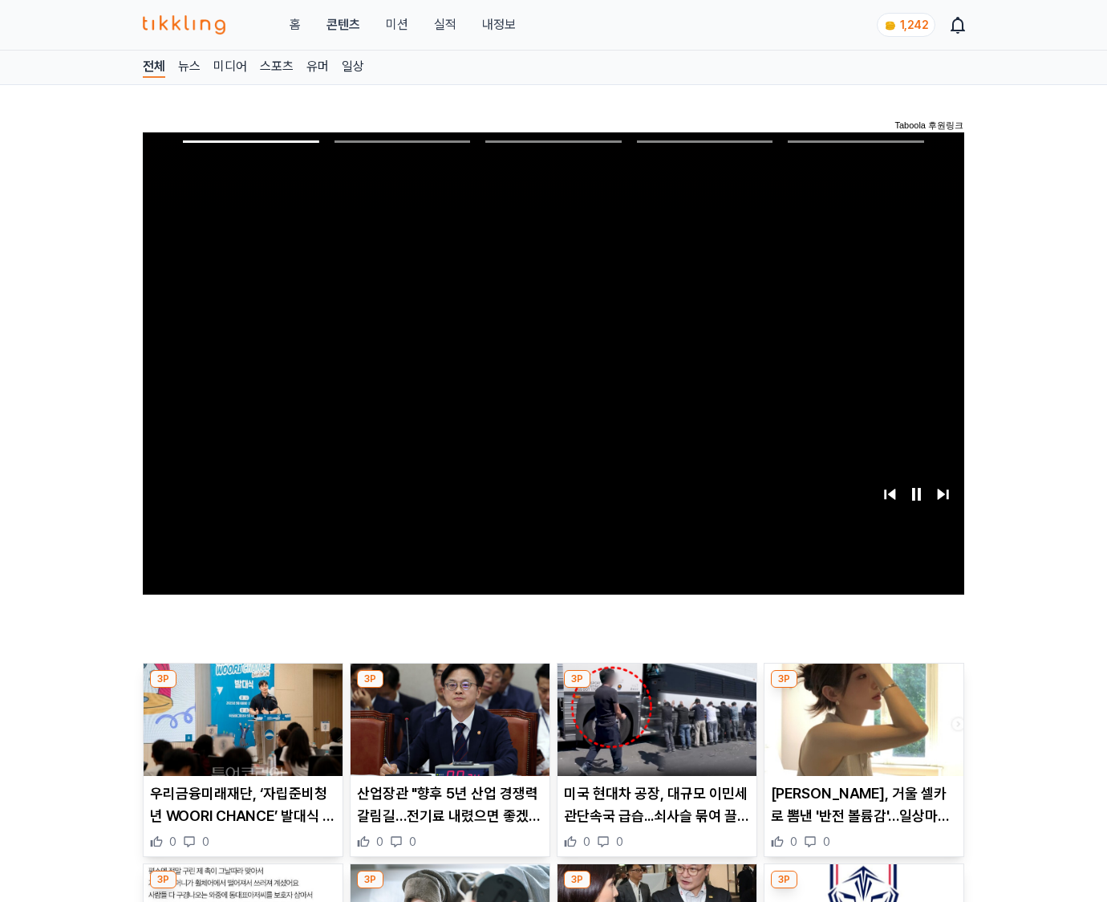
click at [863, 688] on img at bounding box center [863, 719] width 199 height 112
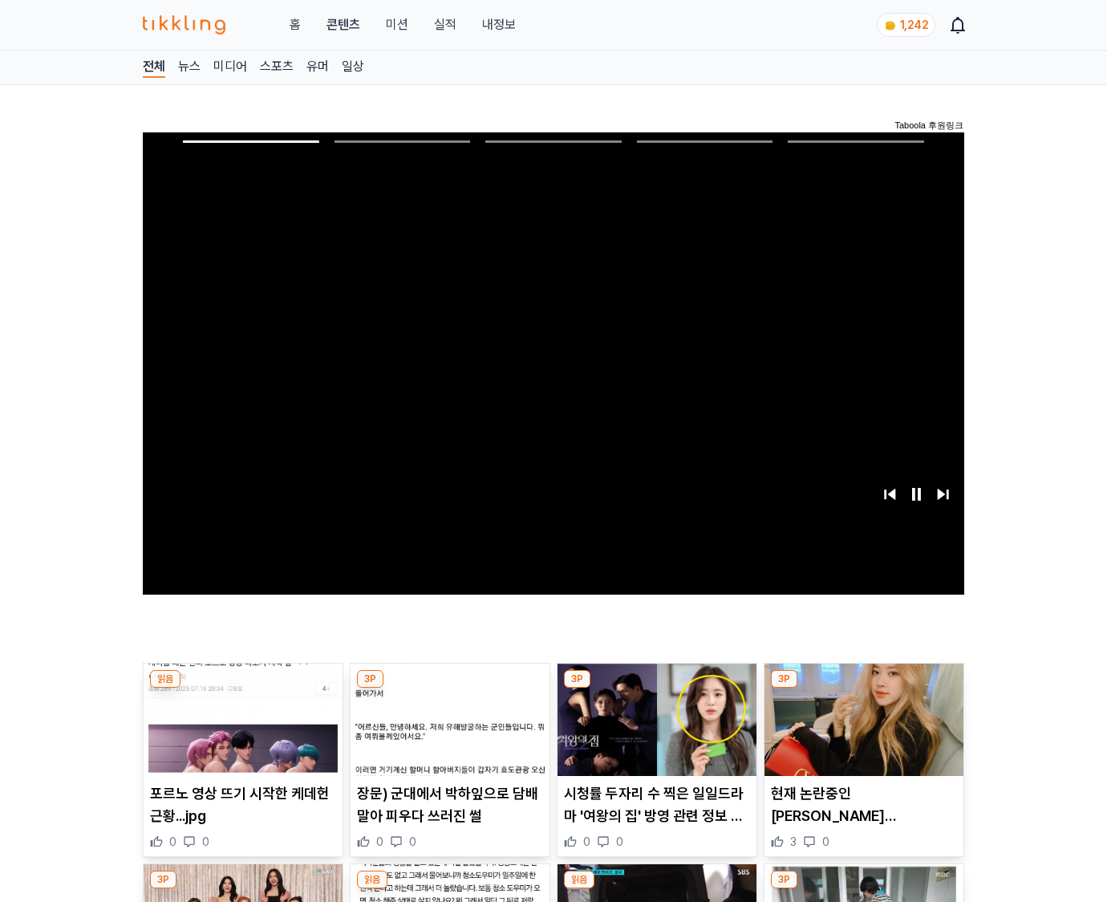
click at [863, 688] on img at bounding box center [863, 719] width 199 height 112
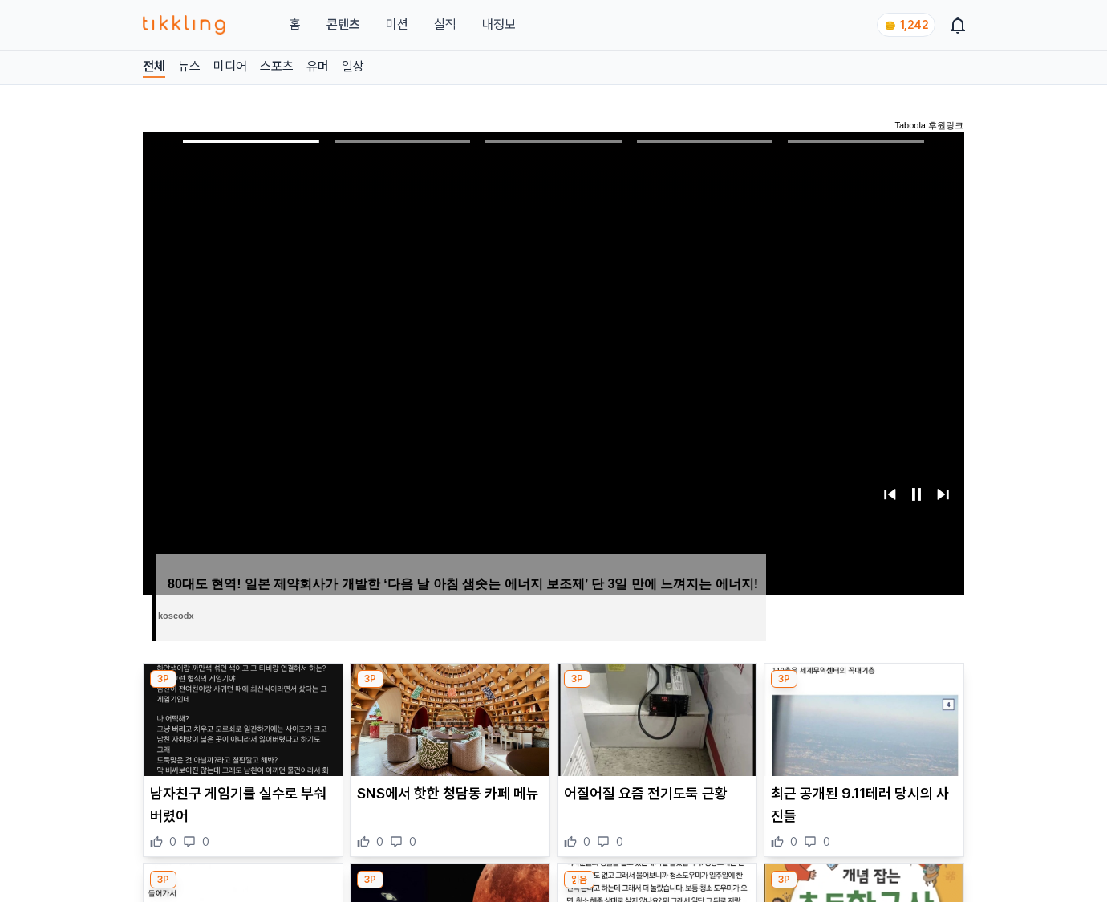
click at [863, 688] on img at bounding box center [863, 719] width 199 height 112
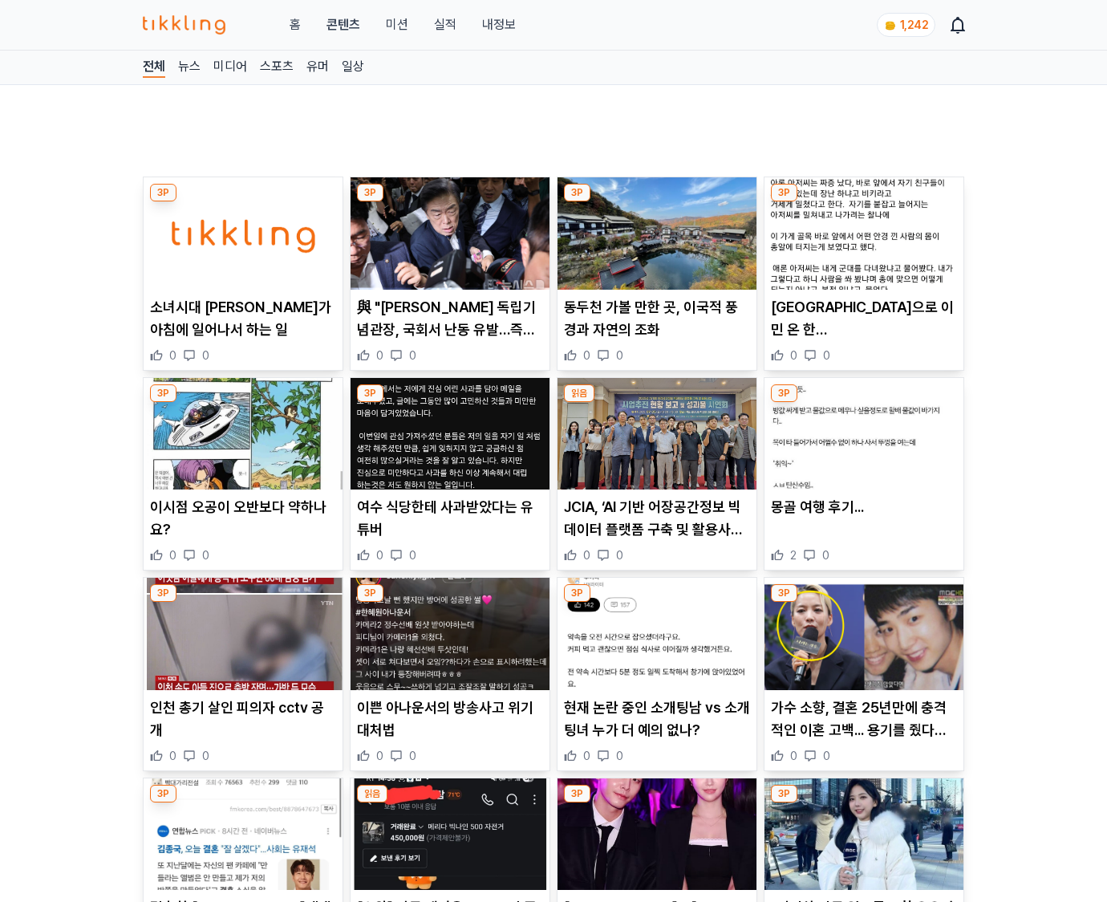
click at [863, 688] on img at bounding box center [863, 634] width 199 height 112
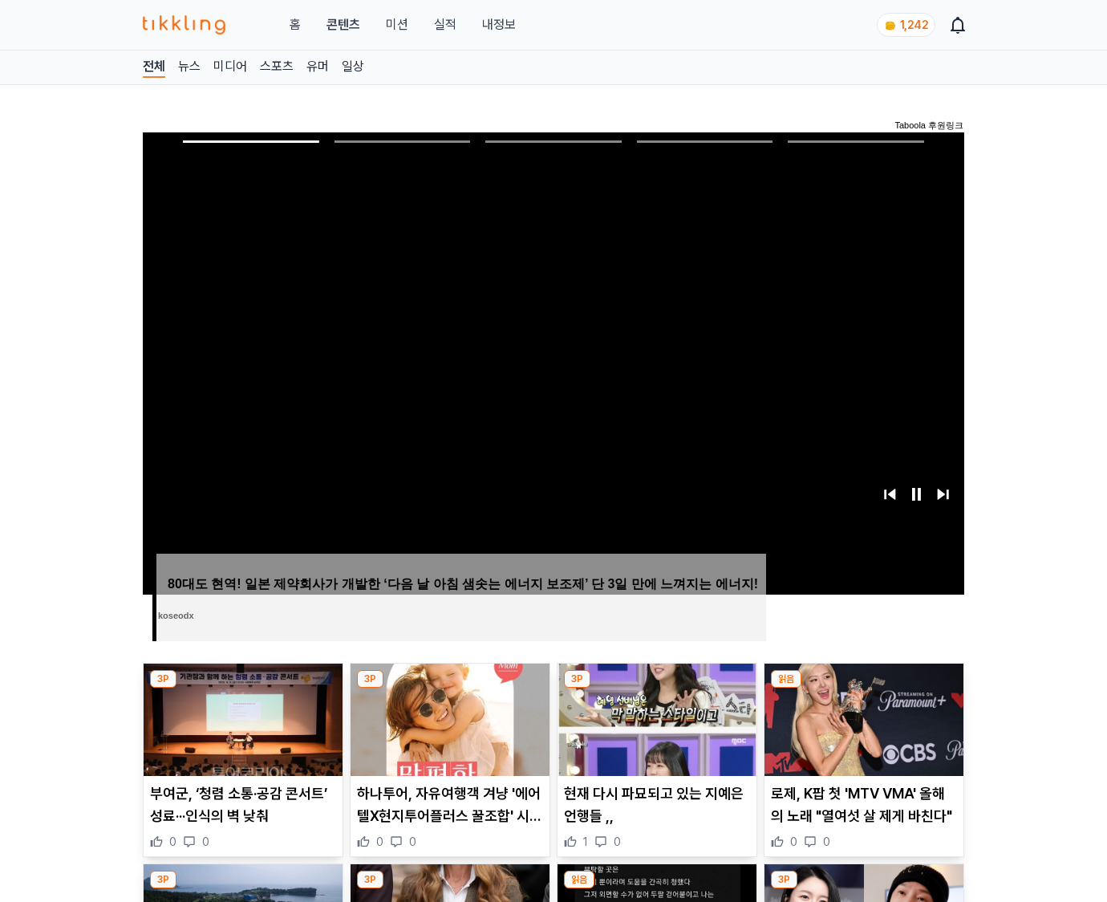
click at [863, 688] on img at bounding box center [863, 719] width 199 height 112
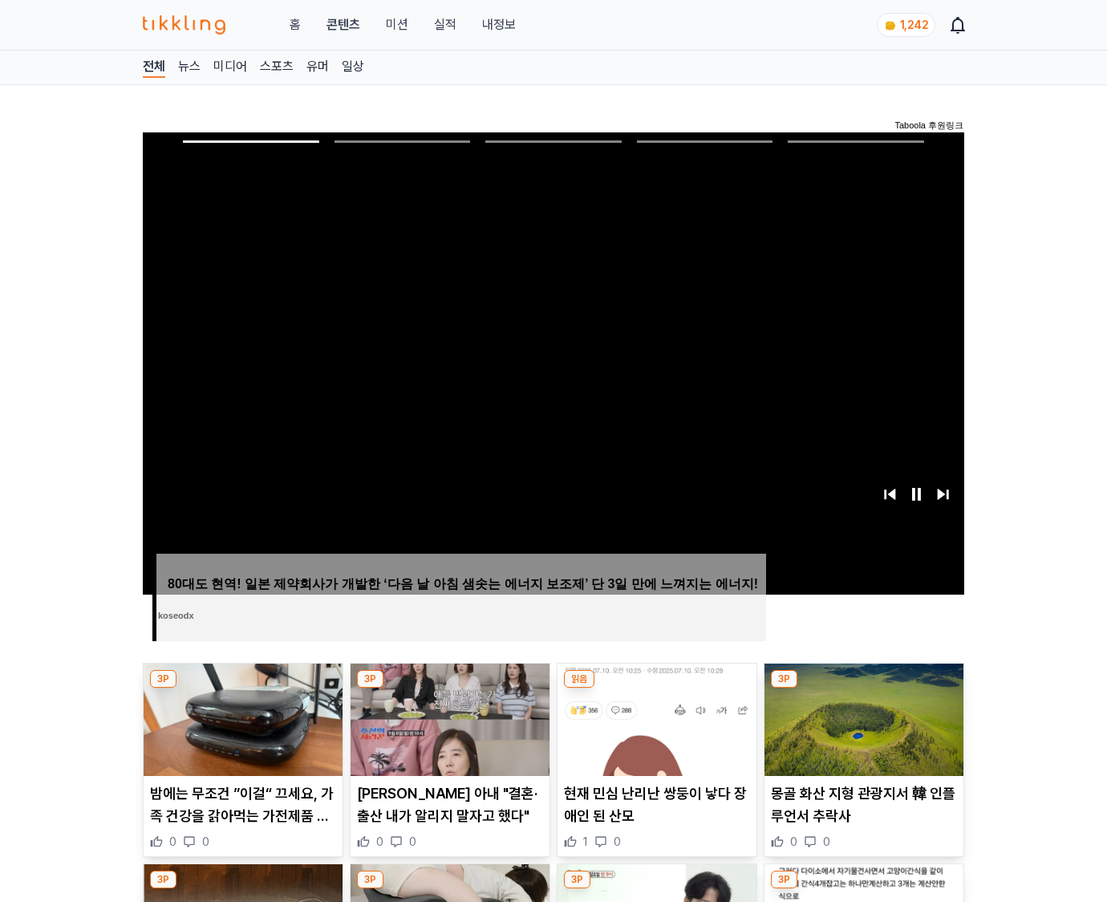
click at [863, 688] on img at bounding box center [863, 719] width 199 height 112
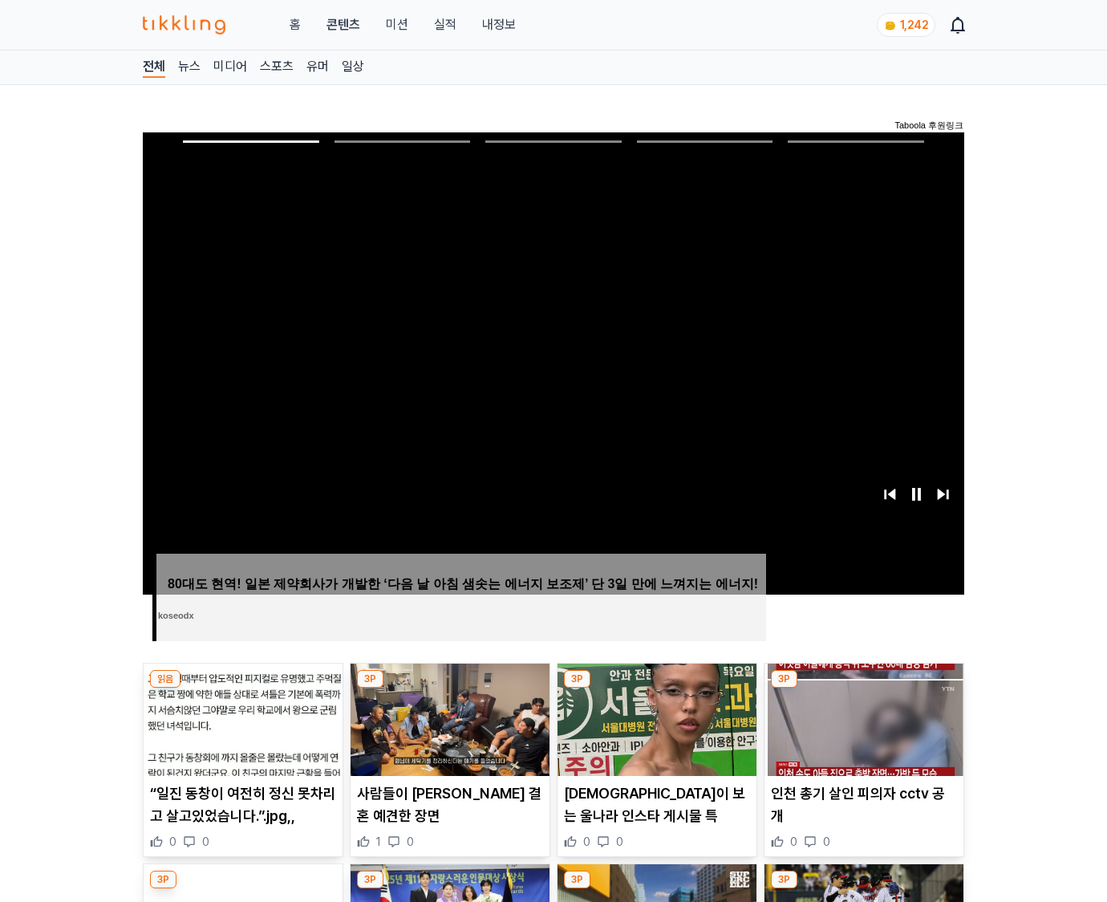
click at [863, 688] on img at bounding box center [863, 719] width 199 height 112
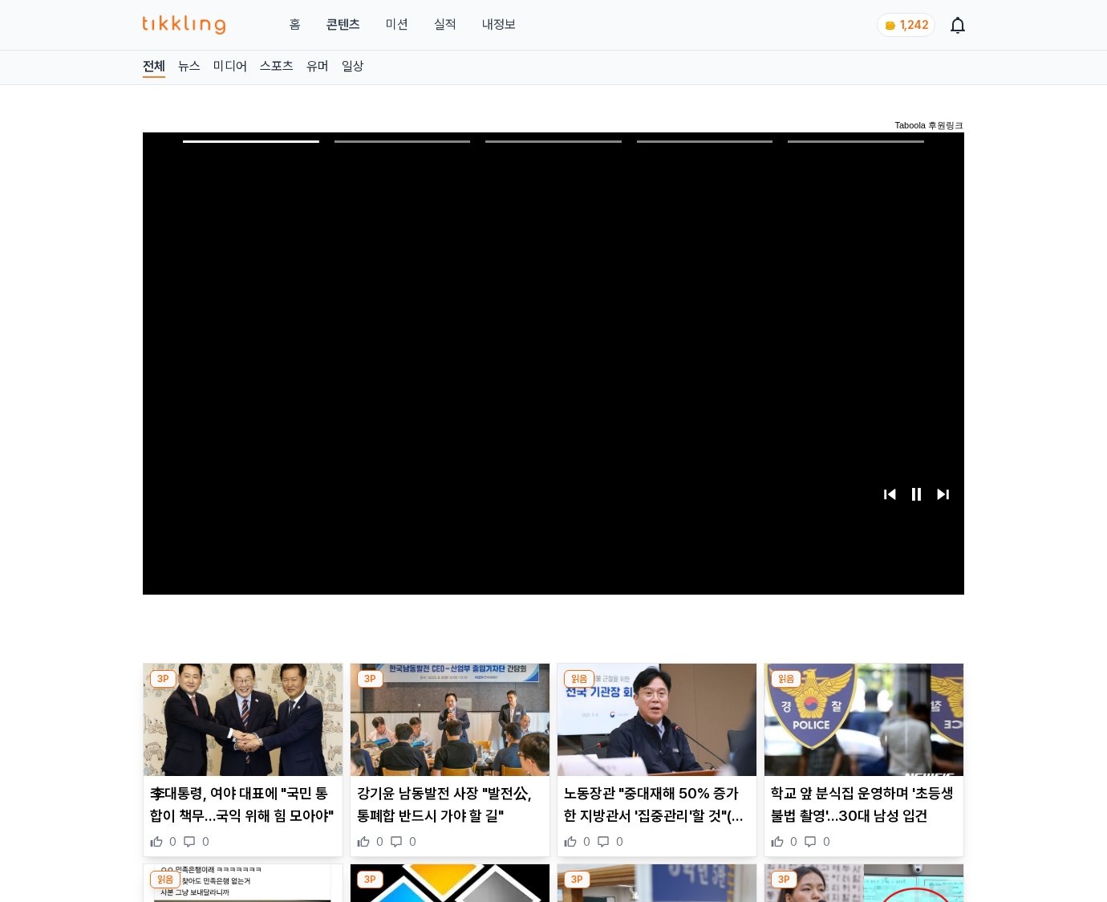
click at [863, 688] on img at bounding box center [863, 719] width 199 height 112
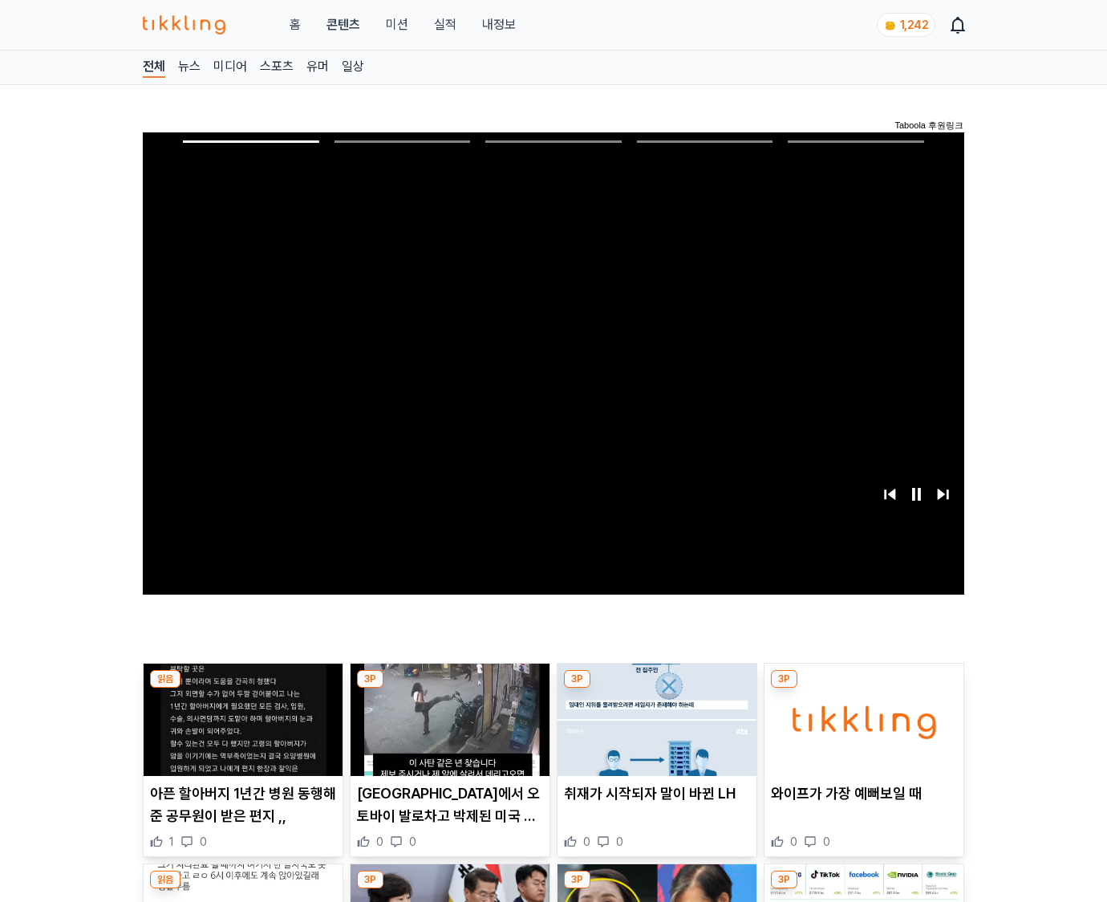
click at [863, 688] on img at bounding box center [863, 719] width 199 height 112
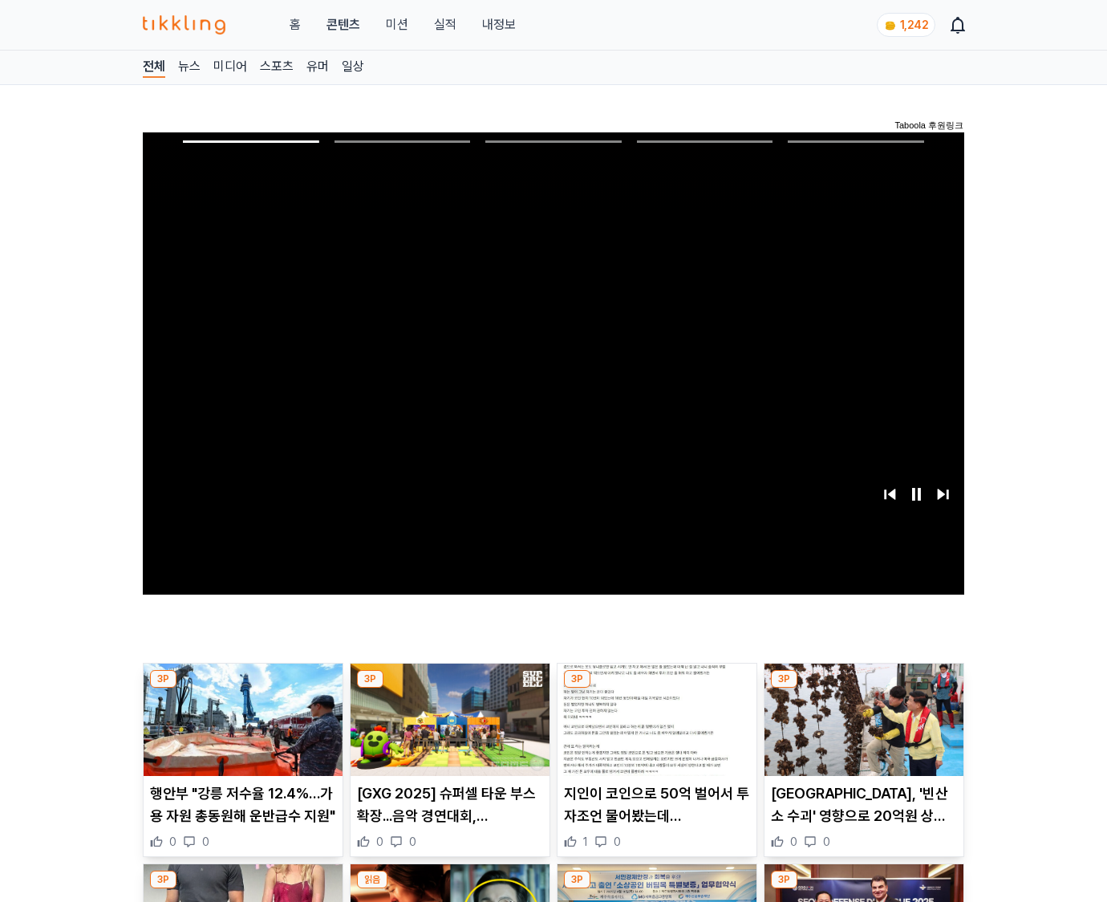
click at [863, 688] on img at bounding box center [863, 719] width 199 height 112
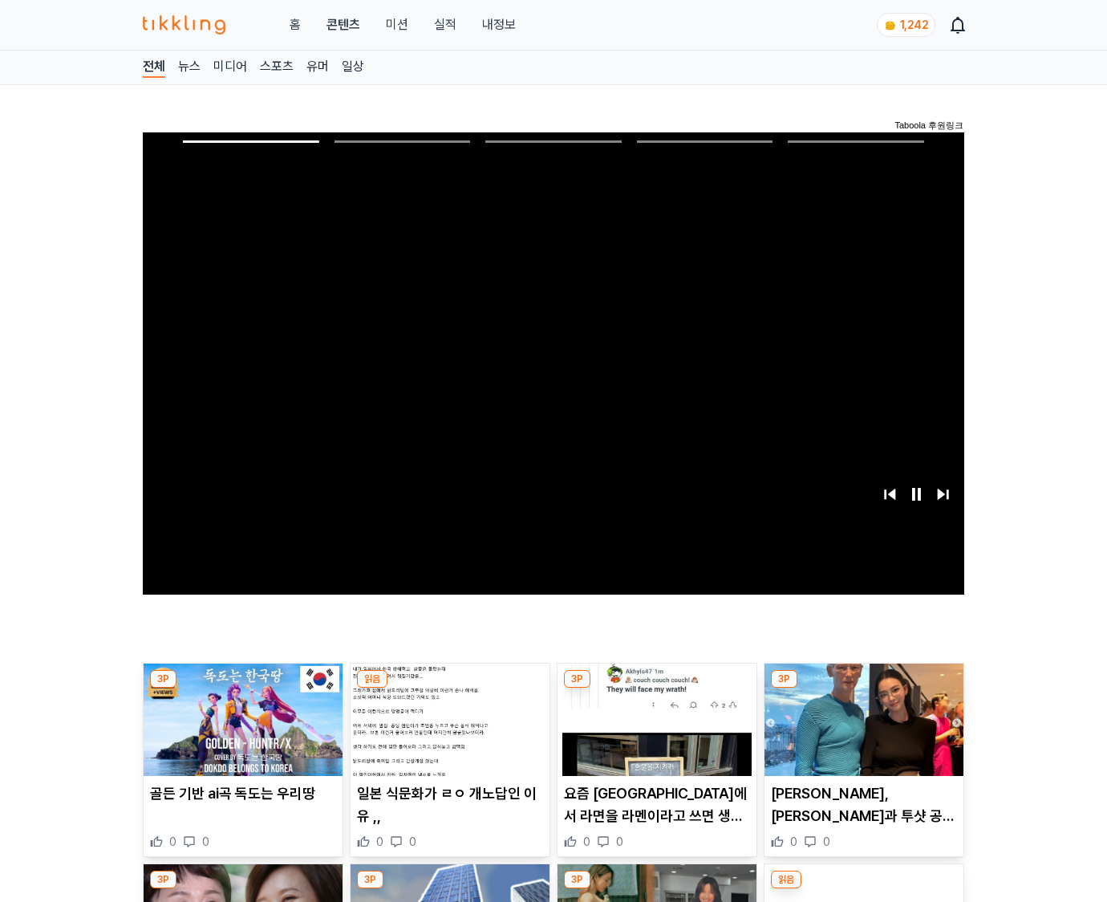
click at [863, 688] on img at bounding box center [863, 719] width 199 height 112
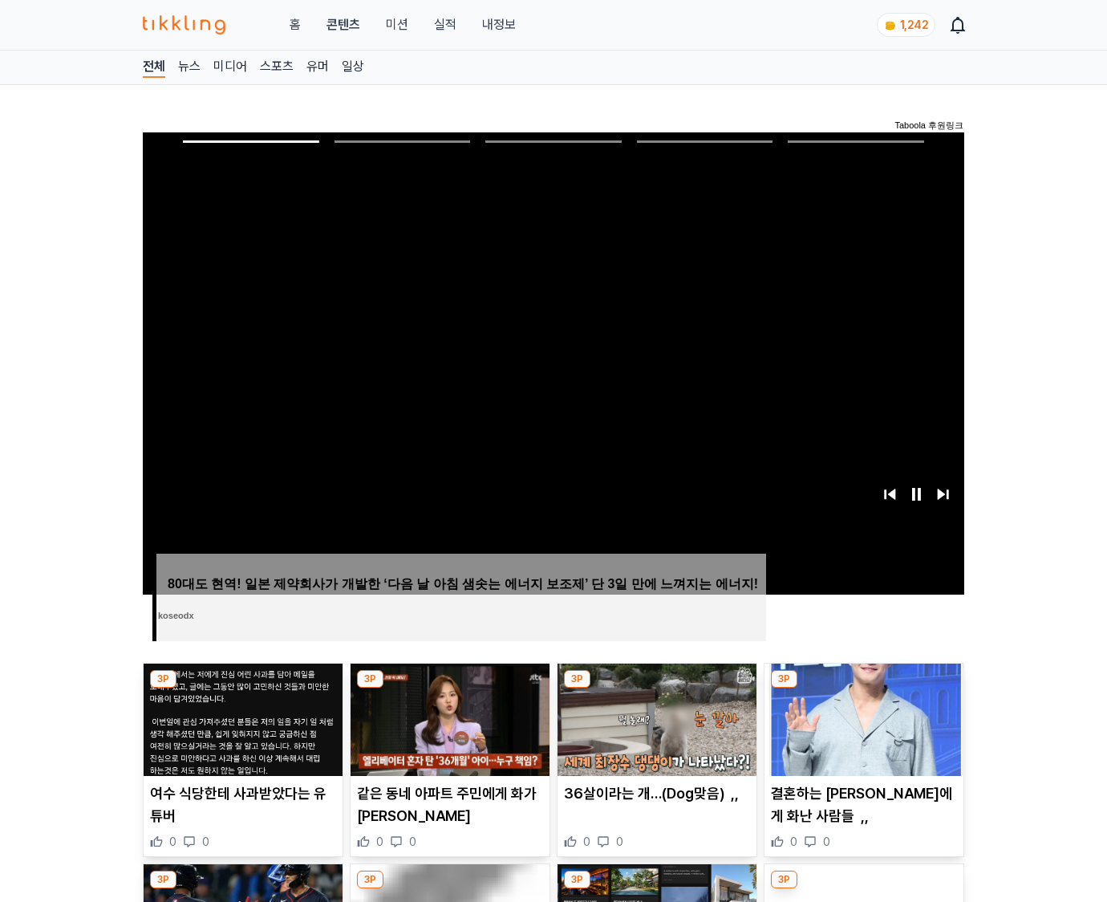
click at [863, 688] on img at bounding box center [863, 719] width 199 height 112
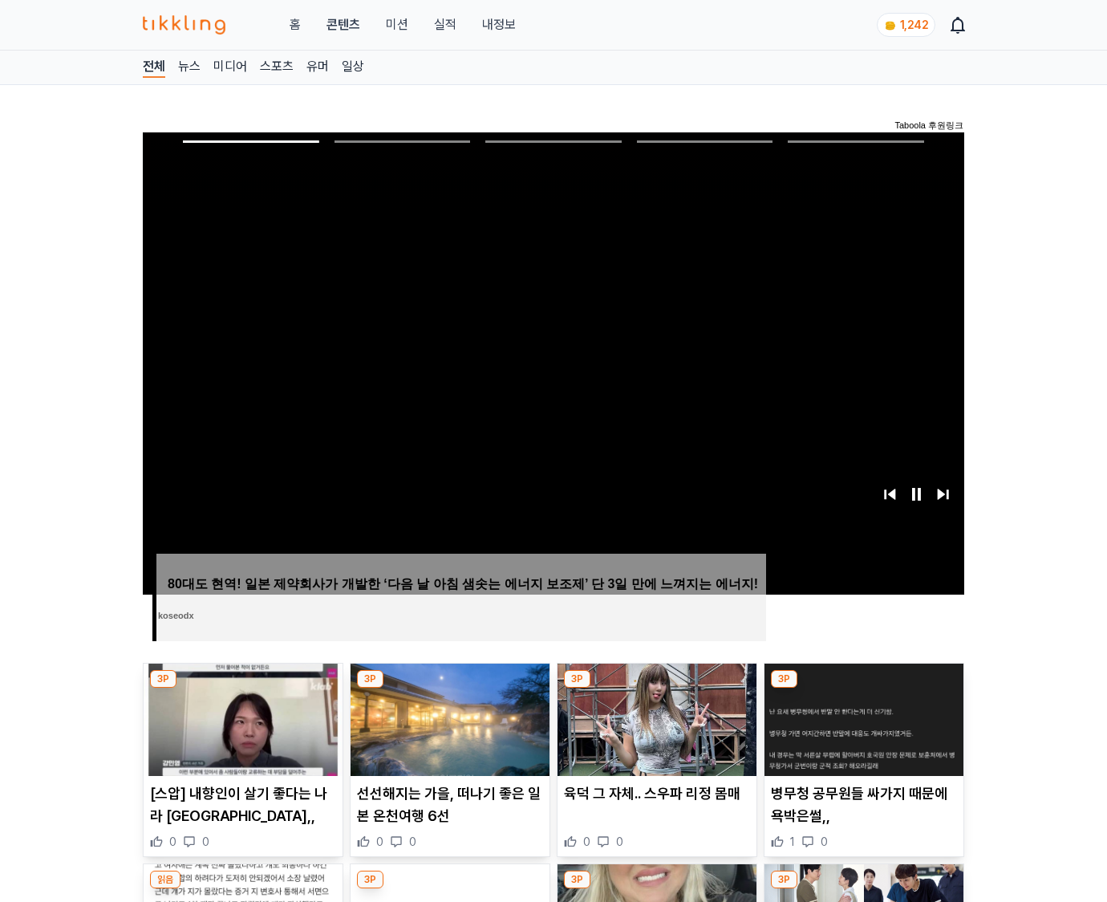
click at [863, 688] on img at bounding box center [863, 719] width 199 height 112
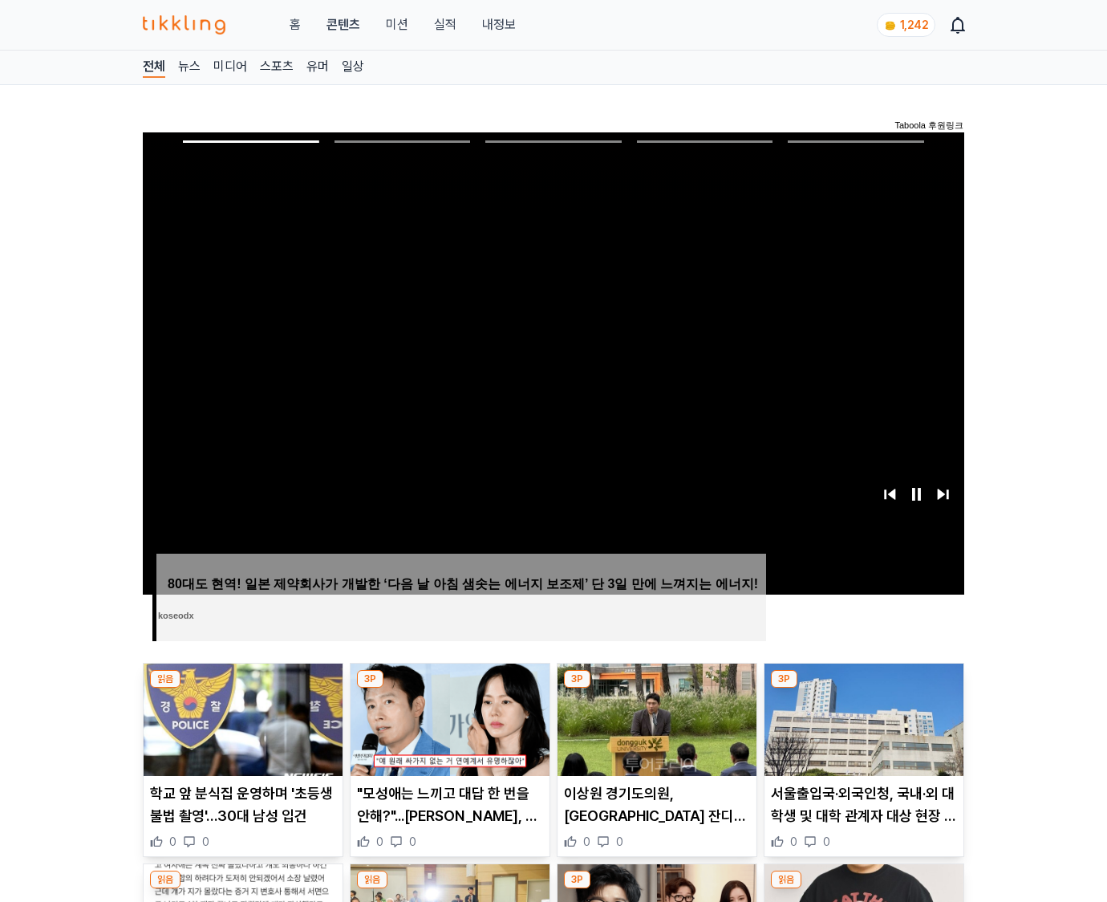
click at [863, 688] on img at bounding box center [863, 719] width 199 height 112
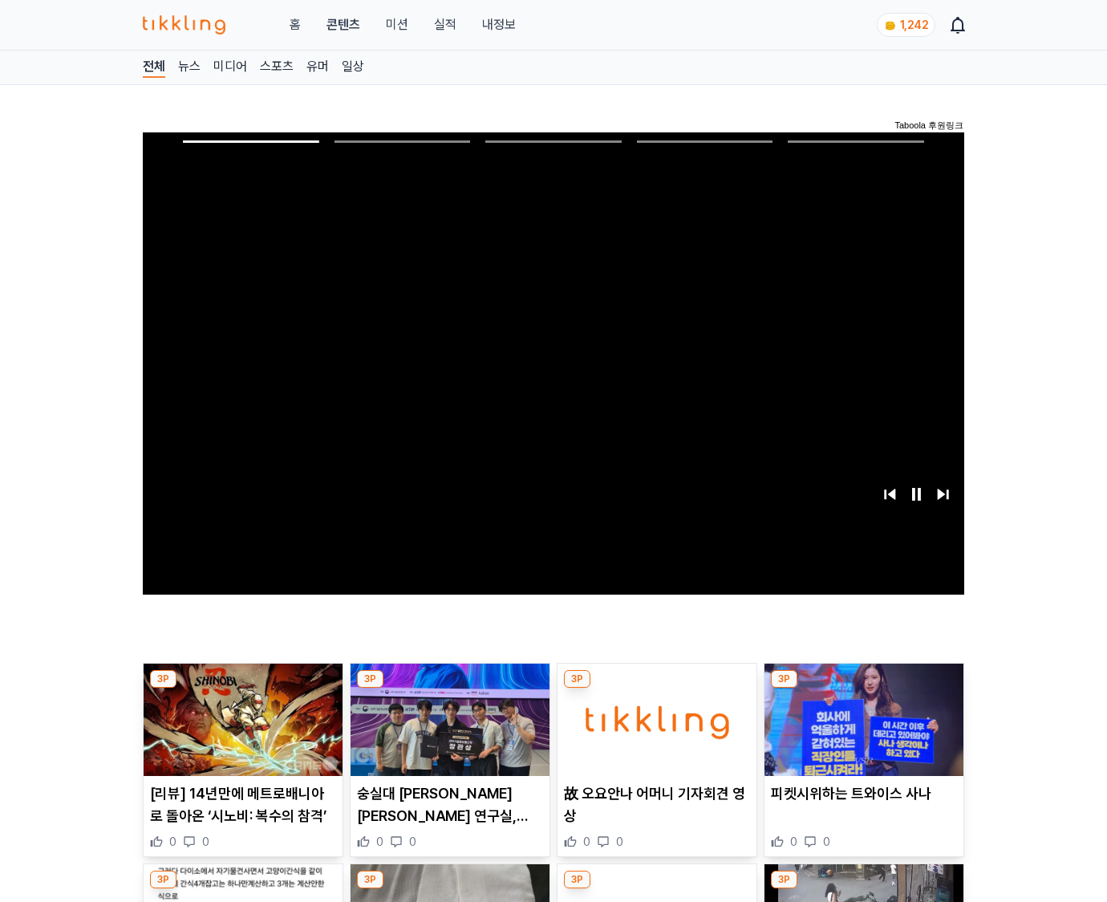
click at [863, 688] on img at bounding box center [863, 719] width 199 height 112
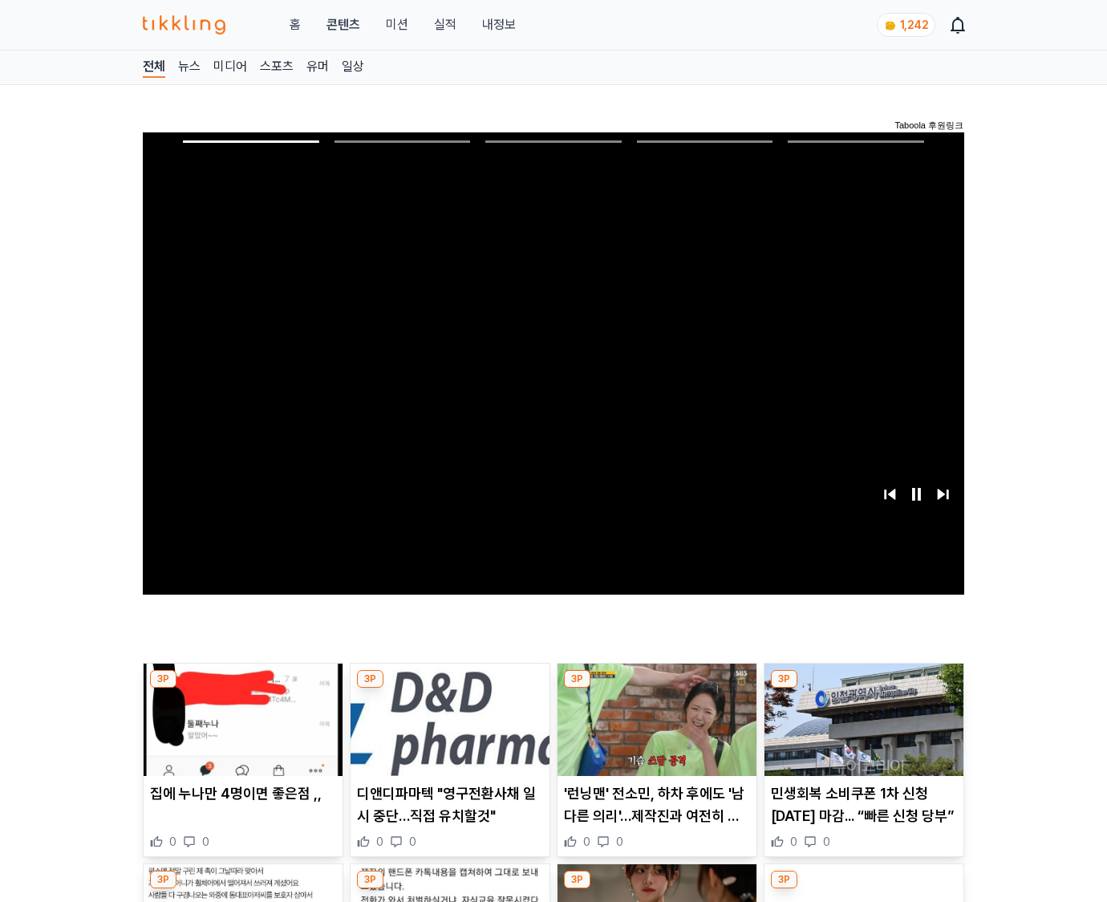
click at [863, 688] on img at bounding box center [863, 719] width 199 height 112
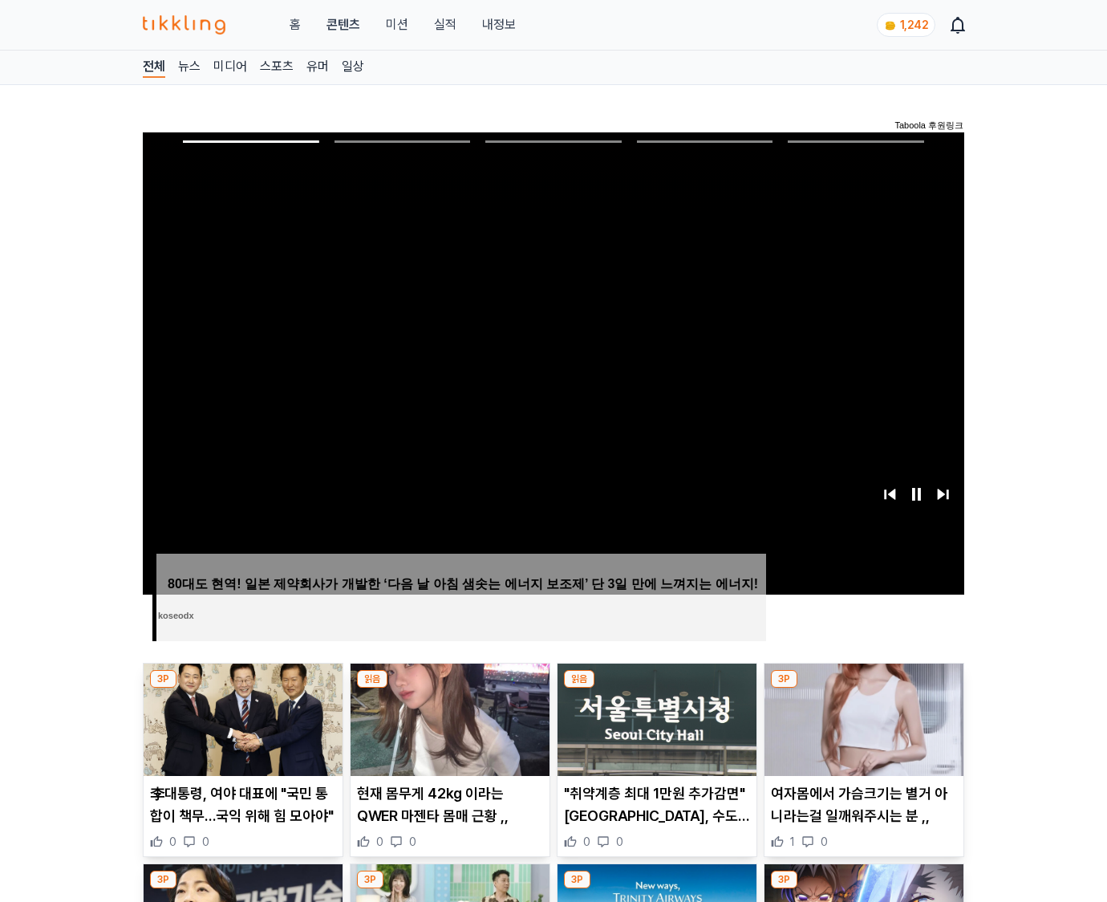
click at [863, 688] on img at bounding box center [863, 719] width 199 height 112
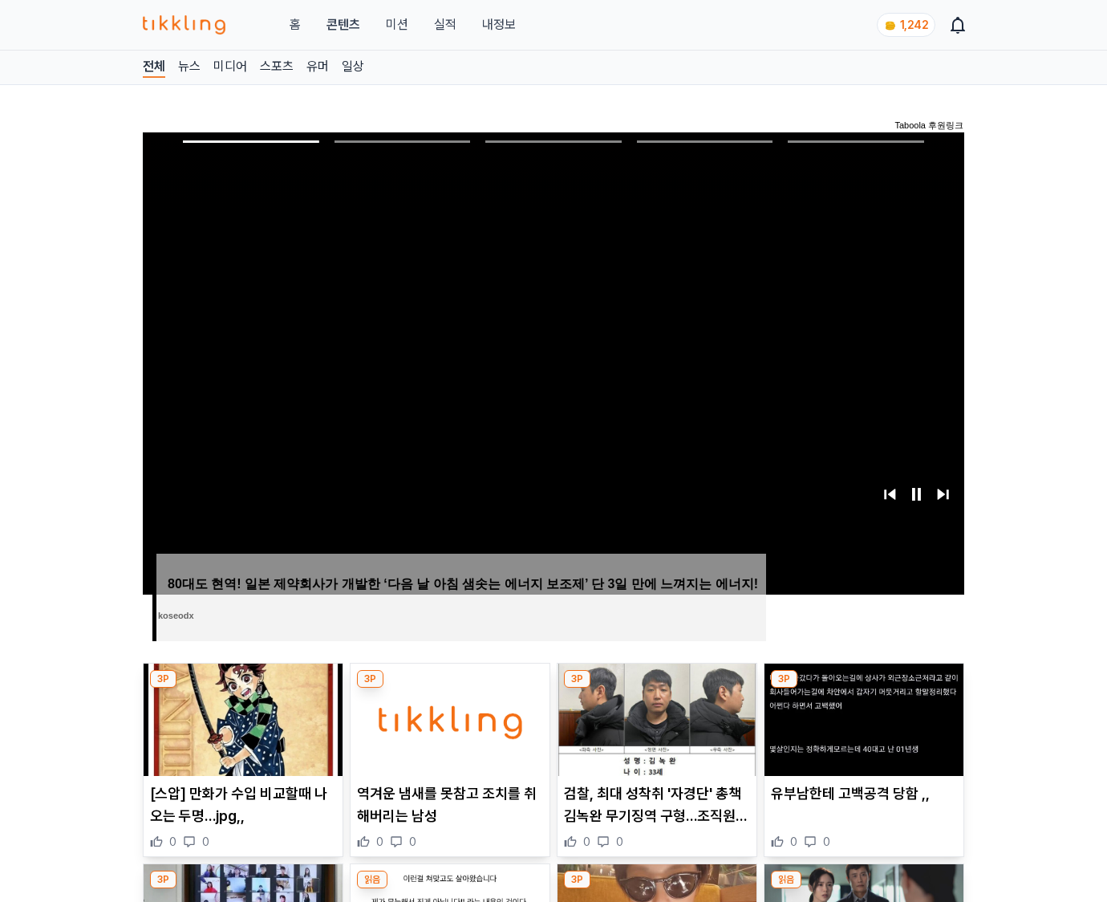
click at [863, 688] on img at bounding box center [863, 719] width 199 height 112
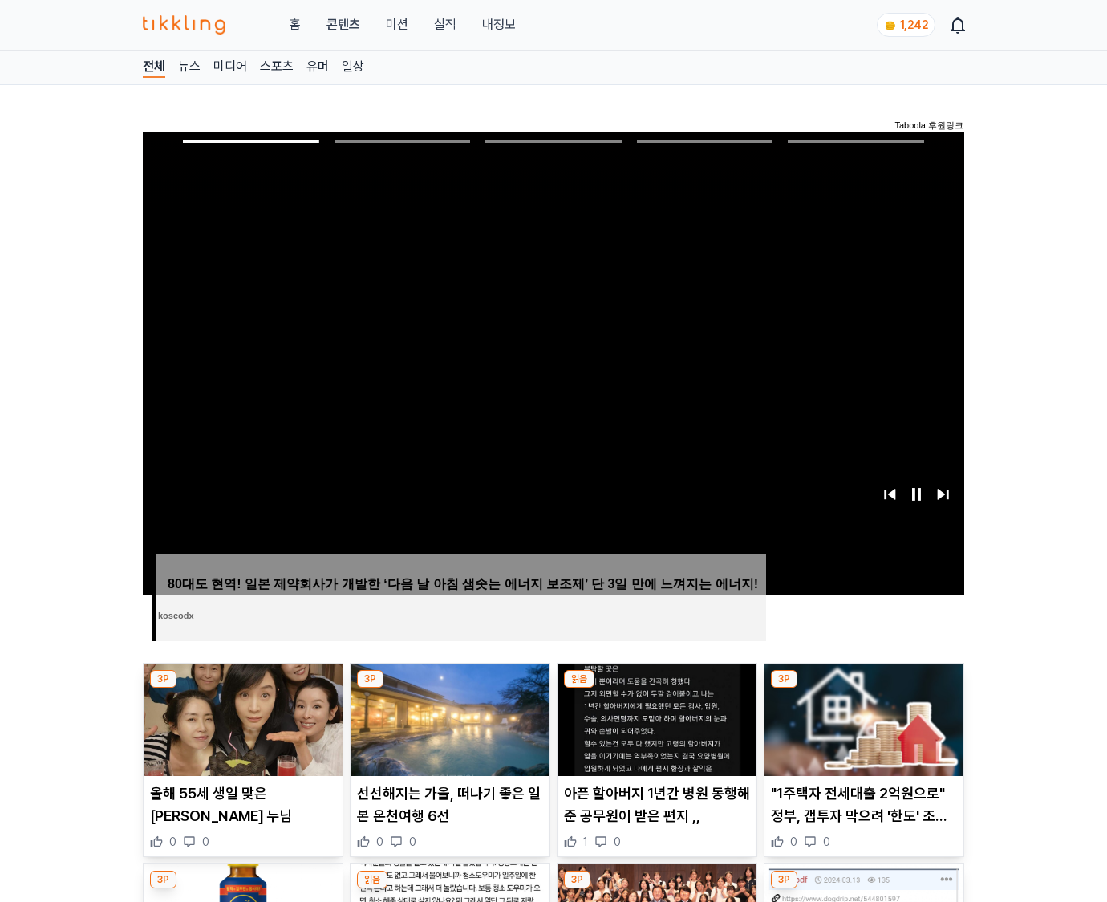
click at [863, 688] on img at bounding box center [863, 719] width 199 height 112
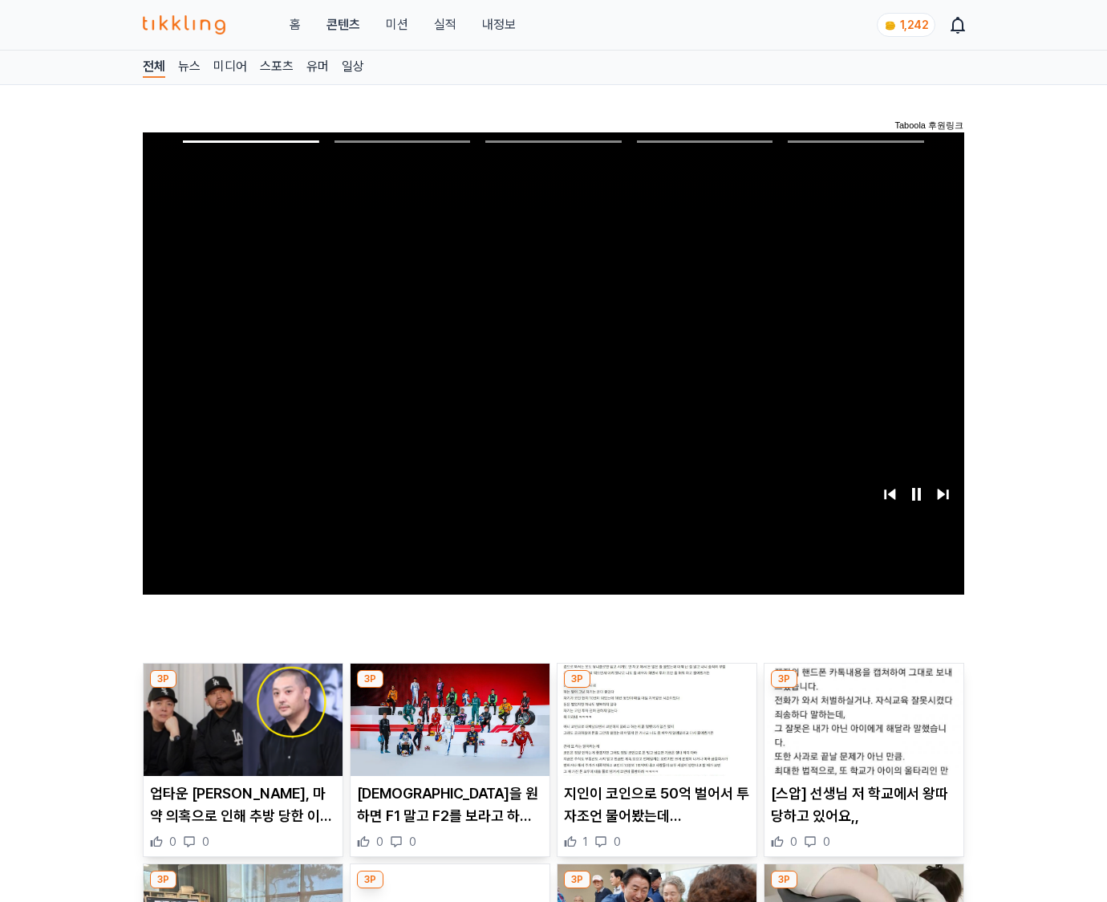
click at [863, 688] on img at bounding box center [863, 719] width 199 height 112
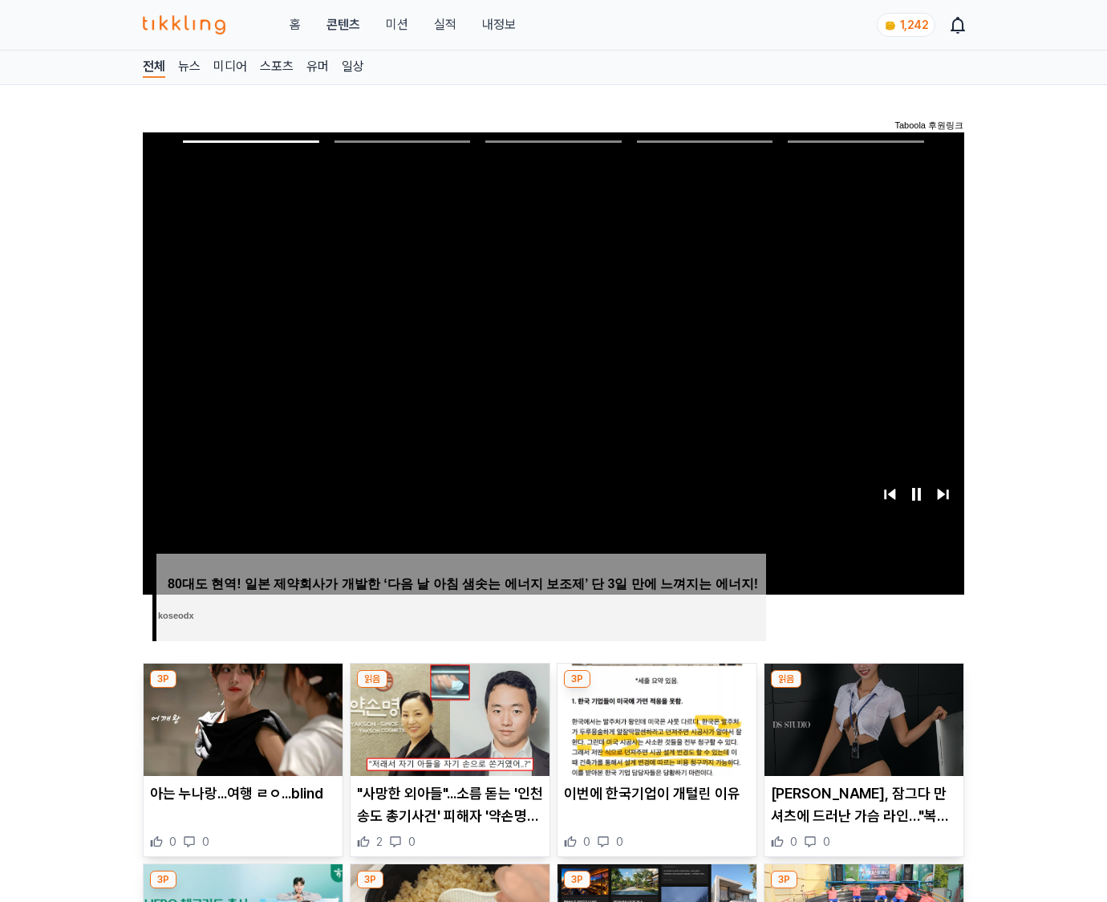
click at [863, 688] on img at bounding box center [863, 719] width 199 height 112
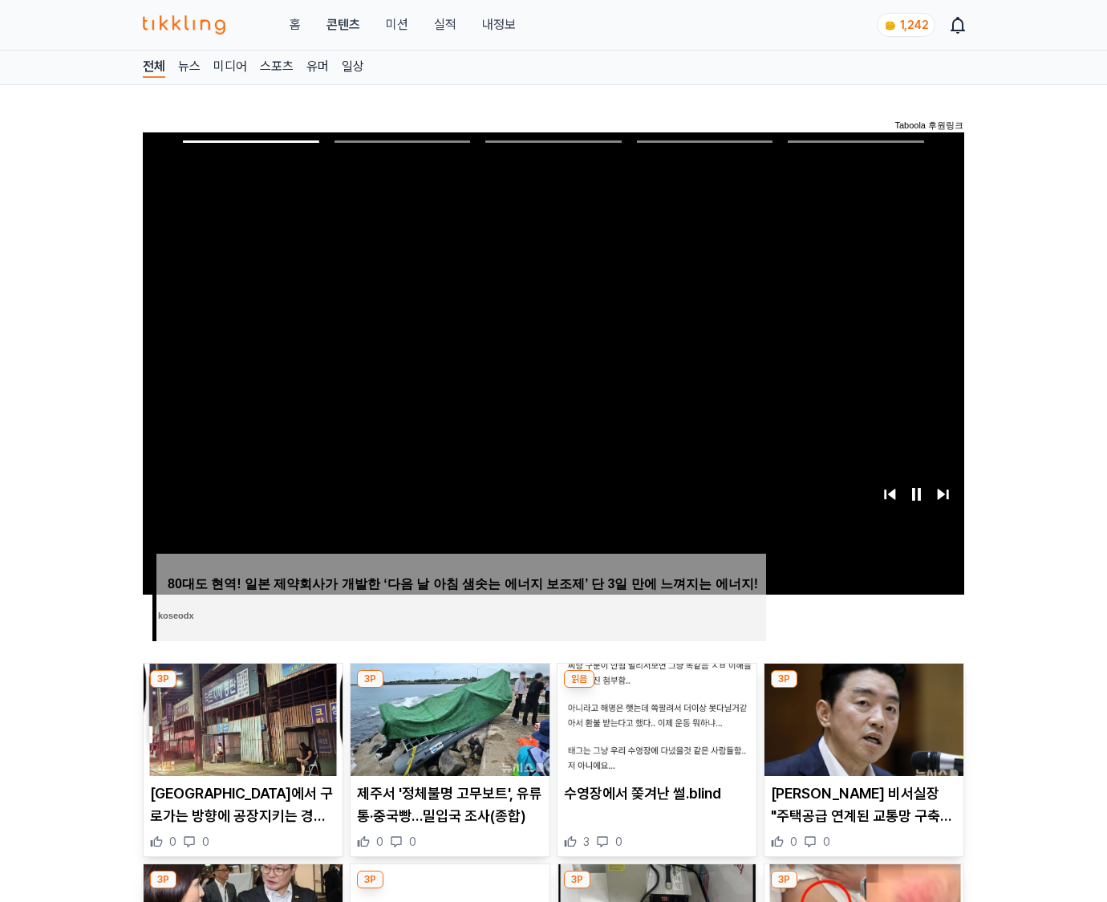
click at [863, 688] on img at bounding box center [863, 719] width 199 height 112
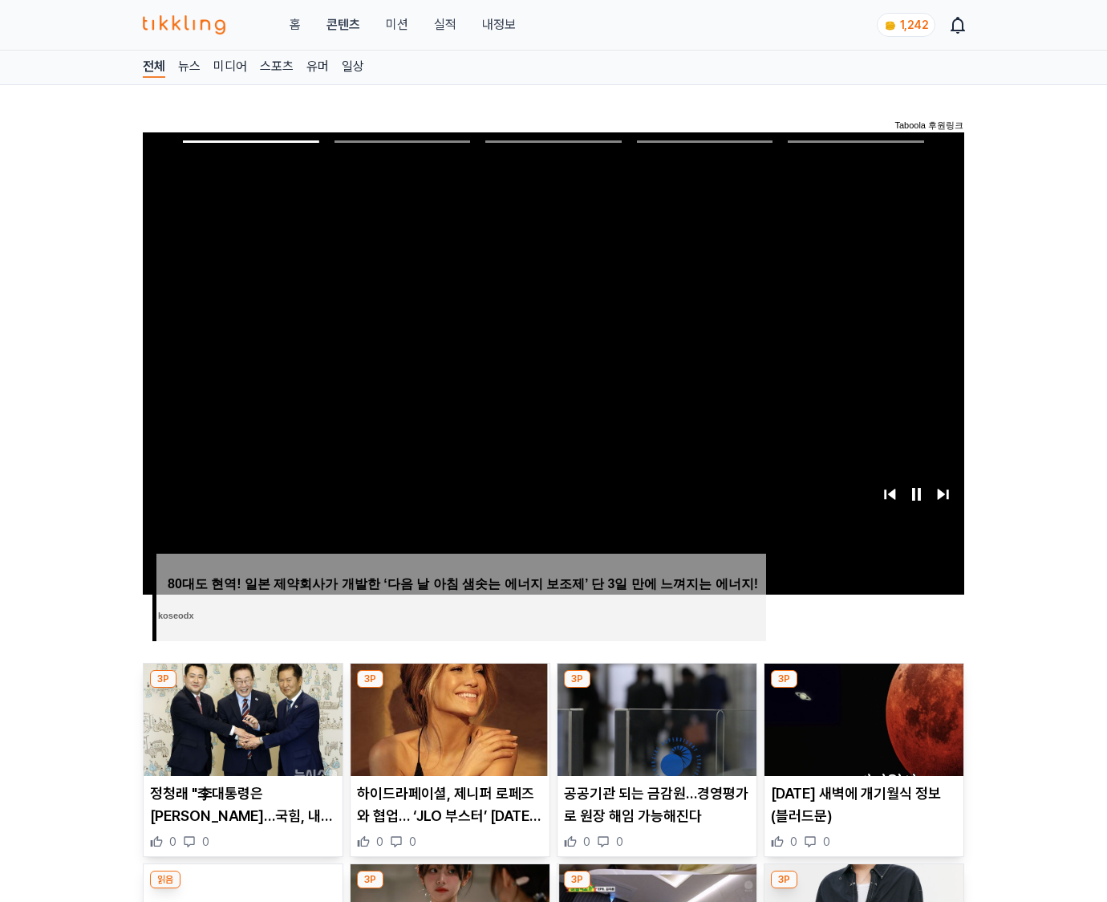
click at [863, 688] on img at bounding box center [863, 719] width 199 height 112
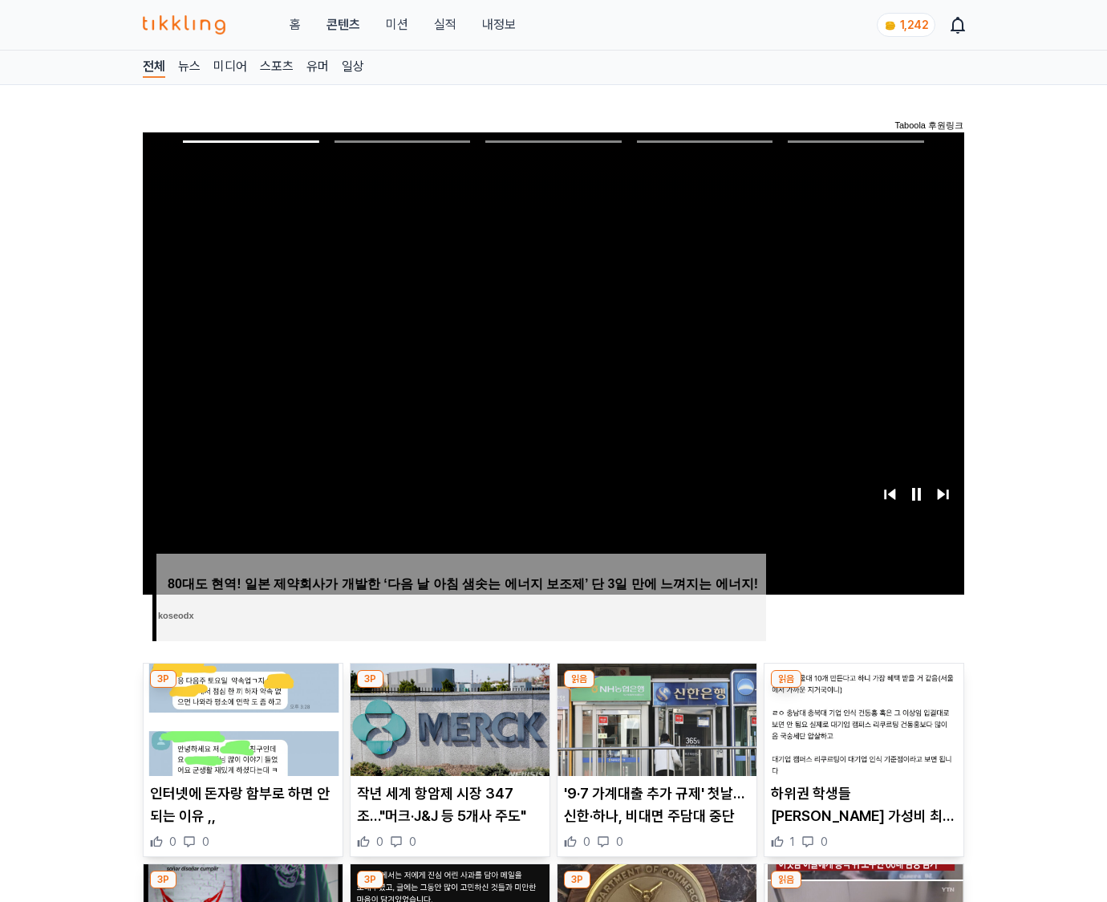
click at [863, 688] on img at bounding box center [863, 719] width 199 height 112
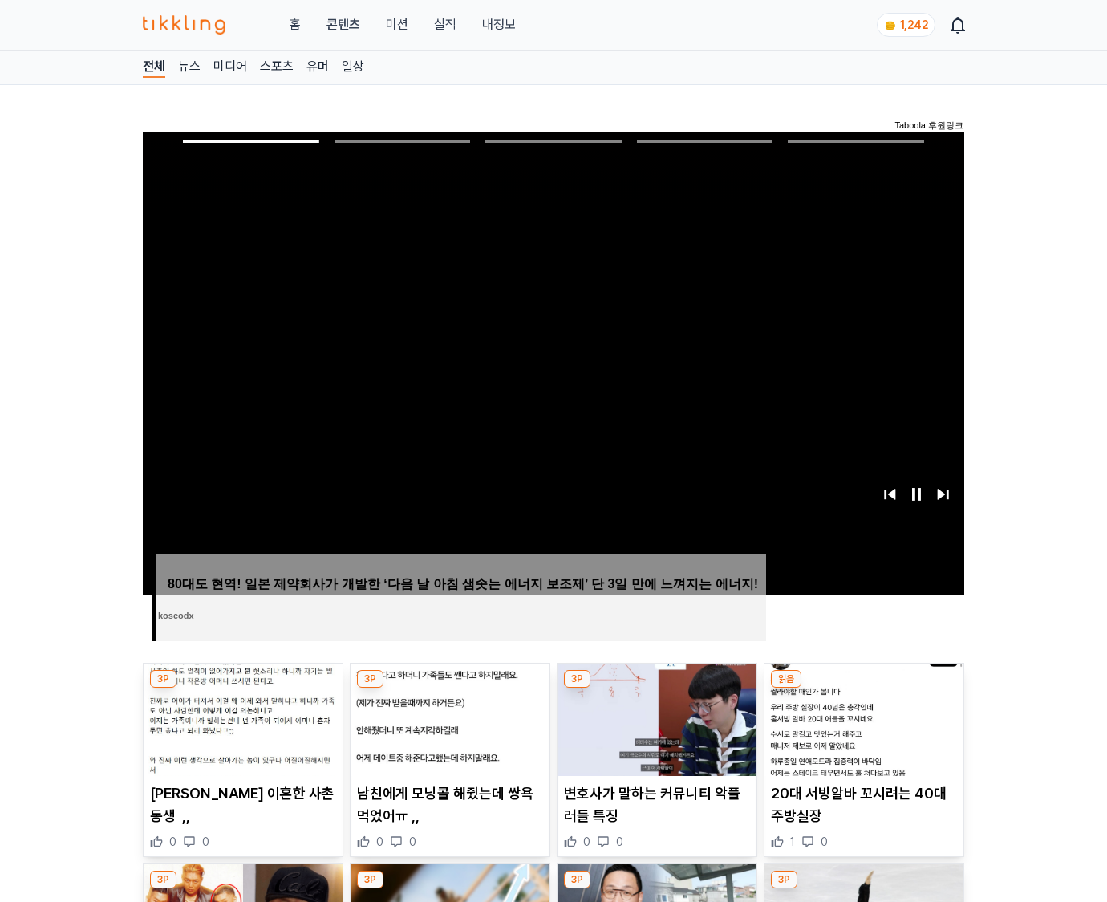
click at [863, 688] on img at bounding box center [863, 719] width 199 height 112
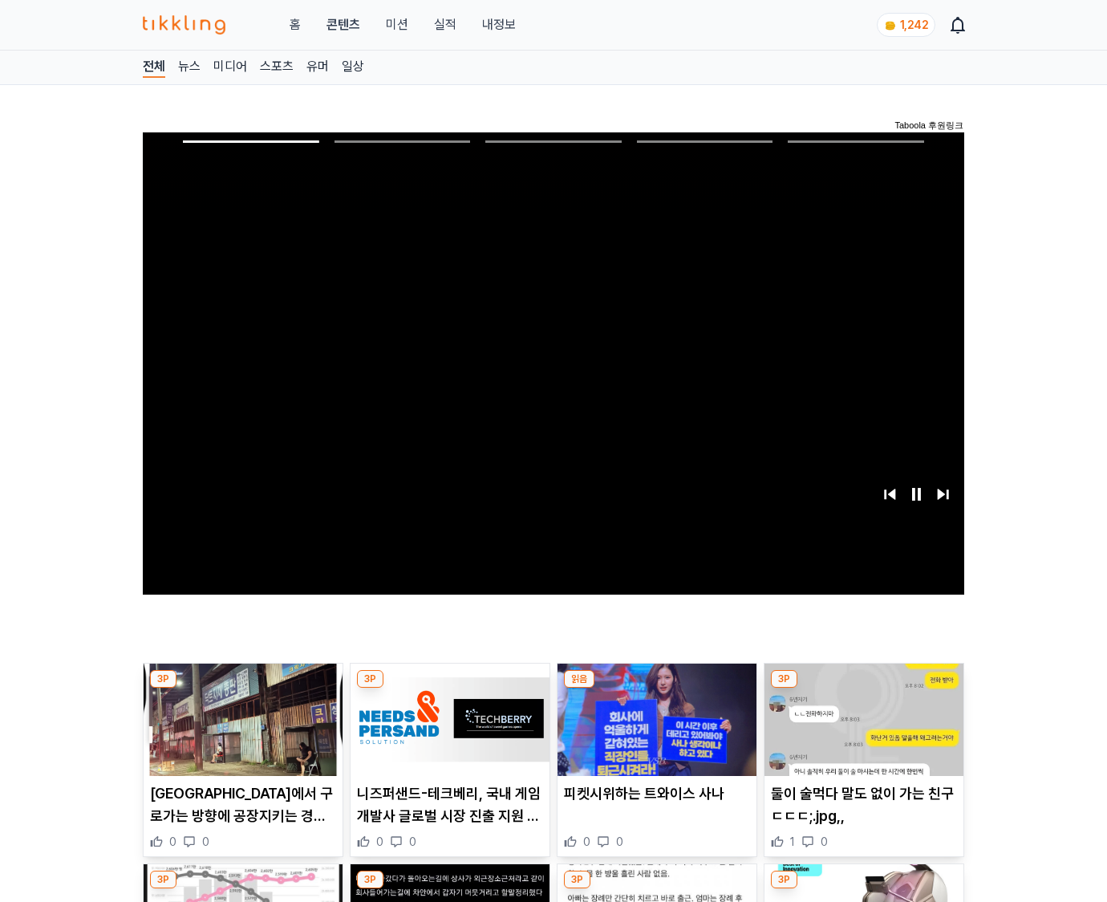
click at [863, 688] on img at bounding box center [863, 719] width 199 height 112
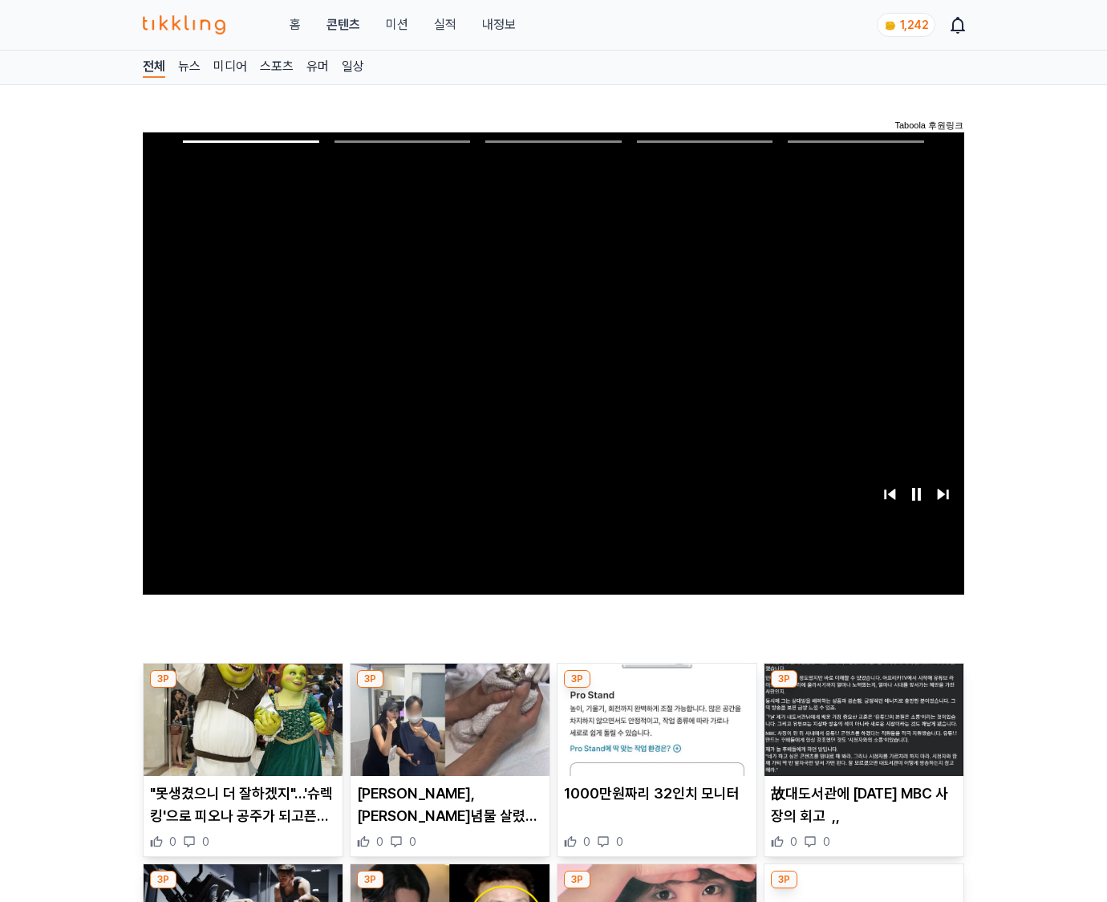
click at [863, 688] on img at bounding box center [863, 719] width 199 height 112
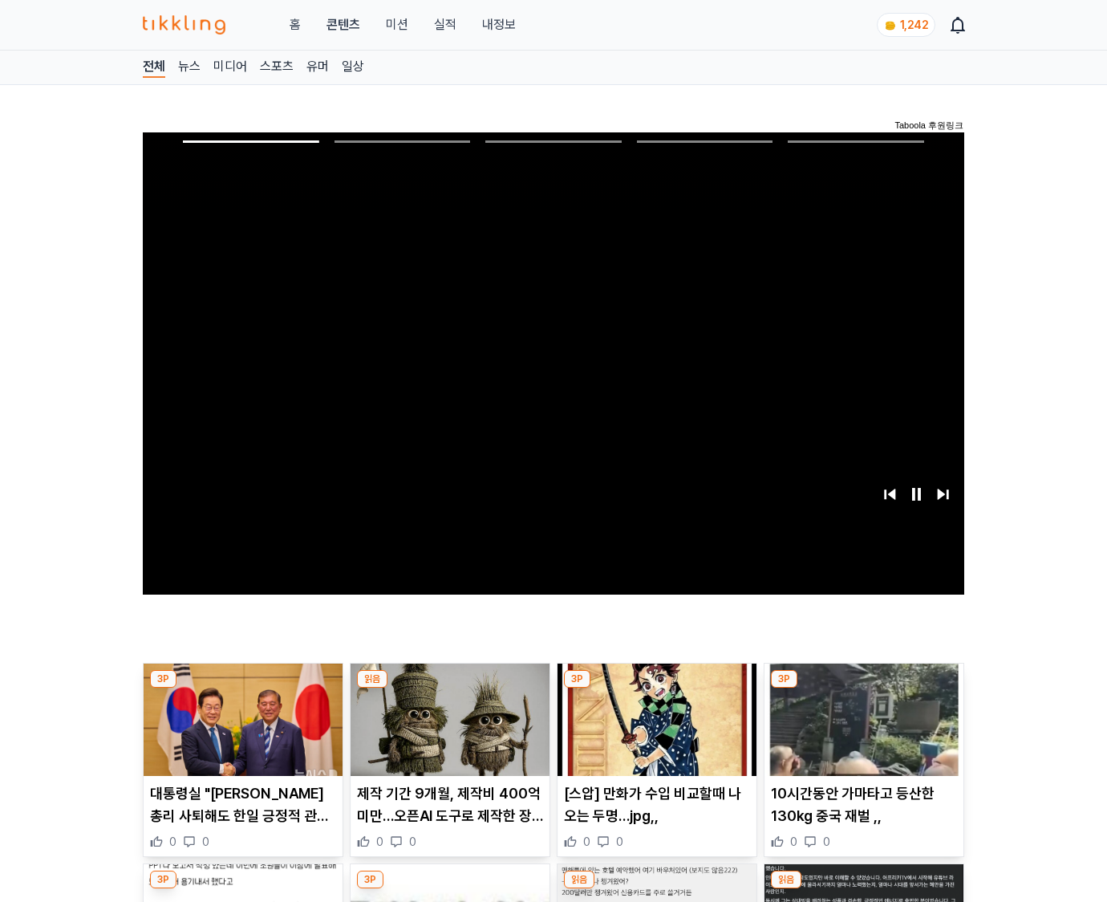
click at [863, 688] on img at bounding box center [863, 719] width 199 height 112
